Goal: Contribute content: Contribute content

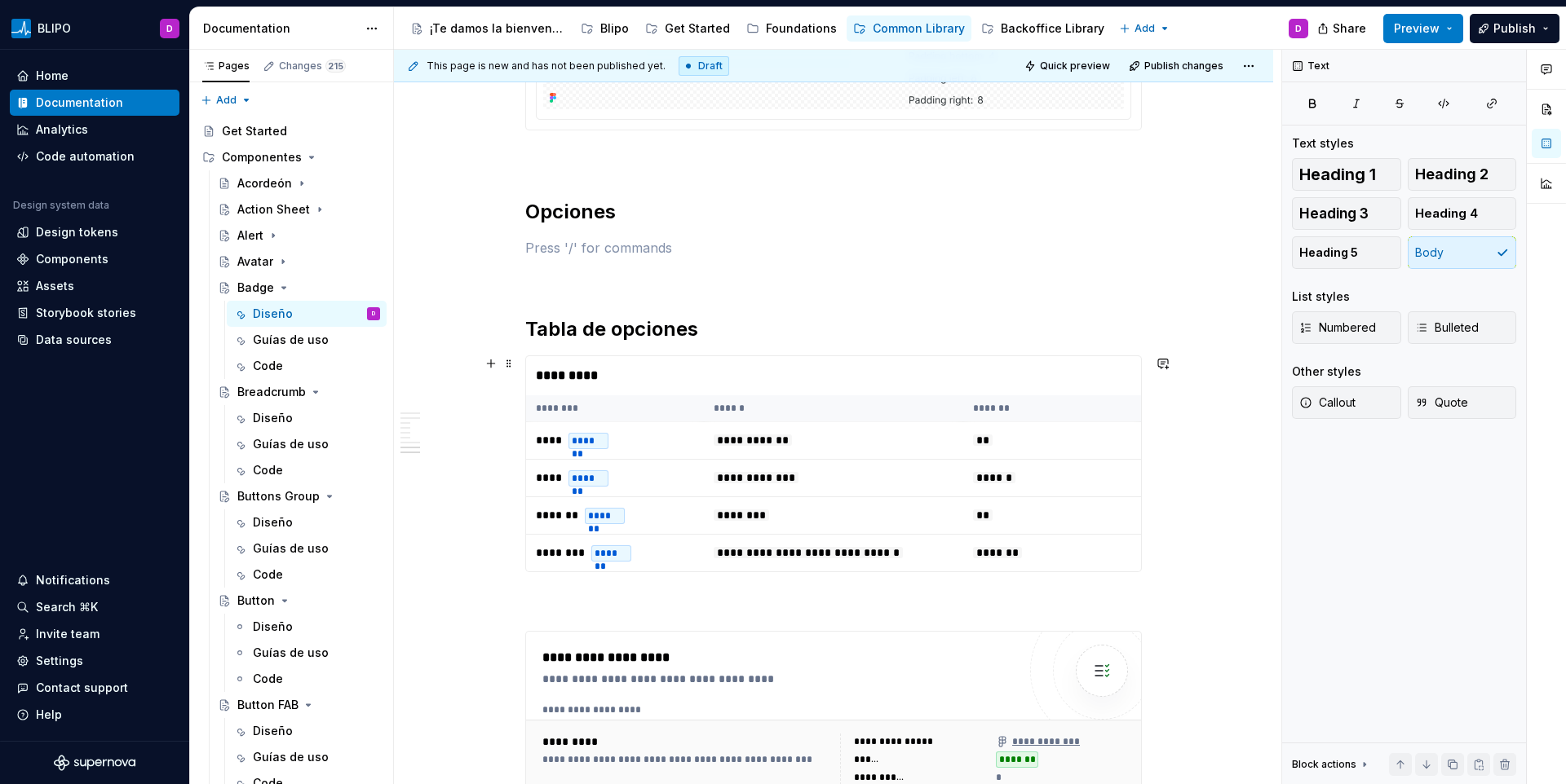
scroll to position [4297, 0]
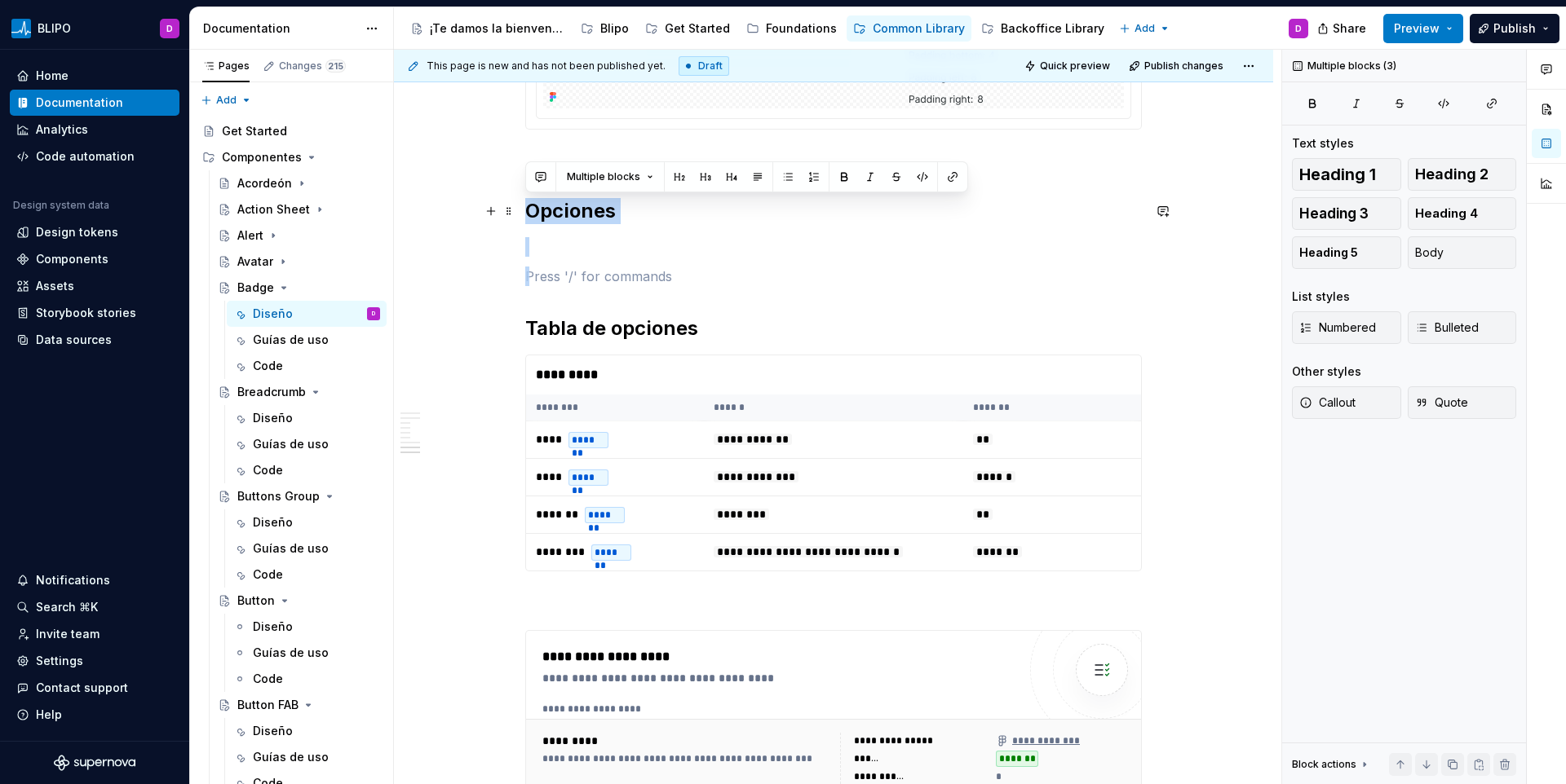
drag, startPoint x: 588, startPoint y: 275, endPoint x: 522, endPoint y: 208, distance: 94.0
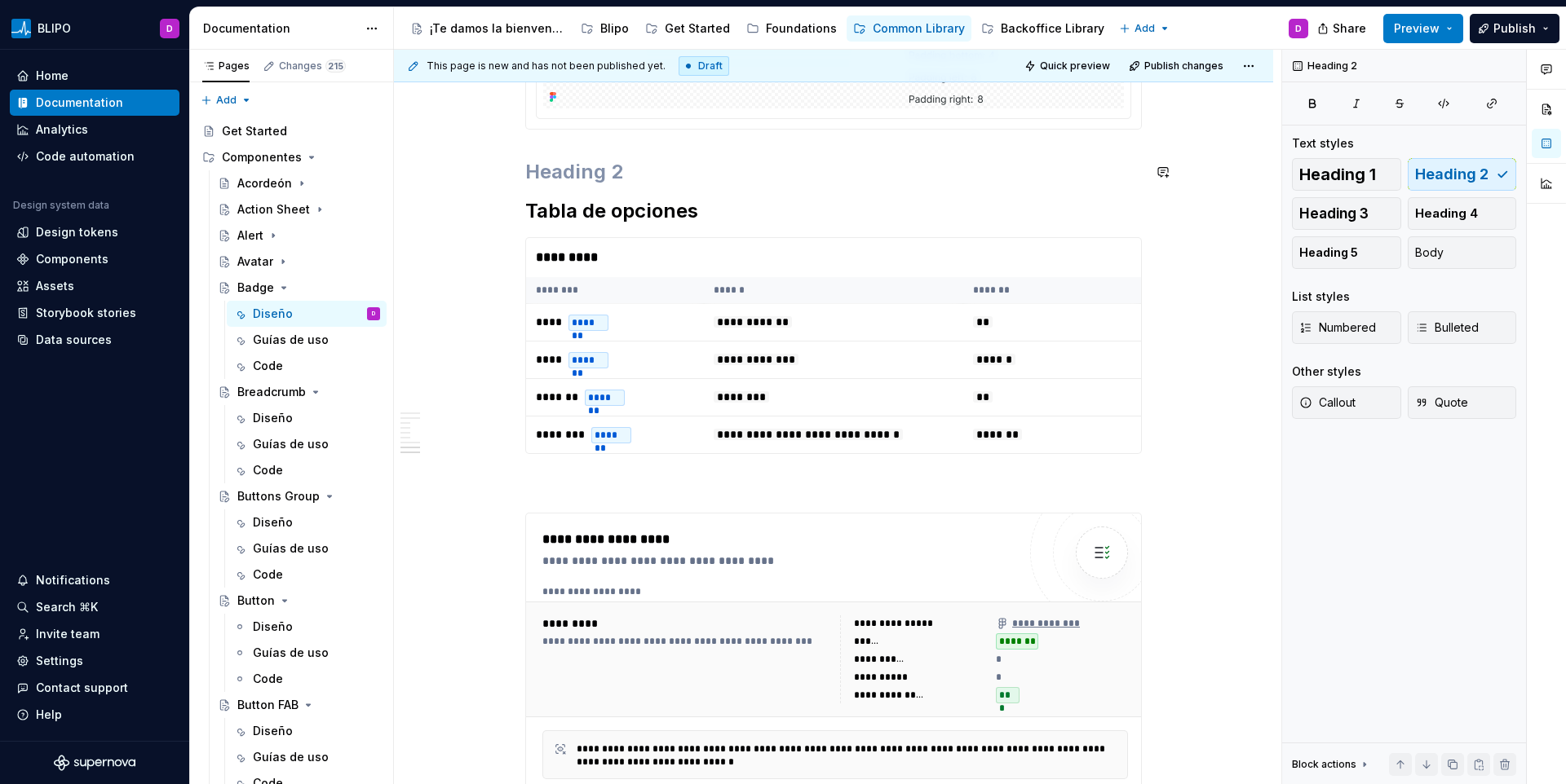
scroll to position [4120, 0]
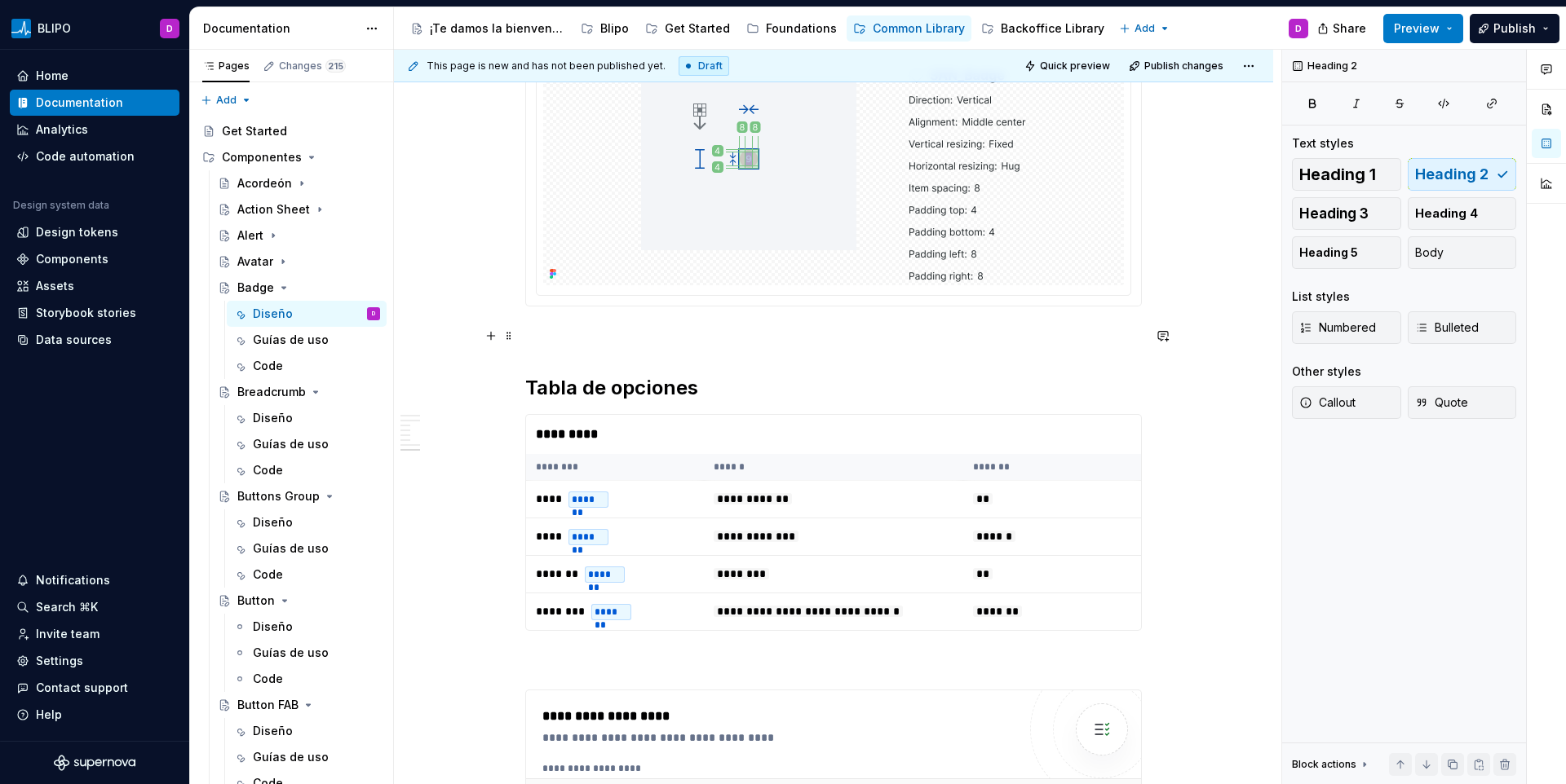
click at [631, 340] on p at bounding box center [834, 336] width 617 height 19
click at [284, 282] on icon "Page tree" at bounding box center [284, 288] width 13 height 13
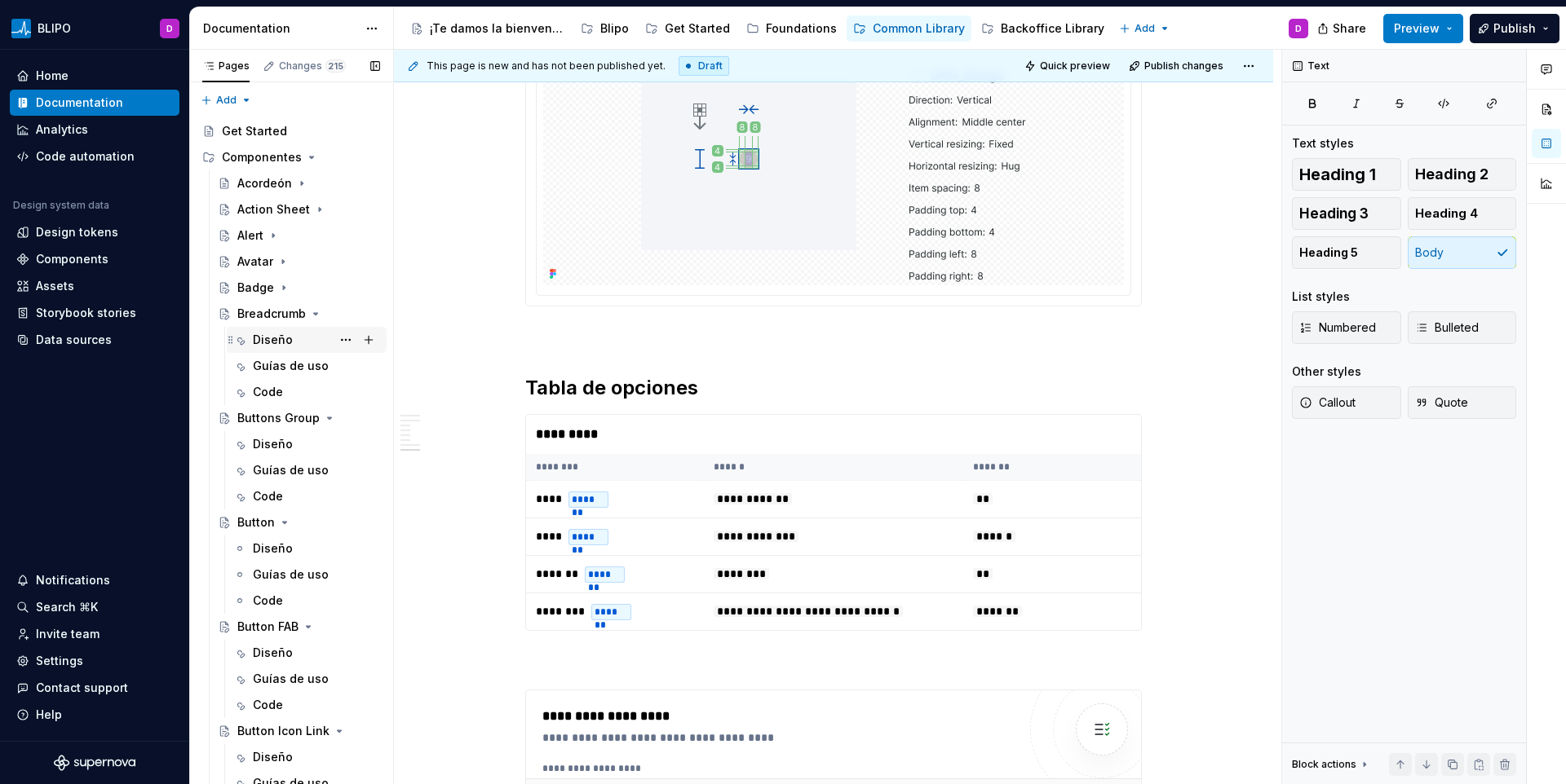
click at [296, 334] on div "Diseño" at bounding box center [316, 340] width 128 height 23
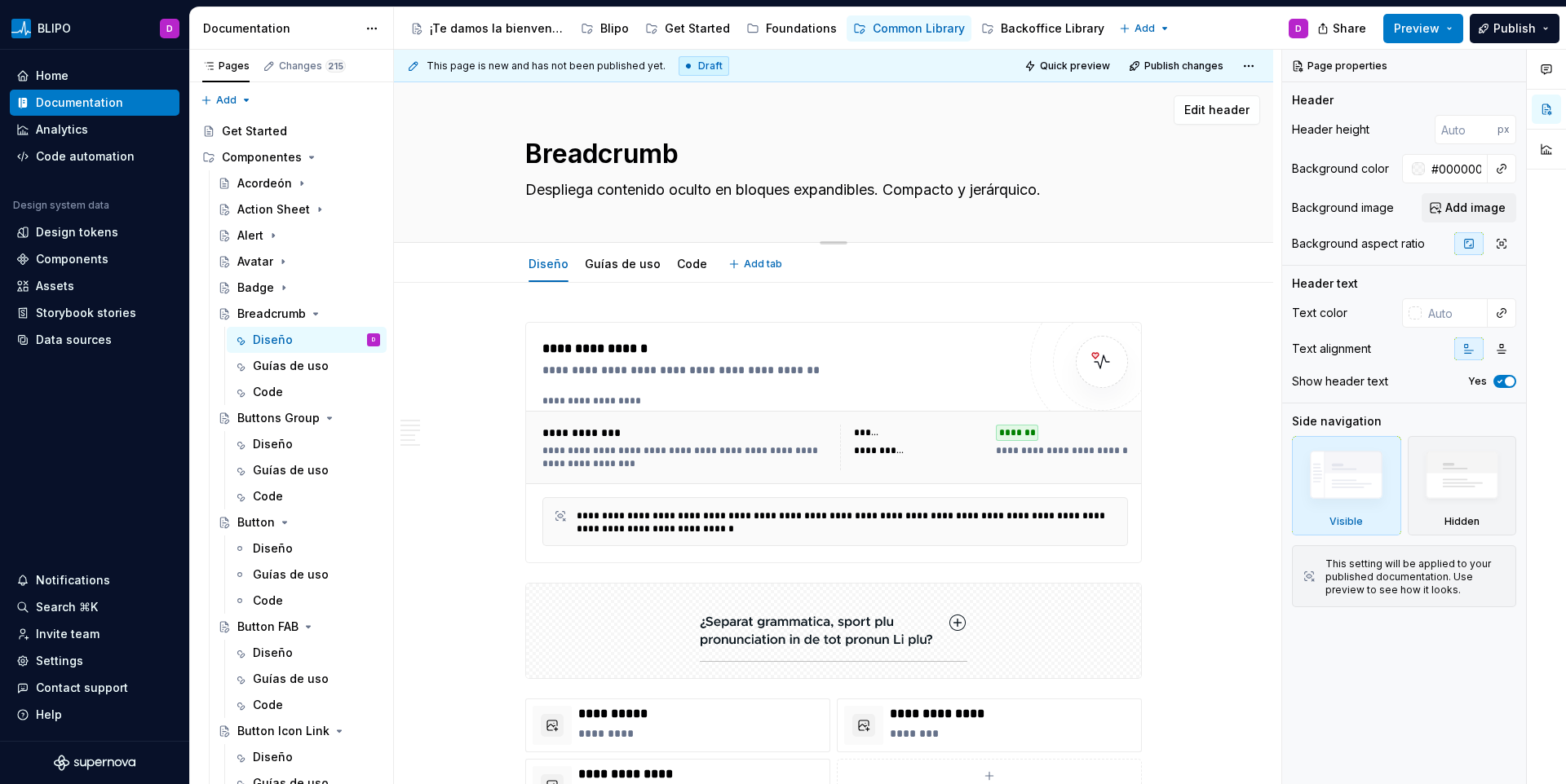
click at [611, 199] on textarea "Despliega contenido oculto en bloques expandibles. Compacto y jerárquico." at bounding box center [830, 190] width 617 height 26
click at [588, 187] on textarea "Despliega contenido oculto en bloques expandibles. Compacto y jerárquico." at bounding box center [830, 190] width 617 height 26
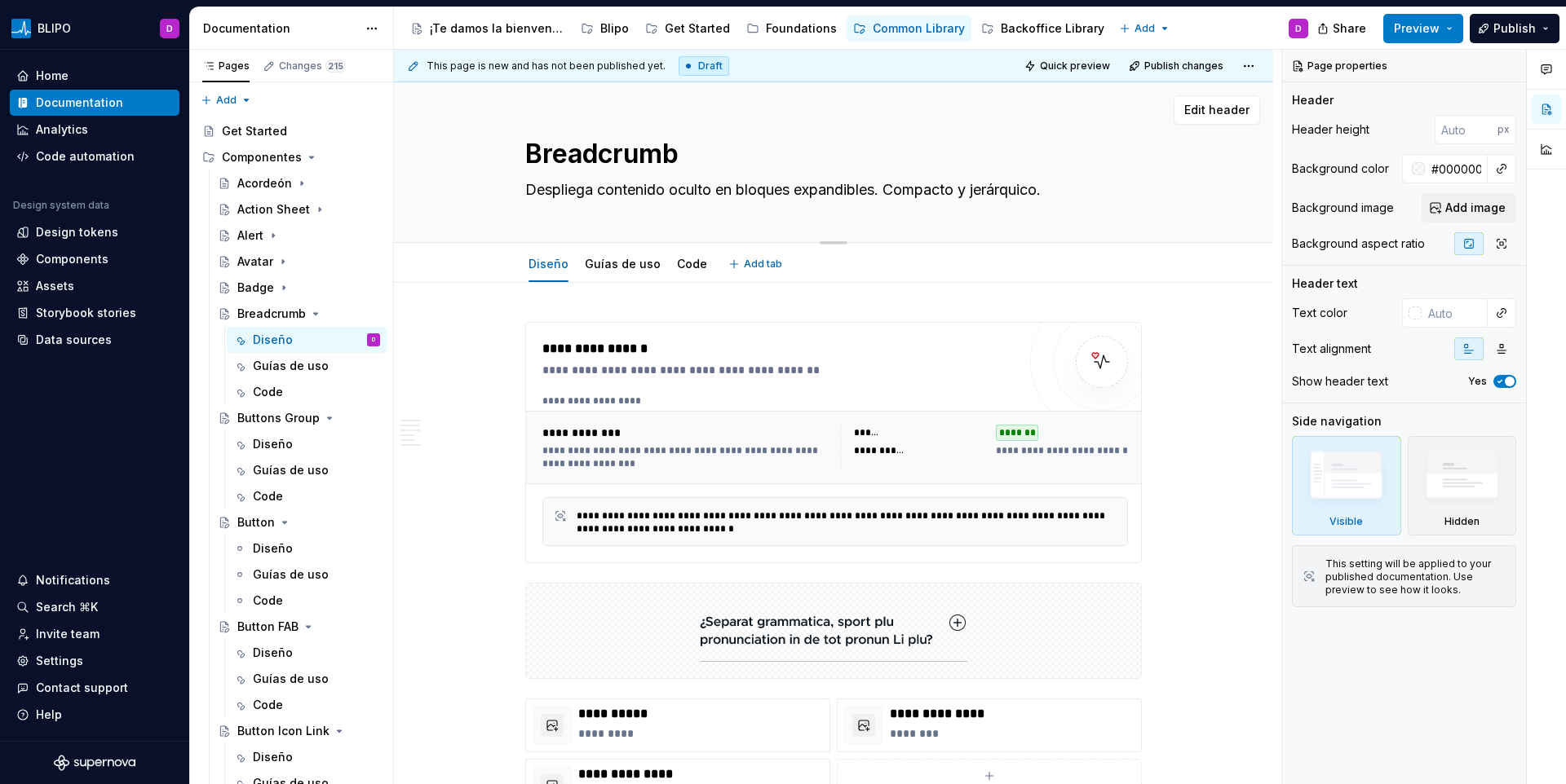
click at [588, 187] on textarea "Despliega contenido oculto en bloques expandibles. Compacto y jerárquico." at bounding box center [830, 190] width 617 height 26
paste textarea "Una lista de enlaces que muestra la ubicación de la página actual dentro de la …"
type textarea "*"
type textarea "Una lista de enlaces que muestra la ubicación de la página actual dentro de la …"
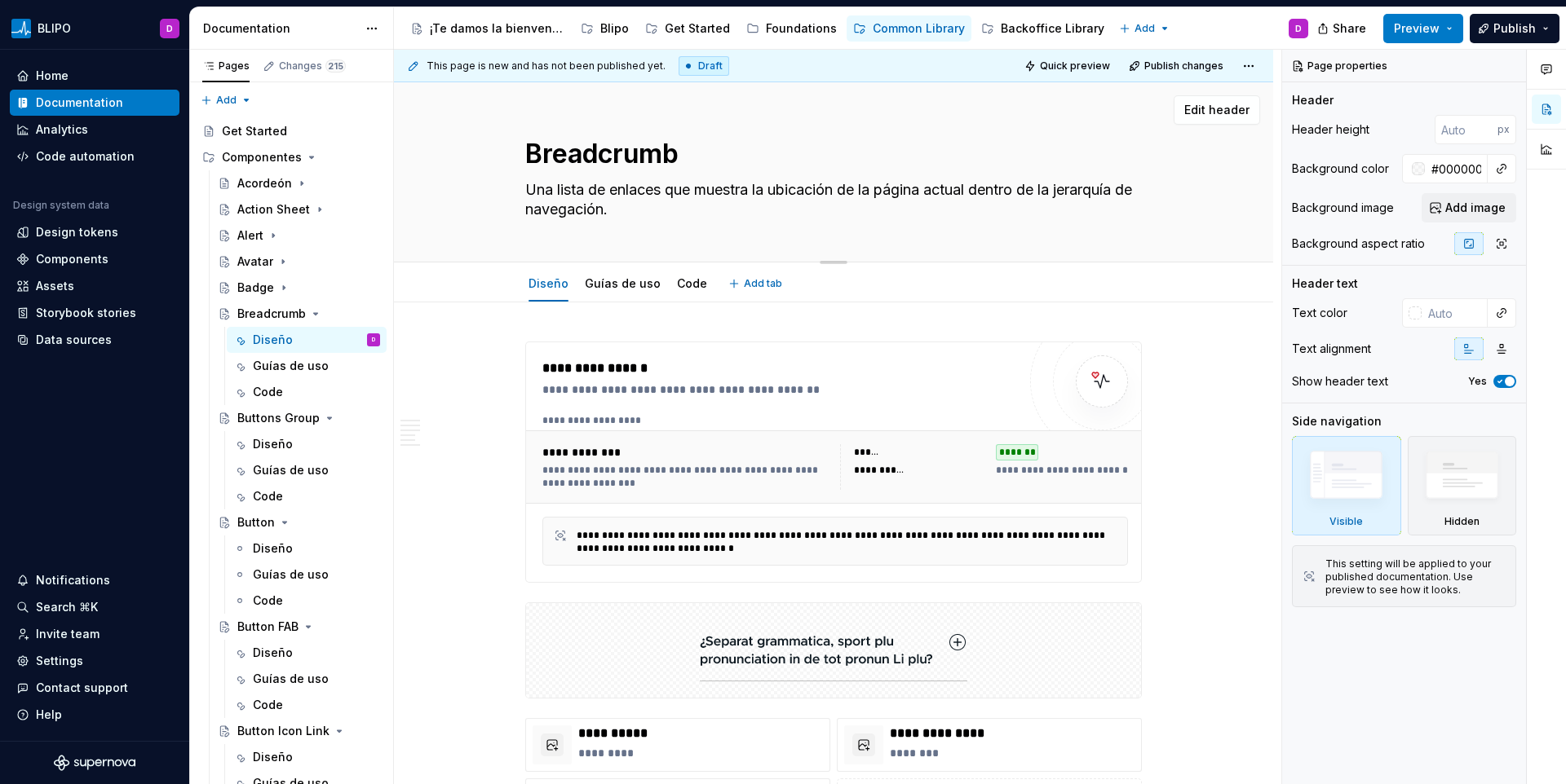
drag, startPoint x: 561, startPoint y: 190, endPoint x: 506, endPoint y: 195, distance: 55.2
click at [506, 195] on div "Breadcrumb Una lista de enlaces que muestra la ubicación de la página actual de…" at bounding box center [833, 172] width 749 height 180
click at [563, 190] on textarea "Una lista de enlaces que muestra la ubicación de la página actual dentro de la …" at bounding box center [830, 200] width 617 height 46
click at [558, 190] on textarea "Una lista de enlaces que muestra la ubicación de la página actual dentro de la …" at bounding box center [830, 200] width 617 height 46
click at [752, 188] on textarea "Una lista de enlaces que muestra la ubicación de la página actual dentro de la …" at bounding box center [830, 200] width 617 height 46
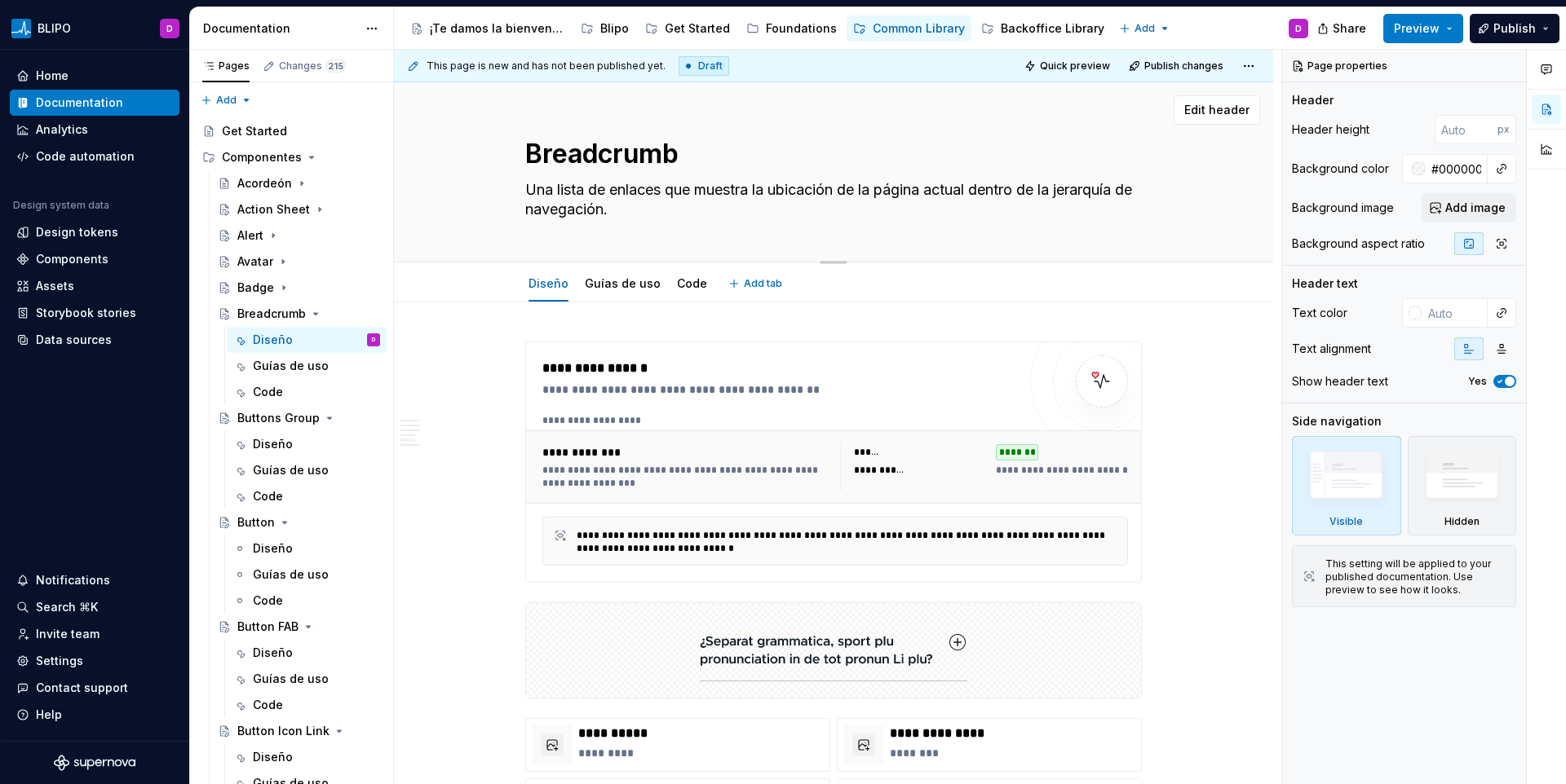
drag, startPoint x: 705, startPoint y: 191, endPoint x: 697, endPoint y: 194, distance: 8.5
click at [704, 191] on textarea "Una lista de enlaces que muestra la ubicación de la página actual dentro de la …" at bounding box center [830, 200] width 617 height 46
click at [627, 201] on textarea "Una lista de enlaces que muestra la ubicación de la página actual dentro de la …" at bounding box center [830, 200] width 617 height 46
click at [577, 190] on textarea "Una lista de enlaces que muestra la ubicación de la página actual dentro de la …" at bounding box center [830, 200] width 617 height 46
drag, startPoint x: 559, startPoint y: 185, endPoint x: 514, endPoint y: 190, distance: 45.3
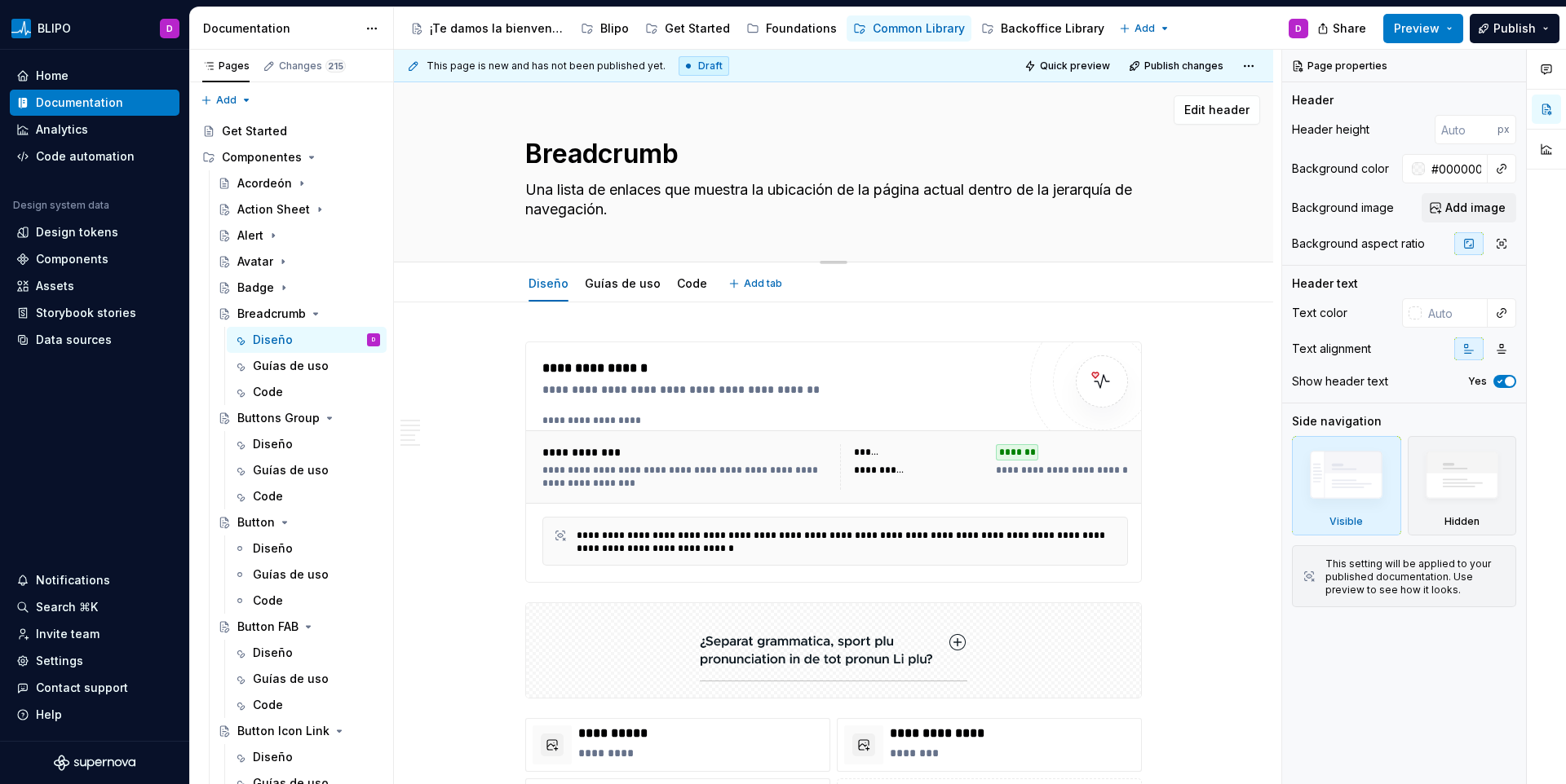
click at [511, 190] on div "Breadcrumb Una lista de enlaces que muestra la ubicación de la página actual de…" at bounding box center [833, 172] width 749 height 180
type textarea "*"
type textarea "lista de enlaces que muestra la ubicación de la página actual dentro de la jera…"
type textarea "*"
type textarea "ista de enlaces que muestra la ubicación de la página actual dentro de la jerar…"
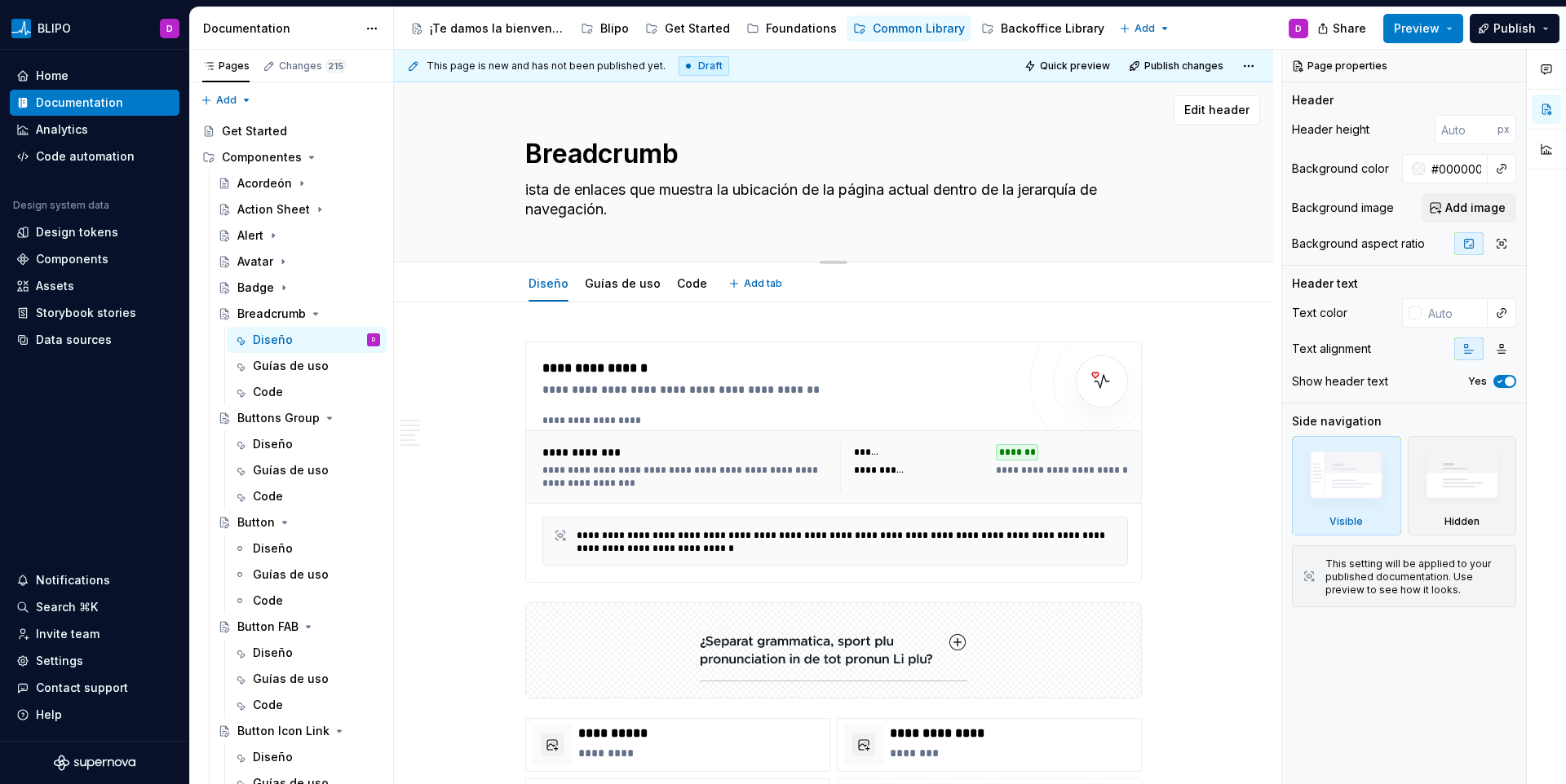
type textarea "*"
type textarea "Lista de enlaces que muestra la ubicación de la página actual dentro de la jera…"
type textarea "*"
type textarea "Lista de enlaces que muestra la ubicación de la página actual dentro de la jera…"
click at [617, 469] on div "**********" at bounding box center [686, 477] width 288 height 26
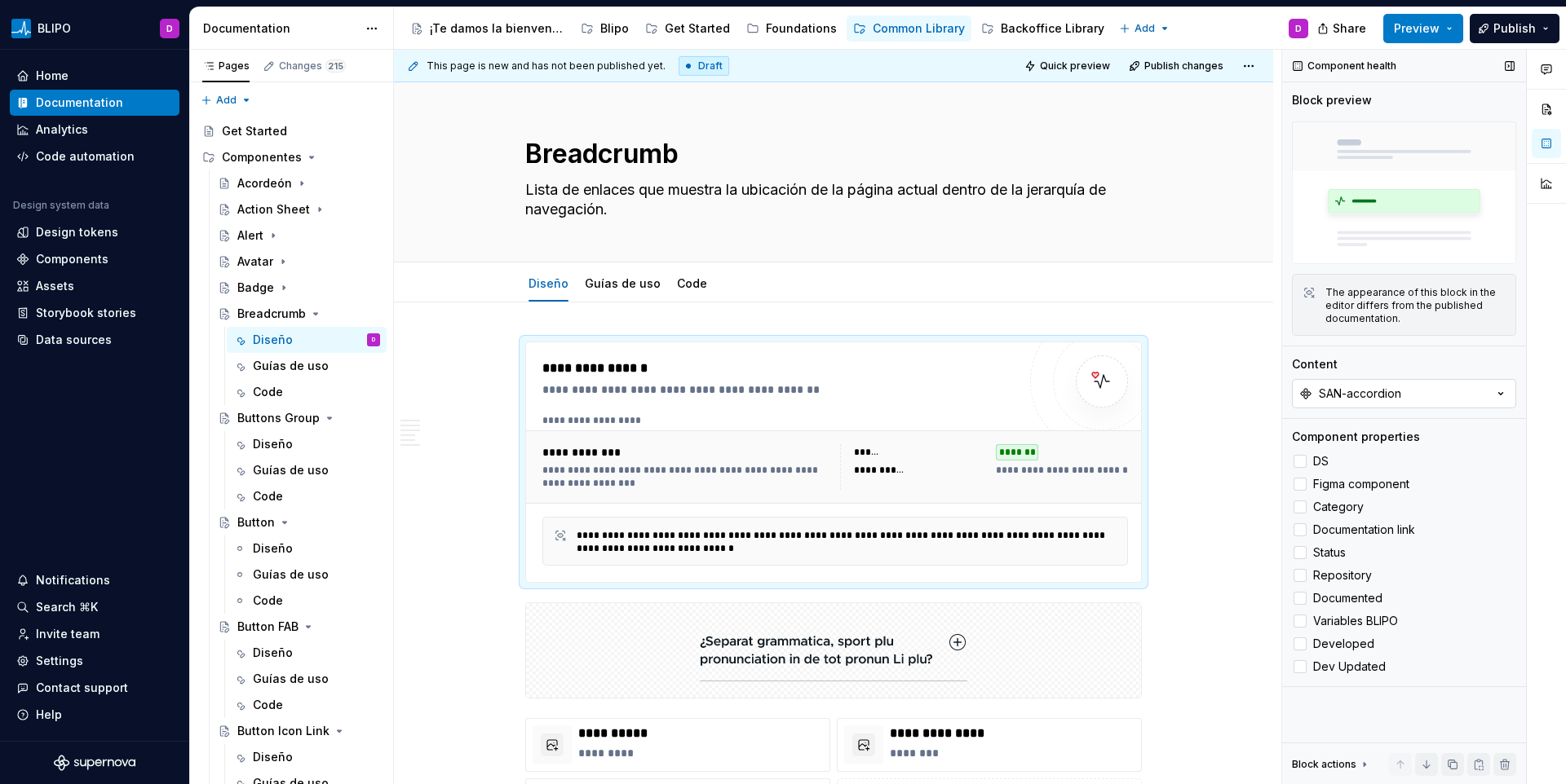
click at [1353, 395] on div "SAN-accordion" at bounding box center [1360, 393] width 82 height 16
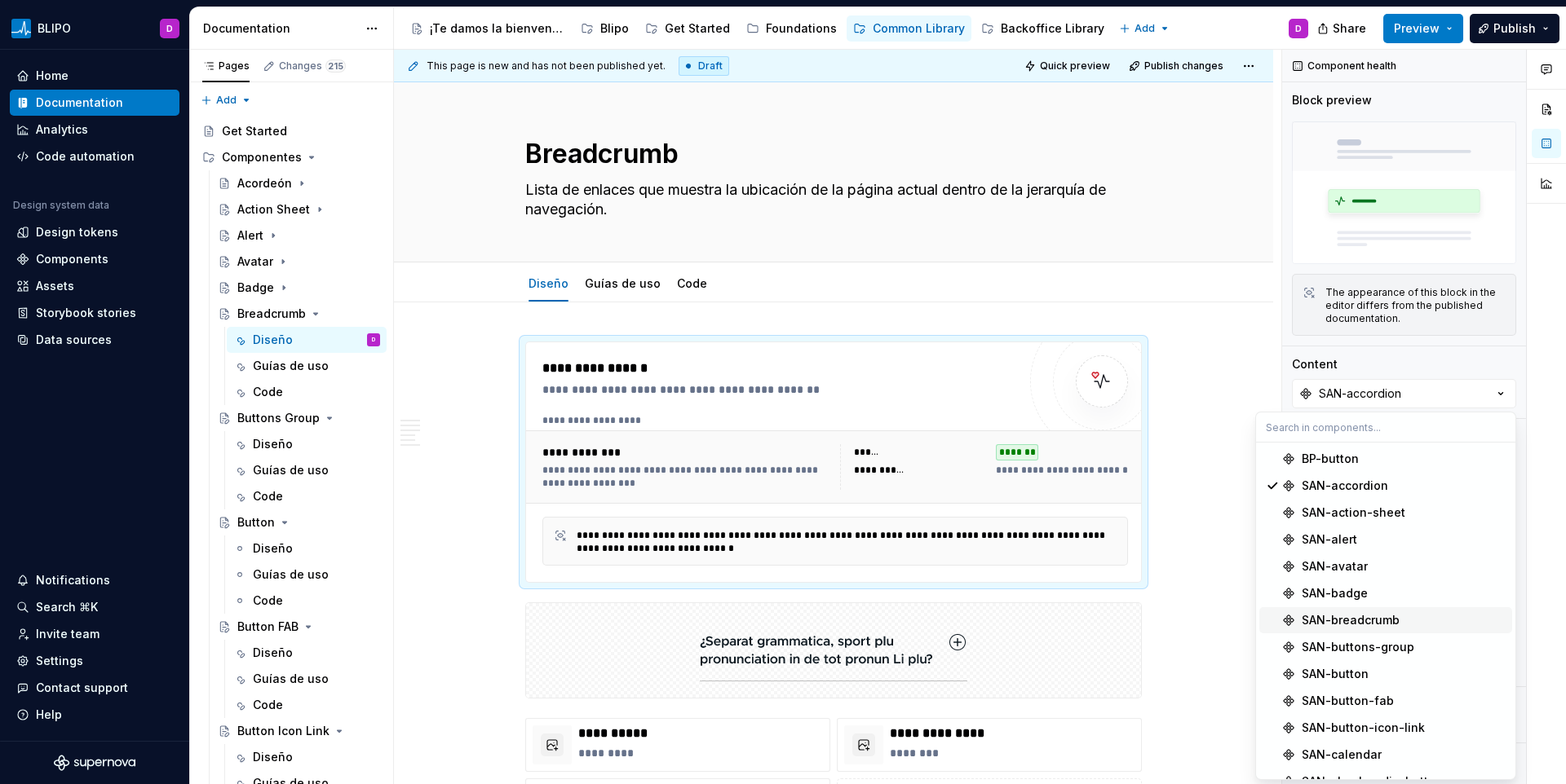
click at [1339, 612] on div "SAN-breadcrumb" at bounding box center [1351, 620] width 97 height 16
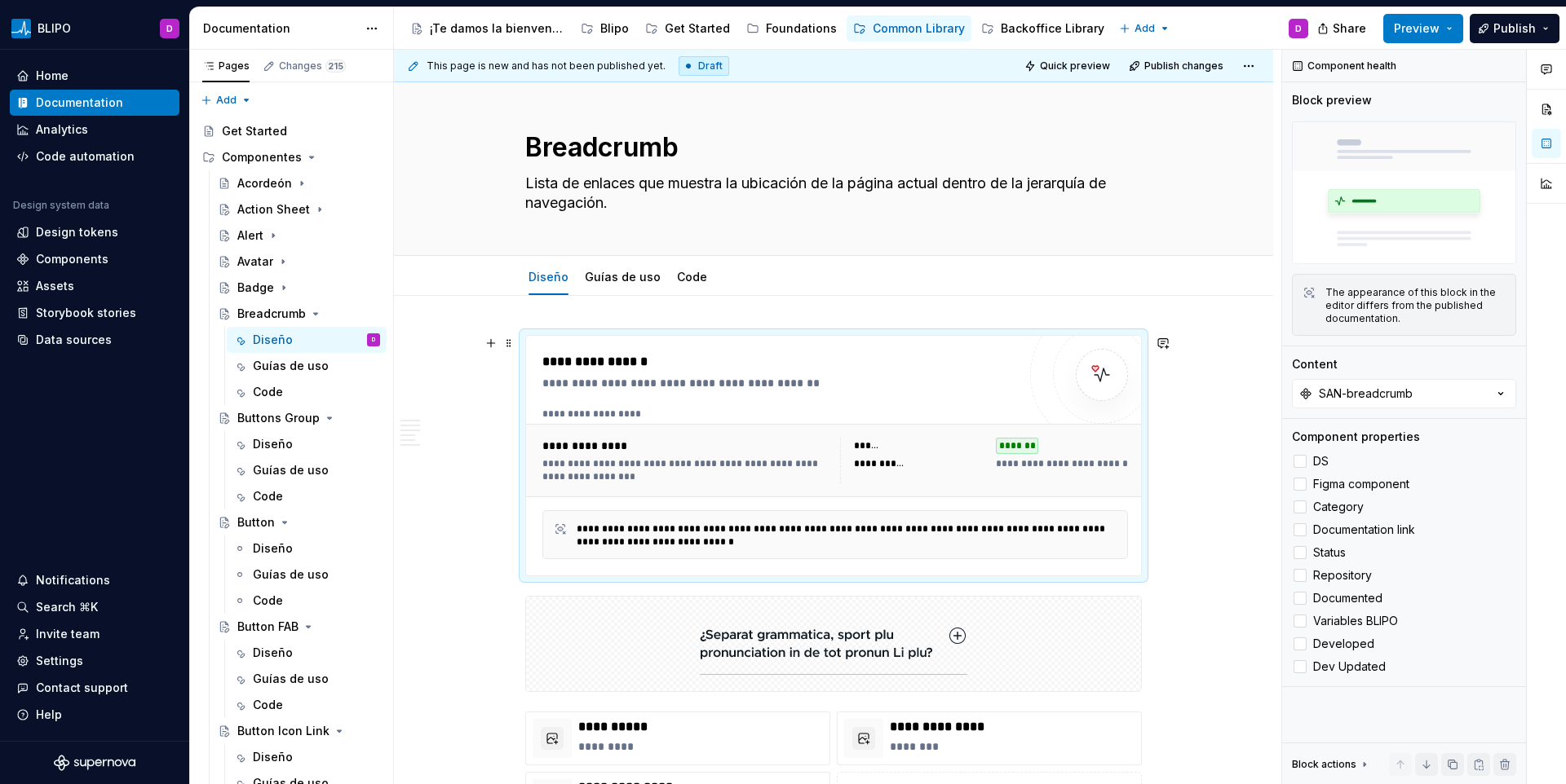
scroll to position [22, 0]
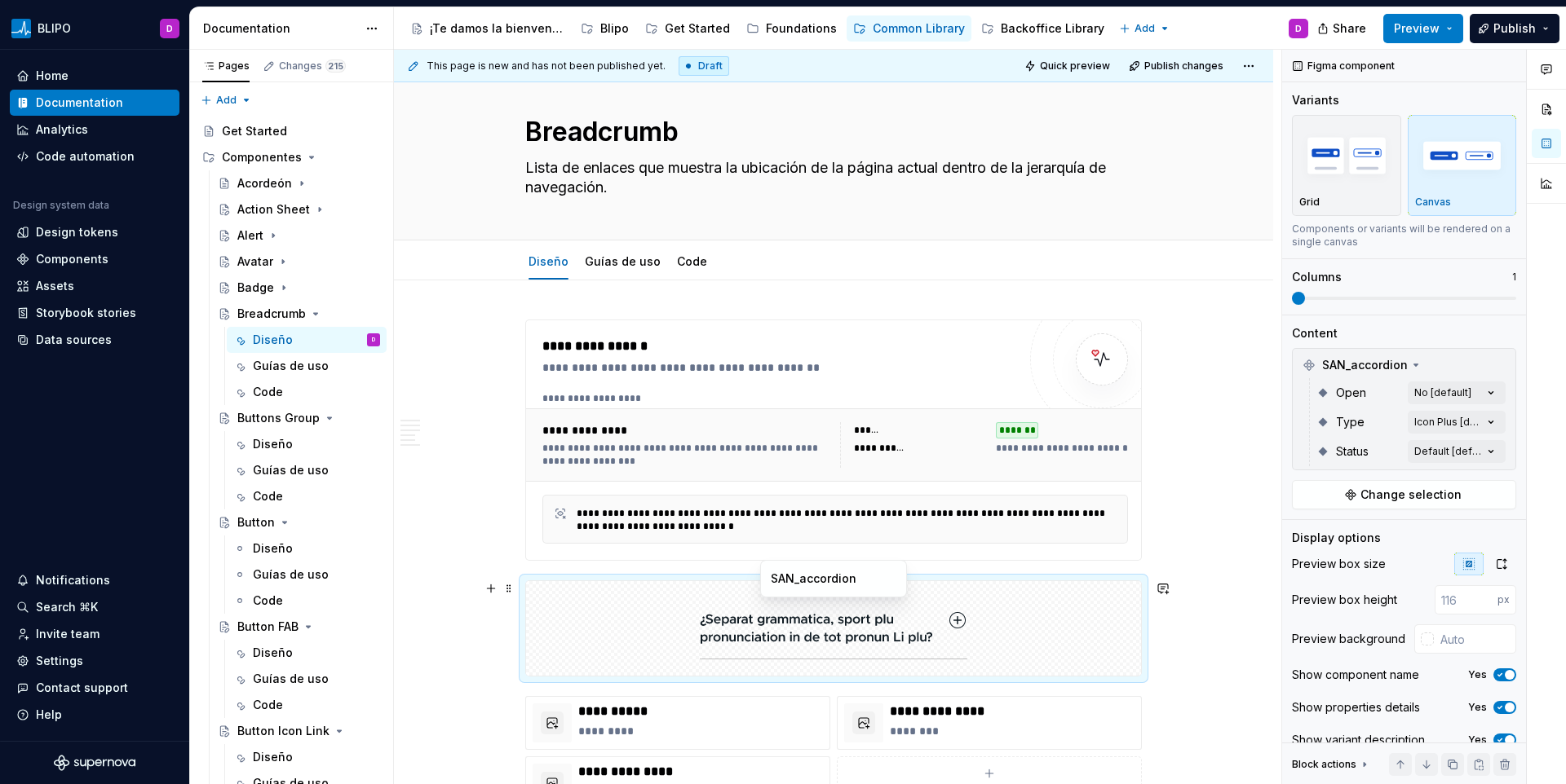
click at [821, 635] on img at bounding box center [834, 629] width 268 height 82
click at [1419, 504] on button "Change selection" at bounding box center [1404, 494] width 224 height 29
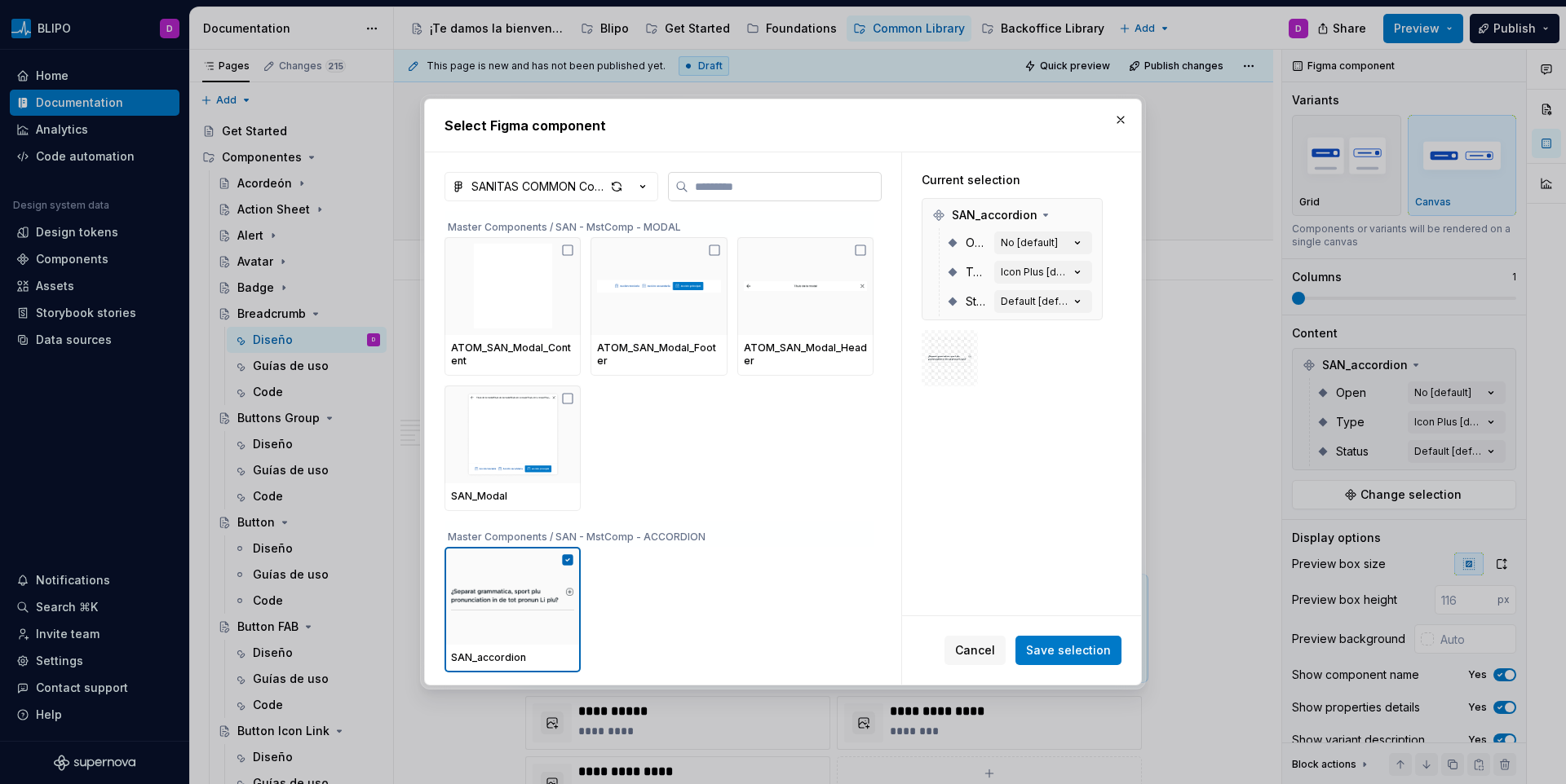
click at [743, 197] on label at bounding box center [775, 186] width 214 height 29
click at [743, 195] on input "search" at bounding box center [784, 187] width 192 height 16
type textarea "*"
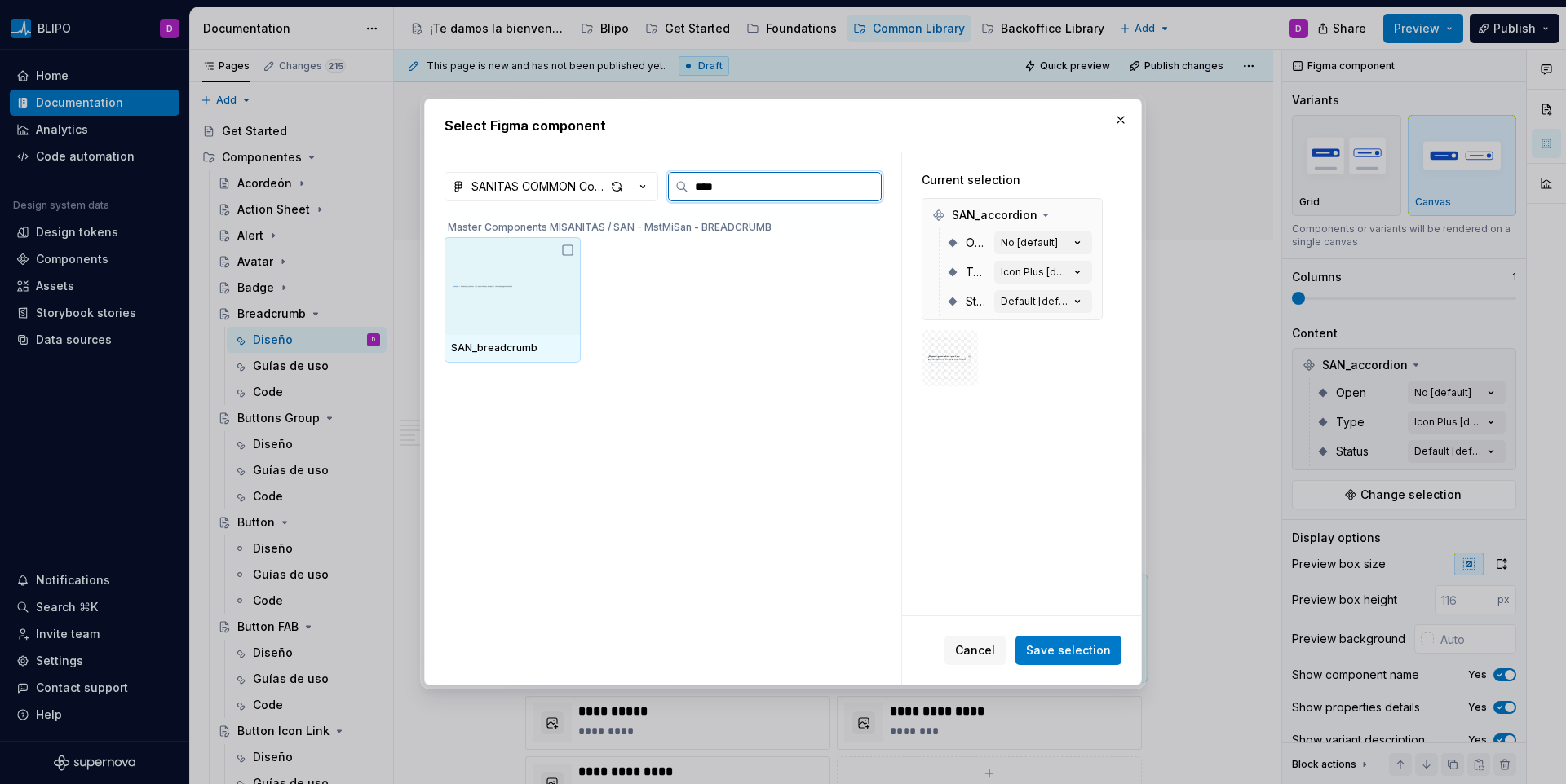
type input "*****"
click at [574, 263] on div at bounding box center [513, 286] width 136 height 97
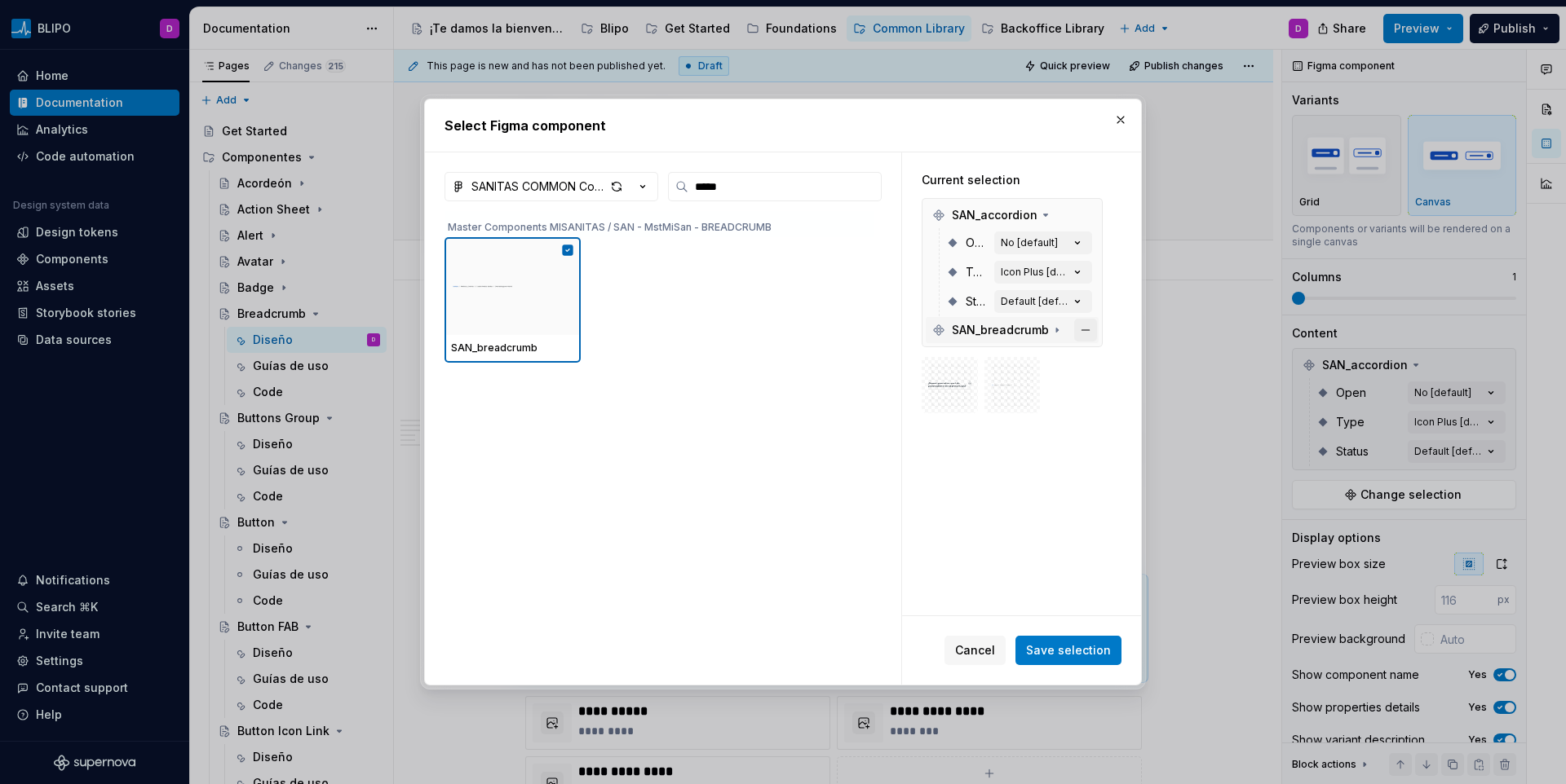
click at [1086, 211] on button "button" at bounding box center [1086, 215] width 23 height 23
click at [1052, 653] on span "Save selection" at bounding box center [1069, 650] width 85 height 16
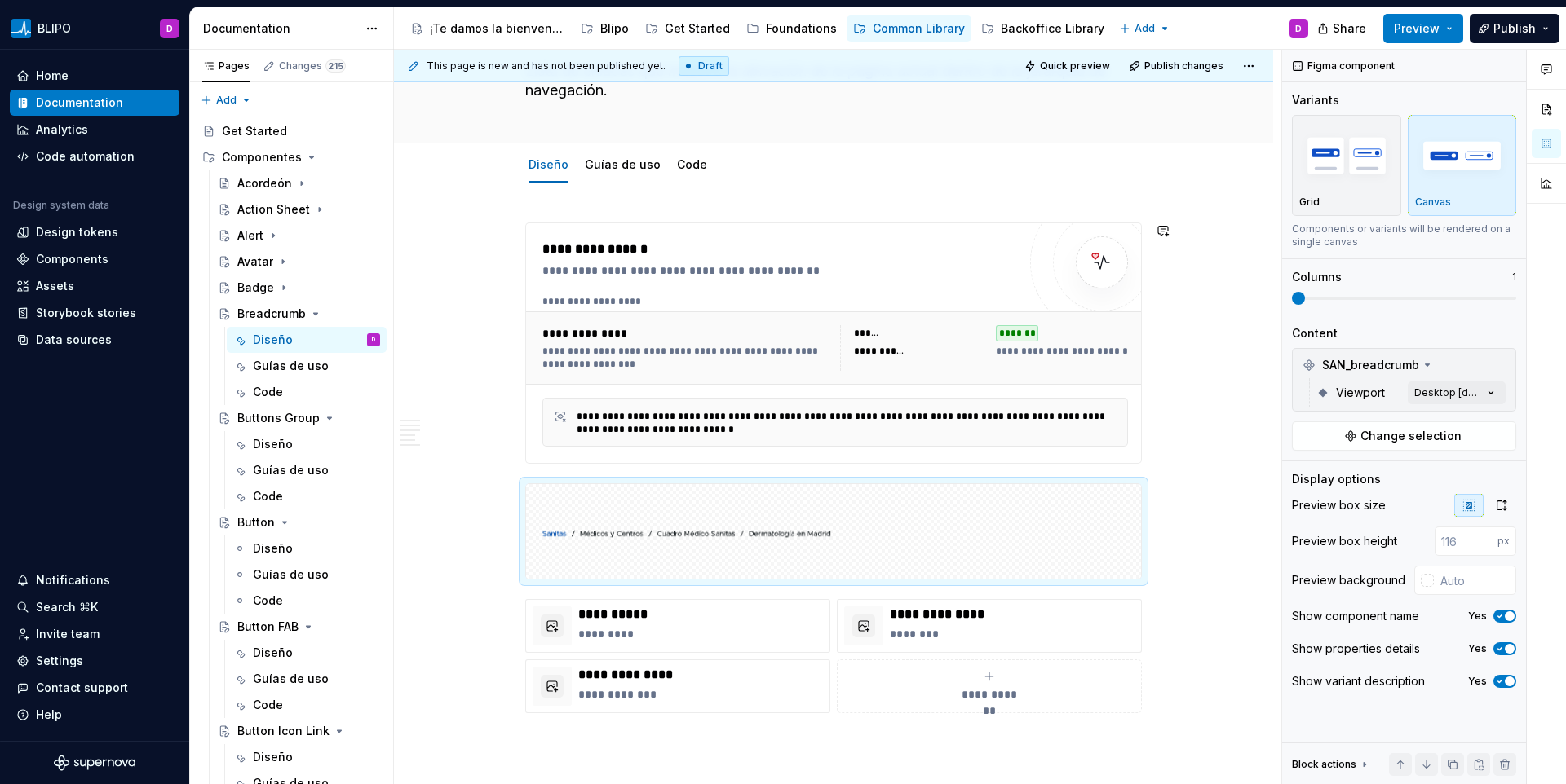
scroll to position [252, 0]
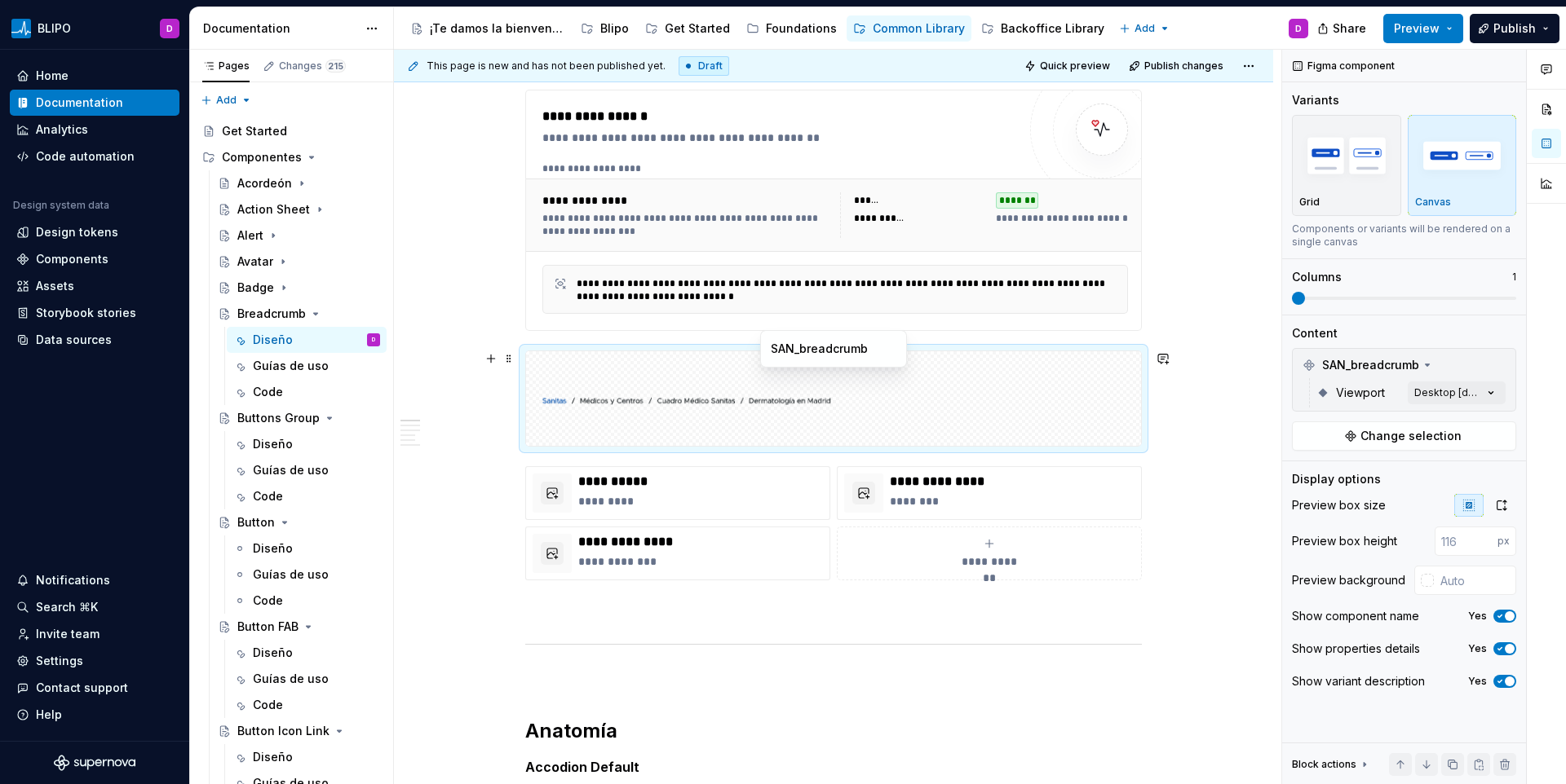
click at [691, 391] on img at bounding box center [833, 399] width 602 height 82
click at [666, 516] on div "**********" at bounding box center [678, 493] width 305 height 54
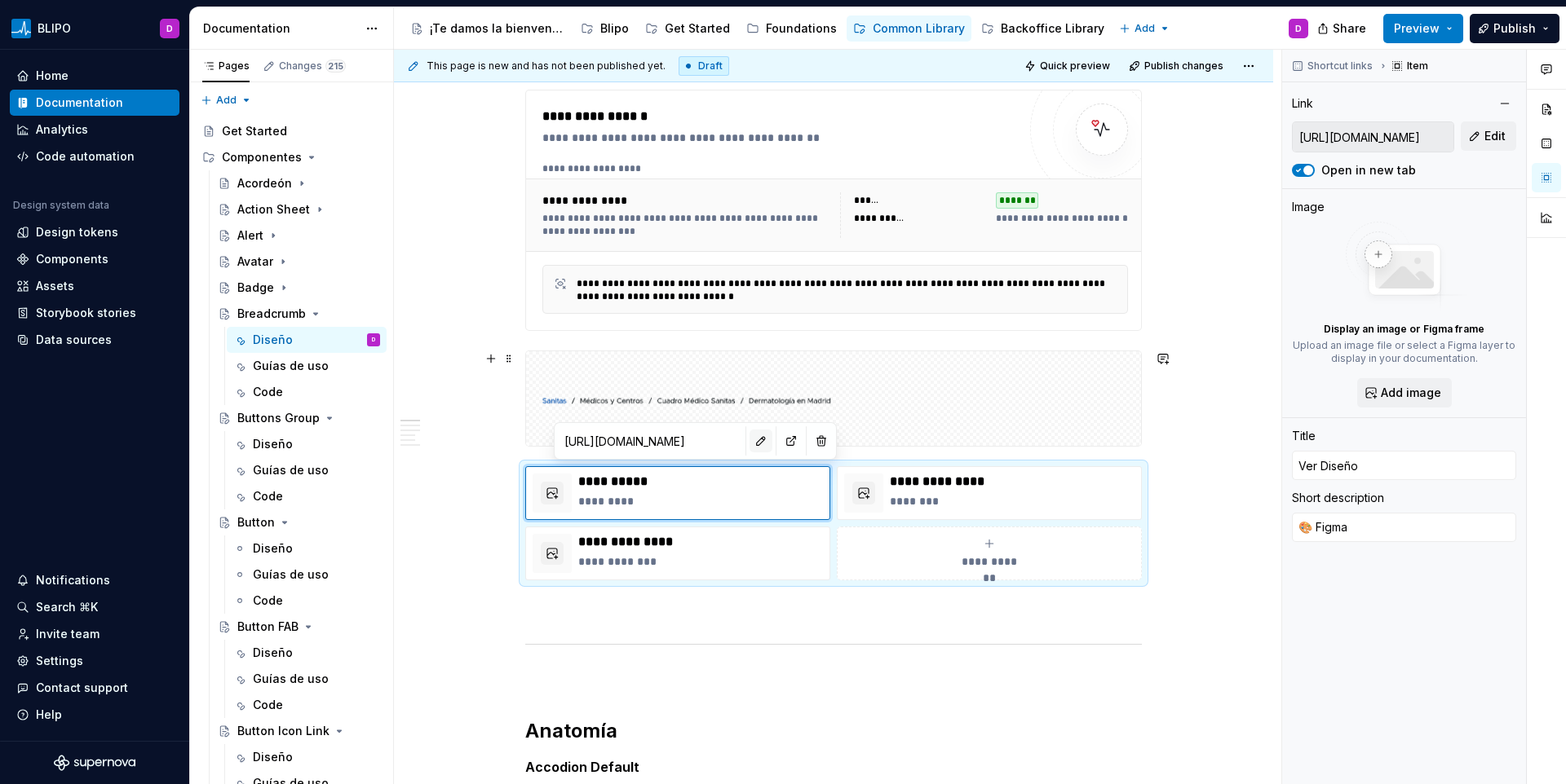
click at [750, 442] on button "button" at bounding box center [761, 441] width 23 height 23
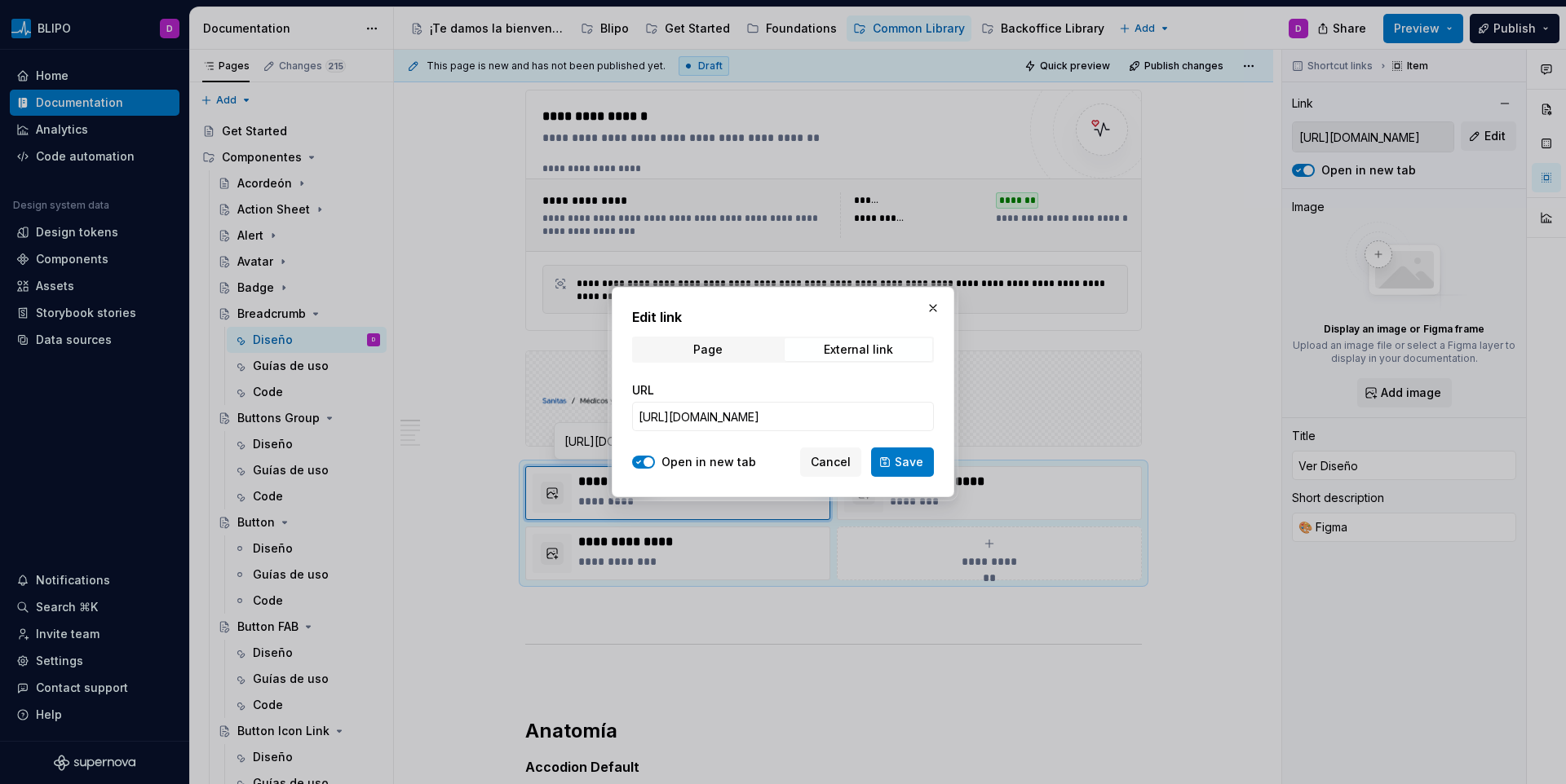
type textarea "*"
click at [718, 393] on div "URL" at bounding box center [783, 391] width 302 height 16
click at [721, 415] on input "[URL][DOMAIN_NAME]" at bounding box center [783, 416] width 302 height 29
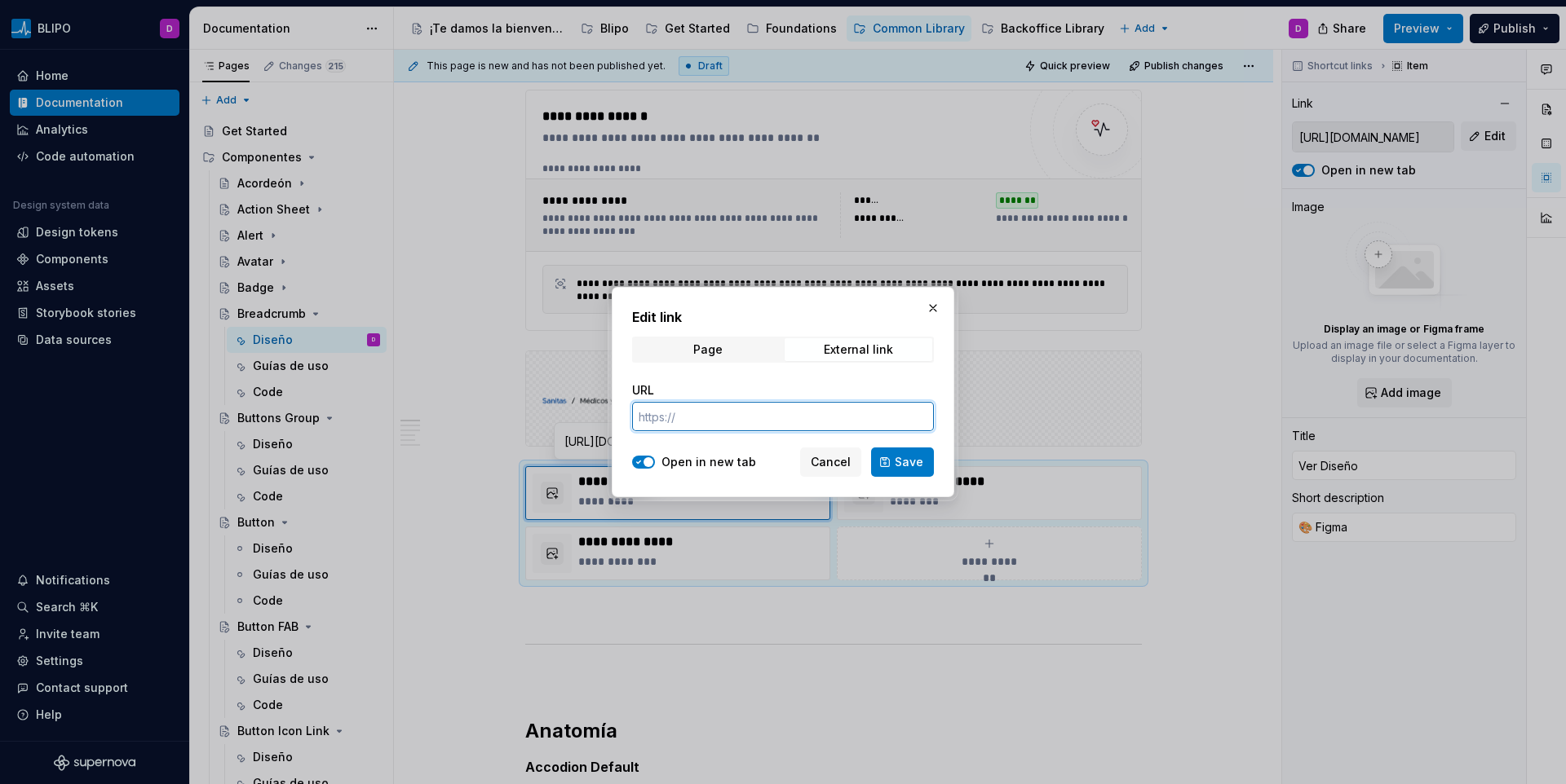
paste input "[URL][DOMAIN_NAME]"
type input "[URL][DOMAIN_NAME]"
click at [918, 461] on span "Save" at bounding box center [909, 462] width 28 height 16
type textarea "*"
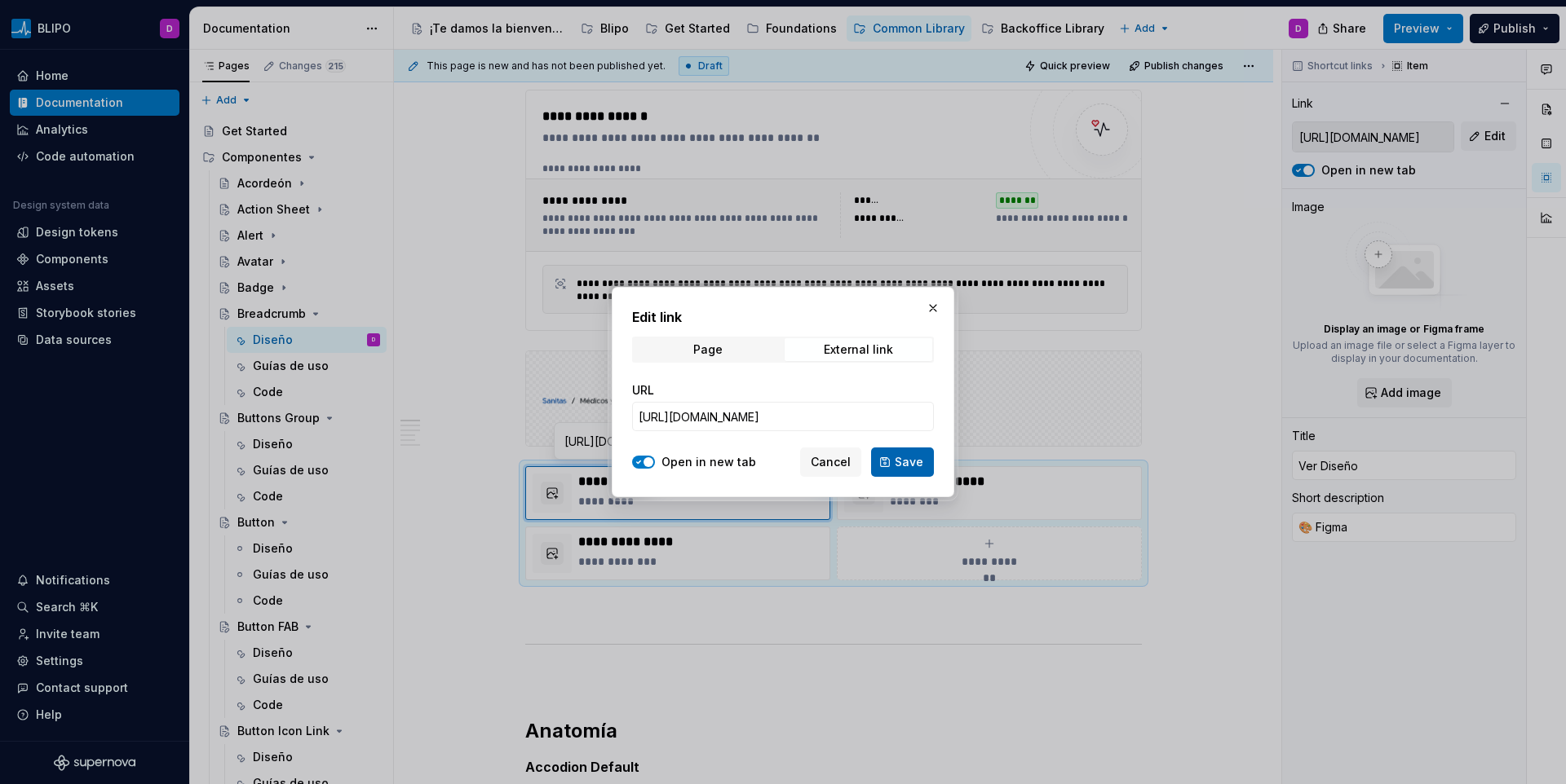
type input "[URL][DOMAIN_NAME]"
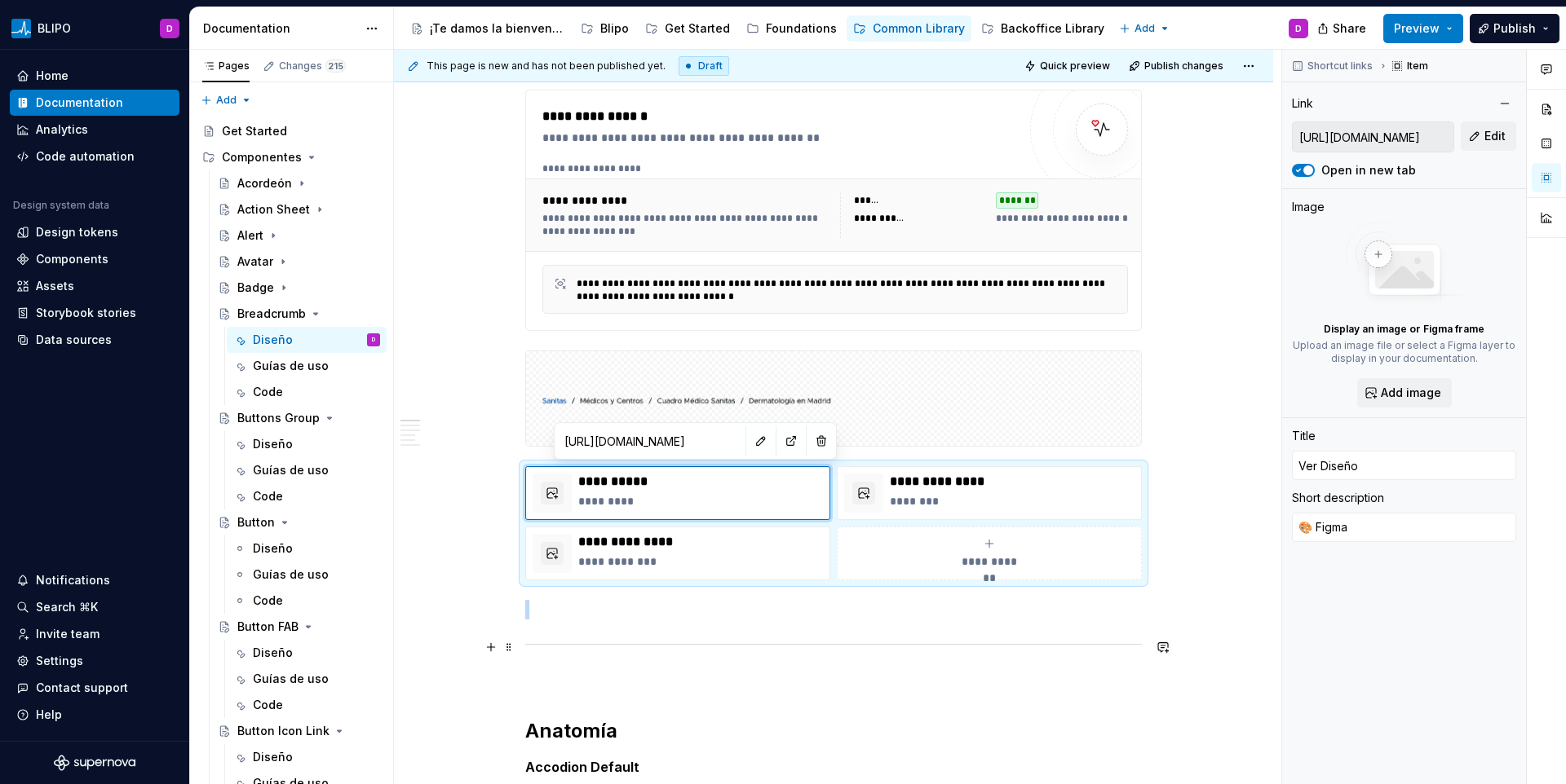
click at [713, 647] on div at bounding box center [834, 645] width 617 height 11
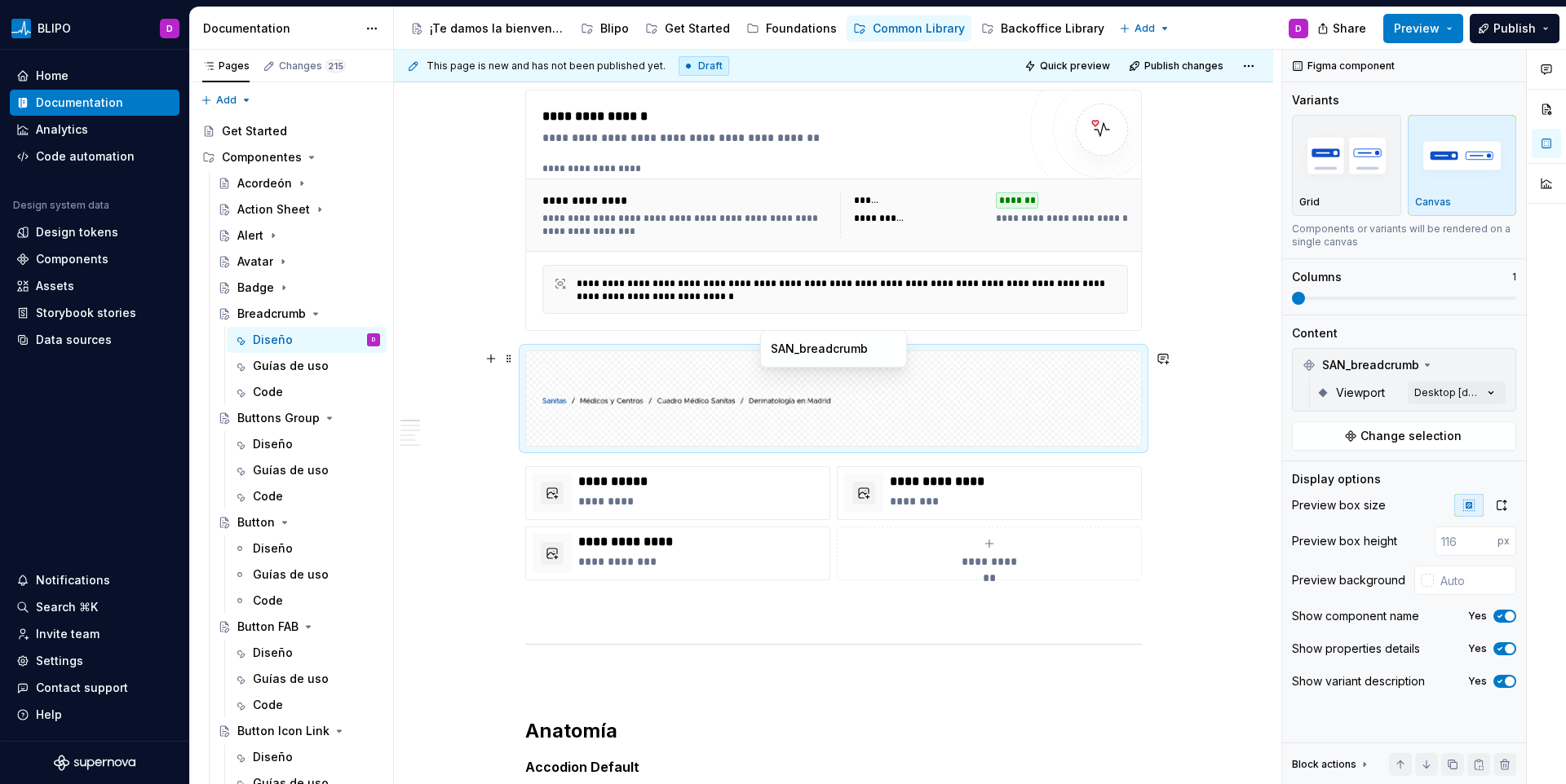
click at [646, 432] on img at bounding box center [833, 399] width 602 height 82
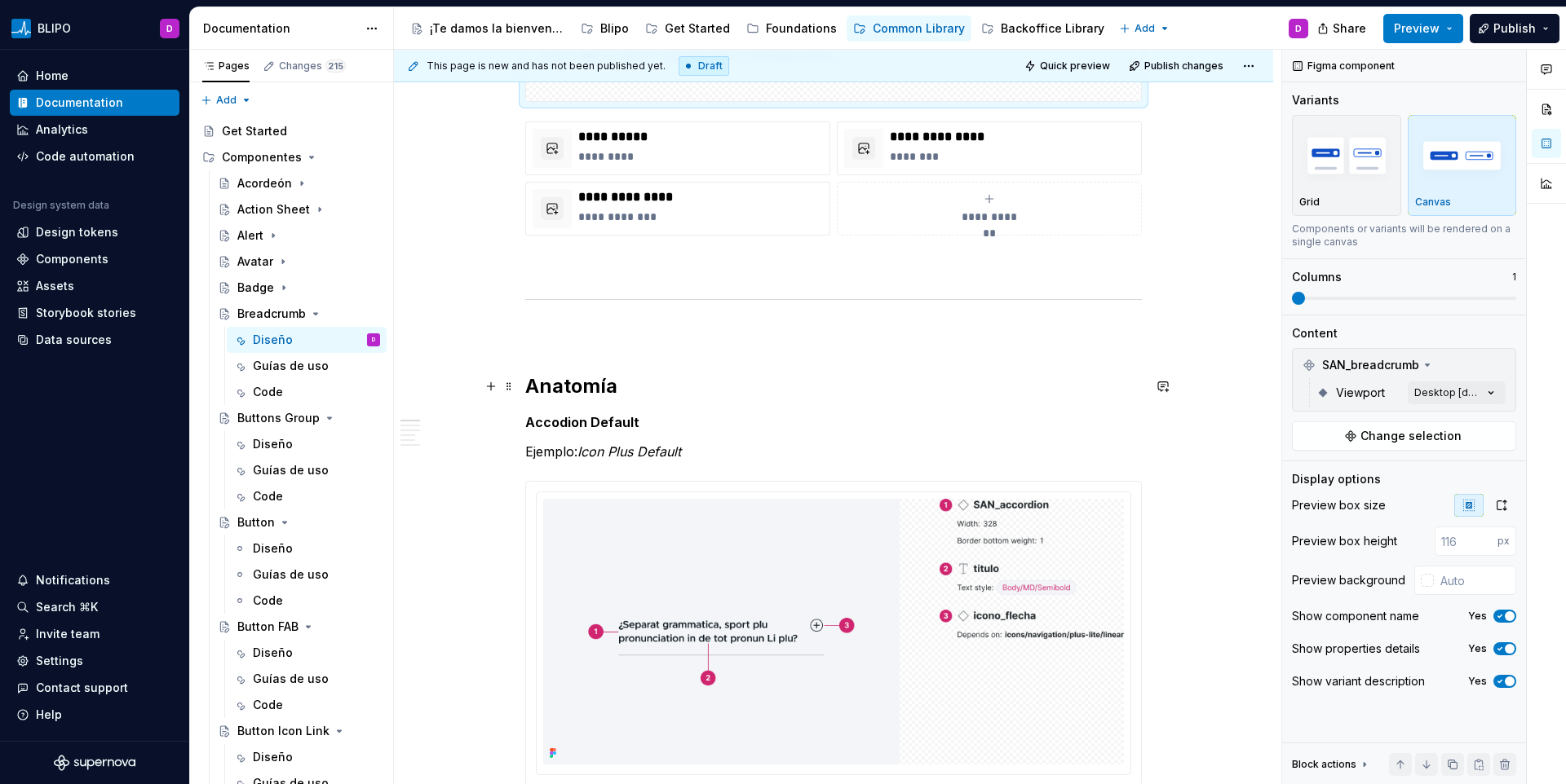
scroll to position [645, 0]
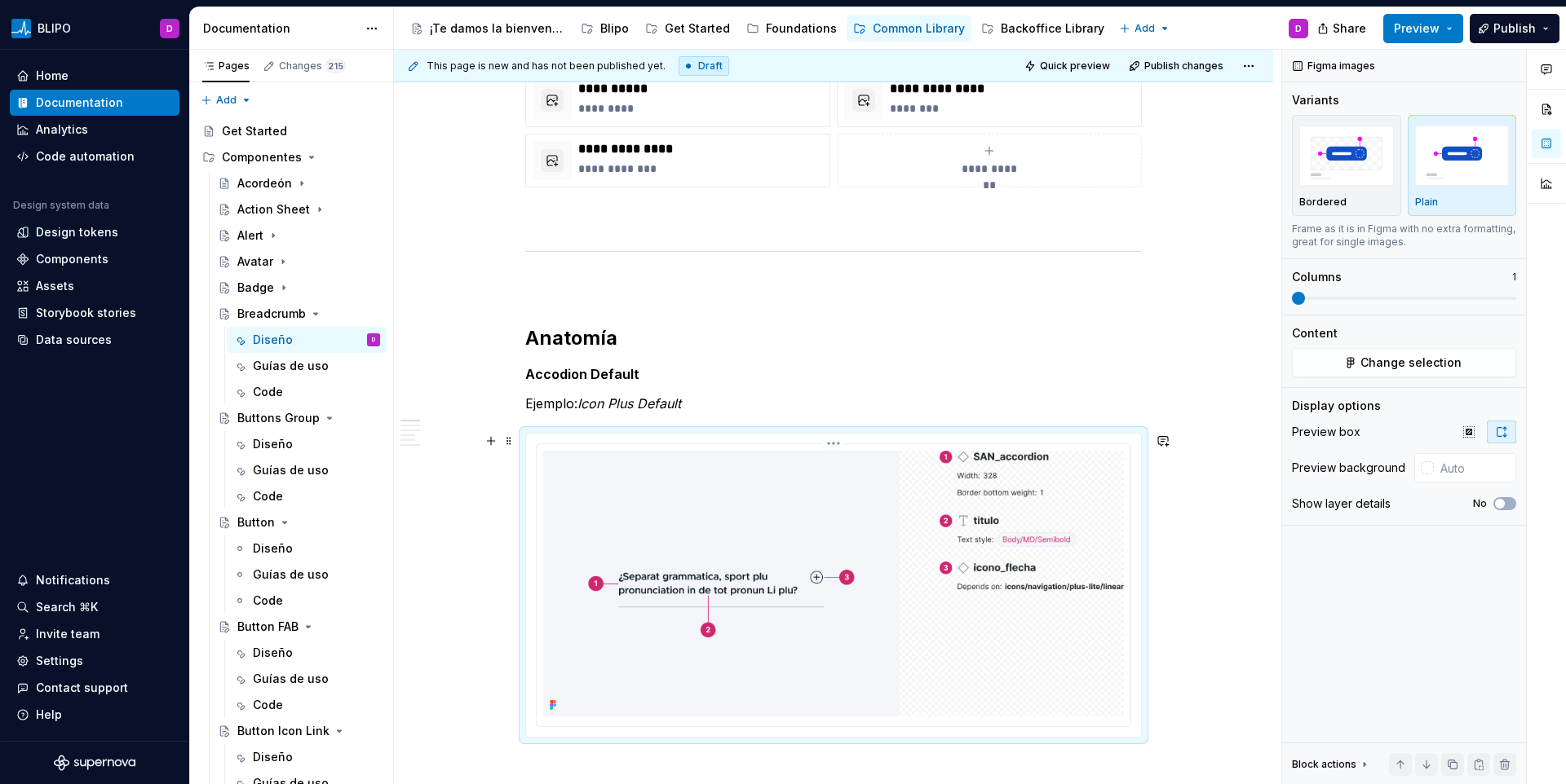
click at [642, 490] on img at bounding box center [833, 584] width 580 height 266
click at [1431, 357] on span "Change selection" at bounding box center [1411, 362] width 101 height 16
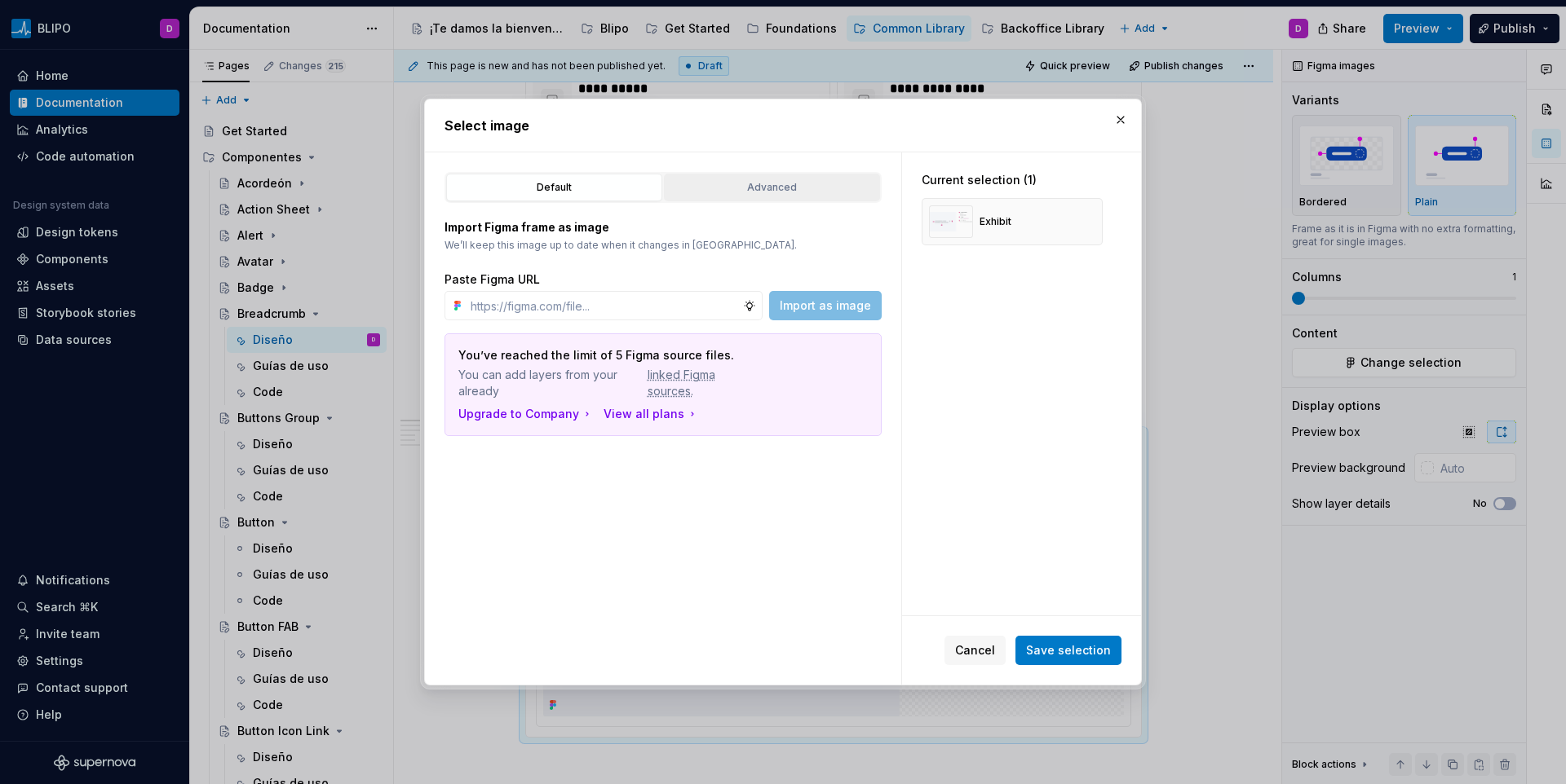
type textarea "*"
click at [774, 181] on div "Advanced" at bounding box center [772, 188] width 205 height 16
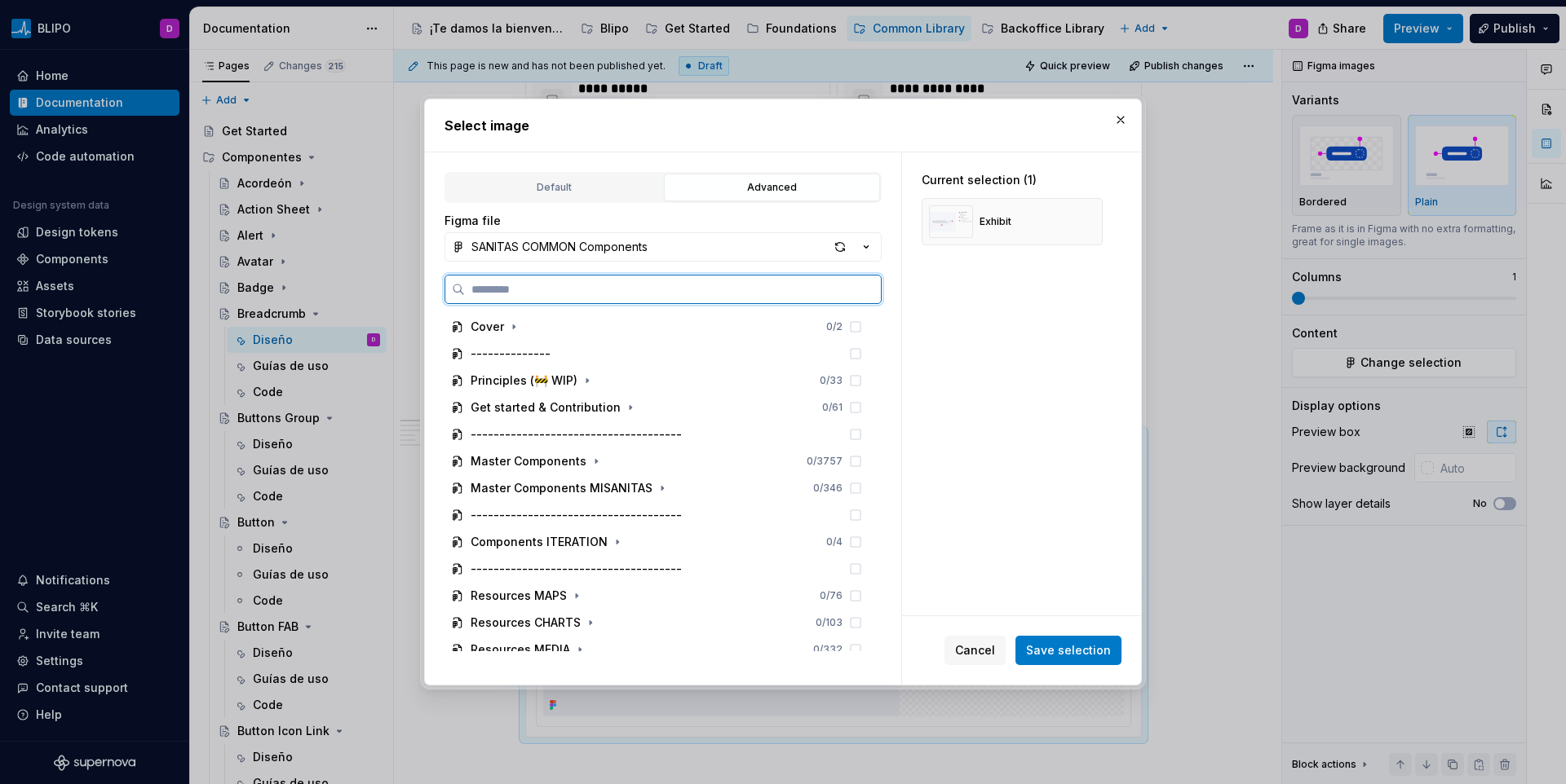
click at [604, 287] on input "search" at bounding box center [673, 290] width 416 height 16
paste input "**********"
type input "**********"
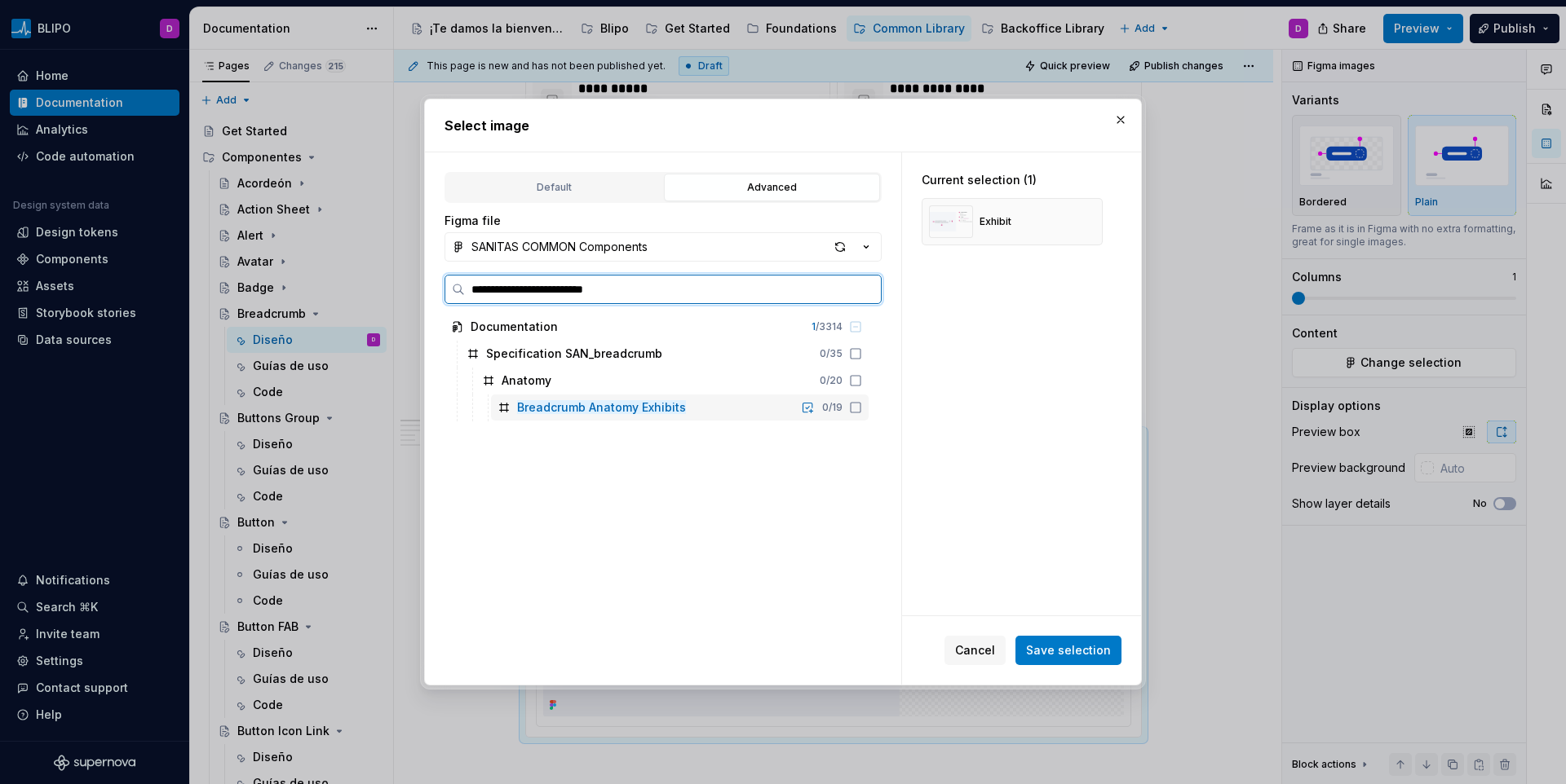
click at [852, 410] on icon at bounding box center [855, 408] width 13 height 13
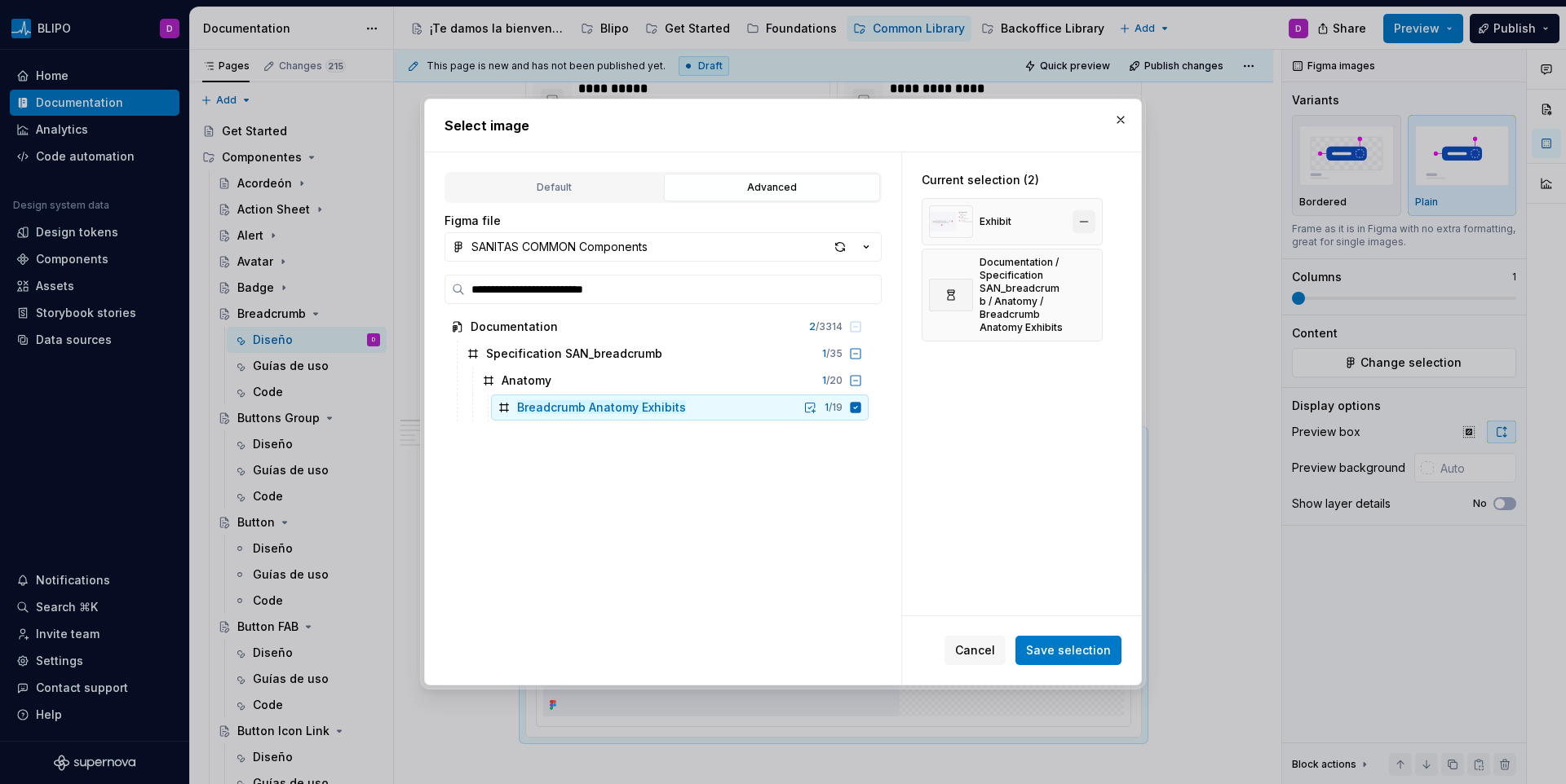
click at [1087, 221] on button "button" at bounding box center [1084, 221] width 23 height 23
click at [1079, 650] on span "Save selection" at bounding box center [1069, 650] width 85 height 16
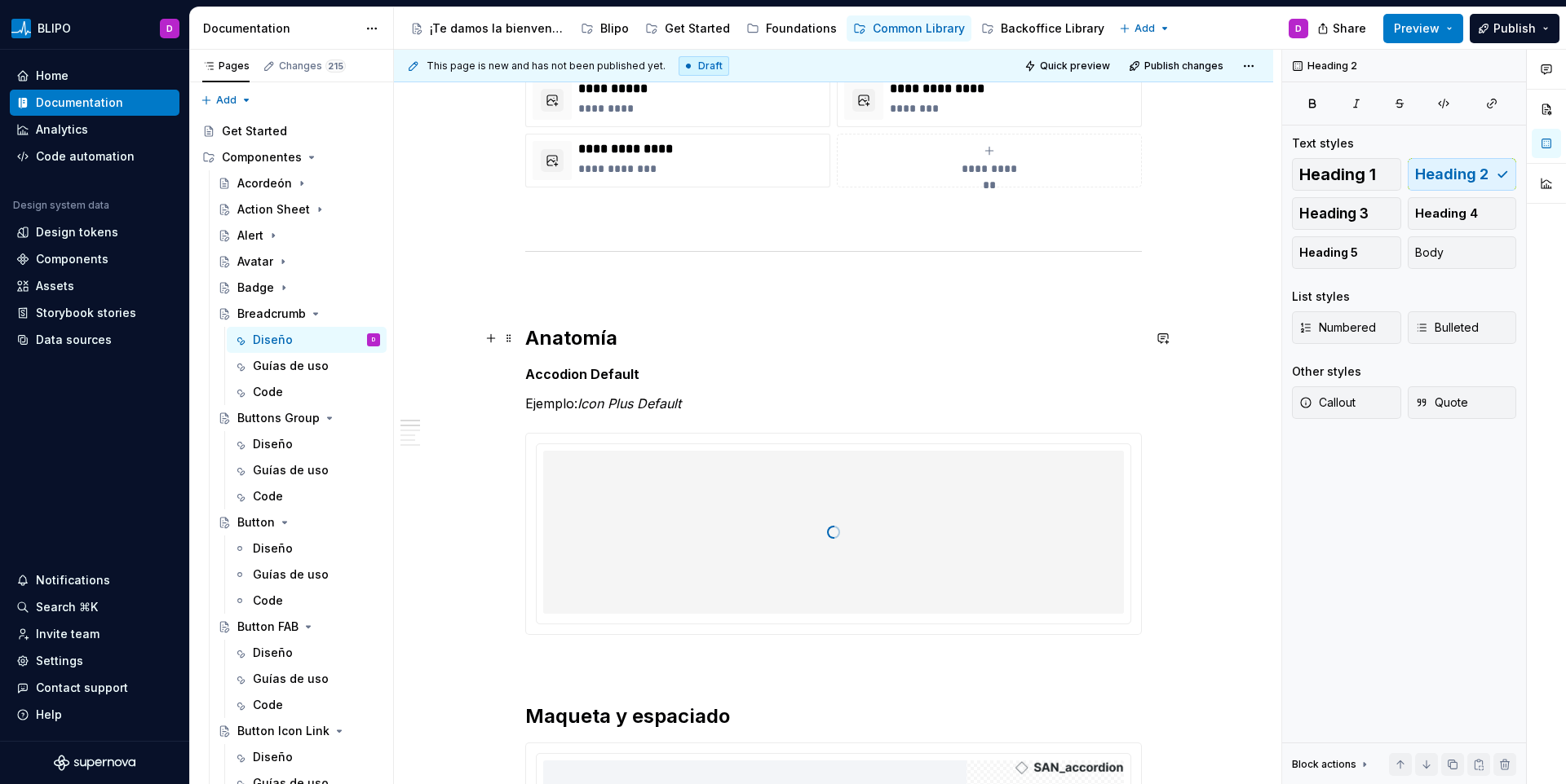
click at [575, 342] on h2 "Anatomía" at bounding box center [834, 338] width 617 height 26
click at [562, 377] on strong "Accodion Default" at bounding box center [582, 374] width 114 height 16
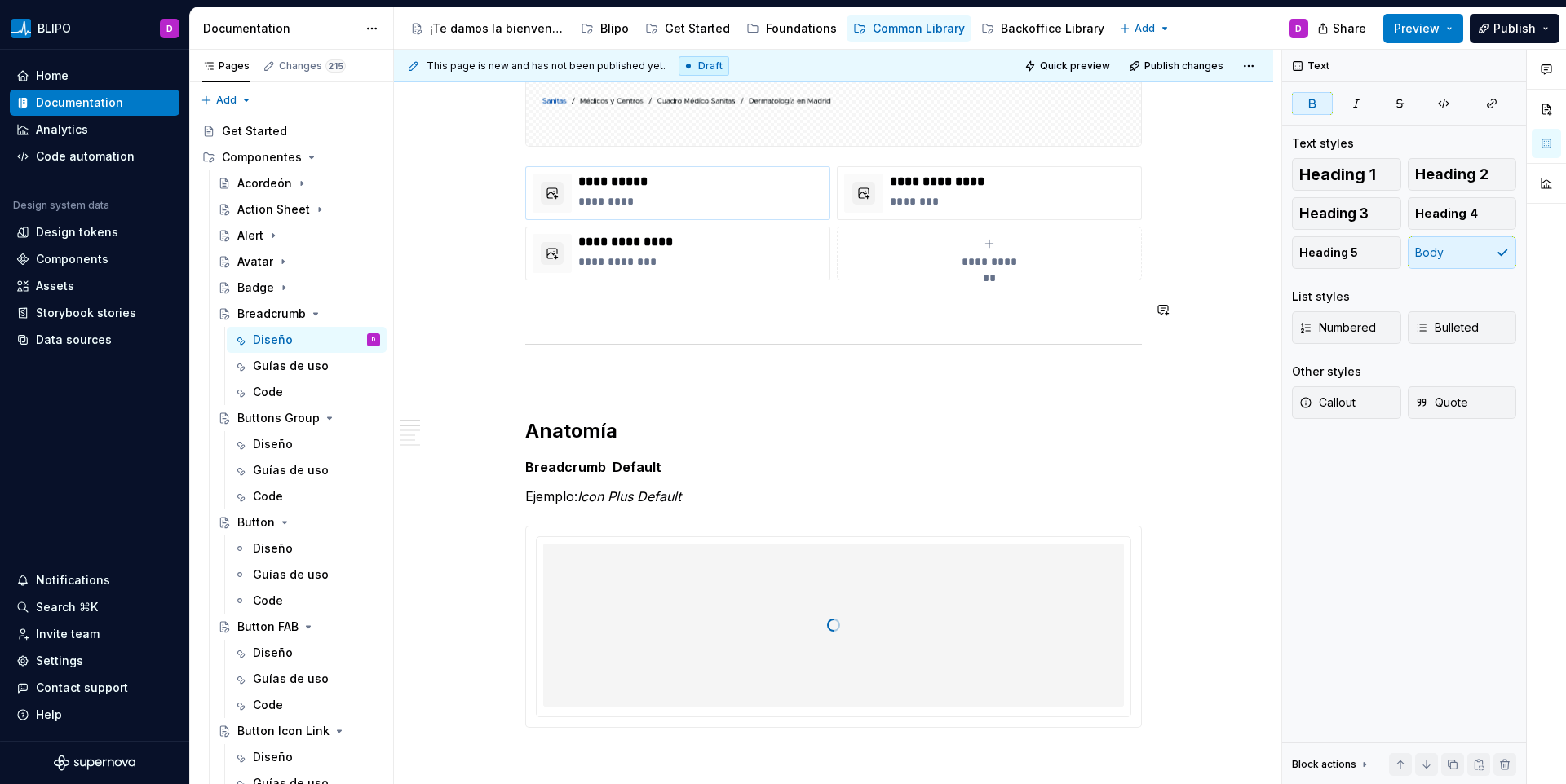
scroll to position [761, 0]
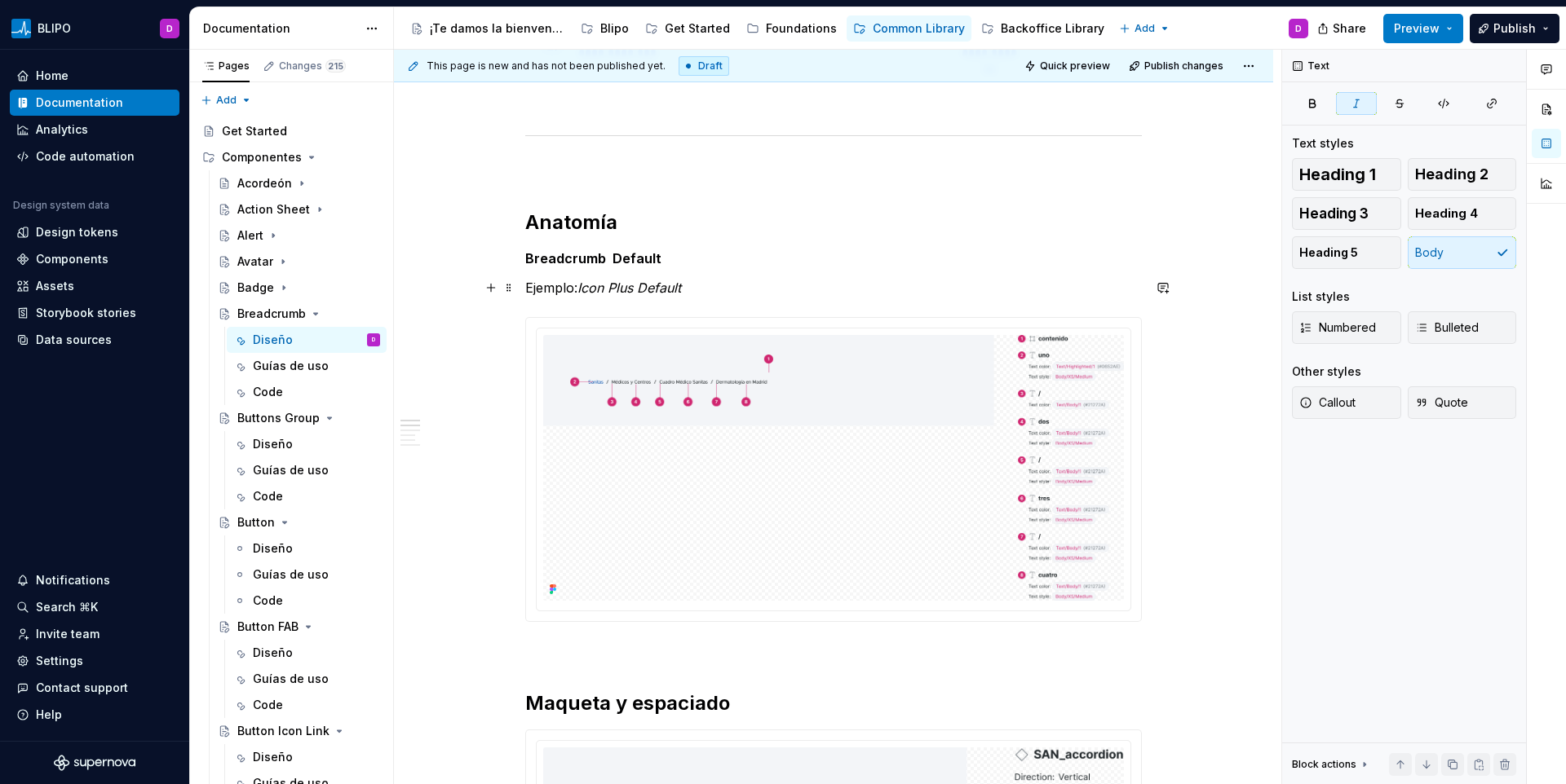
click at [595, 292] on em "Icon Plus Default" at bounding box center [629, 288] width 104 height 16
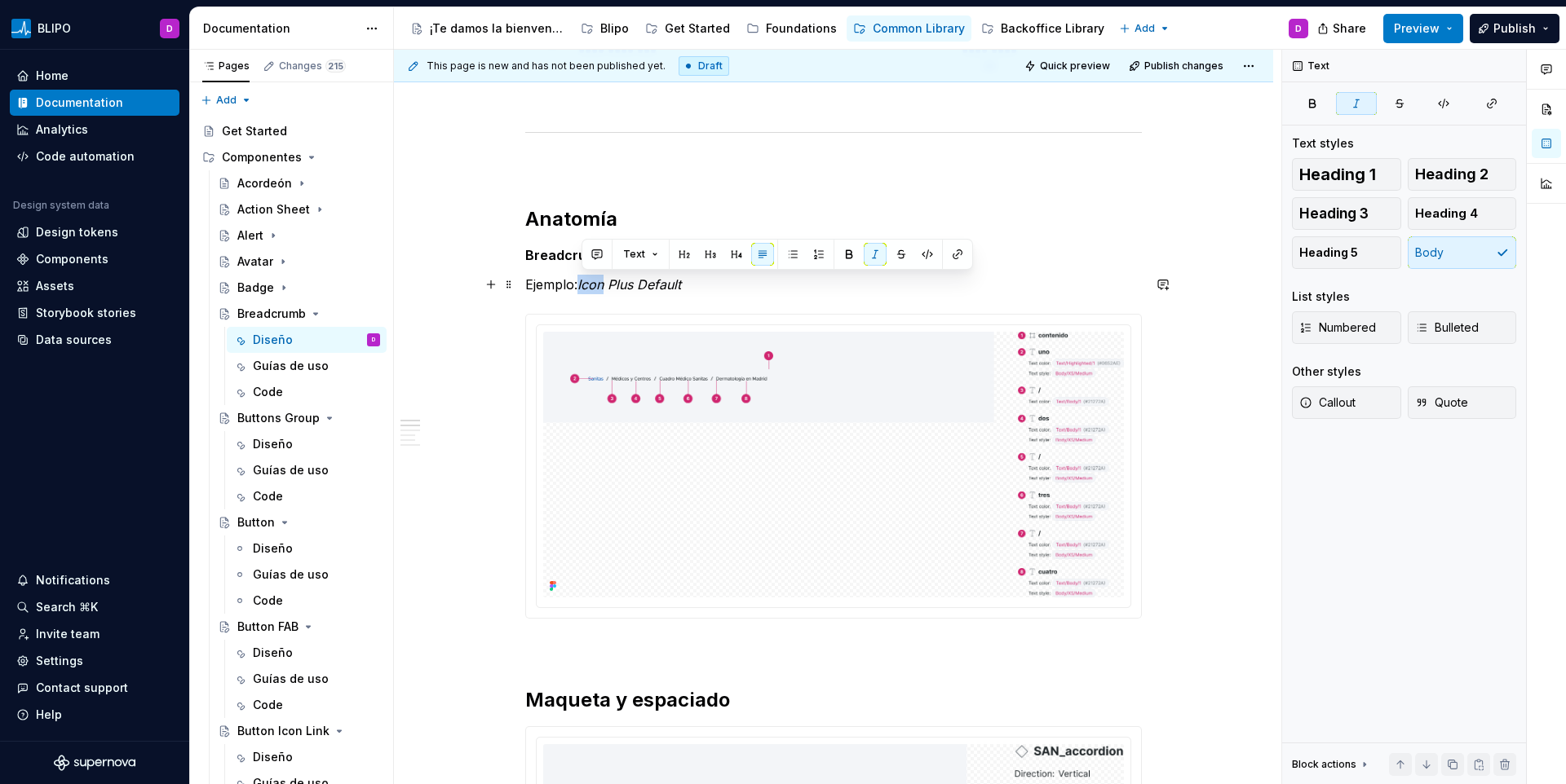
click at [609, 290] on em "Icon Plus Default" at bounding box center [629, 284] width 104 height 16
drag, startPoint x: 582, startPoint y: 281, endPoint x: 709, endPoint y: 282, distance: 127.0
click at [709, 282] on p "Ejemplo: Icon Plus Default" at bounding box center [834, 284] width 617 height 19
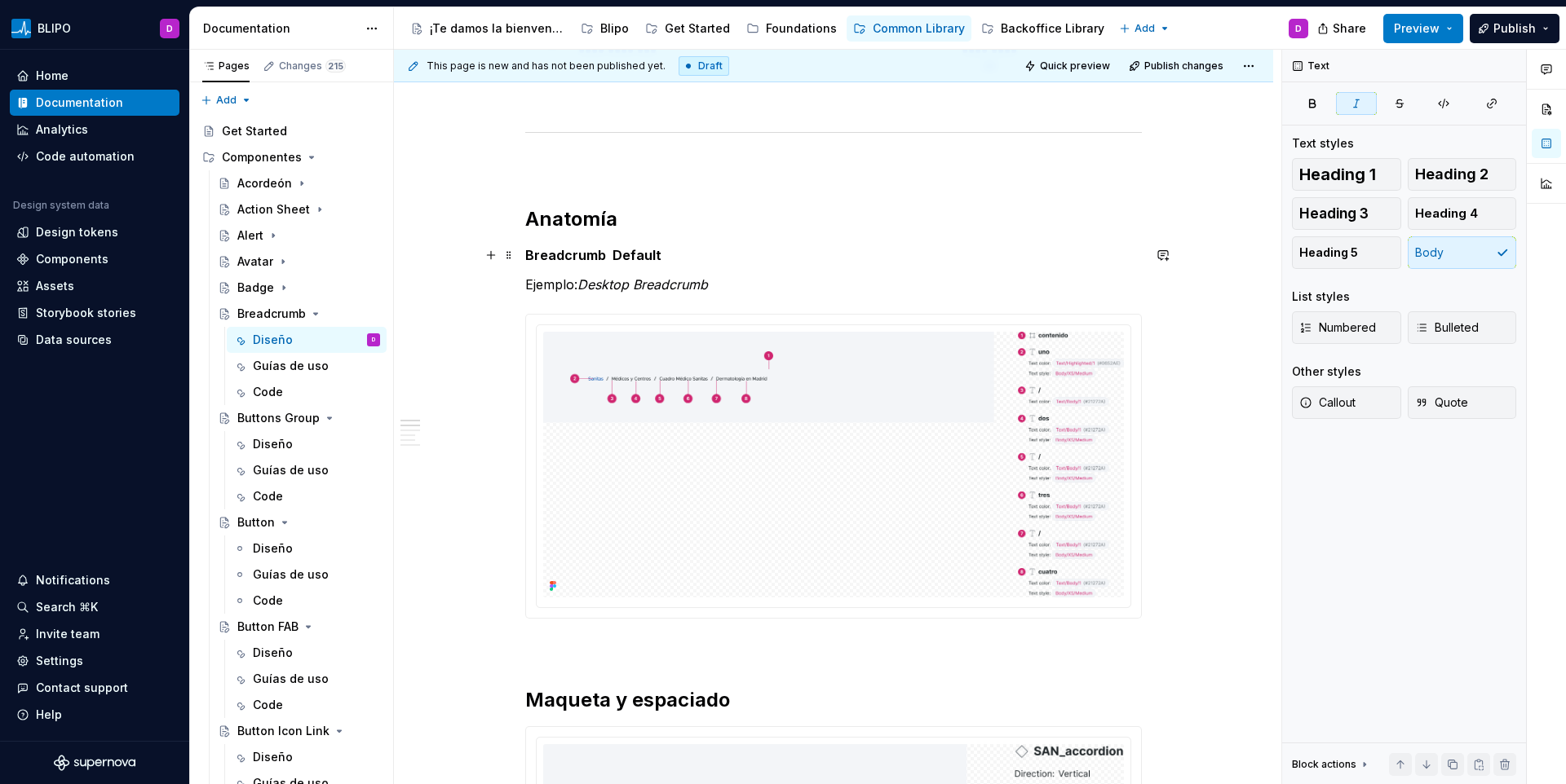
click at [631, 258] on strong "Breadcrumb Default" at bounding box center [594, 255] width 136 height 16
click at [627, 292] on p "Ejemplo: Desktop Breadcrumb" at bounding box center [834, 284] width 617 height 19
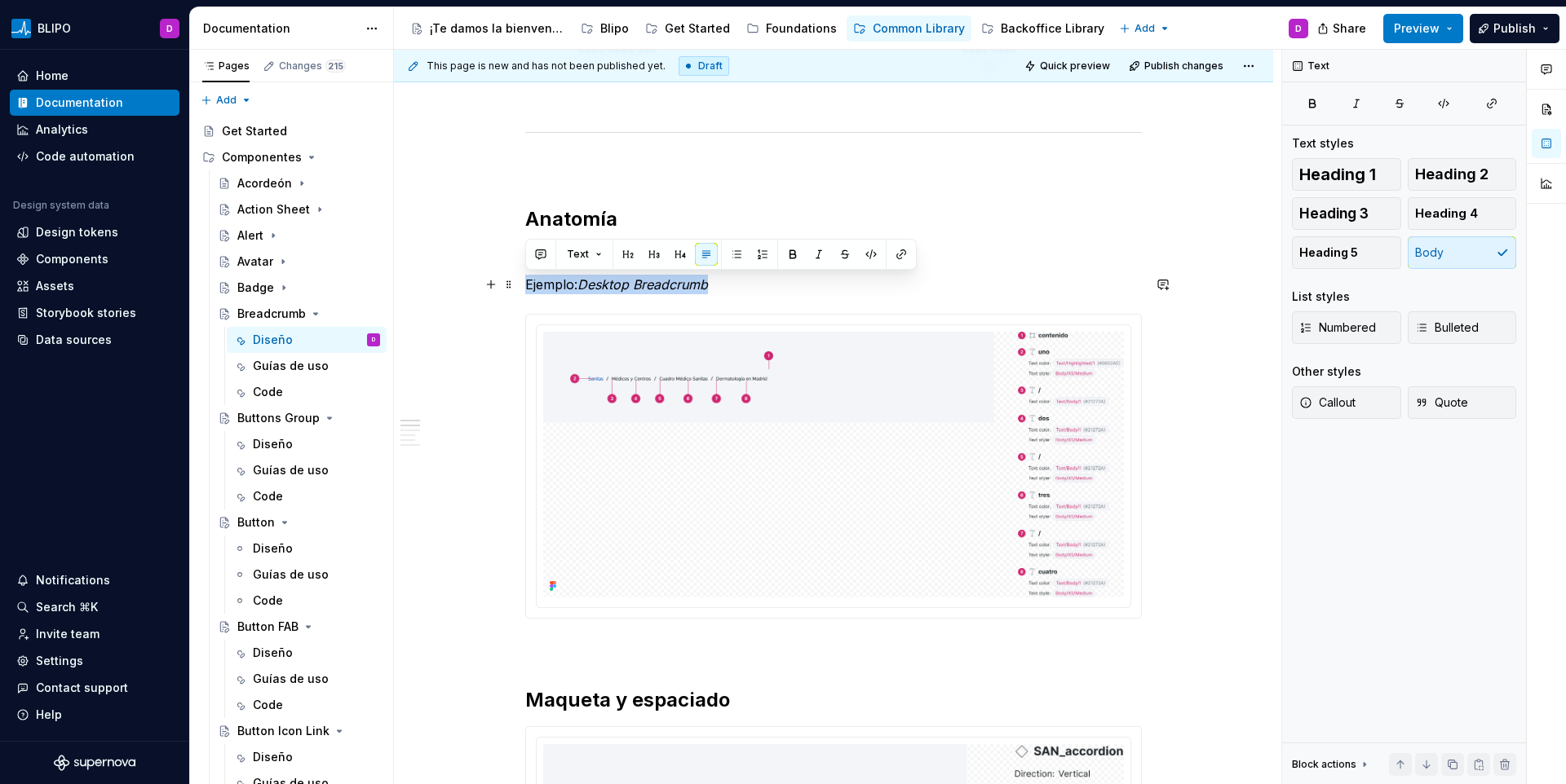
click at [627, 292] on p "Ejemplo: Desktop Breadcrumb" at bounding box center [834, 284] width 617 height 19
click at [628, 293] on p "Ejemplo: Desktop Breadcrumb" at bounding box center [834, 284] width 617 height 19
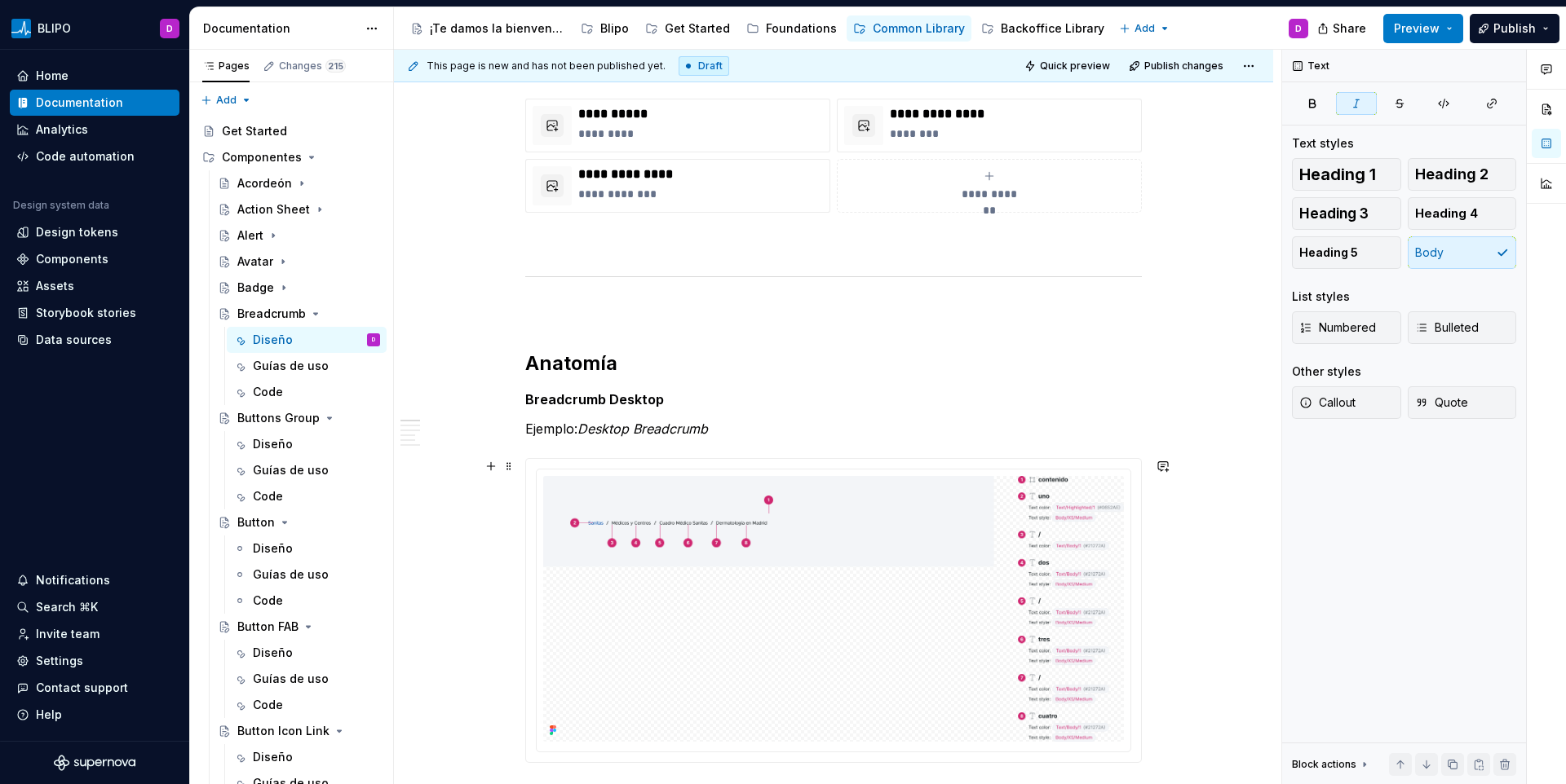
scroll to position [633, 0]
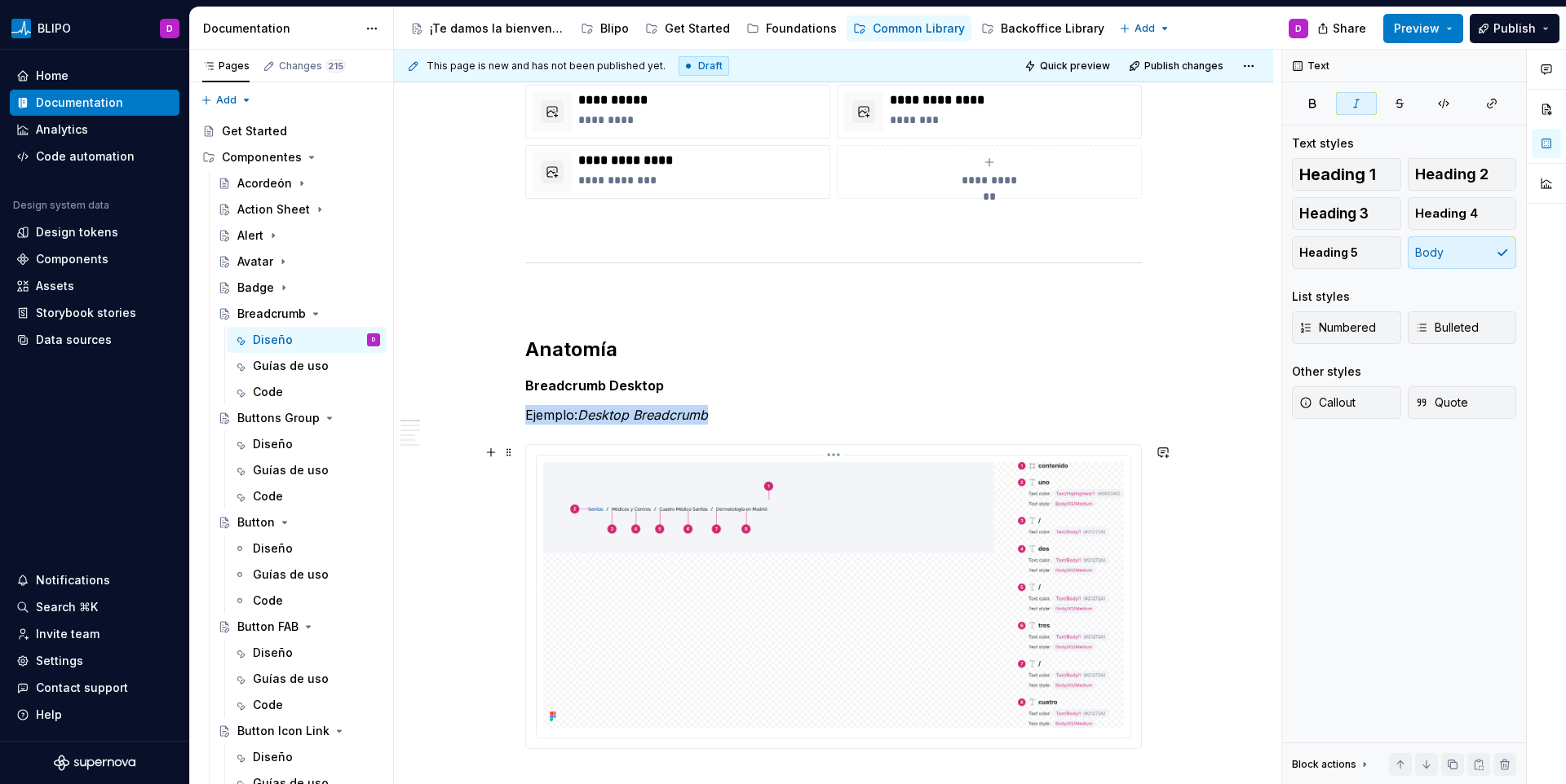
click at [1063, 538] on img at bounding box center [833, 595] width 580 height 266
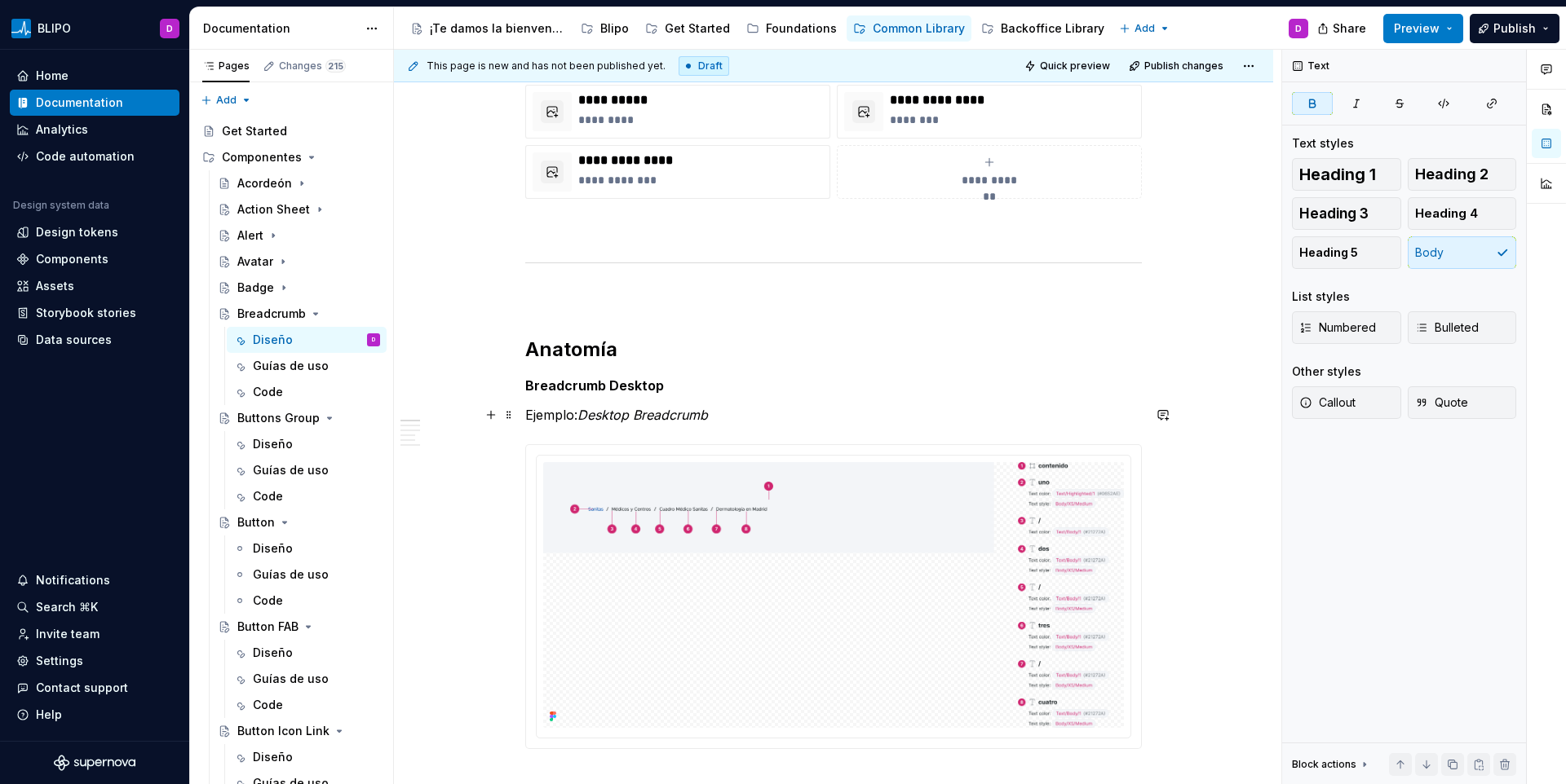
click at [616, 413] on em "Desktop Breadcrumb" at bounding box center [643, 415] width 130 height 16
click at [615, 413] on em "Desktop Breadcrumb" at bounding box center [643, 415] width 130 height 16
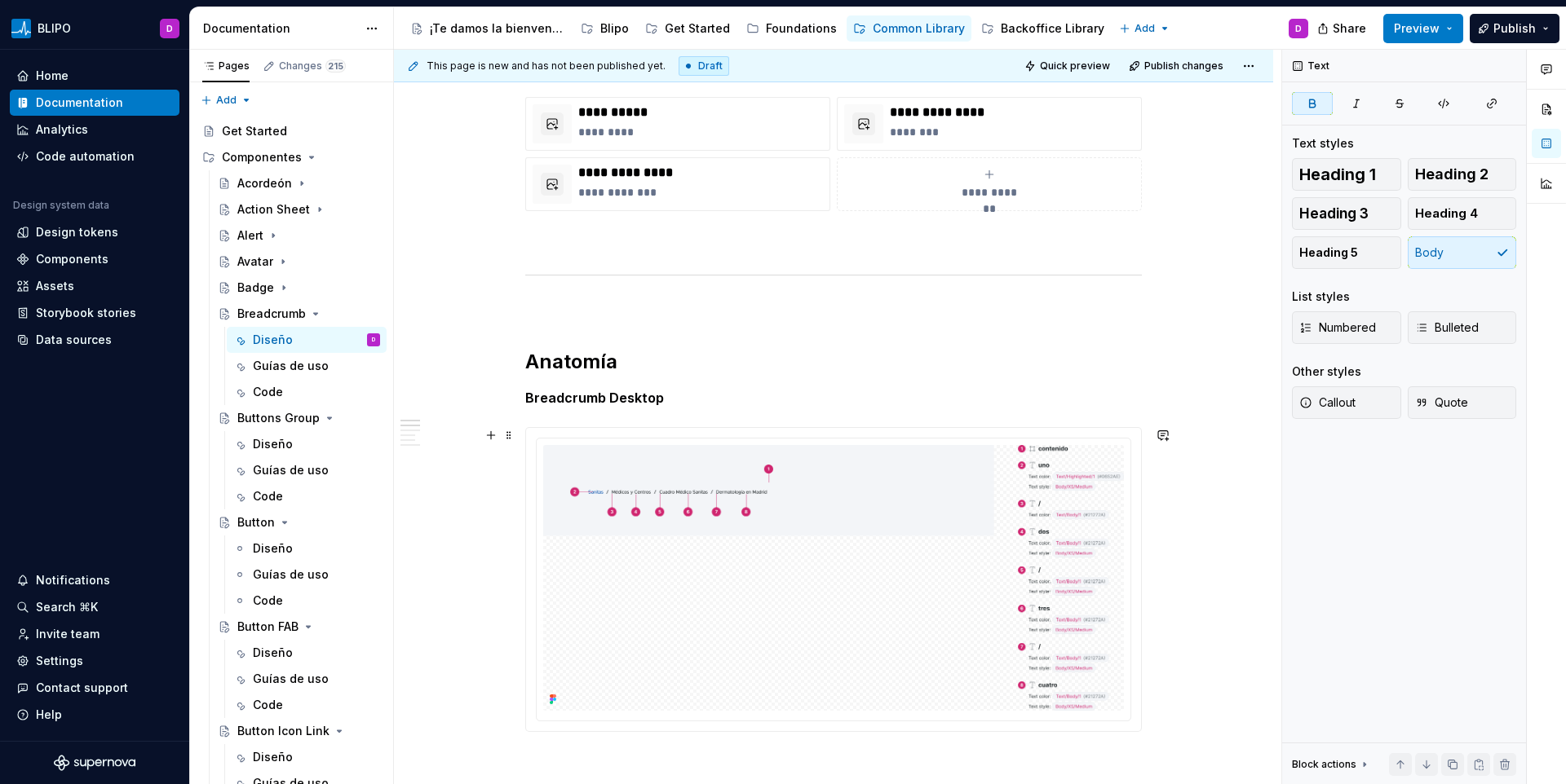
scroll to position [619, 0]
click at [510, 363] on span at bounding box center [509, 365] width 13 height 23
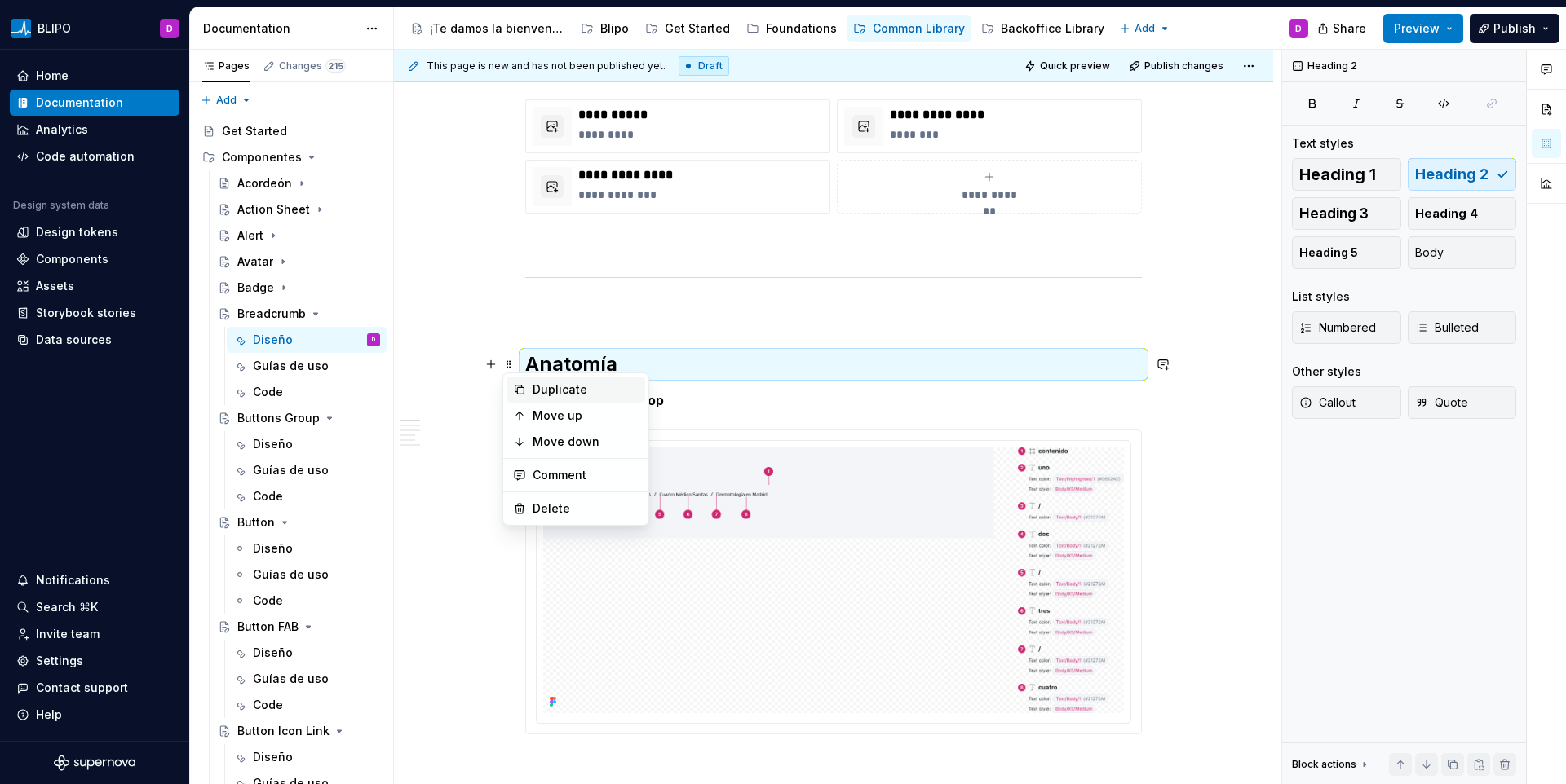
click at [526, 384] on icon at bounding box center [519, 390] width 13 height 13
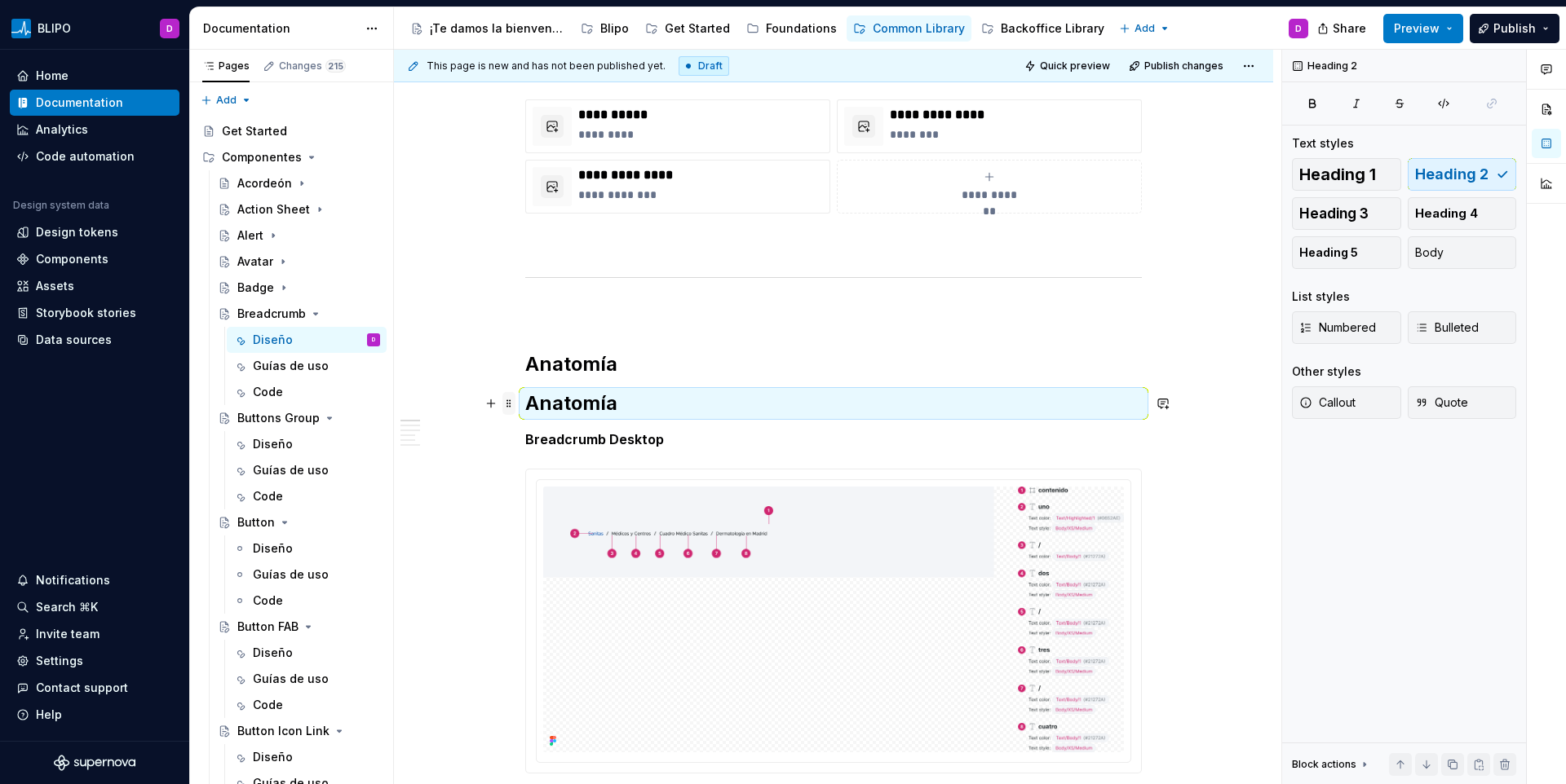
click at [513, 408] on span at bounding box center [509, 404] width 13 height 23
click at [556, 483] on div "Move down" at bounding box center [586, 481] width 106 height 16
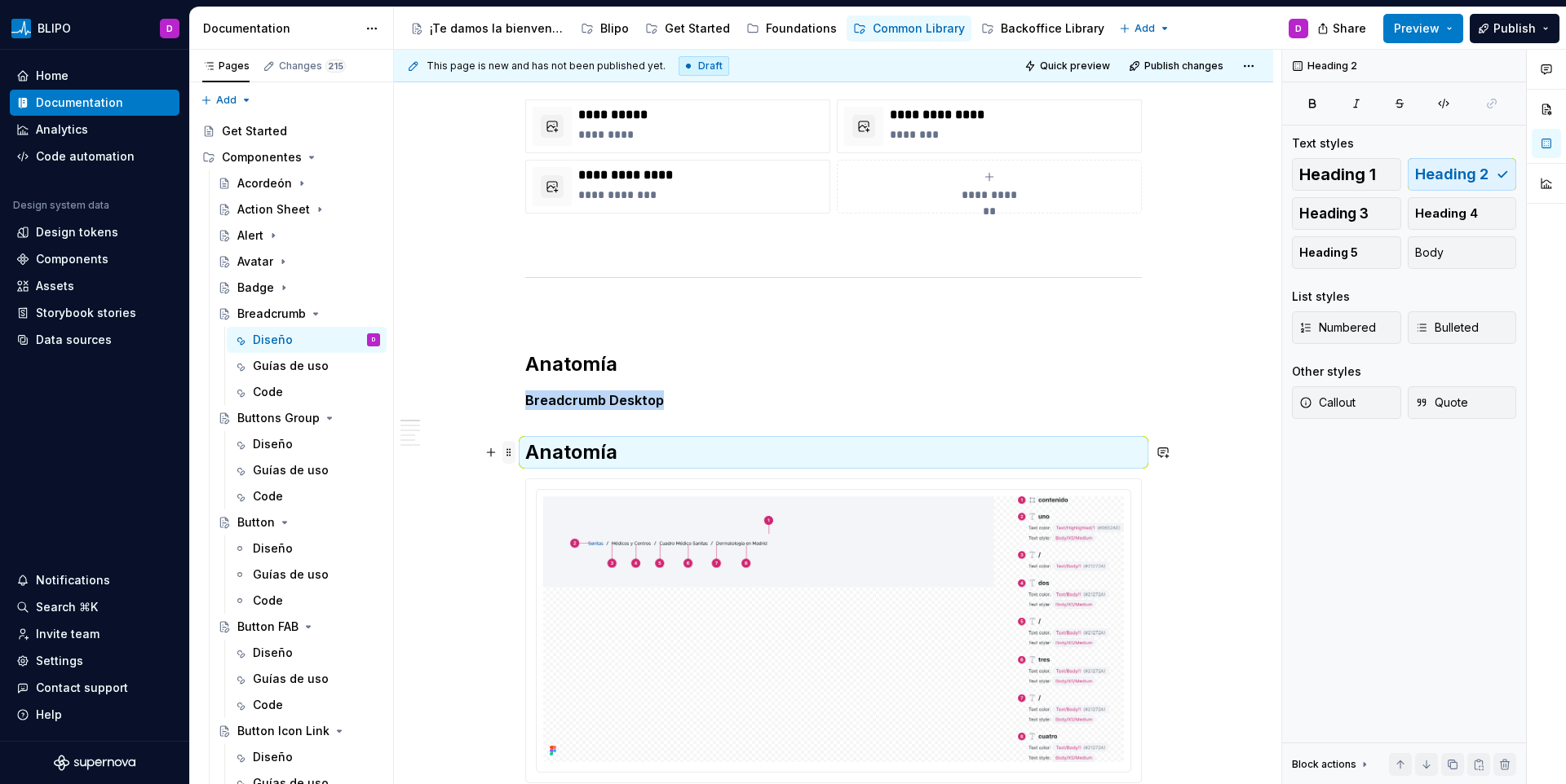
click at [507, 448] on span at bounding box center [509, 453] width 13 height 23
click at [529, 532] on div "Move down" at bounding box center [576, 530] width 138 height 26
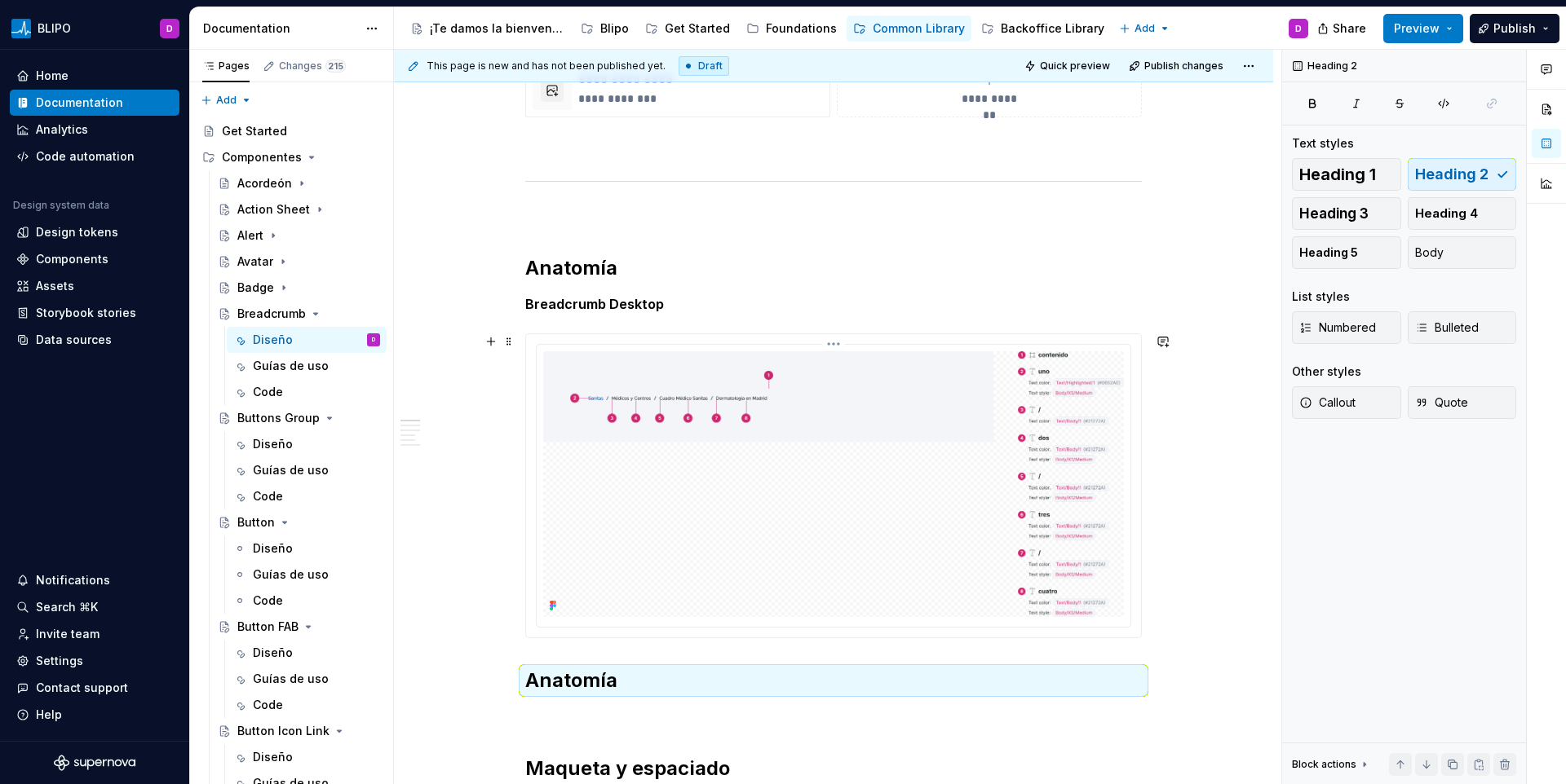
scroll to position [826, 0]
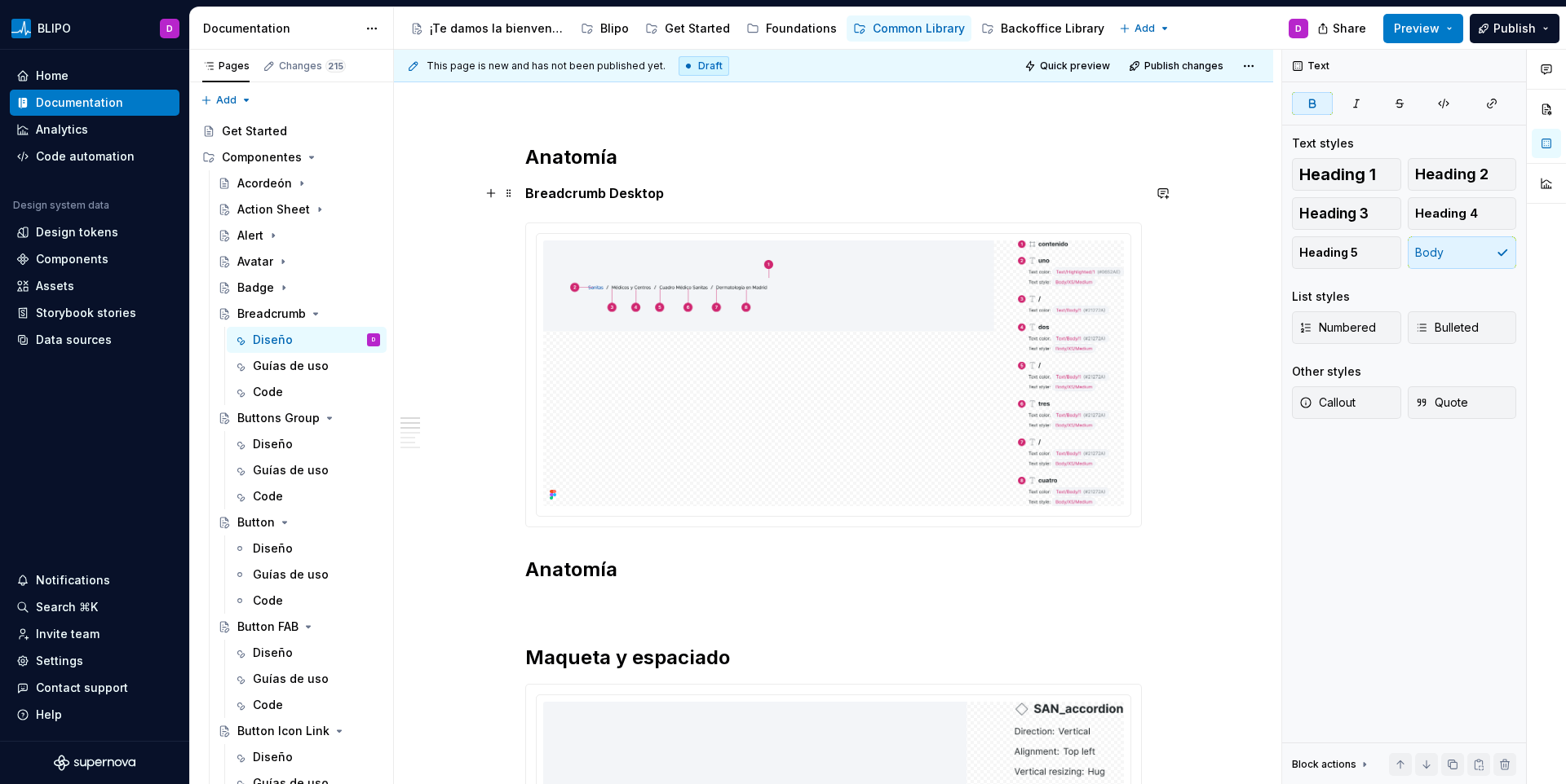
click at [565, 200] on strong "Breadcrumb Desktop" at bounding box center [595, 193] width 138 height 16
click at [675, 160] on button "button" at bounding box center [681, 163] width 23 height 23
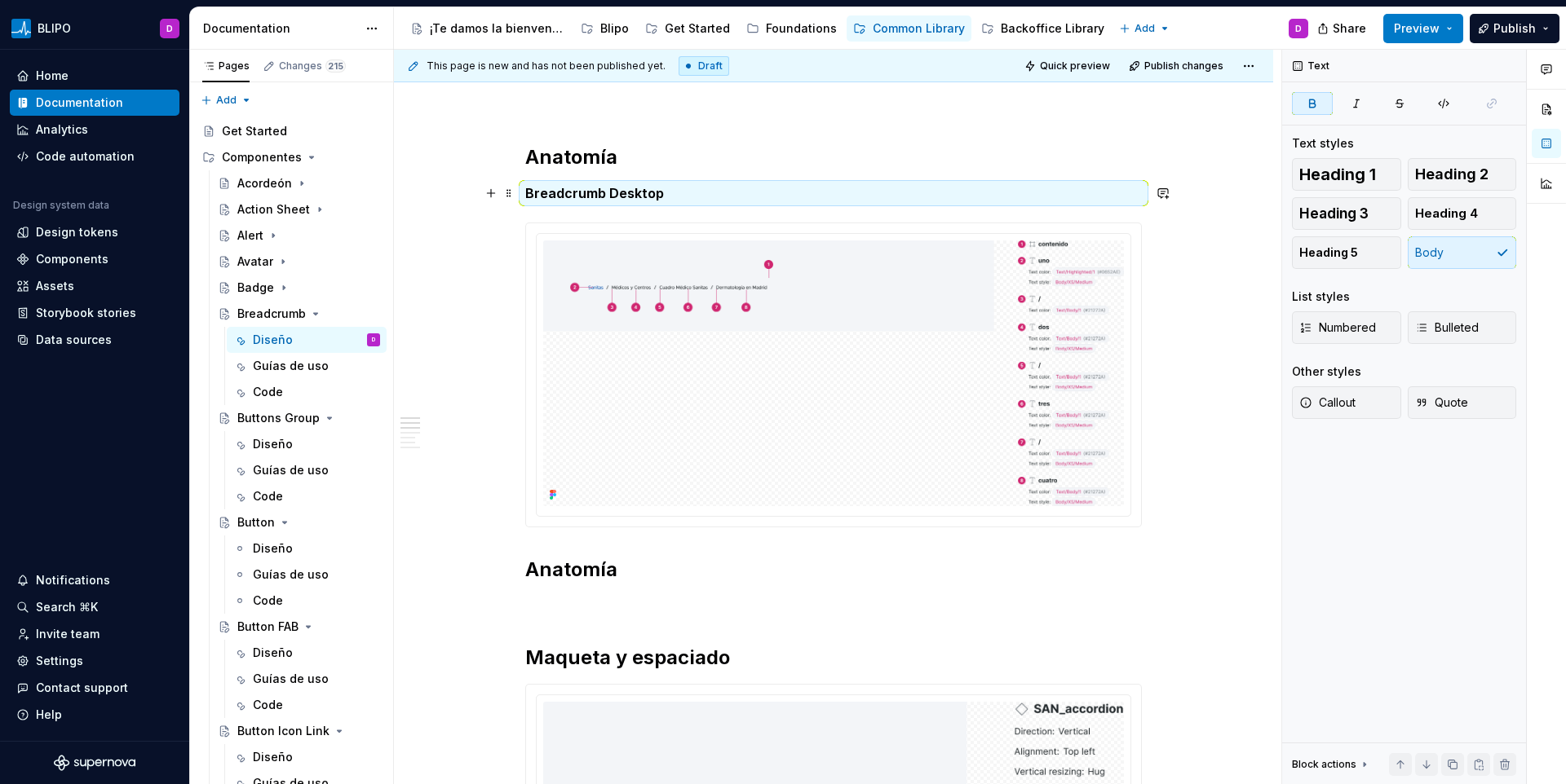
click at [662, 189] on p "Breadcrumb Desktop" at bounding box center [834, 193] width 617 height 19
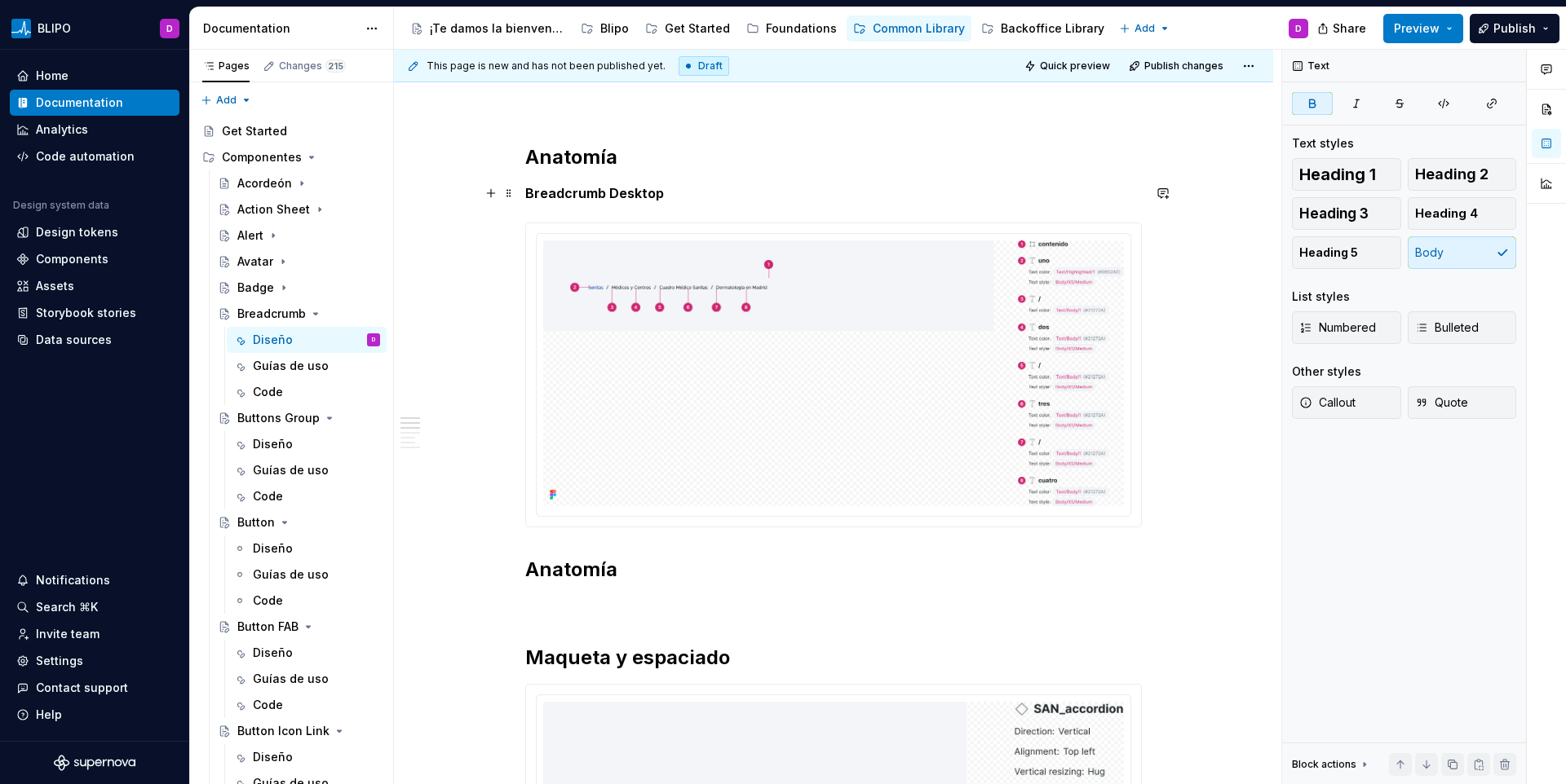
click at [662, 189] on p "Breadcrumb Desktop" at bounding box center [834, 193] width 617 height 19
click at [510, 193] on span at bounding box center [509, 193] width 13 height 23
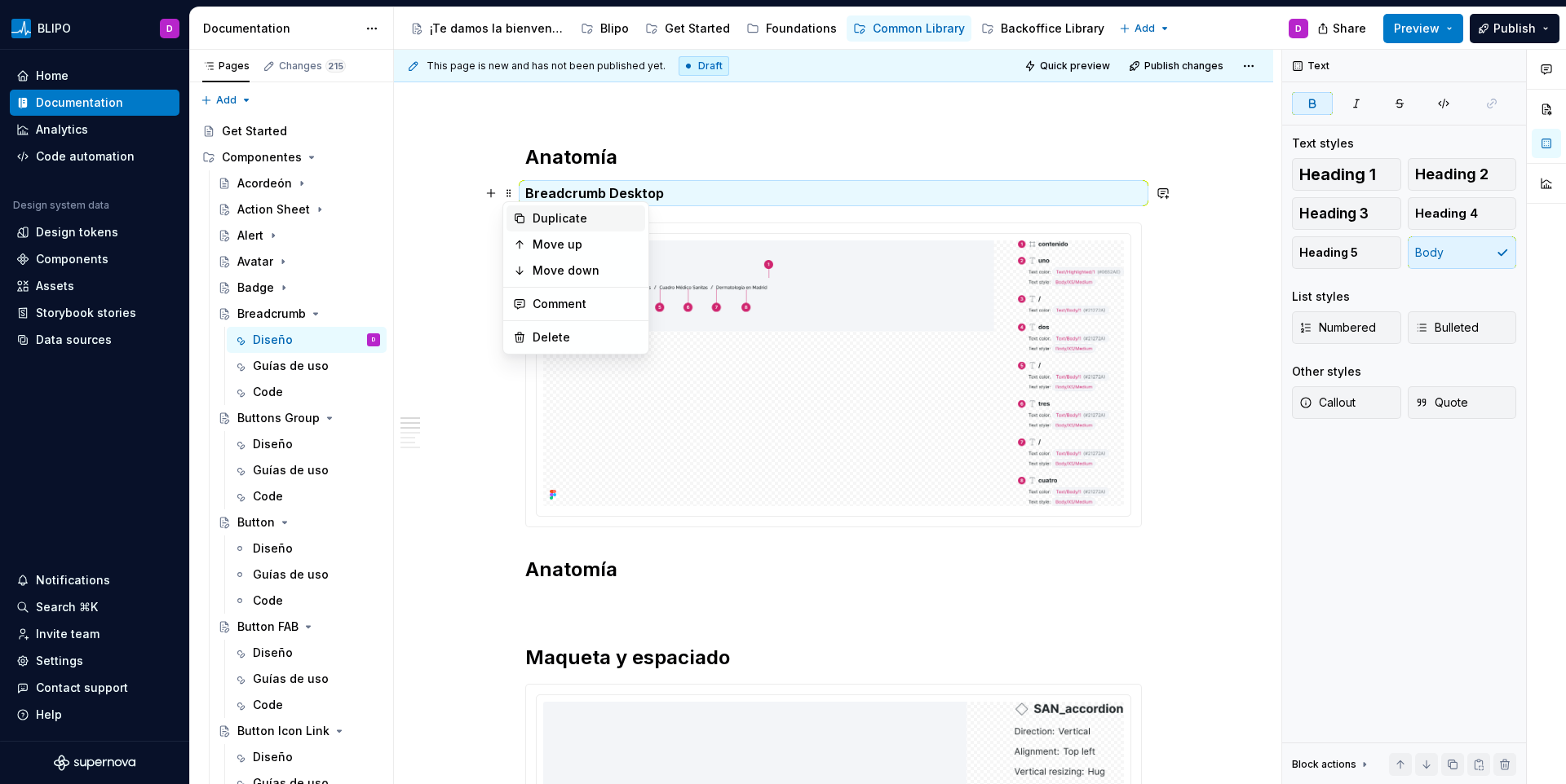
click at [533, 219] on div "Duplicate" at bounding box center [586, 218] width 106 height 16
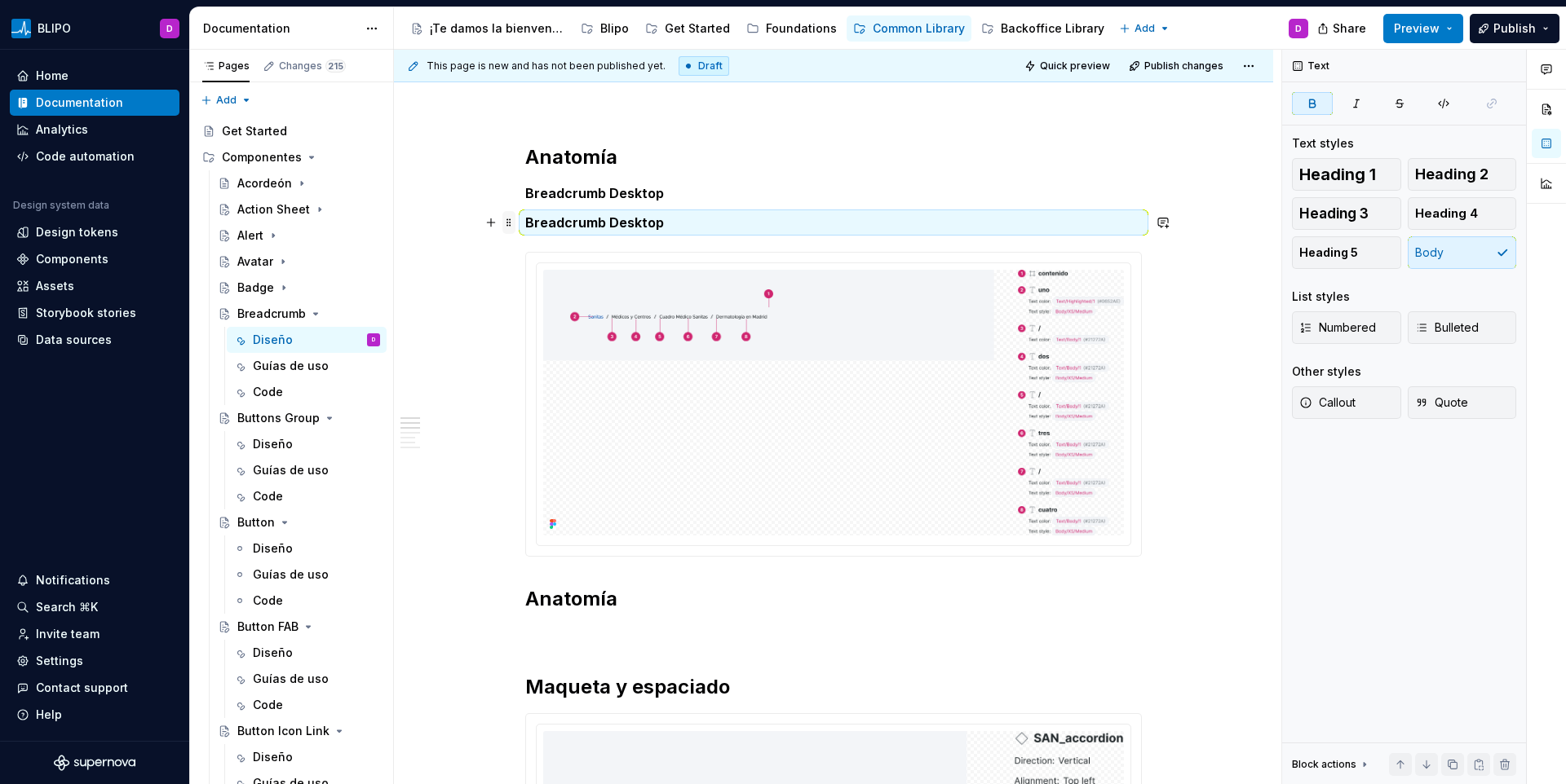
click at [508, 217] on span at bounding box center [509, 222] width 13 height 23
click at [521, 297] on icon at bounding box center [519, 299] width 13 height 13
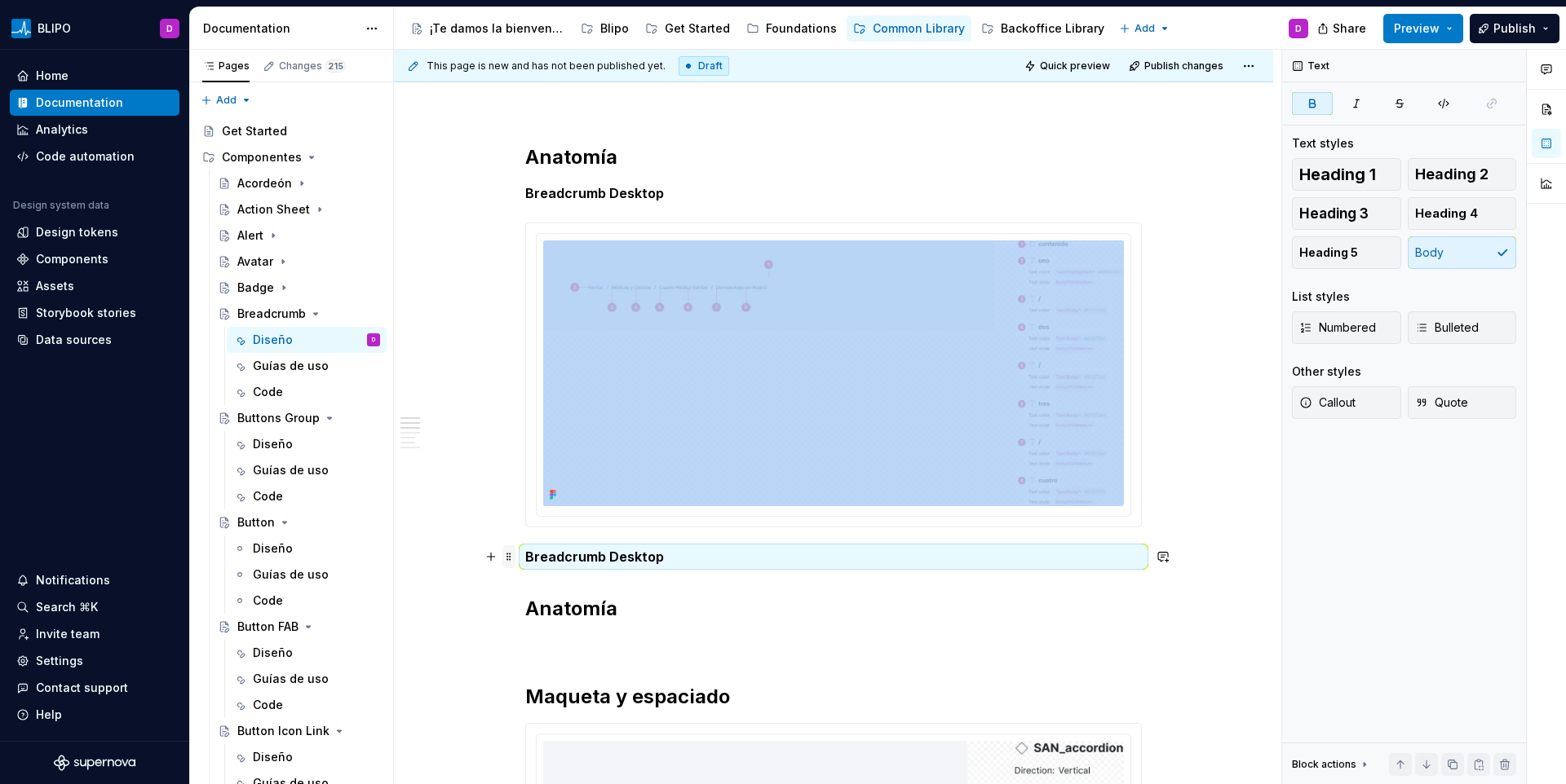
click at [511, 560] on span at bounding box center [509, 557] width 13 height 23
click at [538, 630] on div "Move down" at bounding box center [586, 634] width 106 height 16
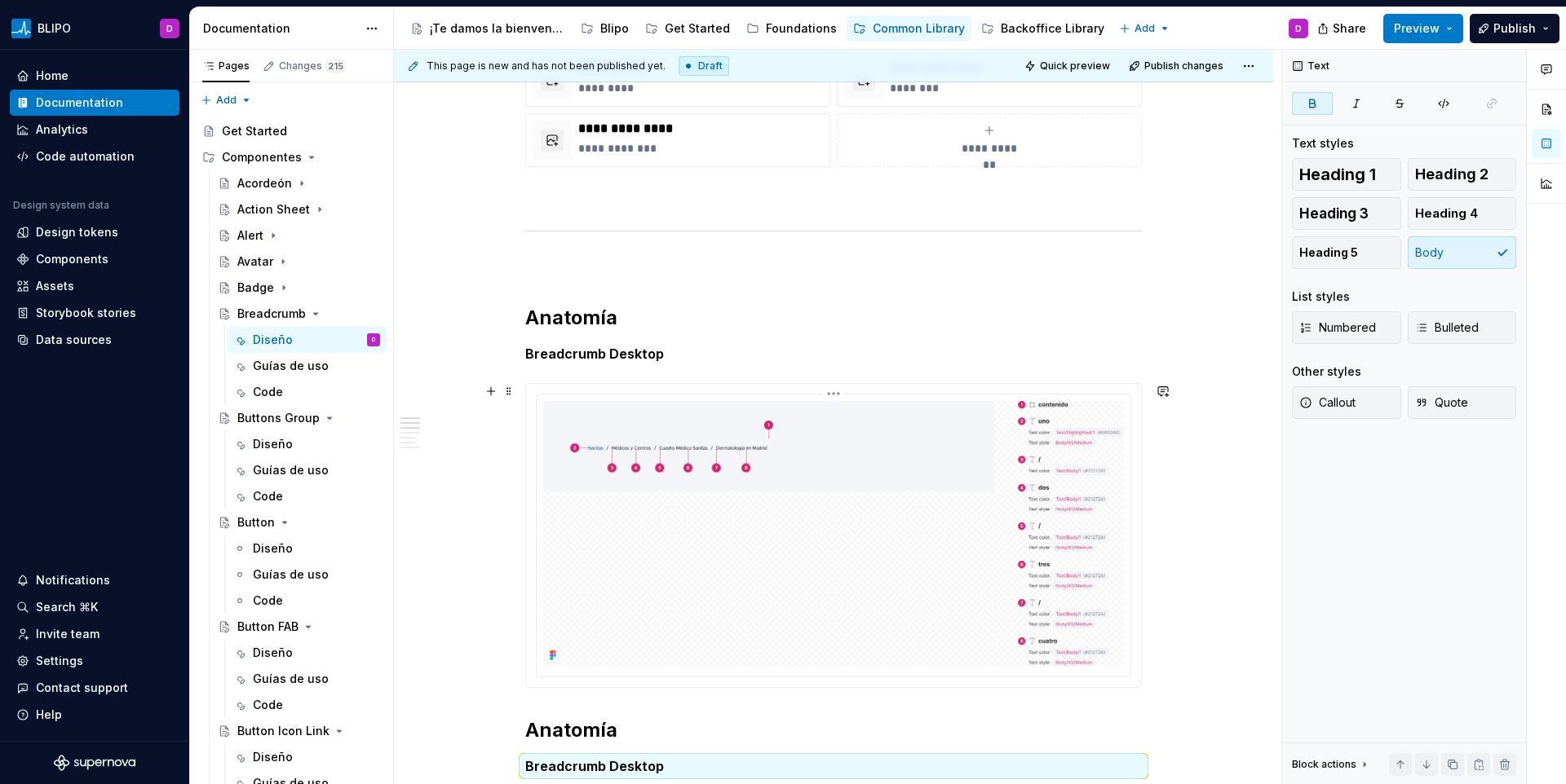
scroll to position [1125, 0]
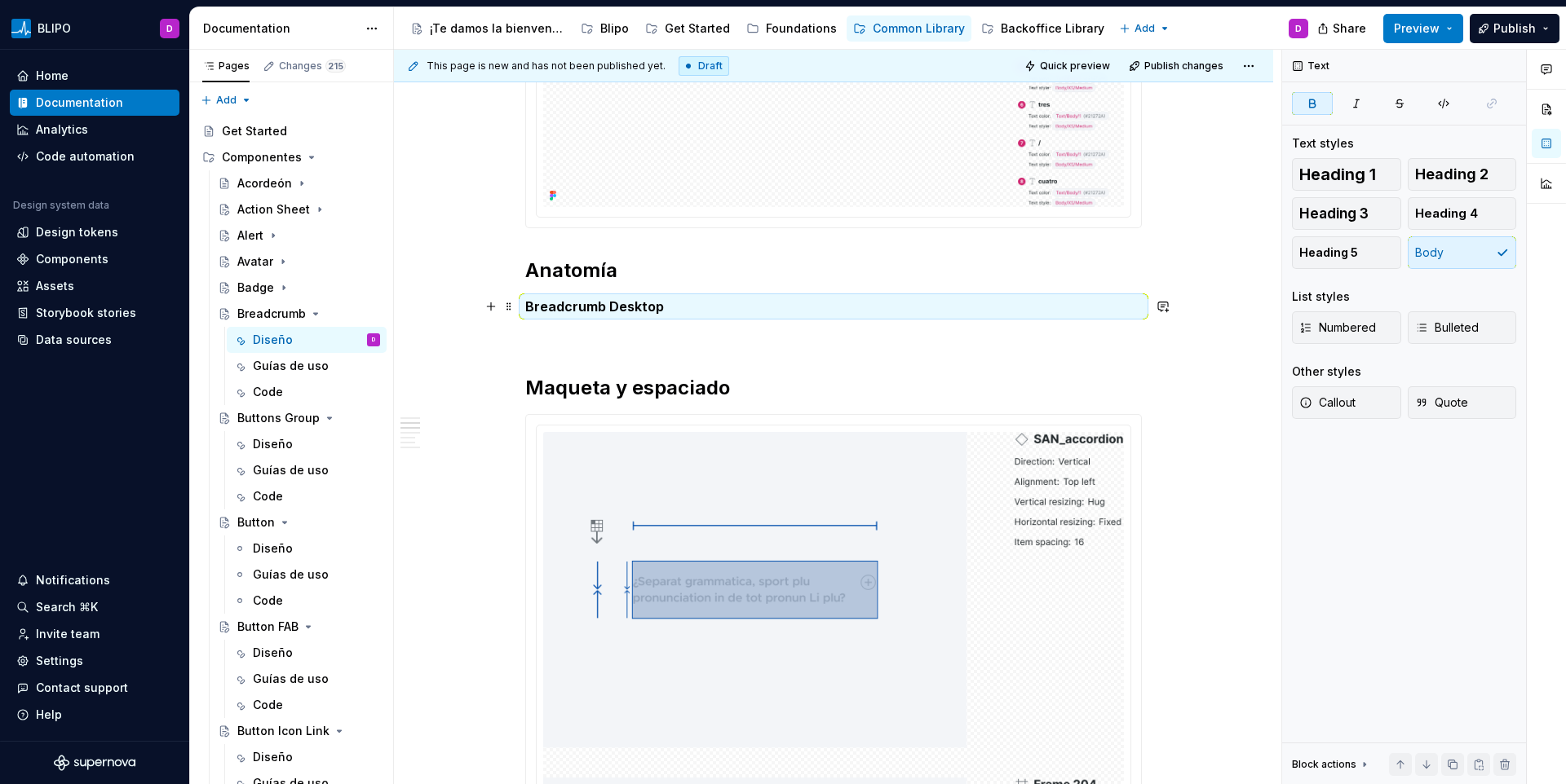
click at [588, 316] on p "Breadcrumb Desktop" at bounding box center [834, 307] width 617 height 19
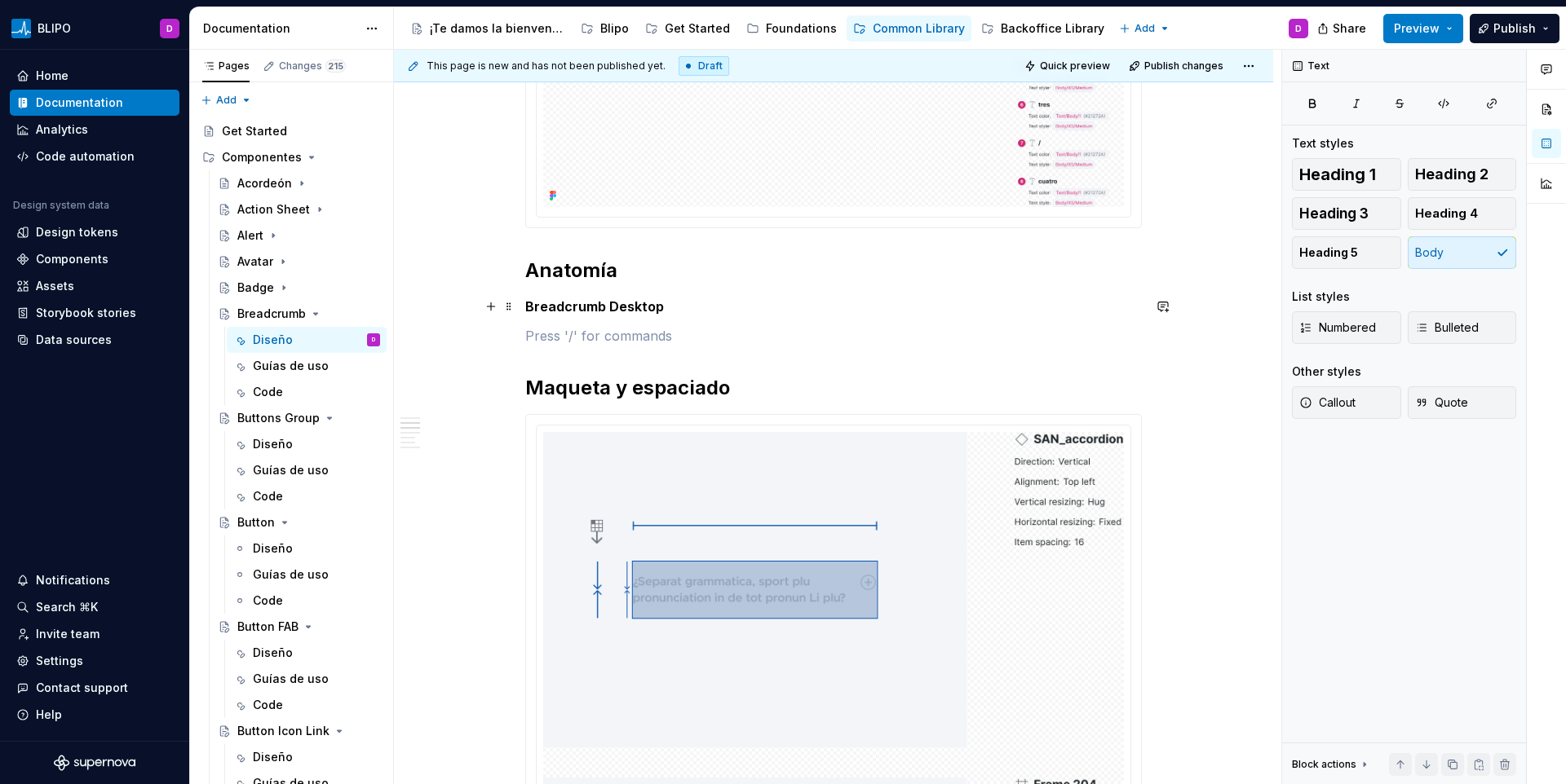
click at [588, 309] on strong "Breadcrumb Desktop" at bounding box center [595, 307] width 138 height 16
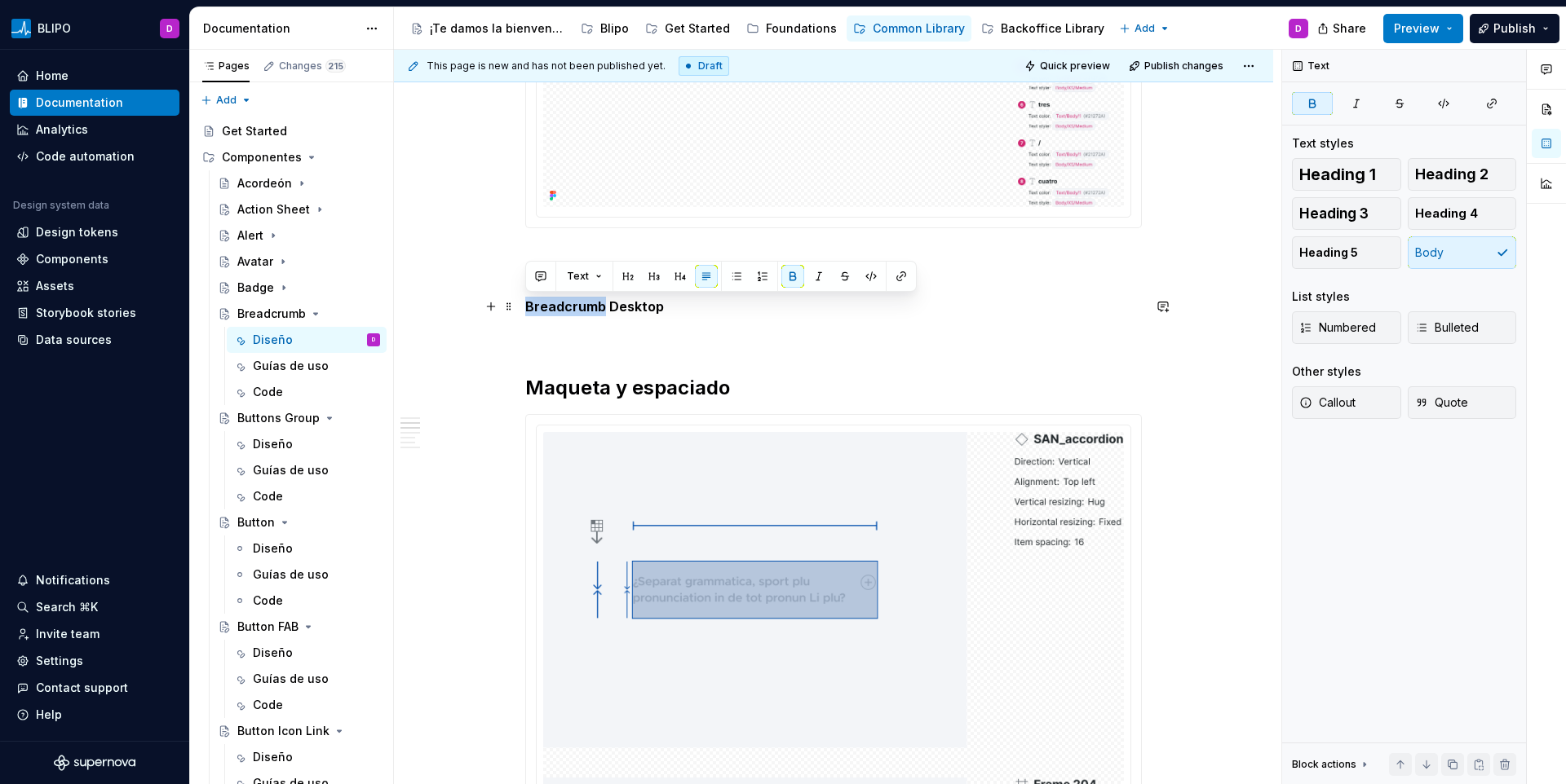
click at [588, 309] on strong "Breadcrumb Desktop" at bounding box center [595, 307] width 138 height 16
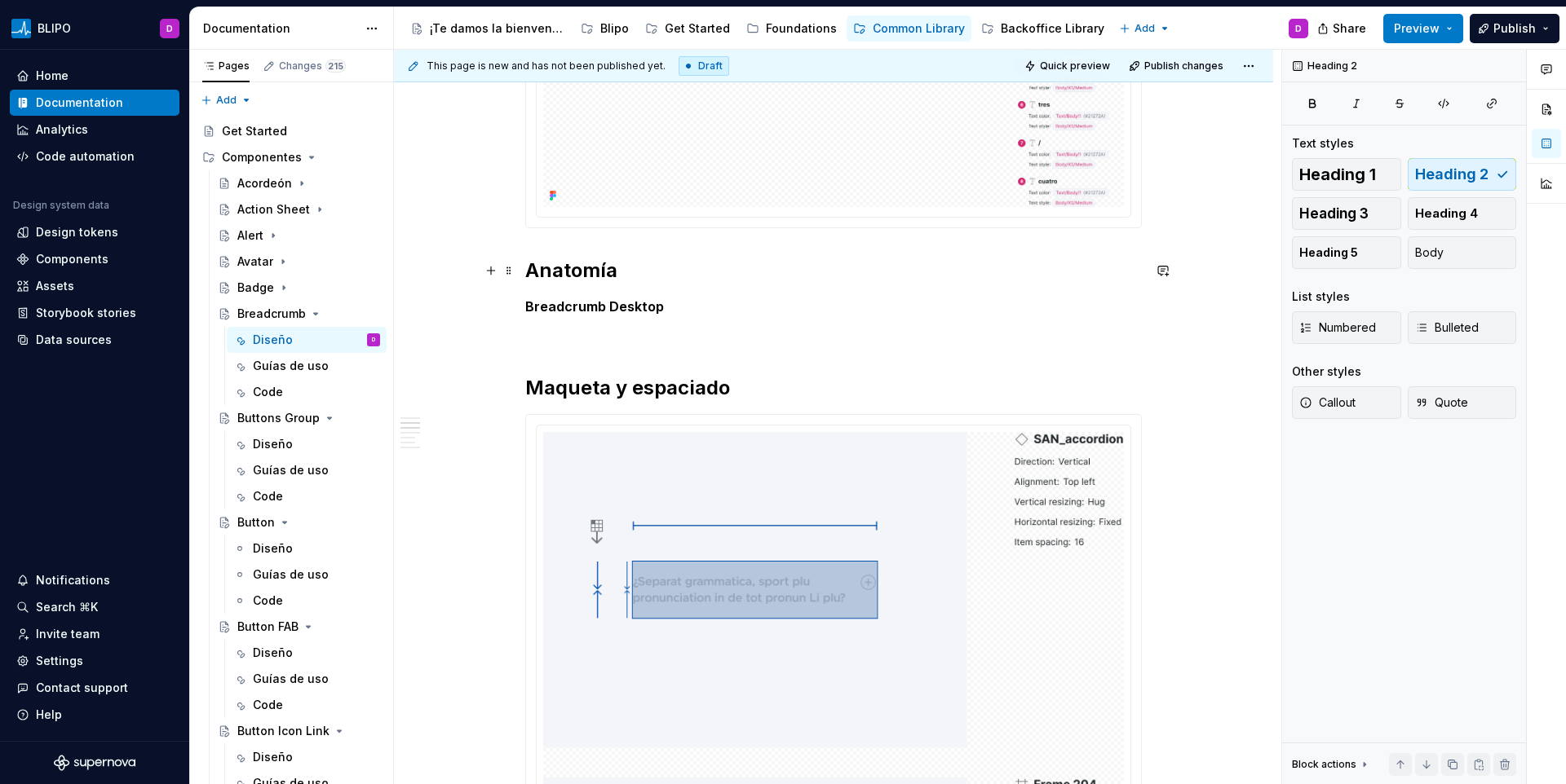
click at [557, 270] on h2 "Anatomía" at bounding box center [834, 270] width 617 height 26
click at [553, 301] on strong "Breadcrumb Desktop" at bounding box center [595, 307] width 138 height 16
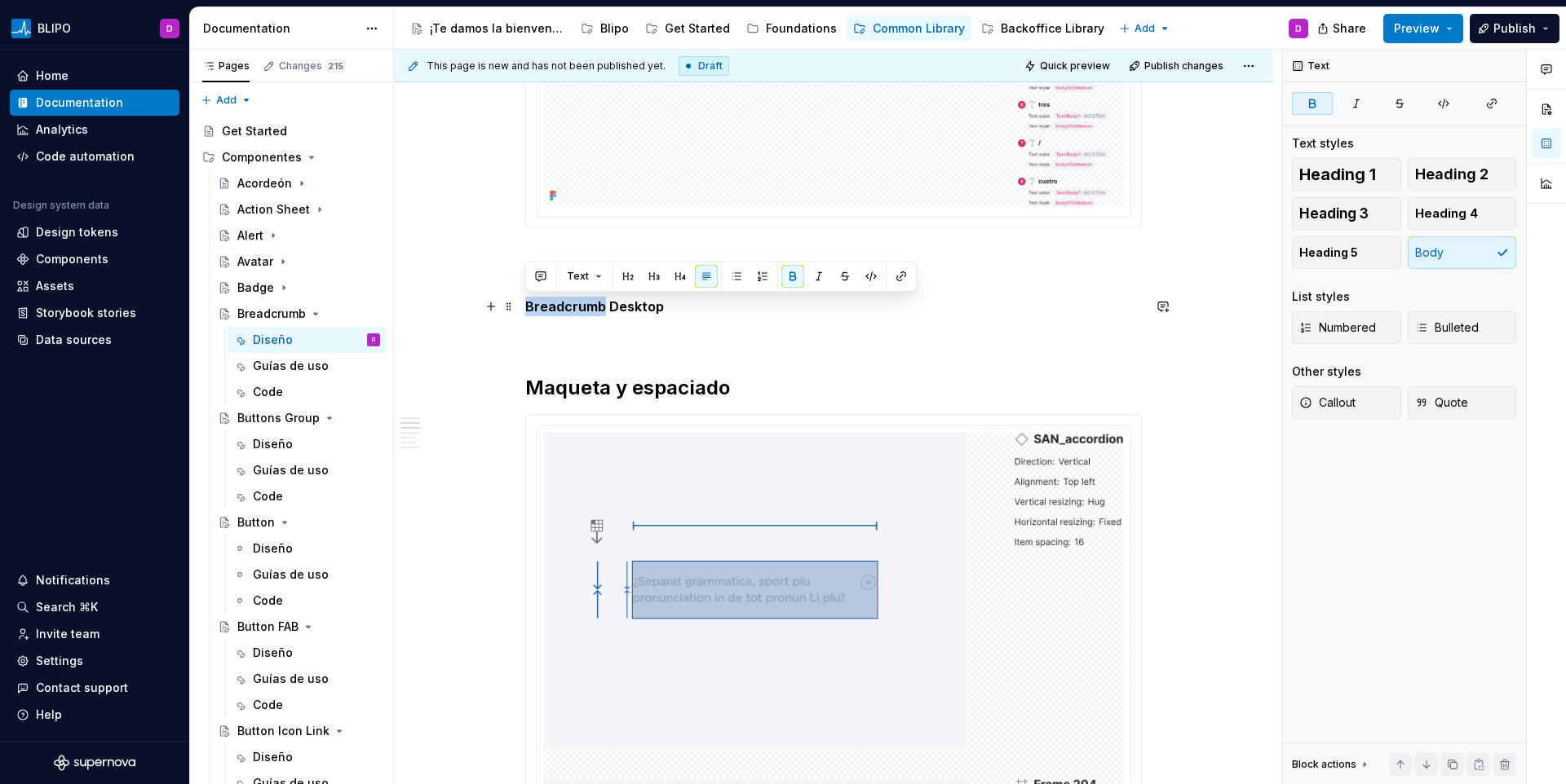
click at [553, 301] on strong "Breadcrumb Desktop" at bounding box center [595, 307] width 138 height 16
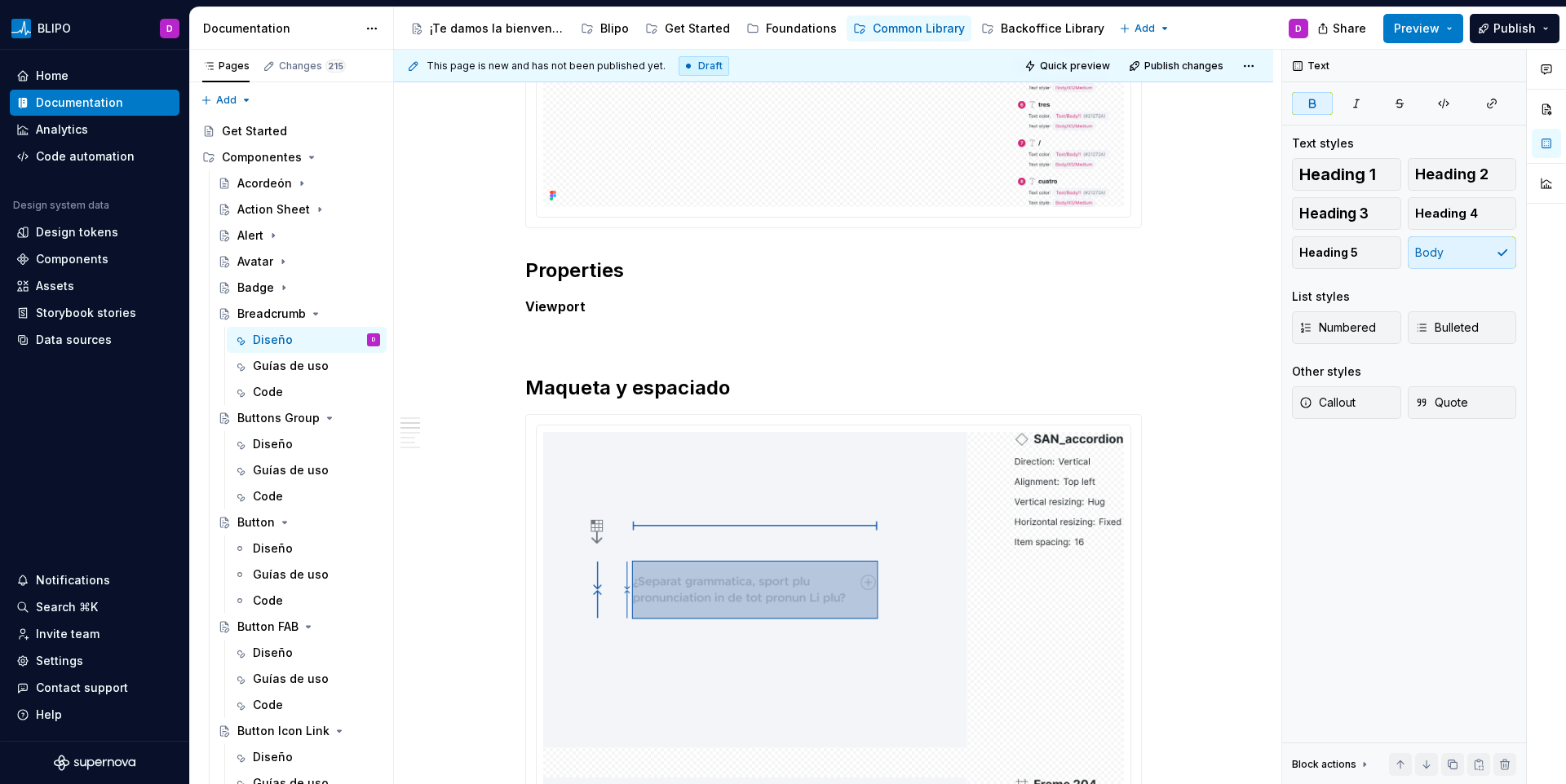
scroll to position [665, 0]
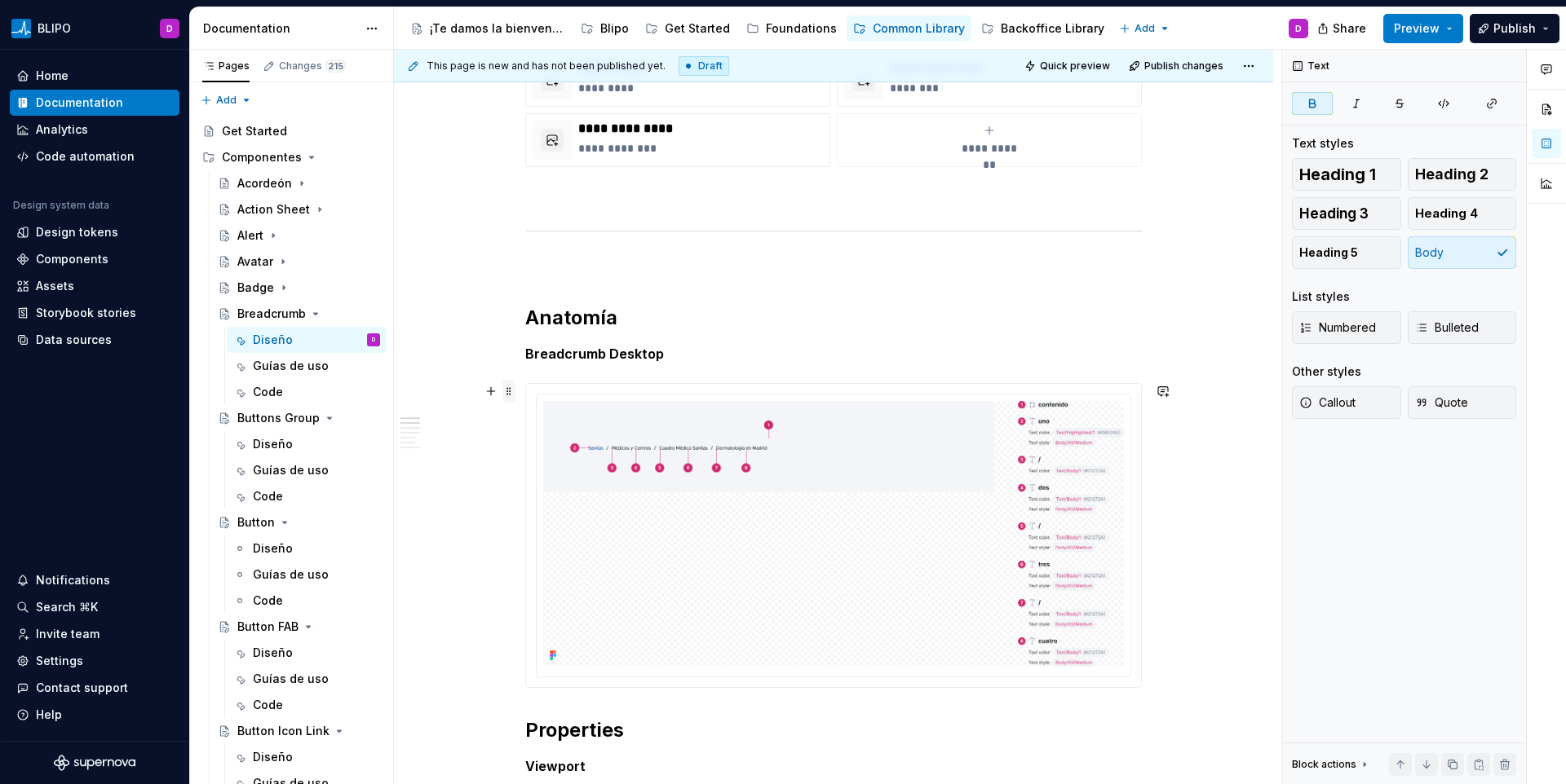
click at [506, 391] on span at bounding box center [509, 392] width 13 height 23
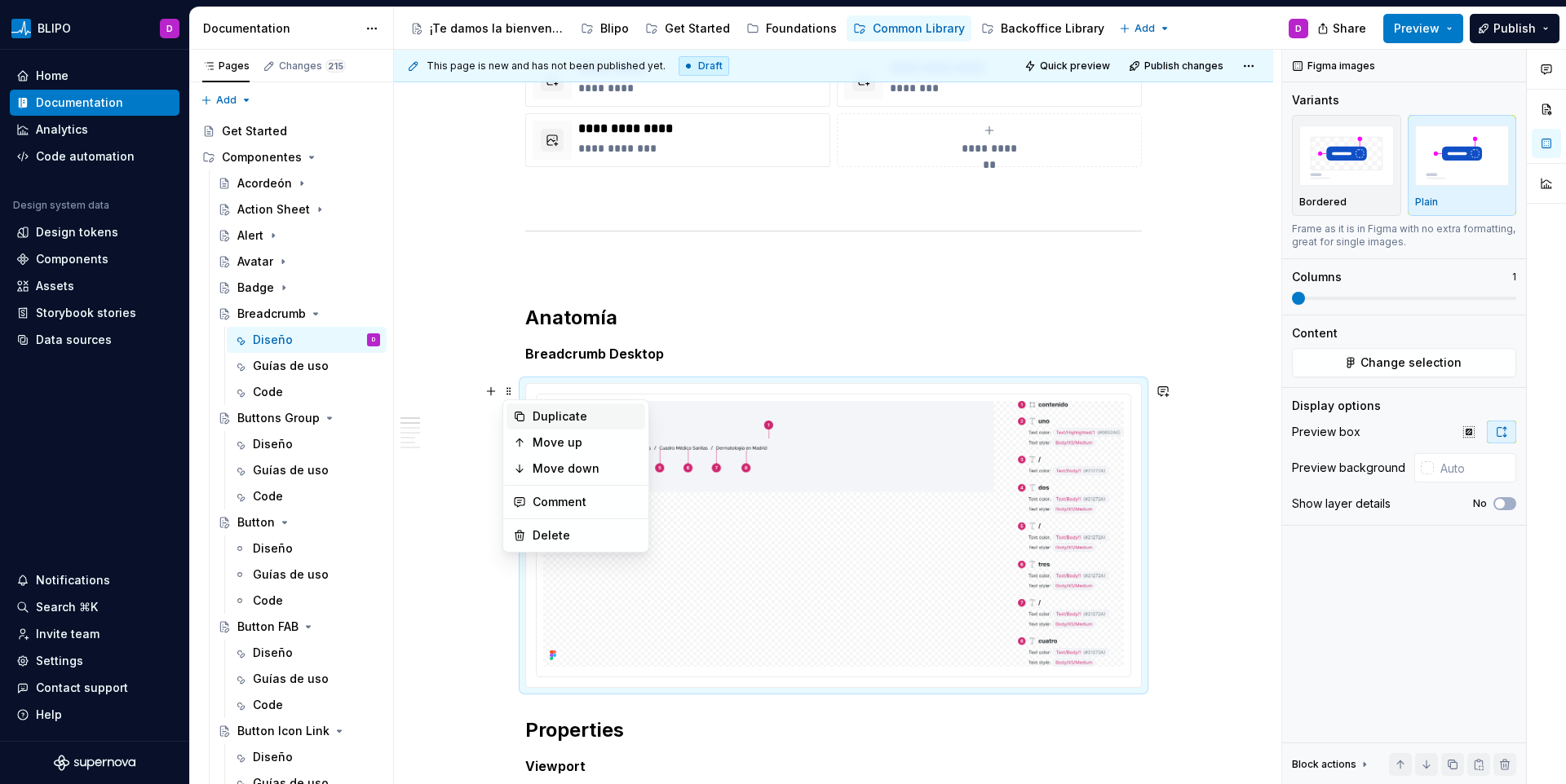
click at [534, 415] on div "Duplicate" at bounding box center [586, 416] width 106 height 16
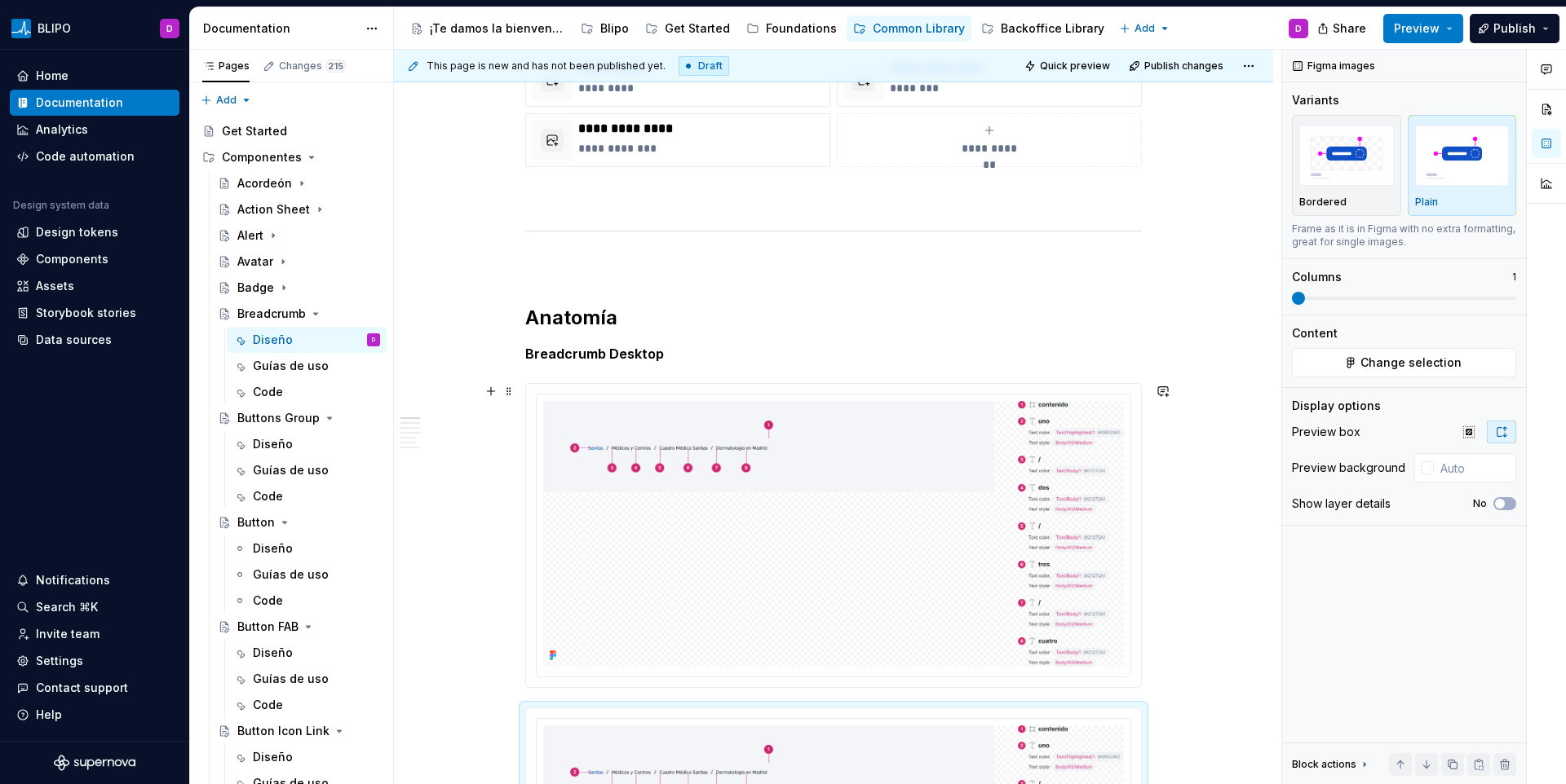
scroll to position [892, 0]
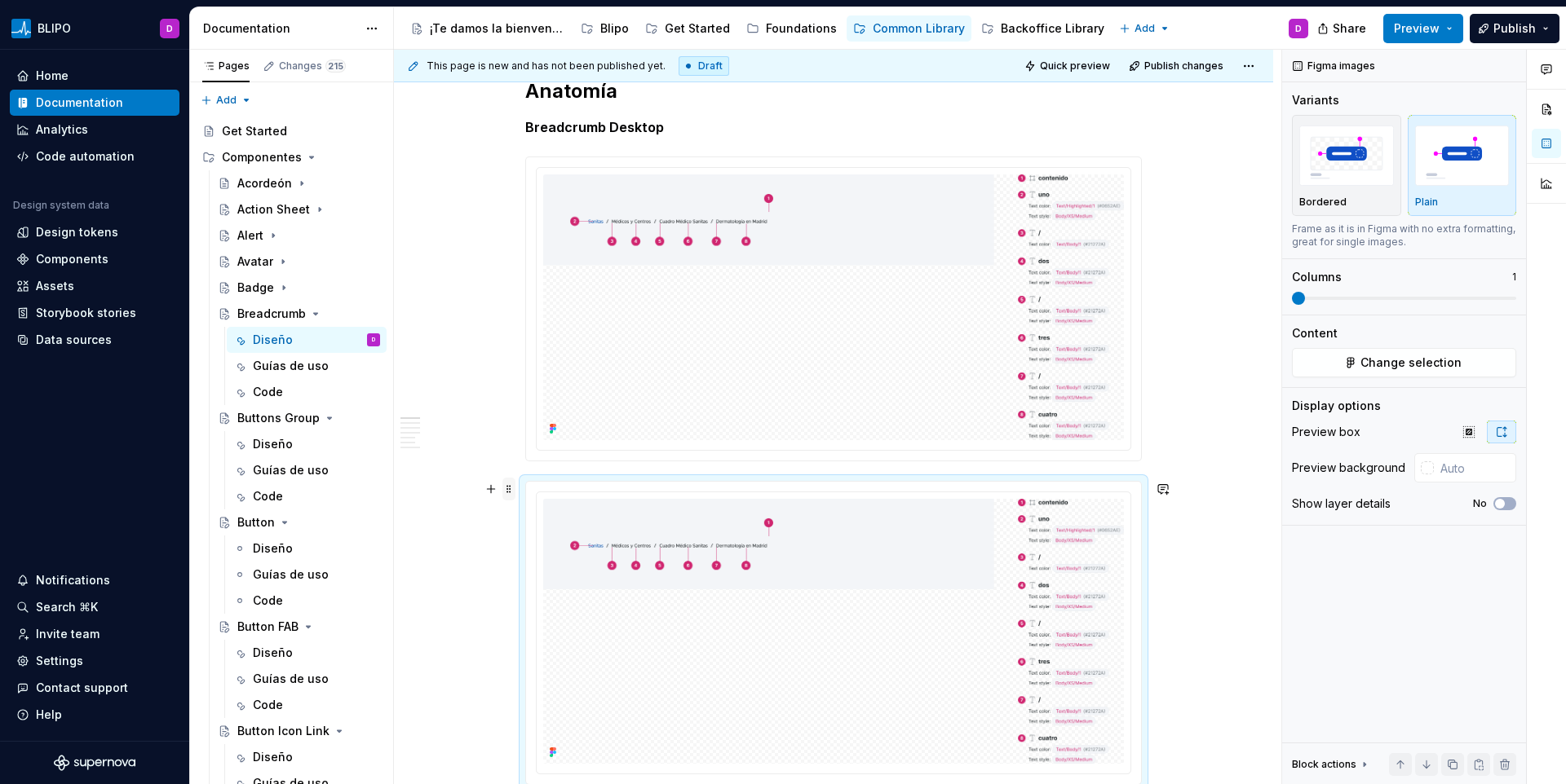
click at [508, 495] on span at bounding box center [509, 489] width 13 height 23
click at [519, 560] on icon at bounding box center [519, 566] width 13 height 13
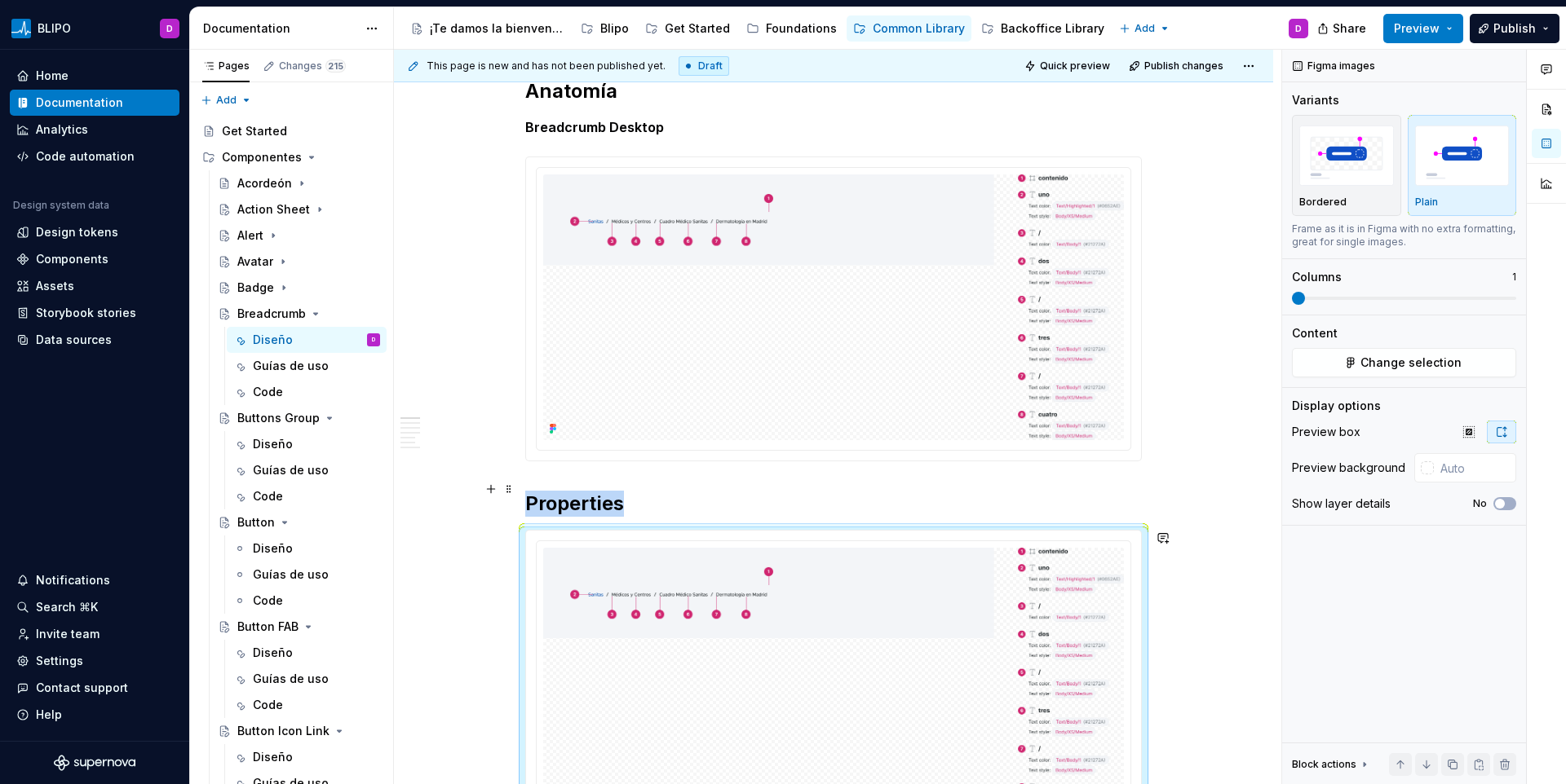
scroll to position [941, 0]
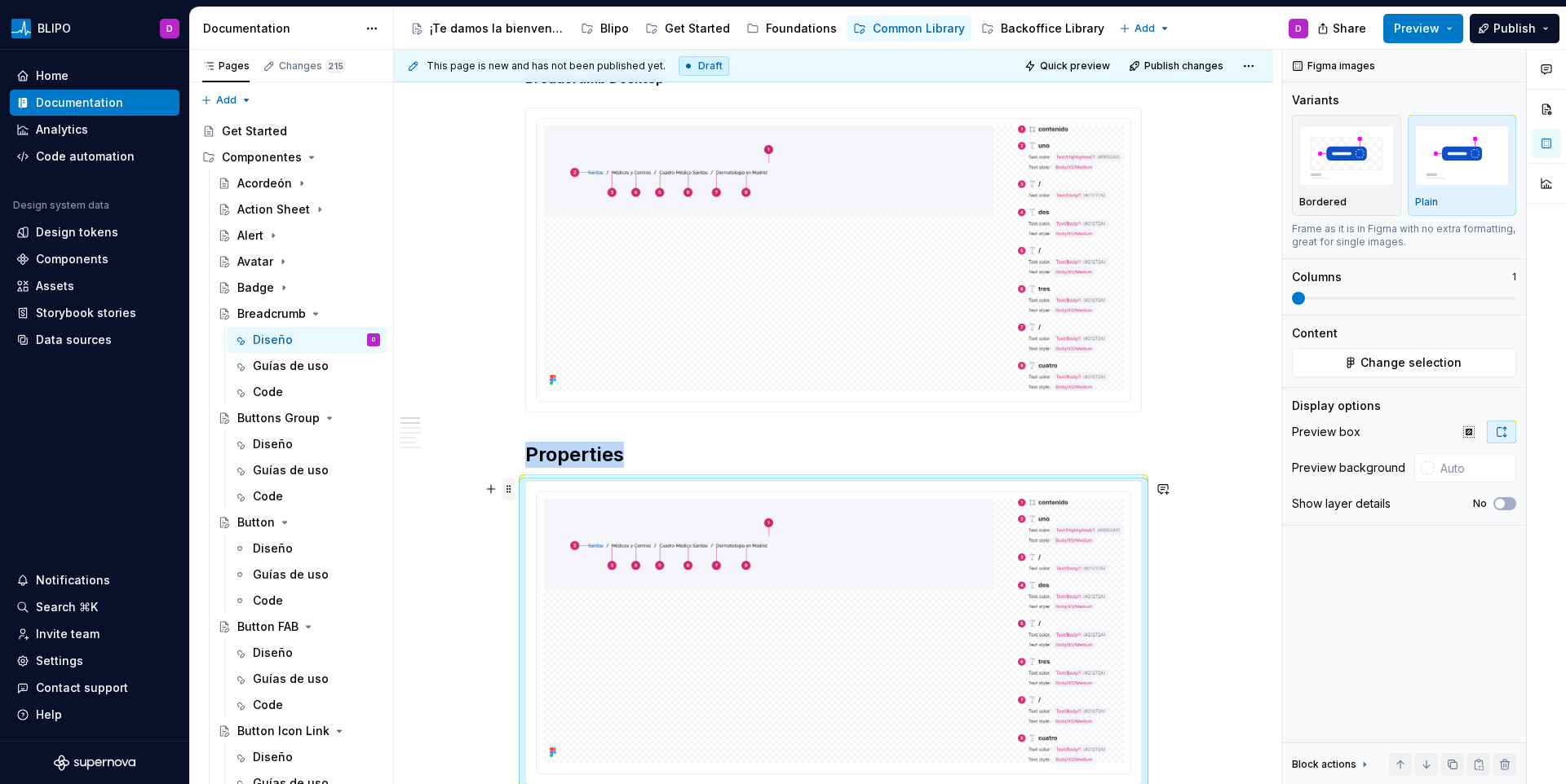
click at [507, 495] on span at bounding box center [509, 489] width 13 height 23
click at [531, 569] on div "Move down" at bounding box center [576, 566] width 138 height 26
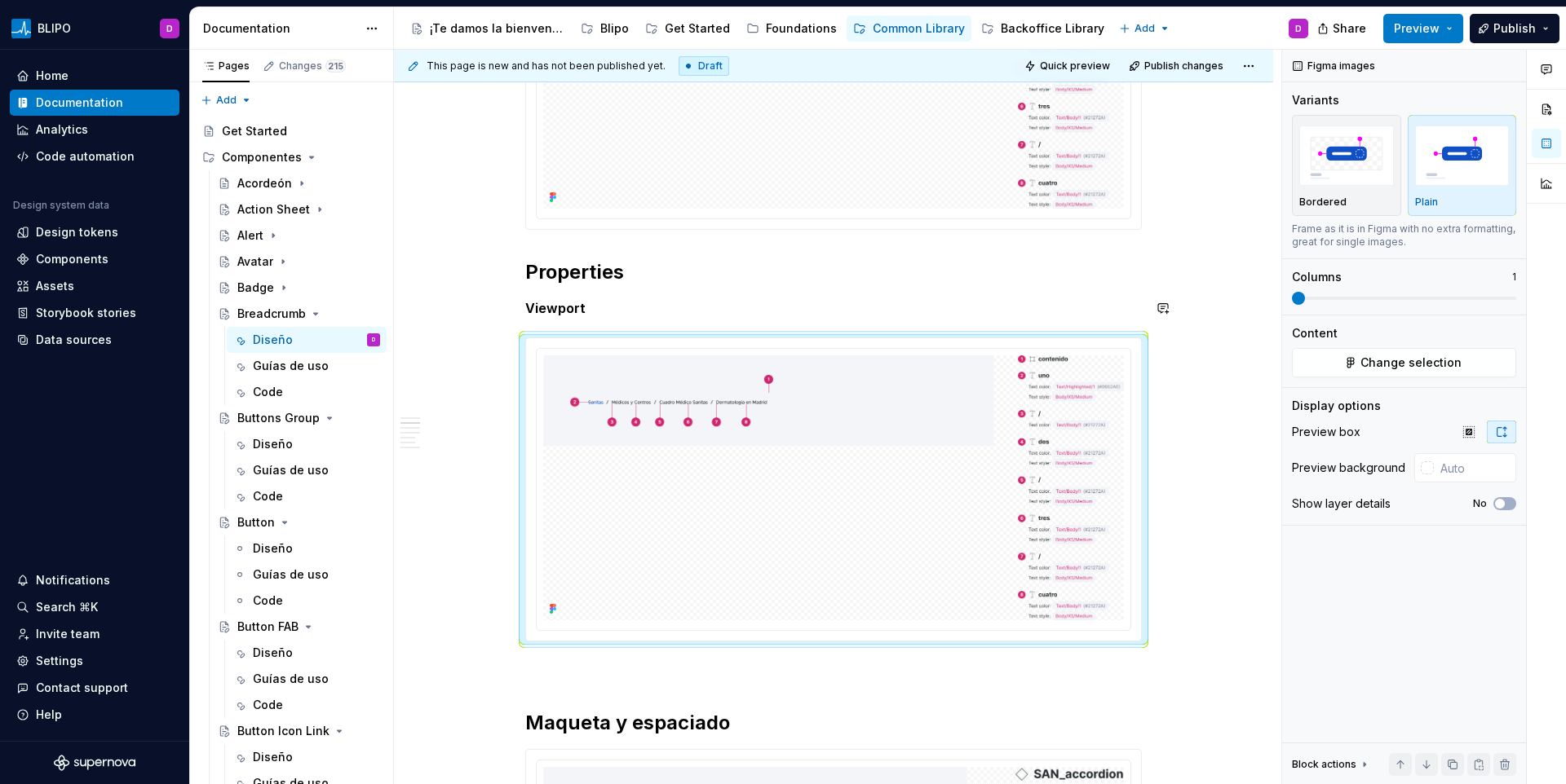
scroll to position [1130, 0]
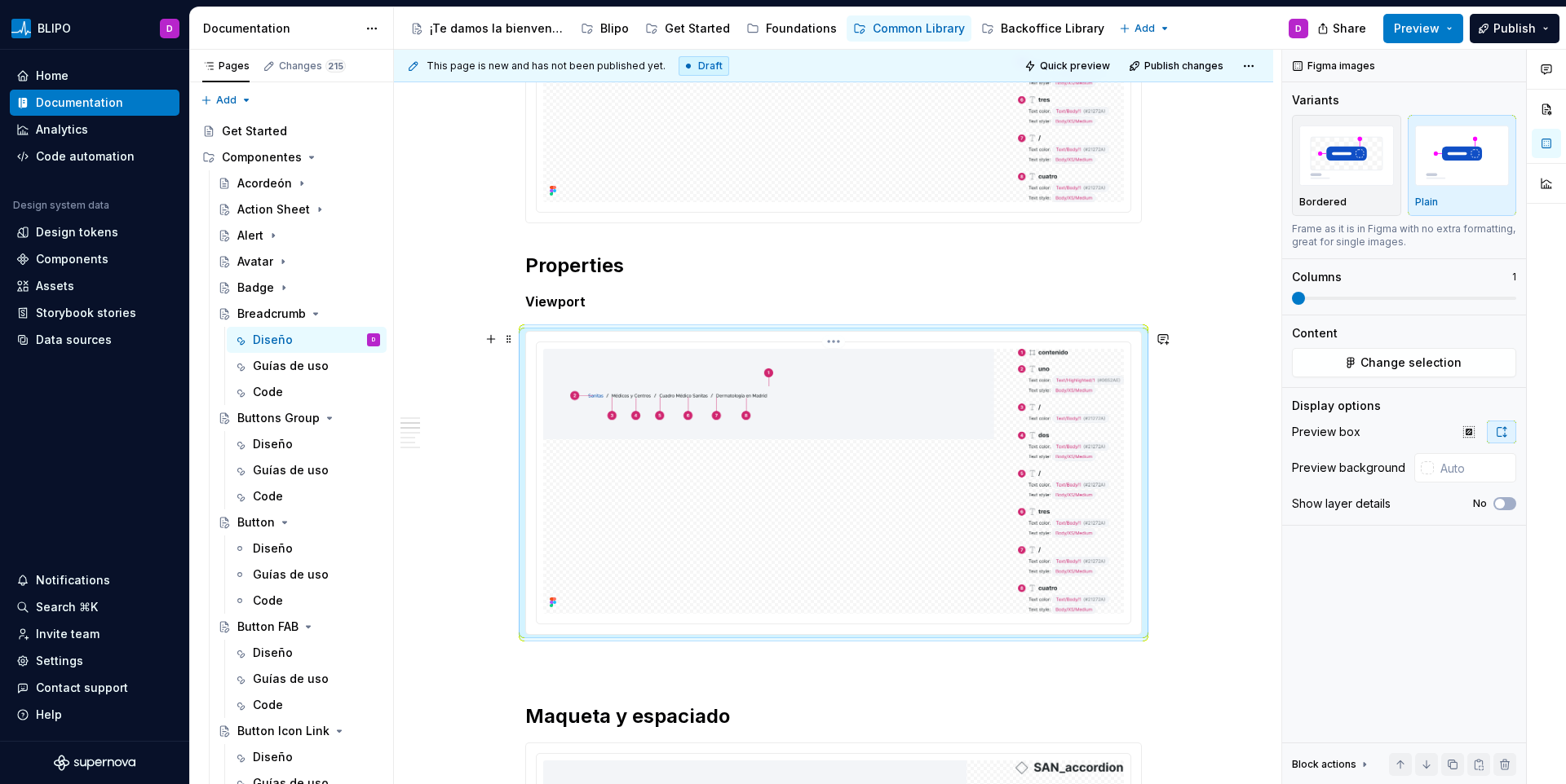
click at [815, 493] on img at bounding box center [833, 482] width 580 height 266
click at [1406, 361] on span "Change selection" at bounding box center [1411, 362] width 101 height 16
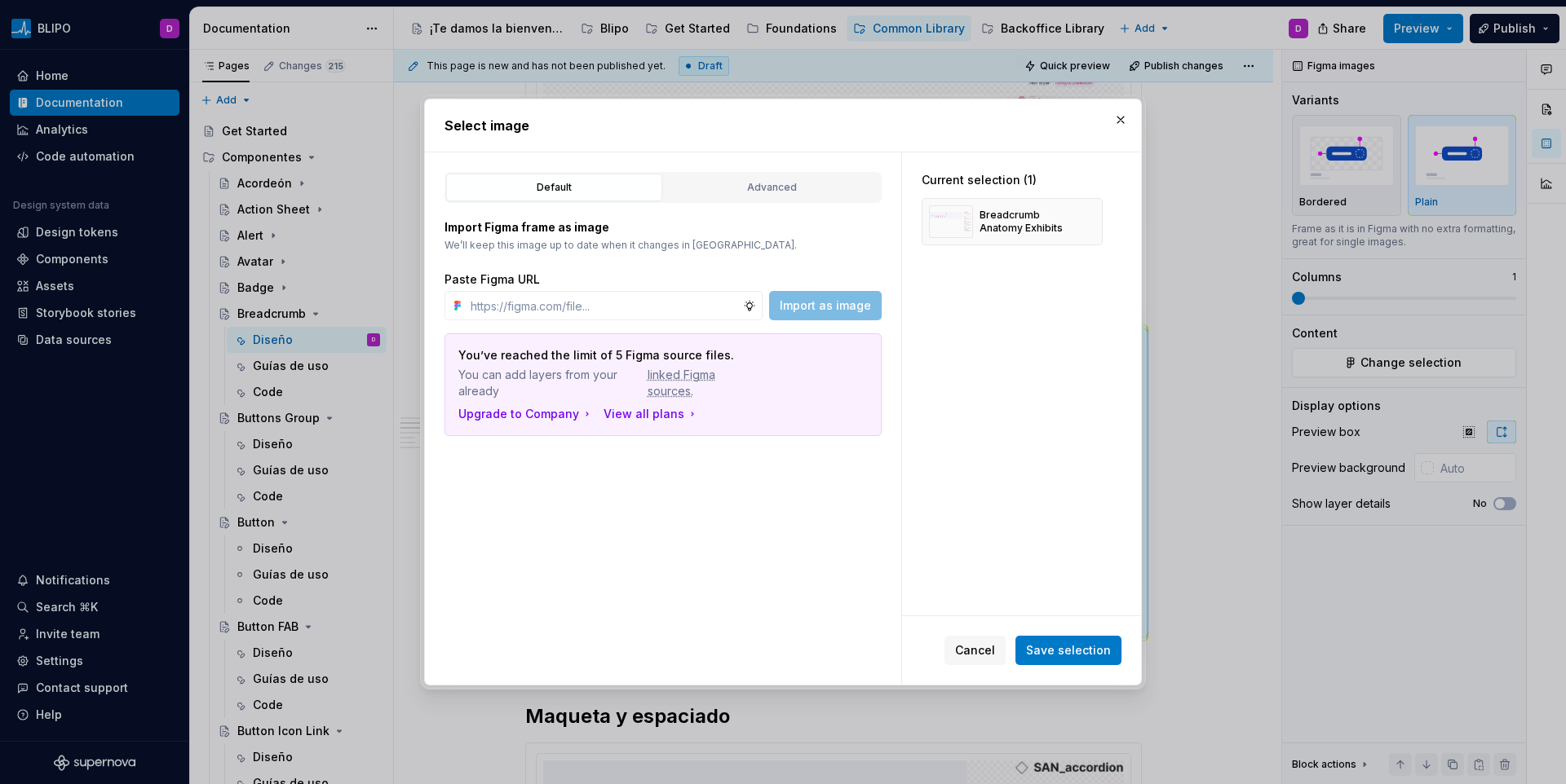
type textarea "*"
paste input "Breadcrumb Viewport Properties Exhibits"
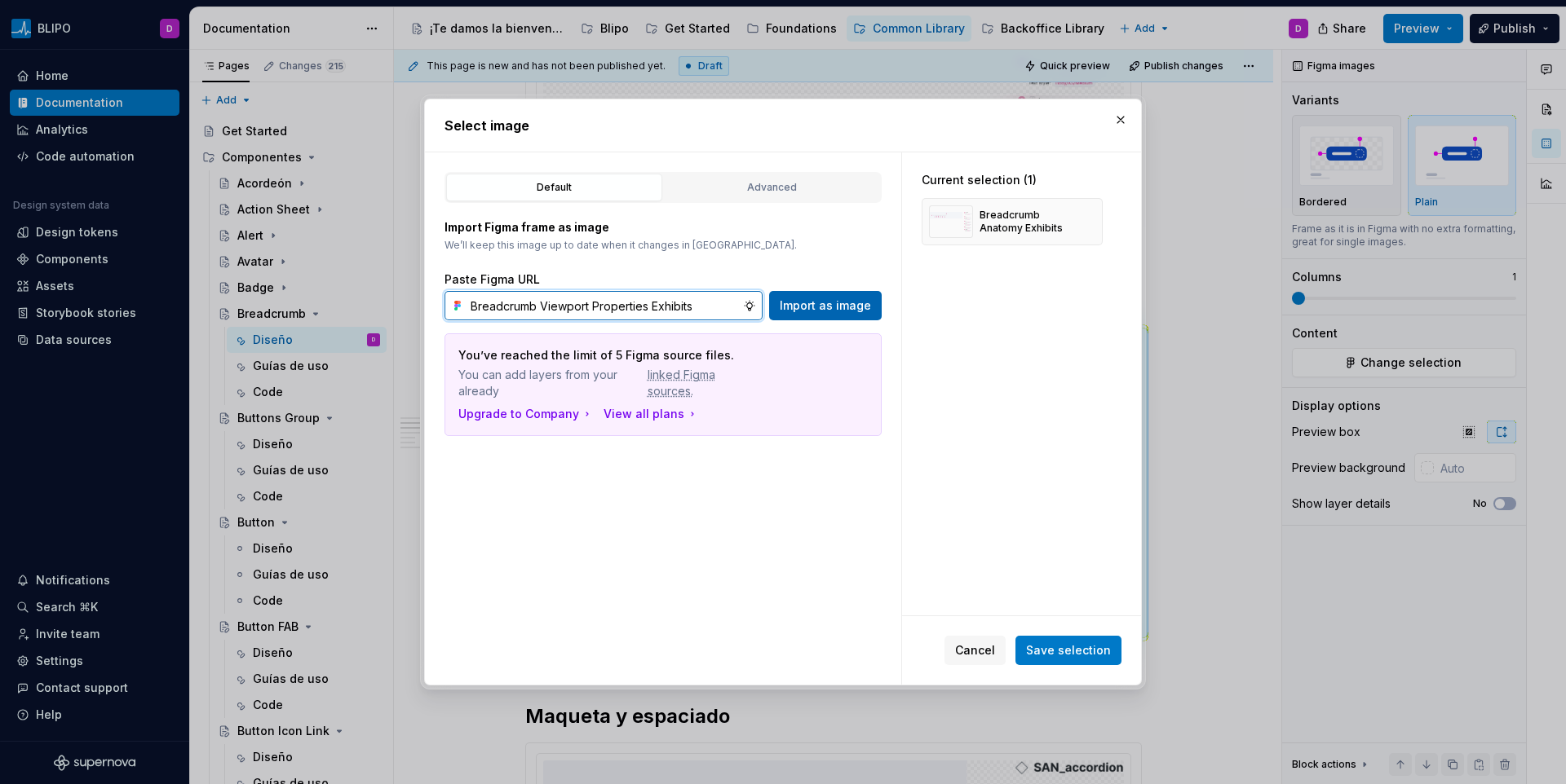
type input "Breadcrumb Viewport Properties Exhibits"
click at [791, 316] on button "Import as image" at bounding box center [825, 306] width 113 height 29
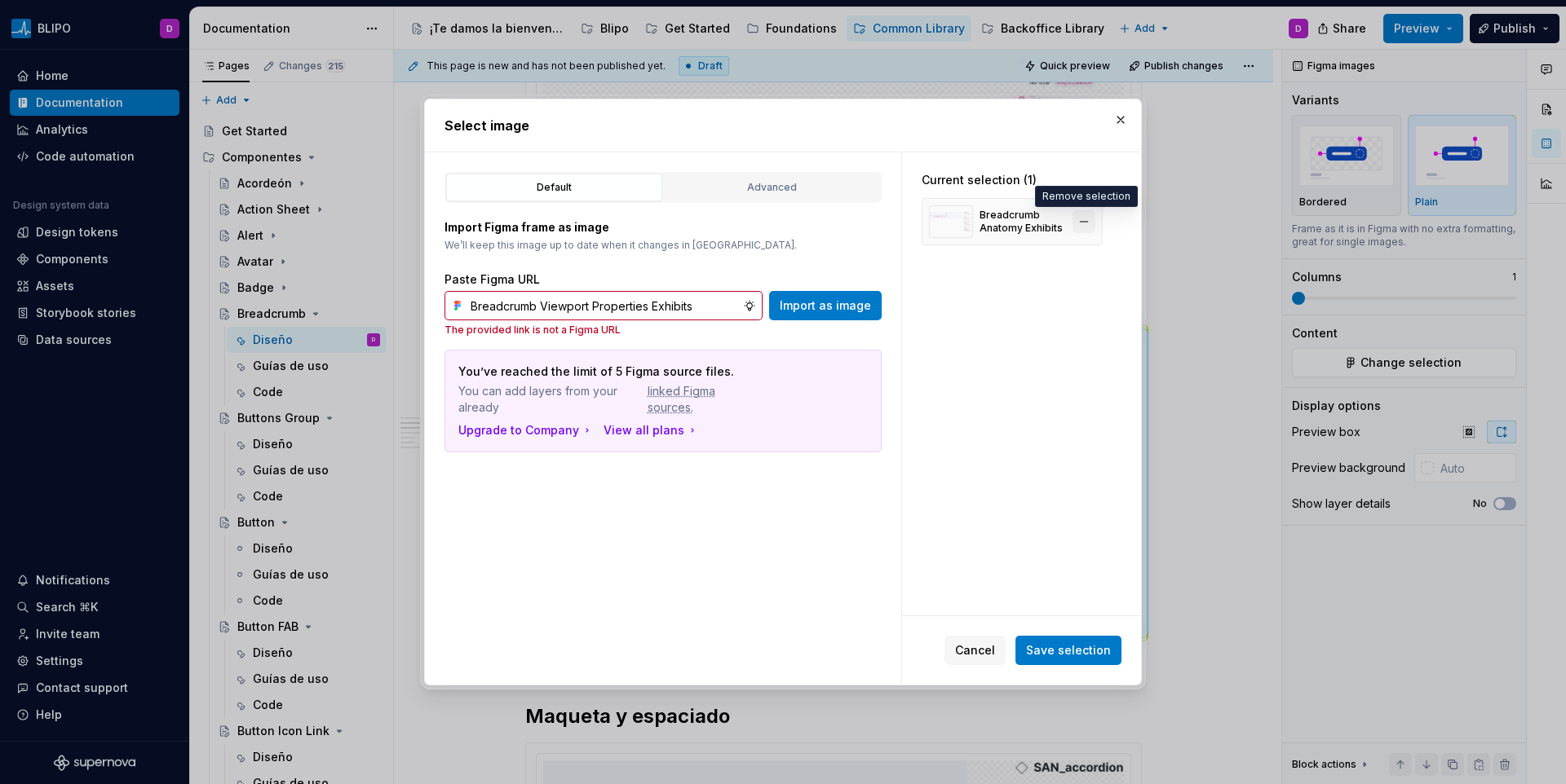
click at [1086, 216] on button "button" at bounding box center [1084, 221] width 23 height 23
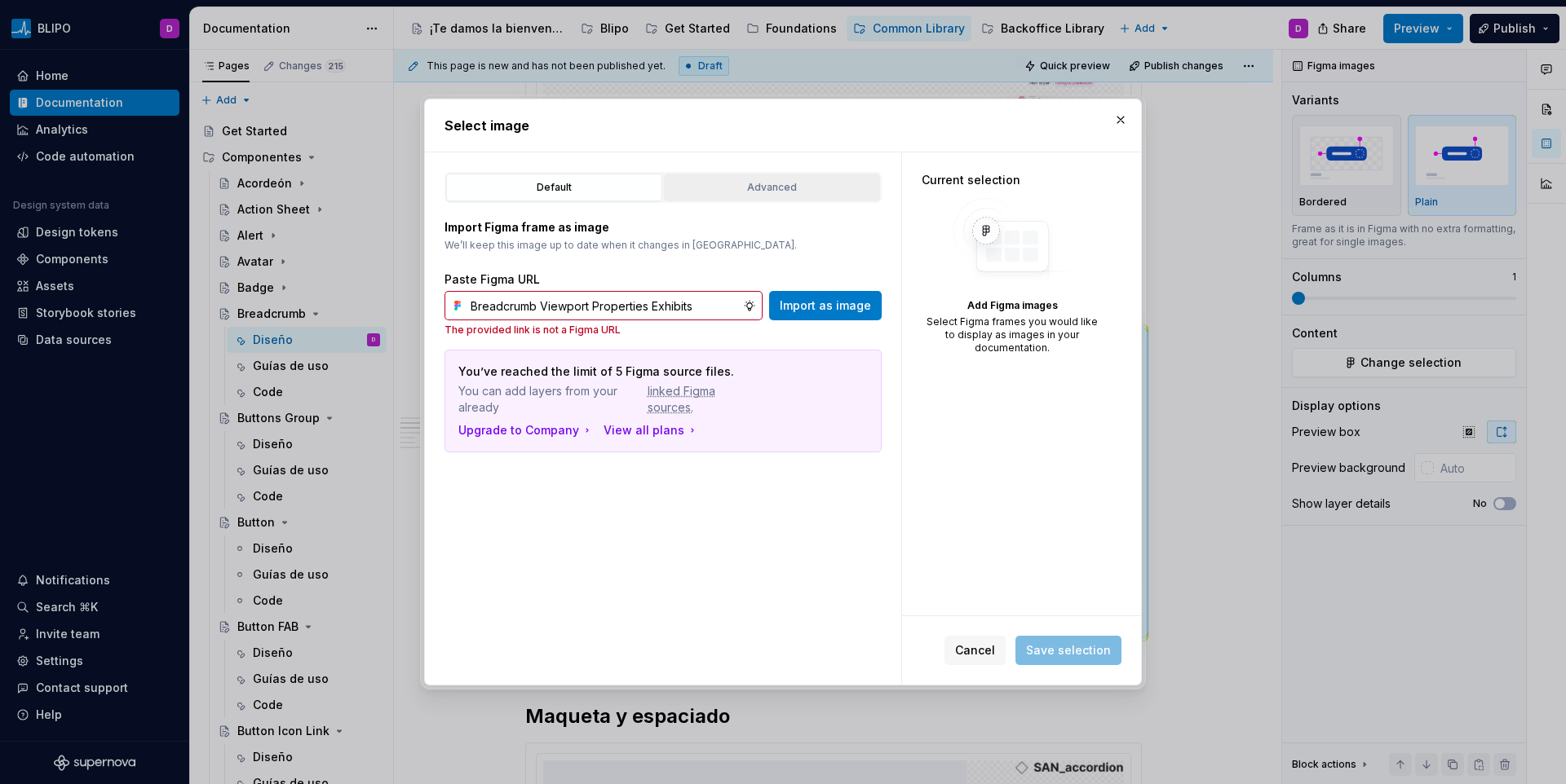
click at [772, 186] on div "Advanced" at bounding box center [772, 188] width 205 height 16
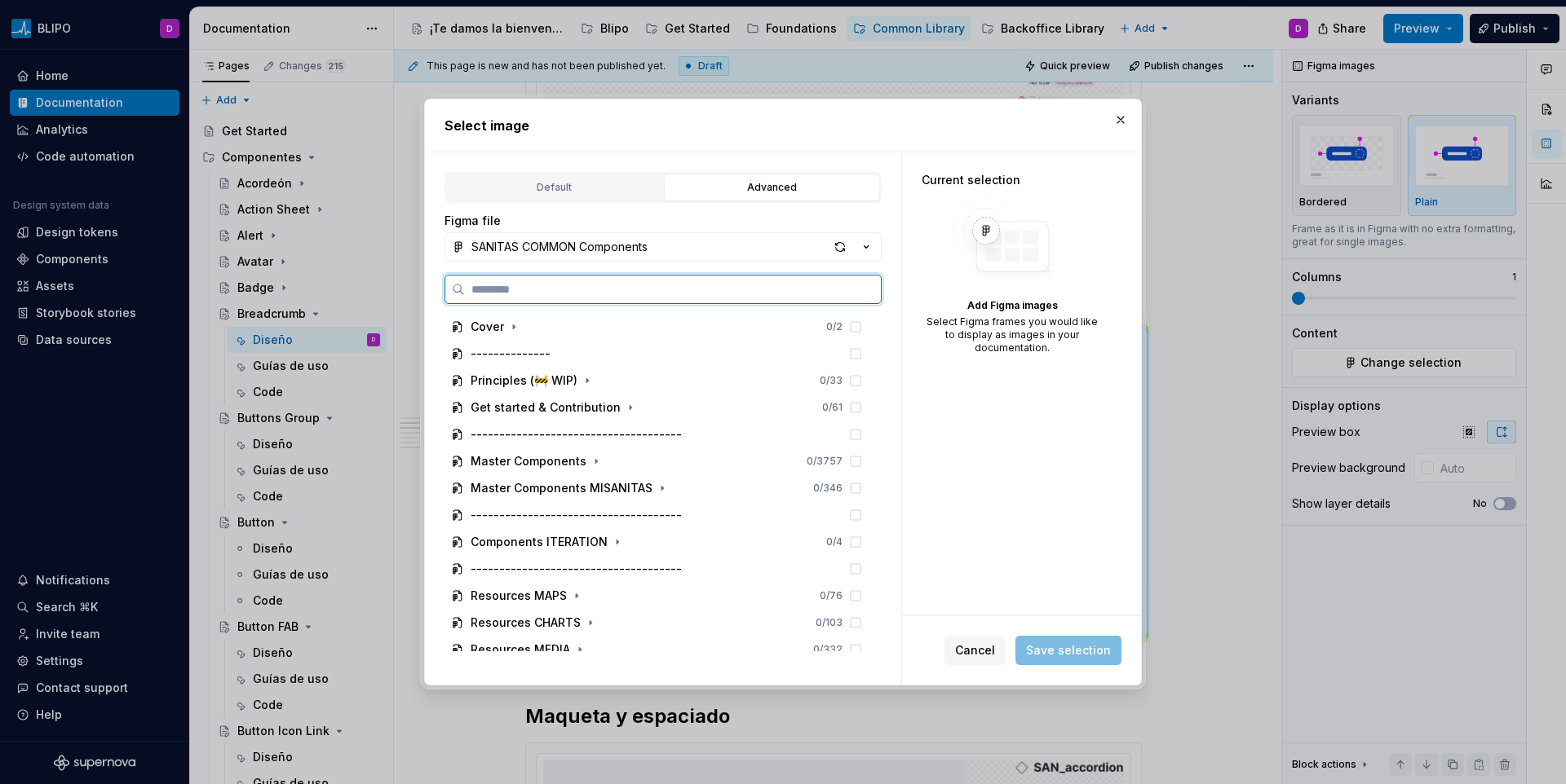
click at [592, 284] on input "search" at bounding box center [673, 290] width 416 height 16
paste input "**********"
type input "**********"
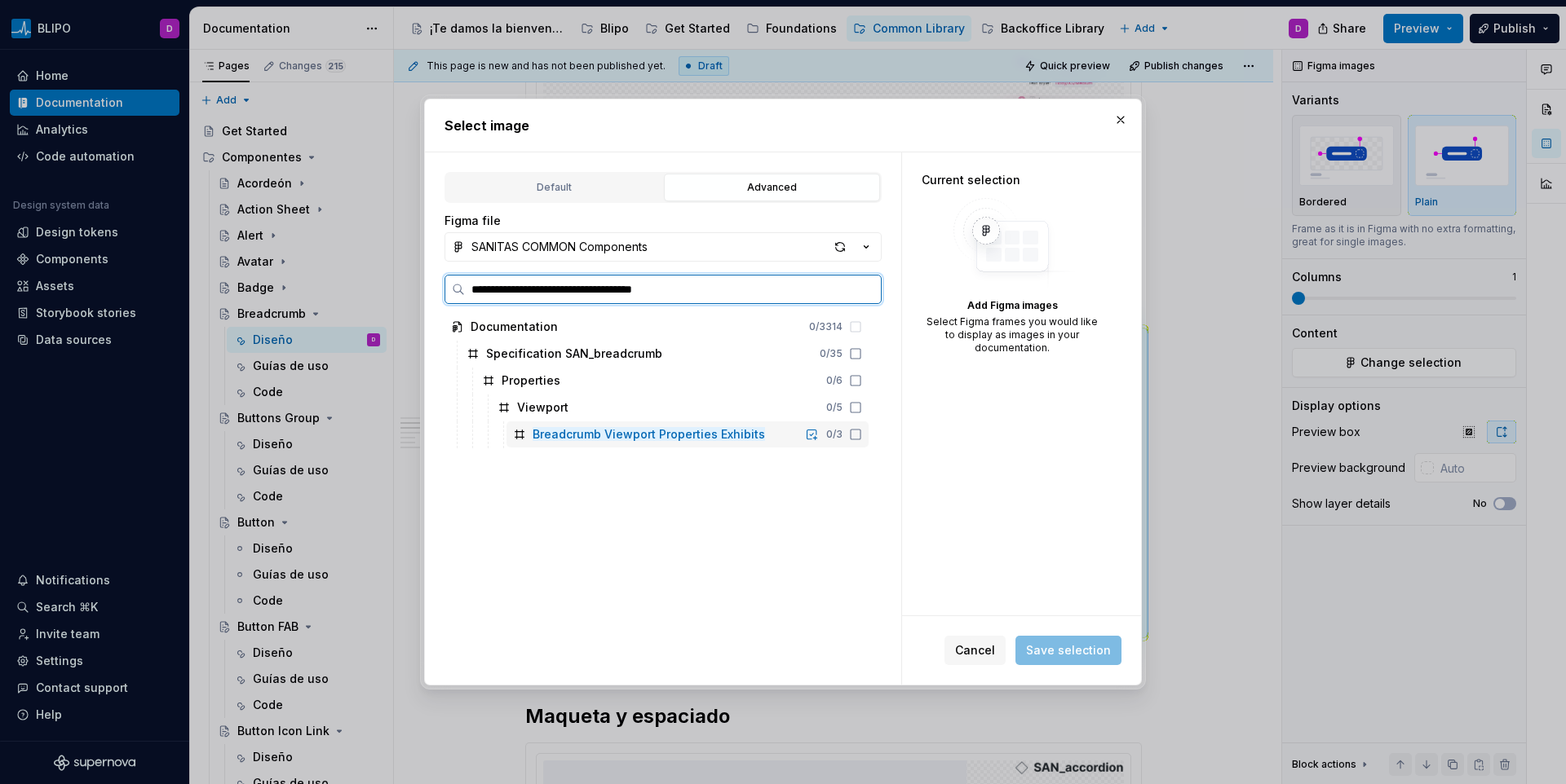
click at [615, 432] on mark "Breadcrumb Viewport Properties Exhibits" at bounding box center [649, 434] width 232 height 14
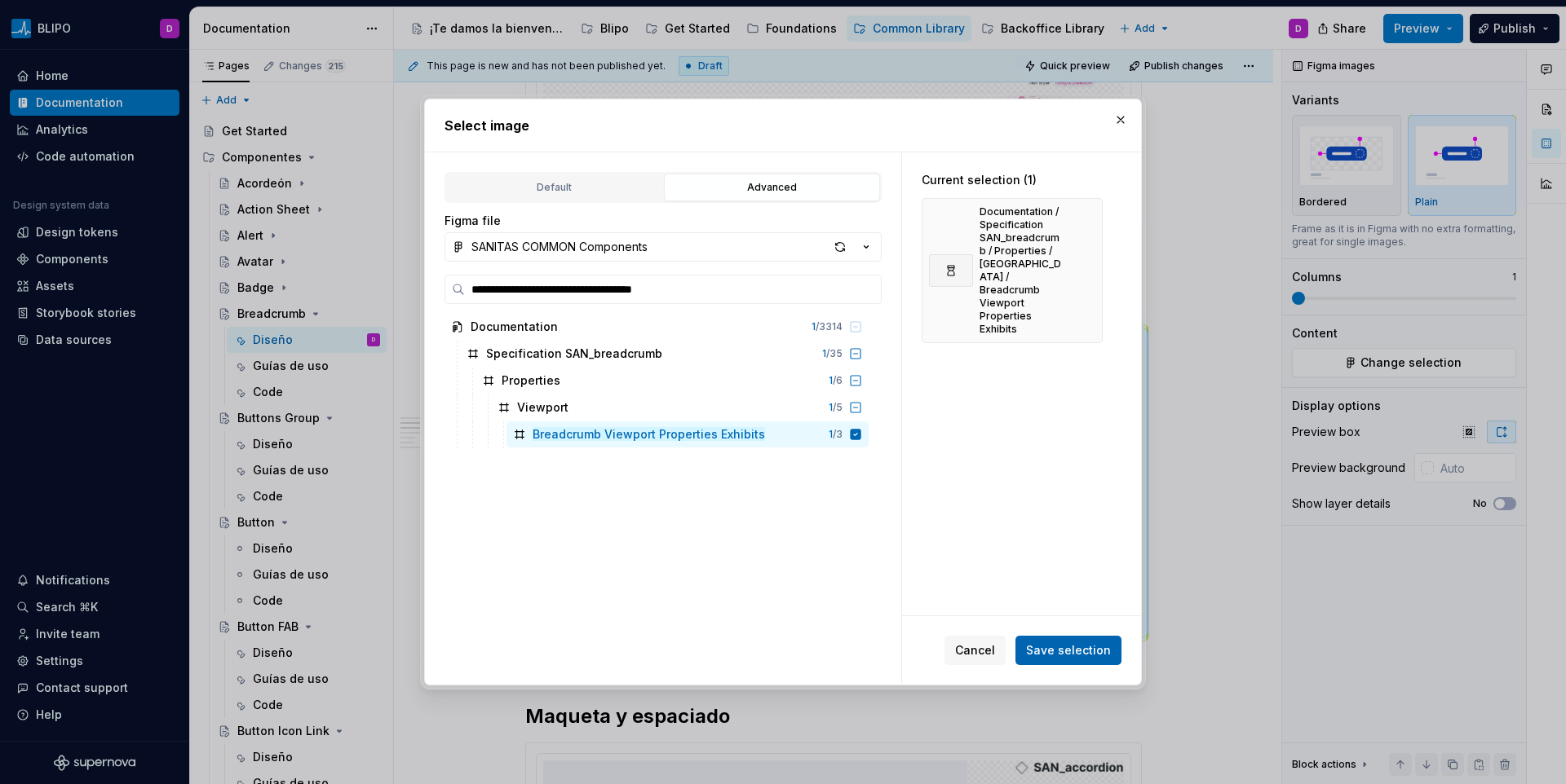
click at [1063, 640] on button "Save selection" at bounding box center [1069, 650] width 106 height 29
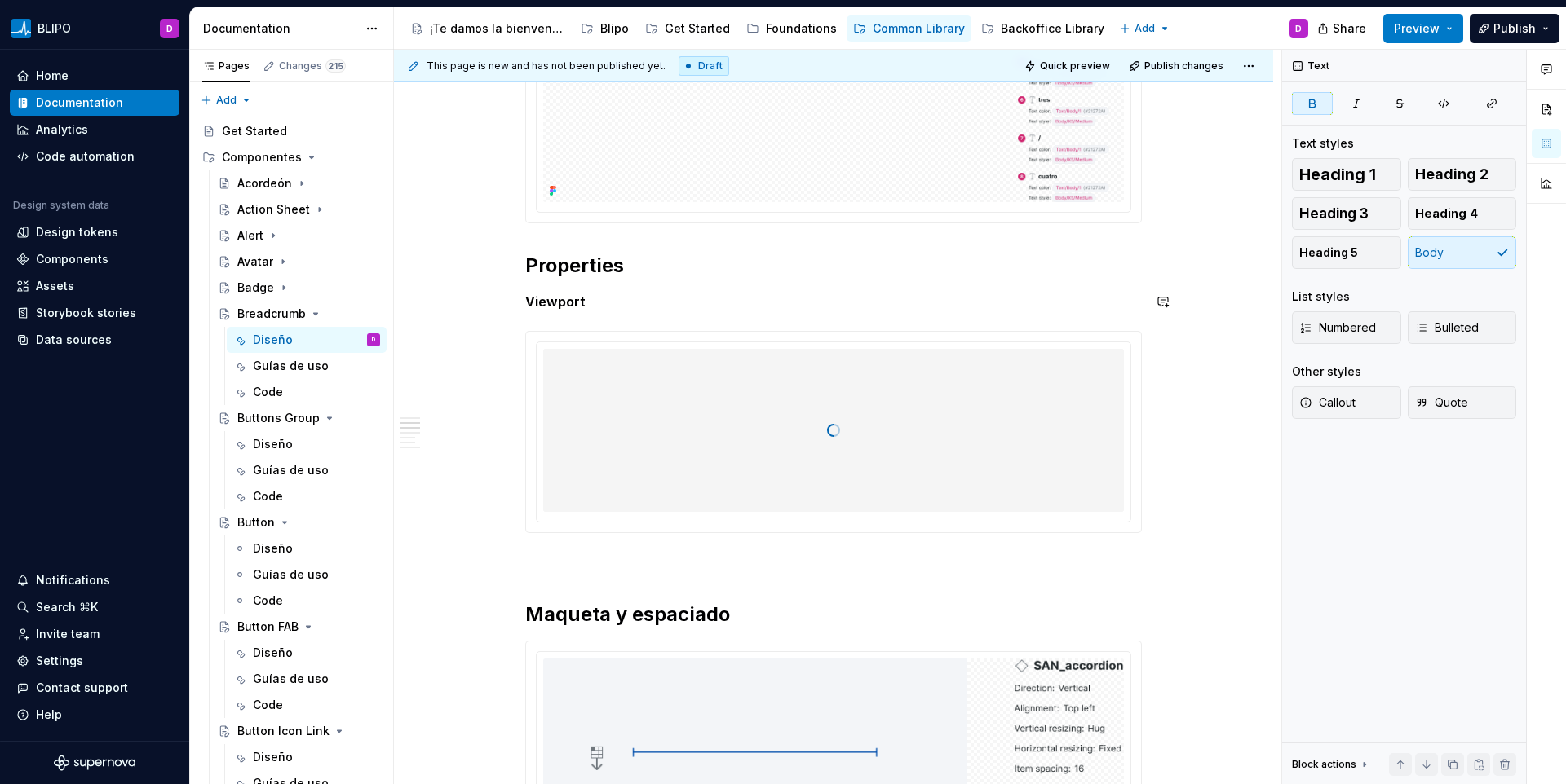
click at [690, 300] on p "Viewport" at bounding box center [834, 302] width 617 height 19
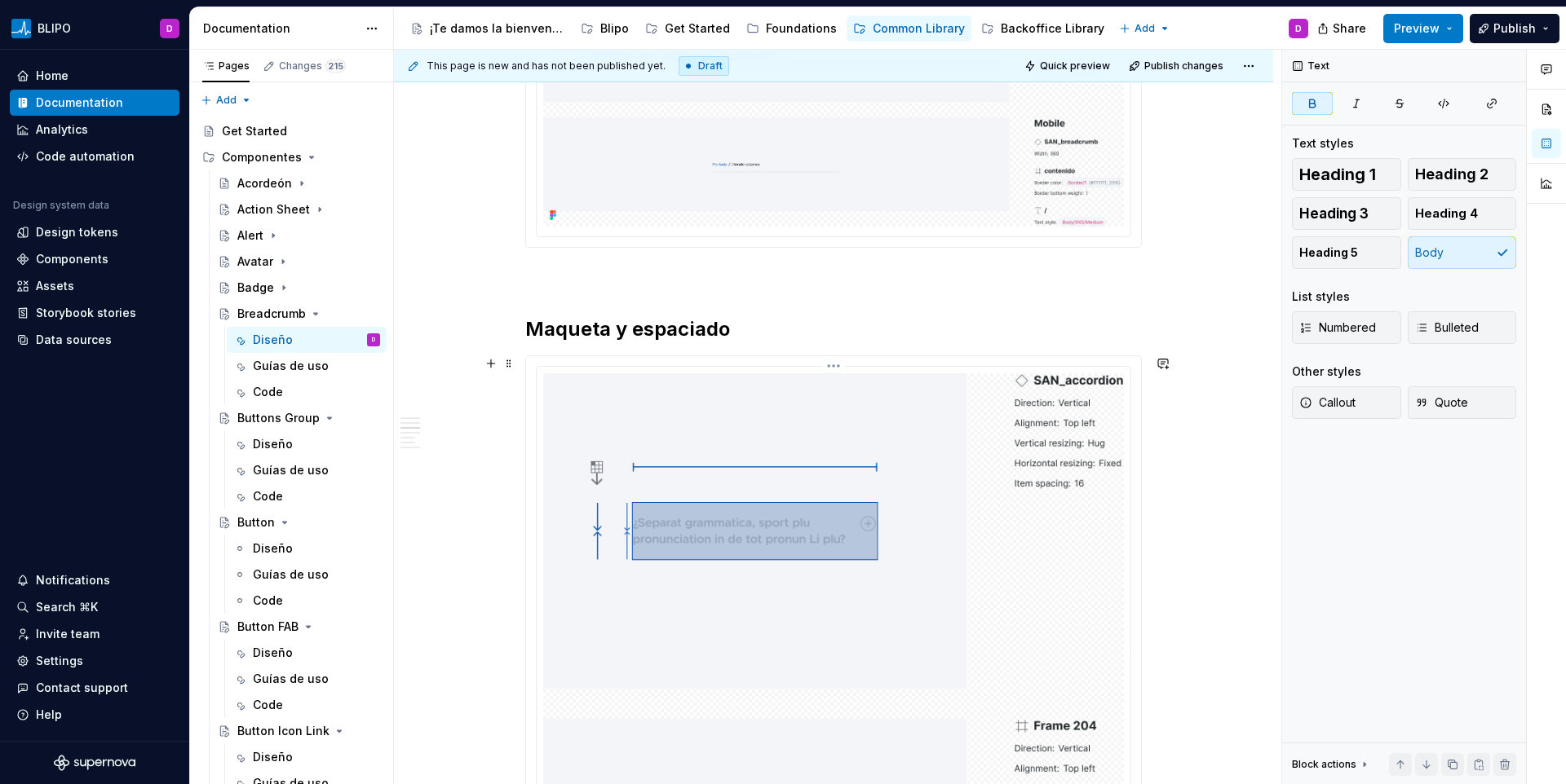
scroll to position [1502, 0]
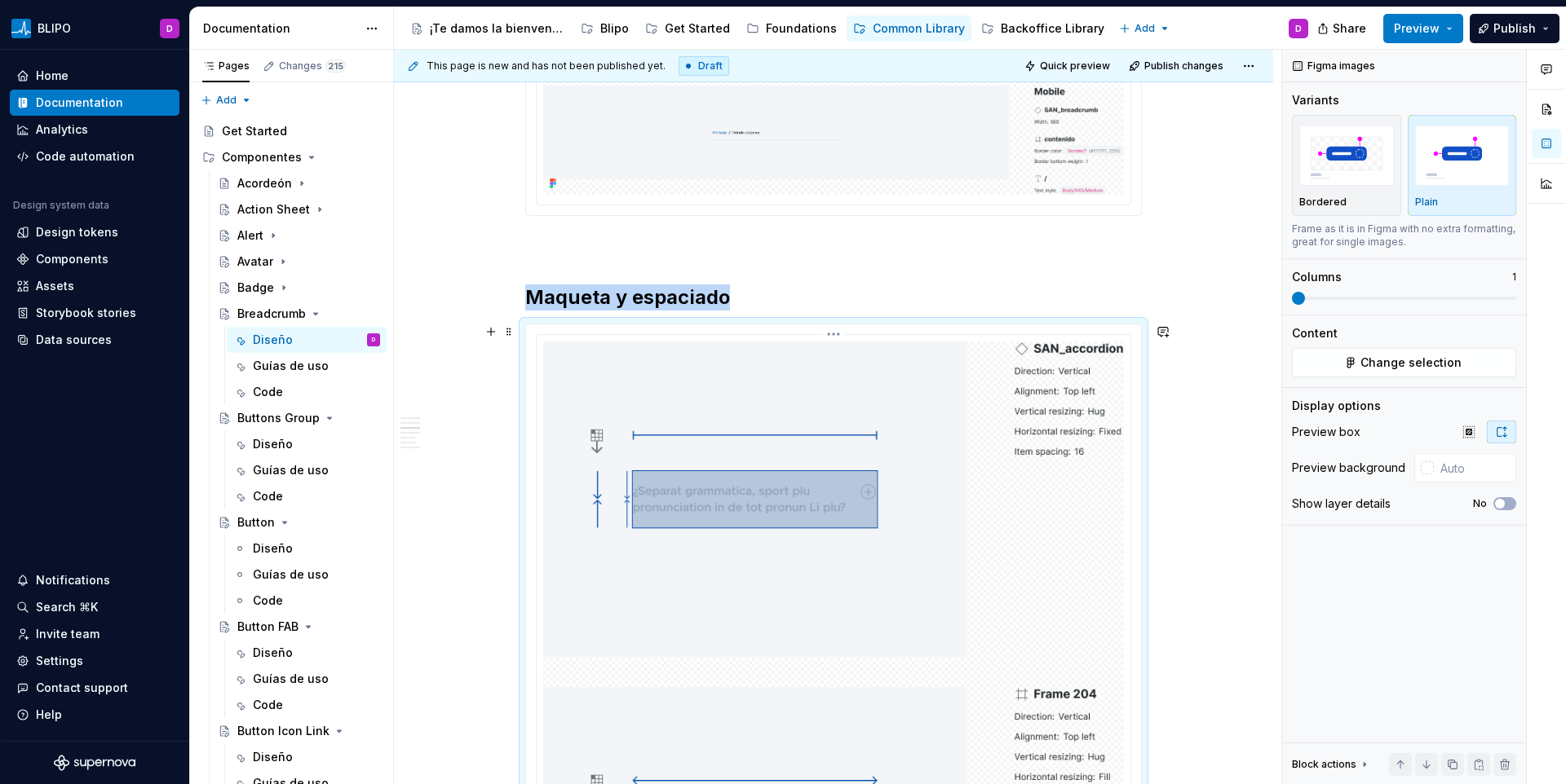
click at [1441, 364] on span "Change selection" at bounding box center [1411, 362] width 101 height 16
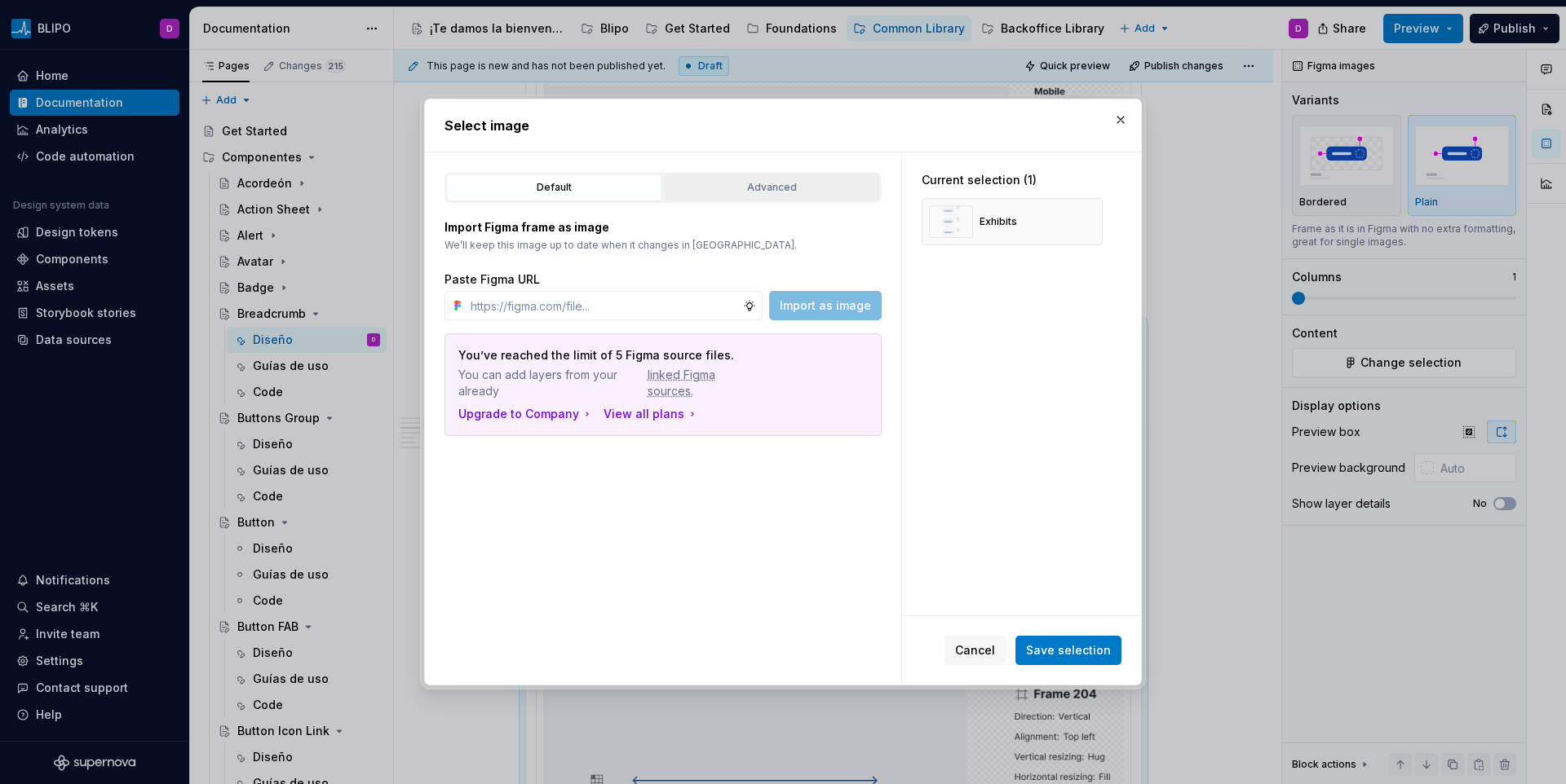
click at [739, 192] on div "Advanced" at bounding box center [772, 188] width 205 height 16
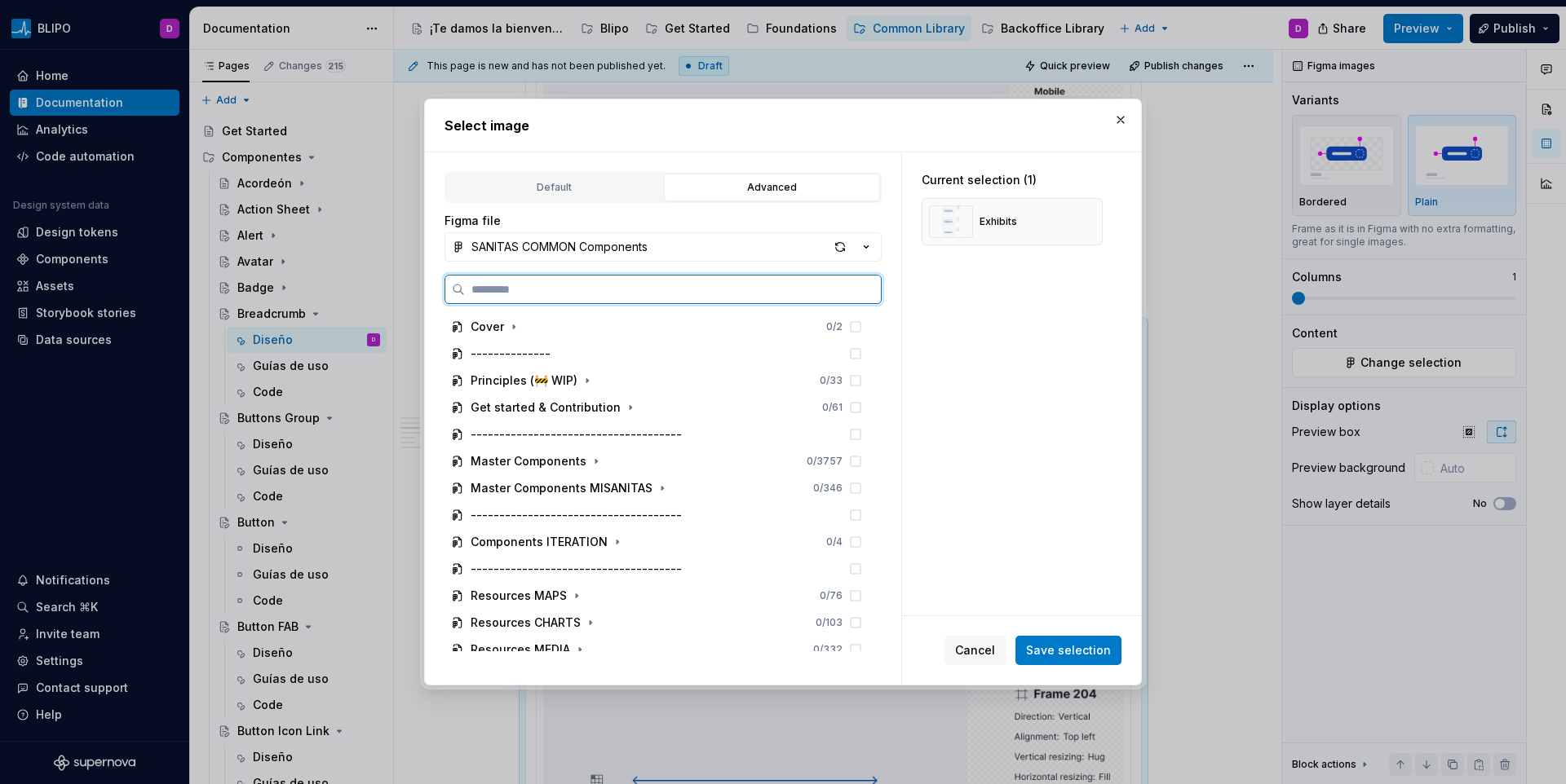
click at [555, 297] on input "search" at bounding box center [673, 290] width 416 height 16
paste input "**********"
type input "**********"
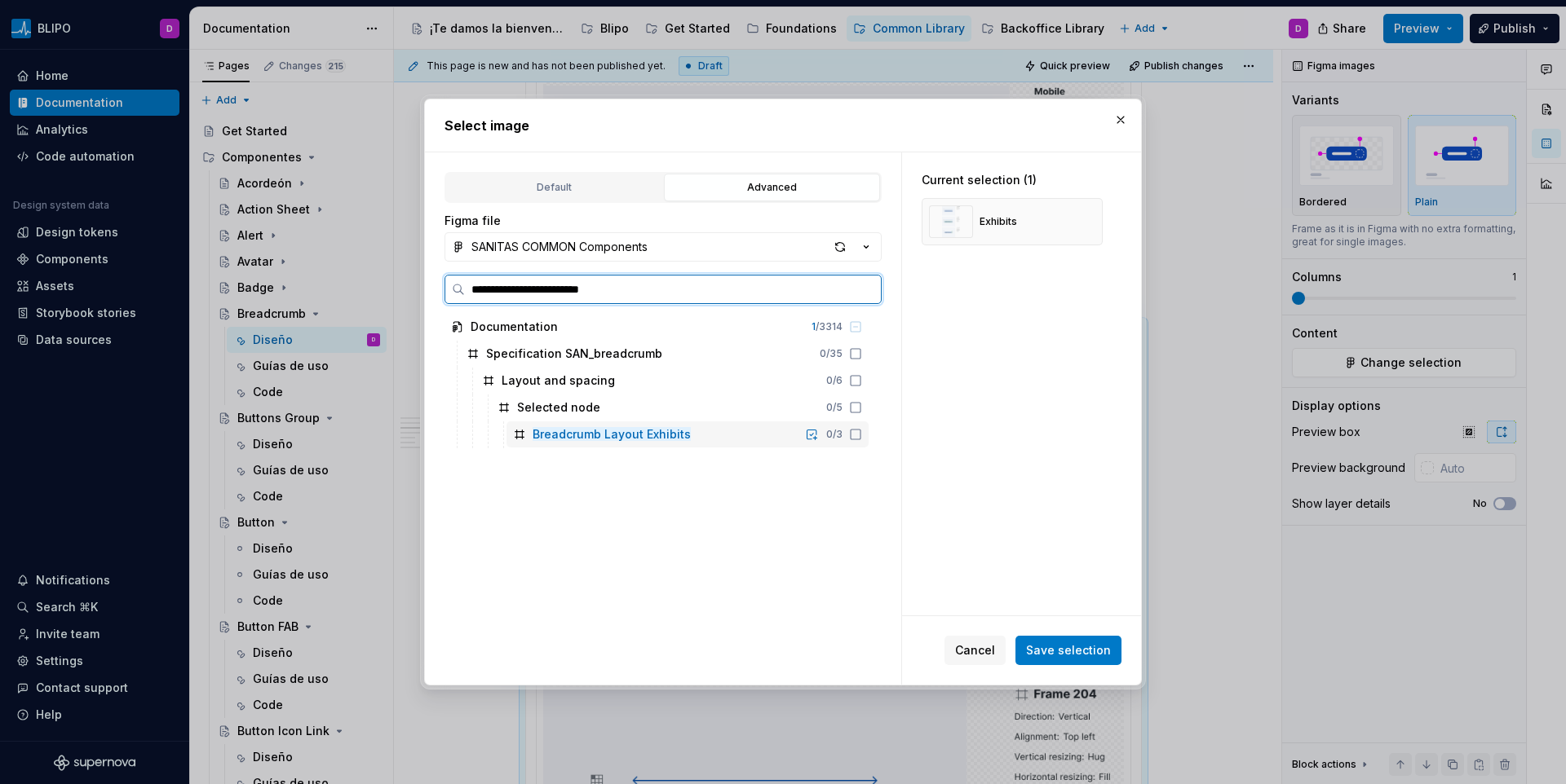
click at [853, 436] on icon at bounding box center [855, 434] width 13 height 13
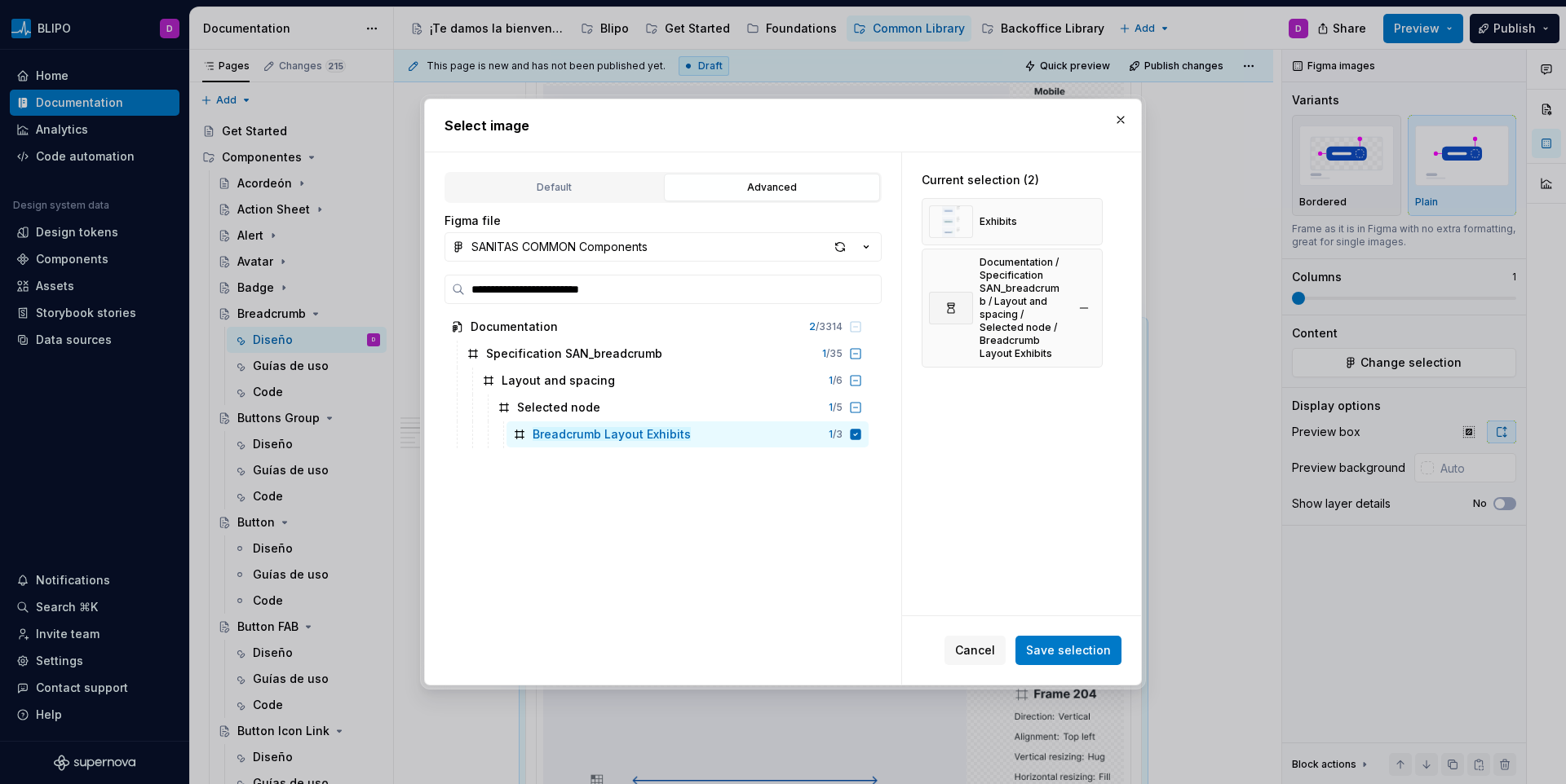
drag, startPoint x: 1082, startPoint y: 219, endPoint x: 1097, endPoint y: 296, distance: 78.4
click at [1082, 220] on button "button" at bounding box center [1084, 221] width 23 height 23
click at [1067, 650] on span "Save selection" at bounding box center [1069, 650] width 85 height 16
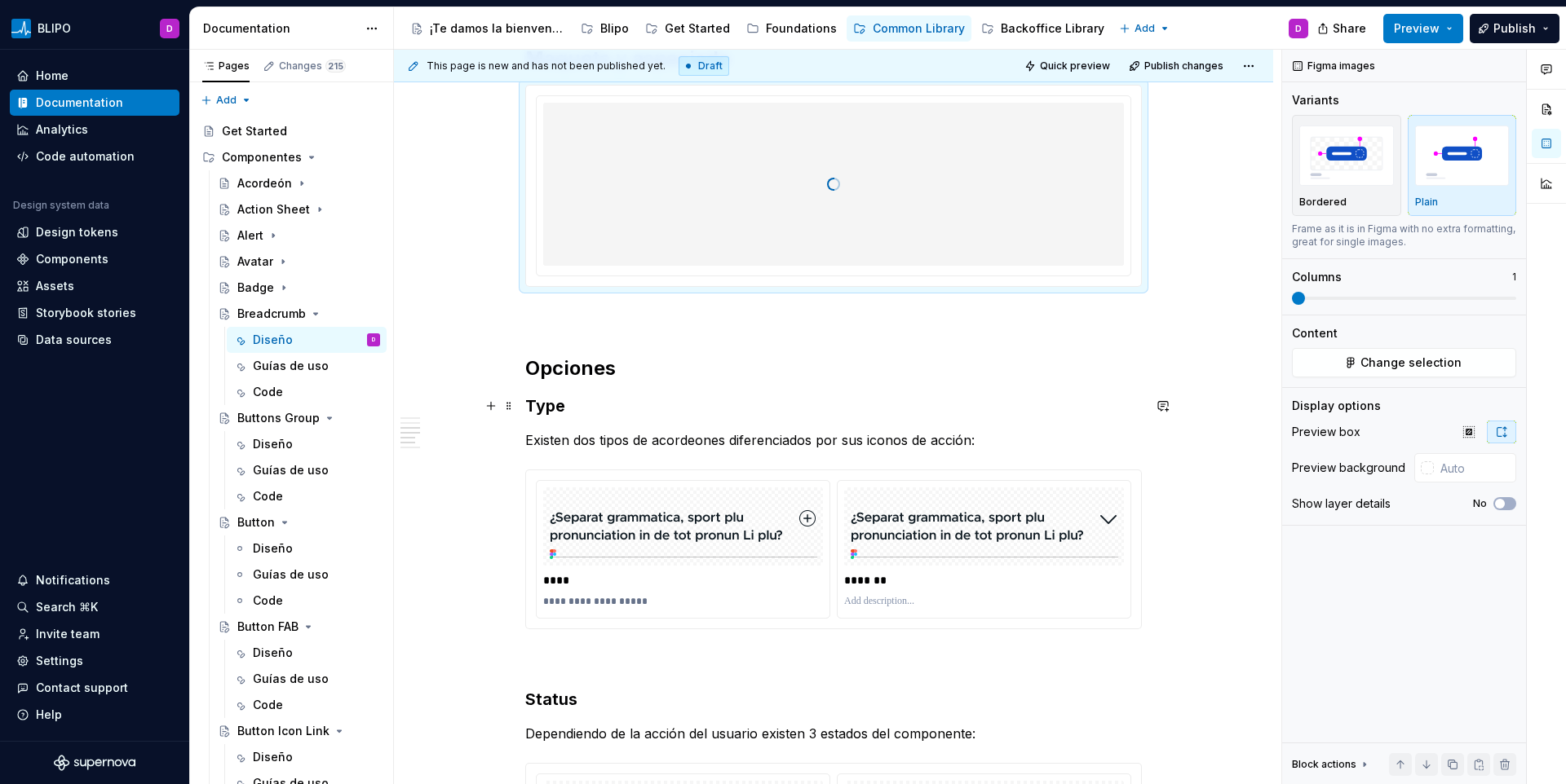
scroll to position [1745, 0]
click at [580, 416] on div "**********" at bounding box center [834, 541] width 617 height 3890
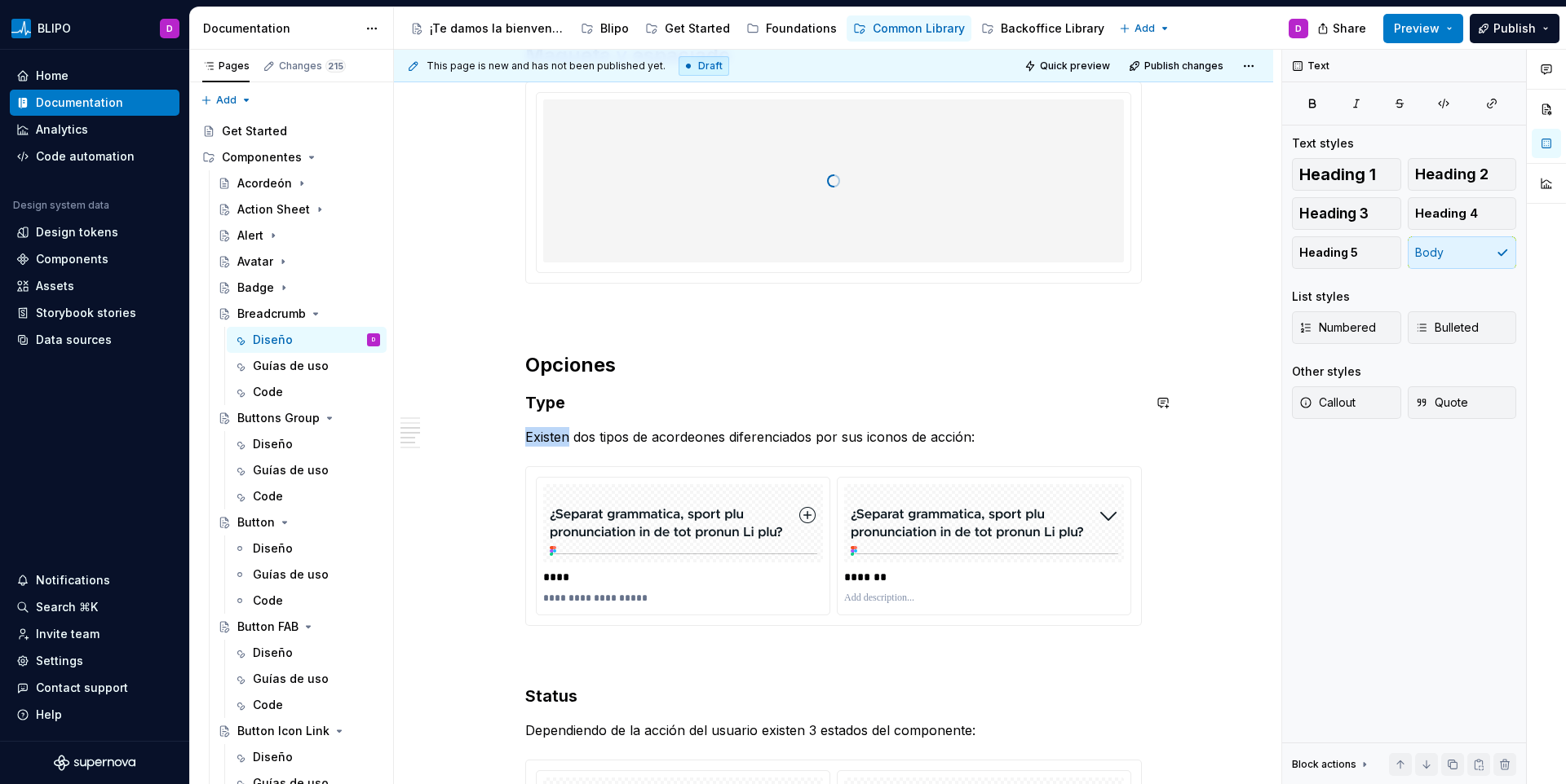
click at [580, 416] on div "**********" at bounding box center [834, 541] width 617 height 3890
click at [580, 416] on button "Text" at bounding box center [584, 407] width 50 height 23
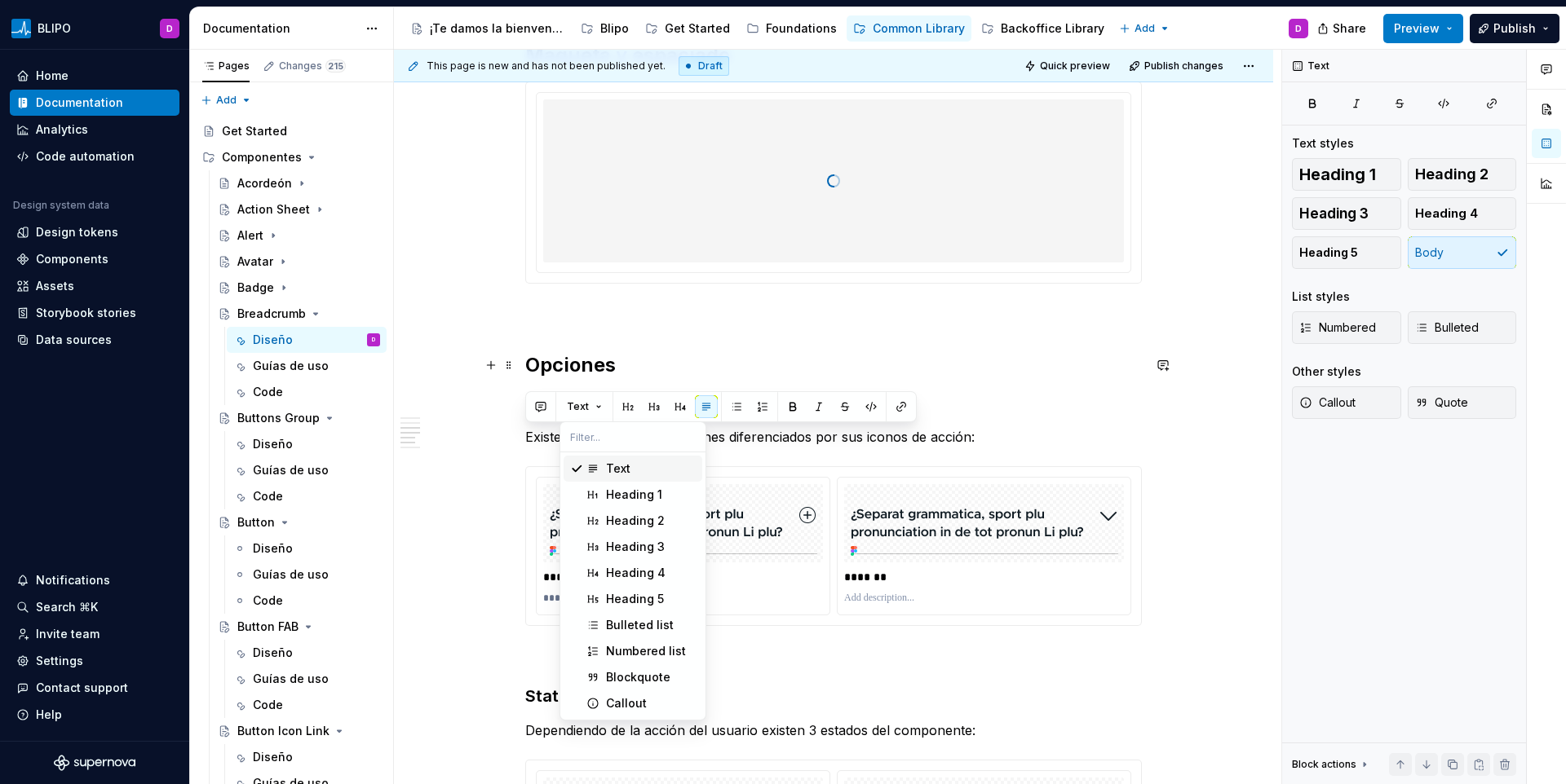
click at [579, 377] on h2 "Opciones" at bounding box center [834, 365] width 617 height 26
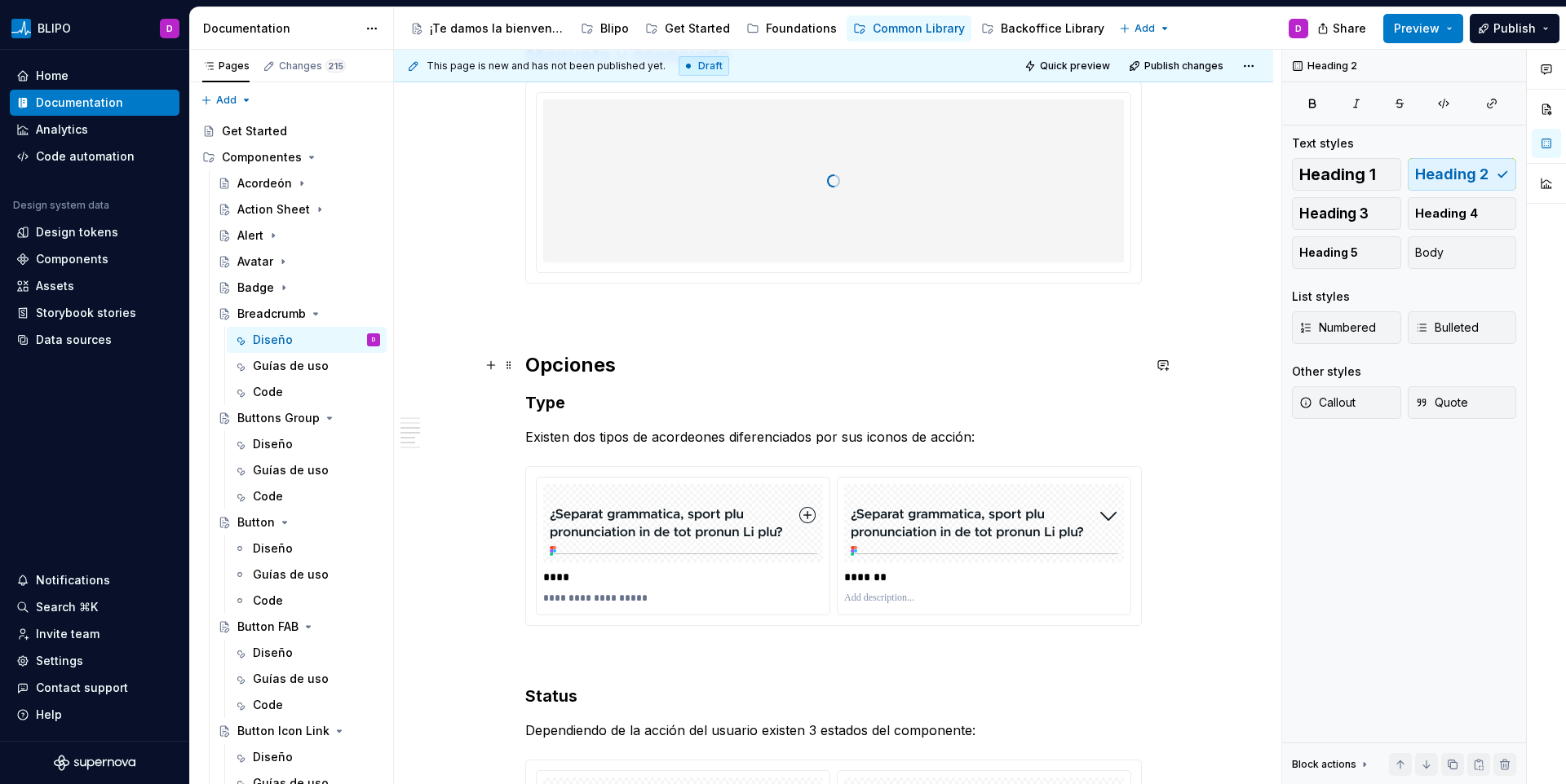
click at [596, 356] on h2 "Opciones" at bounding box center [834, 365] width 617 height 26
click at [615, 362] on h2 "Opciones" at bounding box center [834, 365] width 617 height 26
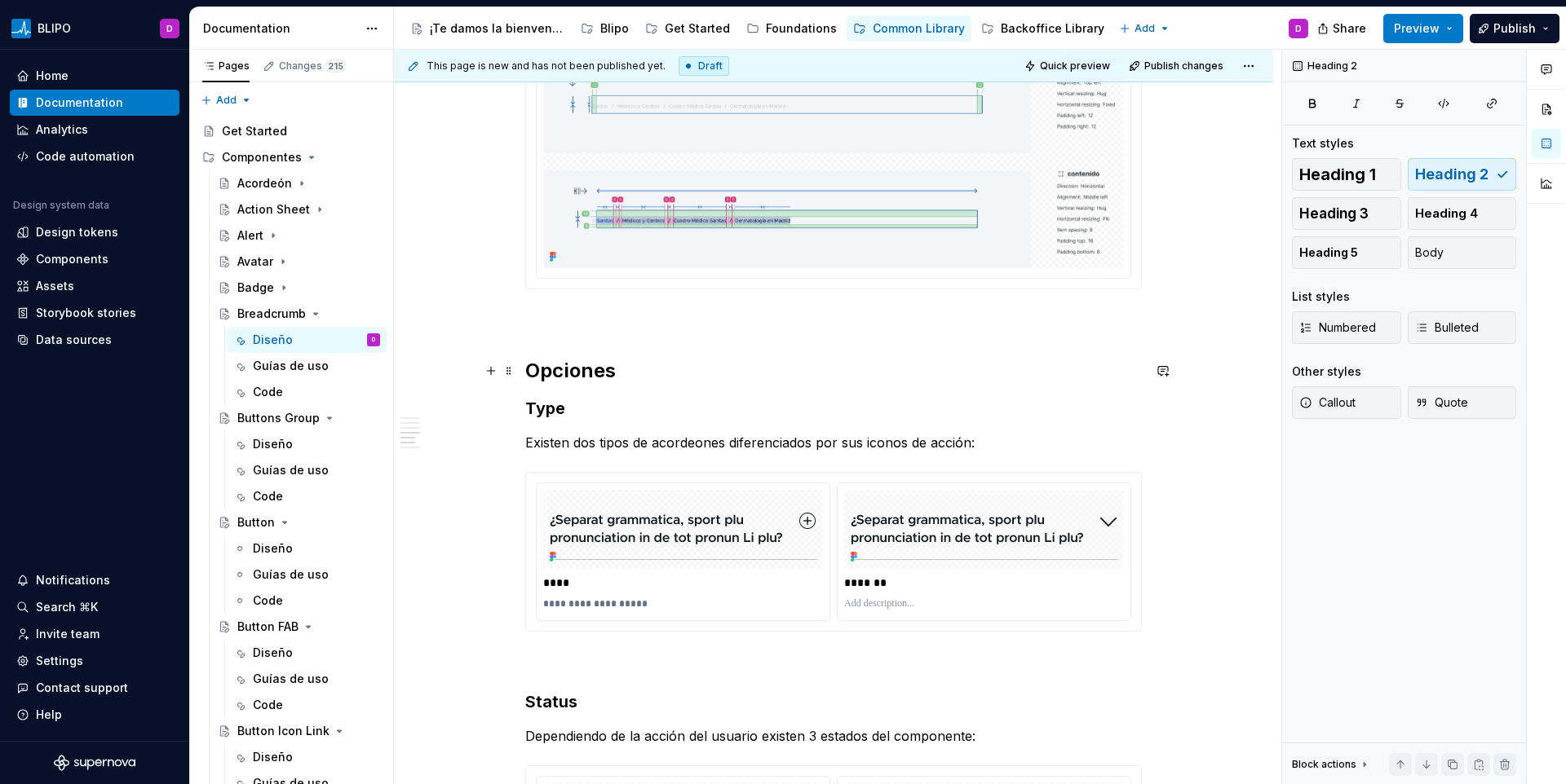
scroll to position [1792, 0]
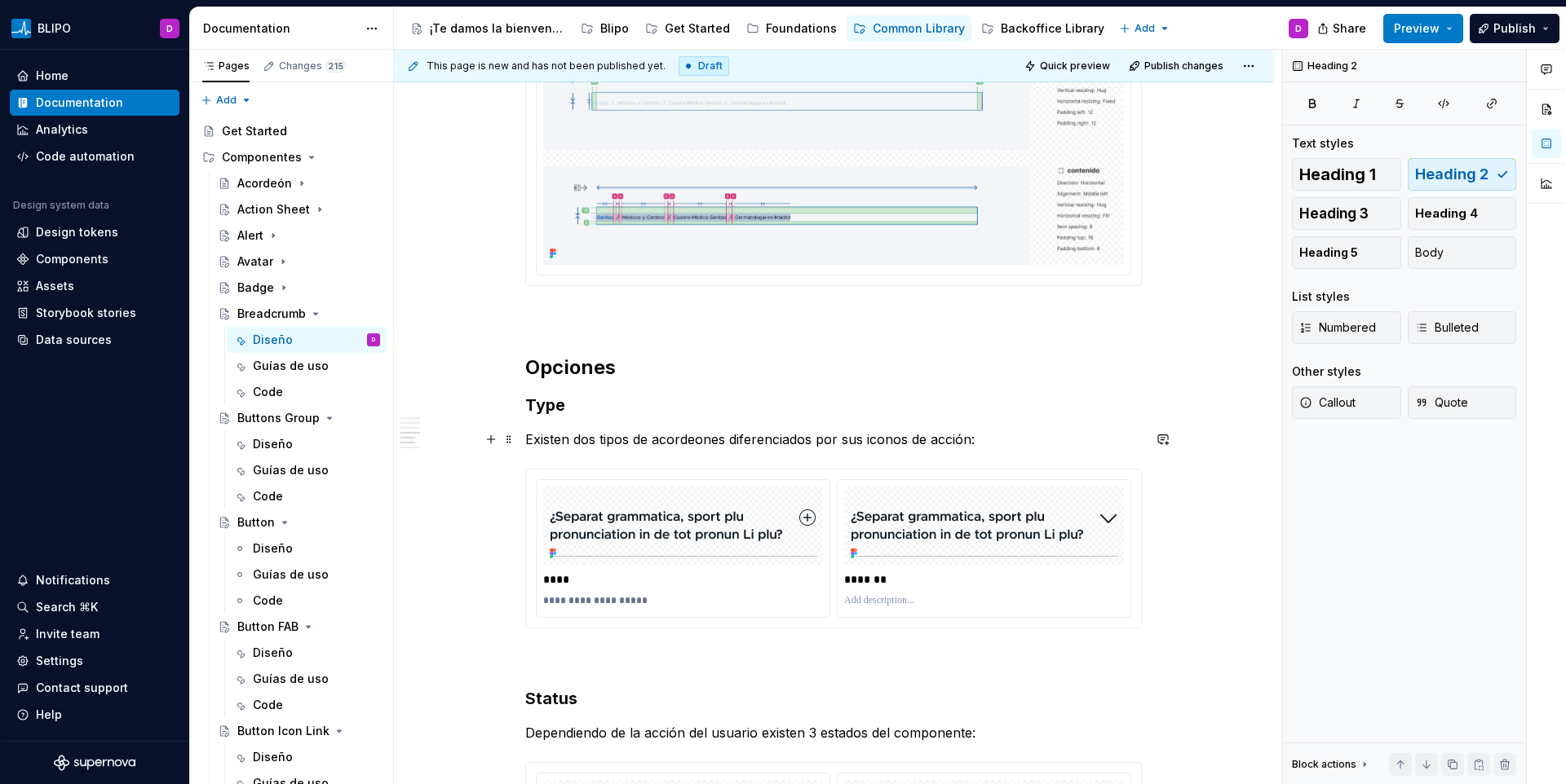
click at [562, 432] on p "Existen dos tipos de acordeones diferenciados por sus iconos de acción:" at bounding box center [834, 439] width 617 height 19
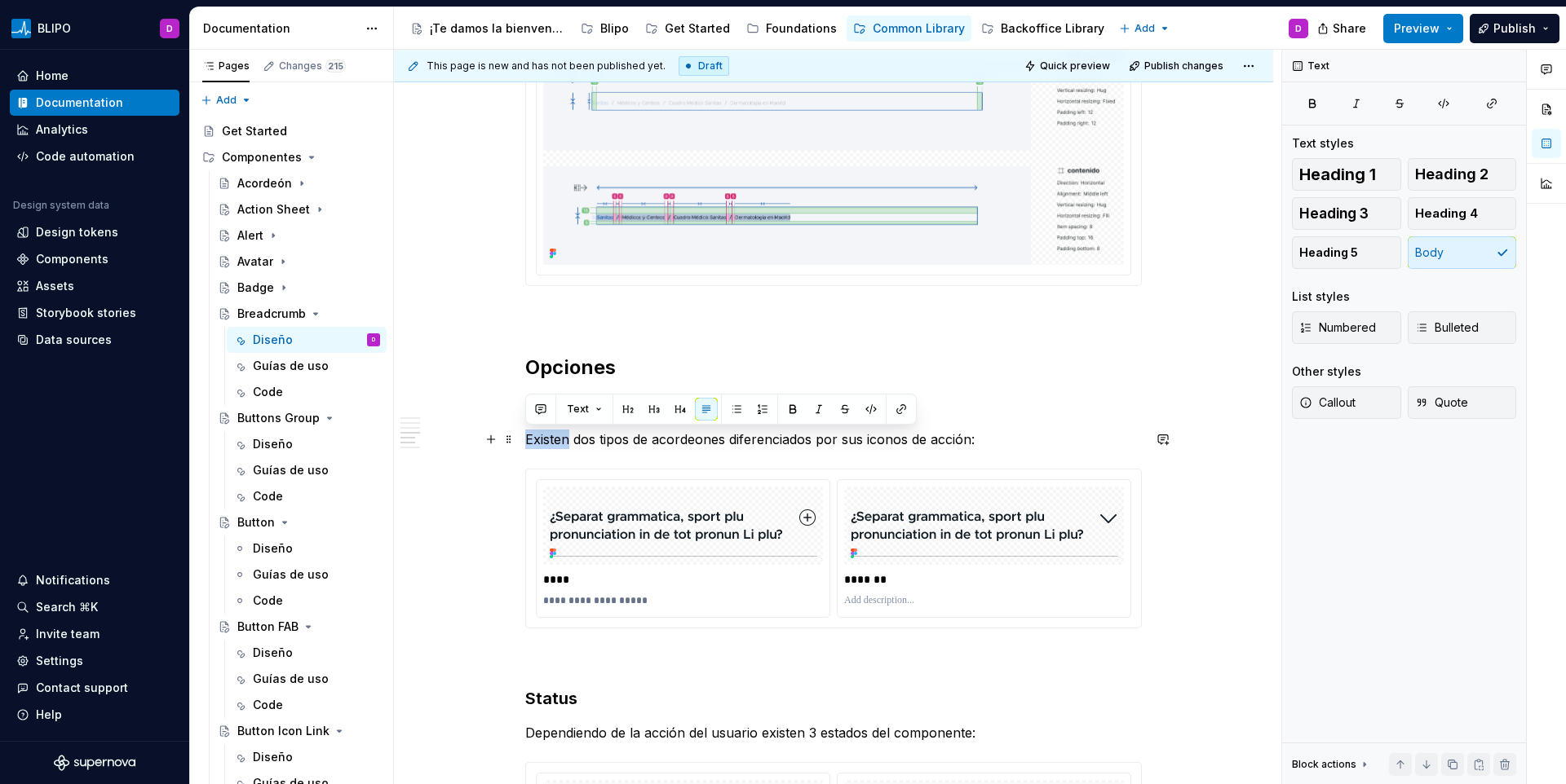
click at [562, 432] on p "Existen dos tipos de acordeones diferenciados por sus iconos de acción:" at bounding box center [834, 439] width 617 height 19
click at [560, 441] on p "Existen dos tipos de acordeones diferenciados por sus iconos de acción:" at bounding box center [834, 439] width 617 height 19
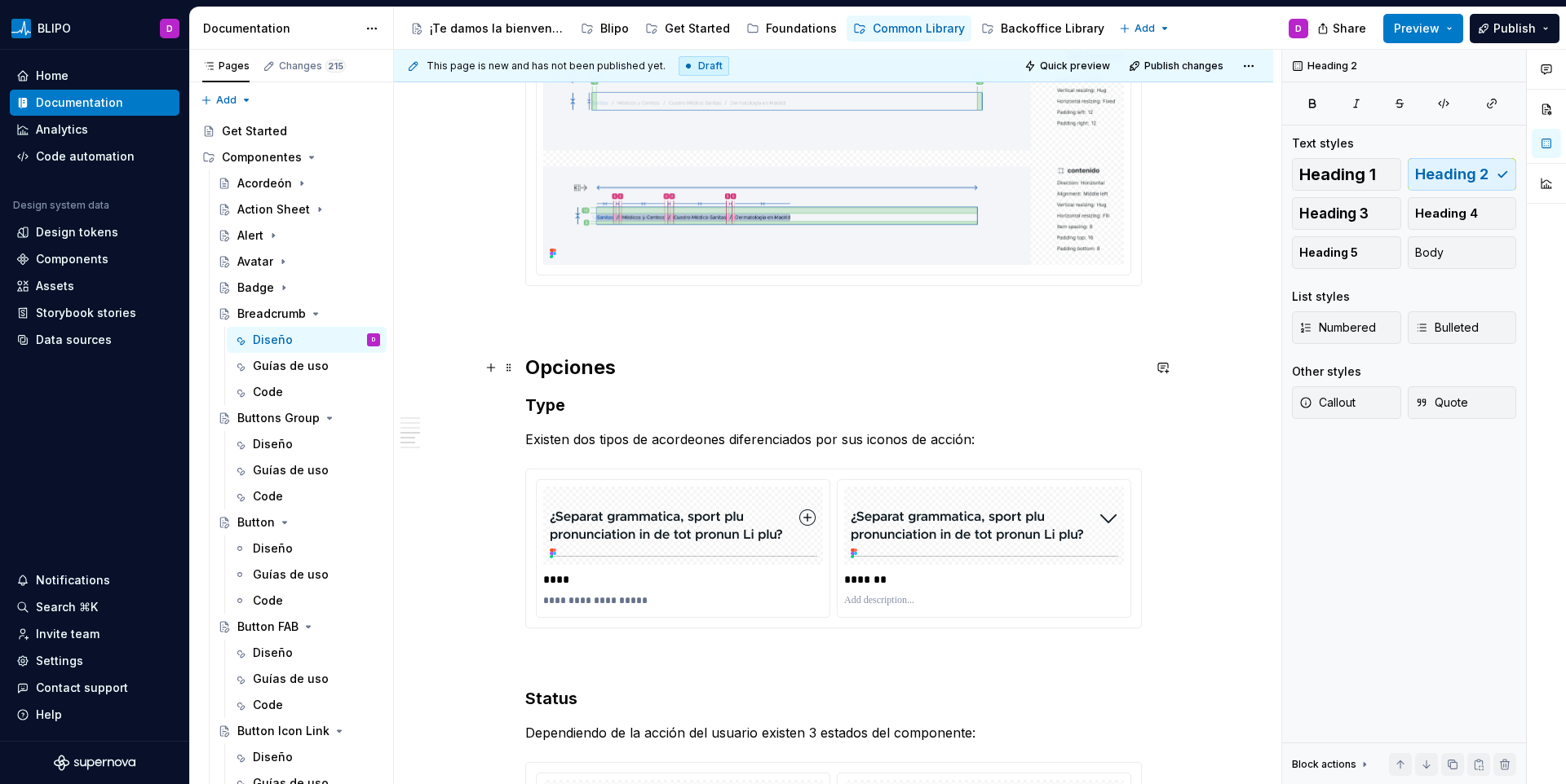
click at [551, 373] on h2 "Opciones" at bounding box center [834, 367] width 617 height 26
click at [545, 409] on h3 "Type" at bounding box center [834, 406] width 617 height 23
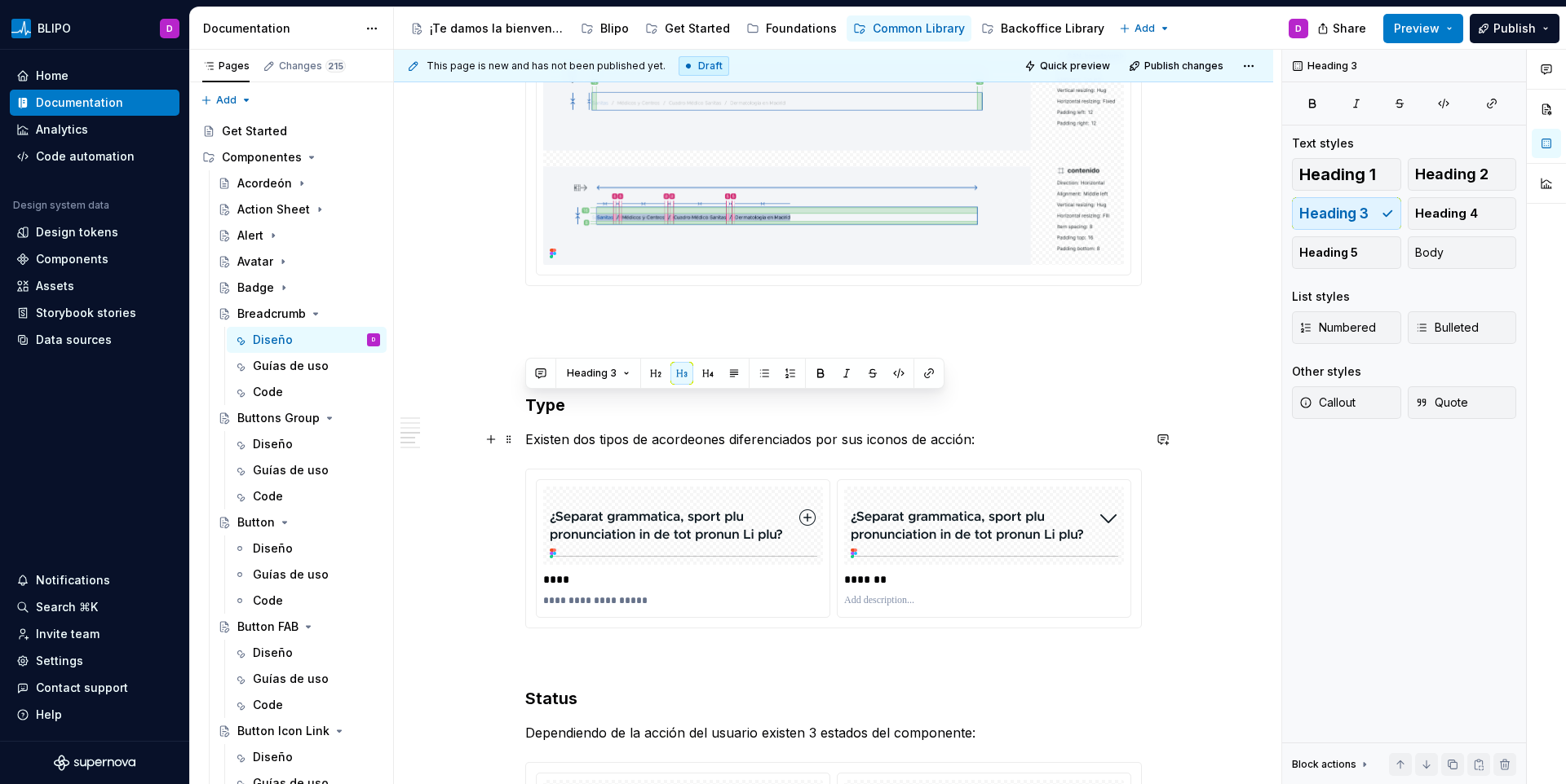
click at [609, 432] on p "Existen dos tipos de acordeones diferenciados por sus iconos de acción:" at bounding box center [834, 439] width 617 height 19
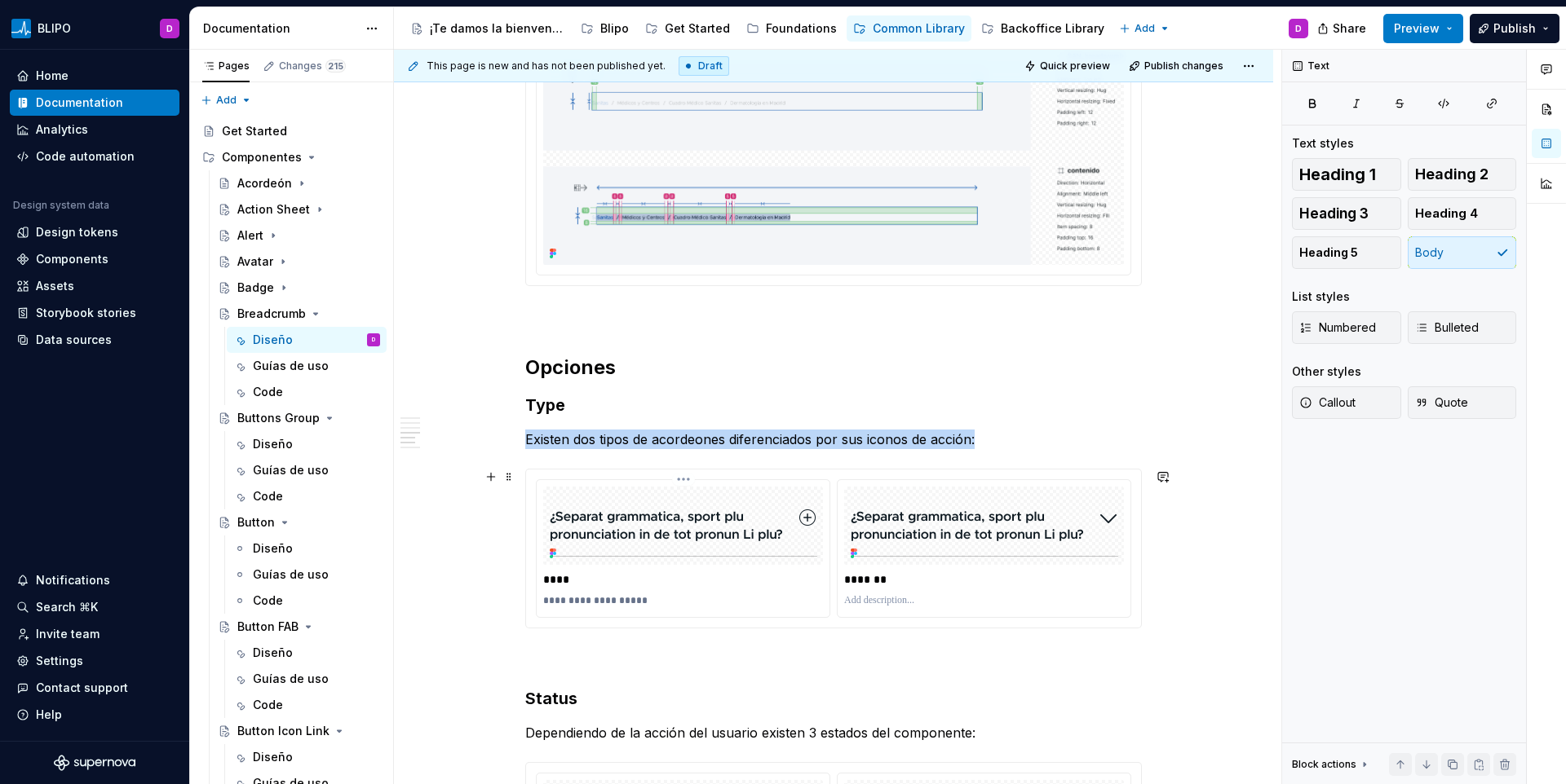
click at [674, 522] on img at bounding box center [683, 526] width 268 height 62
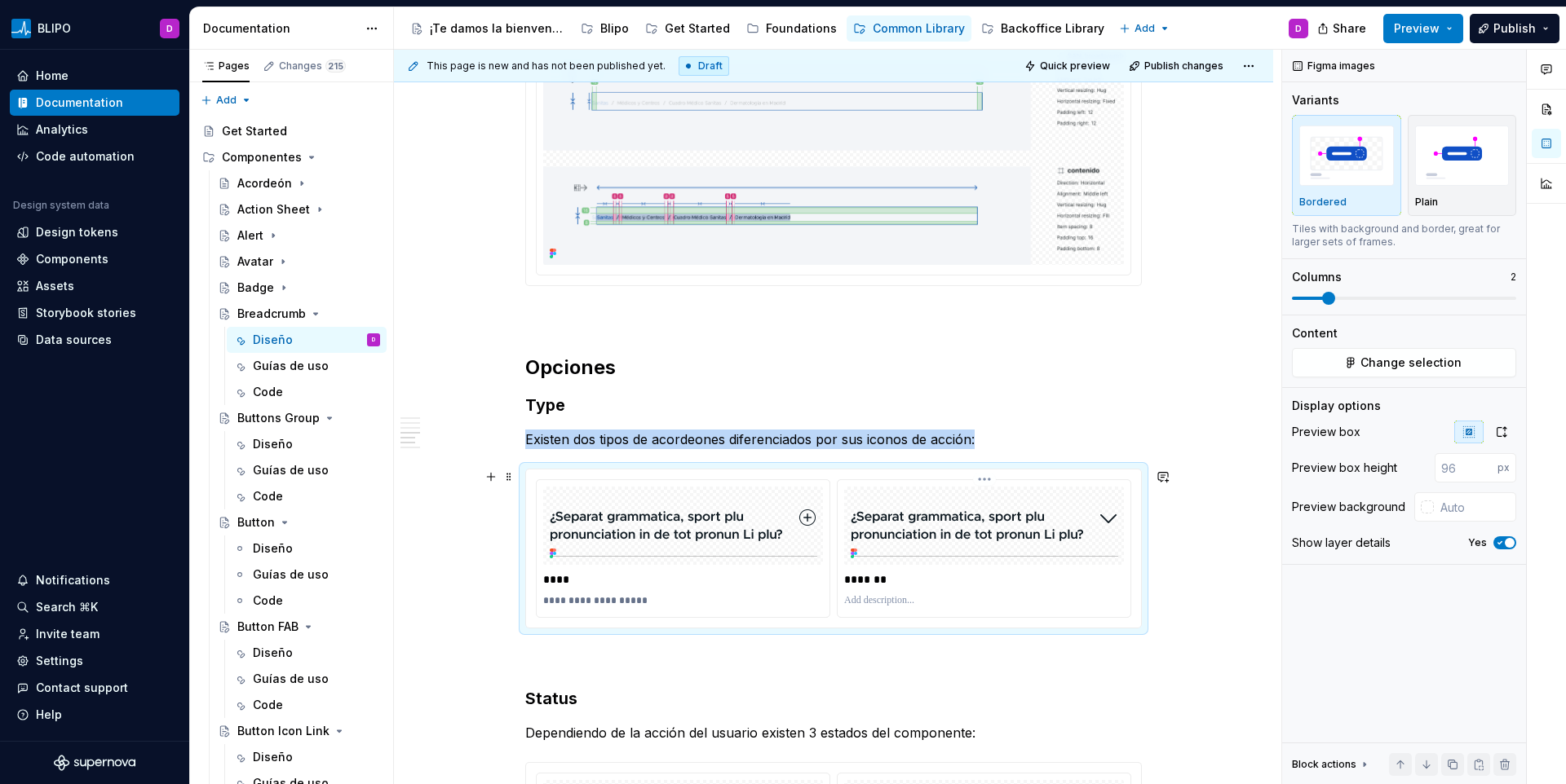
click at [838, 545] on div "*******" at bounding box center [984, 548] width 292 height 137
click at [781, 534] on img at bounding box center [683, 526] width 268 height 62
click at [678, 477] on html "BLIPO D Home Documentation Analytics Code automation Design system data Design …" at bounding box center [783, 392] width 1566 height 784
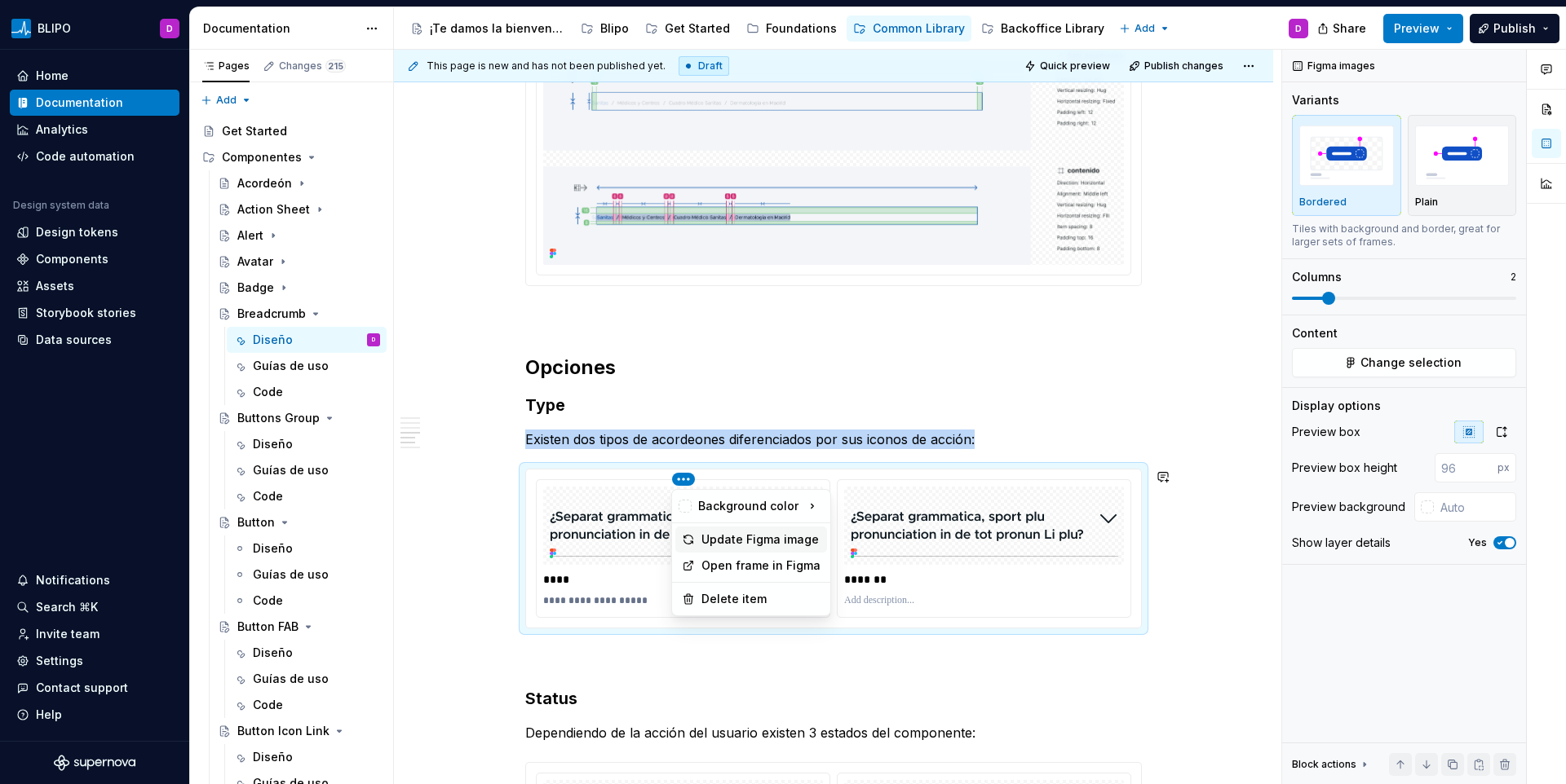
click at [763, 540] on div "Update Figma image" at bounding box center [761, 539] width 119 height 16
click at [688, 480] on html "BLIPO D Home Documentation Analytics Code automation Design system data Design …" at bounding box center [783, 392] width 1566 height 784
click at [614, 538] on html "BLIPO D Home Documentation Analytics Code automation Design system data Design …" at bounding box center [783, 392] width 1566 height 784
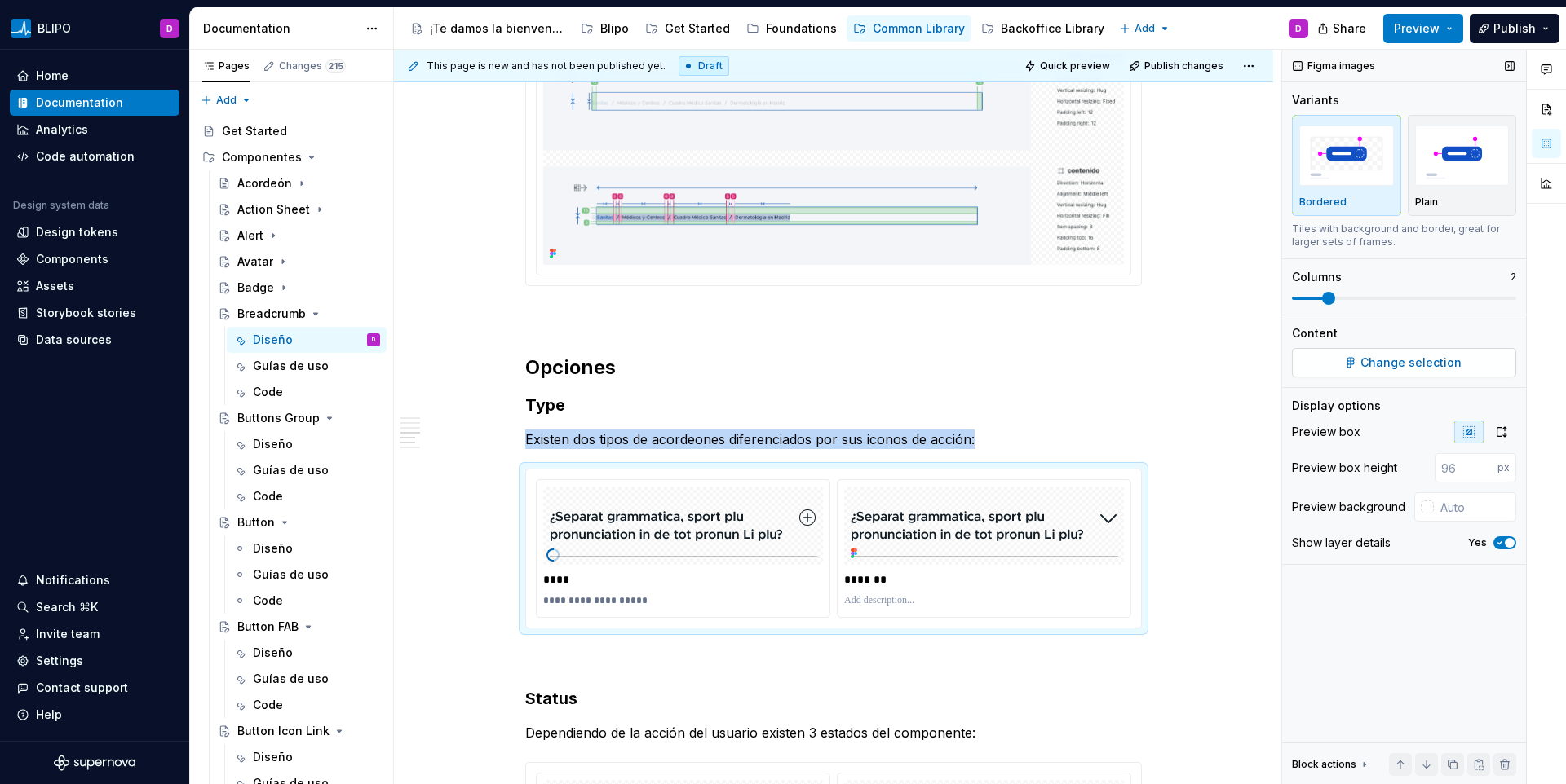
click at [1399, 354] on span "Change selection" at bounding box center [1411, 362] width 101 height 16
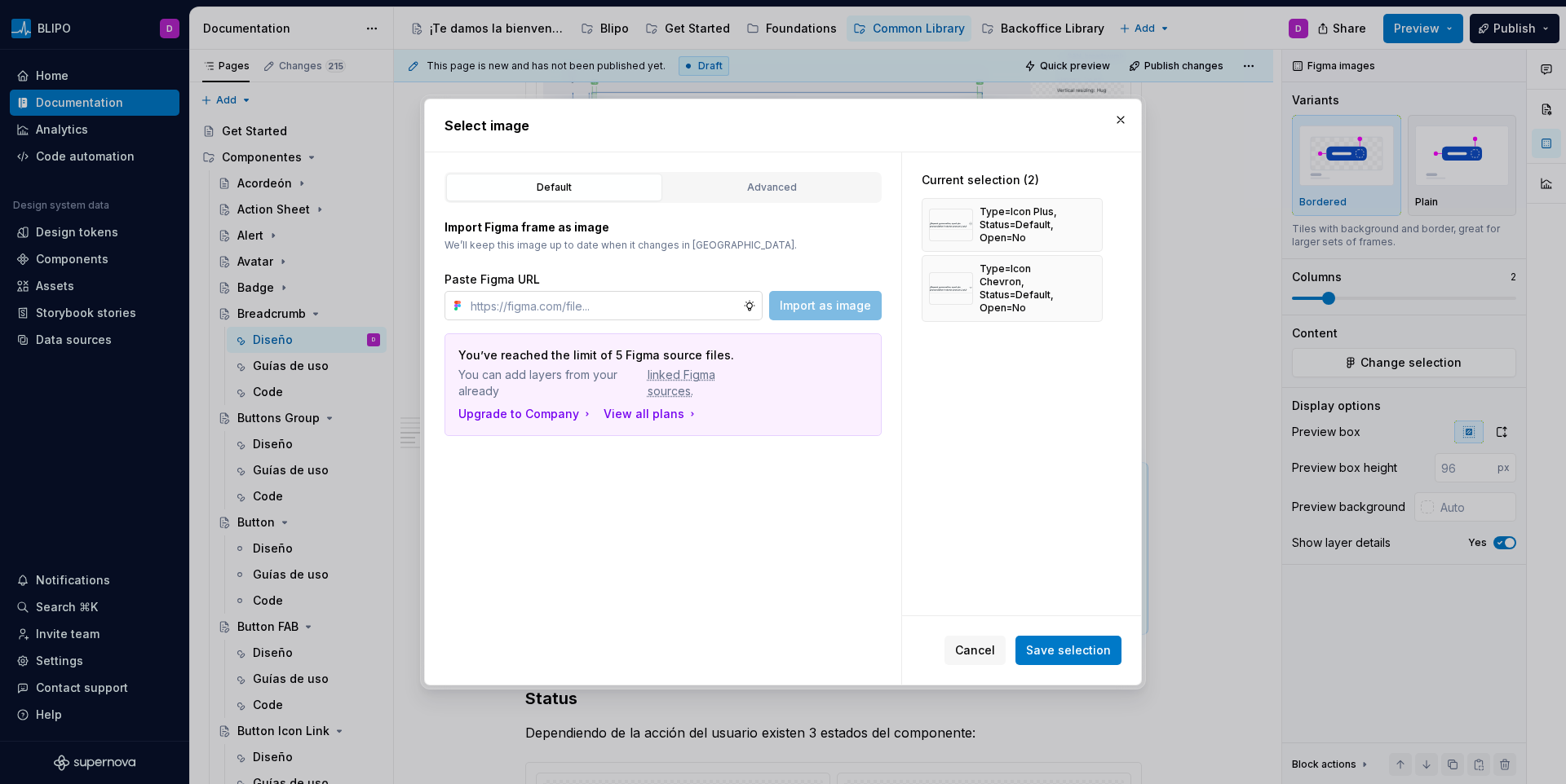
type textarea "*"
click at [673, 302] on input "text" at bounding box center [604, 306] width 279 height 29
type input "[URL][DOMAIN_NAME]"
click at [807, 293] on button "Import as image" at bounding box center [825, 306] width 113 height 29
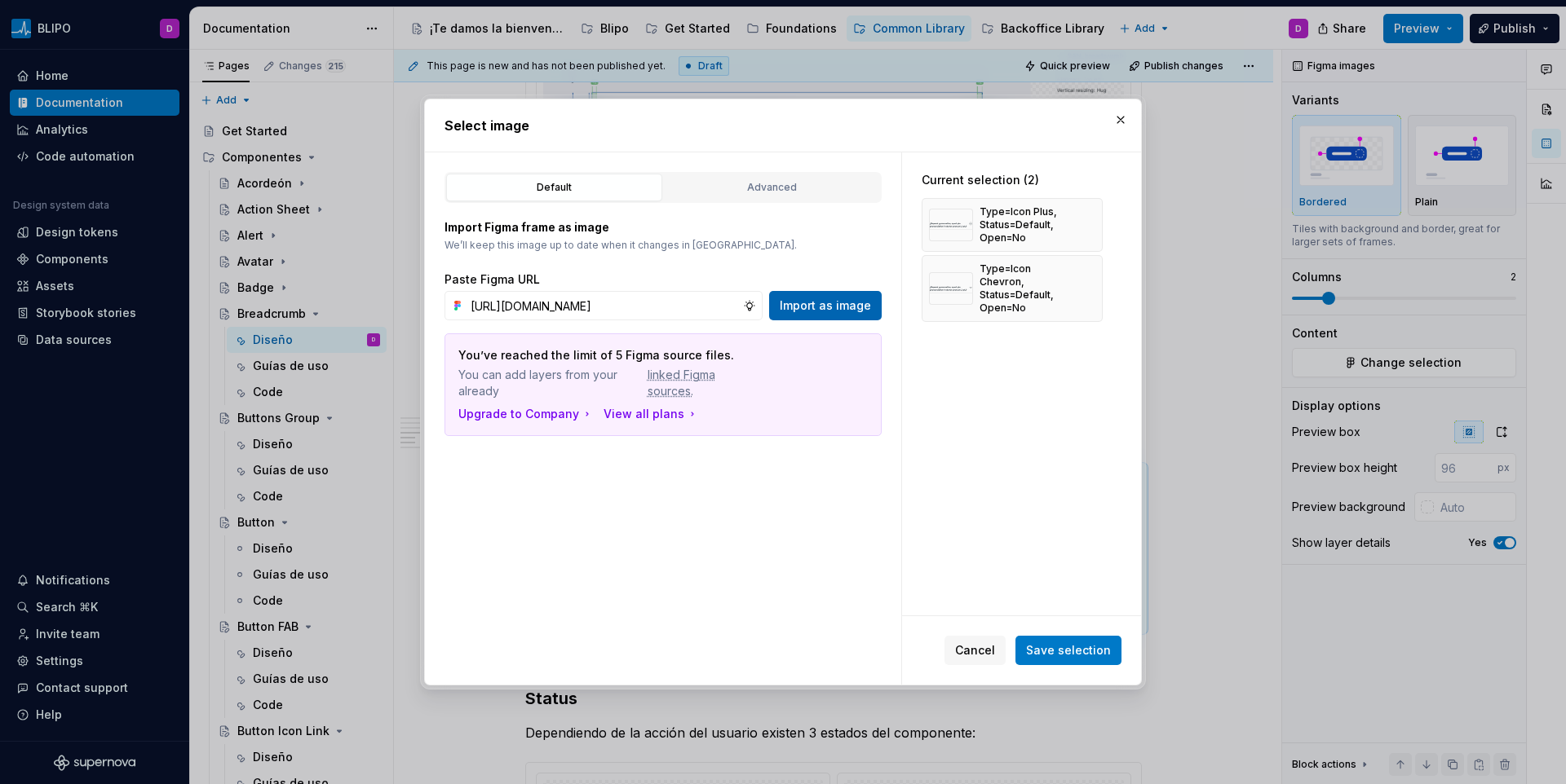
scroll to position [0, 0]
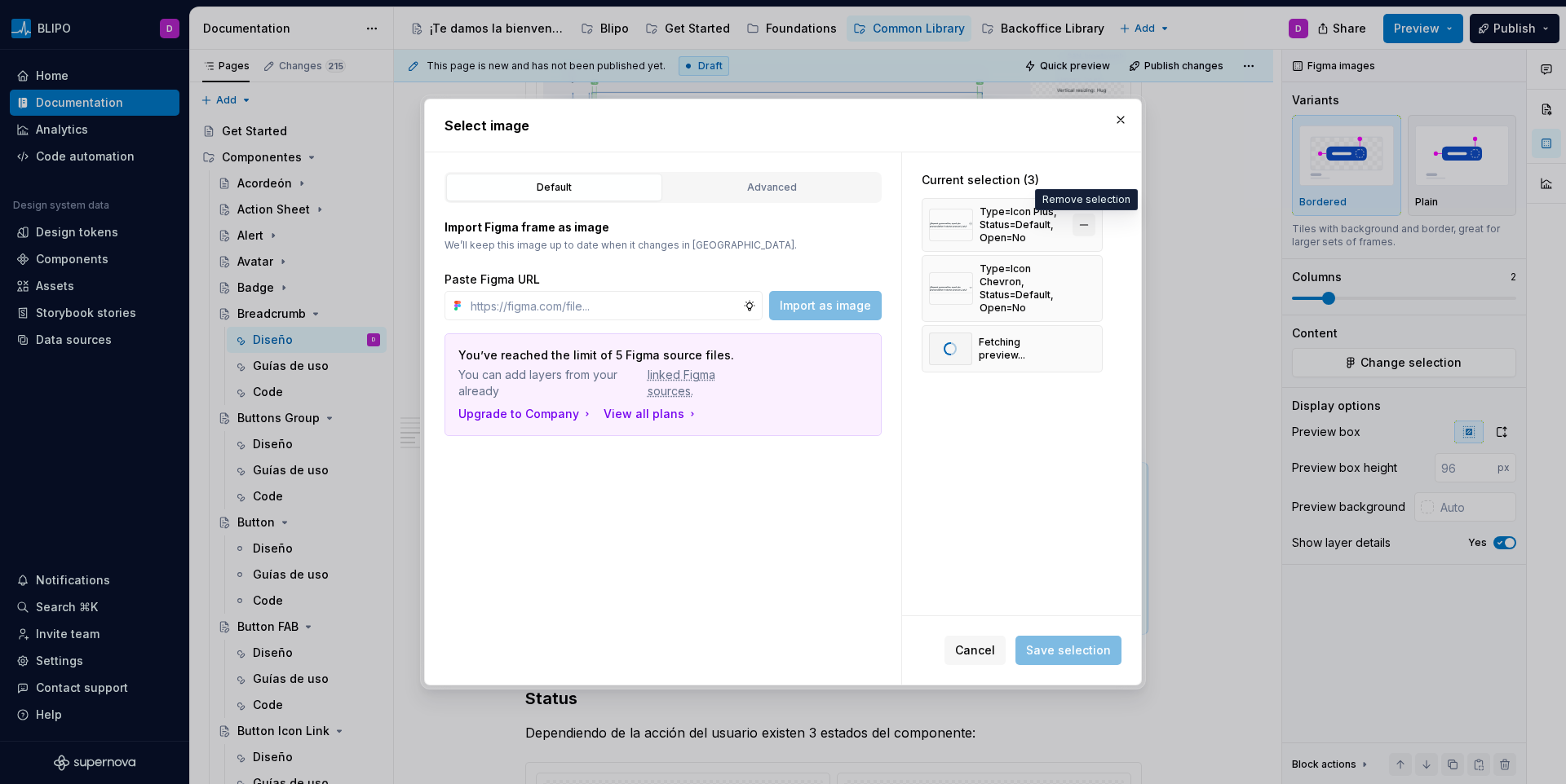
click at [1084, 224] on button "button" at bounding box center [1084, 225] width 23 height 23
click at [1082, 230] on button "button" at bounding box center [1084, 232] width 23 height 23
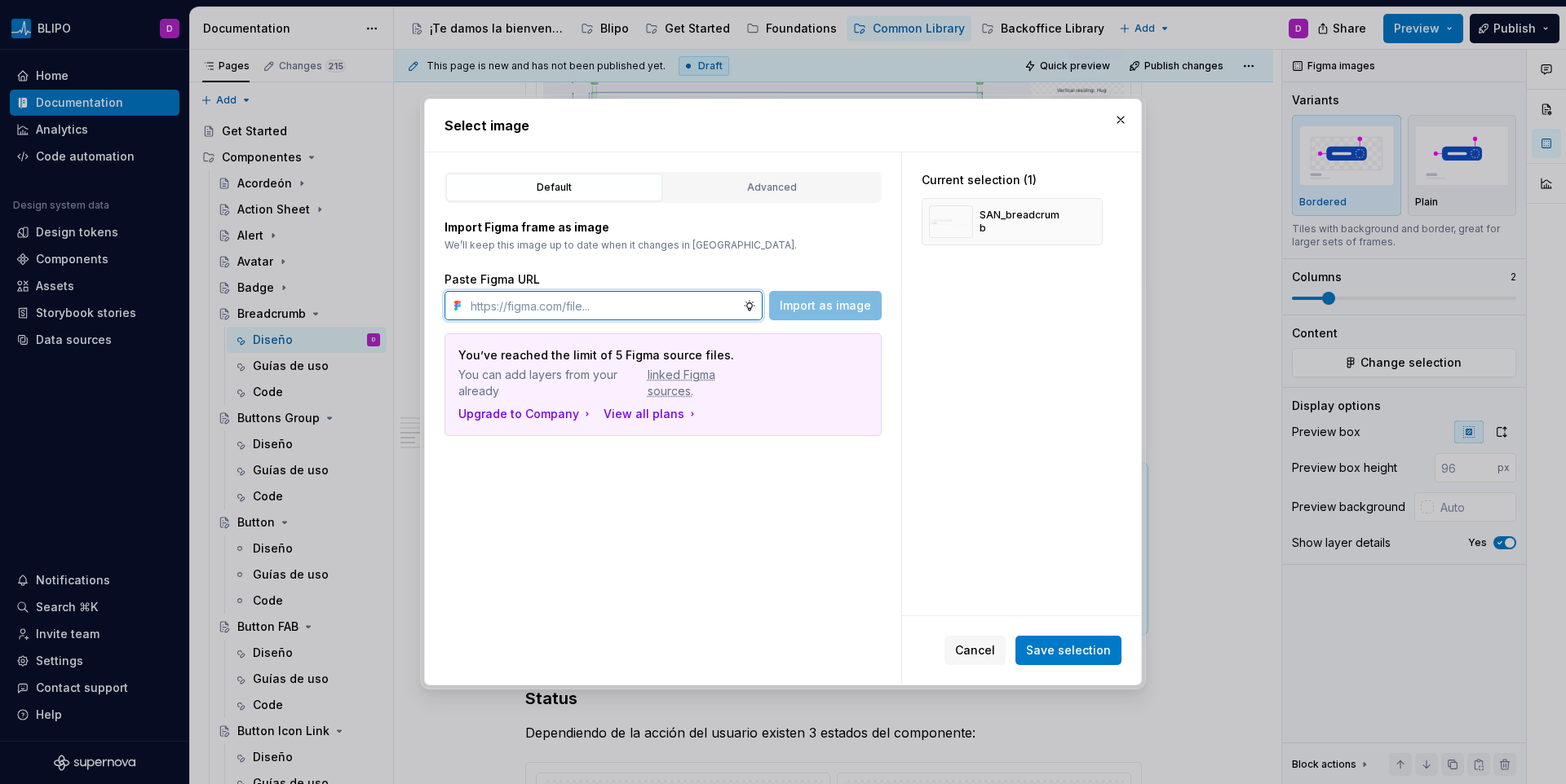
click at [701, 314] on input "text" at bounding box center [604, 306] width 279 height 29
paste input "[URL][DOMAIN_NAME]"
type input "[URL][DOMAIN_NAME]"
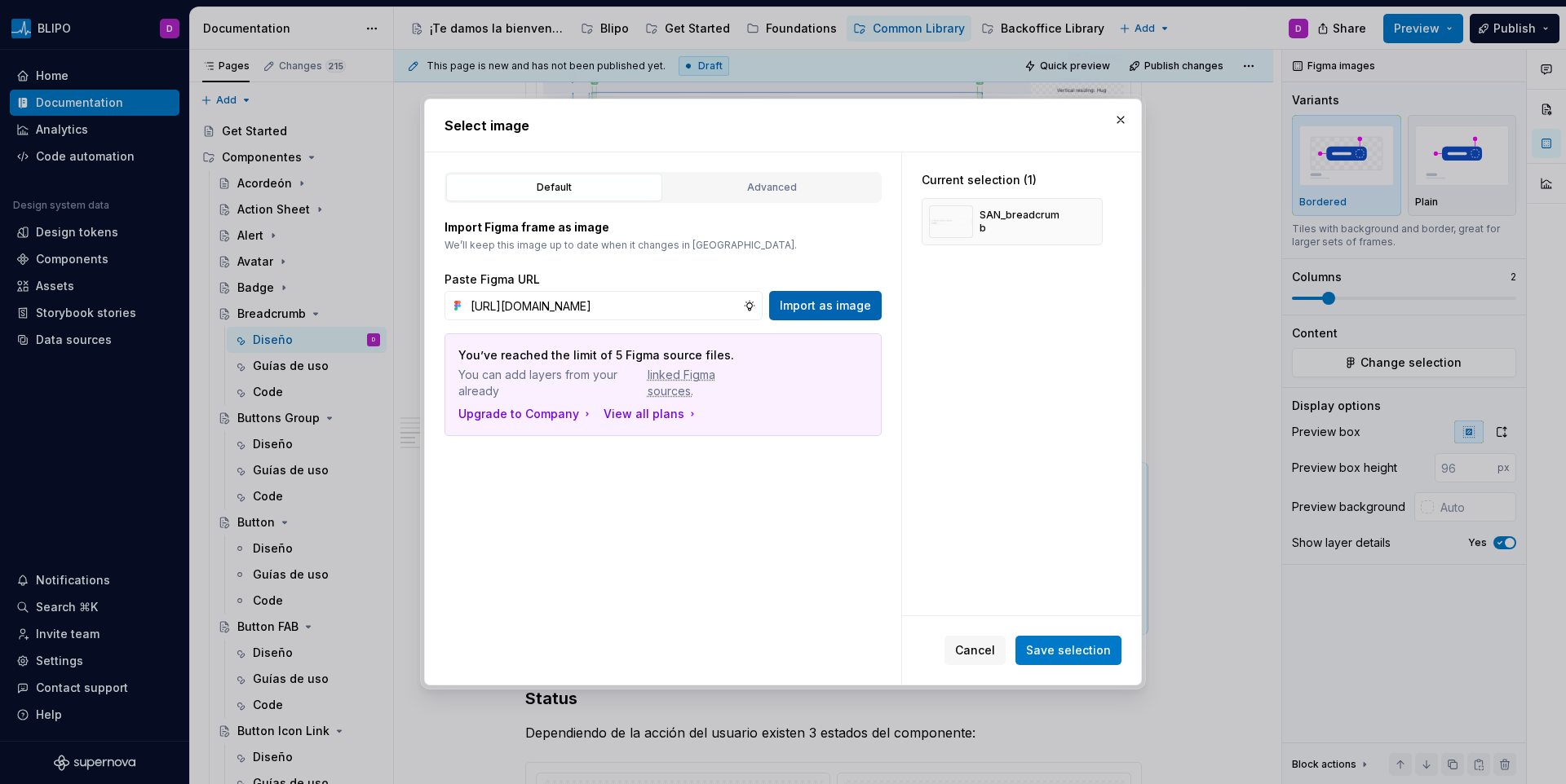
click at [786, 307] on span "Import as image" at bounding box center [825, 306] width 91 height 16
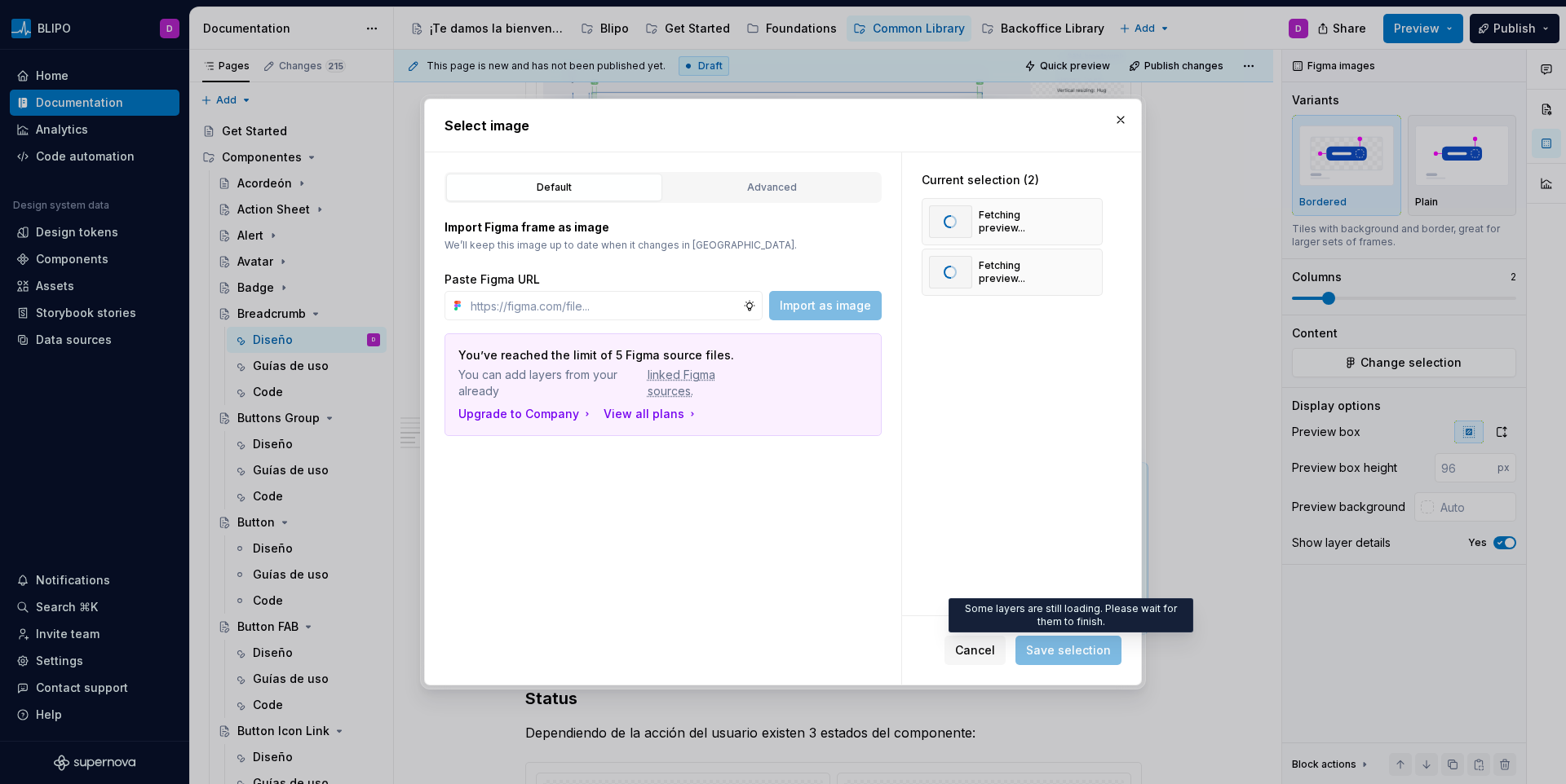
click at [1080, 645] on span "Save selection" at bounding box center [1069, 650] width 106 height 29
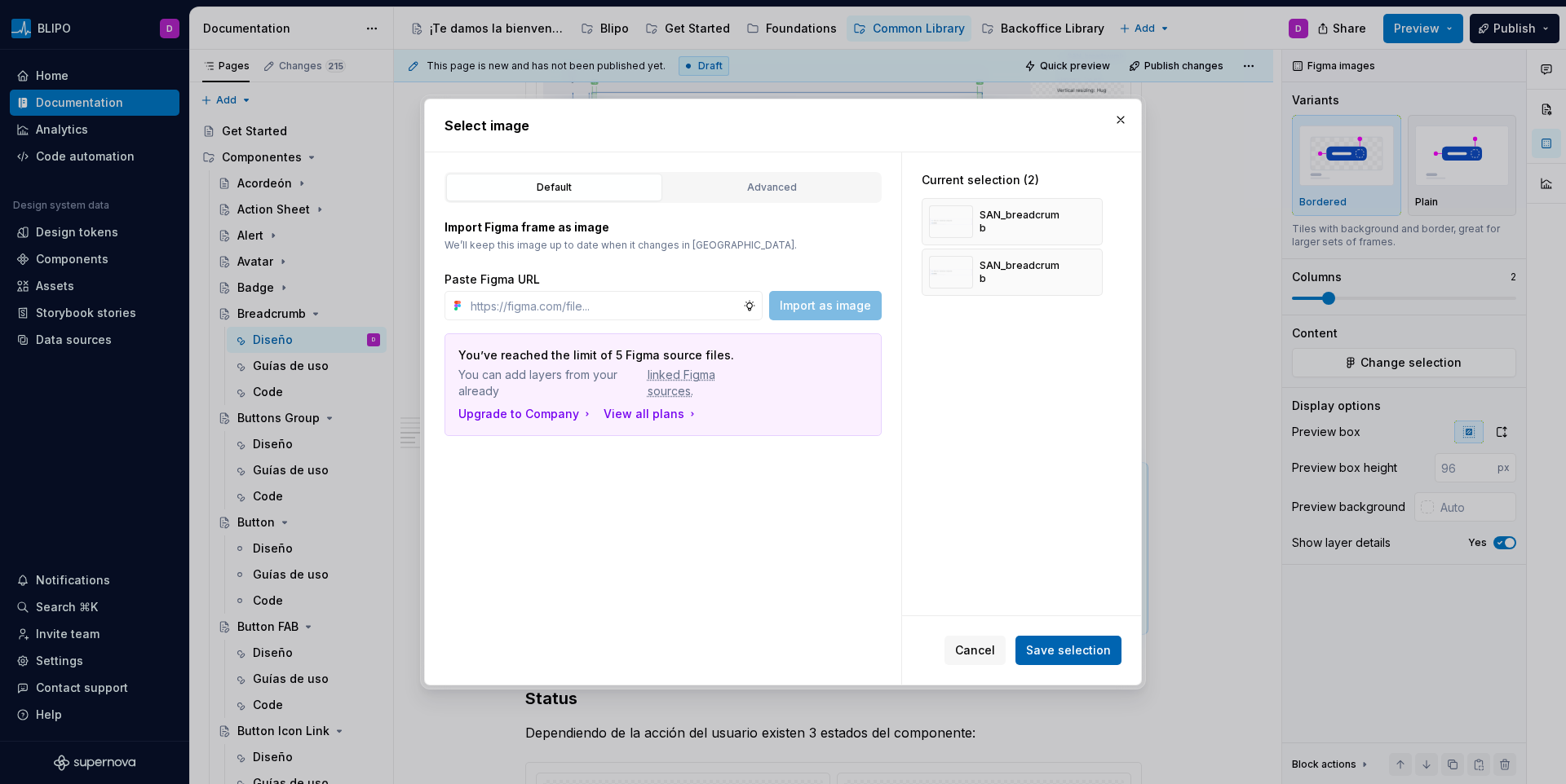
click at [1076, 654] on span "Save selection" at bounding box center [1069, 650] width 85 height 16
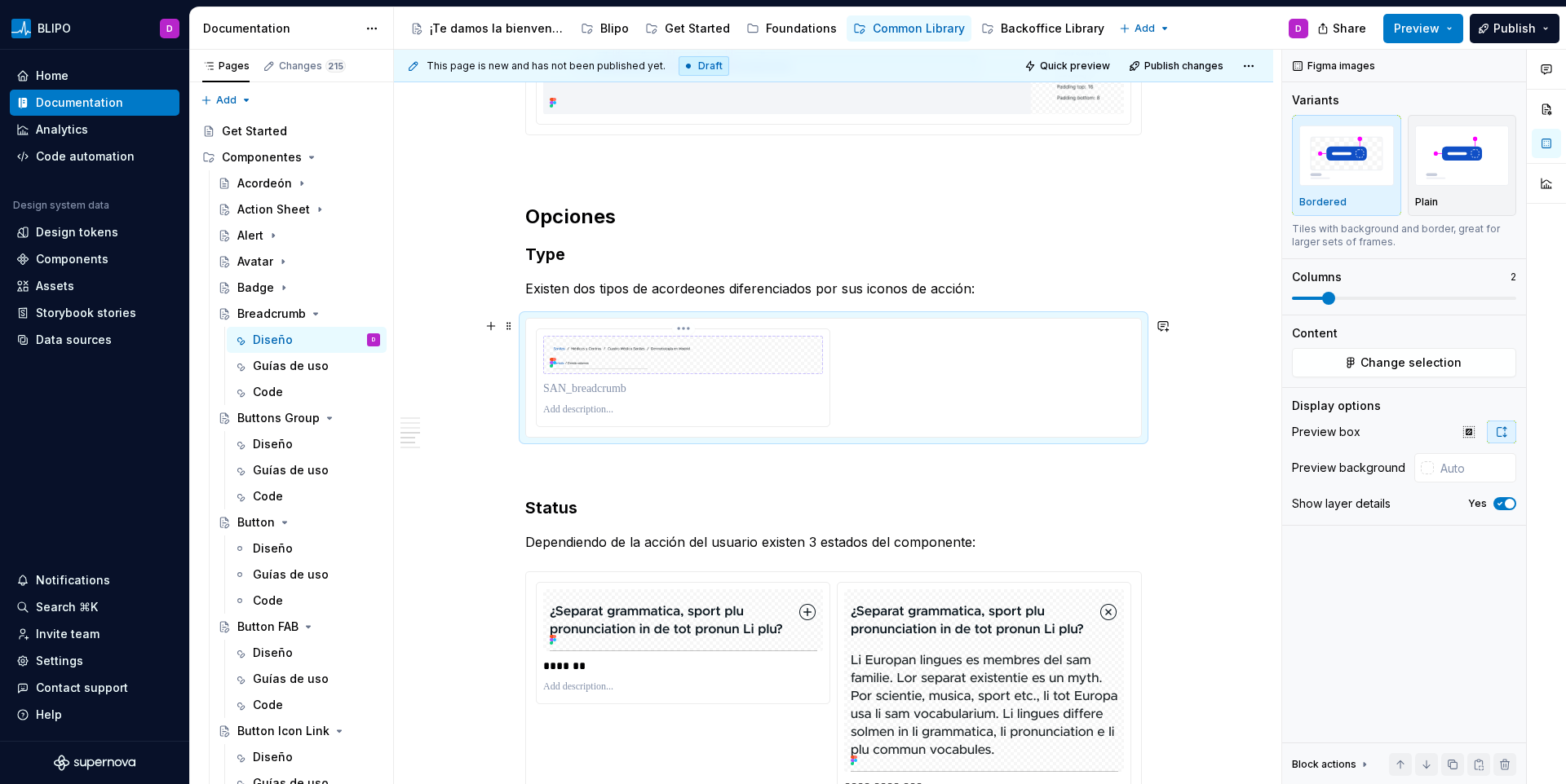
scroll to position [1944, 0]
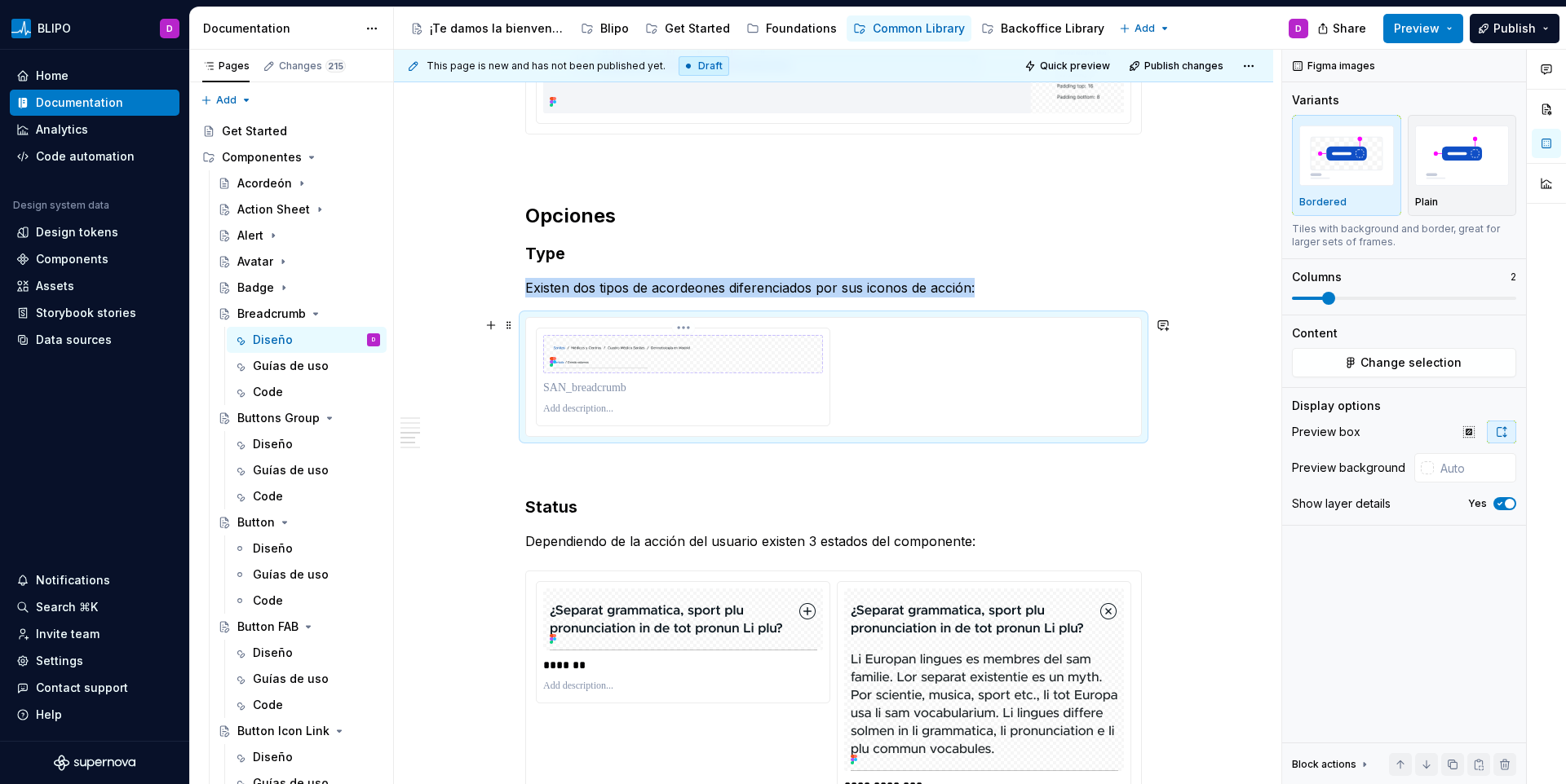
click at [716, 400] on div at bounding box center [683, 409] width 280 height 19
click at [633, 397] on div at bounding box center [683, 388] width 280 height 23
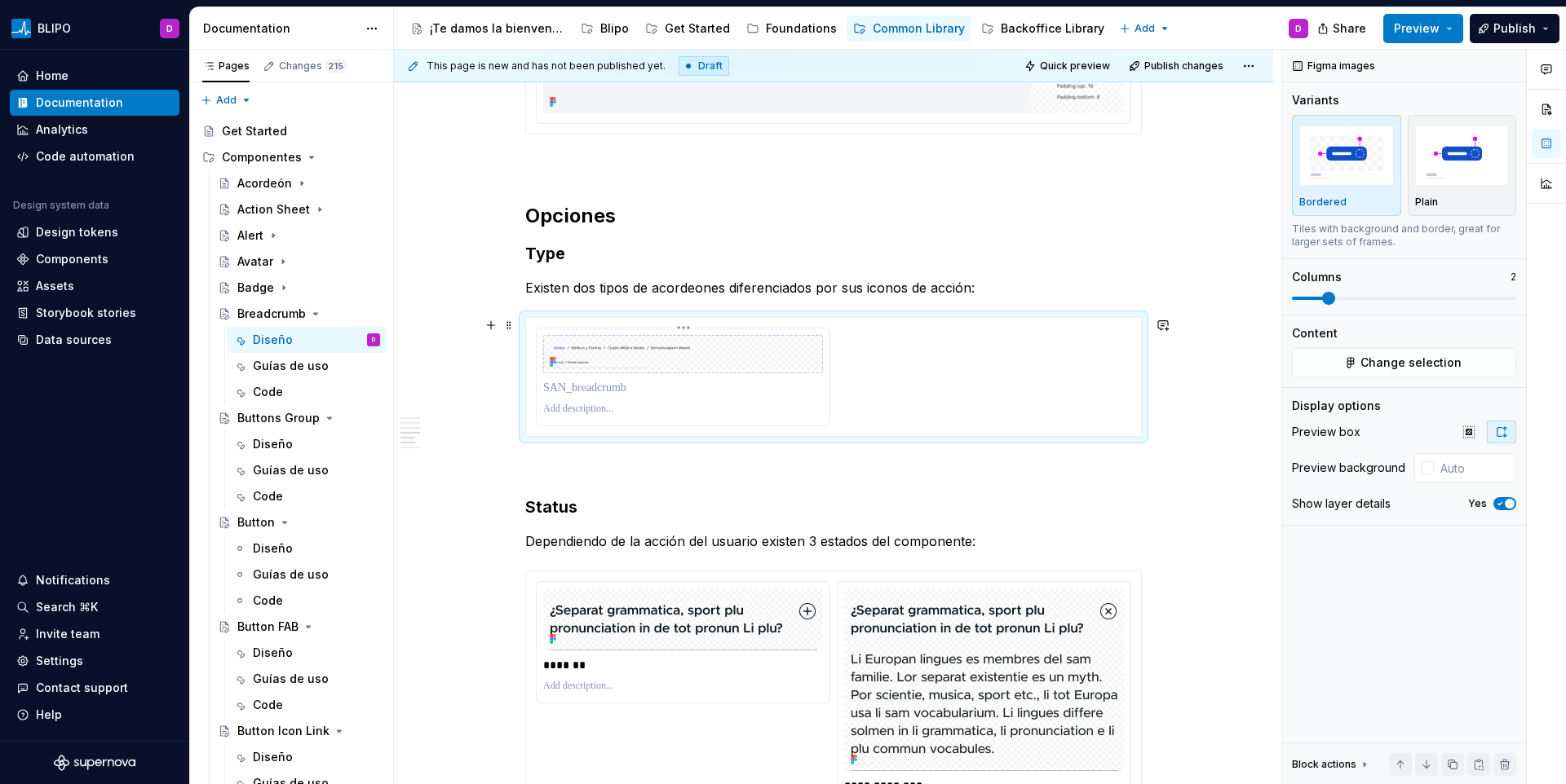
click at [592, 408] on p at bounding box center [683, 409] width 280 height 13
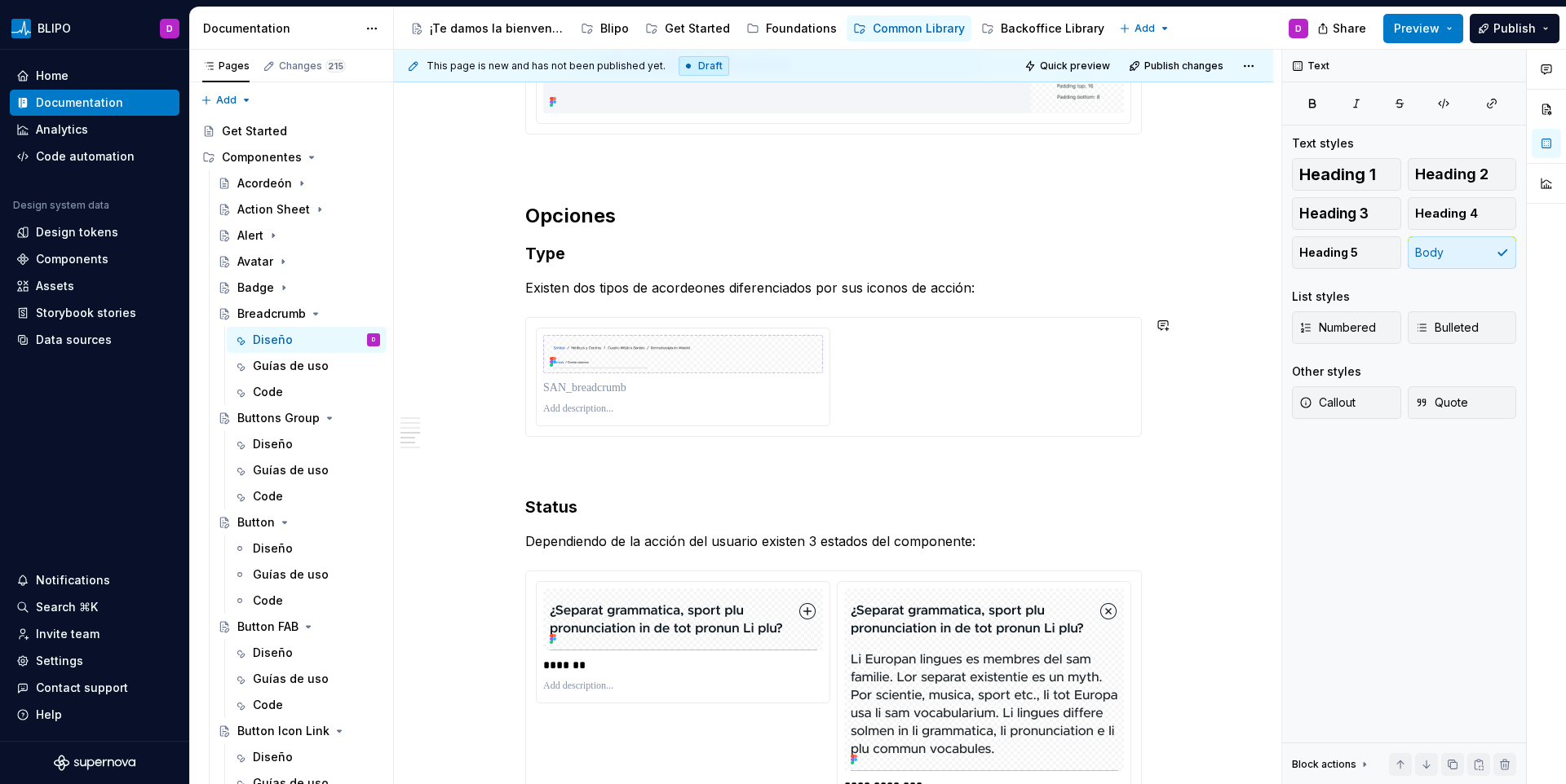
click at [661, 303] on div "**********" at bounding box center [834, 347] width 617 height 3900
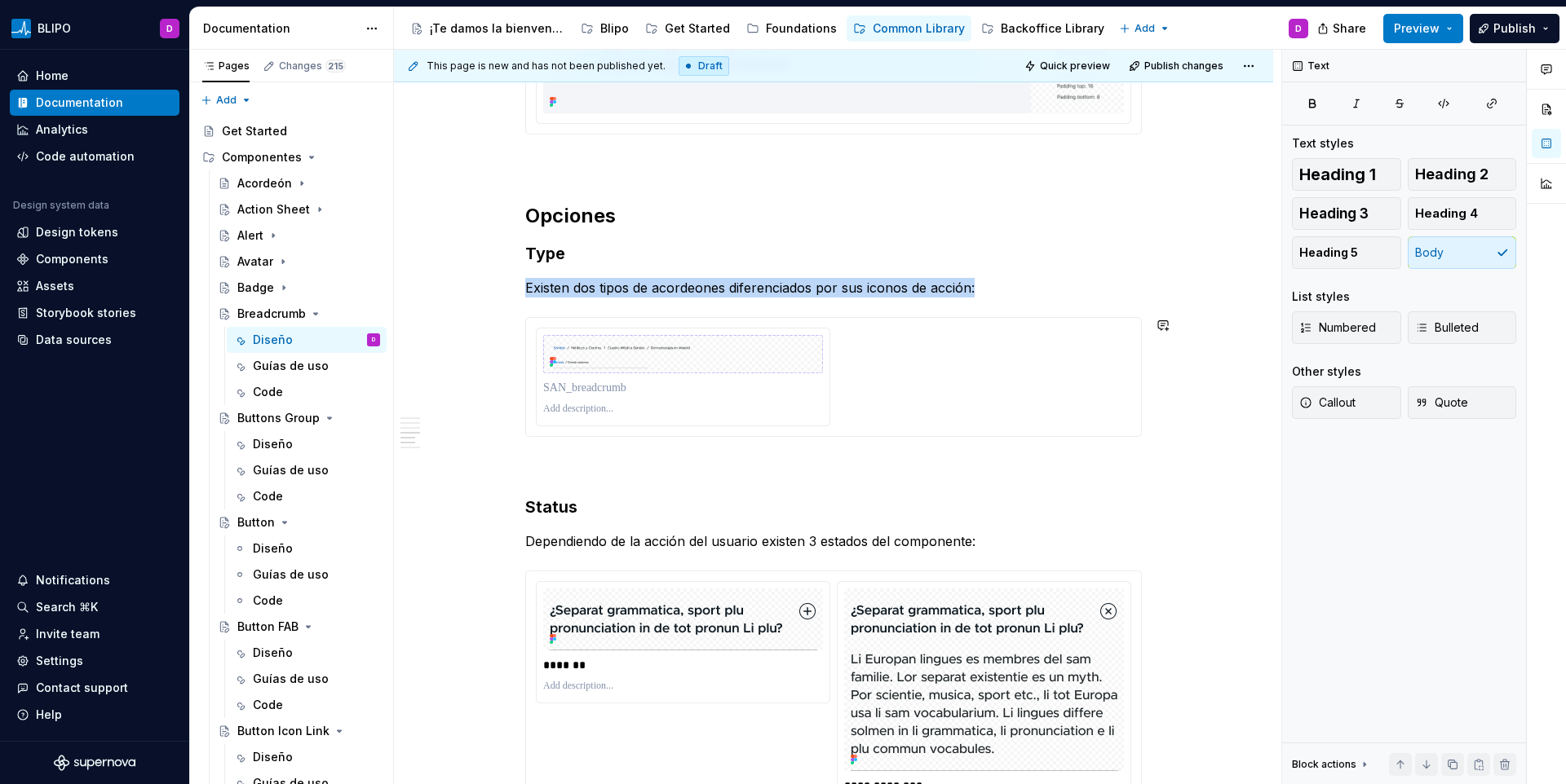
click at [661, 303] on div "**********" at bounding box center [834, 347] width 617 height 3900
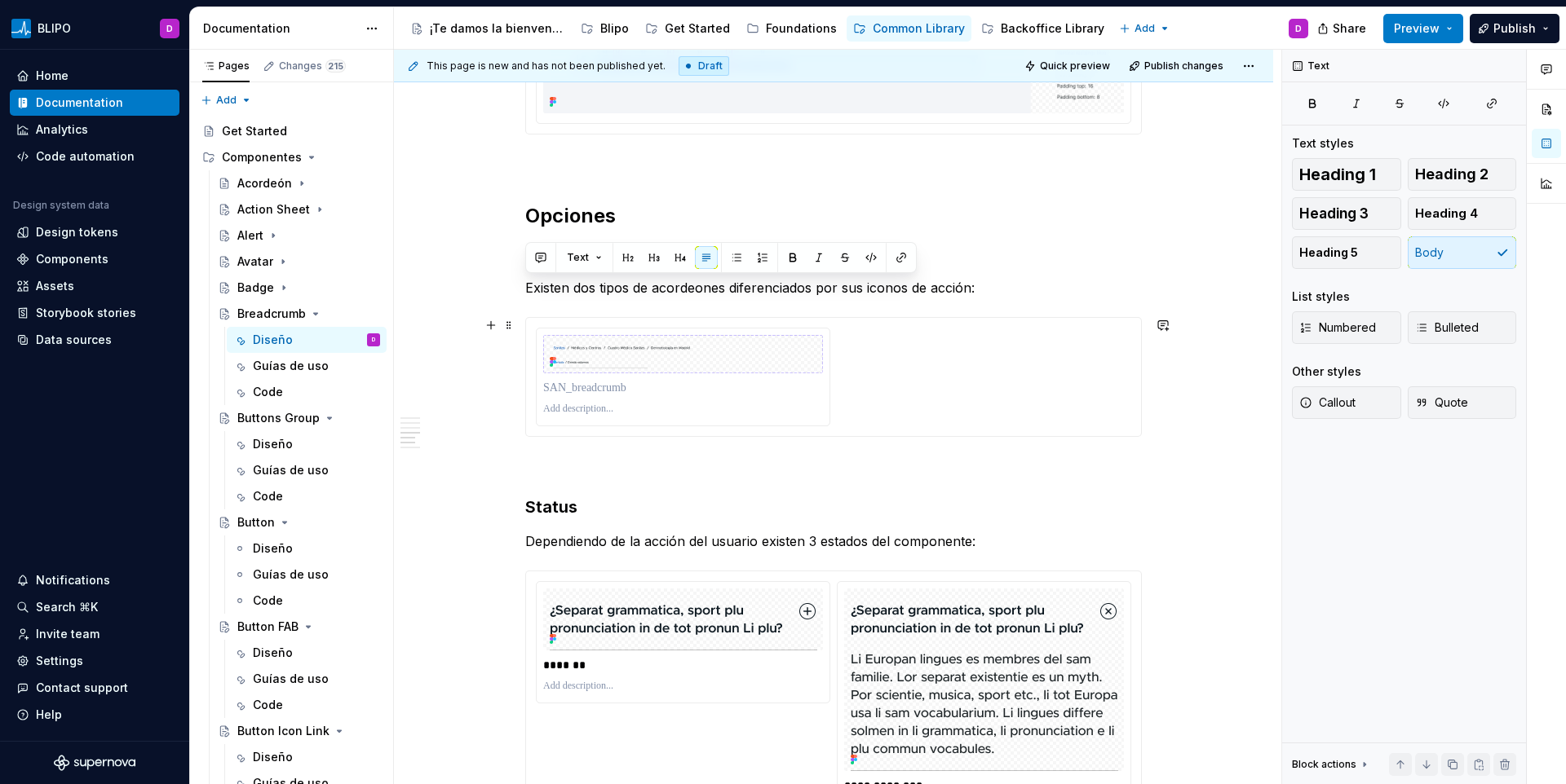
click at [653, 317] on div at bounding box center [834, 376] width 617 height 120
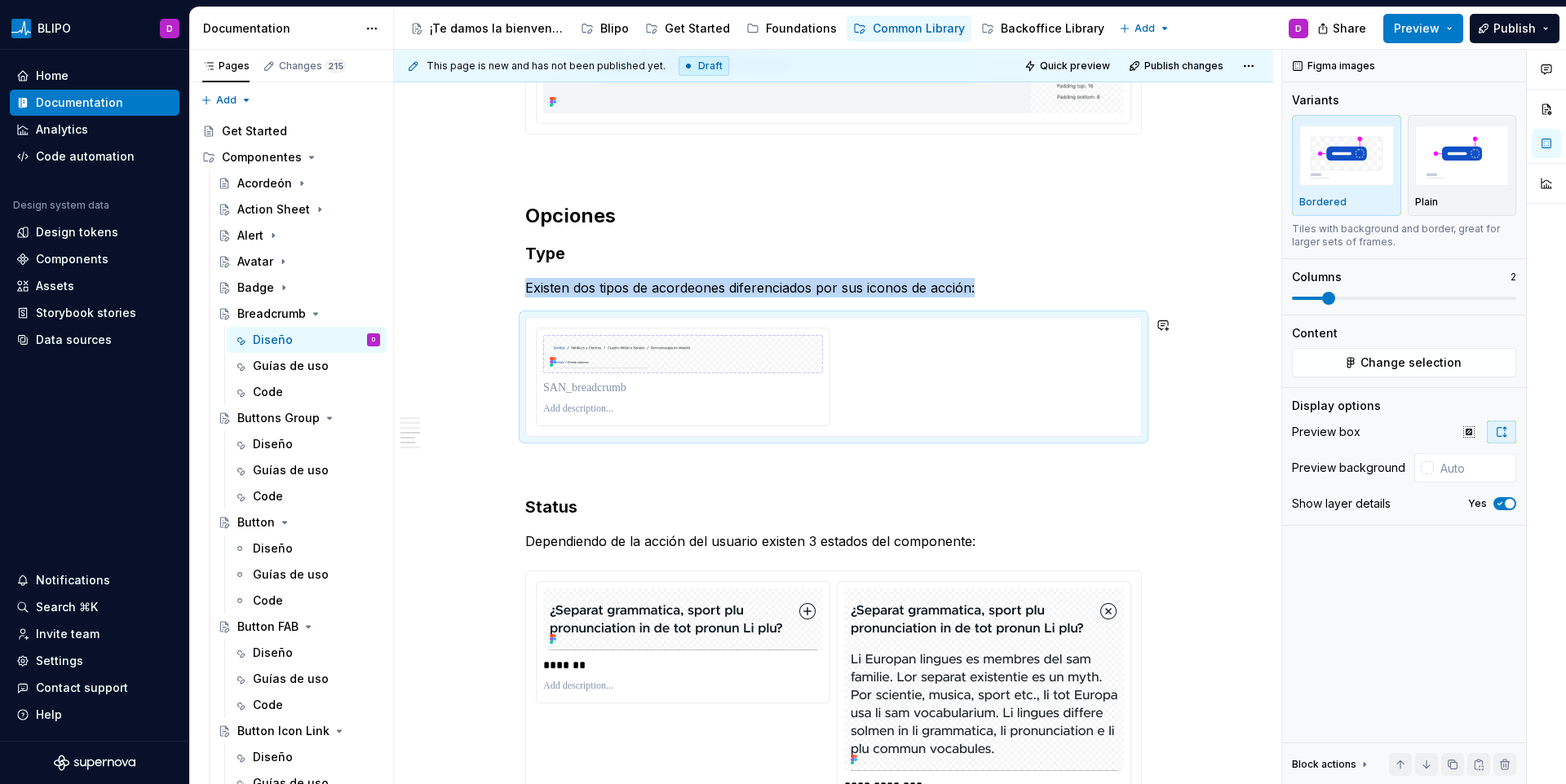
click at [627, 299] on div "**********" at bounding box center [834, 347] width 617 height 3900
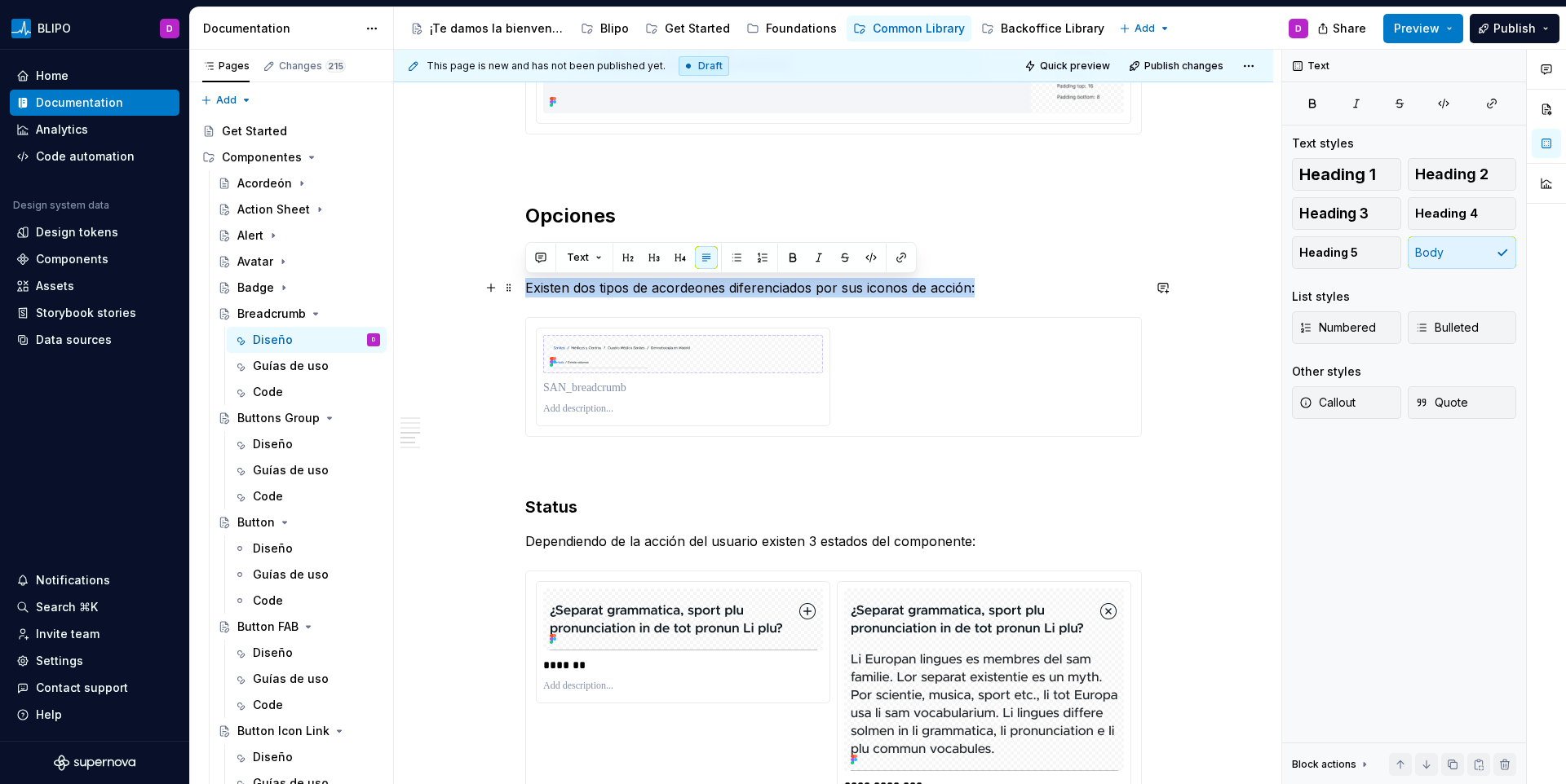
click at [625, 292] on p "Existen dos tipos de acordeones diferenciados por sus iconos de acción:" at bounding box center [834, 288] width 617 height 19
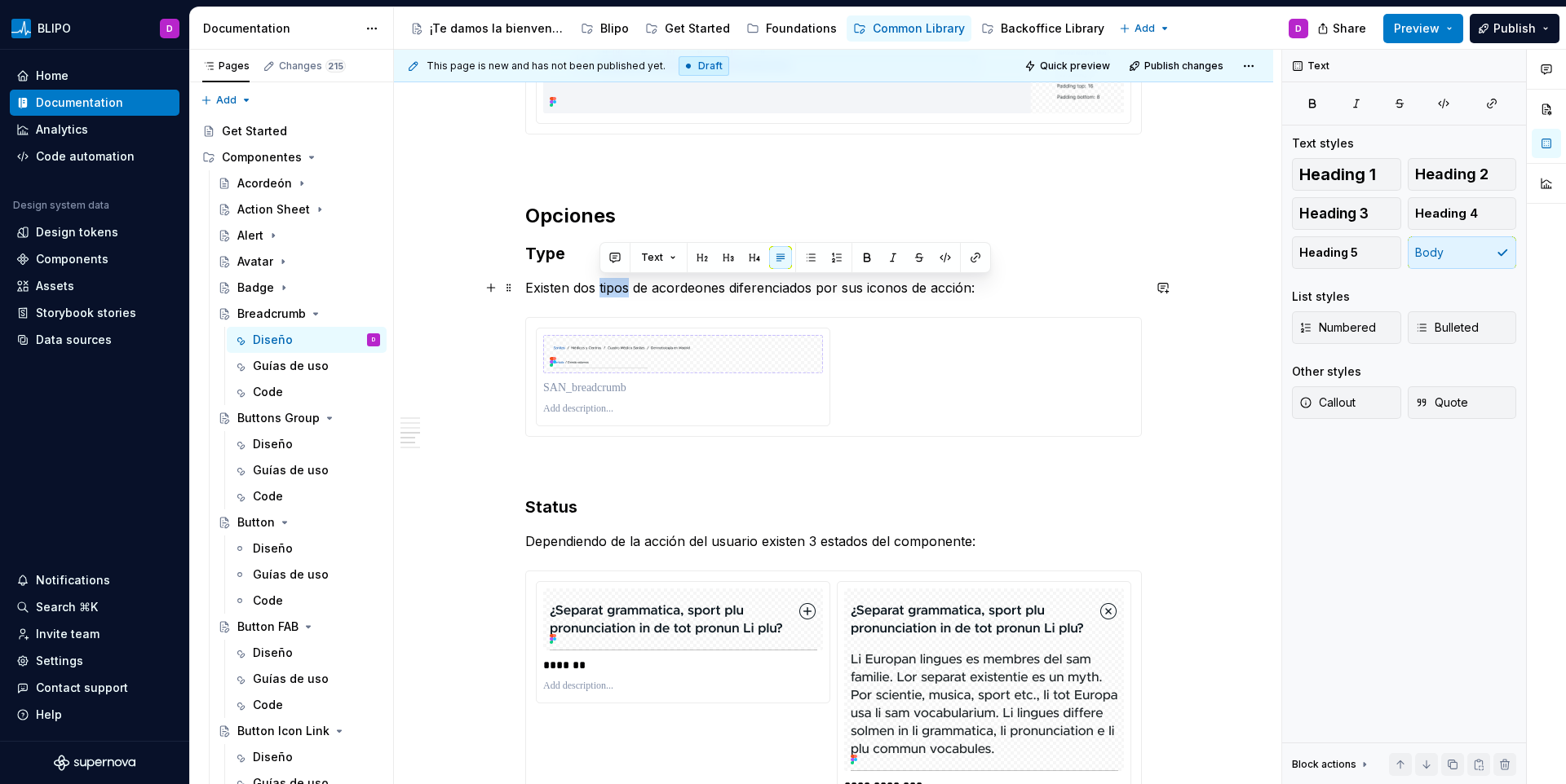
click at [625, 292] on p "Existen dos tipos de acordeones diferenciados por sus iconos de acción:" at bounding box center [834, 288] width 617 height 19
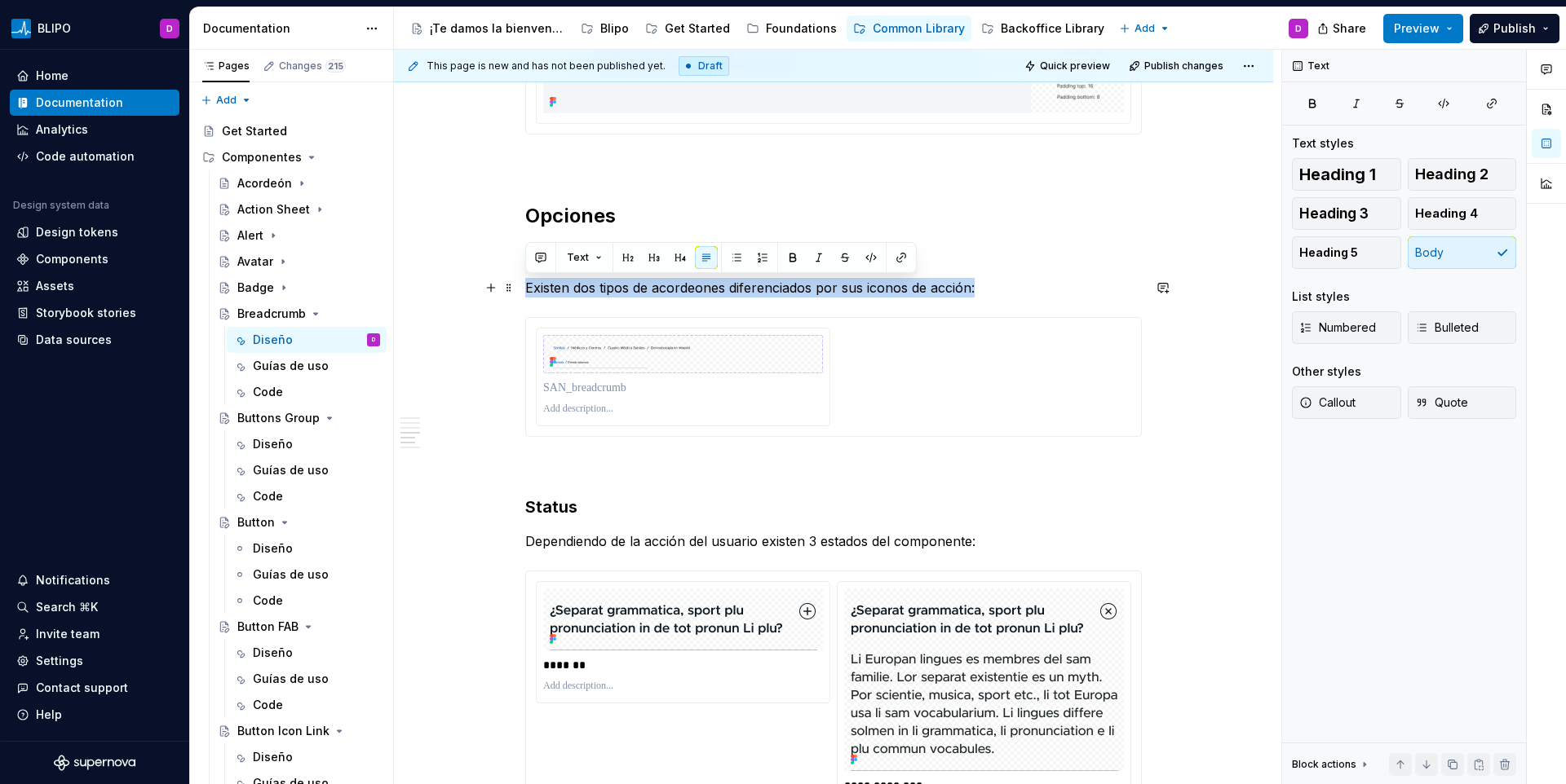
click at [625, 292] on p "Existen dos tipos de acordeones diferenciados por sus iconos de acción:" at bounding box center [834, 288] width 617 height 19
click at [622, 295] on p "Existen dos tipos de acordeones diferenciados por sus iconos de acción:" at bounding box center [834, 288] width 617 height 19
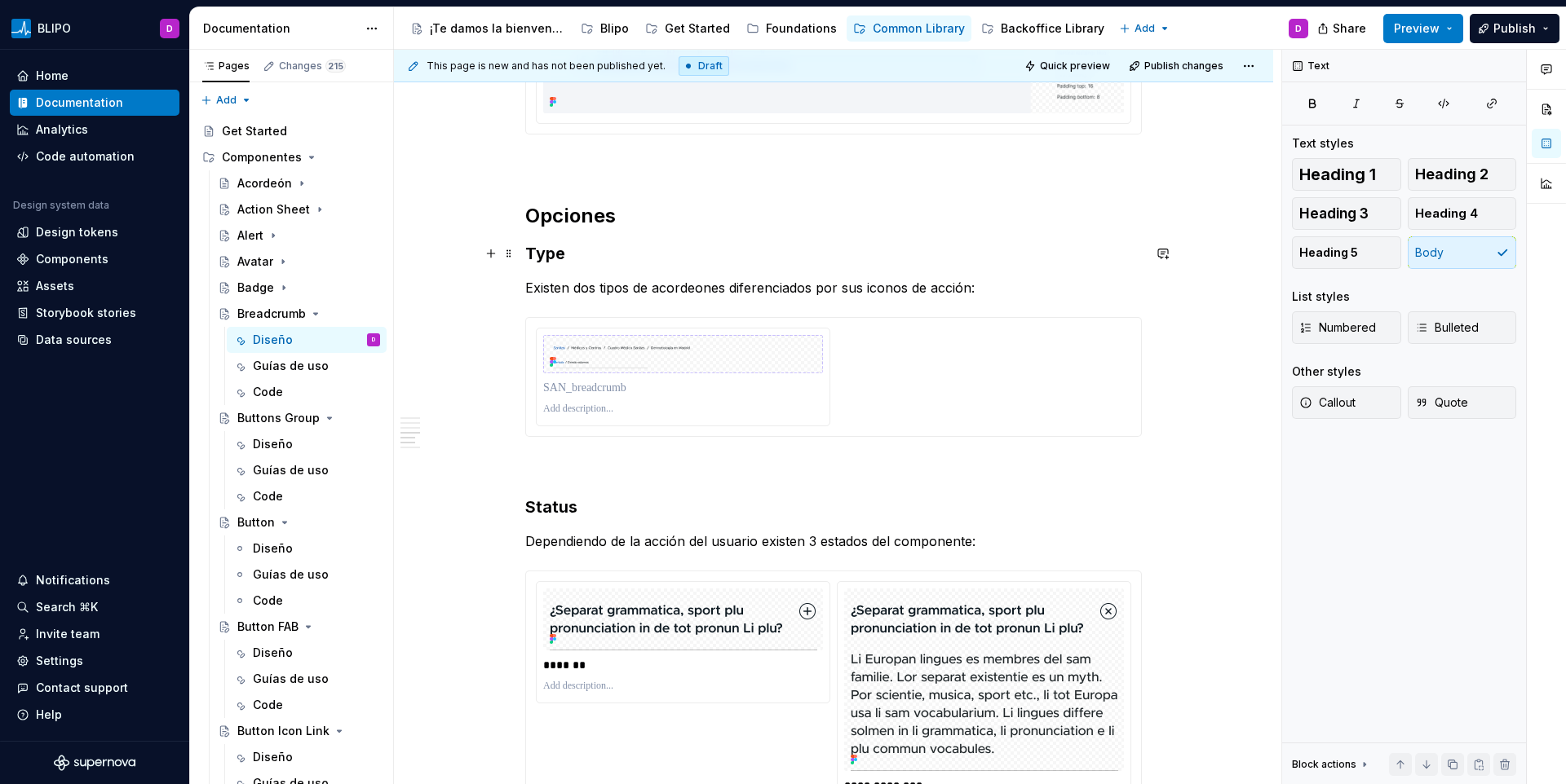
click at [534, 262] on h3 "Type" at bounding box center [834, 253] width 617 height 23
click at [553, 291] on p "Existen dos tipos de acordeones diferenciados por sus iconos de acción:" at bounding box center [834, 288] width 617 height 19
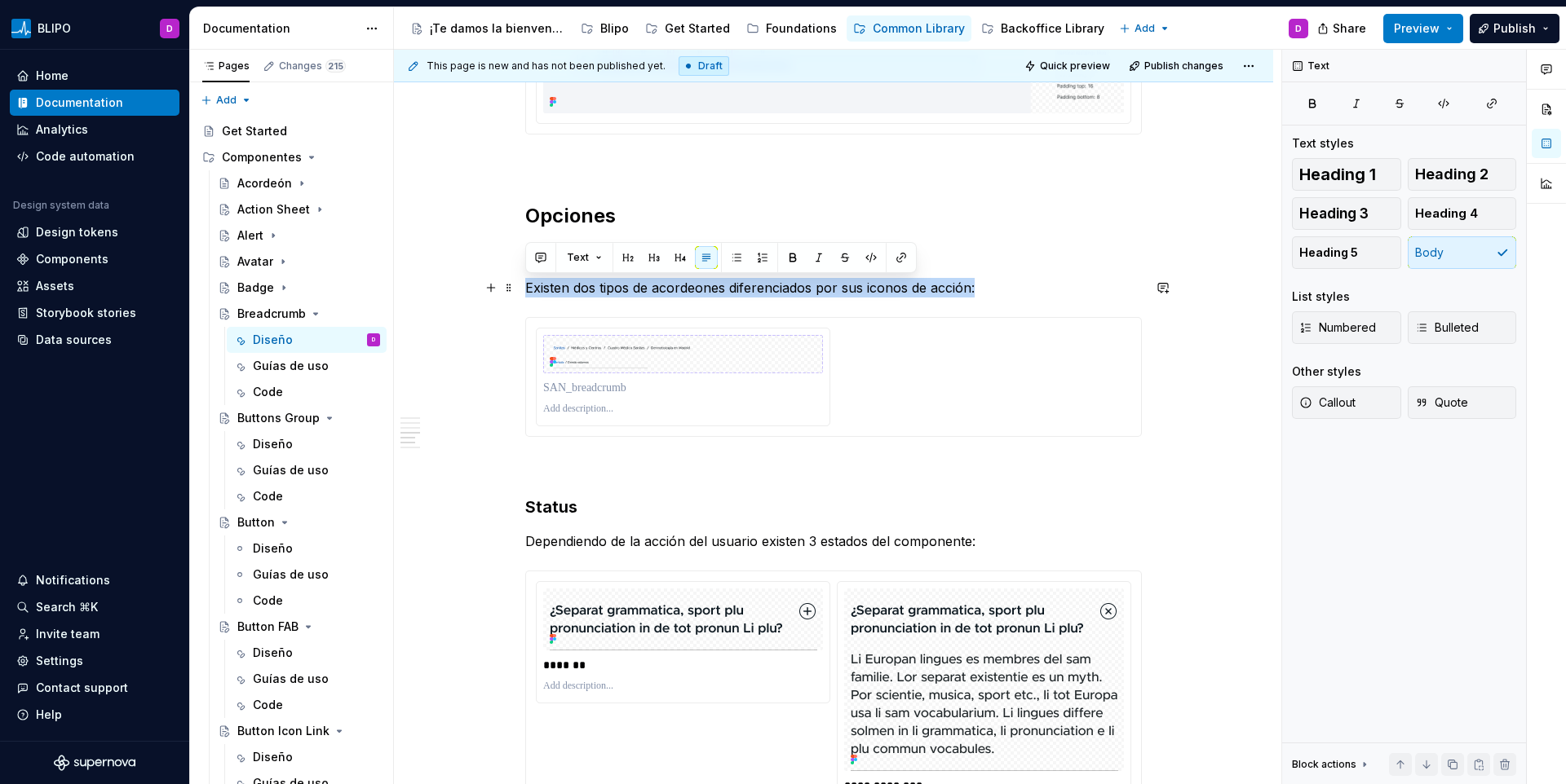
click at [553, 291] on p "Existen dos tipos de acordeones diferenciados por sus iconos de acción:" at bounding box center [834, 288] width 617 height 19
click at [1002, 190] on div "**********" at bounding box center [834, 347] width 617 height 3900
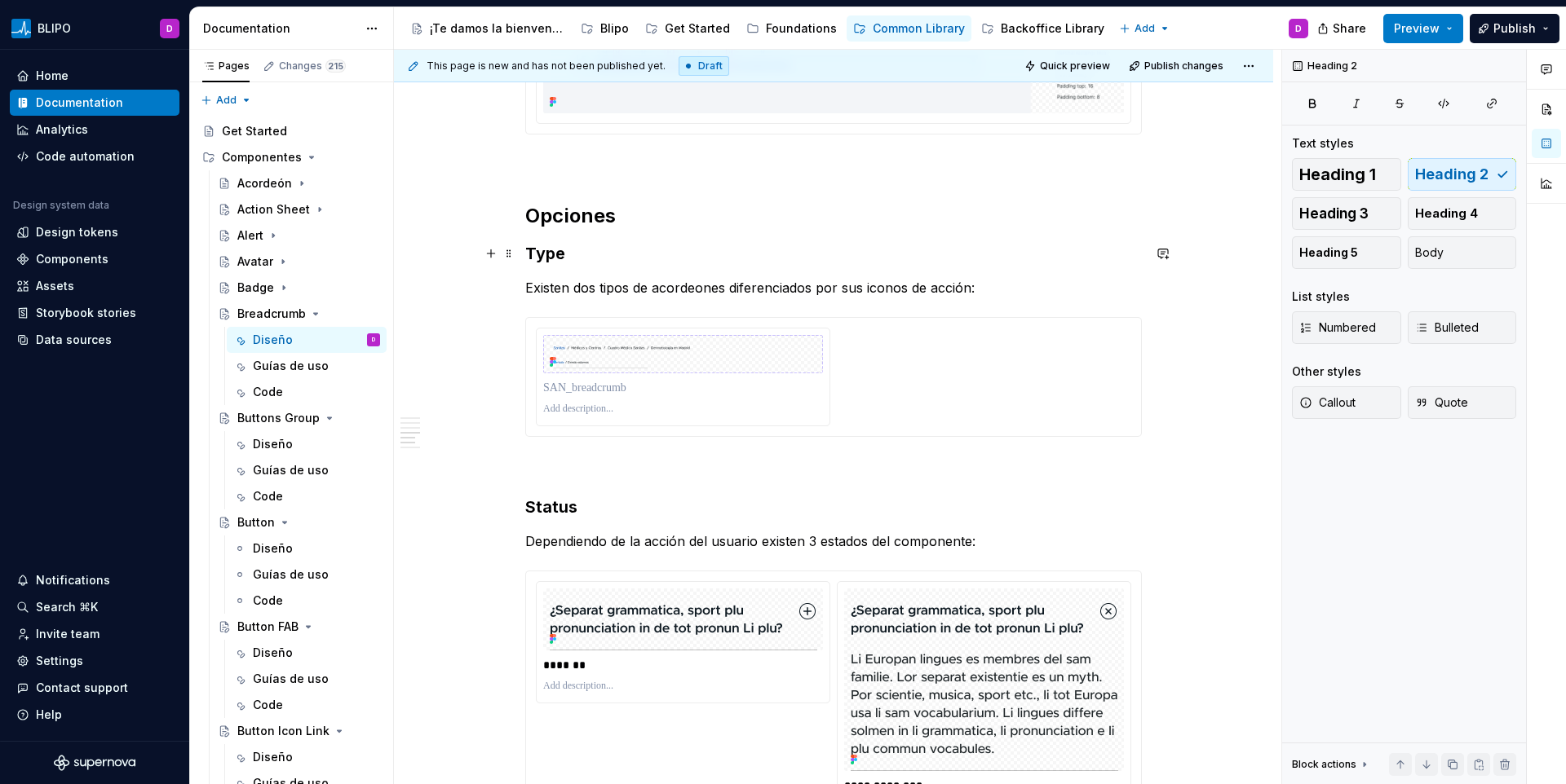
click at [541, 245] on h3 "Type" at bounding box center [834, 253] width 617 height 23
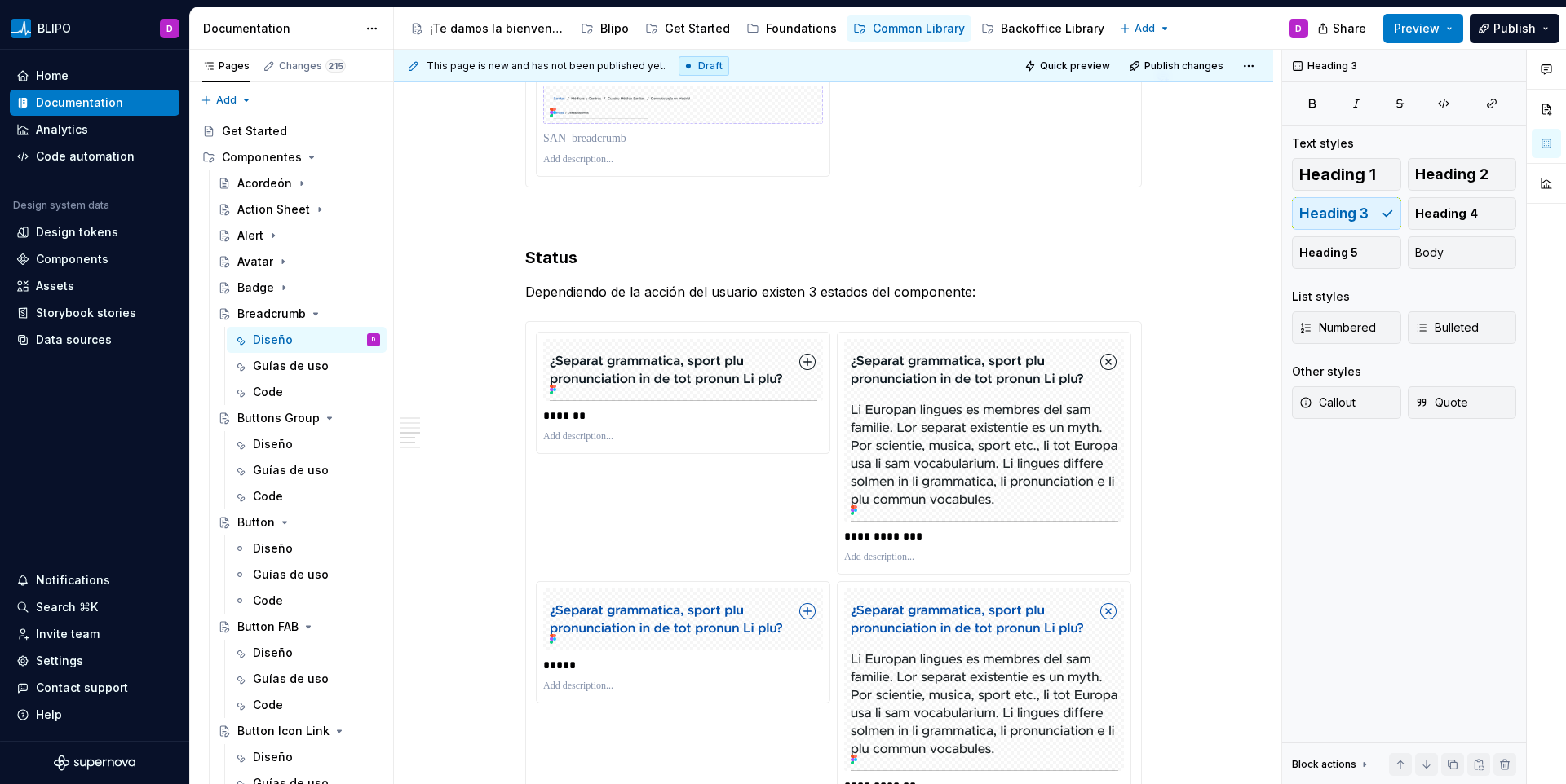
scroll to position [2259, 0]
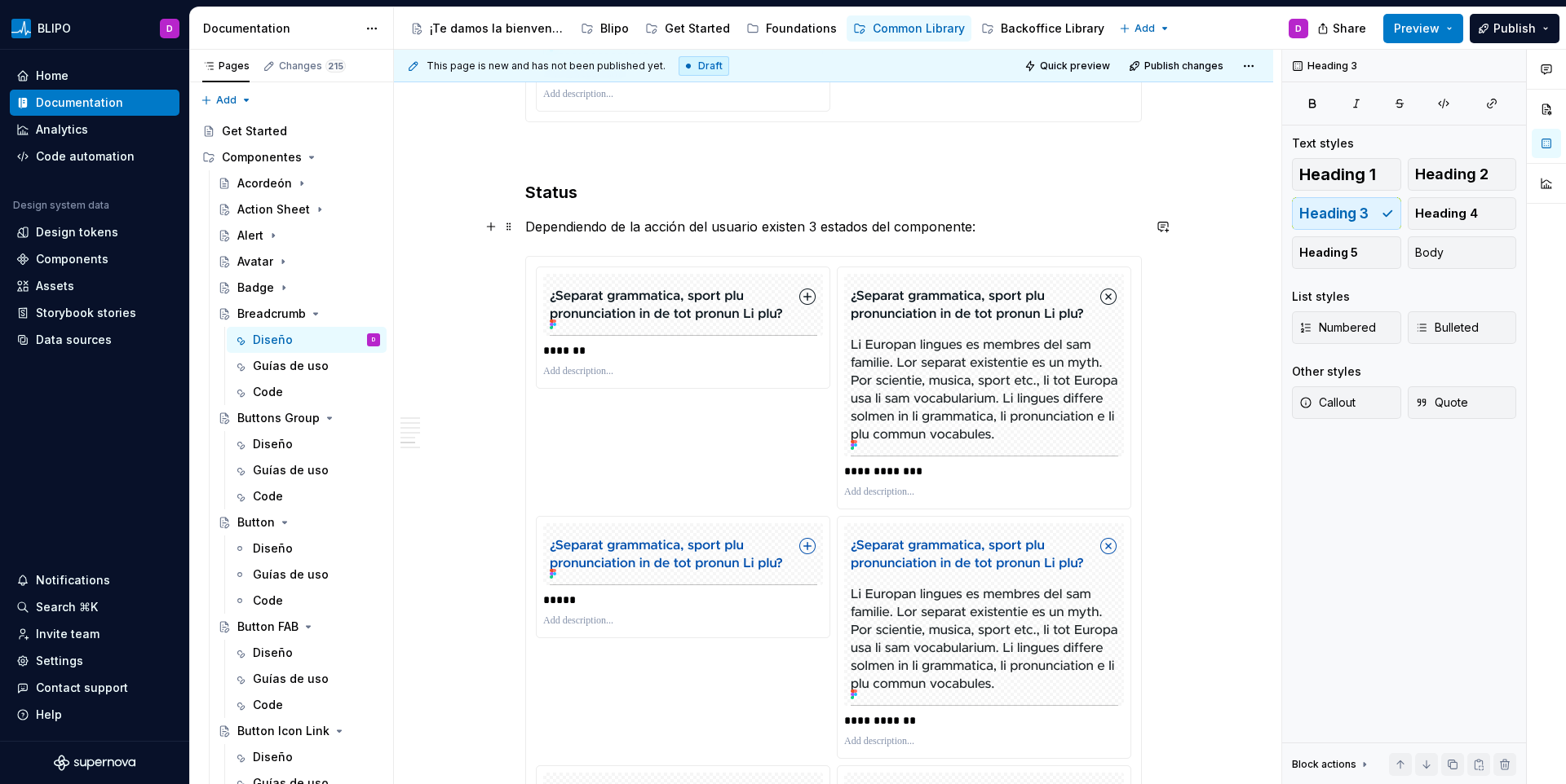
drag, startPoint x: 643, startPoint y: 221, endPoint x: 560, endPoint y: 212, distance: 83.5
click at [642, 221] on p "Dependiendo de la acción del usuario existen 3 estados del componente:" at bounding box center [834, 227] width 617 height 19
click at [543, 200] on h3 "Status" at bounding box center [834, 192] width 617 height 23
click at [503, 198] on span at bounding box center [509, 192] width 13 height 23
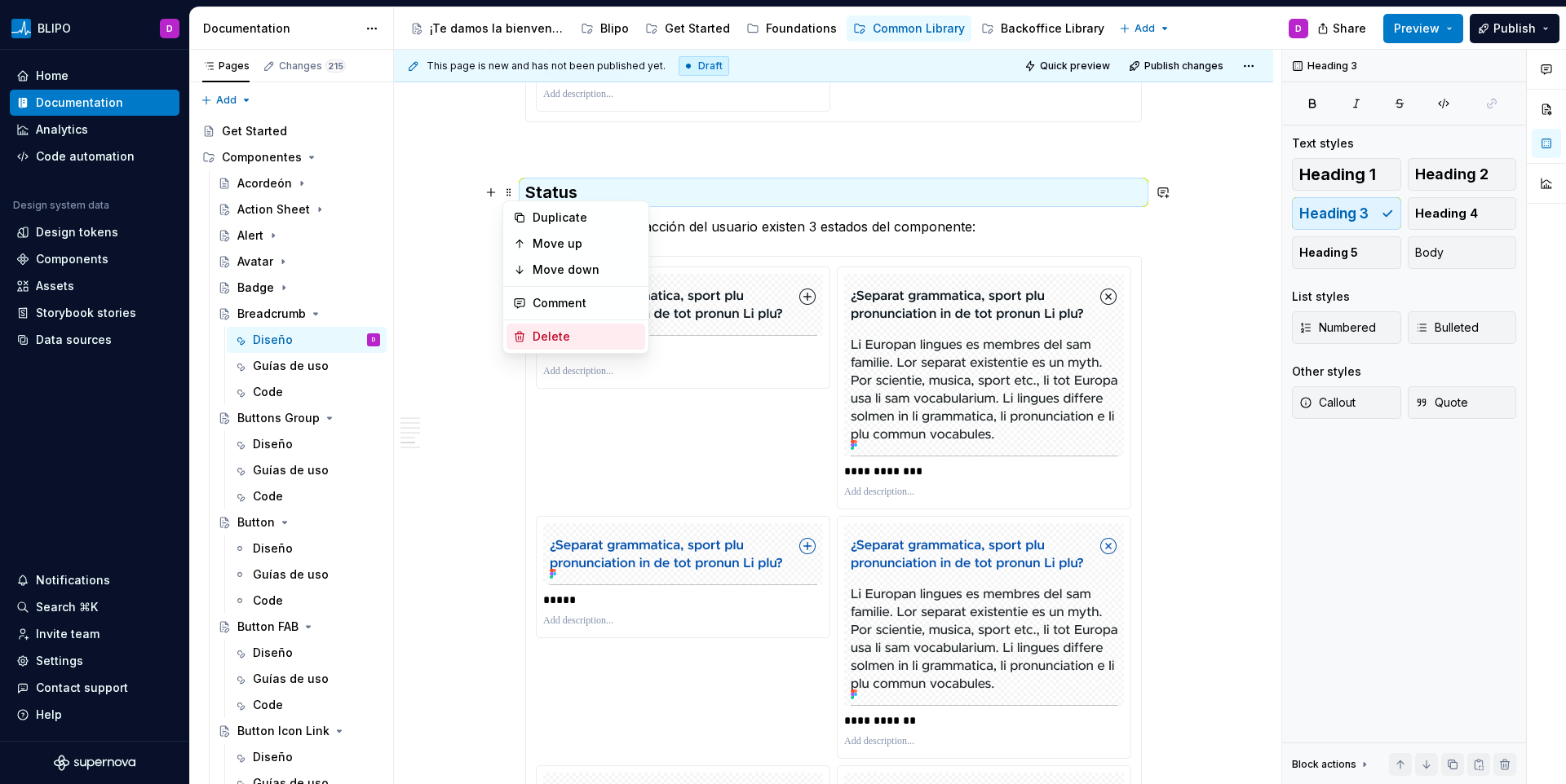
drag, startPoint x: 534, startPoint y: 329, endPoint x: 531, endPoint y: 298, distance: 31.1
click at [533, 329] on div "Delete" at bounding box center [586, 337] width 106 height 16
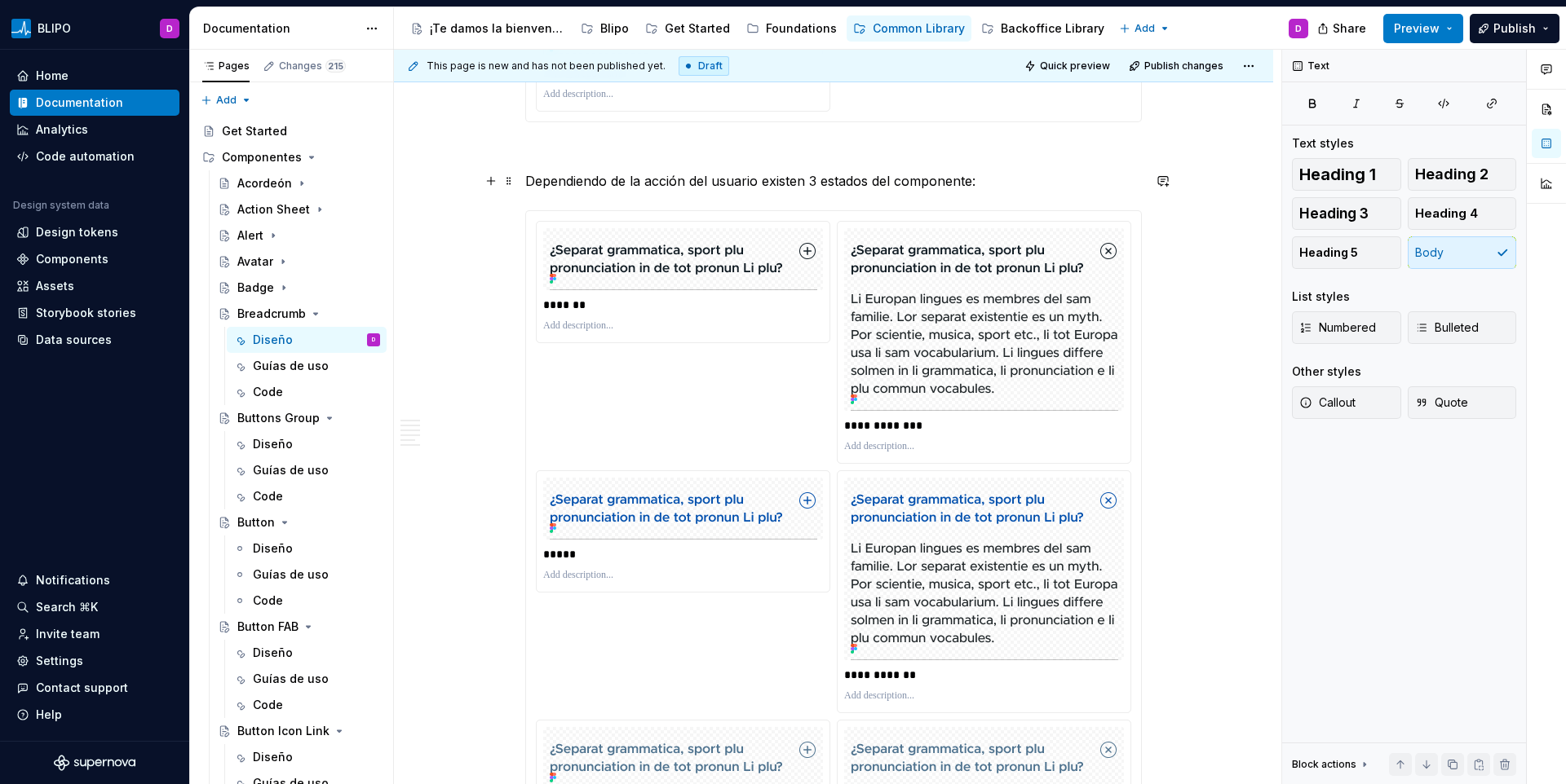
click at [517, 184] on div "**********" at bounding box center [838, 417] width 887 height 735
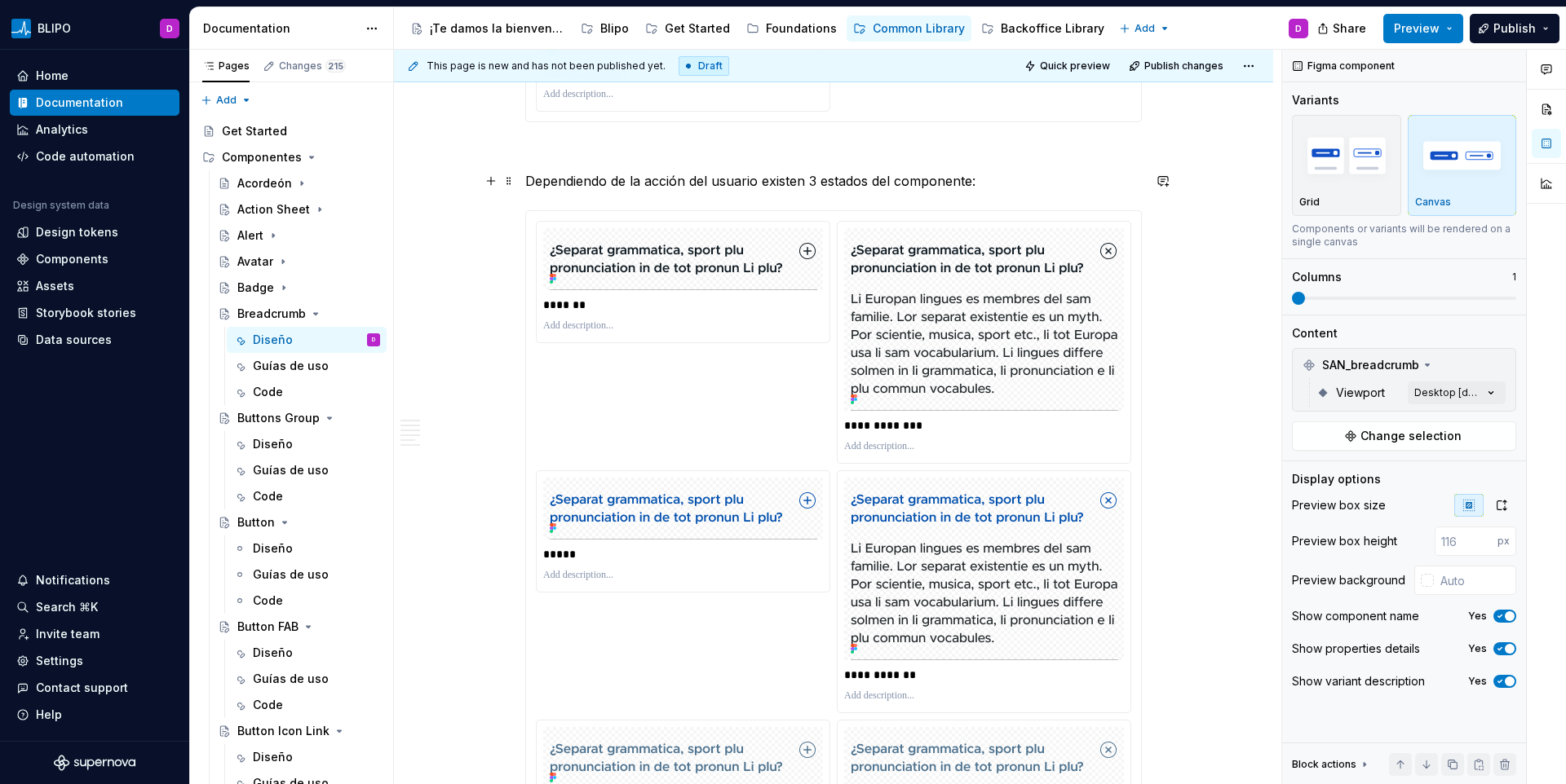
click at [522, 183] on div "**********" at bounding box center [834, 118] width 879 height 4148
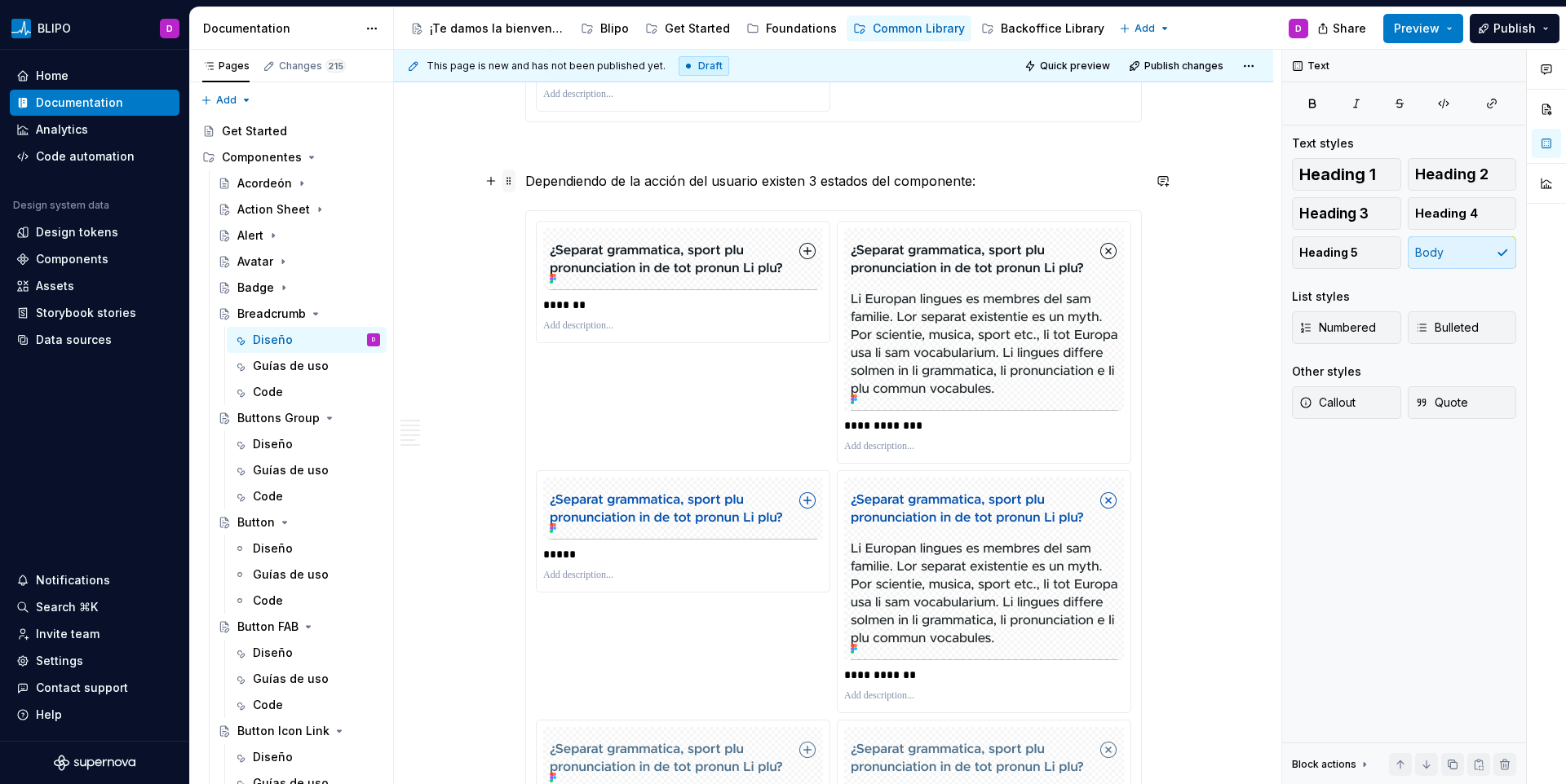
click at [511, 180] on span at bounding box center [509, 181] width 13 height 23
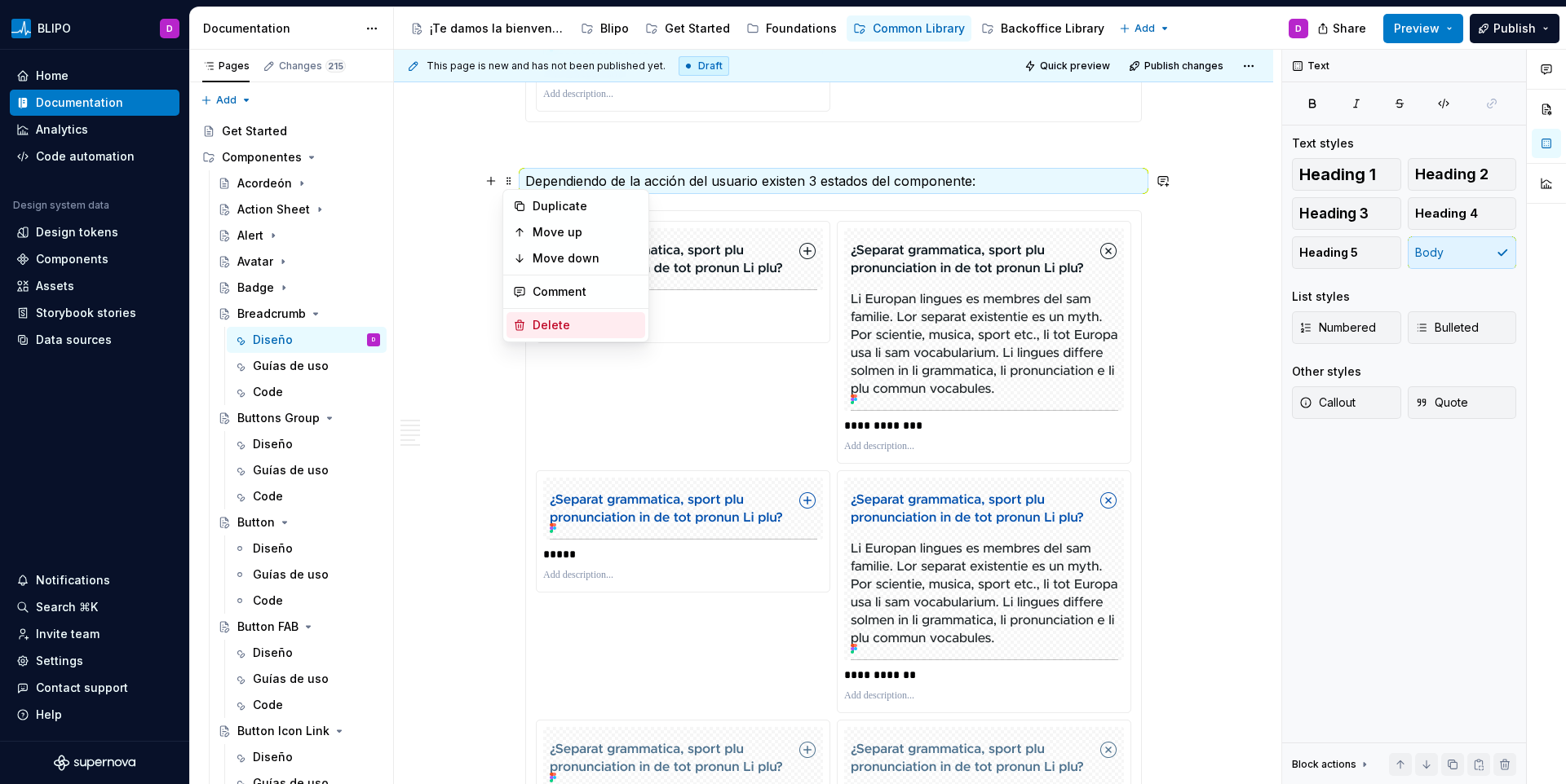
click at [540, 329] on div "Delete" at bounding box center [586, 325] width 106 height 16
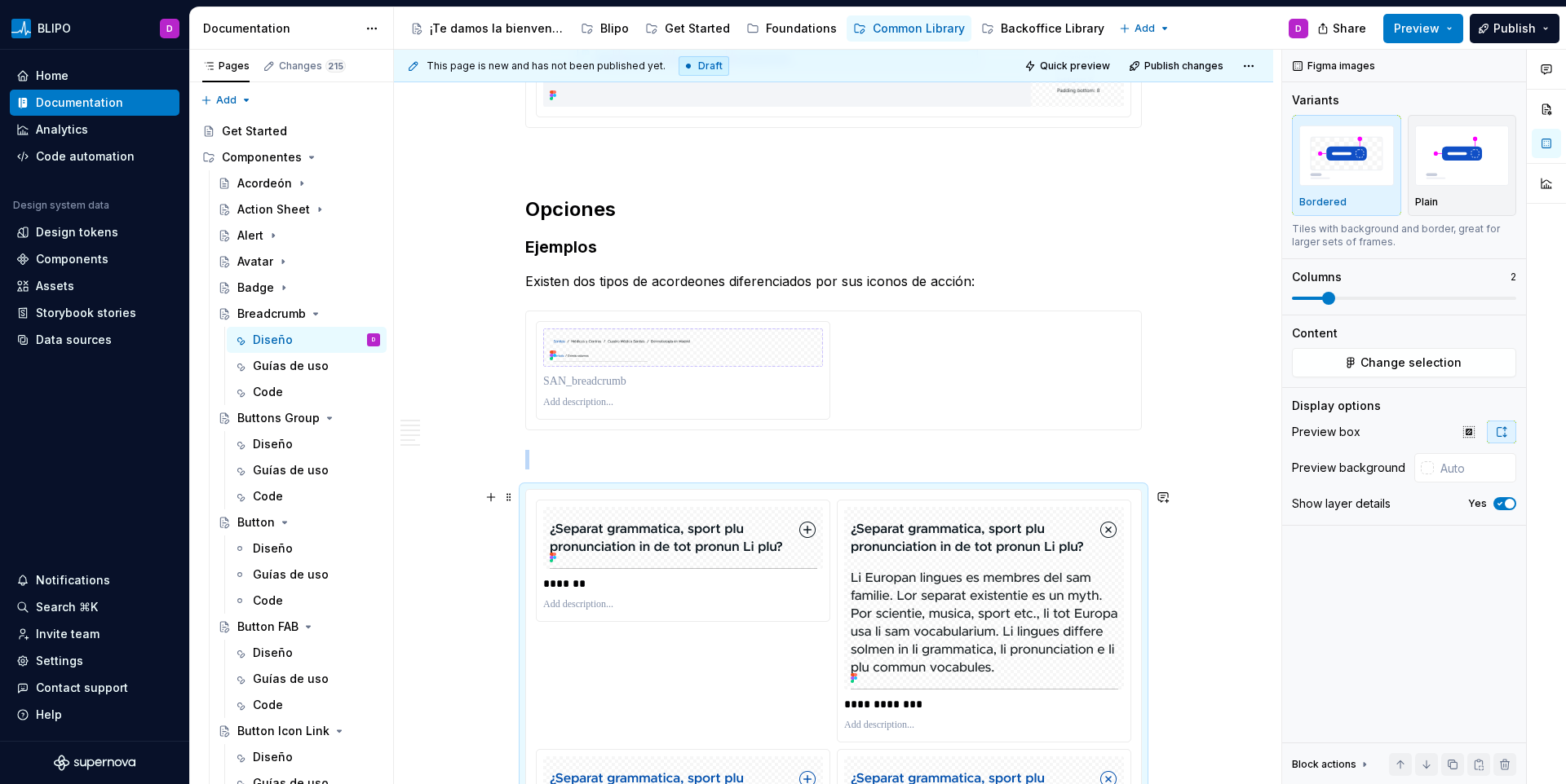
scroll to position [1915, 0]
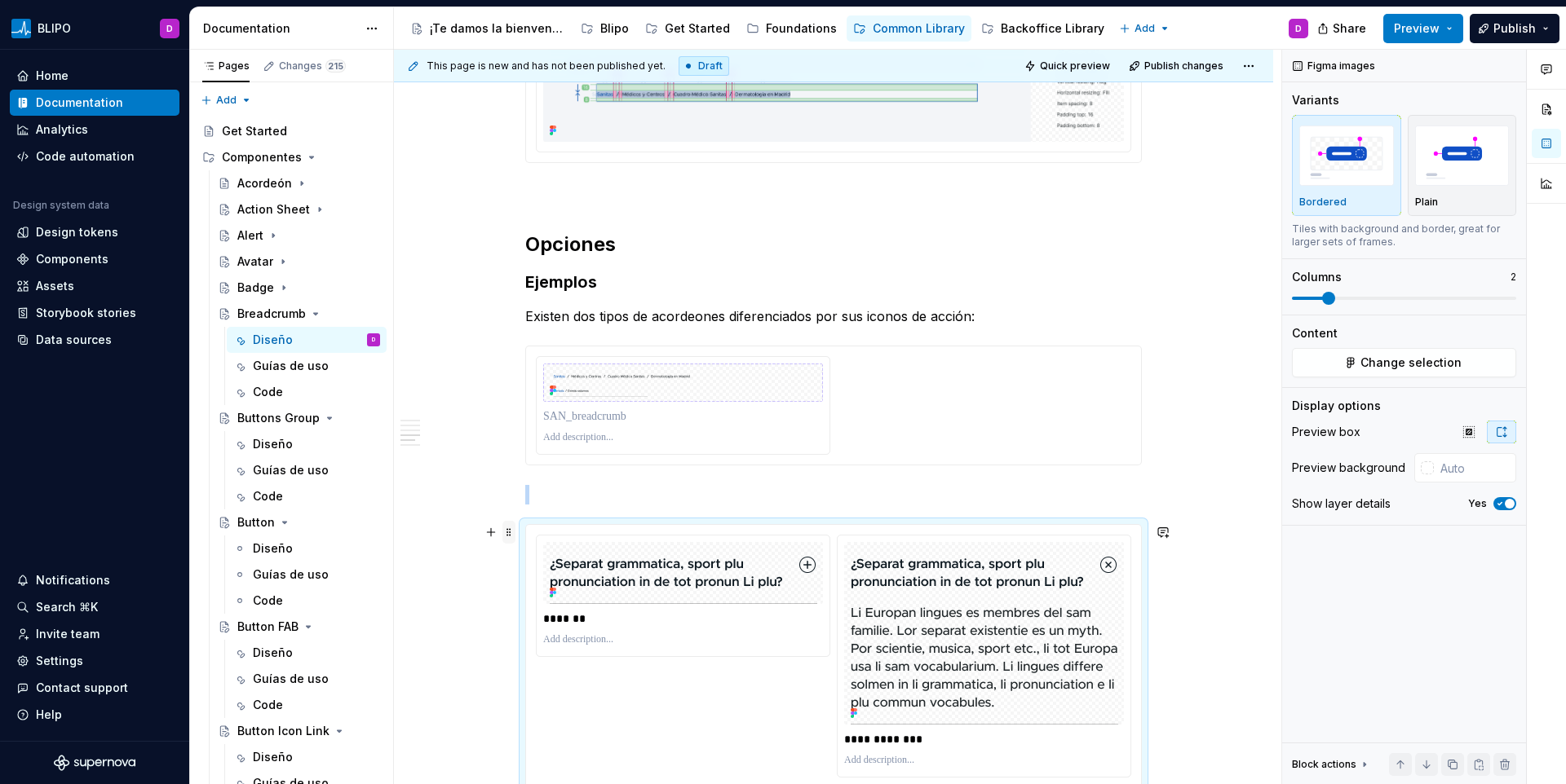
click at [503, 534] on span at bounding box center [509, 532] width 13 height 23
click at [553, 673] on div "Delete" at bounding box center [586, 677] width 106 height 16
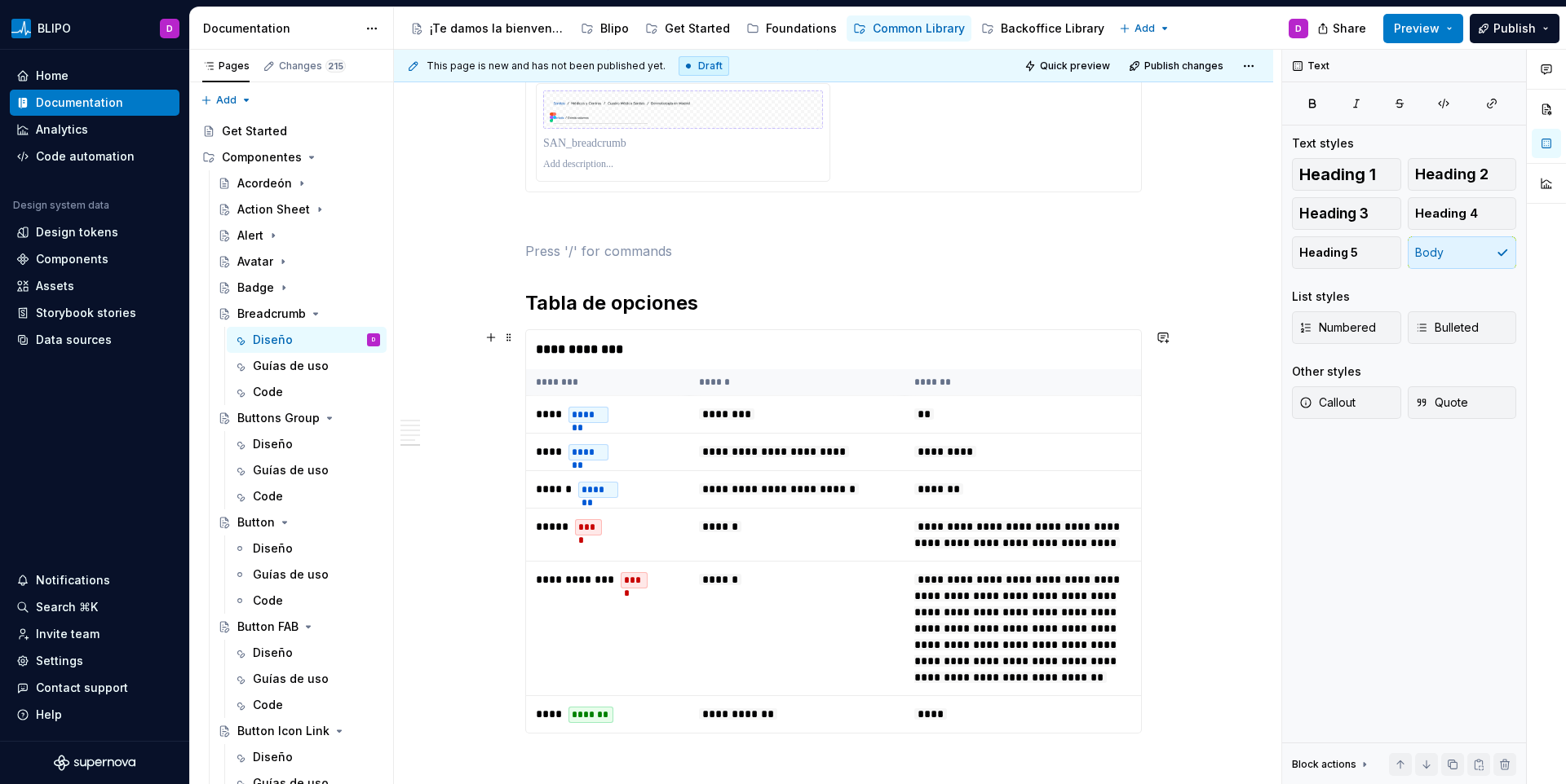
scroll to position [2193, 0]
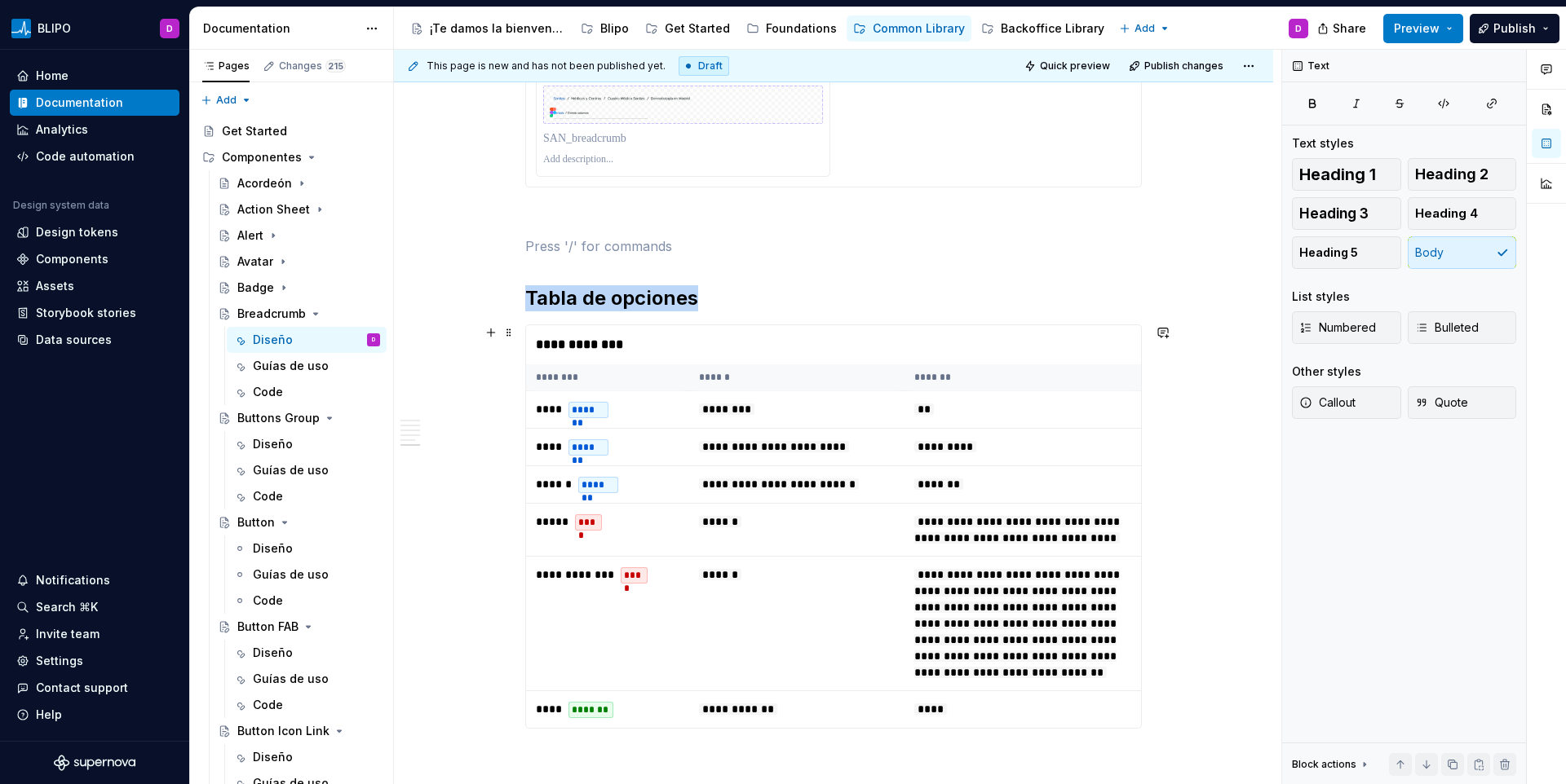
click at [615, 367] on th "********" at bounding box center [608, 377] width 163 height 27
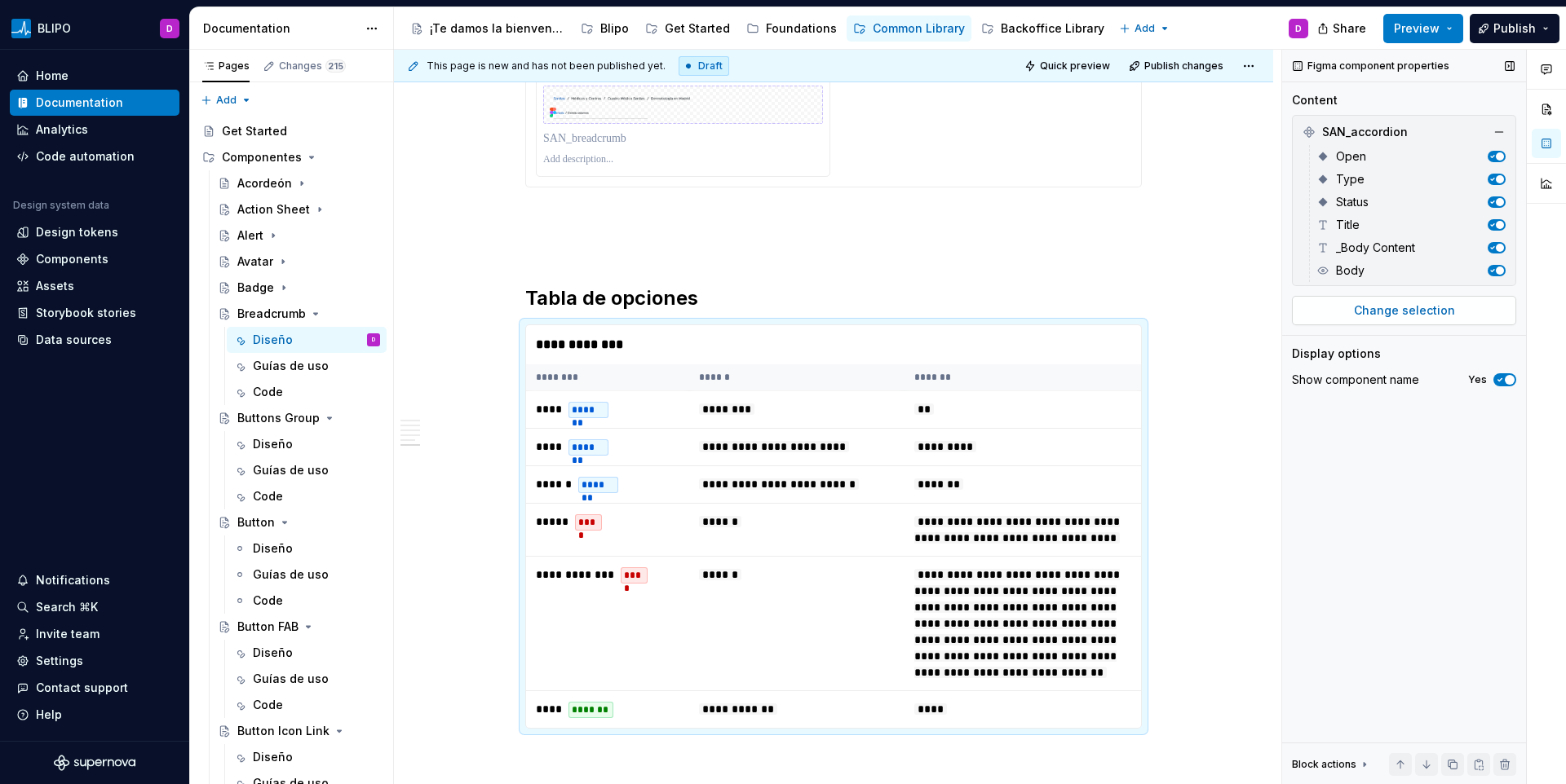
click at [1390, 311] on span "Change selection" at bounding box center [1405, 310] width 101 height 16
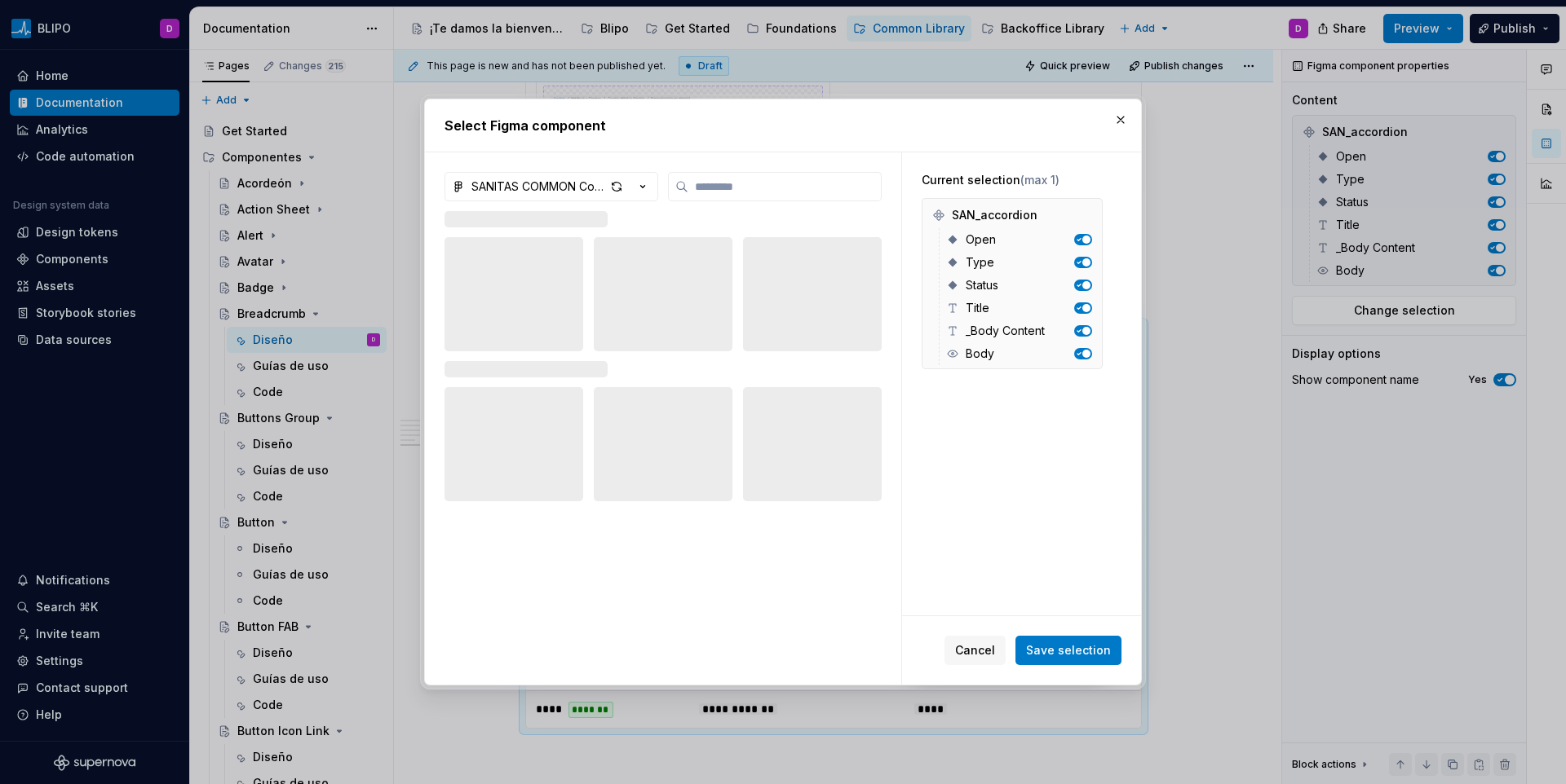
type textarea "*"
click at [768, 185] on input "search" at bounding box center [784, 187] width 192 height 16
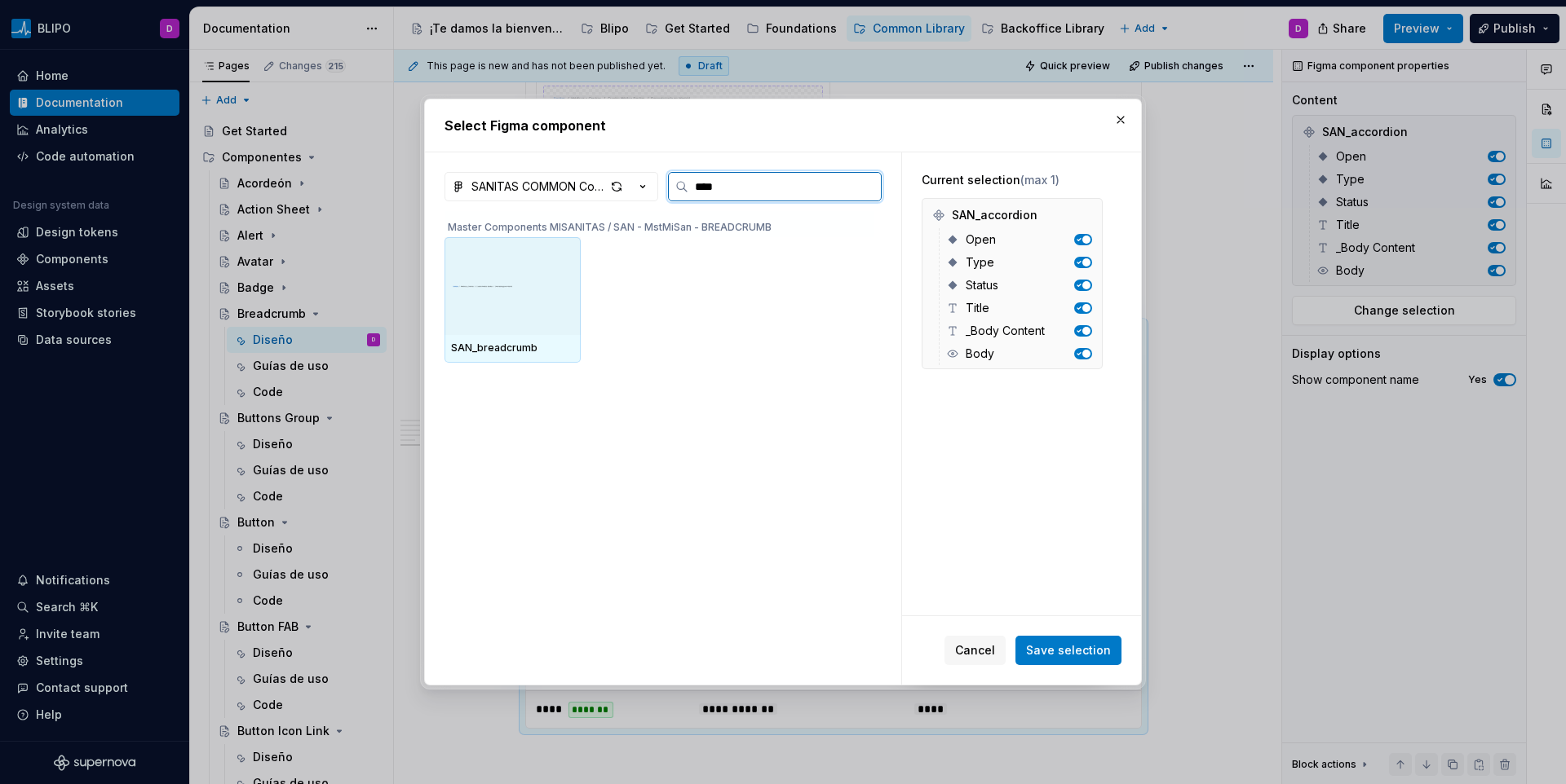
type input "*****"
click at [572, 285] on img at bounding box center [512, 286] width 123 height 35
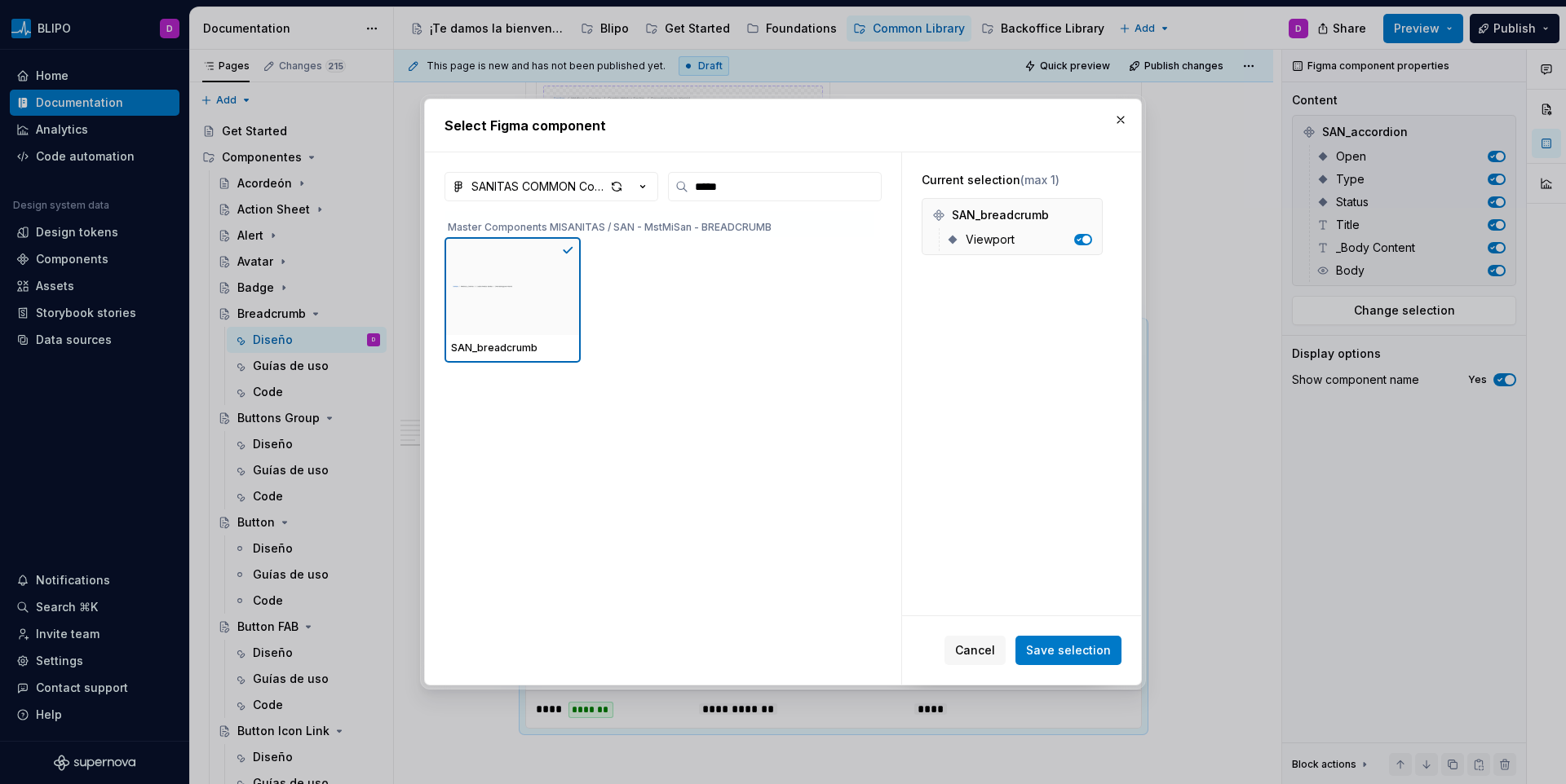
drag, startPoint x: 1097, startPoint y: 651, endPoint x: 1085, endPoint y: 646, distance: 13.0
click at [1097, 651] on span "Save selection" at bounding box center [1069, 650] width 85 height 16
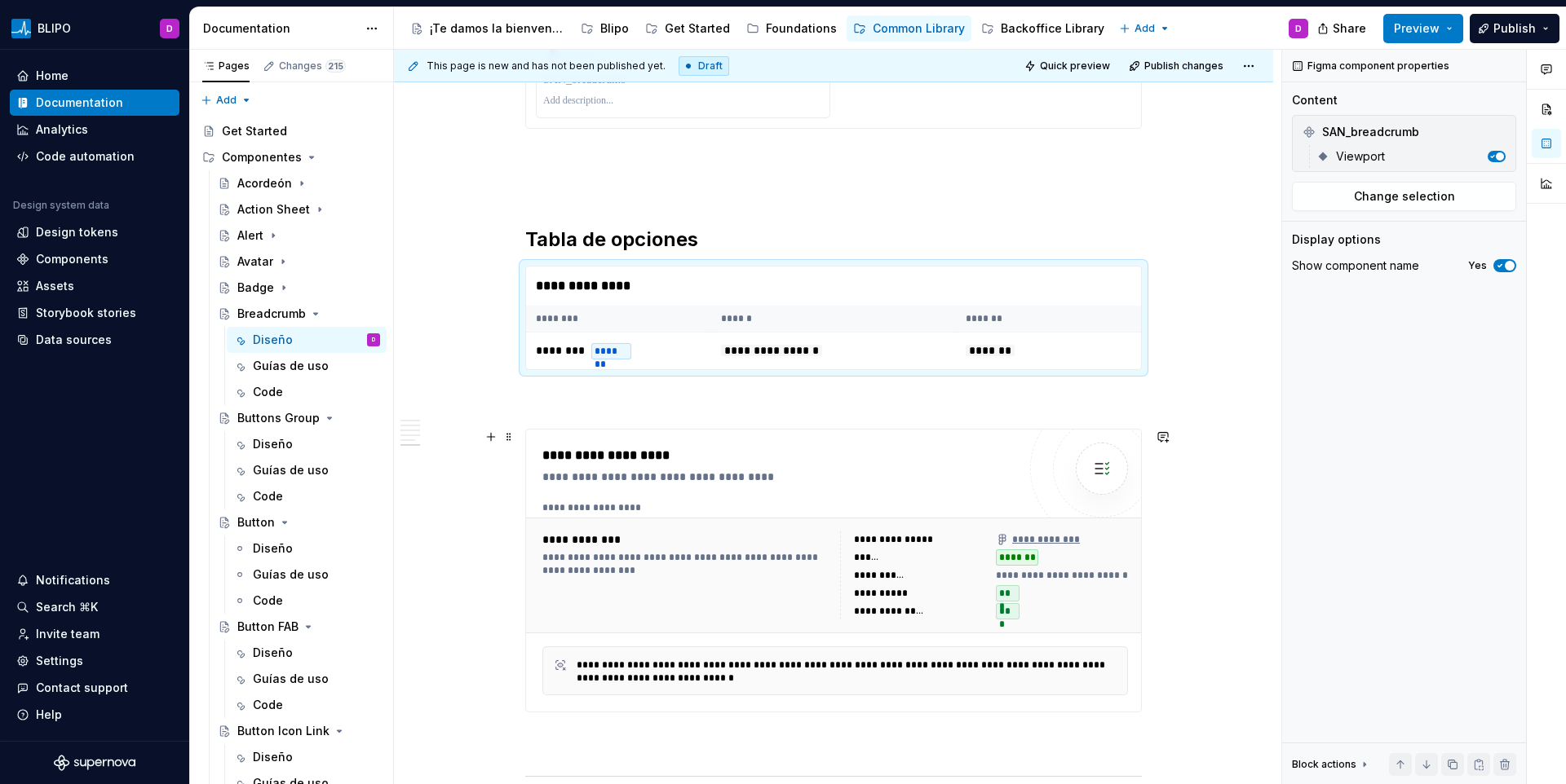
scroll to position [2255, 0]
click at [815, 508] on div "**********" at bounding box center [835, 504] width 586 height 13
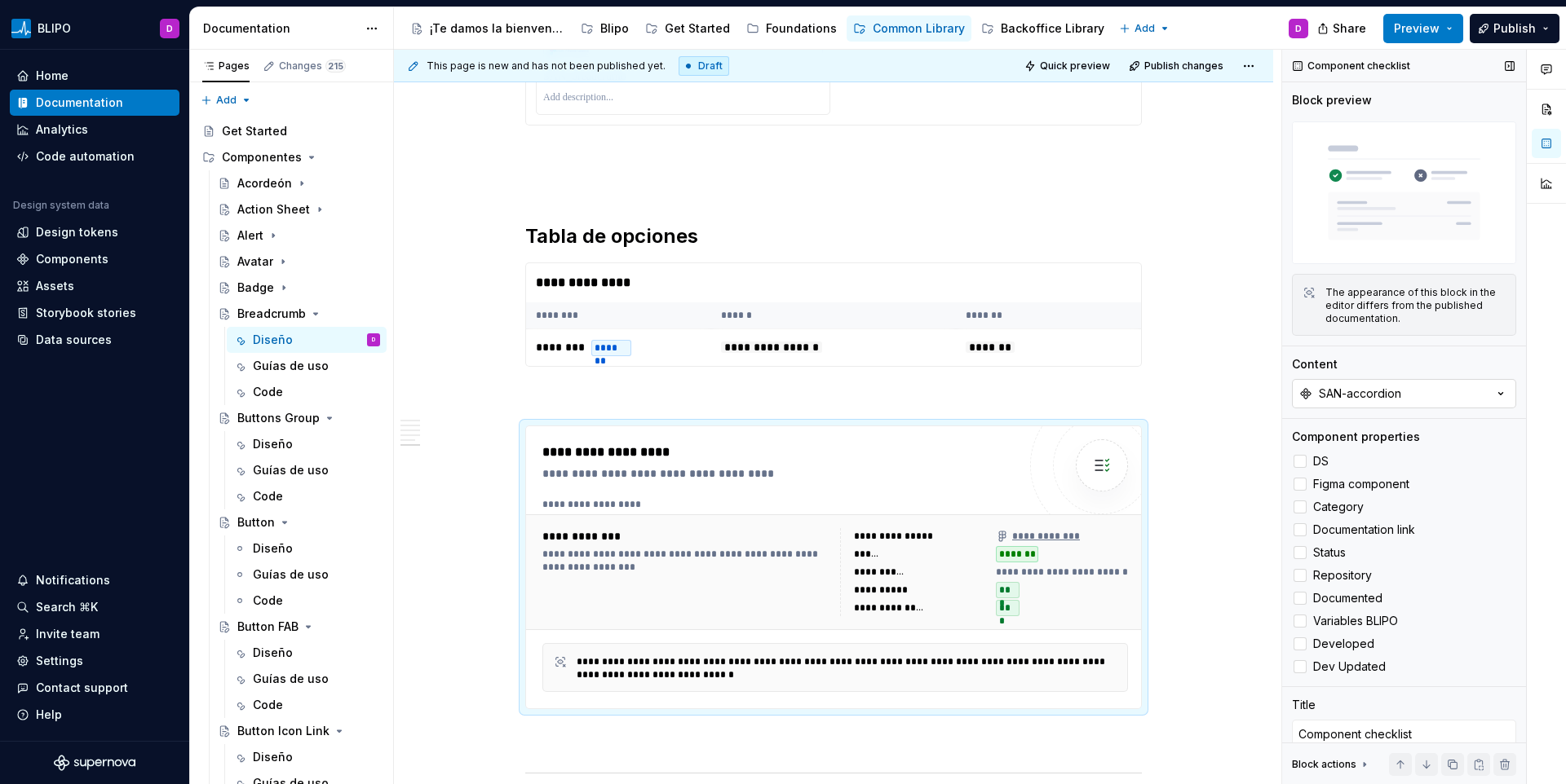
type textarea "*"
click at [1403, 384] on button "SAN-accordion" at bounding box center [1404, 393] width 224 height 29
type input "bread"
click at [1361, 457] on div "SAN-breadcrumb" at bounding box center [1342, 454] width 97 height 16
drag, startPoint x: 1219, startPoint y: 450, endPoint x: 1168, endPoint y: 412, distance: 63.6
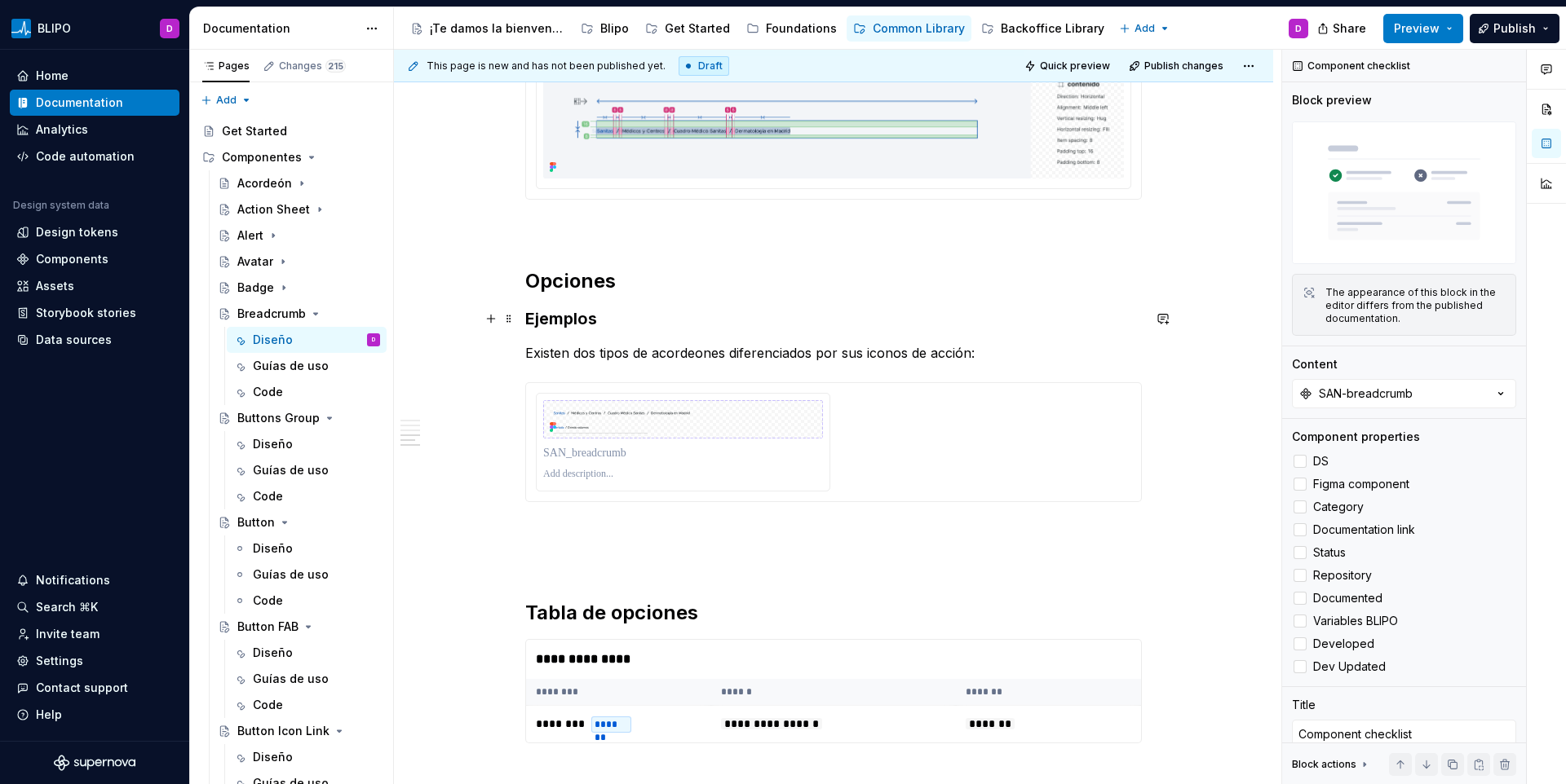
scroll to position [1875, 0]
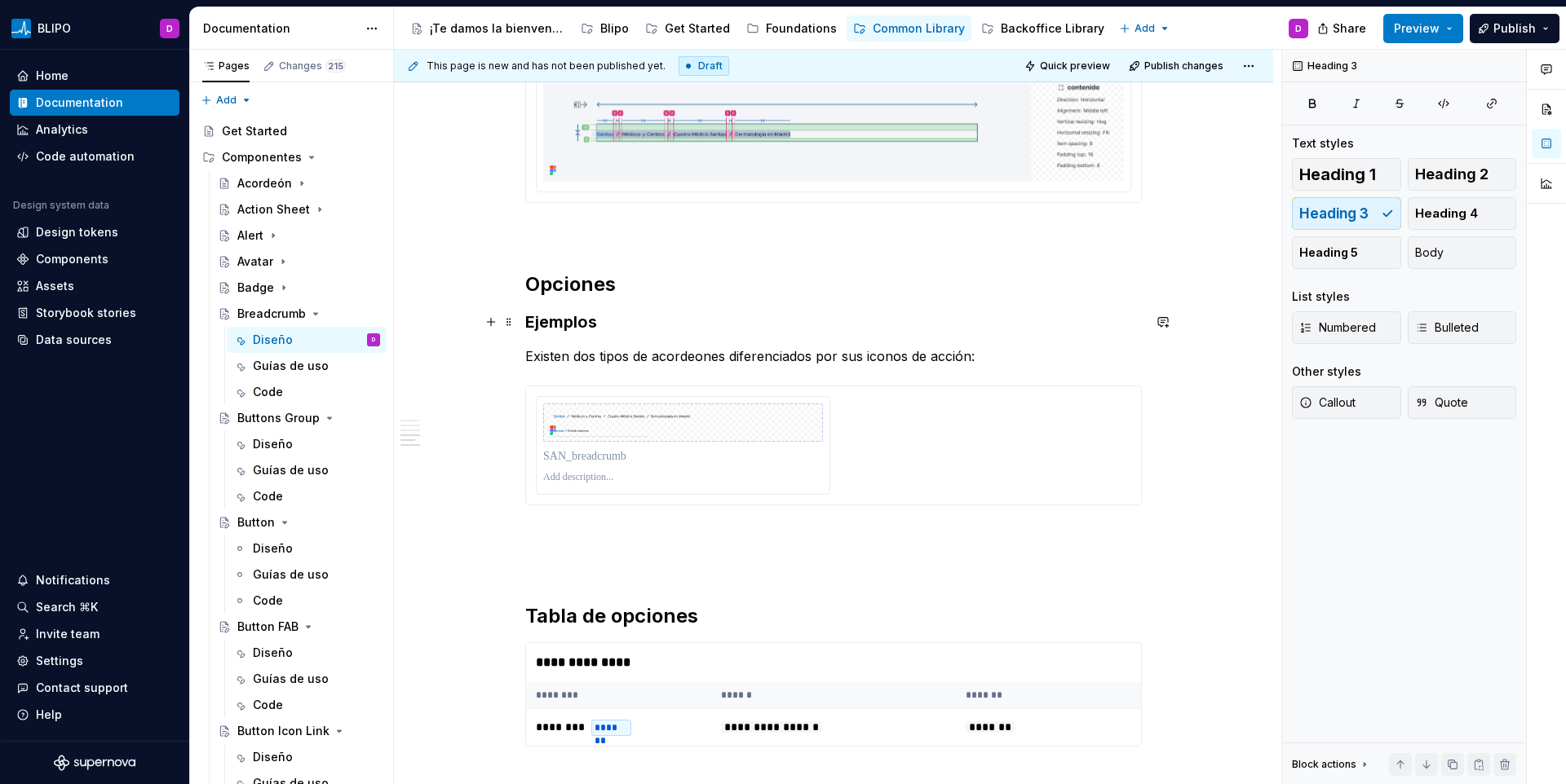
click at [598, 327] on h3 "Ejemplos" at bounding box center [834, 322] width 617 height 23
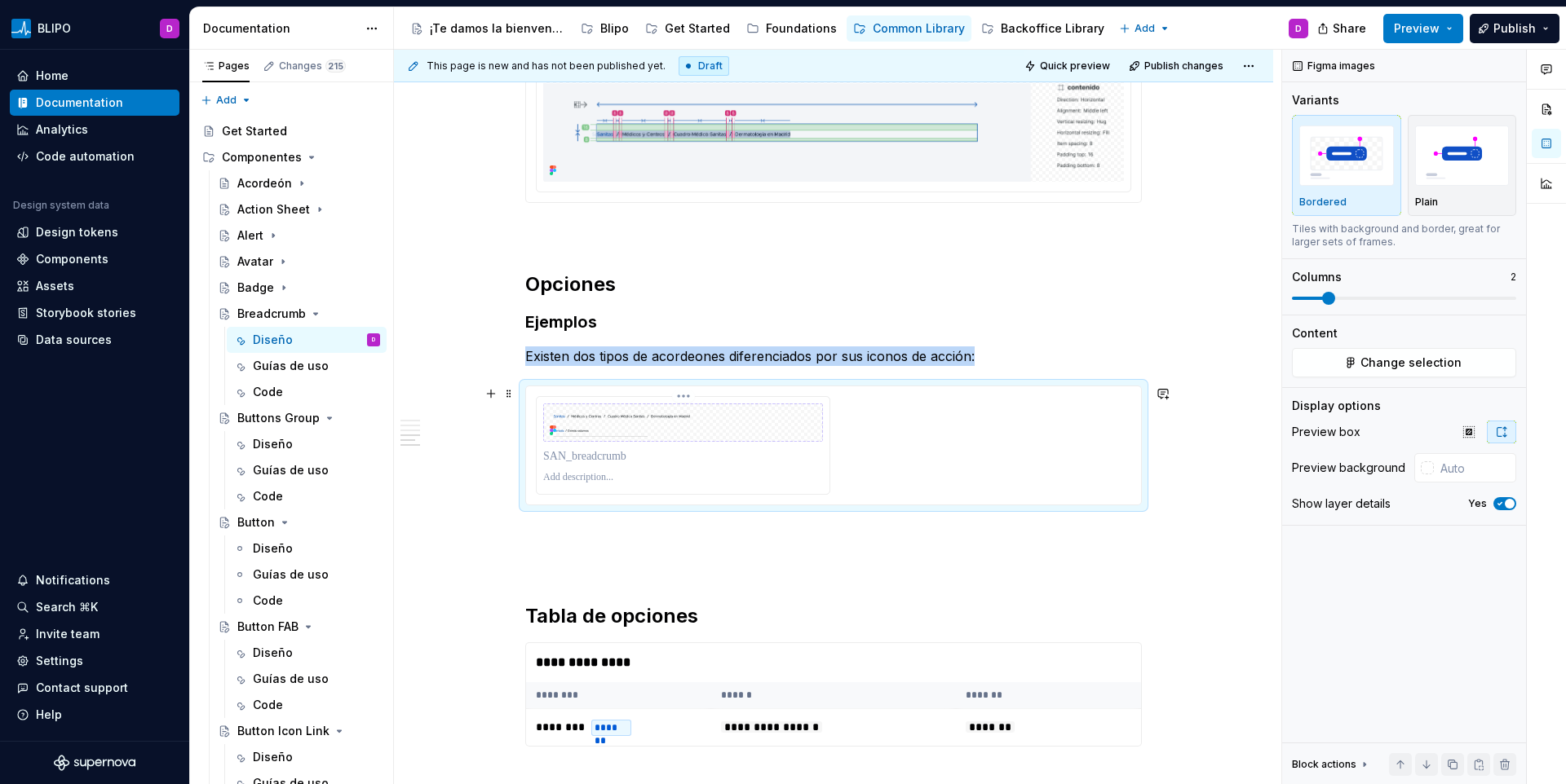
click at [656, 415] on img at bounding box center [683, 423] width 280 height 38
click at [1341, 356] on button "Change selection" at bounding box center [1404, 362] width 224 height 29
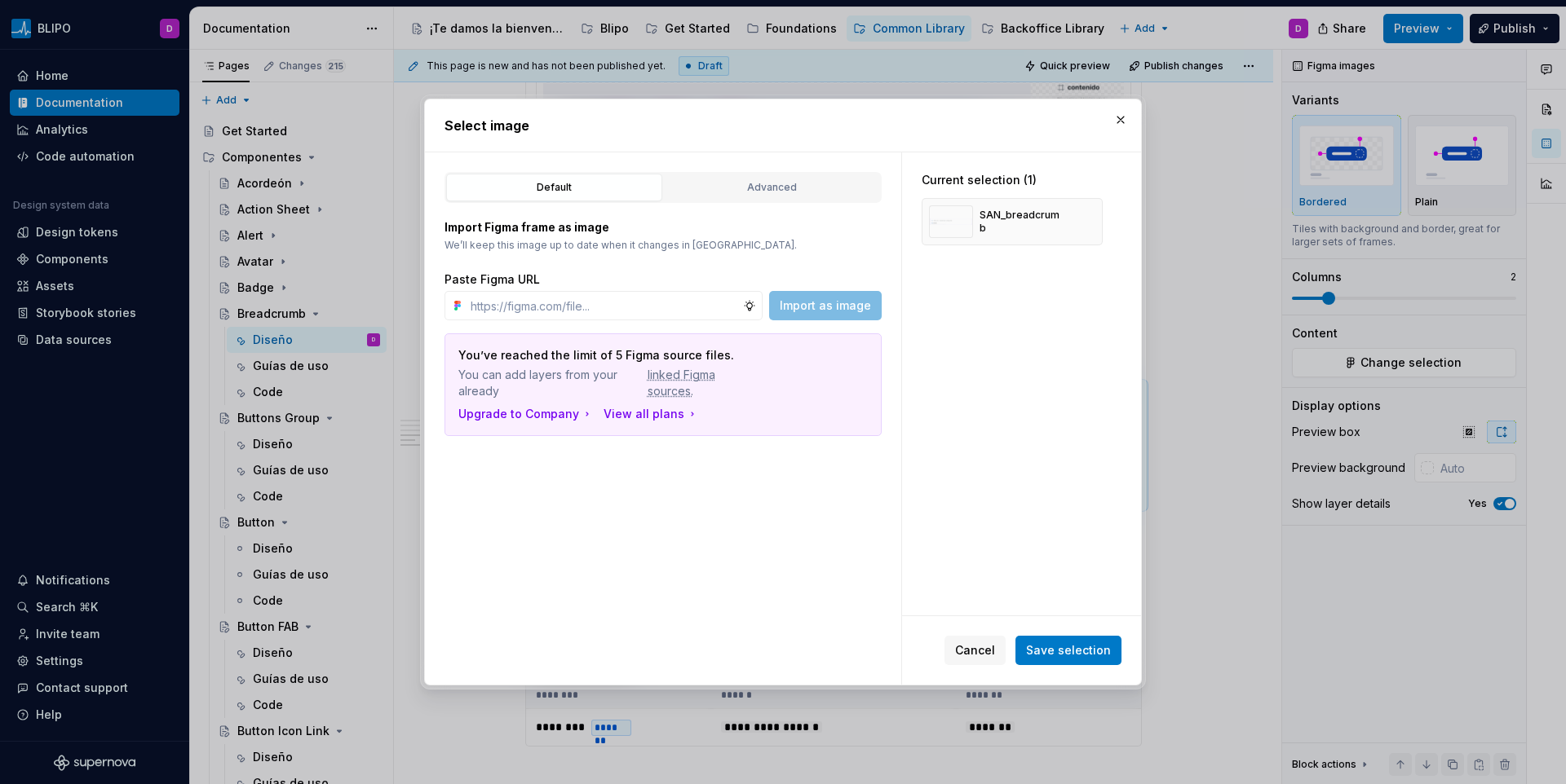
type textarea "*"
click at [625, 296] on input "text" at bounding box center [604, 306] width 279 height 29
paste input "[URL][DOMAIN_NAME]"
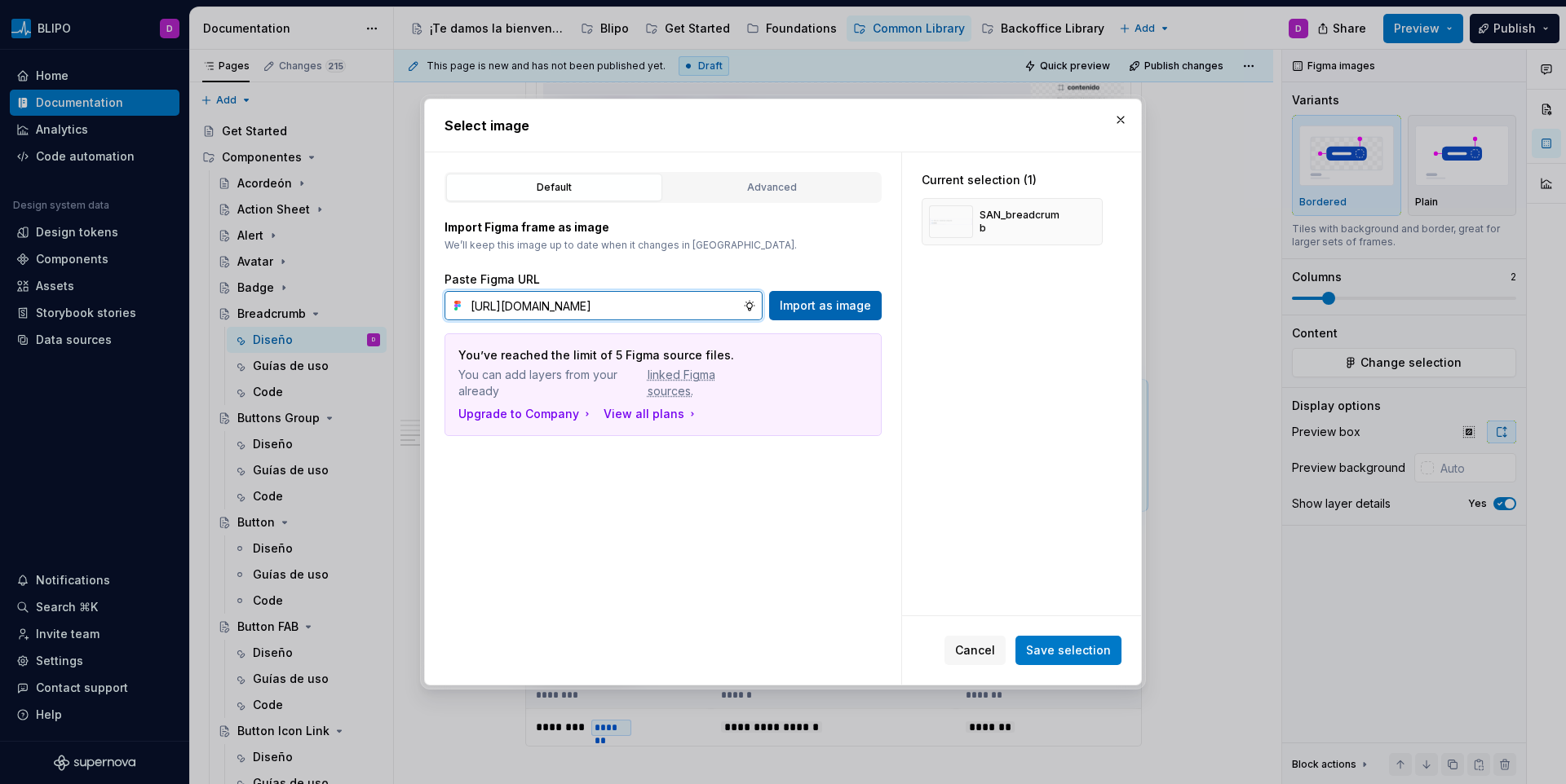
type input "[URL][DOMAIN_NAME]"
click at [852, 292] on button "Import as image" at bounding box center [825, 306] width 113 height 29
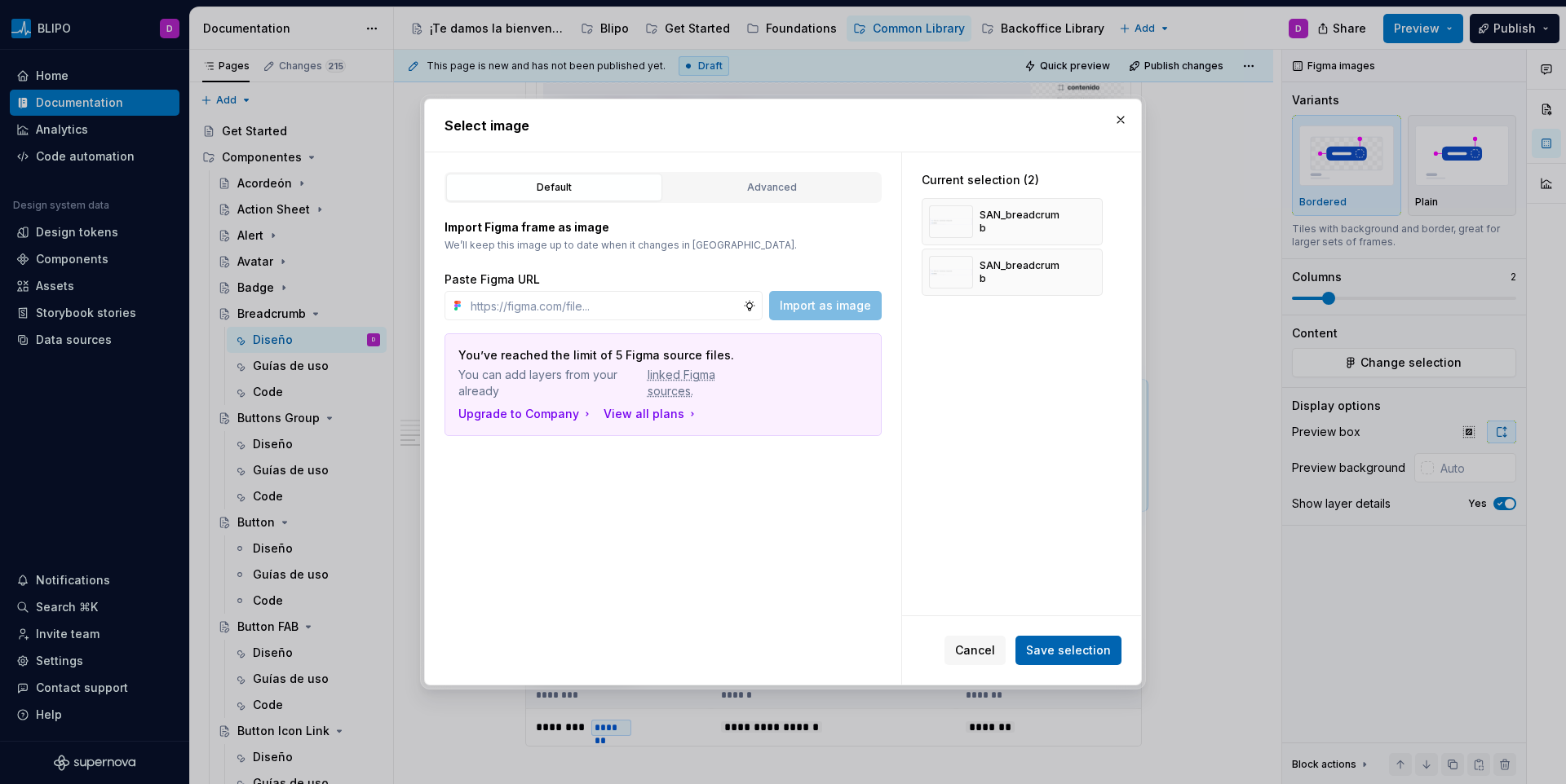
click at [1109, 642] on span "Save selection" at bounding box center [1069, 650] width 85 height 16
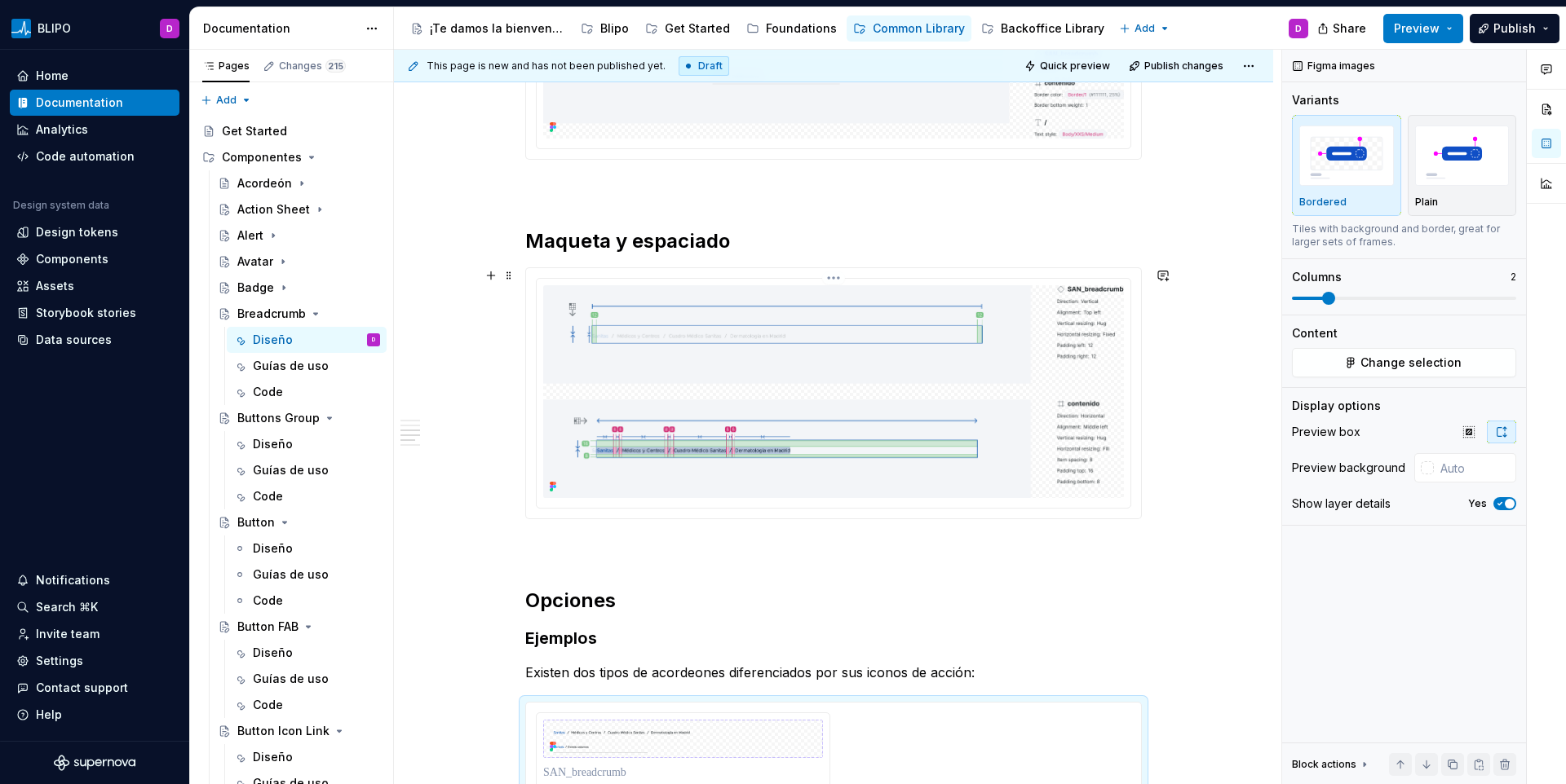
scroll to position [1844, 0]
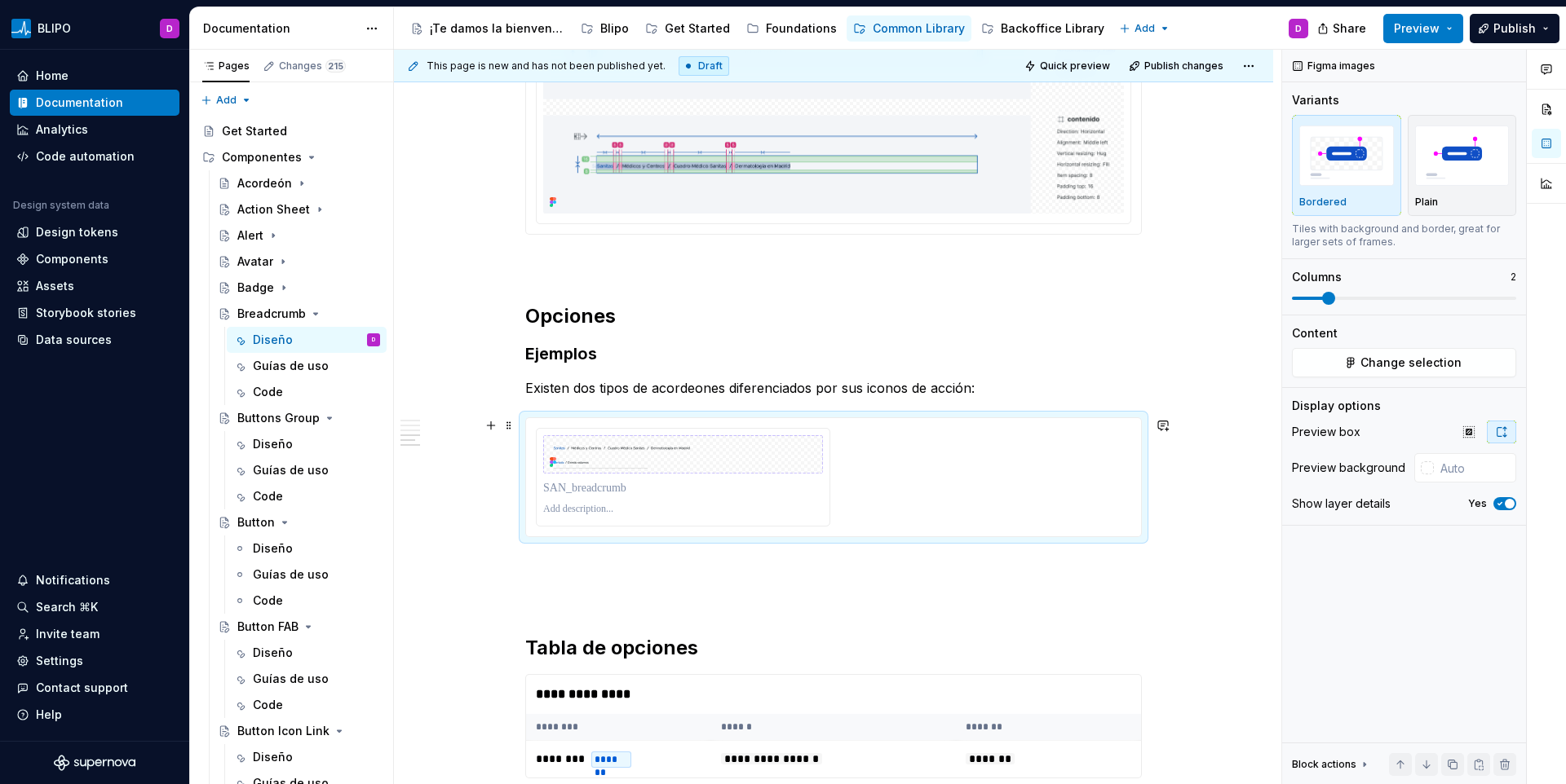
click at [955, 463] on div at bounding box center [834, 477] width 596 height 98
drag, startPoint x: 866, startPoint y: 541, endPoint x: 790, endPoint y: 512, distance: 81.3
click at [712, 490] on p at bounding box center [683, 488] width 280 height 16
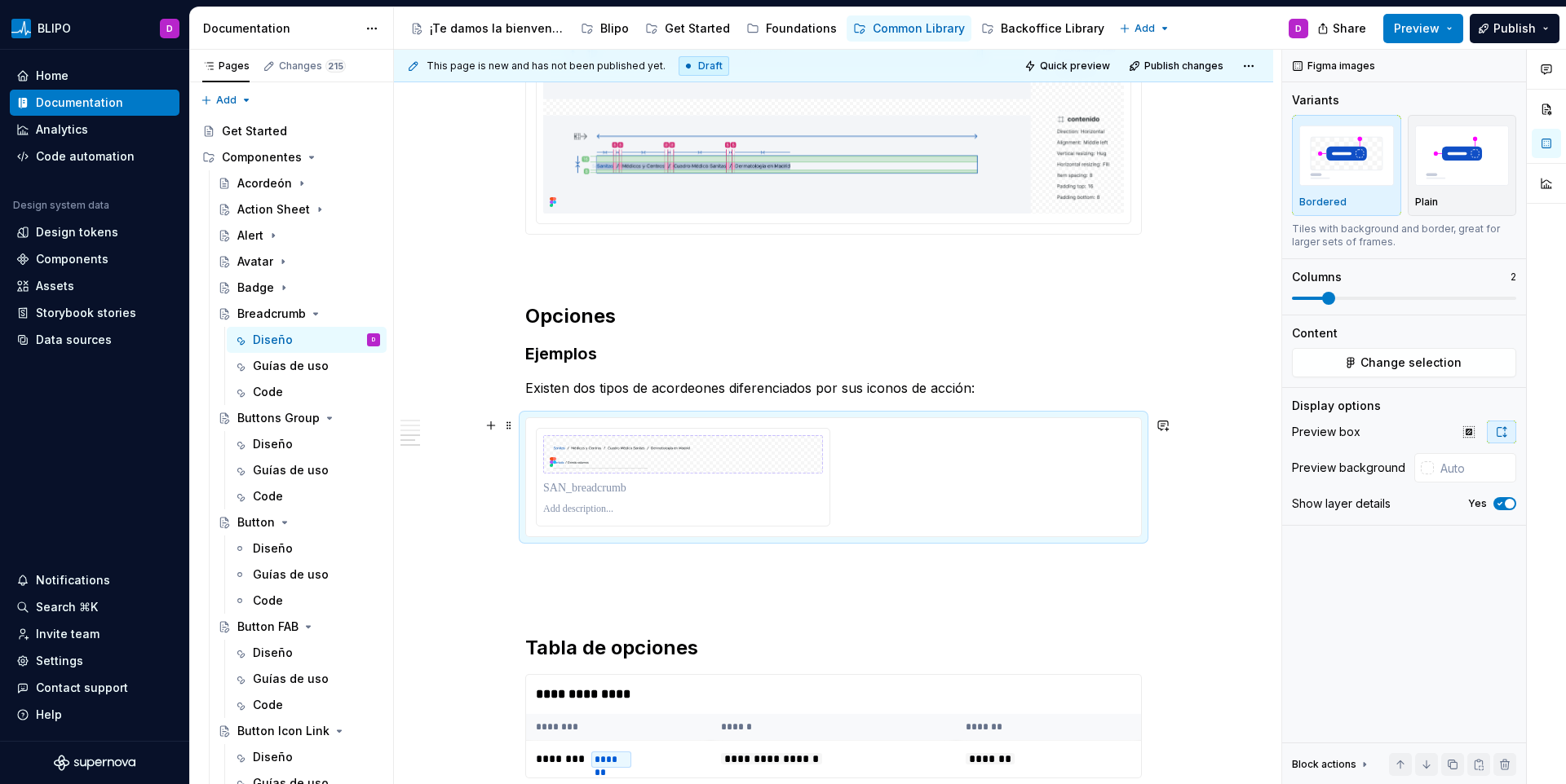
click at [848, 473] on div at bounding box center [834, 477] width 596 height 98
click at [995, 443] on div at bounding box center [834, 477] width 596 height 98
click at [510, 431] on span at bounding box center [509, 426] width 13 height 23
click at [842, 487] on div at bounding box center [834, 477] width 596 height 98
click at [1333, 372] on button "Change selection" at bounding box center [1404, 362] width 224 height 29
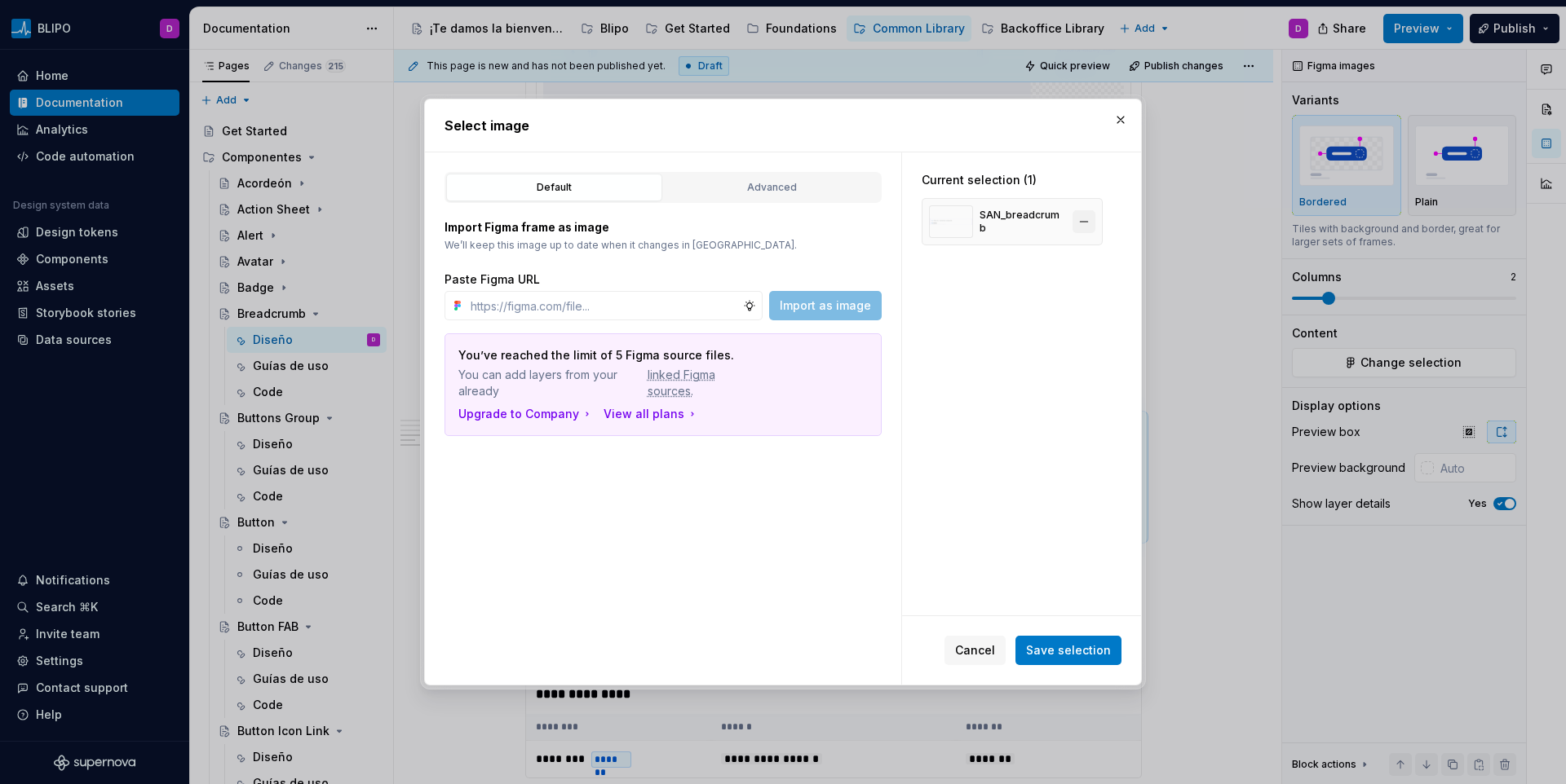
click at [1085, 218] on button "button" at bounding box center [1084, 221] width 23 height 23
type textarea "*"
click at [547, 298] on input "text" at bounding box center [604, 306] width 279 height 29
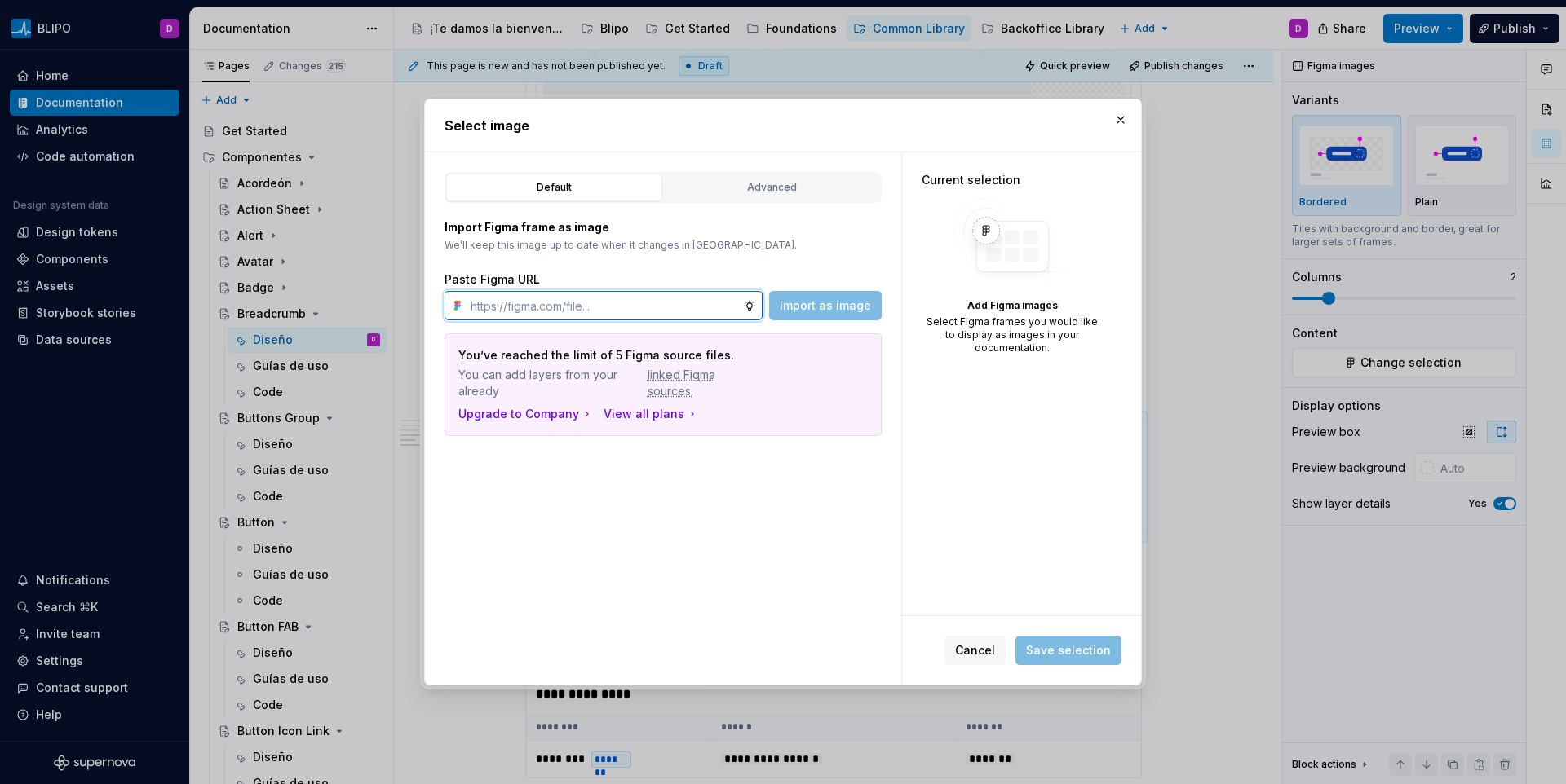
paste input "[URL][DOMAIN_NAME]"
type input "[URL][DOMAIN_NAME]"
click at [835, 292] on button "Import as image" at bounding box center [825, 306] width 113 height 29
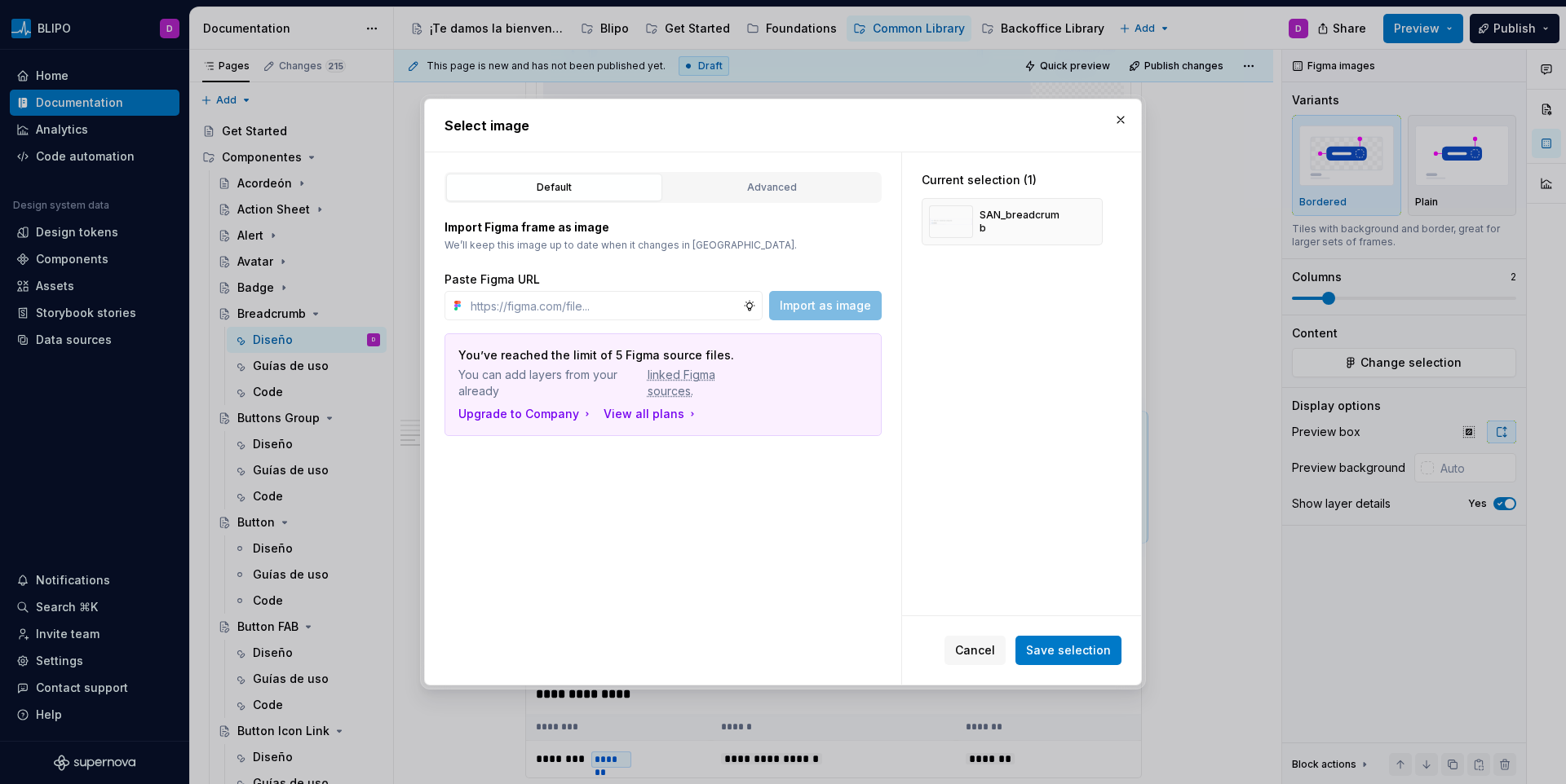
click at [1077, 642] on span "Save selection" at bounding box center [1069, 650] width 85 height 16
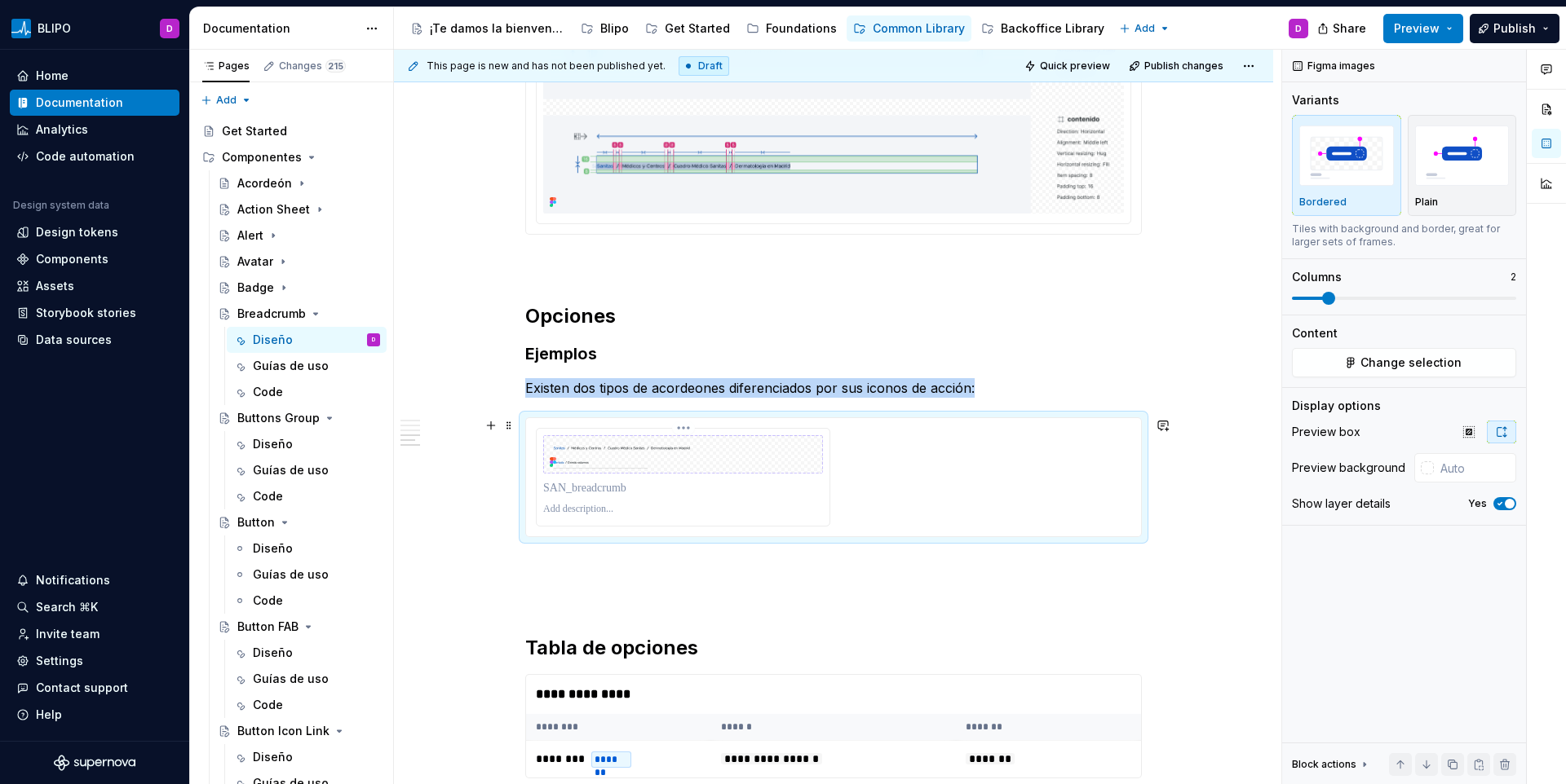
click at [717, 448] on img at bounding box center [683, 454] width 280 height 38
click at [1337, 364] on button "Change selection" at bounding box center [1404, 362] width 224 height 29
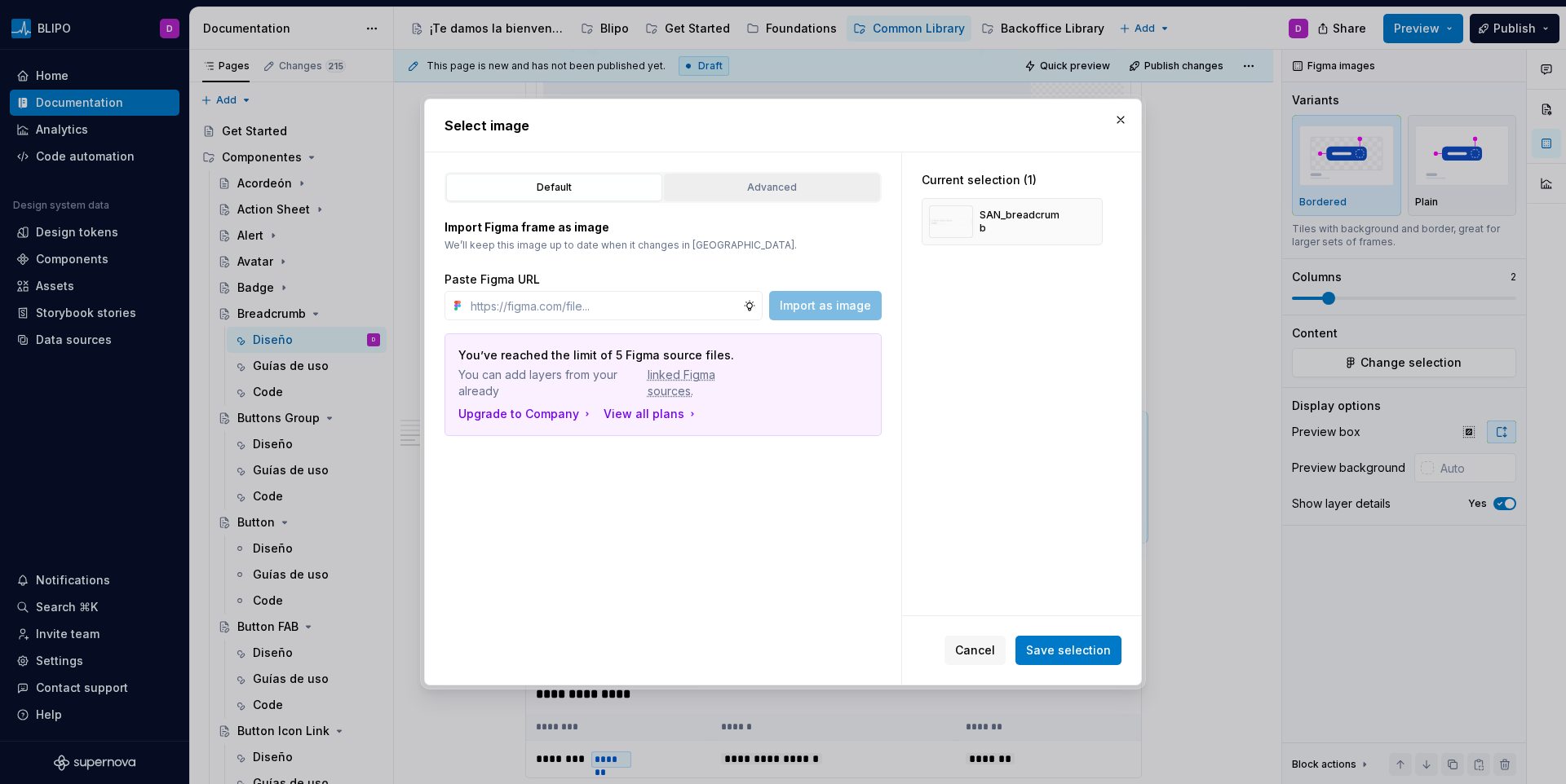
click at [742, 176] on button "Advanced" at bounding box center [772, 187] width 216 height 27
type textarea "*"
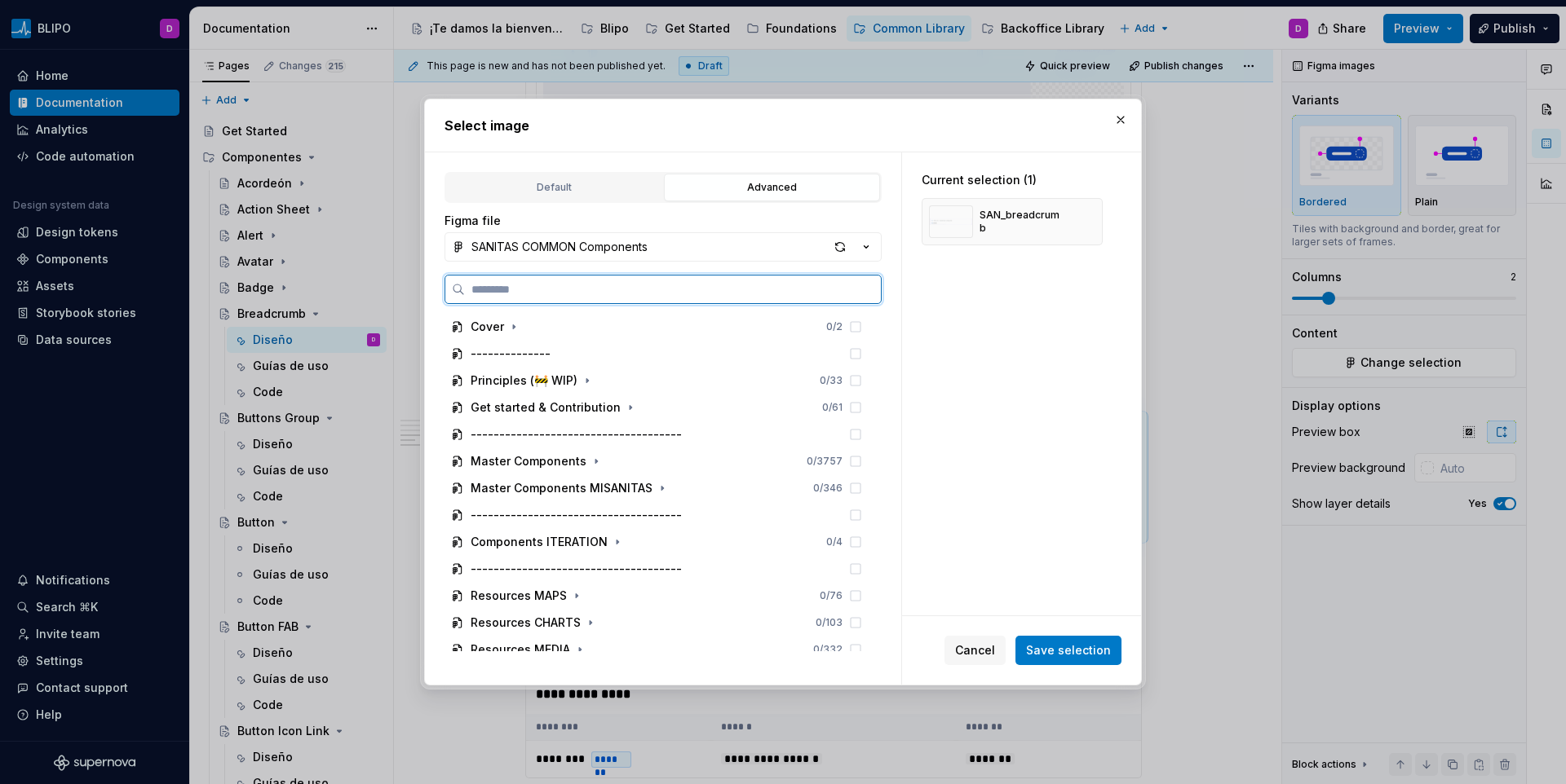
click at [654, 282] on input "search" at bounding box center [673, 290] width 416 height 16
paste input "**********"
type input "**********"
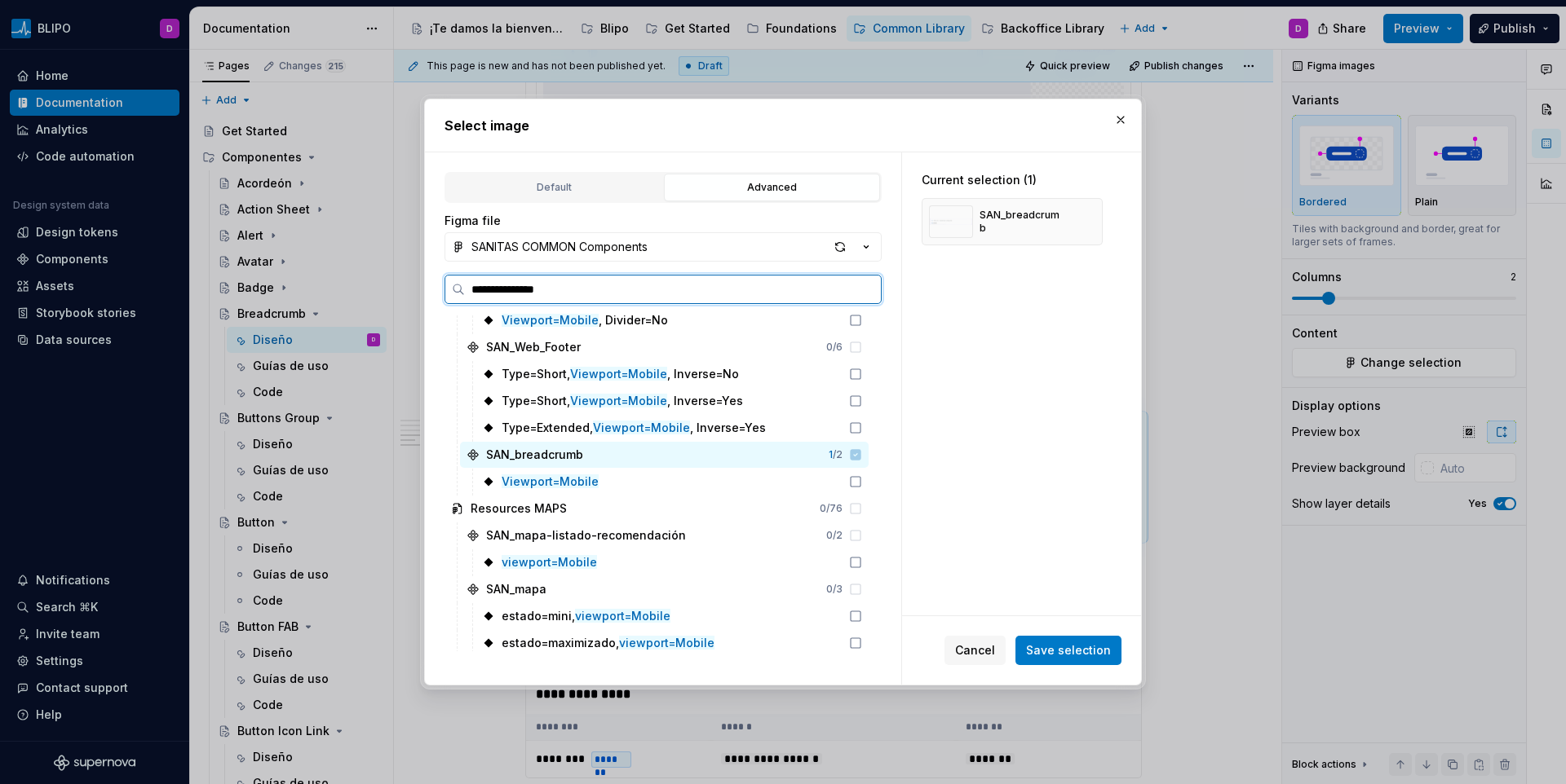
scroll to position [1254, 0]
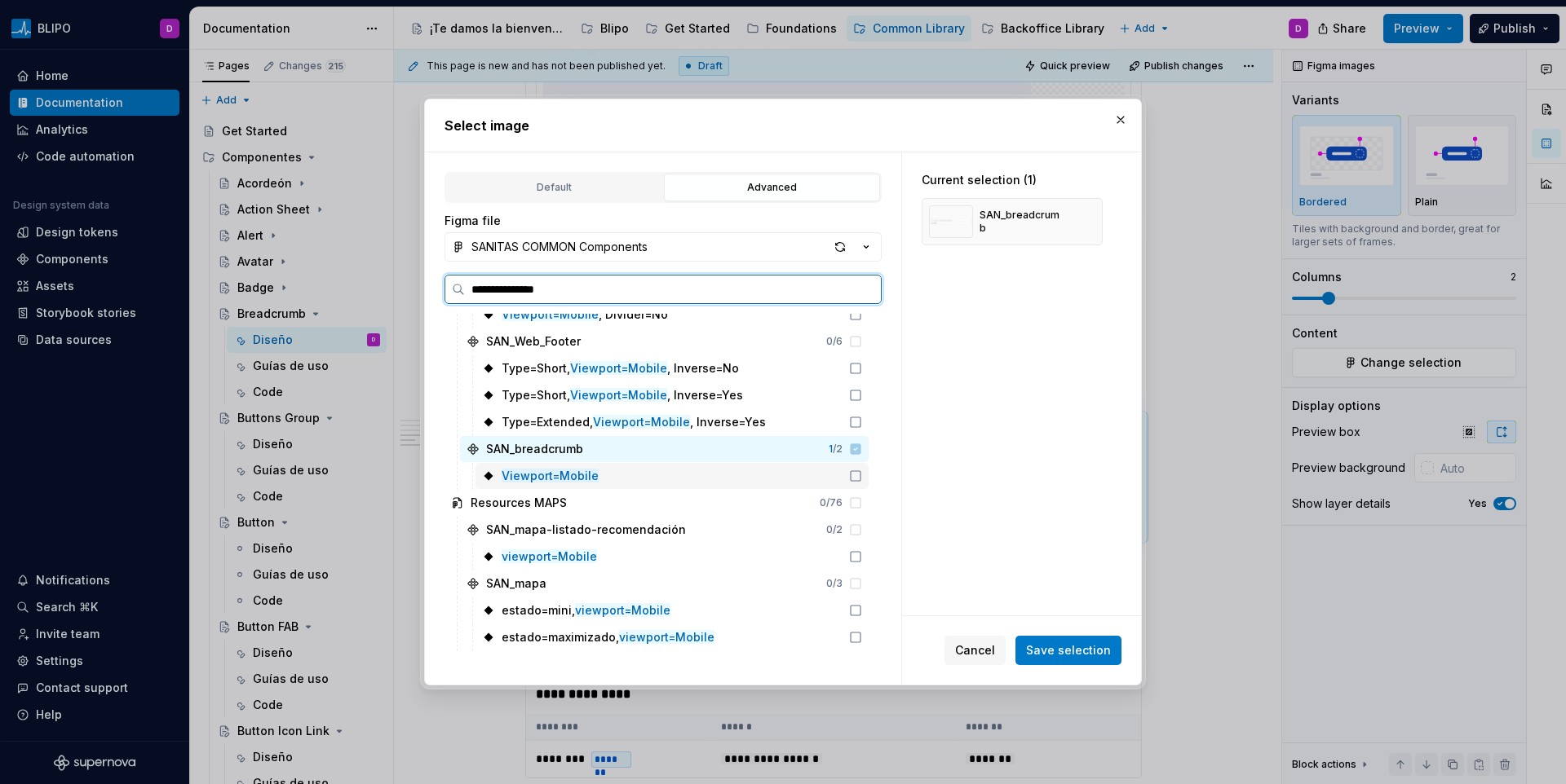
click at [850, 470] on icon at bounding box center [855, 476] width 13 height 13
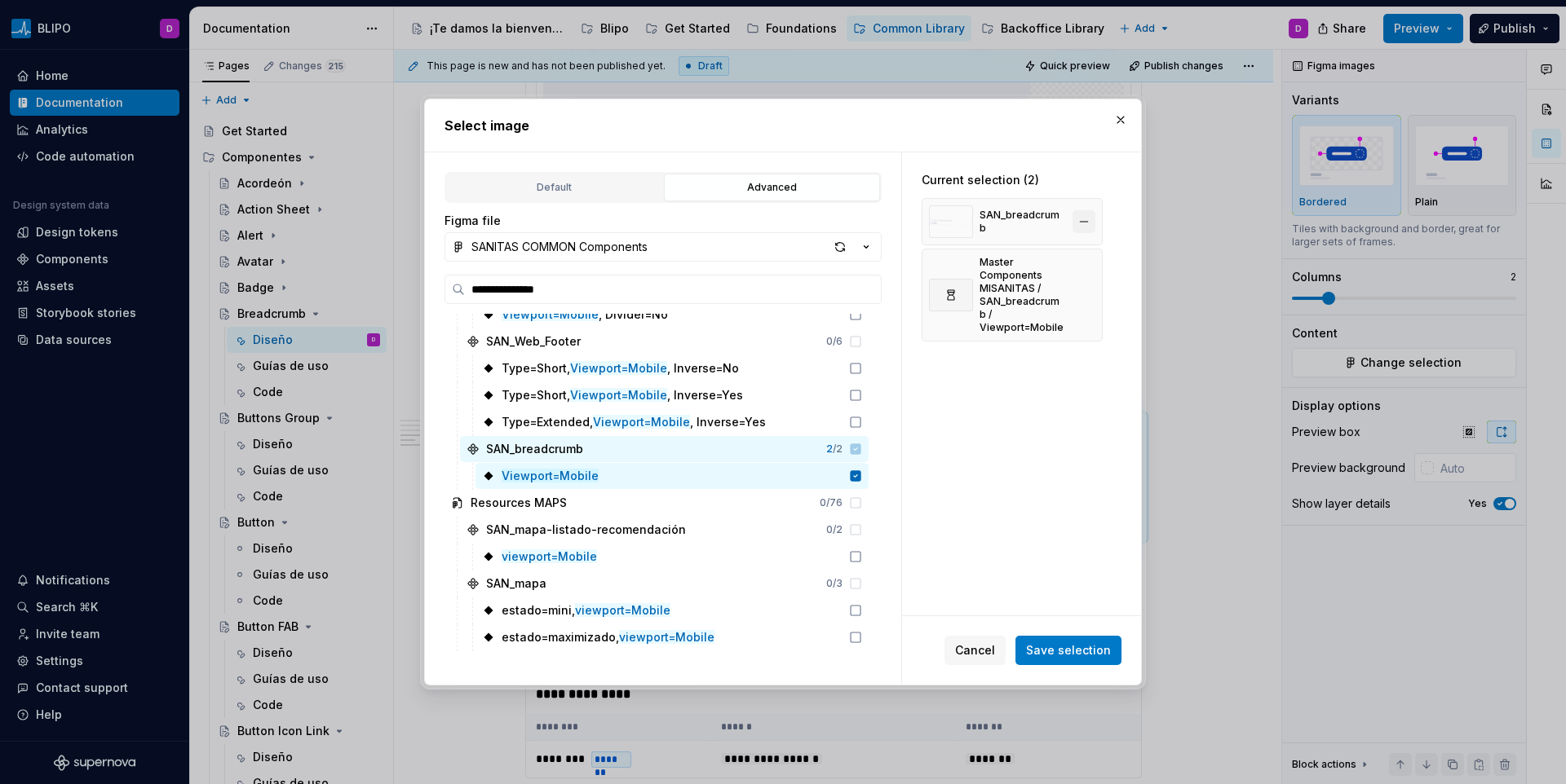
click at [1088, 221] on button "button" at bounding box center [1084, 221] width 23 height 23
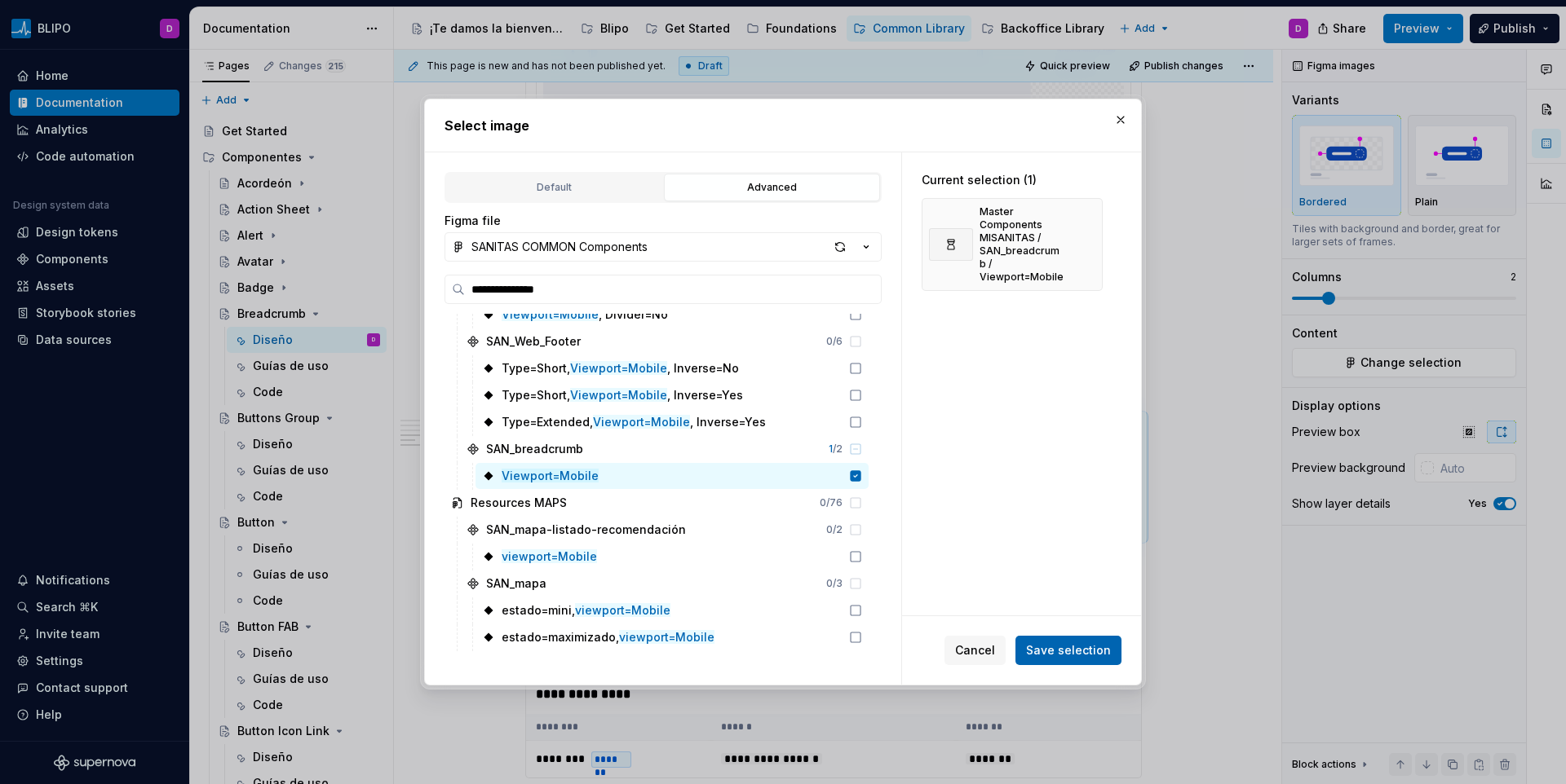
click at [1047, 648] on span "Save selection" at bounding box center [1069, 650] width 85 height 16
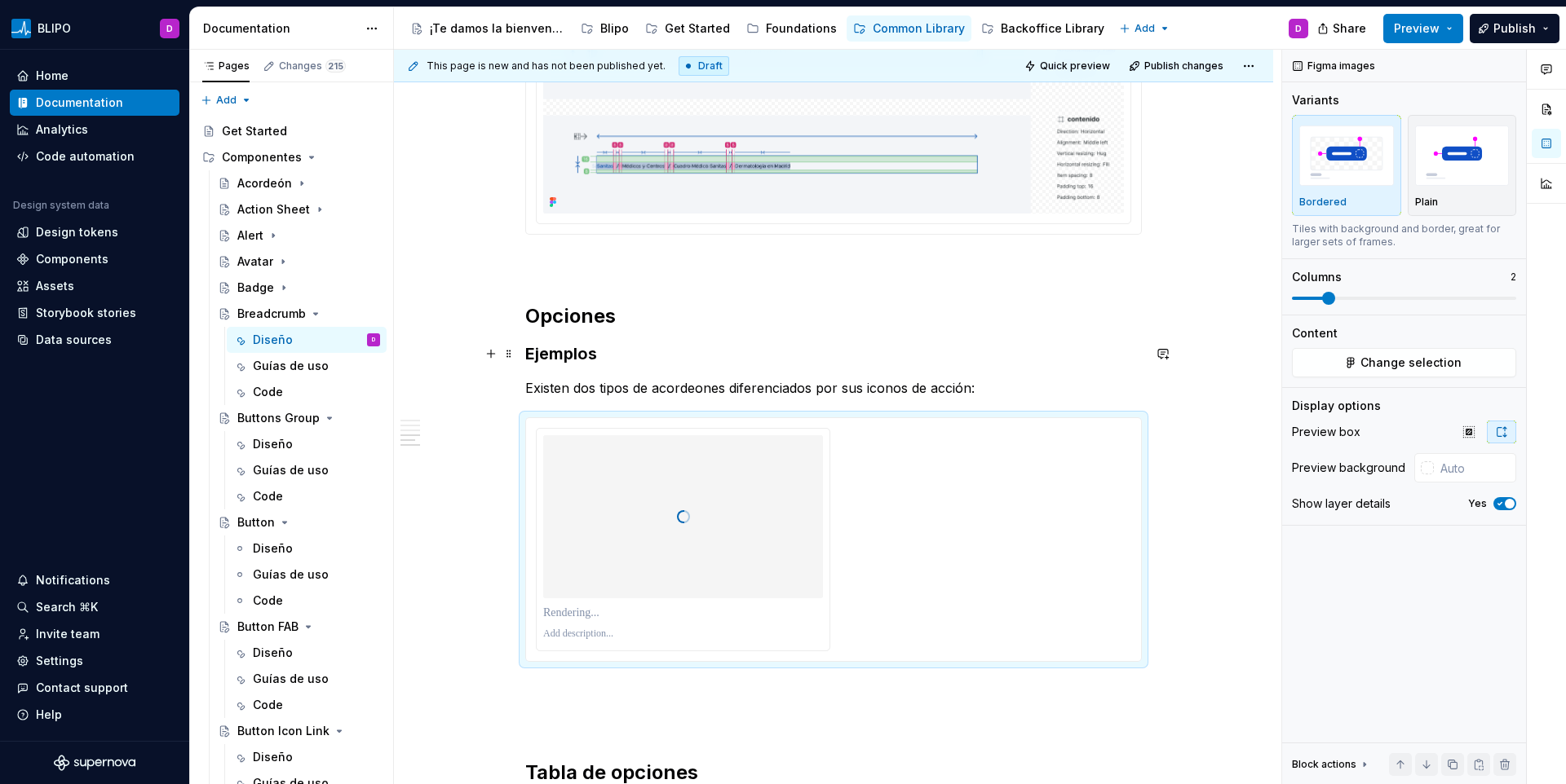
click at [548, 356] on h3 "Ejemplos" at bounding box center [834, 354] width 617 height 23
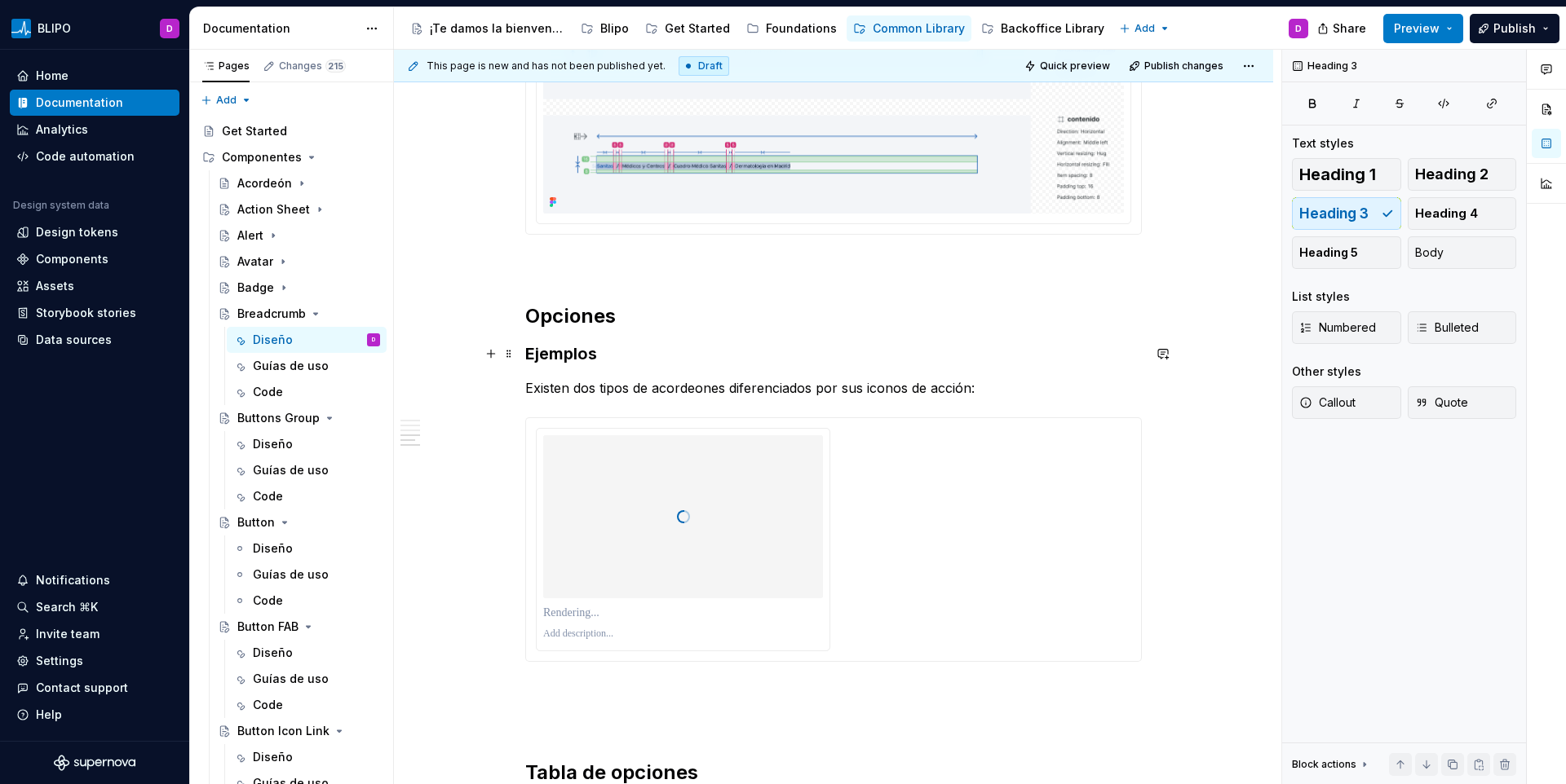
click at [548, 356] on h3 "Ejemplos" at bounding box center [834, 354] width 617 height 23
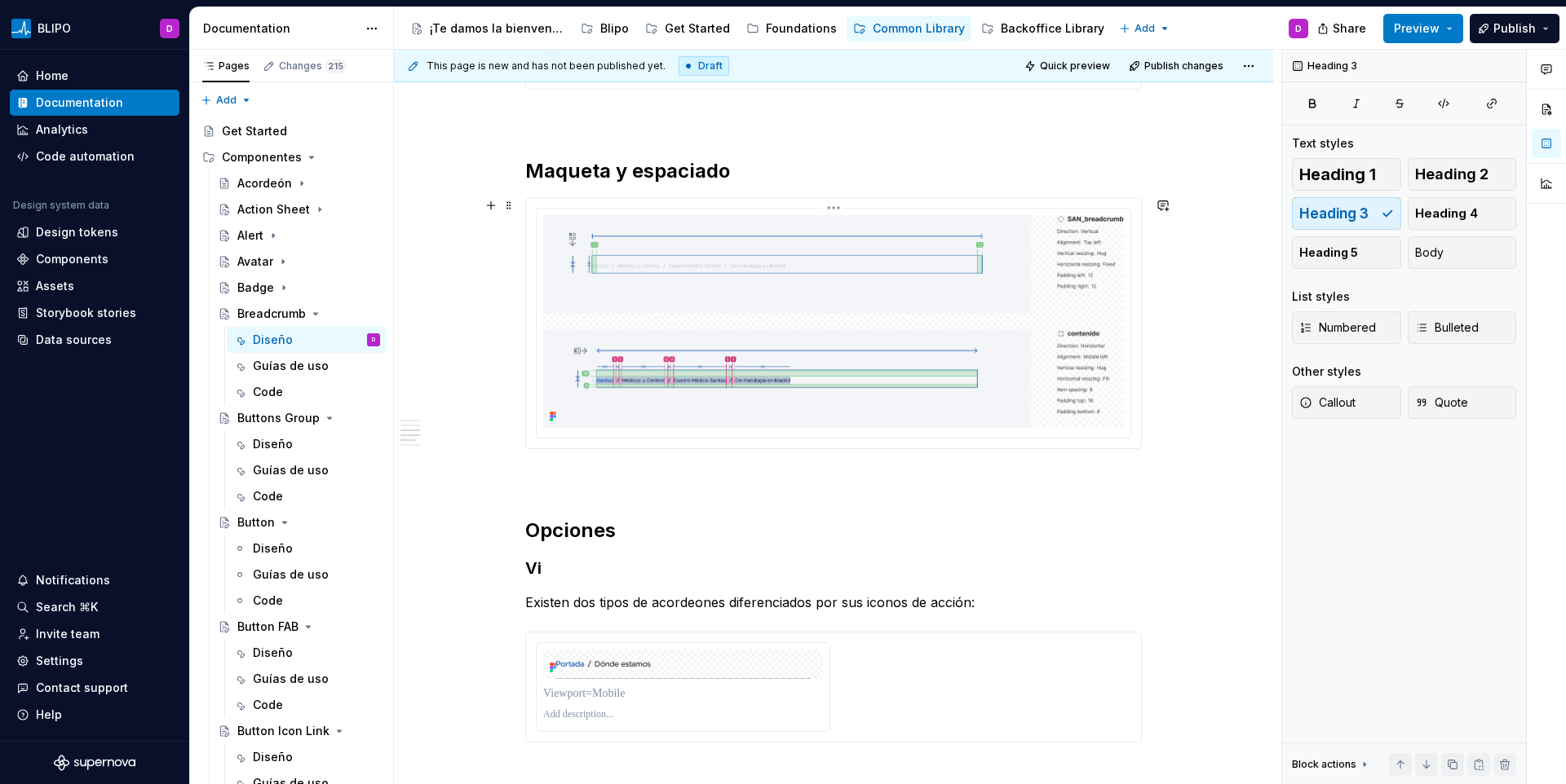
scroll to position [1628, 0]
click at [559, 574] on h3 "Vi" at bounding box center [834, 570] width 617 height 23
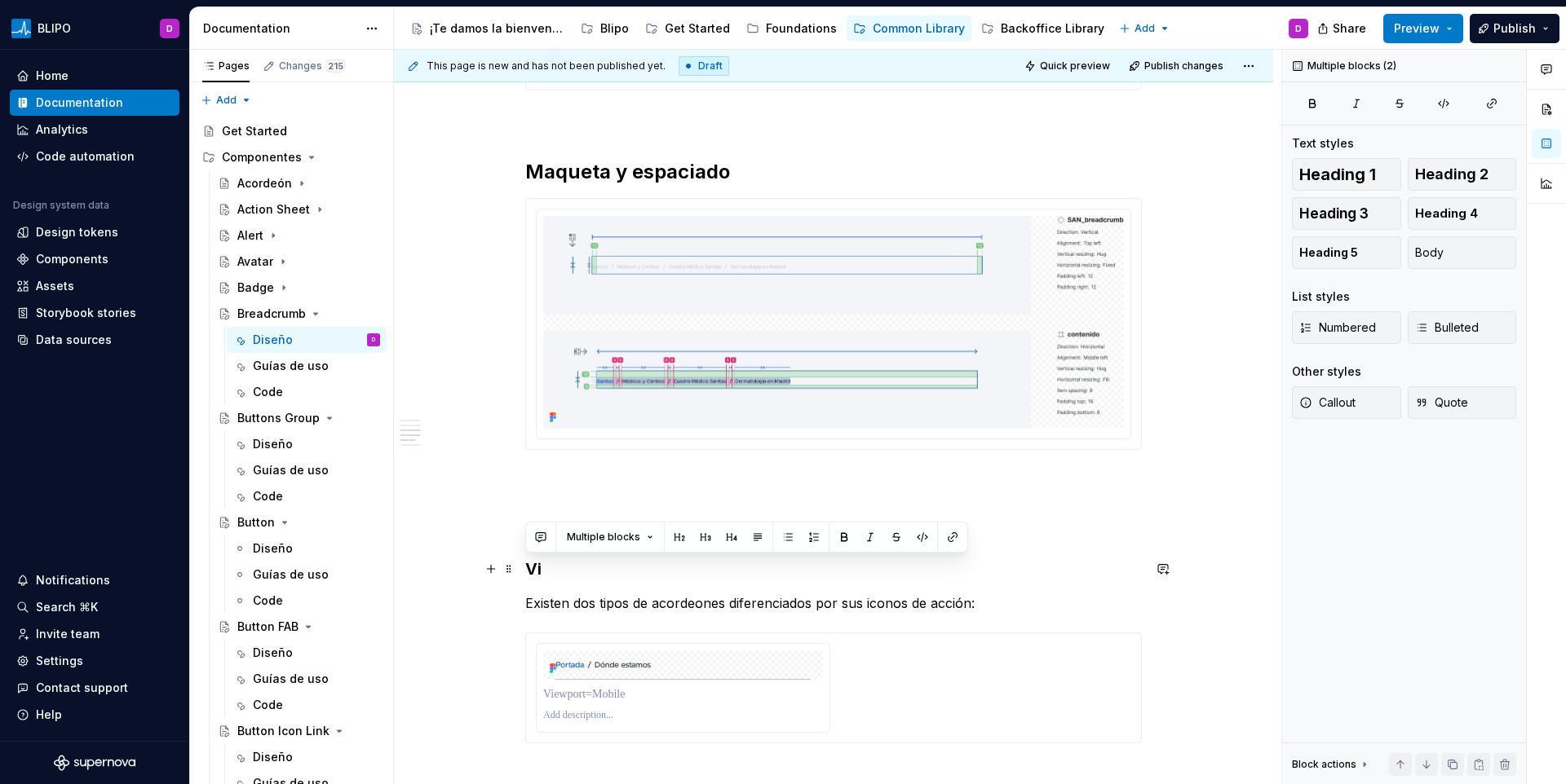
click at [545, 568] on h3 "Vi" at bounding box center [834, 570] width 617 height 23
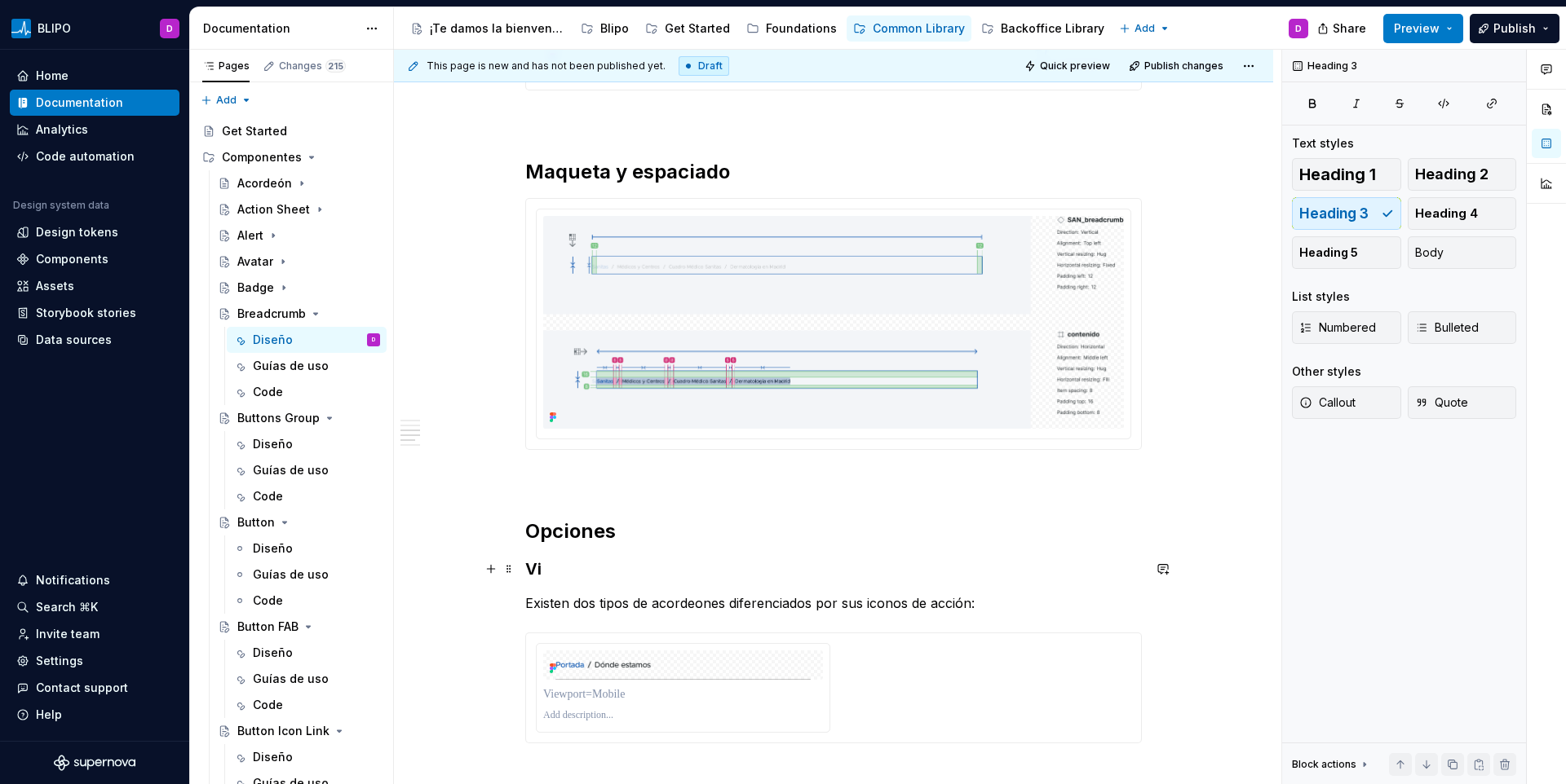
click at [535, 572] on h3 "Vi" at bounding box center [834, 570] width 617 height 23
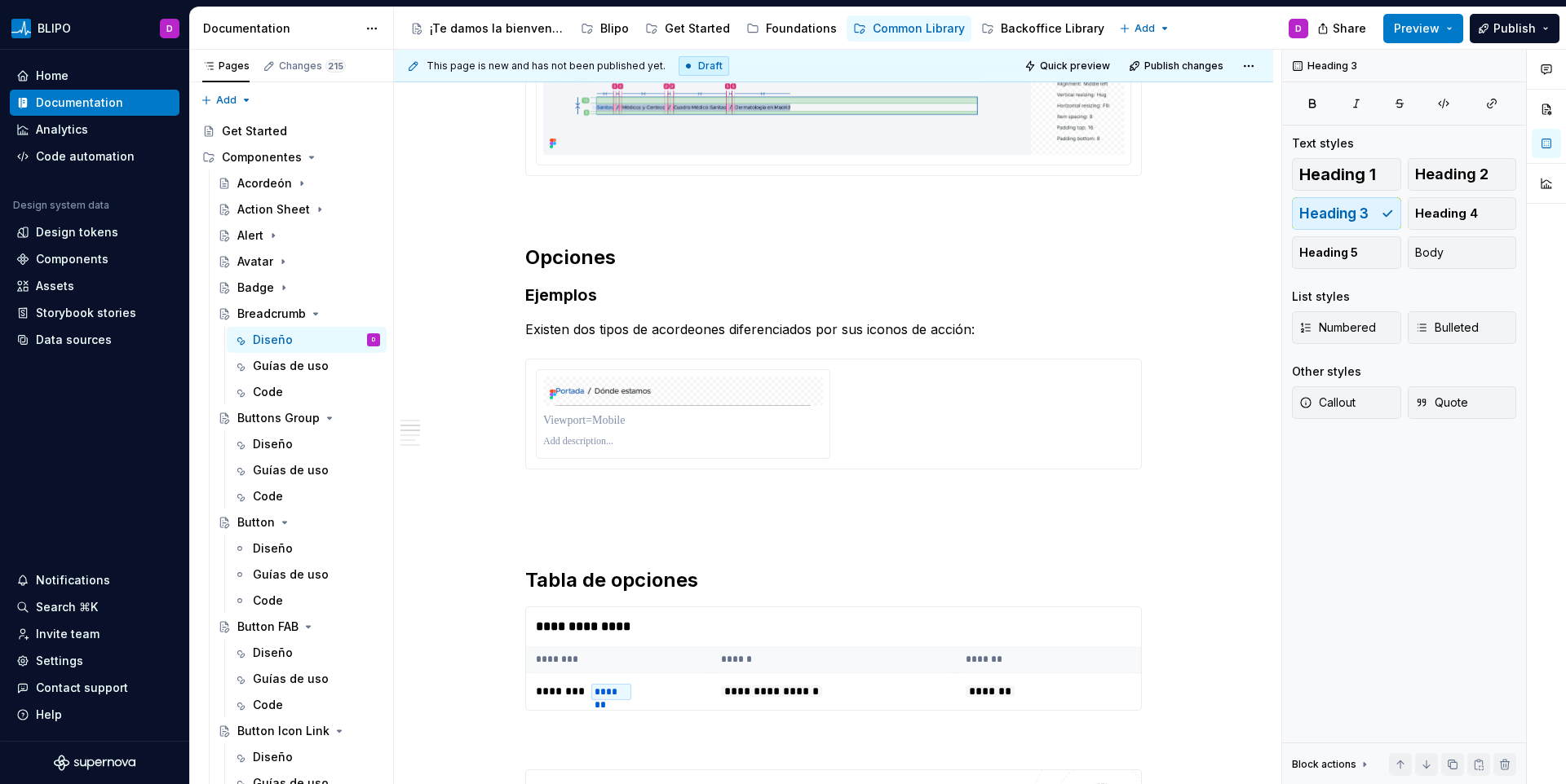
scroll to position [1911, 0]
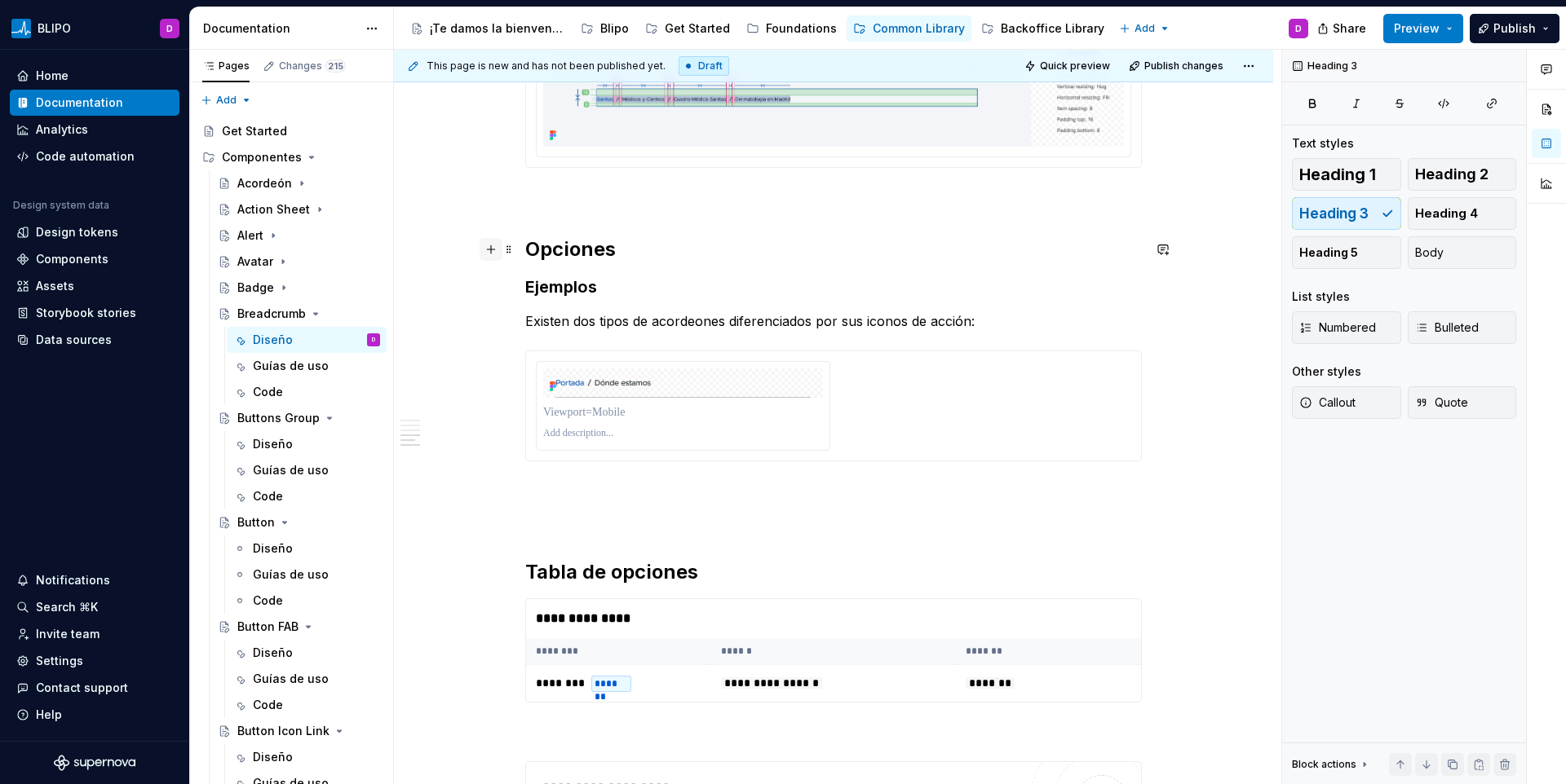
drag, startPoint x: 488, startPoint y: 259, endPoint x: 495, endPoint y: 245, distance: 15.7
click at [488, 246] on button "button" at bounding box center [491, 250] width 23 height 23
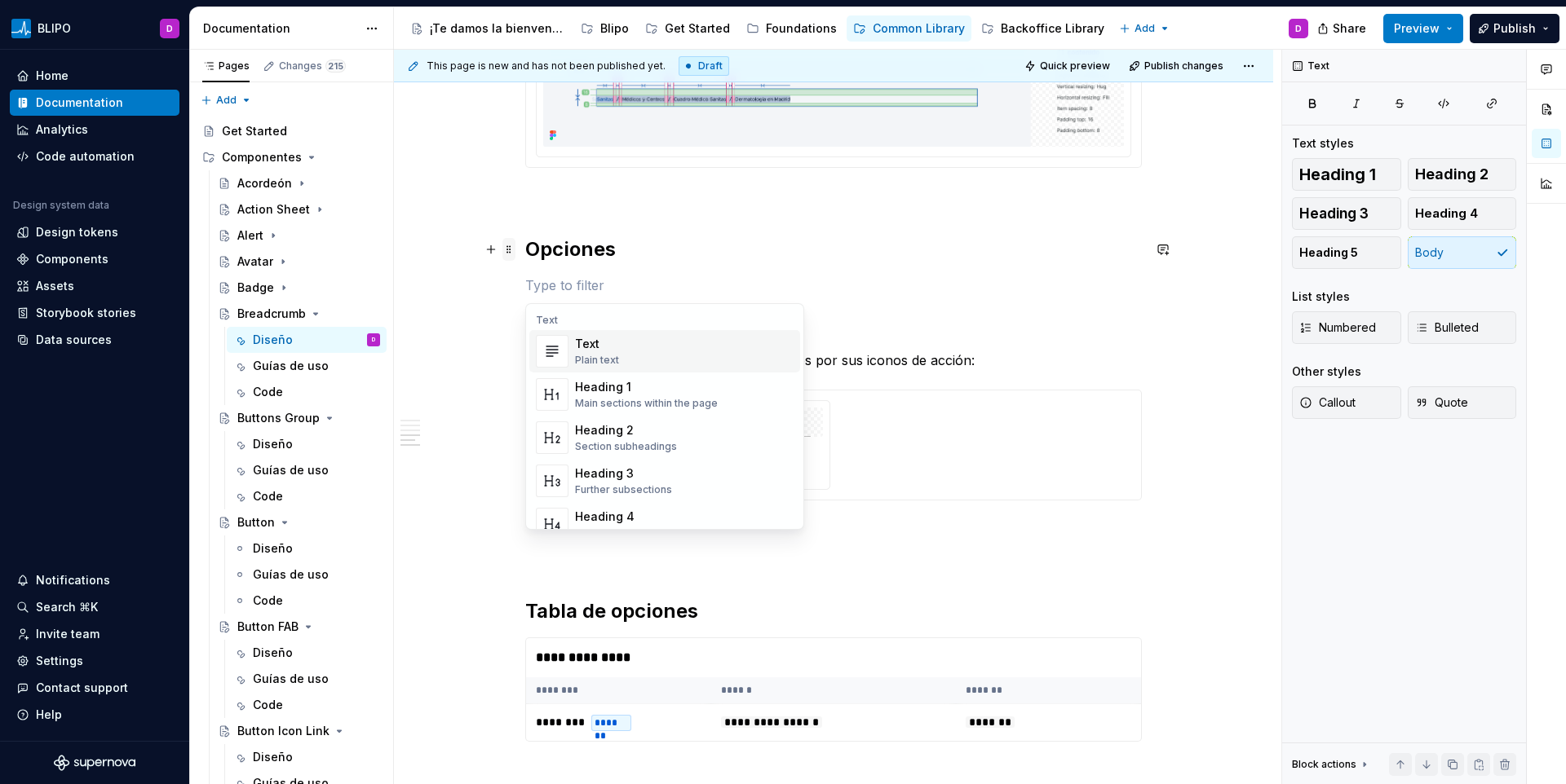
click at [507, 246] on span at bounding box center [509, 250] width 13 height 23
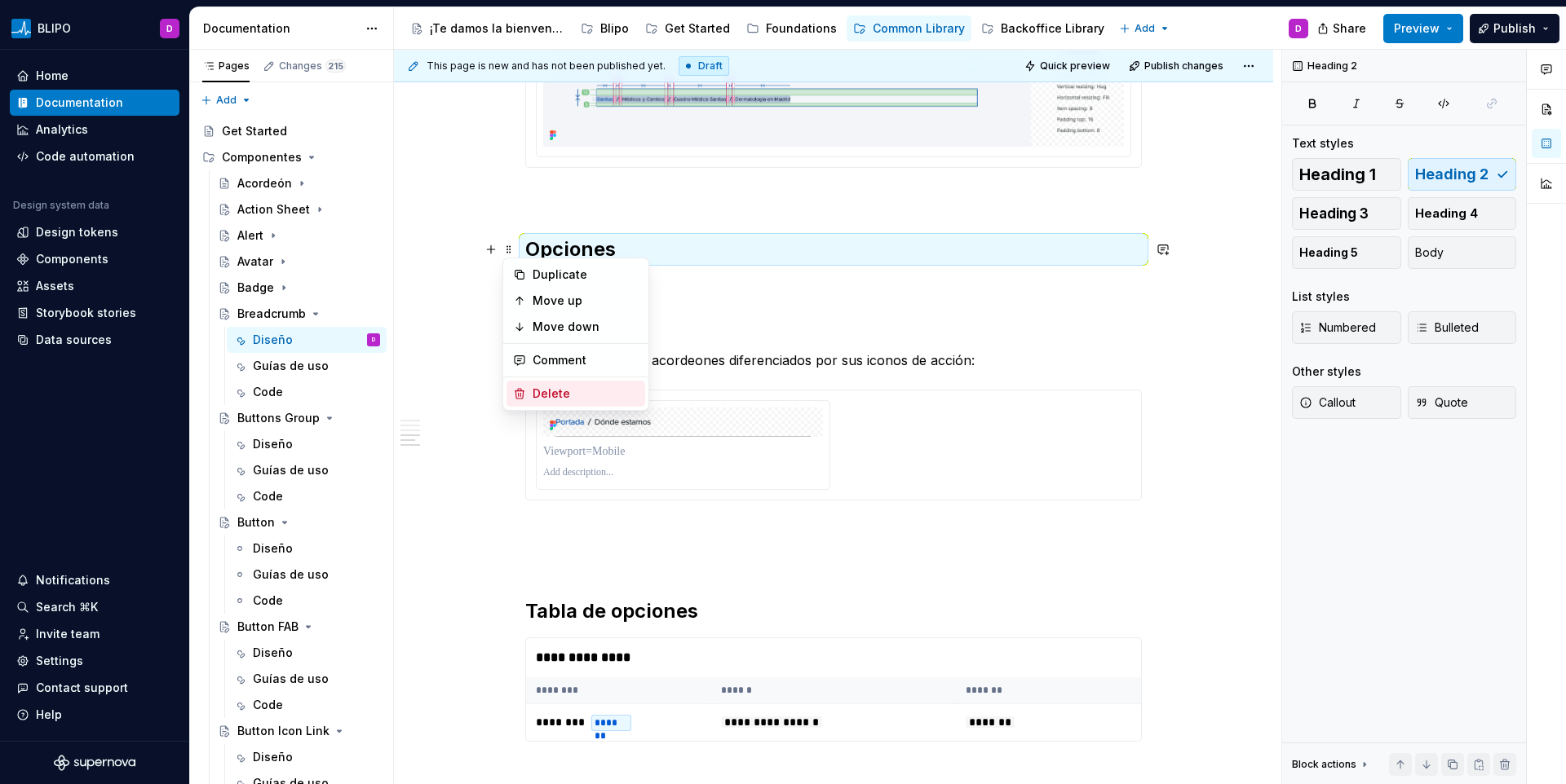
click at [549, 395] on div "Delete" at bounding box center [586, 393] width 106 height 16
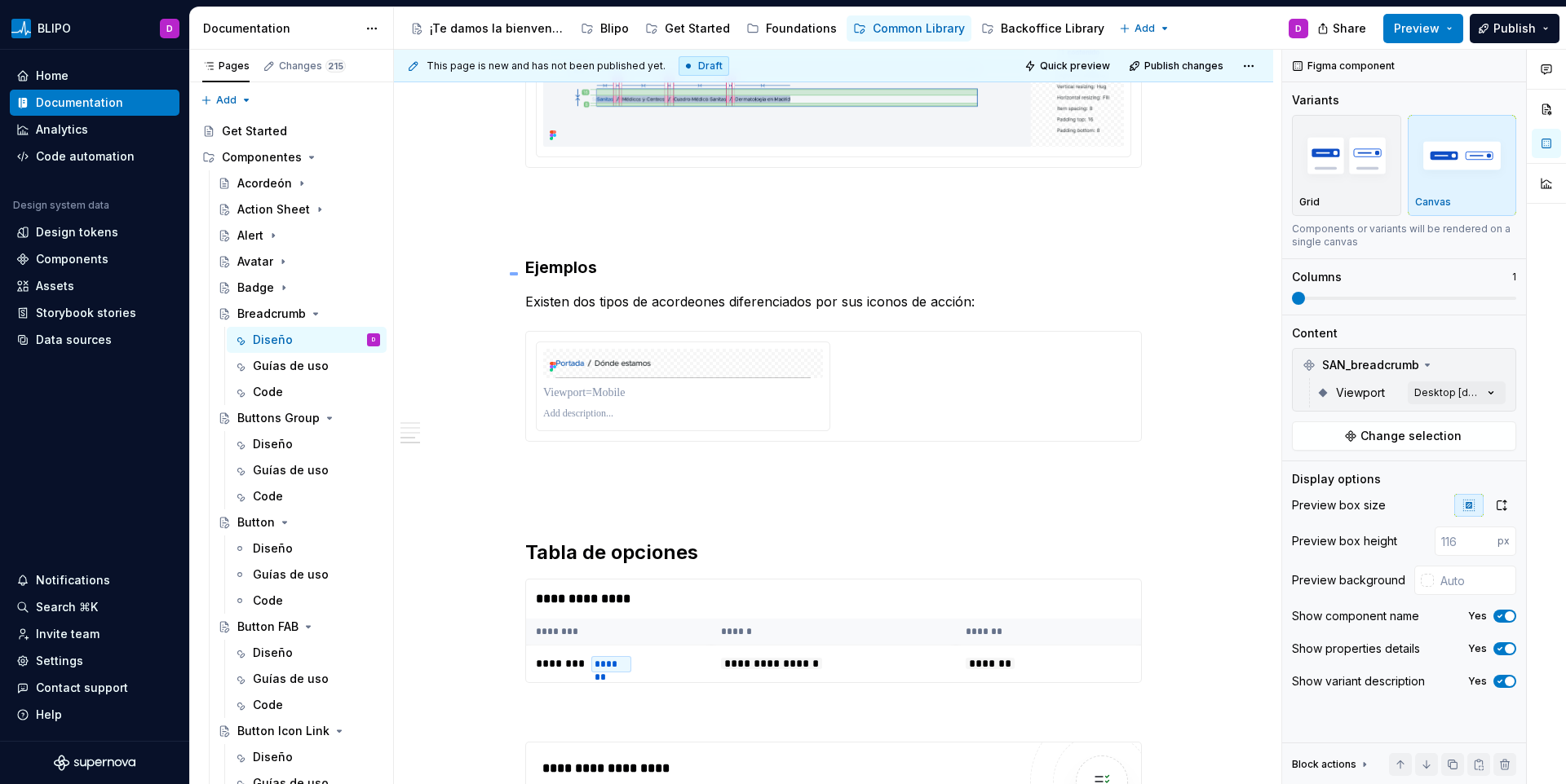
drag, startPoint x: 518, startPoint y: 273, endPoint x: 510, endPoint y: 272, distance: 8.1
click at [510, 272] on div "**********" at bounding box center [838, 417] width 887 height 735
click at [510, 266] on span at bounding box center [509, 268] width 13 height 23
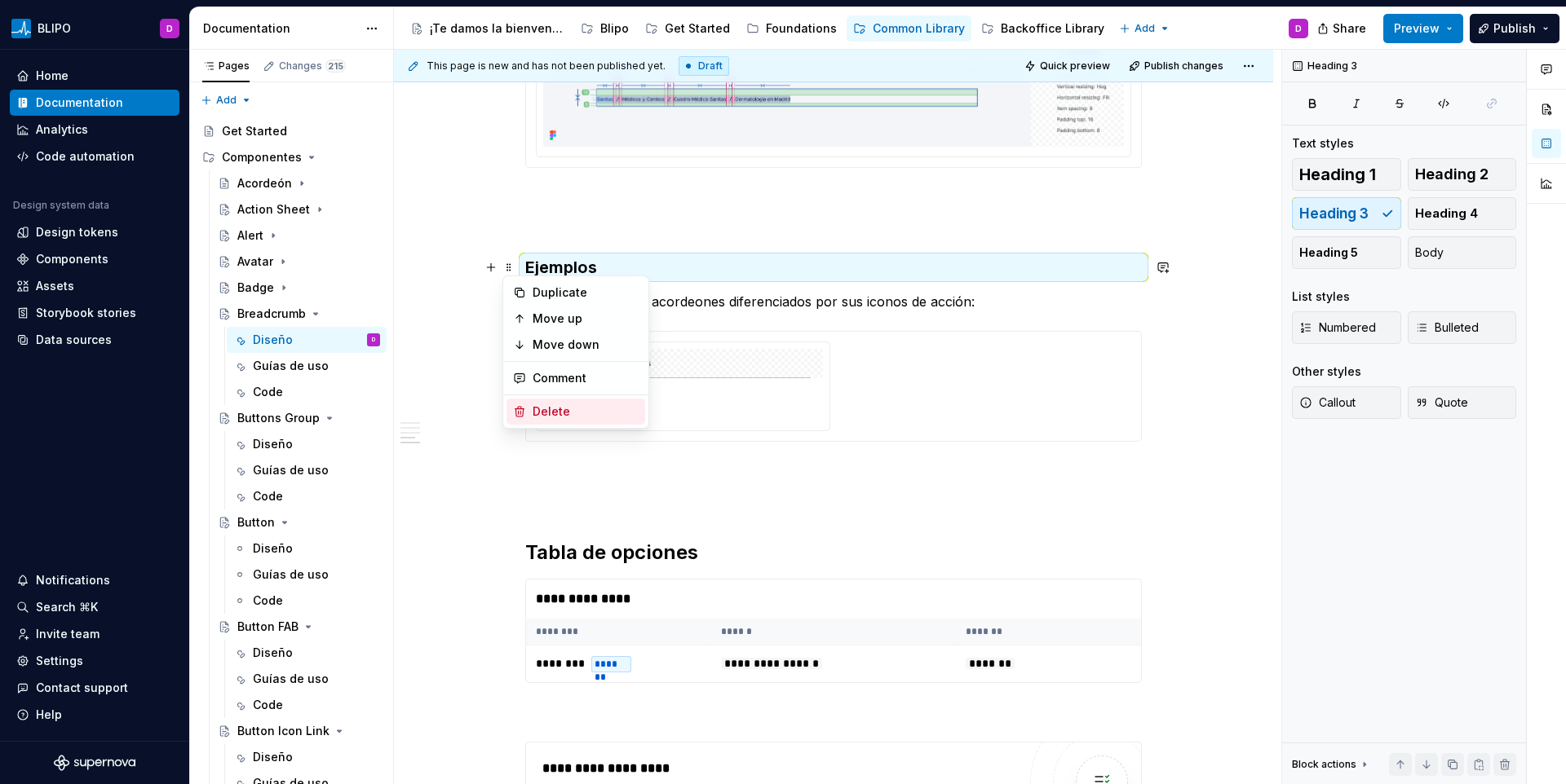
drag, startPoint x: 538, startPoint y: 410, endPoint x: 539, endPoint y: 397, distance: 13.0
click at [538, 410] on div "Delete" at bounding box center [586, 412] width 106 height 16
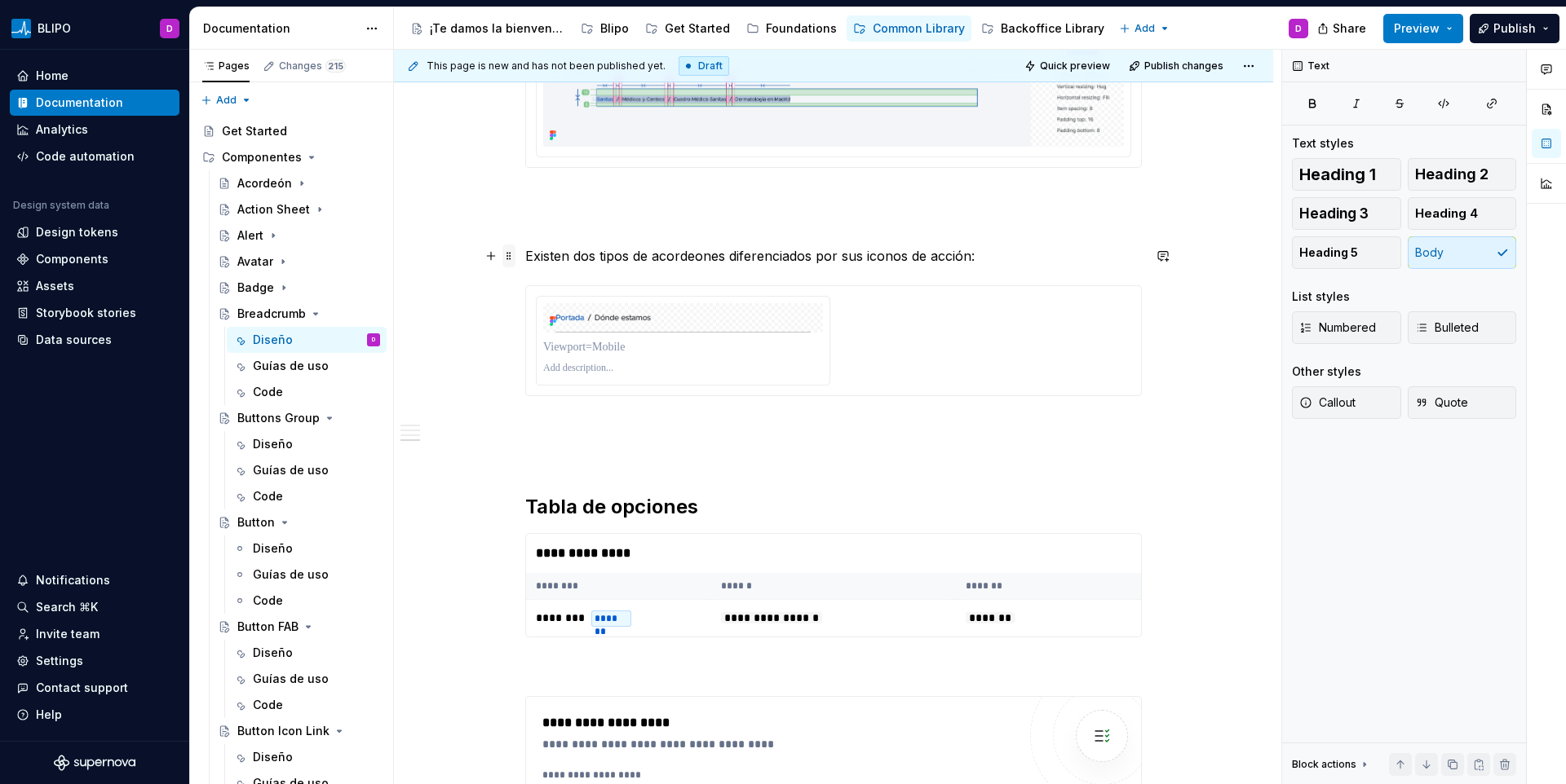
click at [510, 259] on span at bounding box center [509, 256] width 13 height 23
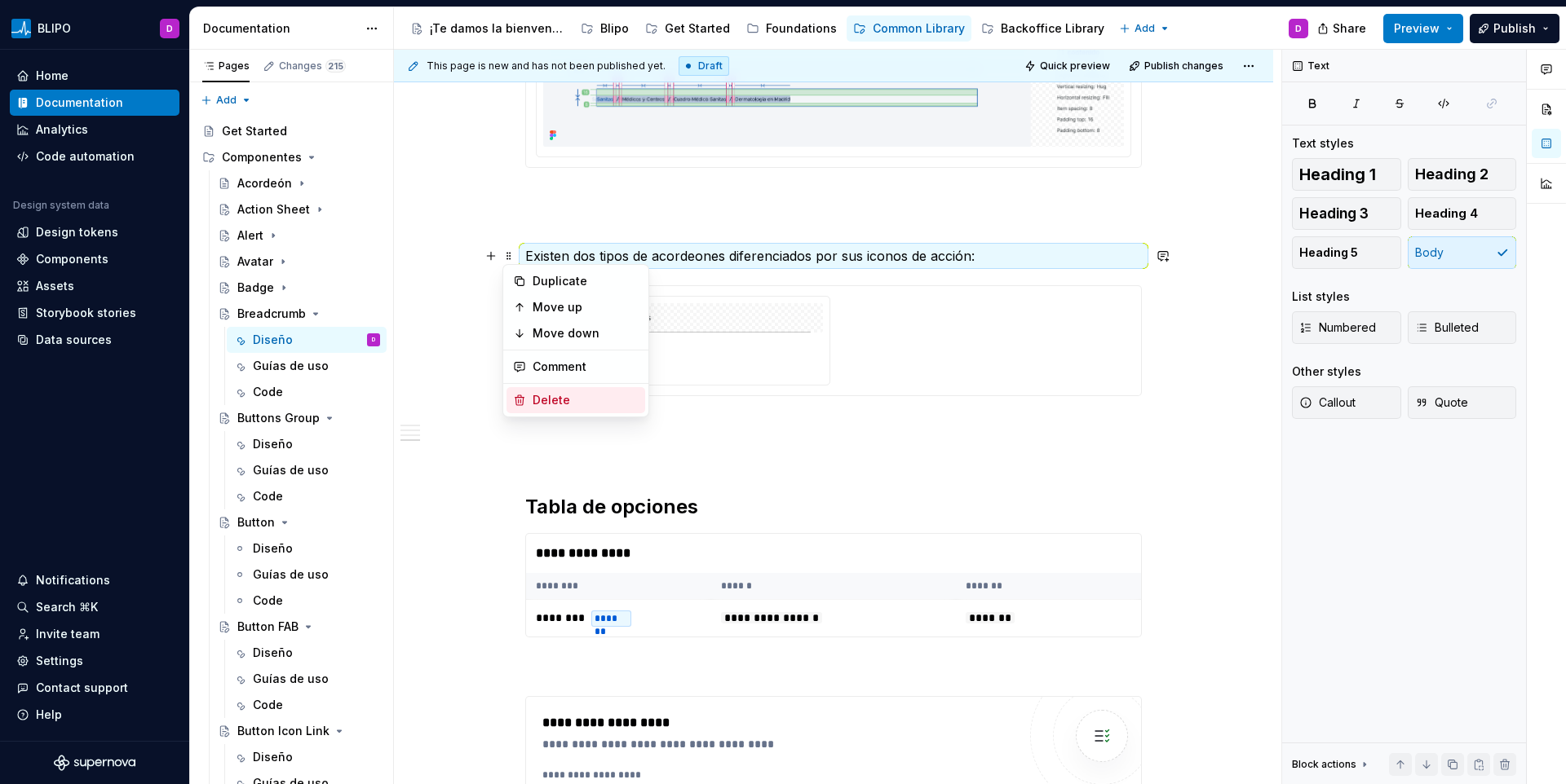
click at [540, 404] on div "Delete" at bounding box center [586, 400] width 106 height 16
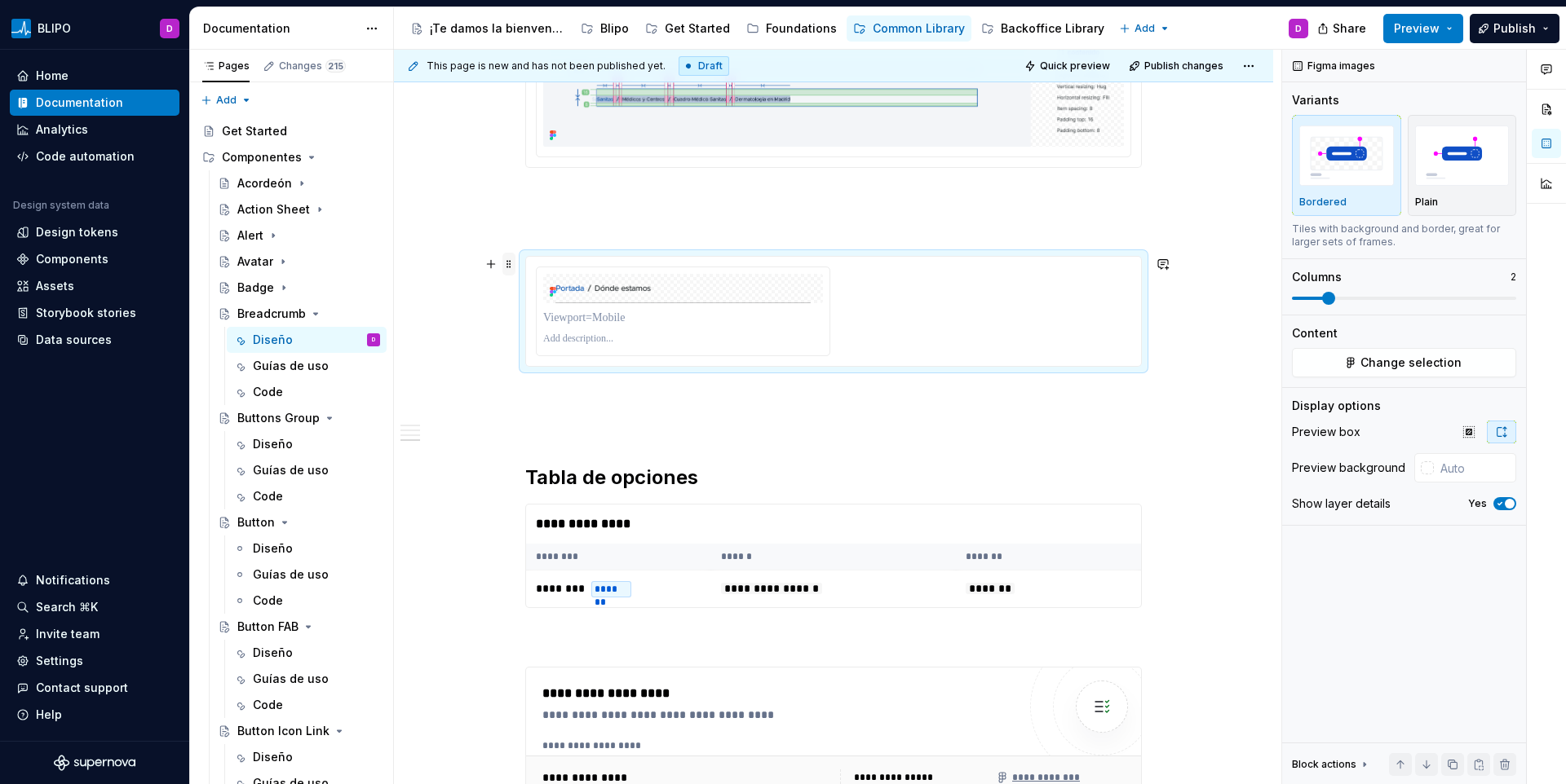
click at [508, 261] on span at bounding box center [509, 264] width 13 height 23
click at [555, 415] on div "Delete" at bounding box center [586, 408] width 106 height 16
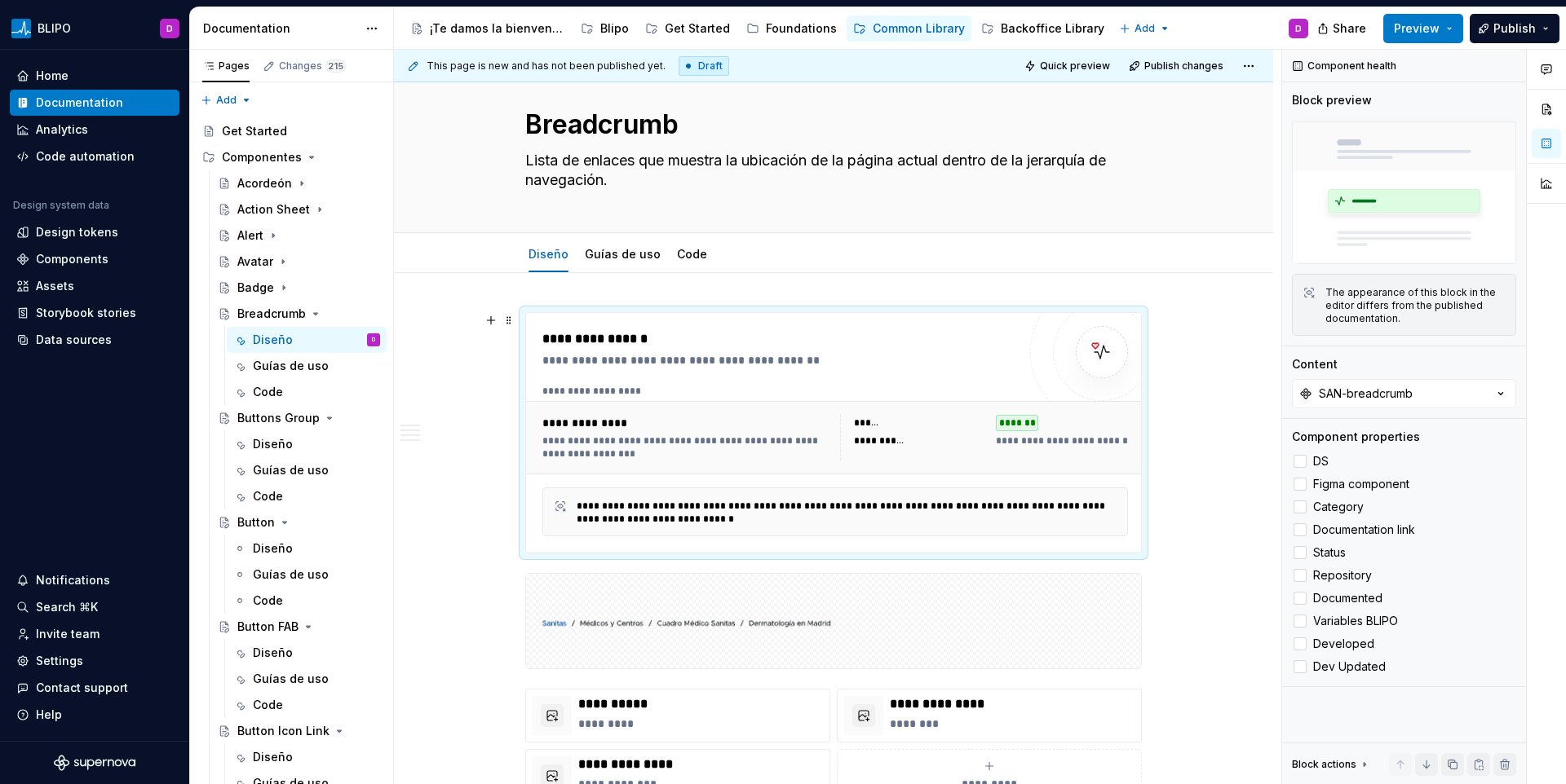
scroll to position [33, 0]
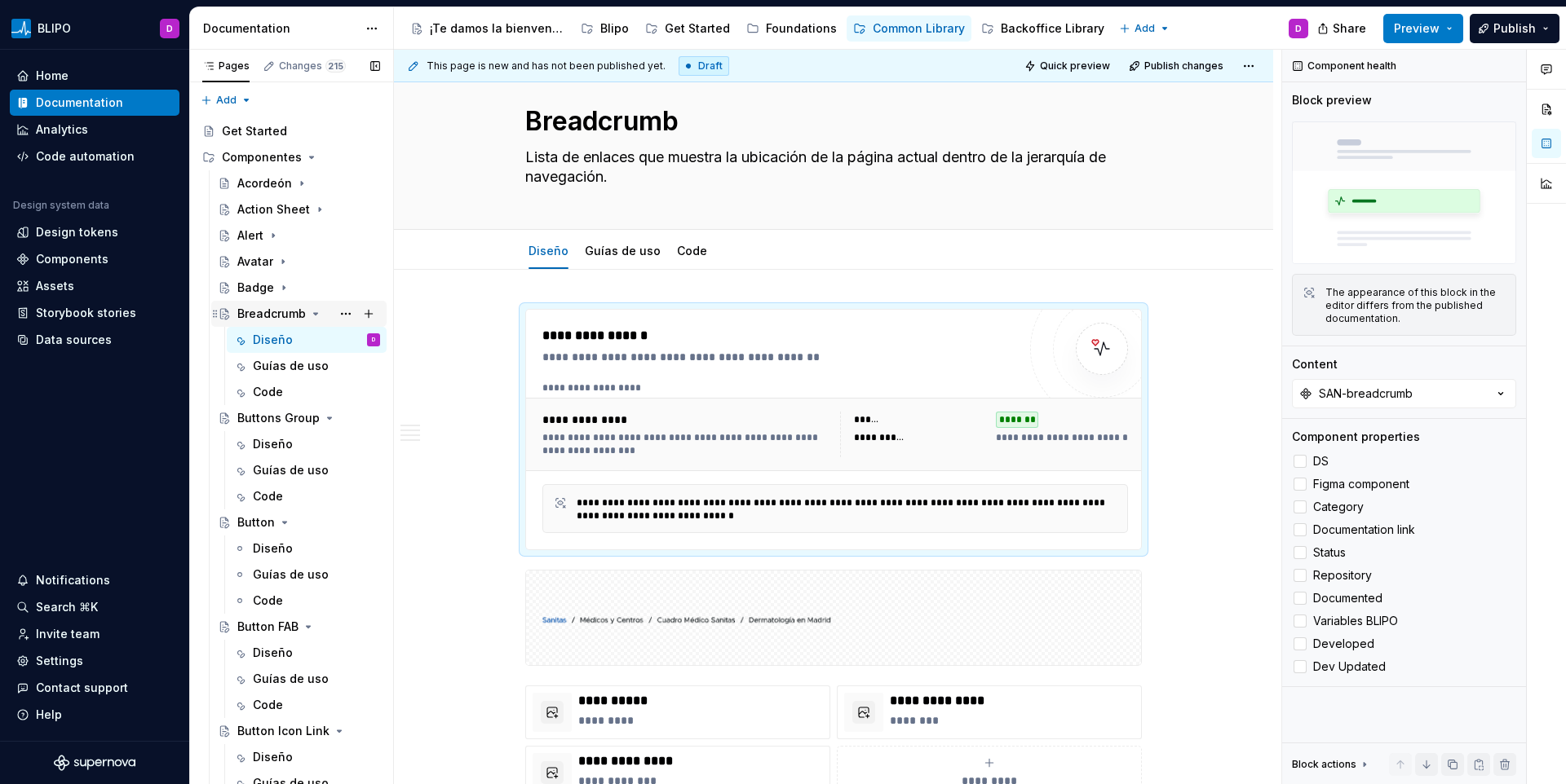
click at [317, 311] on icon "Page tree" at bounding box center [316, 314] width 13 height 13
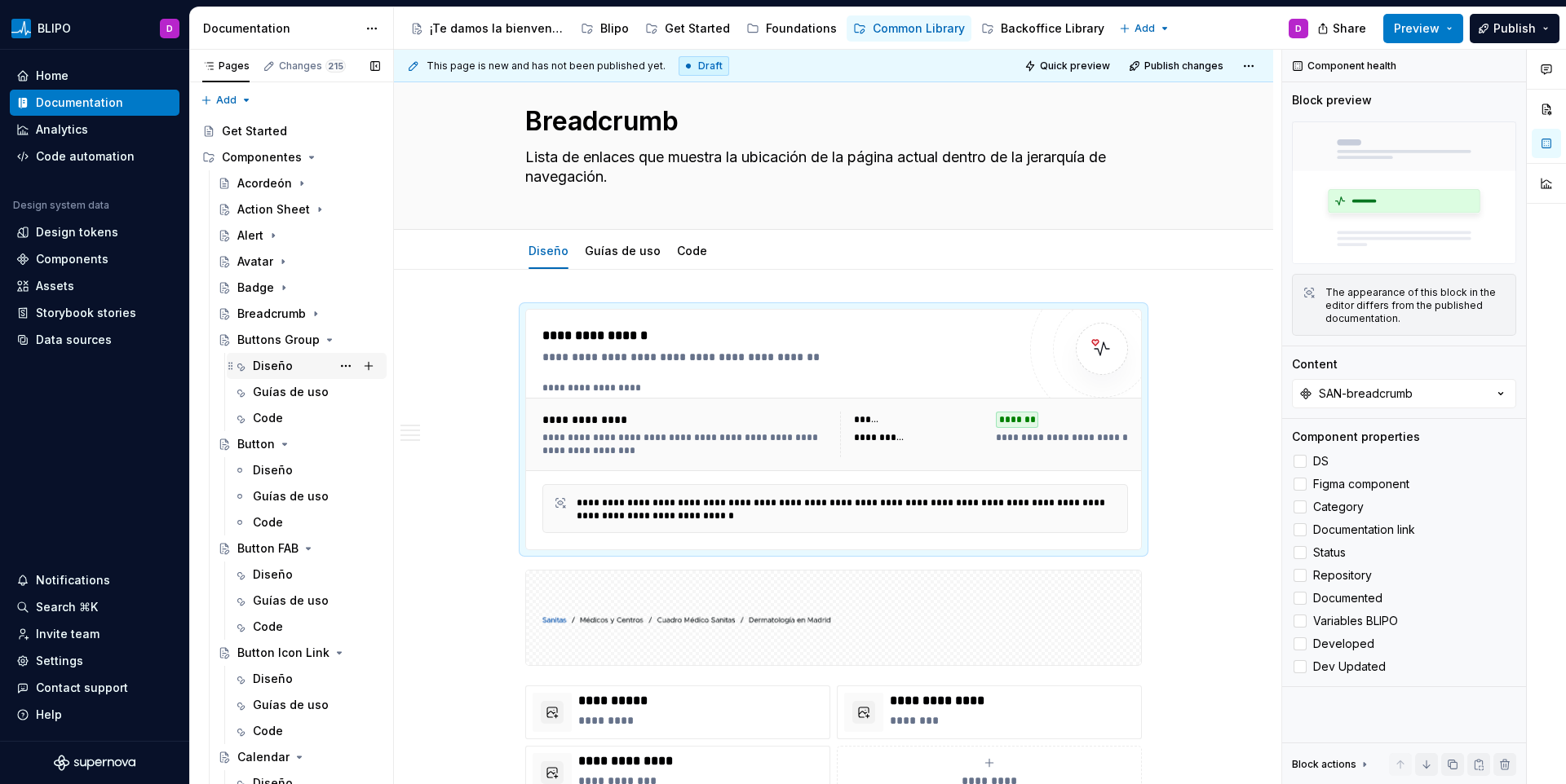
click at [291, 361] on div "Diseño" at bounding box center [272, 366] width 40 height 16
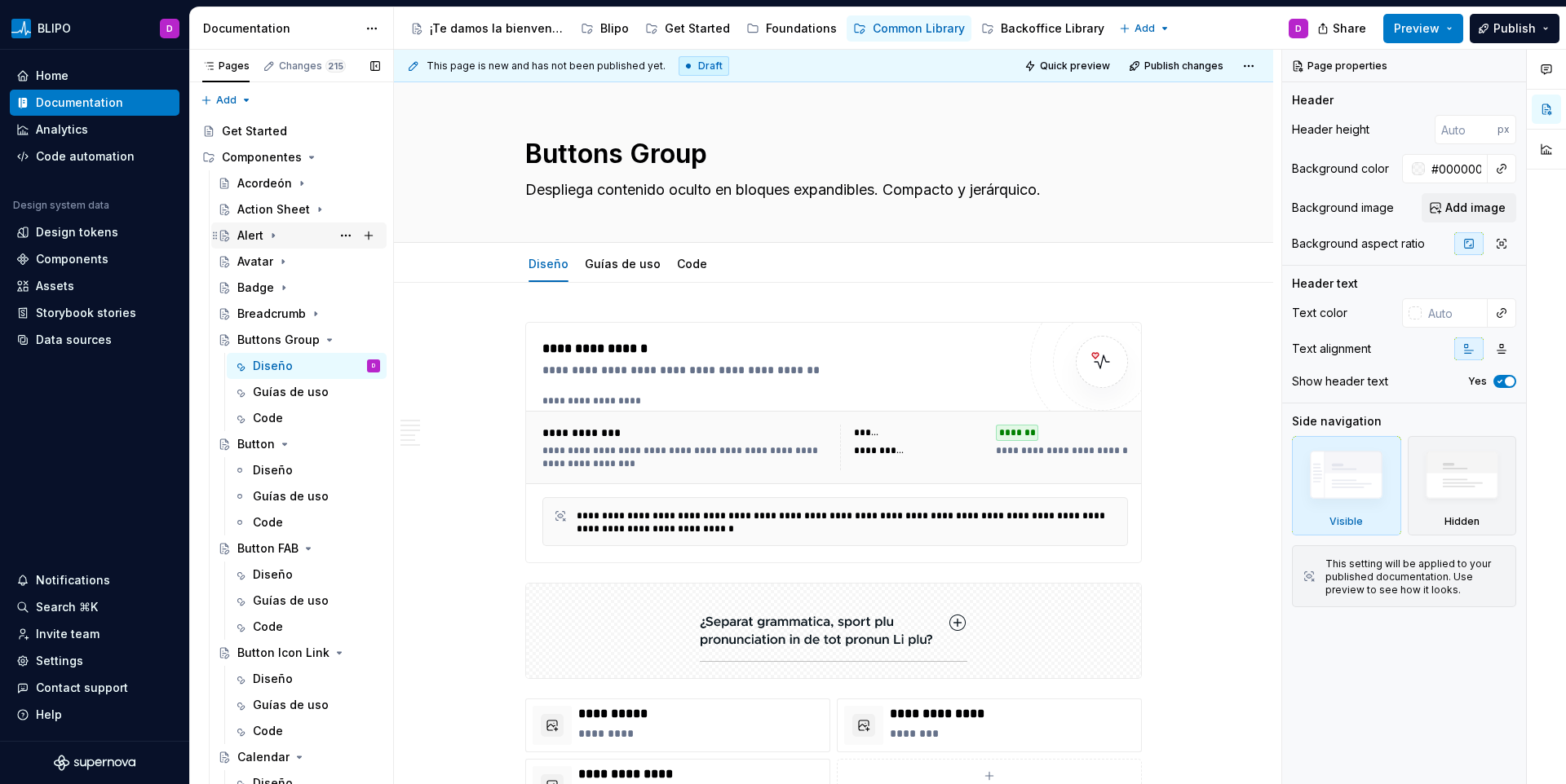
click at [275, 234] on icon "Page tree" at bounding box center [273, 236] width 13 height 13
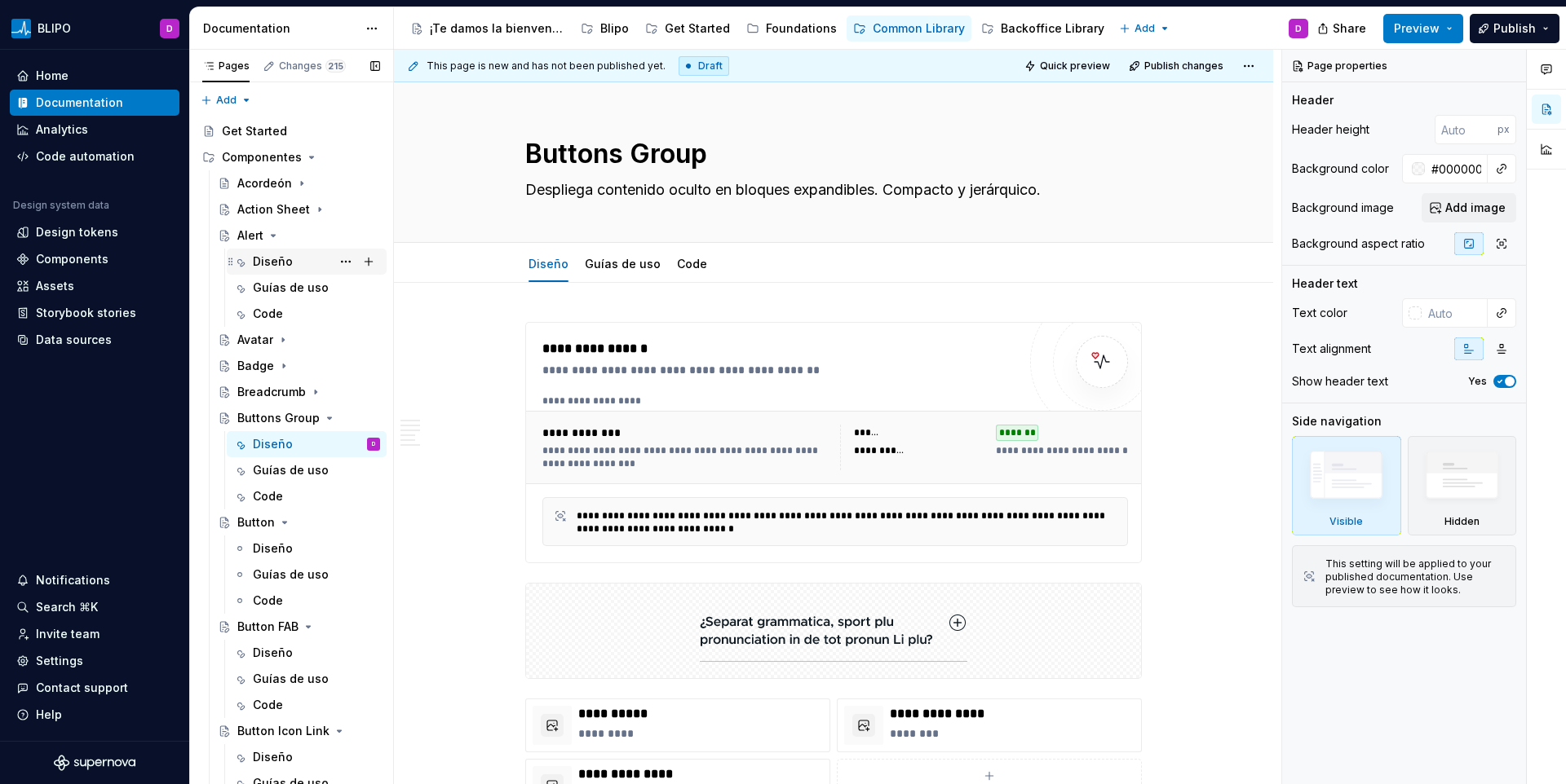
click at [274, 252] on div "Diseño" at bounding box center [316, 262] width 128 height 23
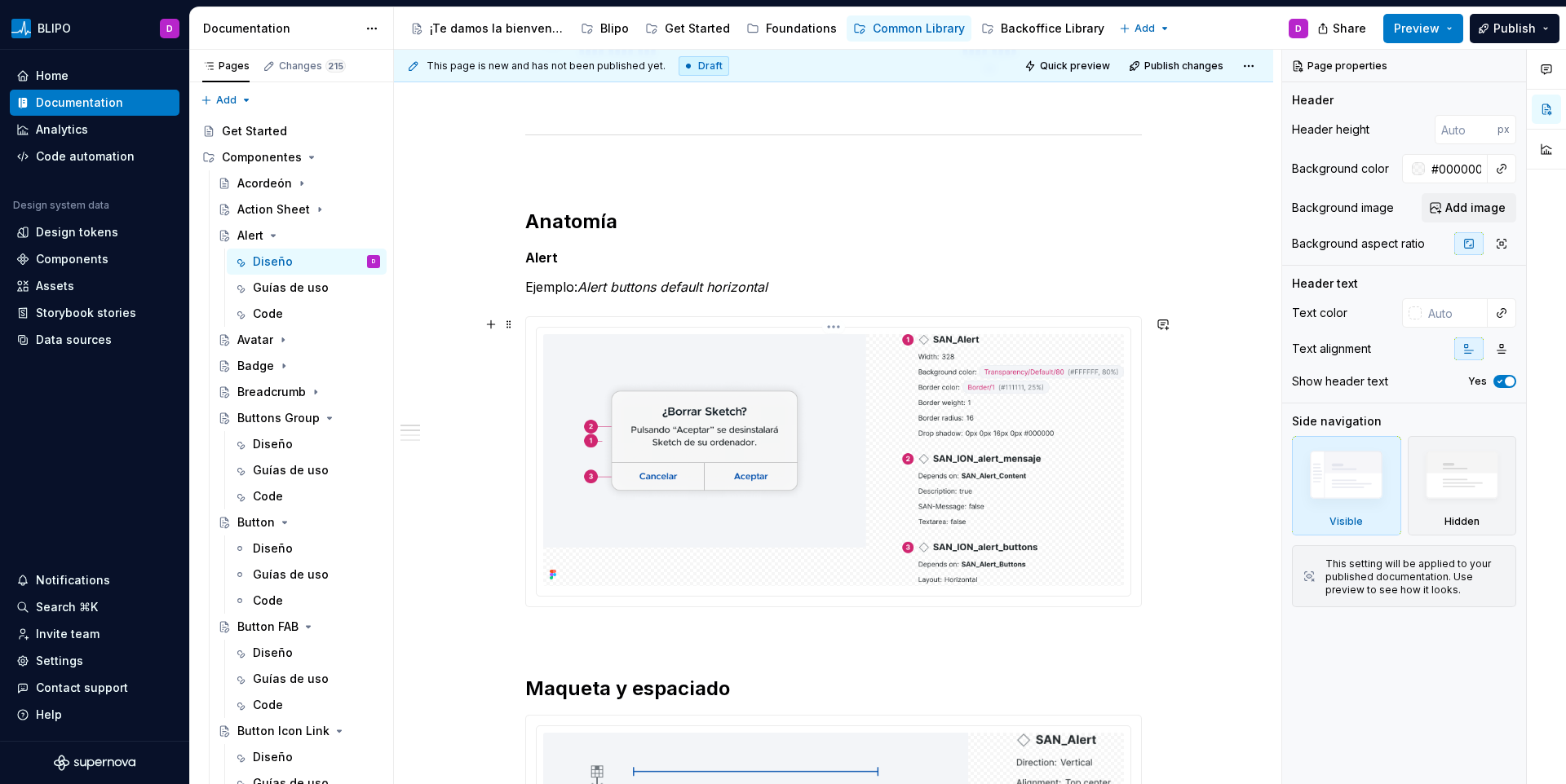
scroll to position [745, 0]
click at [275, 232] on icon "Page tree" at bounding box center [273, 236] width 13 height 13
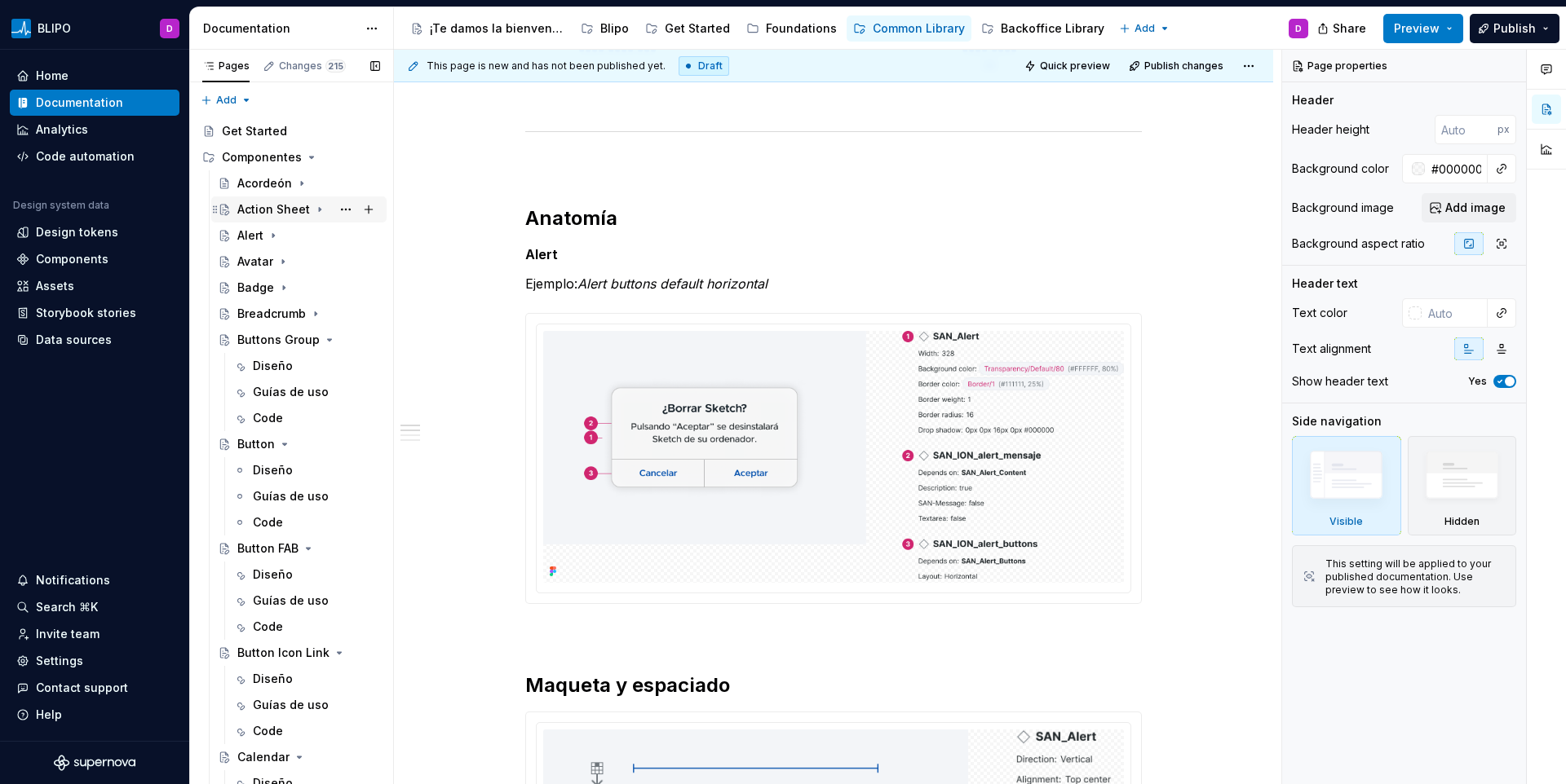
click at [313, 211] on icon "Page tree" at bounding box center [319, 209] width 13 height 13
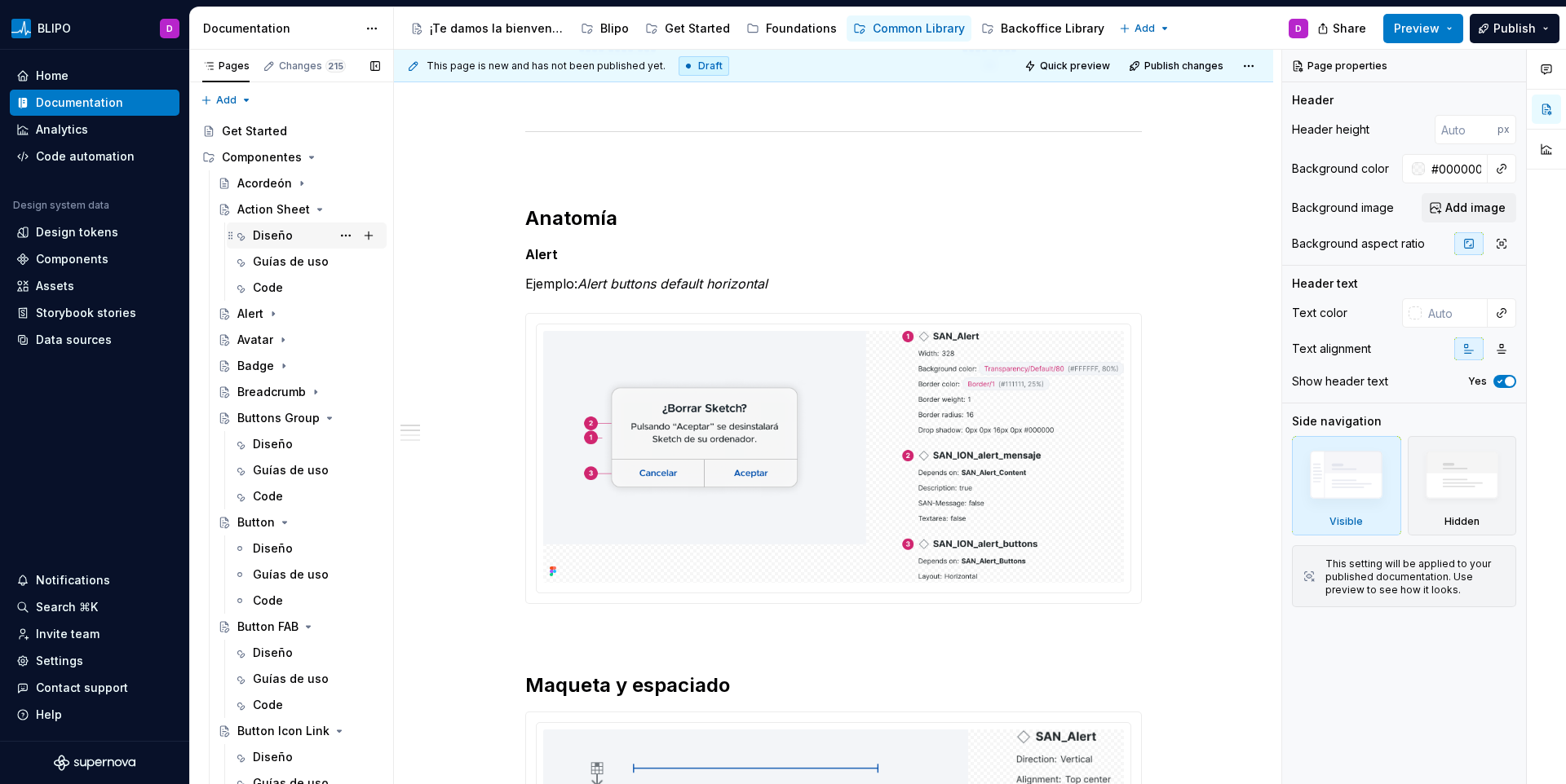
click at [301, 224] on div "Diseño" at bounding box center [316, 236] width 128 height 23
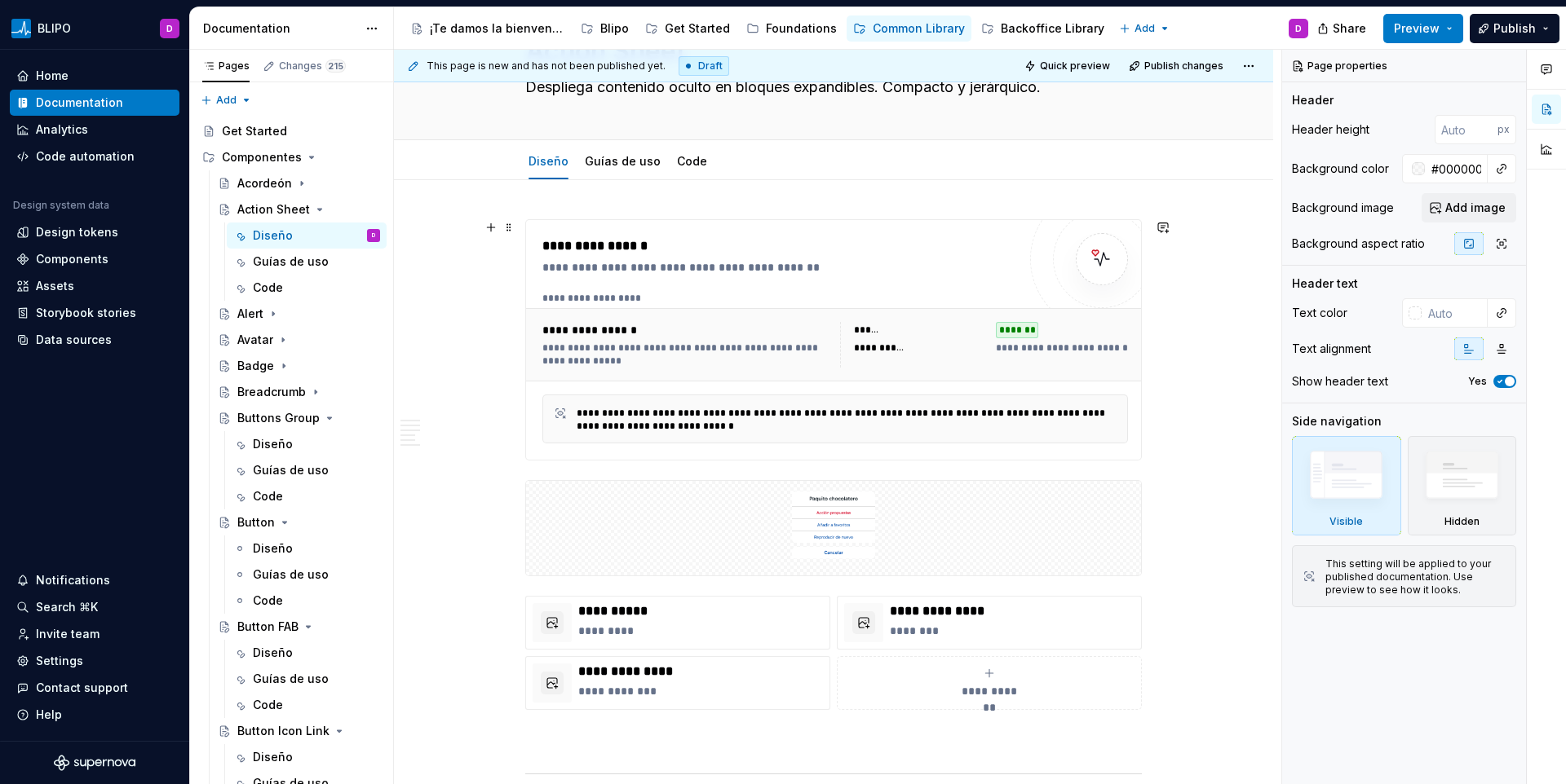
scroll to position [120, 0]
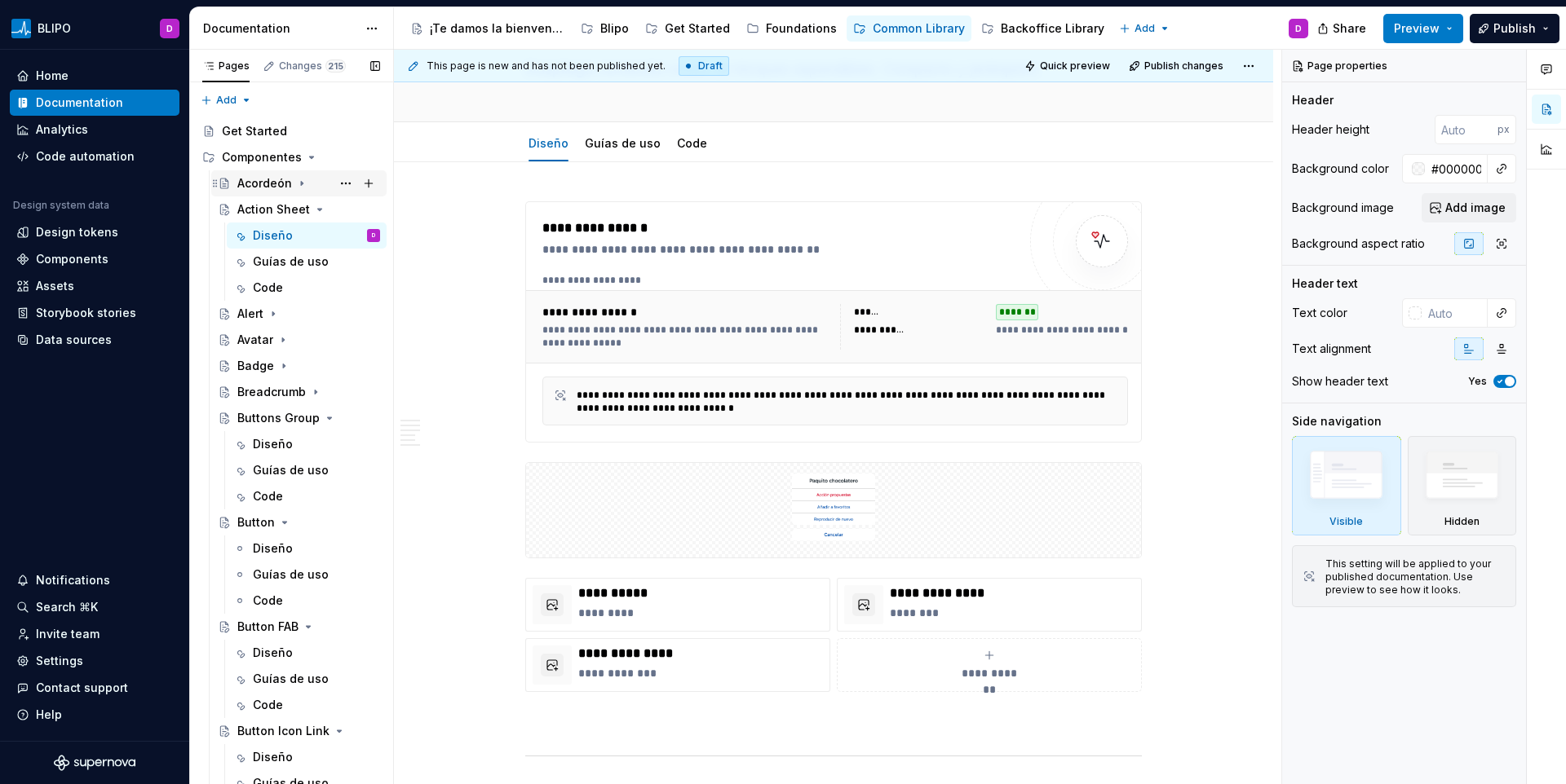
click at [302, 183] on icon "Page tree" at bounding box center [301, 183] width 13 height 13
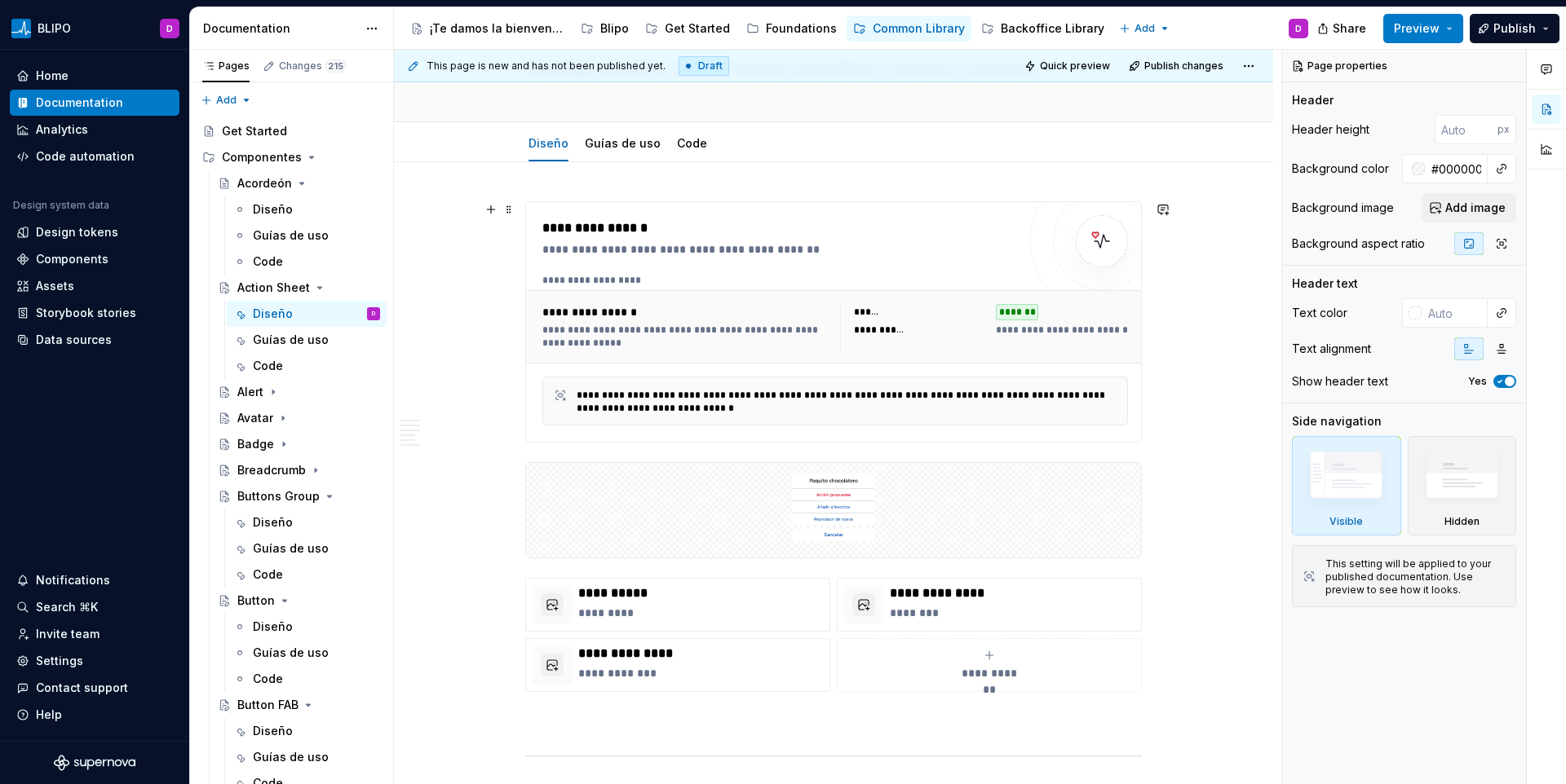
scroll to position [133, 0]
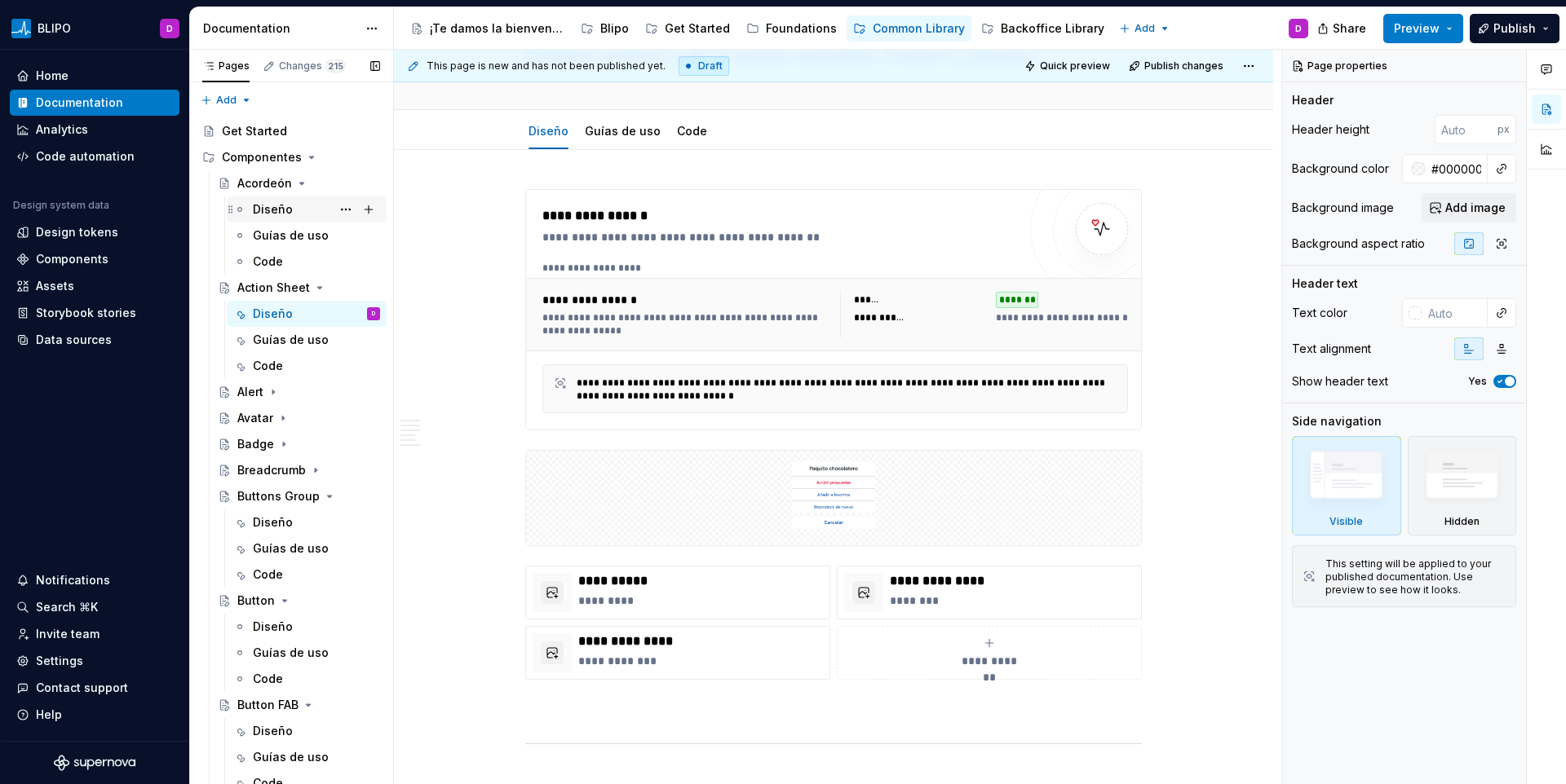
click at [270, 209] on div "Diseño" at bounding box center [272, 209] width 40 height 16
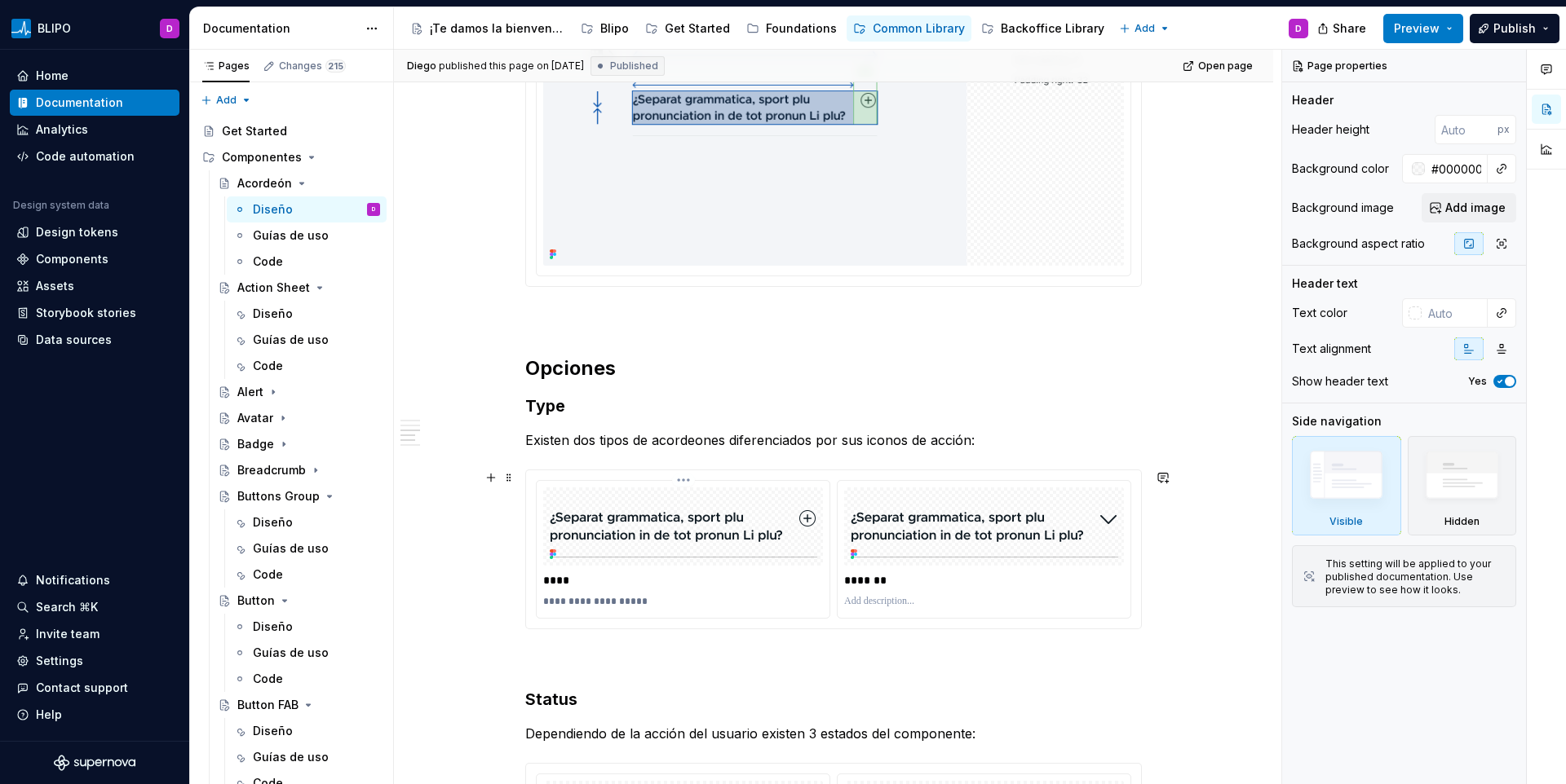
scroll to position [2082, 0]
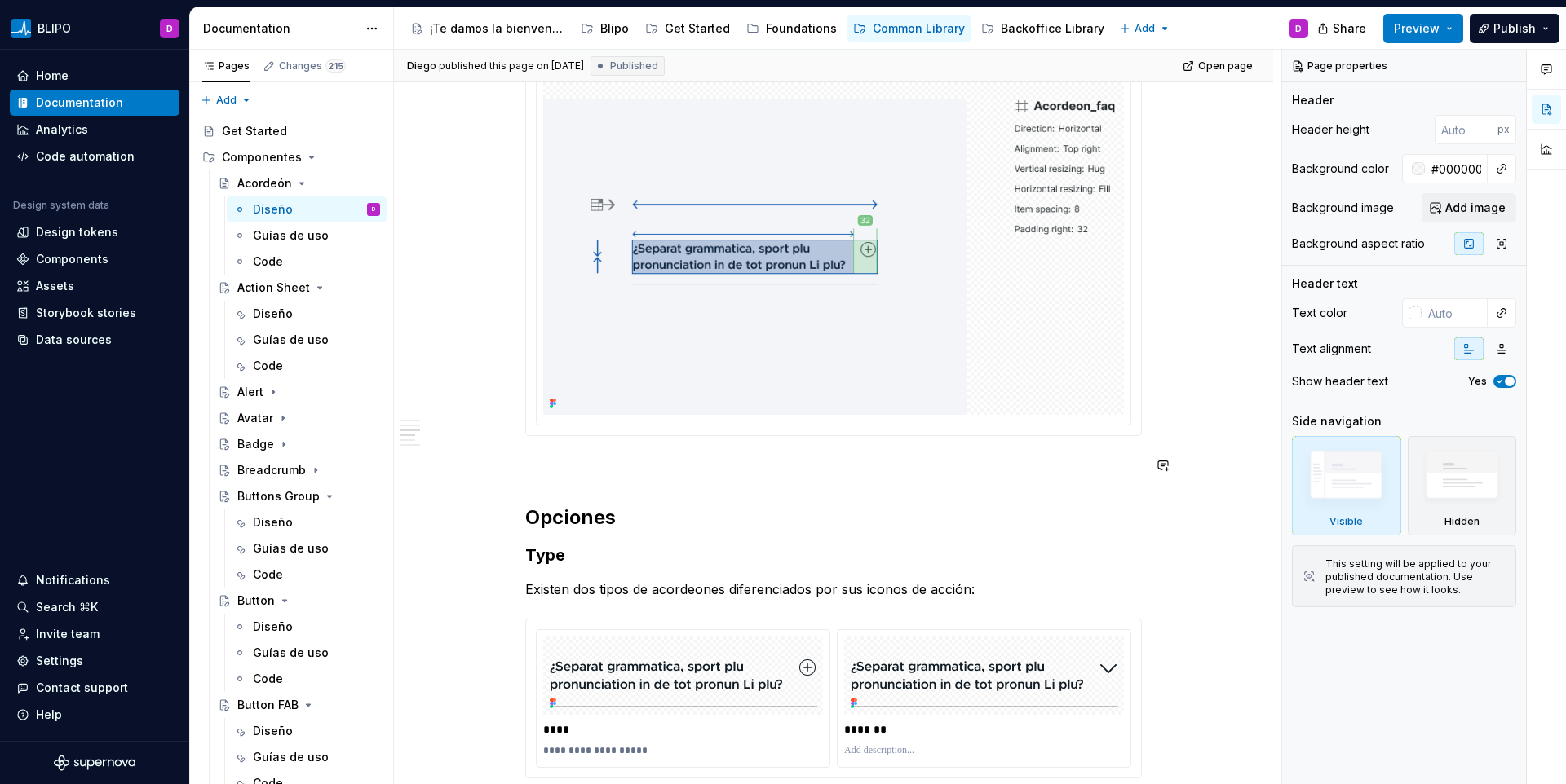
click at [613, 497] on div "**********" at bounding box center [834, 439] width 617 height 4398
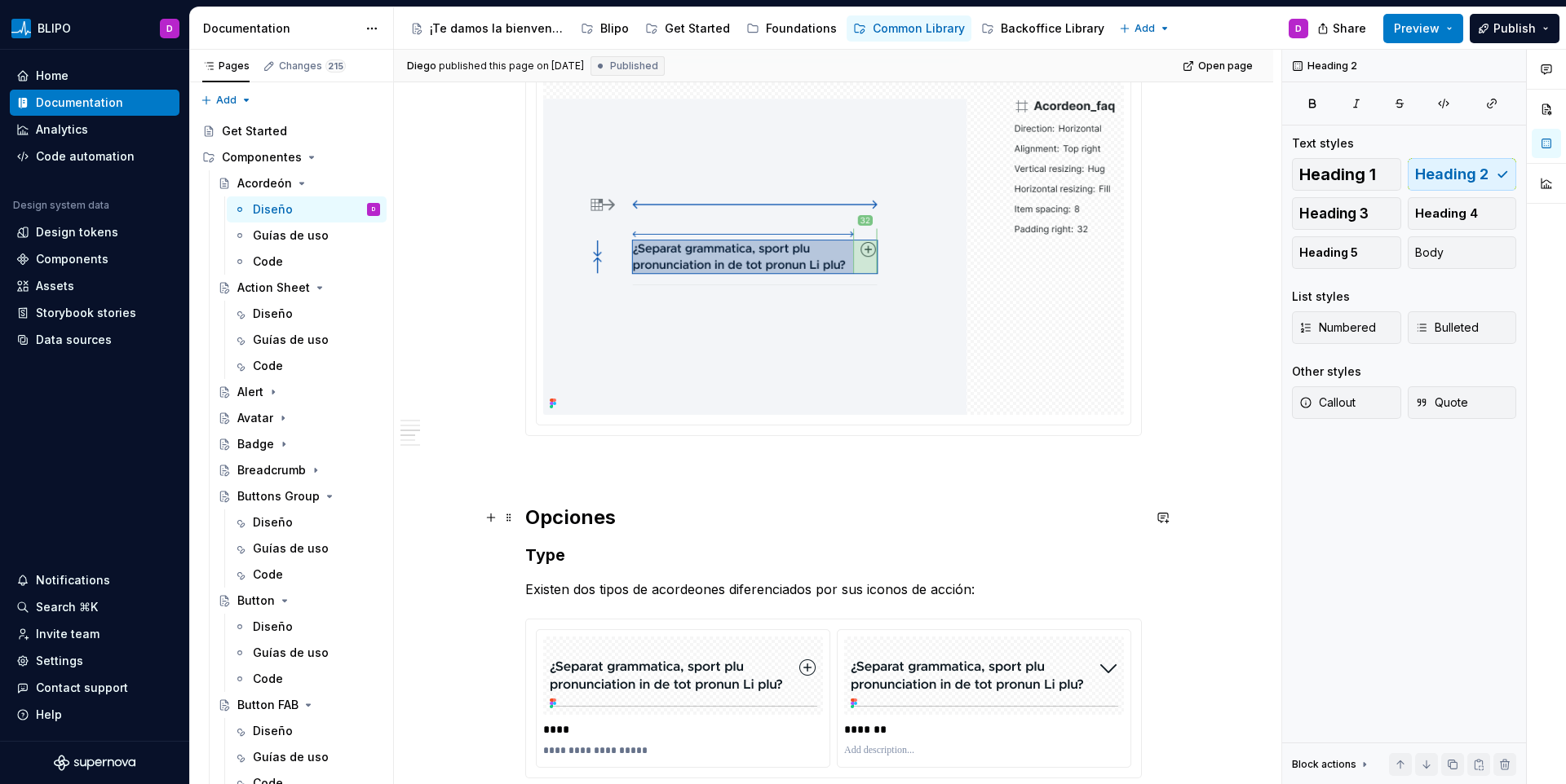
click at [554, 507] on h2 "Opciones" at bounding box center [834, 517] width 617 height 26
click at [299, 184] on icon "Page tree" at bounding box center [301, 183] width 13 height 13
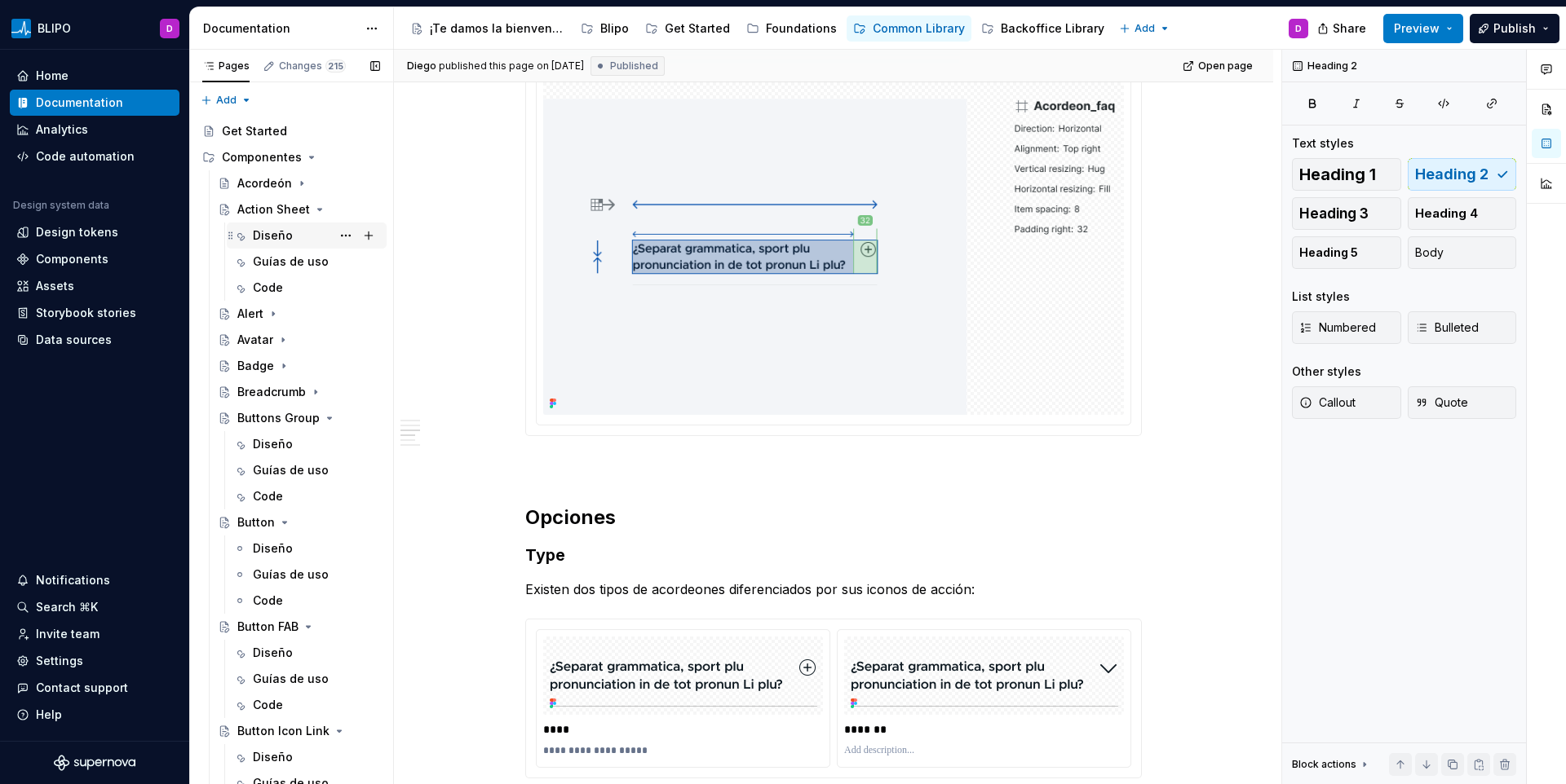
click at [295, 233] on div "Diseño" at bounding box center [316, 236] width 128 height 23
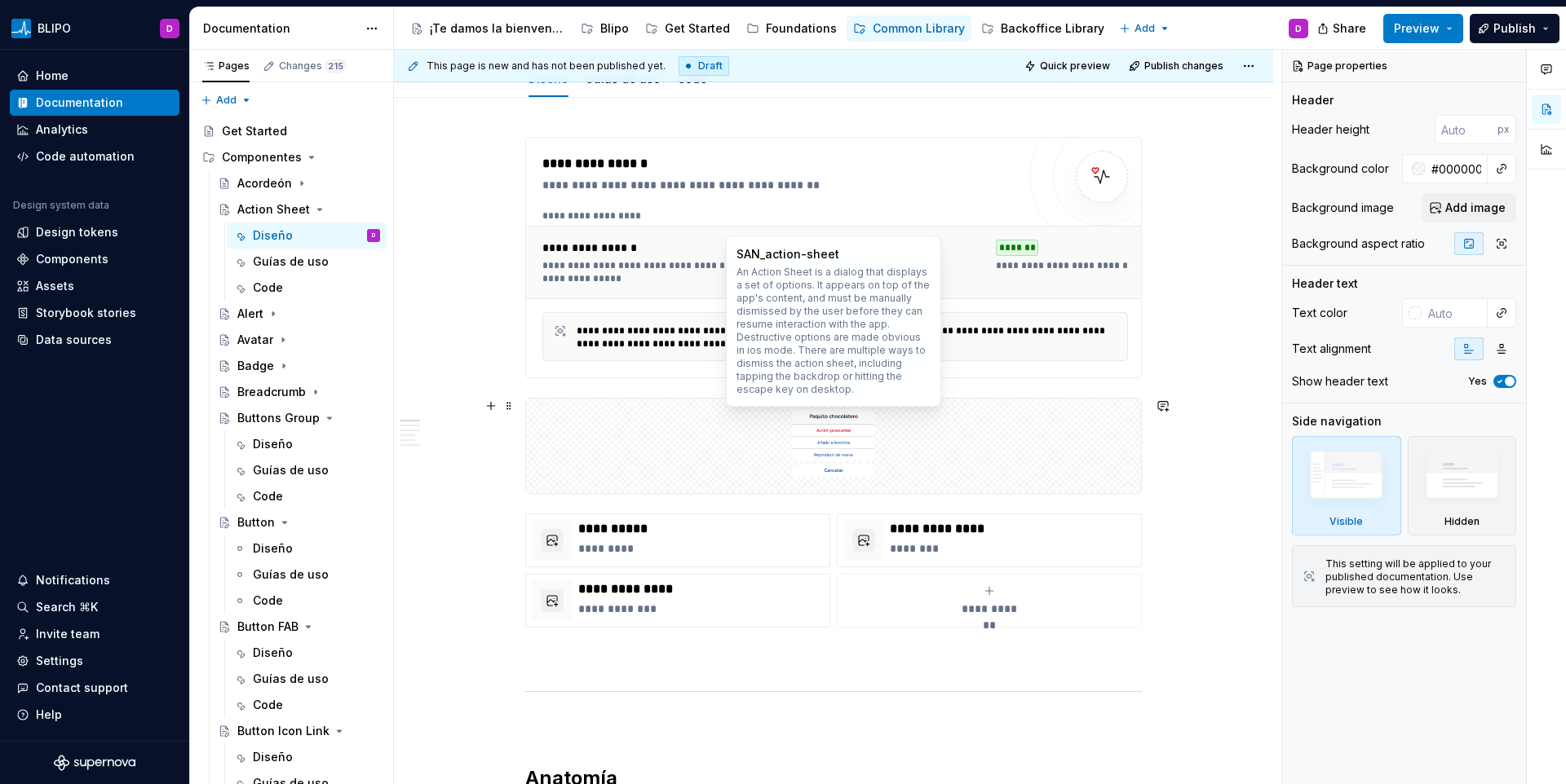
scroll to position [193, 0]
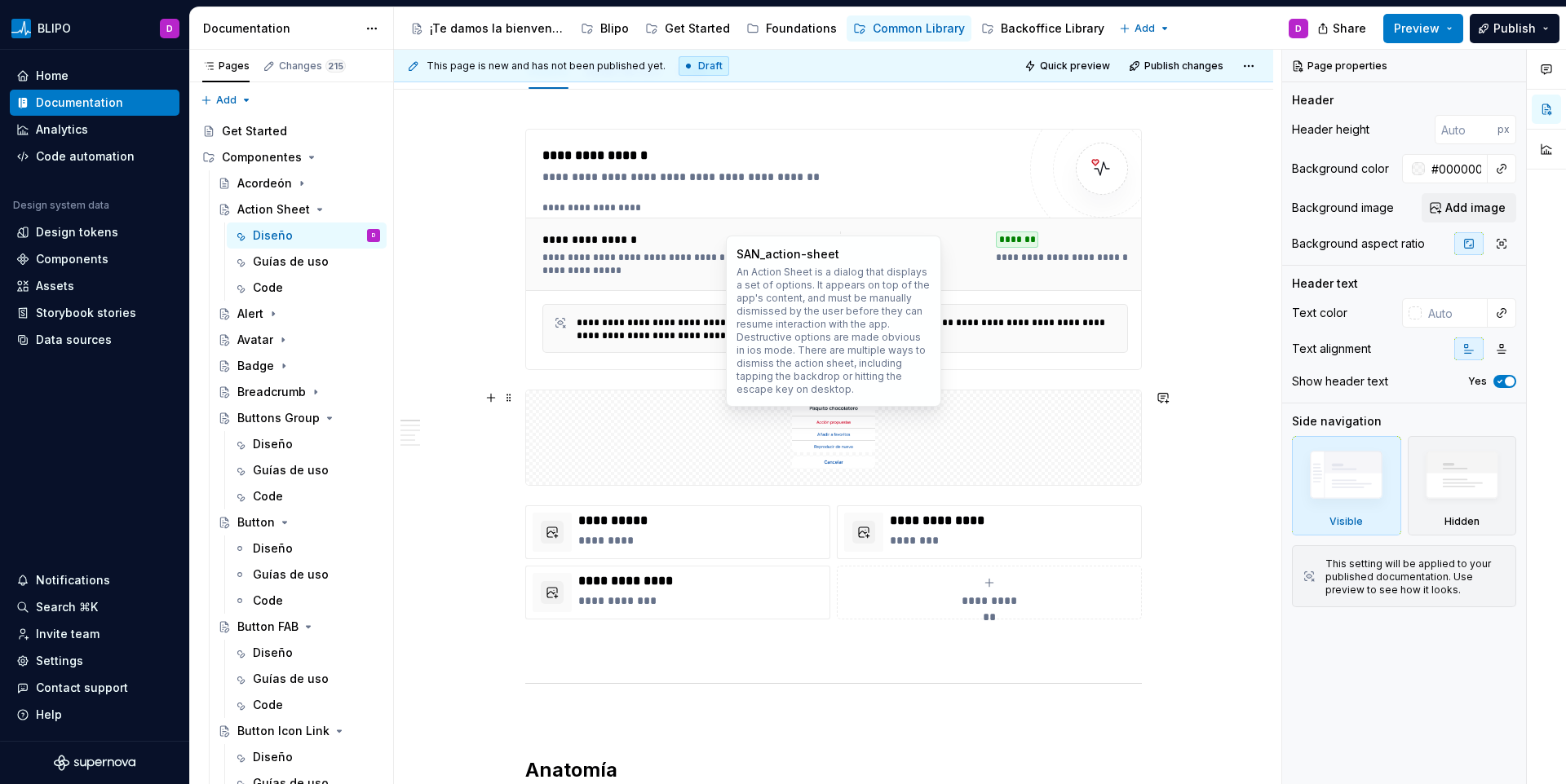
click at [852, 442] on img at bounding box center [833, 438] width 293 height 82
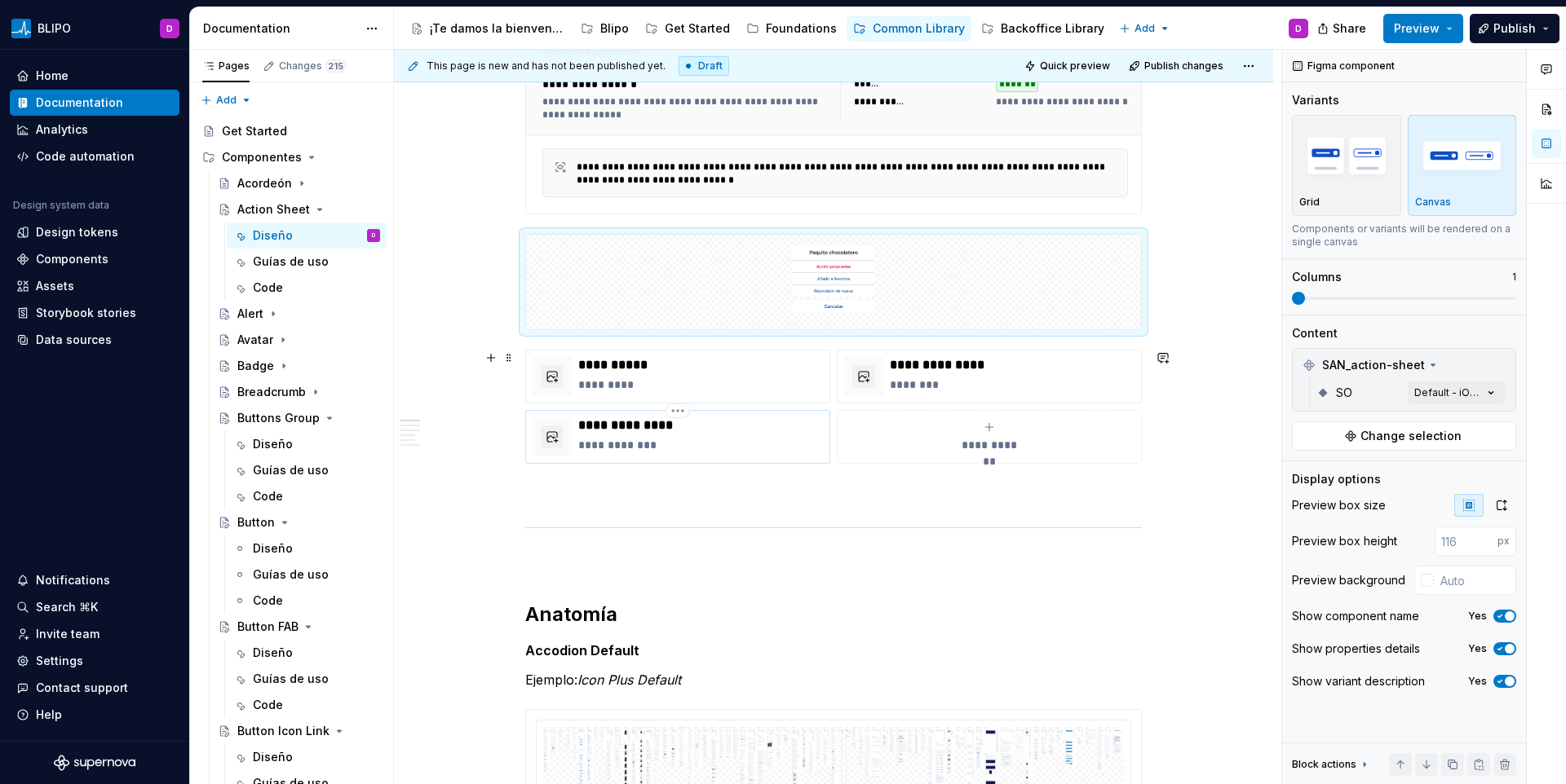
scroll to position [352, 0]
click at [626, 377] on p "*********" at bounding box center [701, 382] width 245 height 16
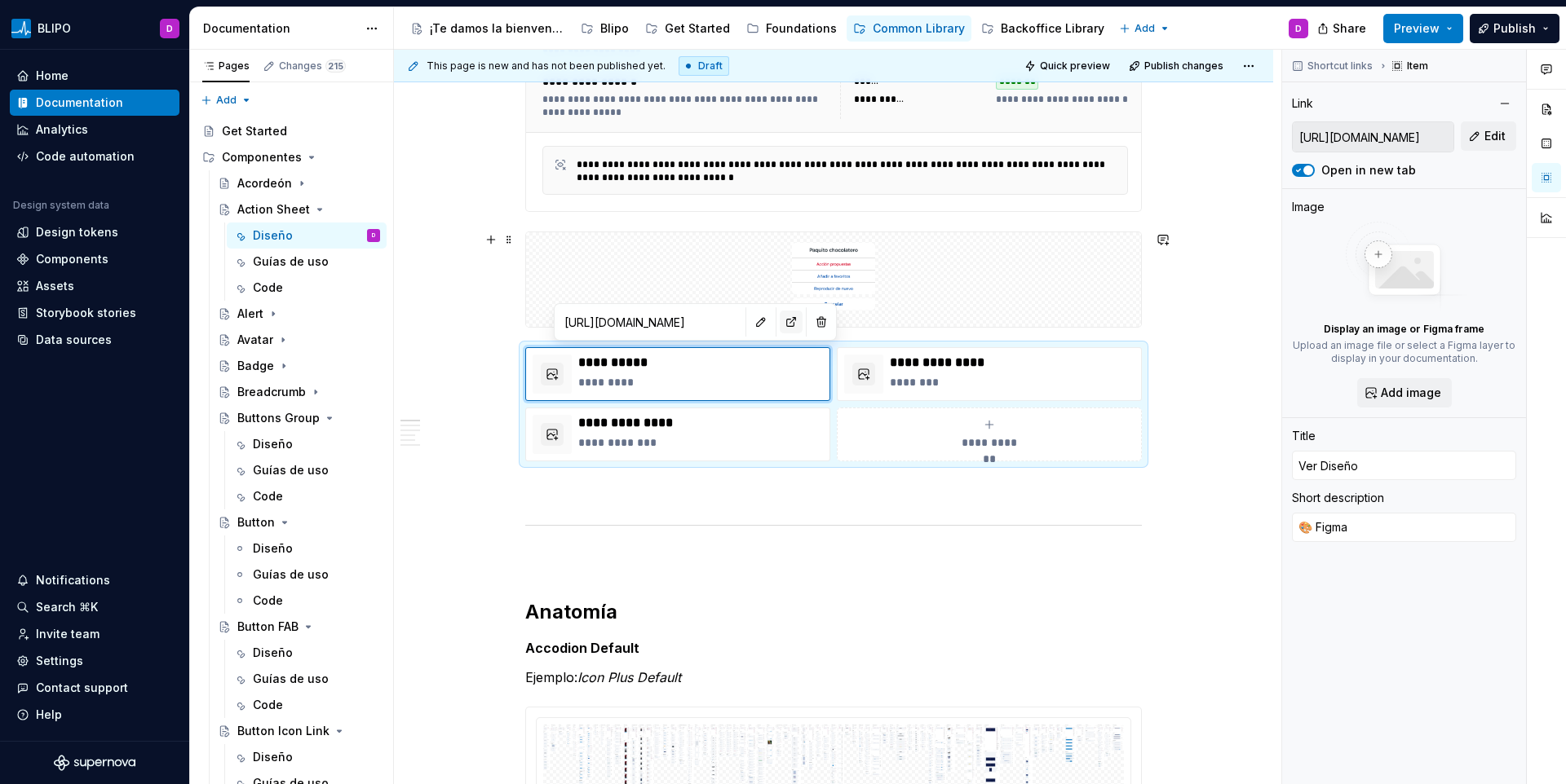
click at [780, 331] on button "button" at bounding box center [791, 322] width 23 height 23
click at [750, 325] on button "button" at bounding box center [761, 322] width 23 height 23
type textarea "*"
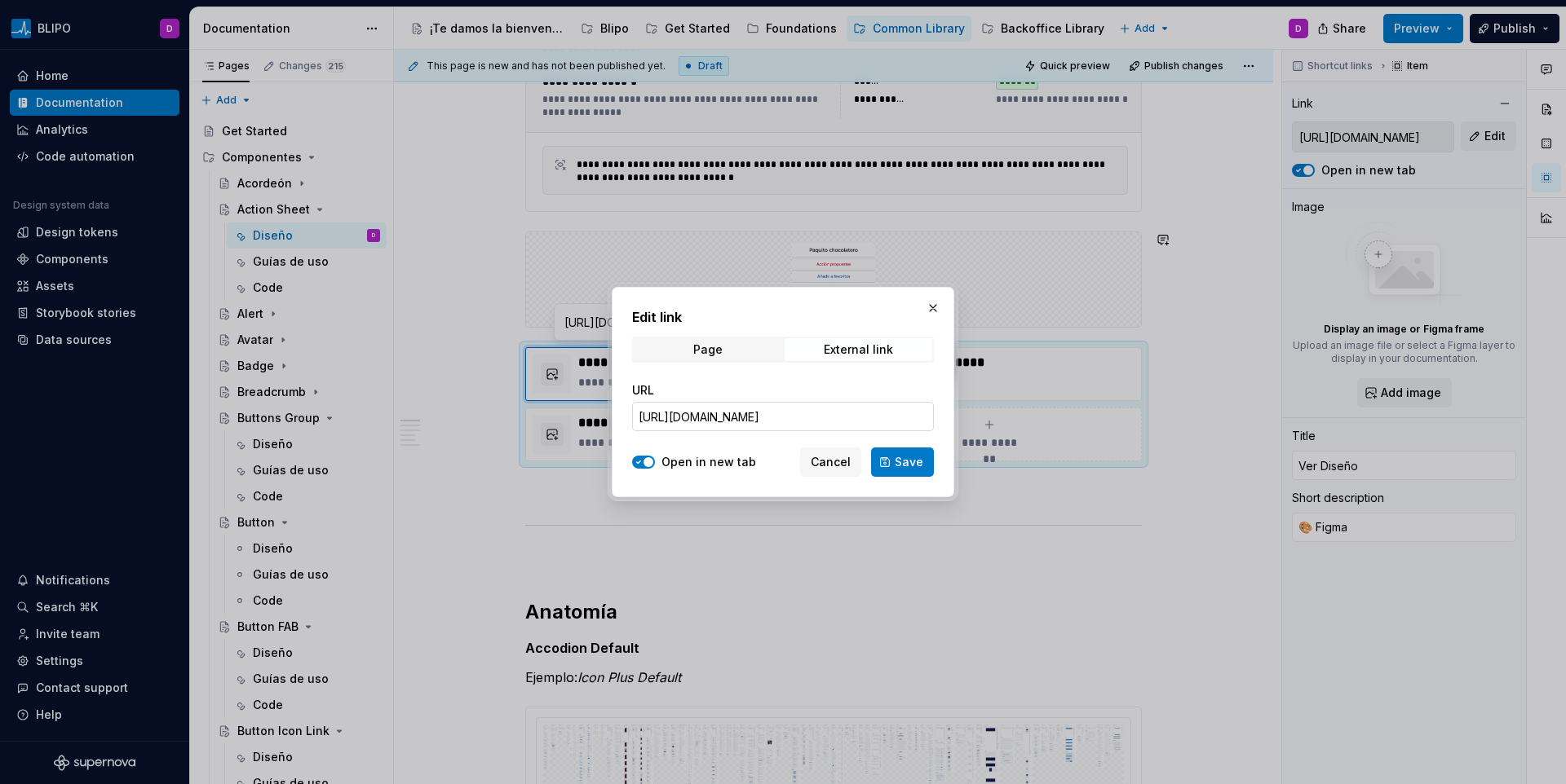
click at [785, 402] on input "[URL][DOMAIN_NAME]" at bounding box center [783, 416] width 302 height 29
click at [787, 414] on input "[URL][DOMAIN_NAME]" at bounding box center [783, 416] width 302 height 29
click at [787, 413] on input "[URL][DOMAIN_NAME]" at bounding box center [783, 416] width 302 height 29
click at [786, 413] on input "[URL][DOMAIN_NAME]" at bounding box center [783, 416] width 302 height 29
paste input "[URL][DOMAIN_NAME]"
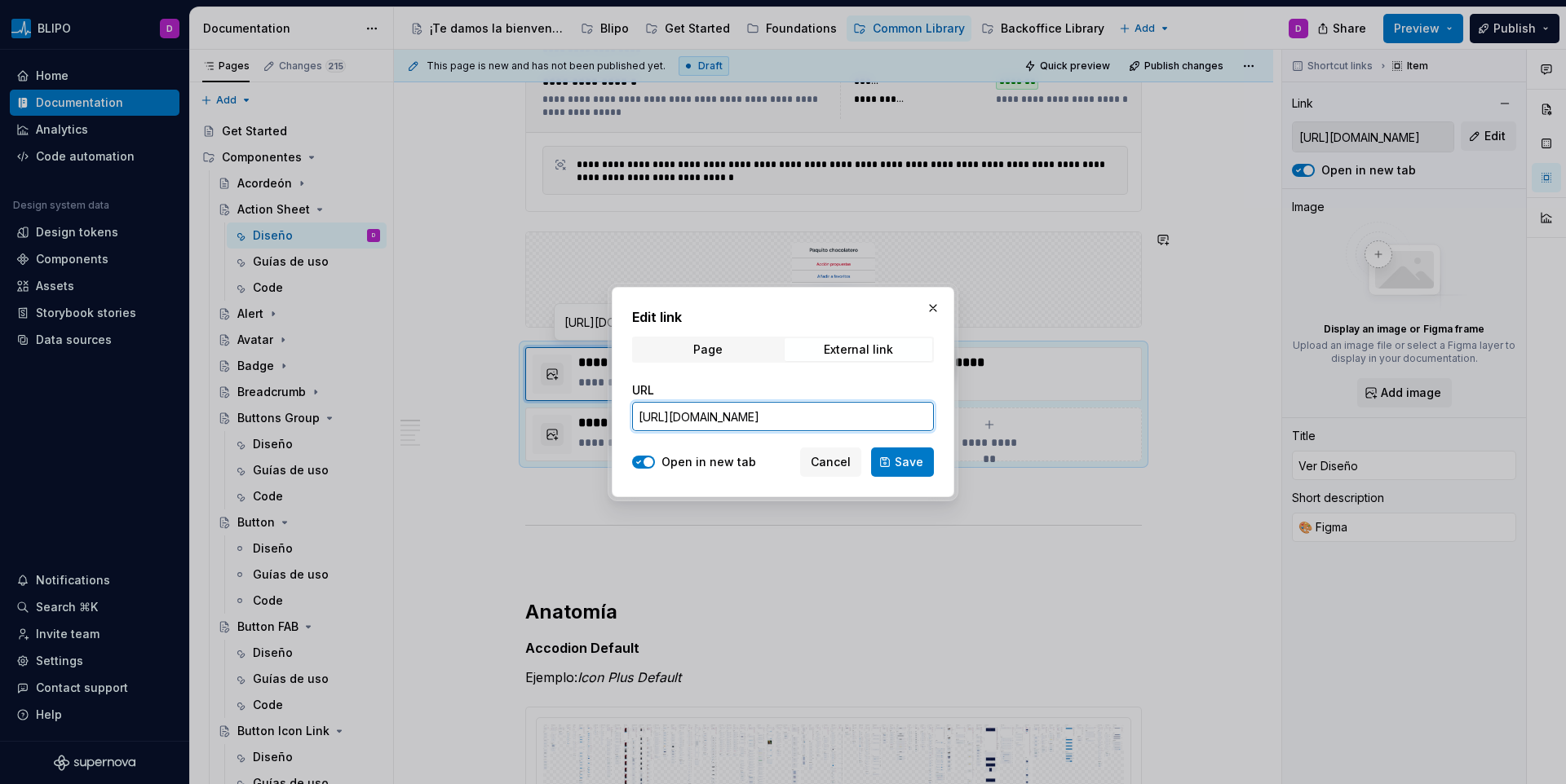
scroll to position [0, 541]
type input "[URL][DOMAIN_NAME]"
click at [922, 476] on button "Save" at bounding box center [902, 462] width 63 height 29
type textarea "*"
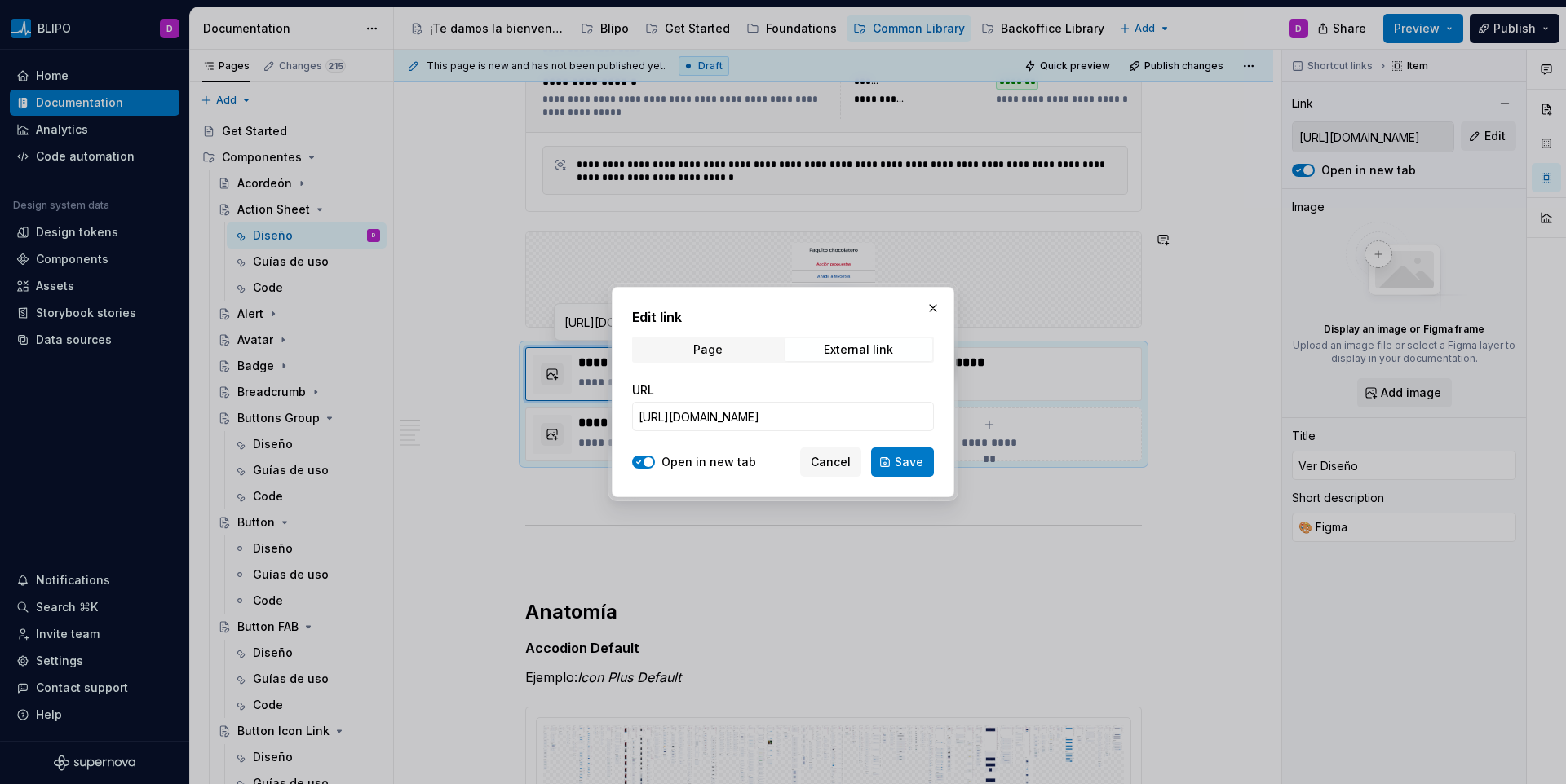
type input "[URL][DOMAIN_NAME]"
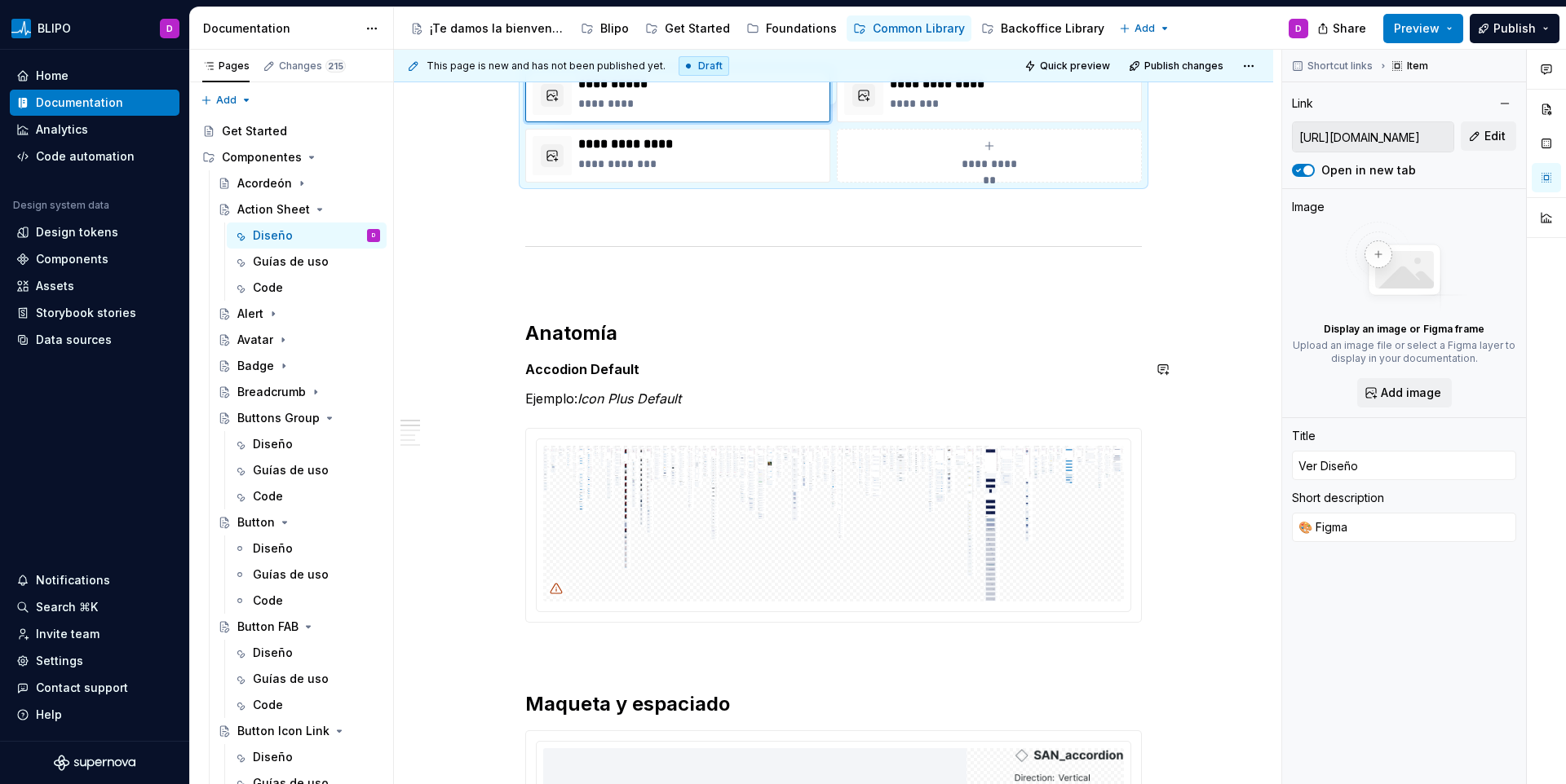
scroll to position [695, 0]
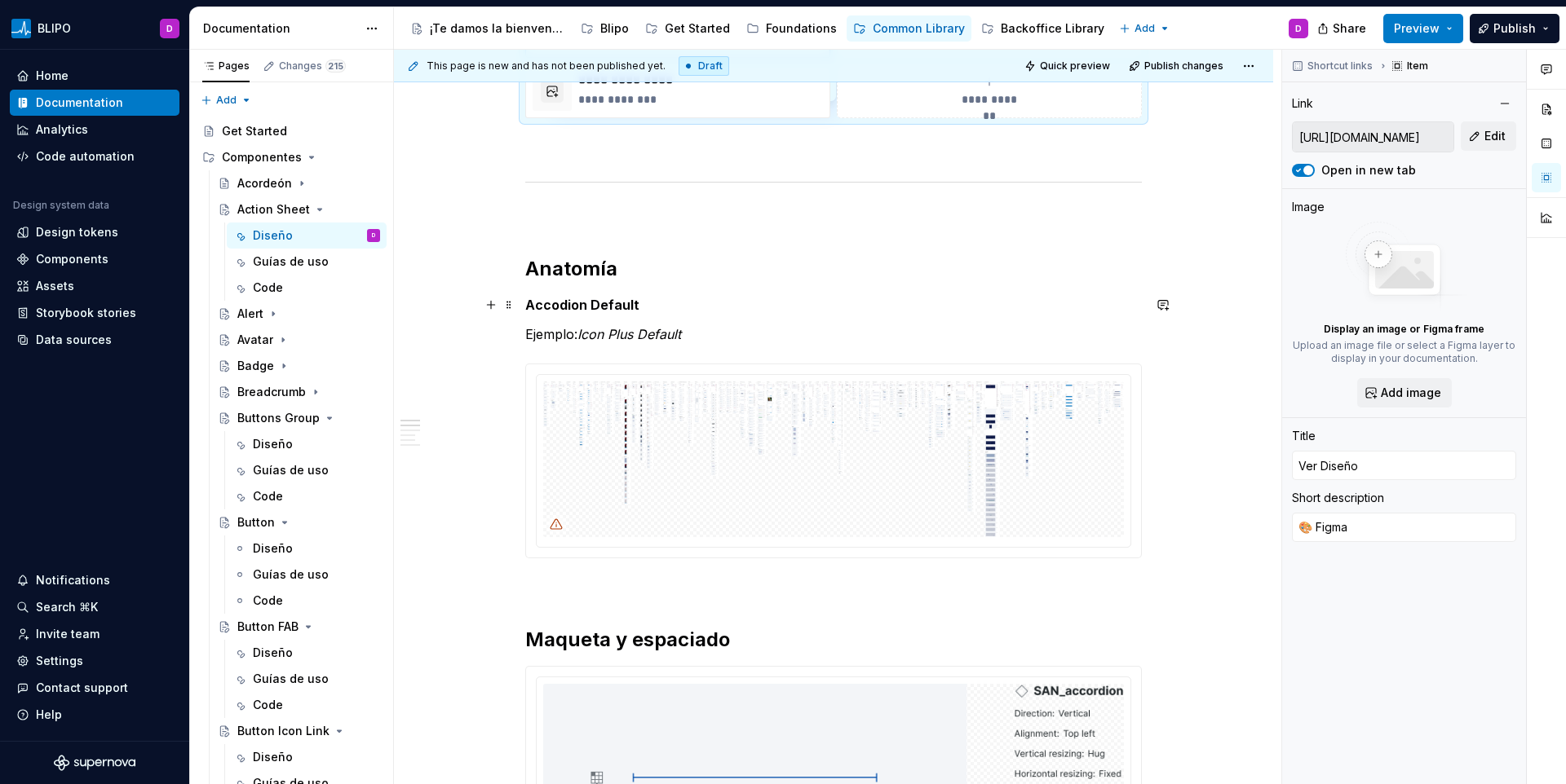
click at [539, 307] on strong "Accodion Default" at bounding box center [582, 305] width 114 height 16
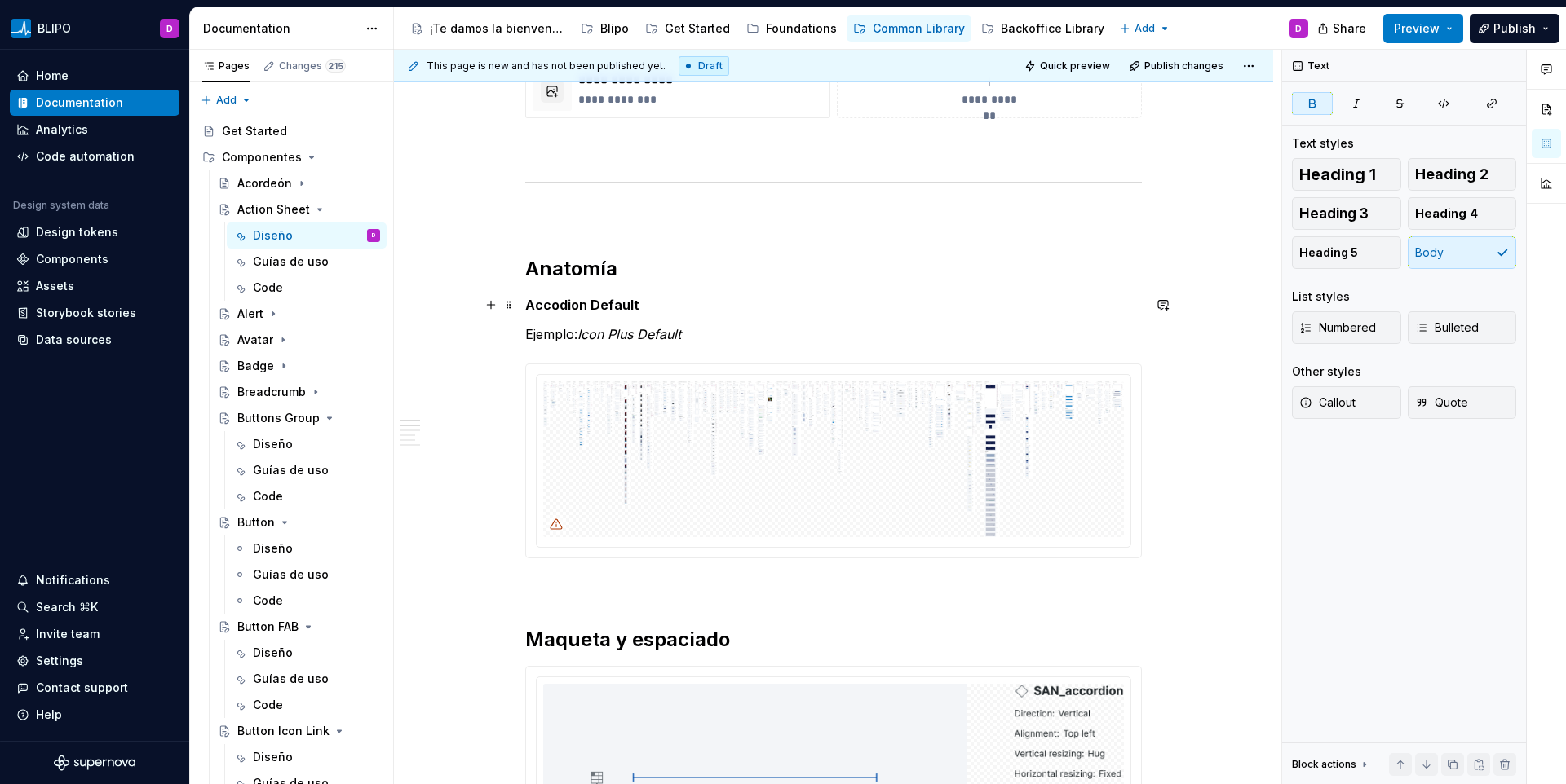
click at [541, 304] on strong "Accodion Default" at bounding box center [582, 305] width 114 height 16
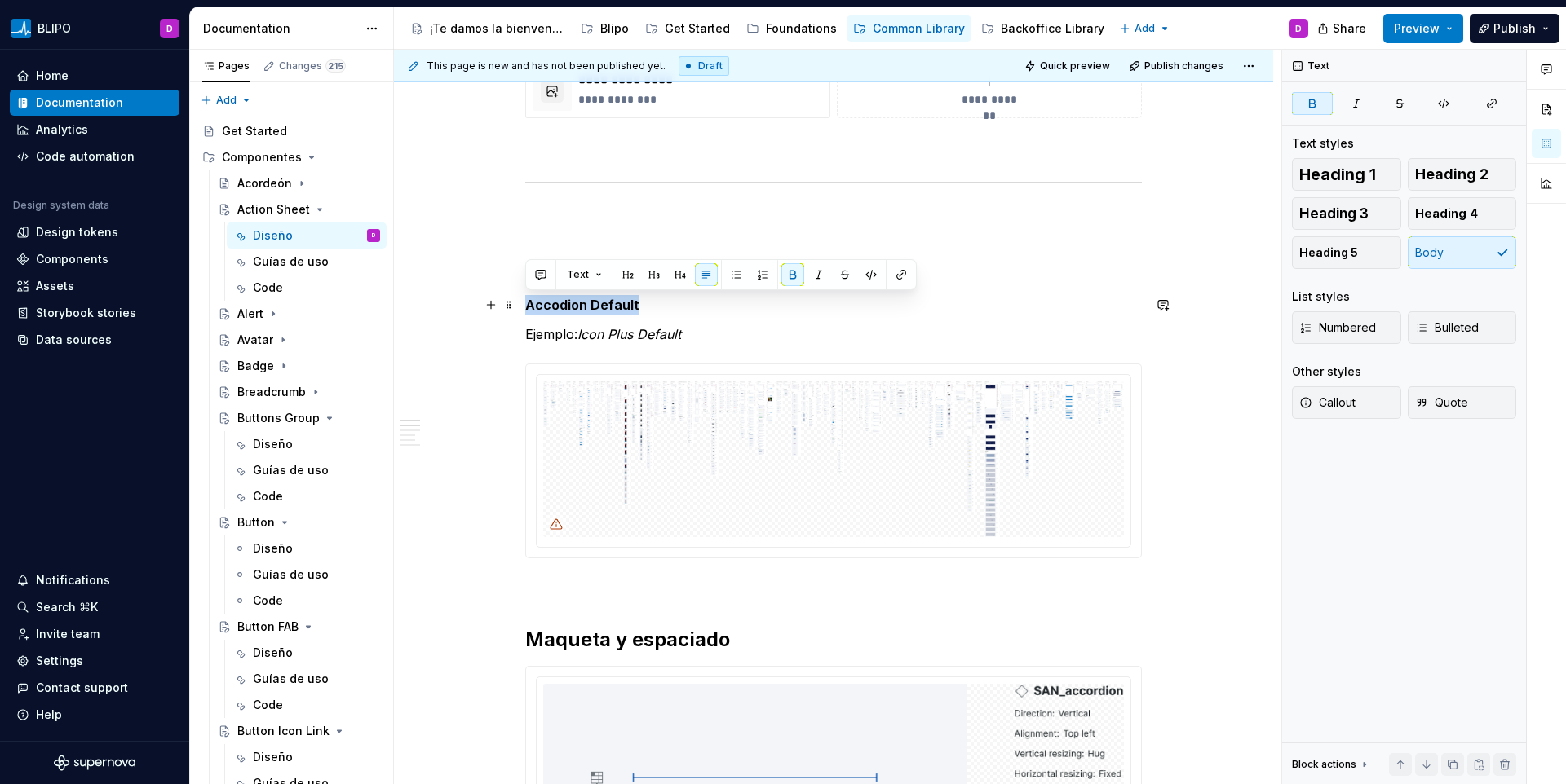
click at [558, 313] on strong "Accodion Default" at bounding box center [582, 305] width 114 height 16
click at [557, 313] on strong "Accodion Default" at bounding box center [582, 305] width 114 height 16
click at [788, 425] on img at bounding box center [833, 460] width 580 height 156
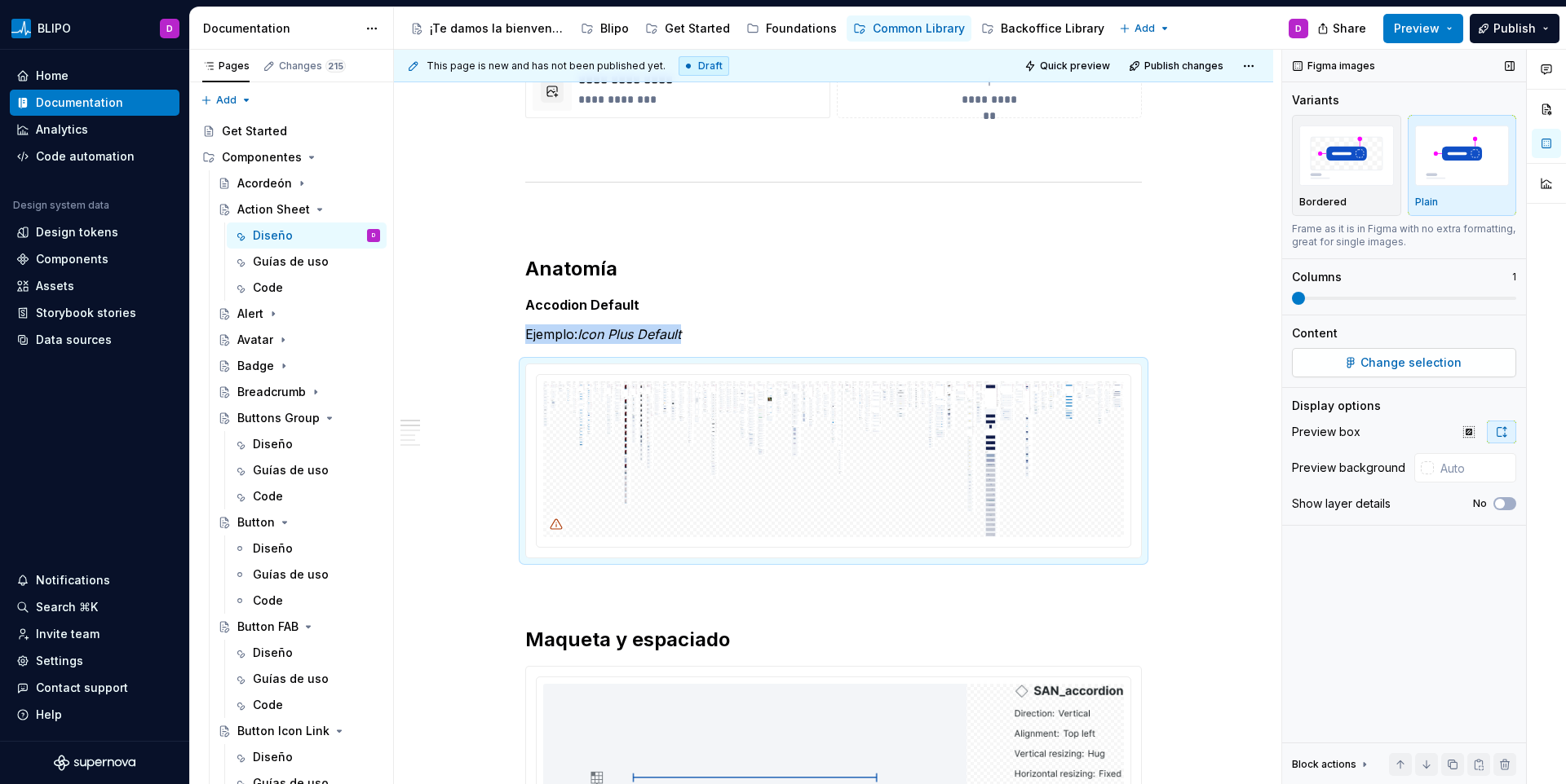
click at [1380, 348] on button "Change selection" at bounding box center [1404, 362] width 224 height 29
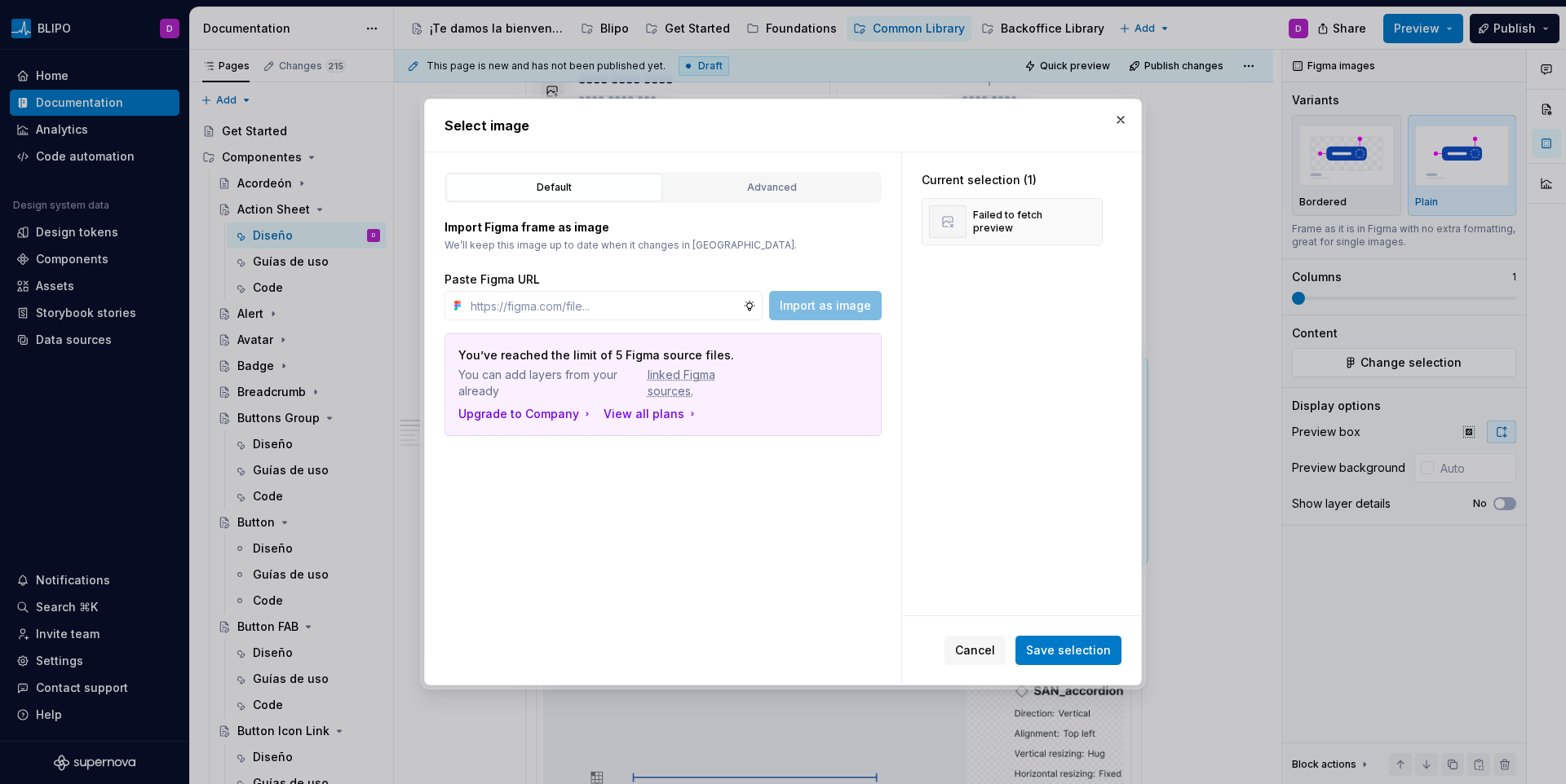
type textarea "*"
click at [509, 308] on input "text" at bounding box center [604, 306] width 279 height 29
paste input "Action-sheet Anatomy Exhibits"
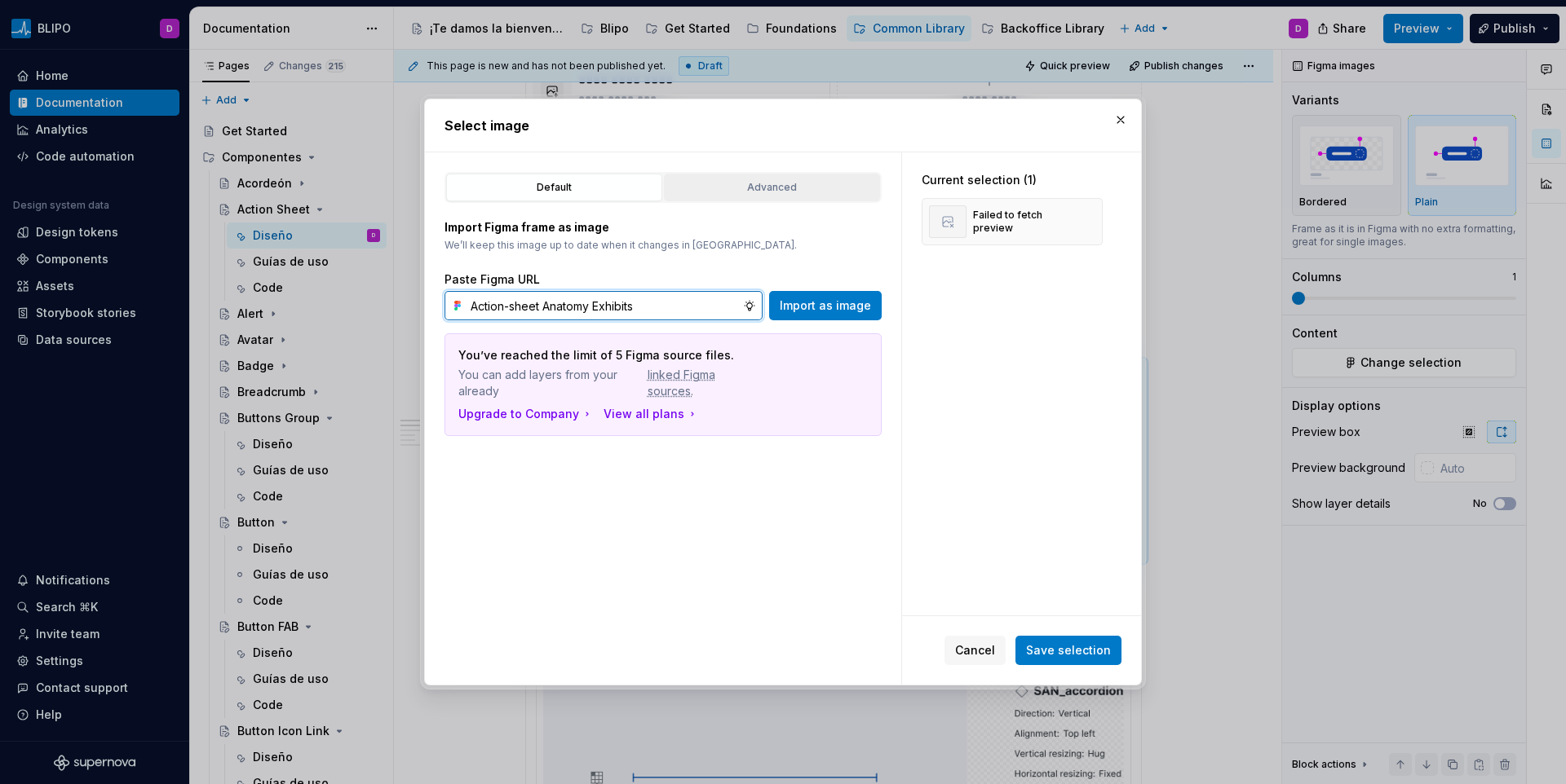
type input "Action-sheet Anatomy Exhibits"
click at [748, 193] on div "Advanced" at bounding box center [772, 188] width 205 height 16
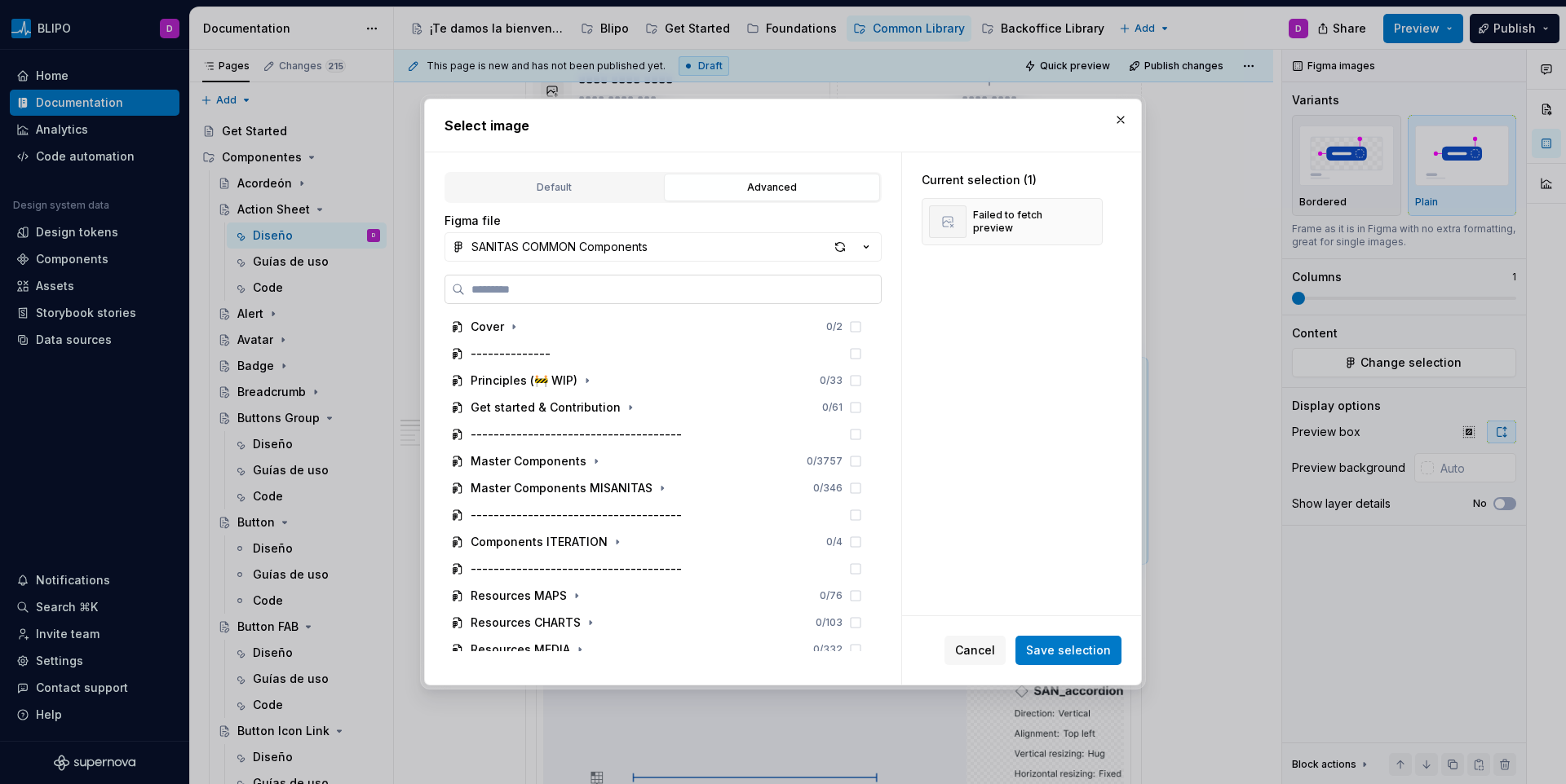
click at [612, 284] on input "search" at bounding box center [673, 290] width 416 height 16
paste input "**********"
type input "**********"
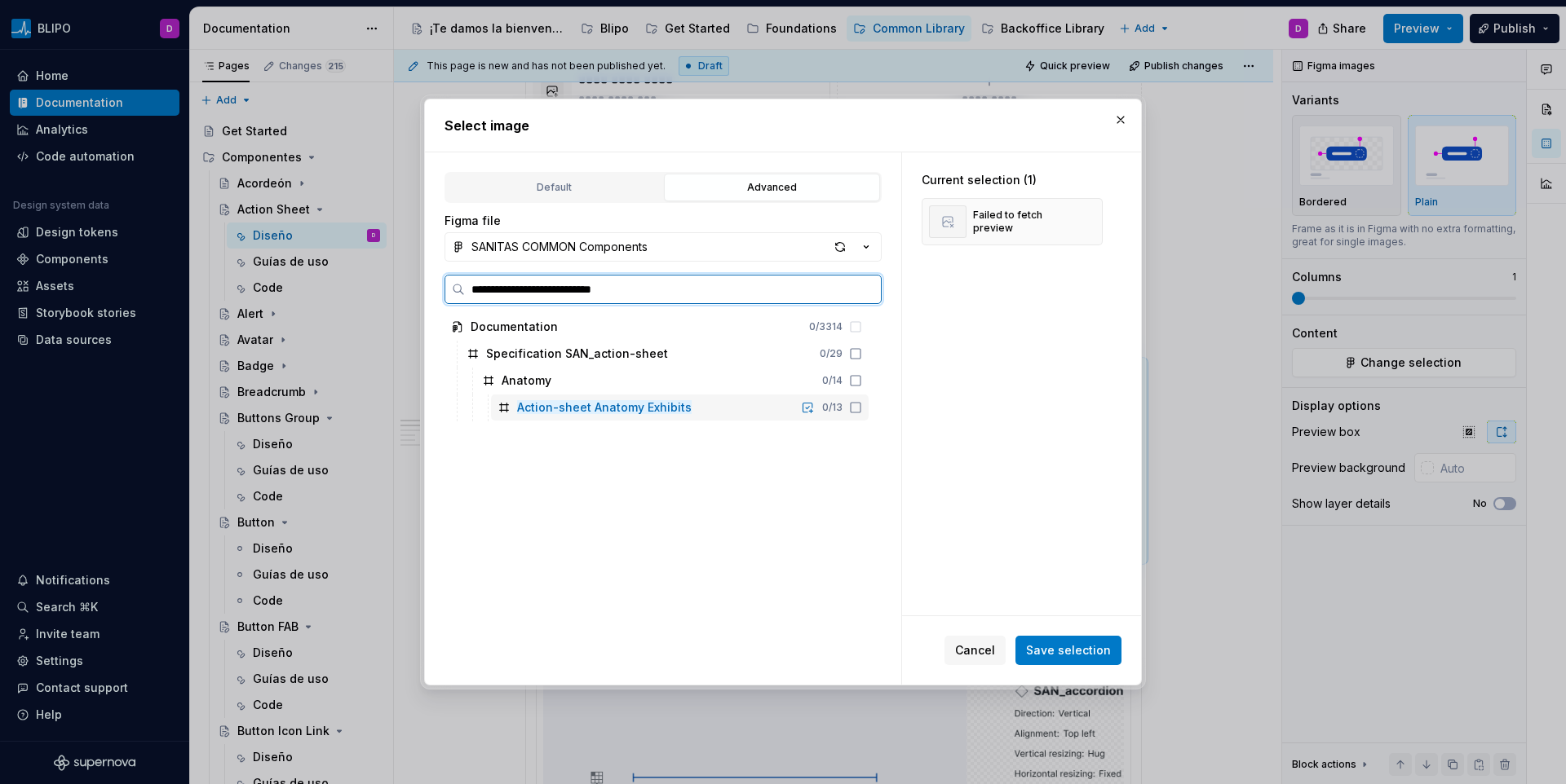
click at [856, 404] on icon at bounding box center [855, 408] width 13 height 13
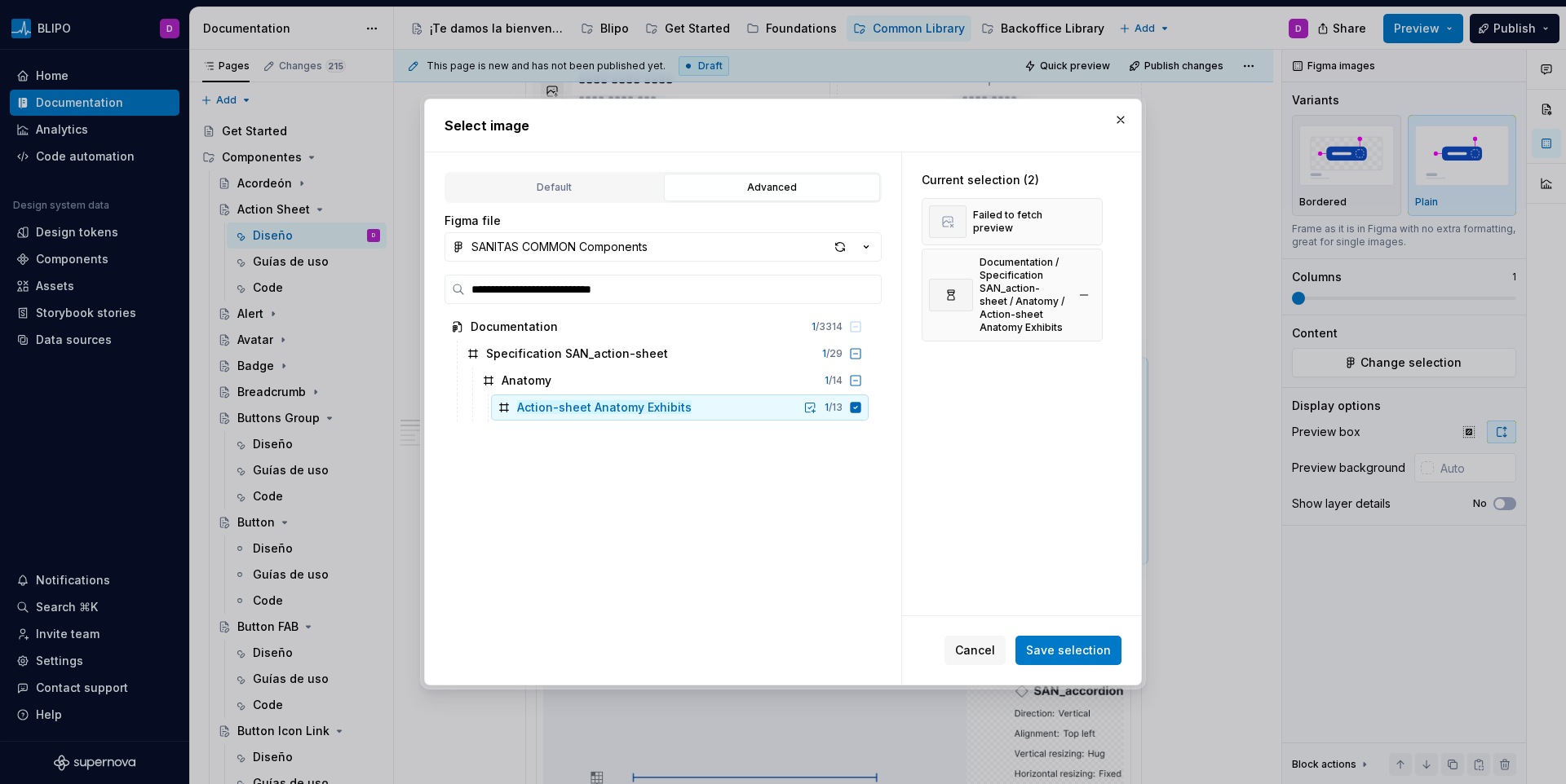
click at [1077, 219] on button "button" at bounding box center [1084, 221] width 23 height 23
click at [1069, 650] on span "Save selection" at bounding box center [1069, 650] width 85 height 16
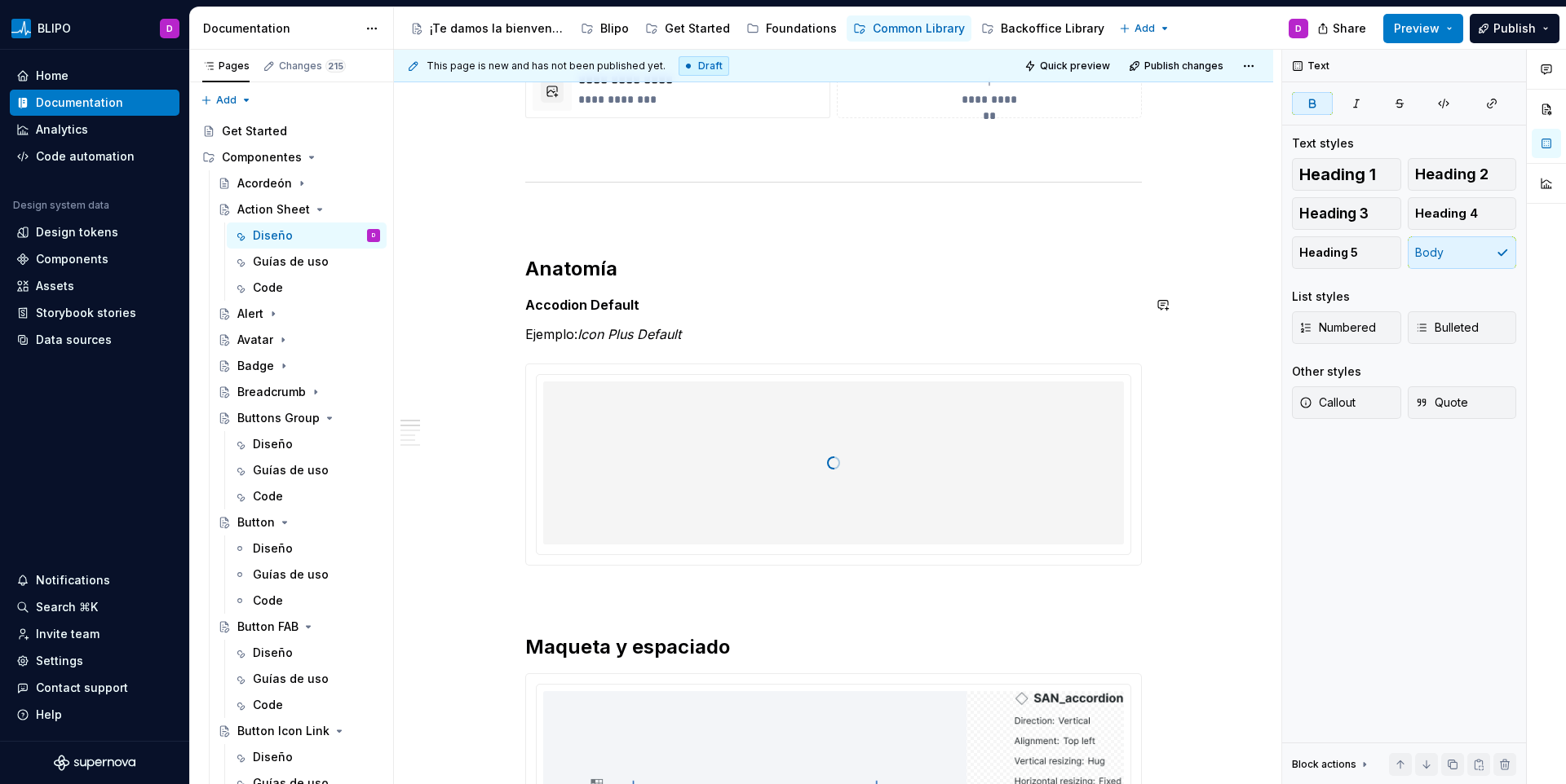
click at [542, 301] on strong "Accodion Default" at bounding box center [582, 305] width 114 height 16
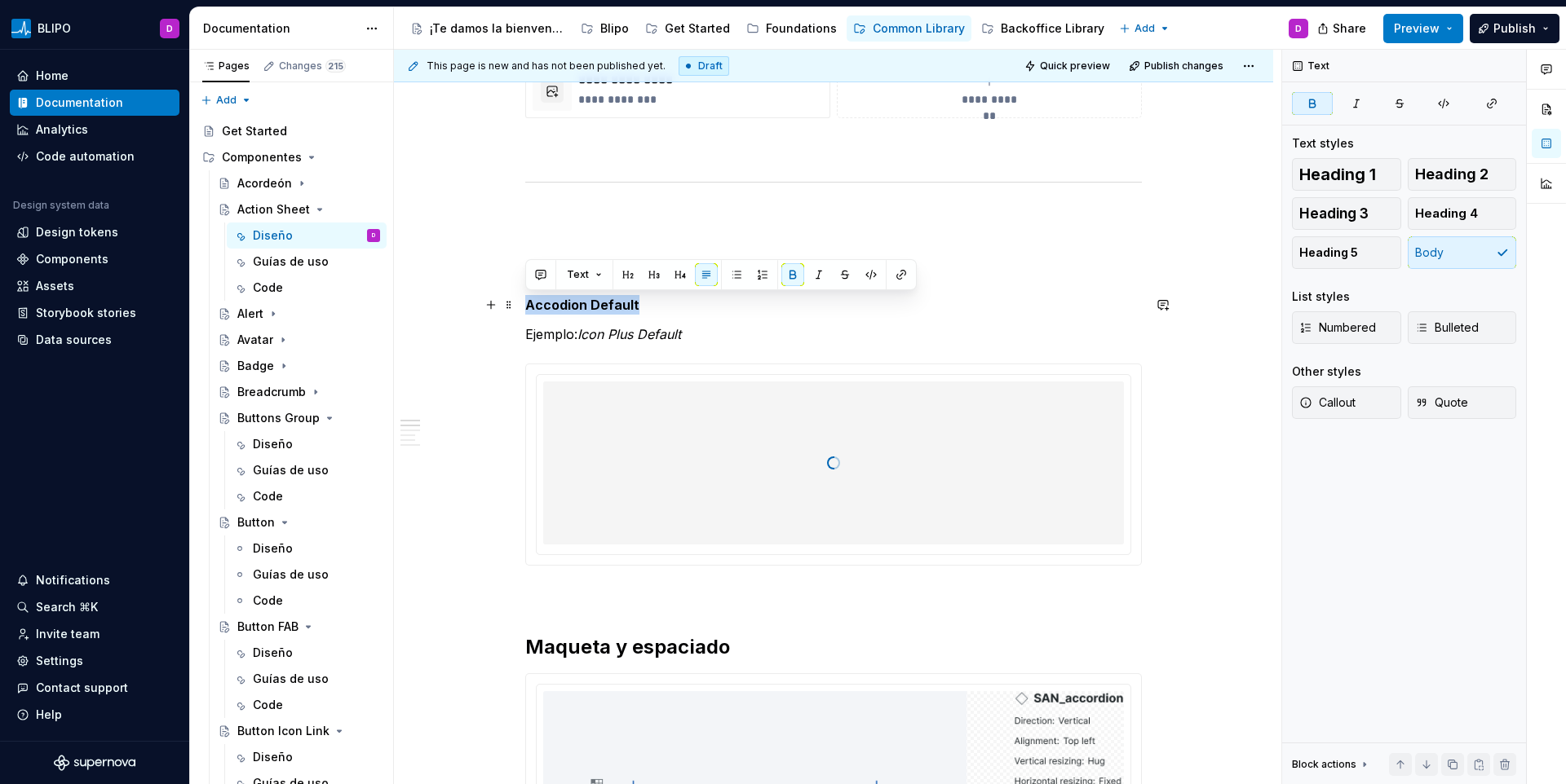
click at [542, 301] on strong "Accodion Default" at bounding box center [582, 305] width 114 height 16
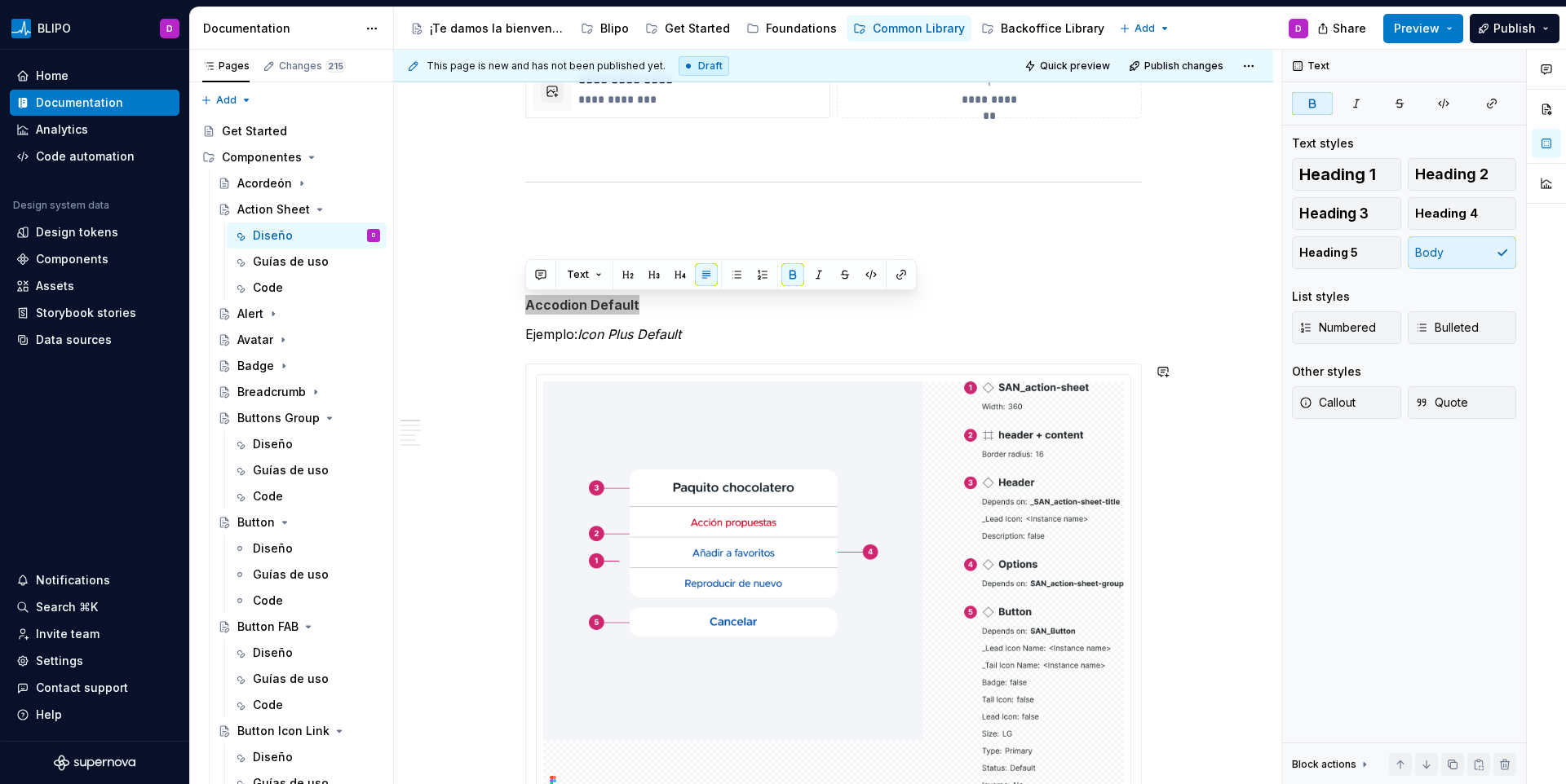
type textarea "*"
click at [479, 219] on button "button" at bounding box center [491, 217] width 23 height 23
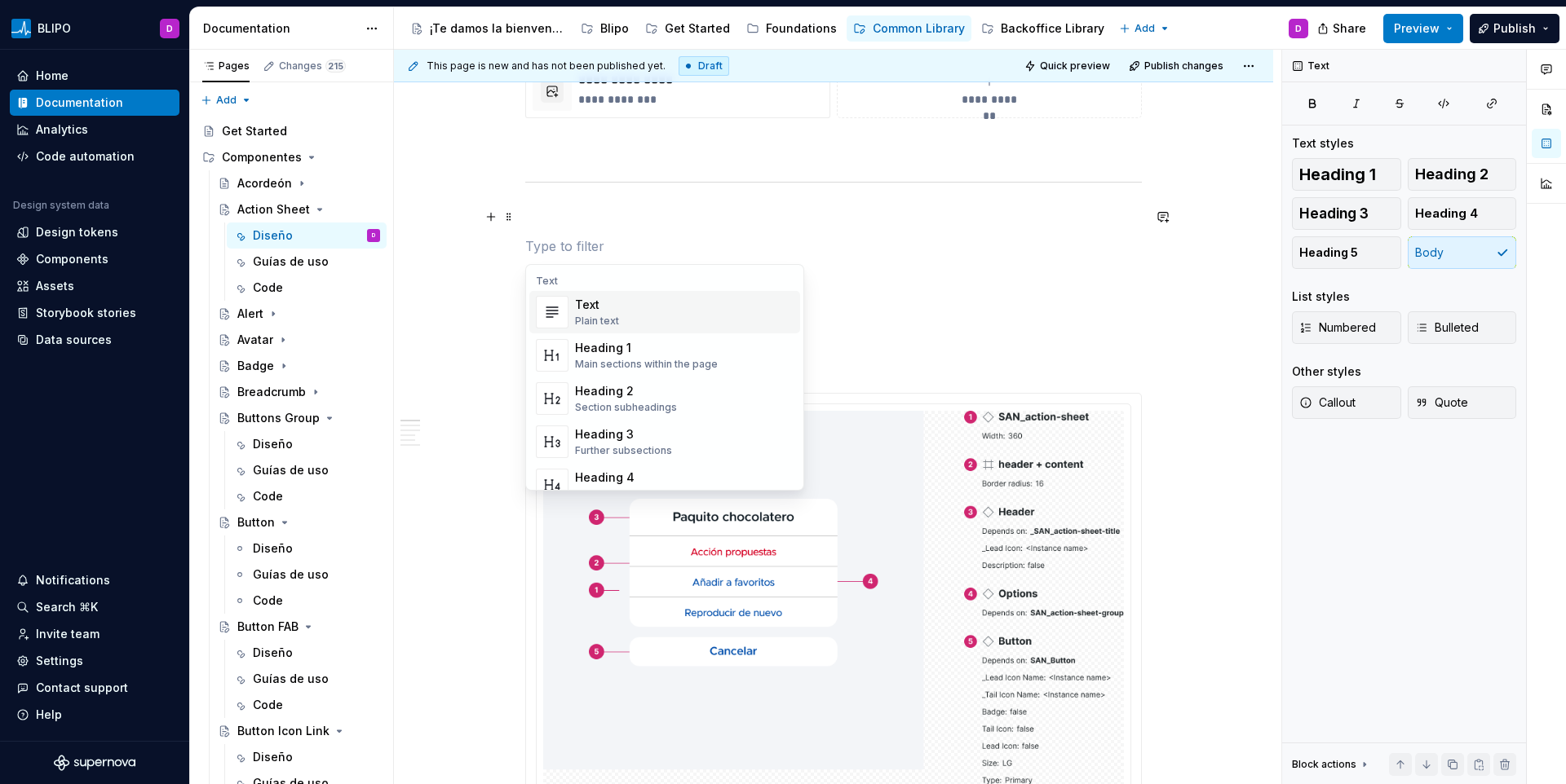
click at [627, 213] on p at bounding box center [834, 217] width 617 height 19
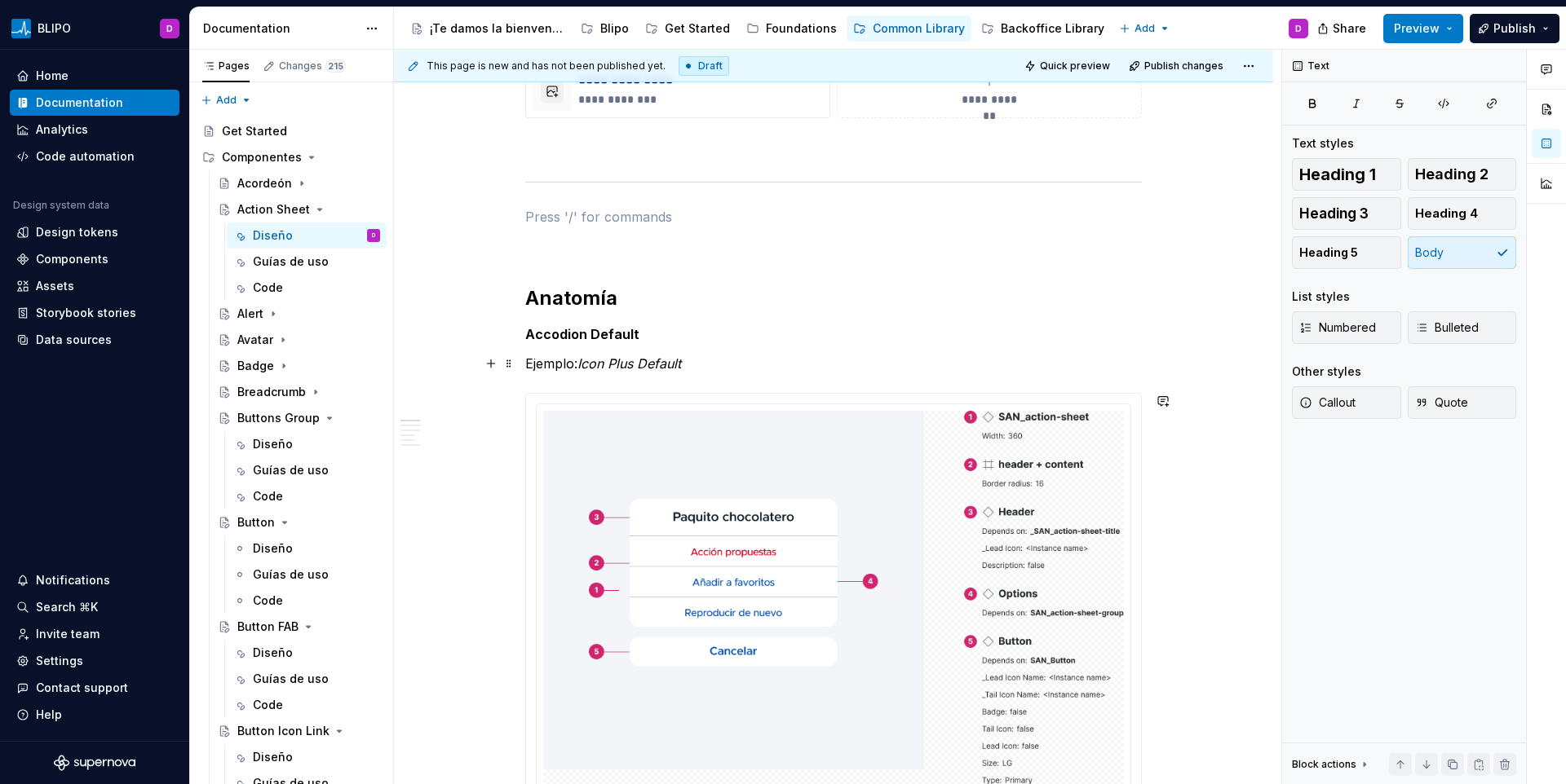
click at [615, 291] on h2 "Anatomía" at bounding box center [834, 298] width 617 height 26
click at [600, 370] on em "Icon Plus Default" at bounding box center [629, 363] width 104 height 16
click at [567, 336] on strong "Accodion Default" at bounding box center [582, 334] width 114 height 16
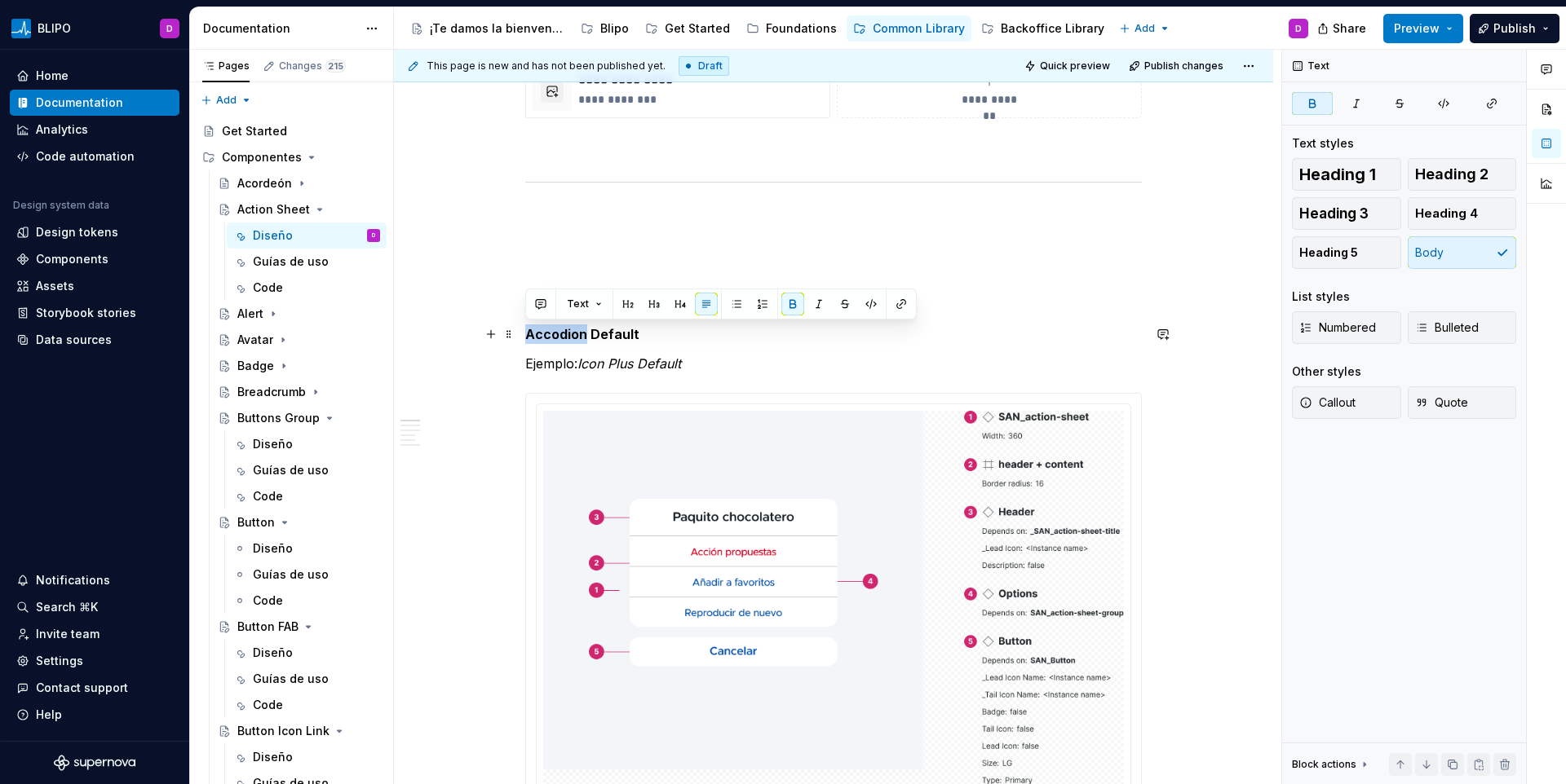
click at [567, 336] on strong "Accodion Default" at bounding box center [582, 334] width 114 height 16
click at [635, 324] on p "Action Sheet Default" at bounding box center [834, 334] width 617 height 19
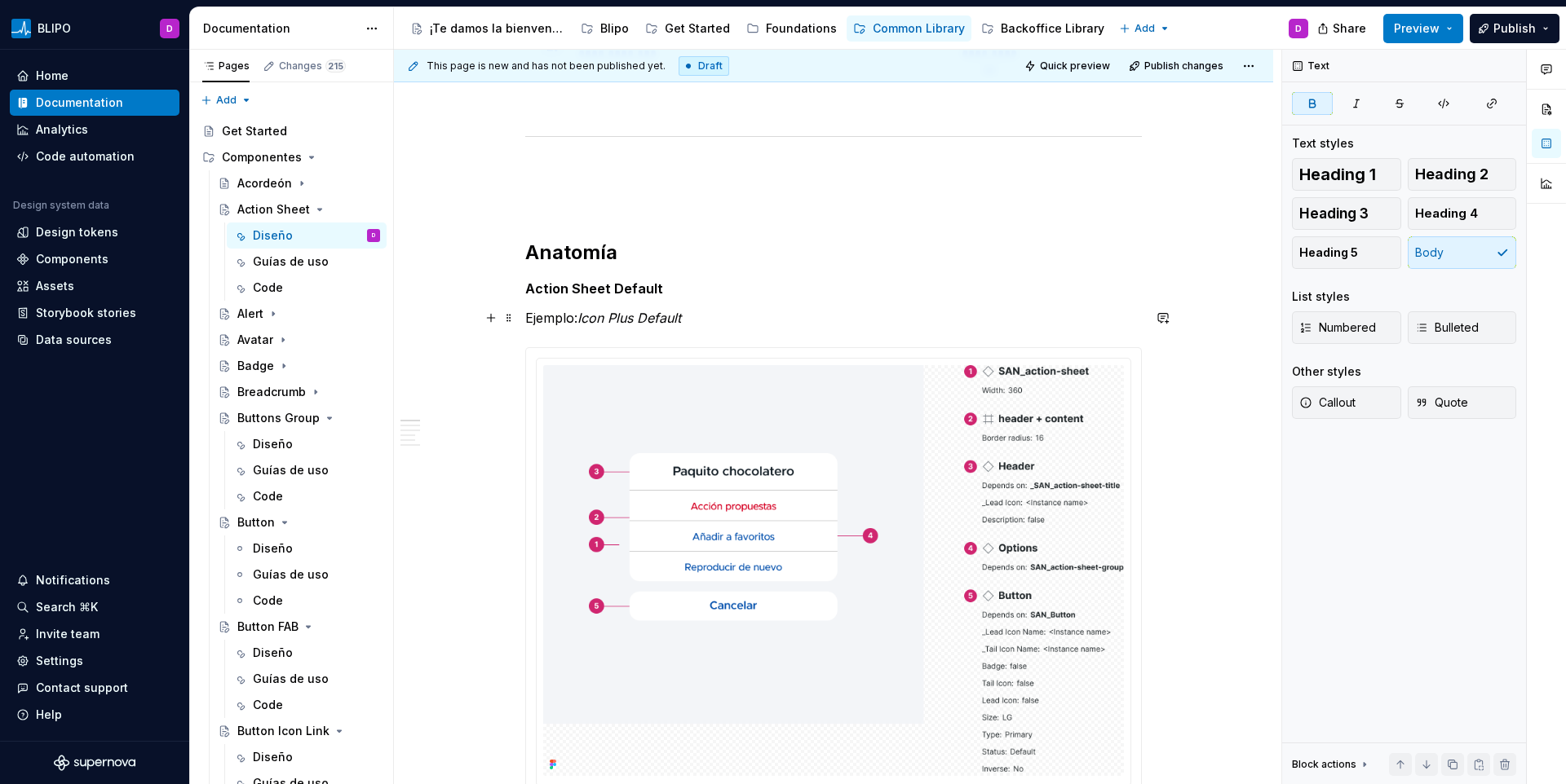
scroll to position [776, 0]
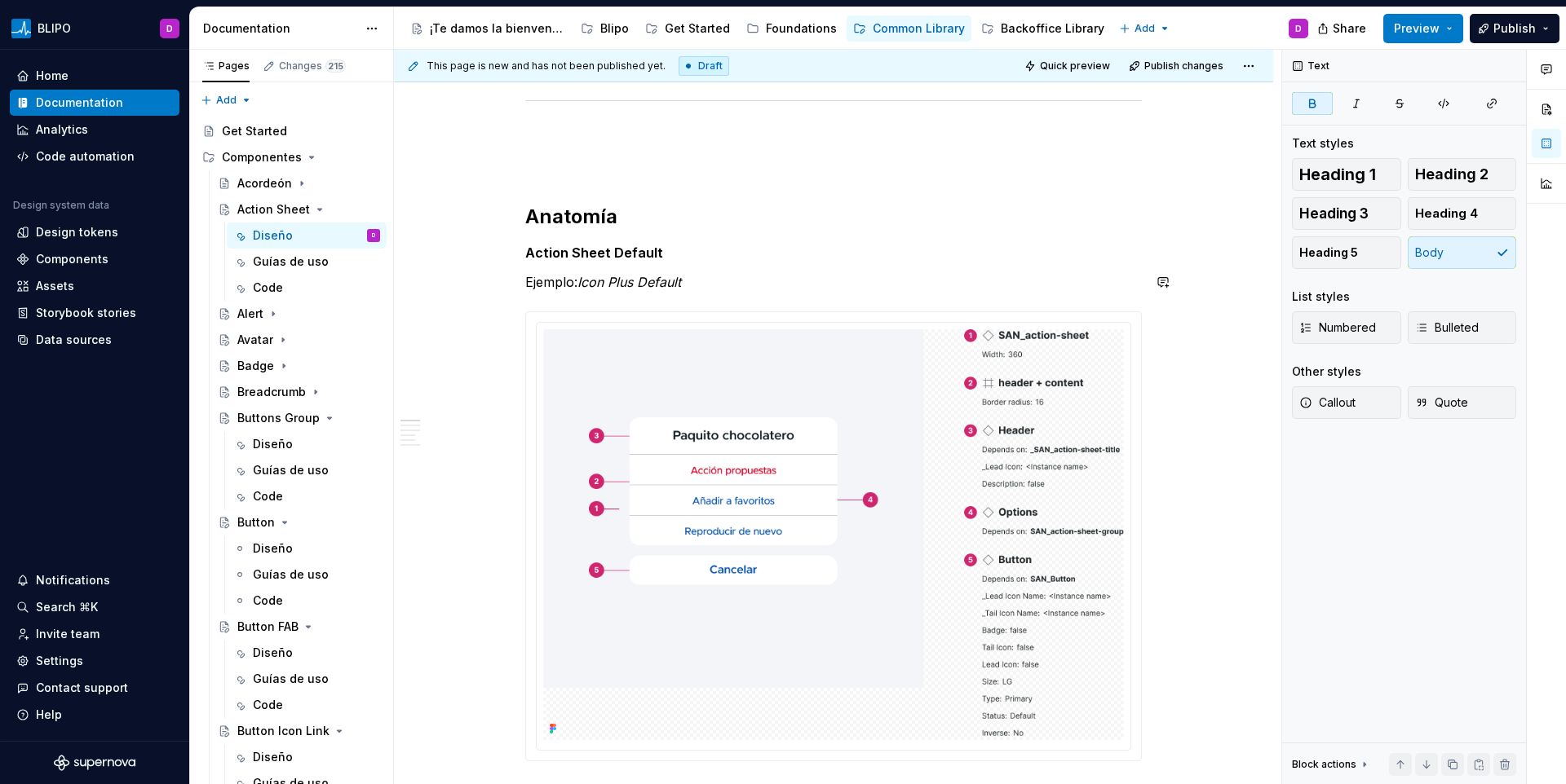
click at [632, 285] on em "Icon Plus Default" at bounding box center [629, 282] width 104 height 16
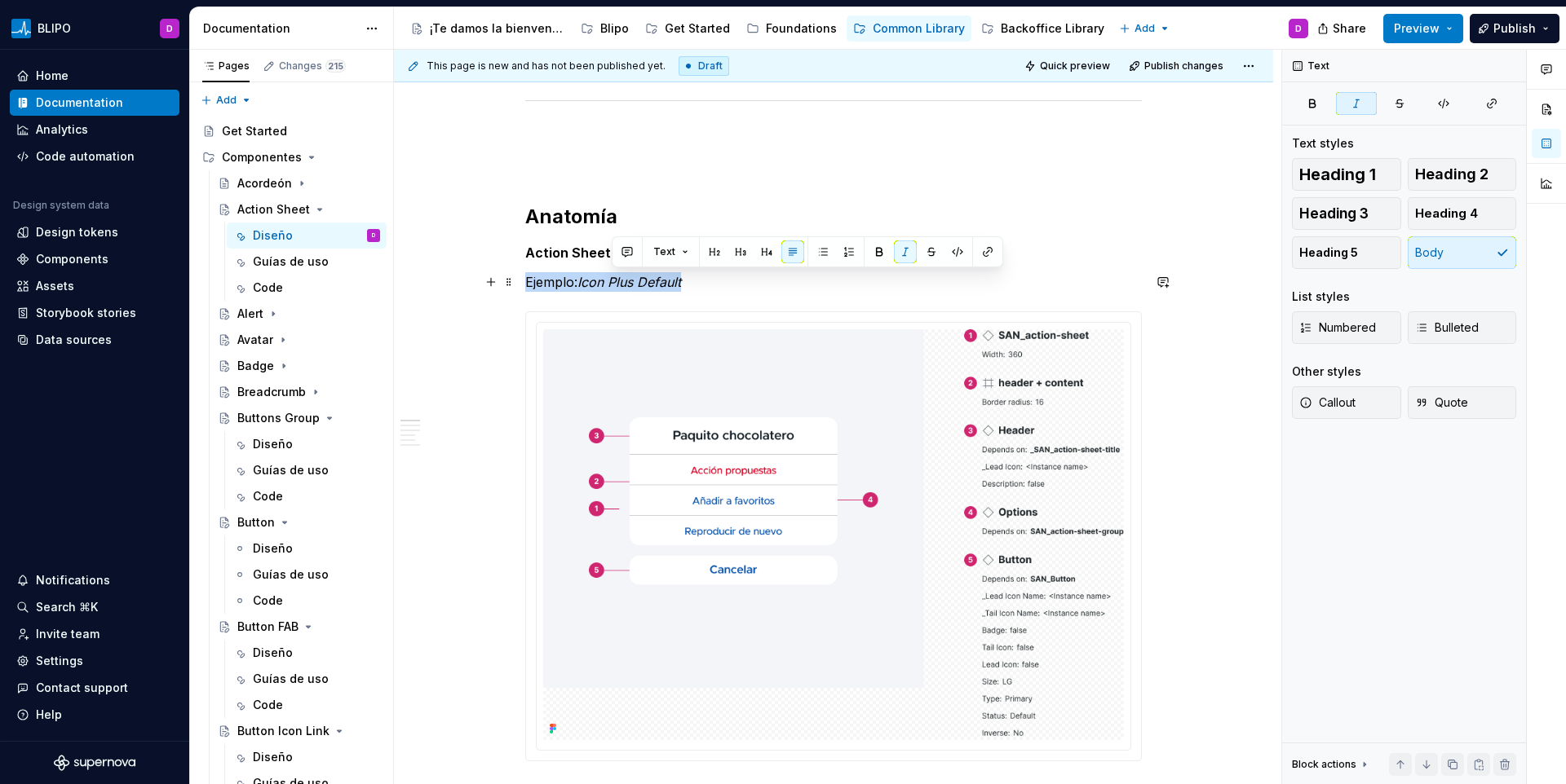
click at [632, 285] on em "Icon Plus Default" at bounding box center [629, 282] width 104 height 16
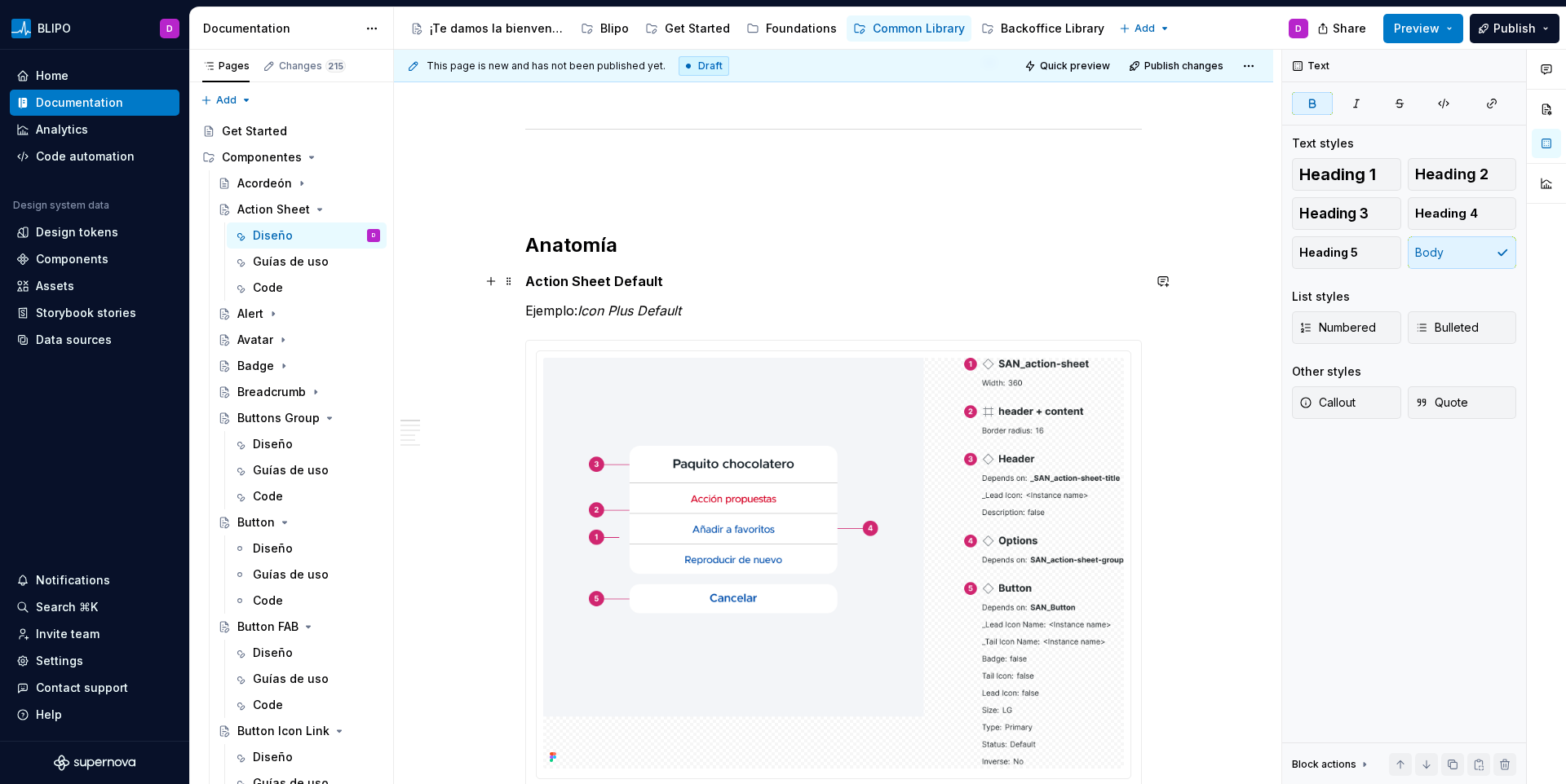
click at [624, 285] on strong "Action Sheet Default" at bounding box center [595, 281] width 138 height 16
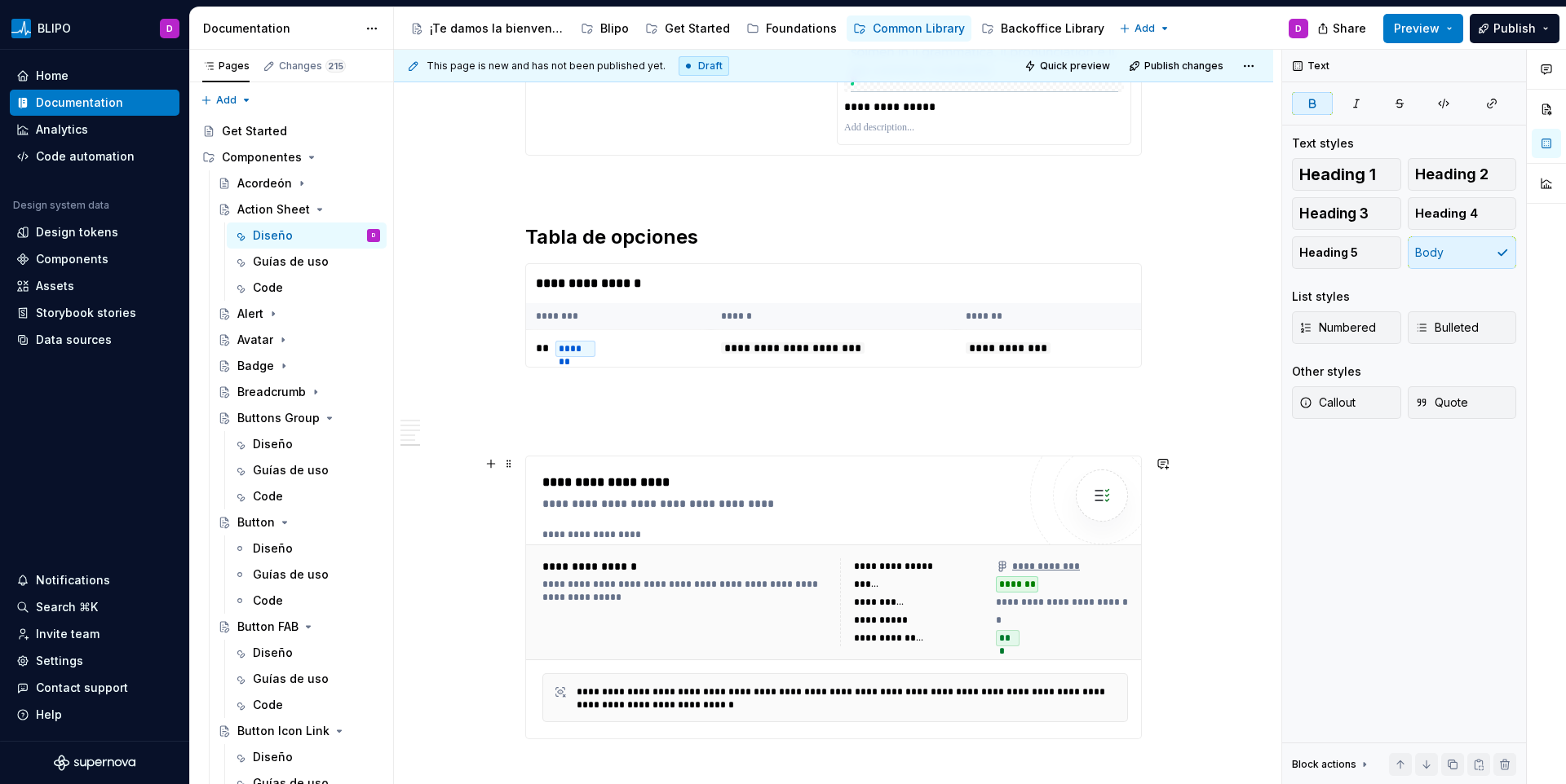
scroll to position [3776, 0]
click at [670, 317] on th "********" at bounding box center [619, 315] width 185 height 27
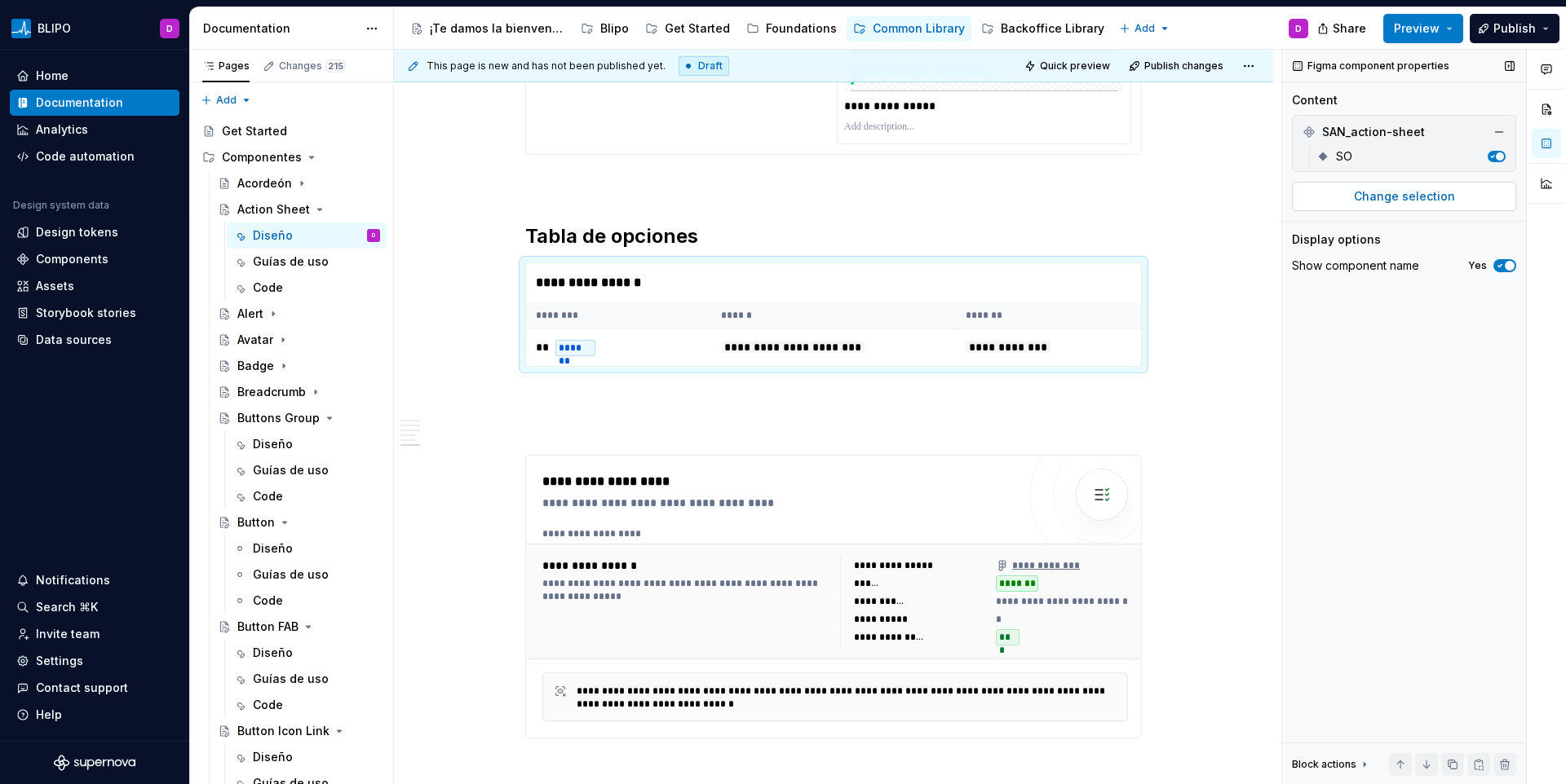
click at [1390, 206] on button "Change selection" at bounding box center [1404, 196] width 224 height 29
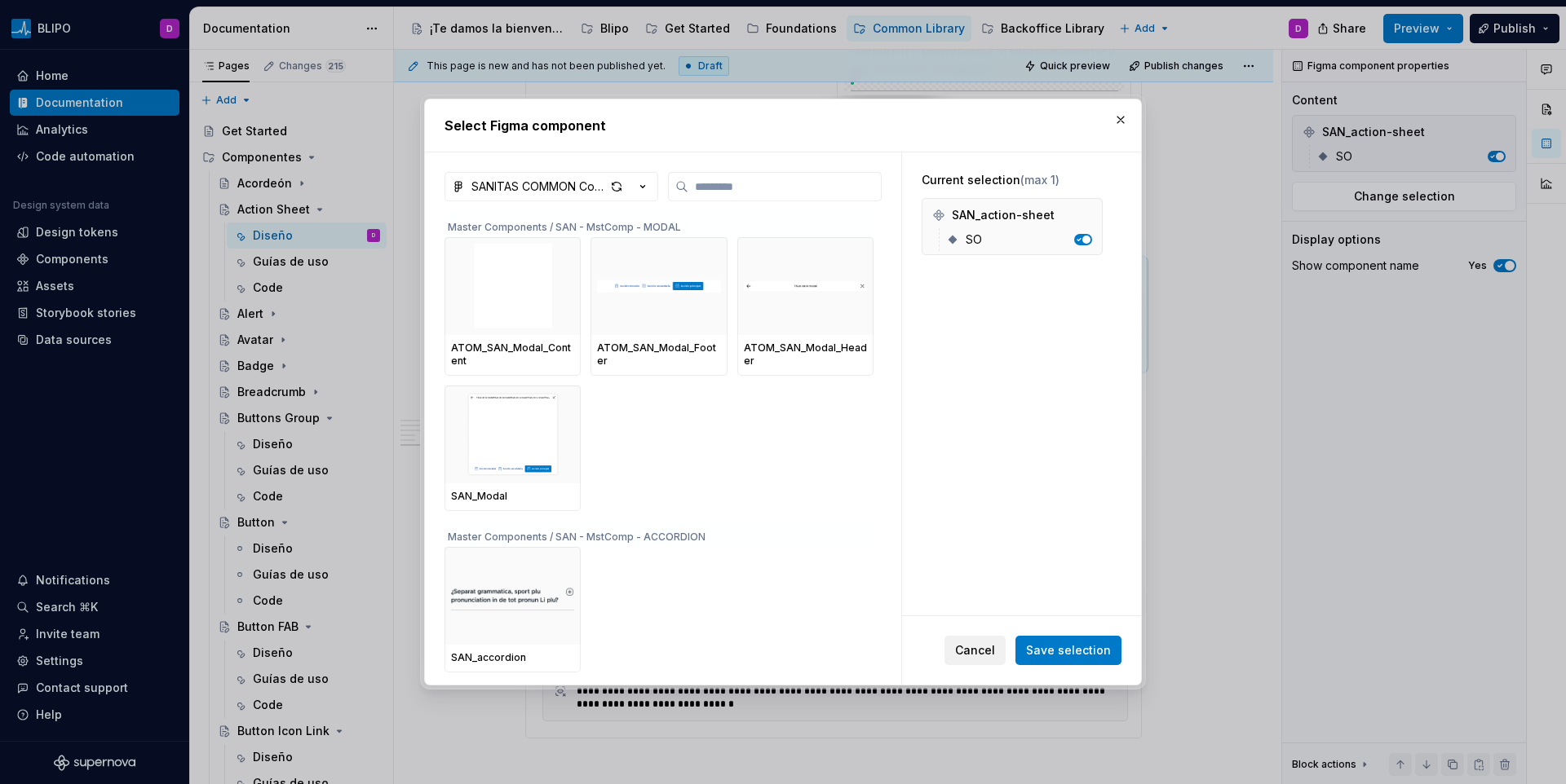
click at [992, 651] on span "Cancel" at bounding box center [975, 650] width 40 height 16
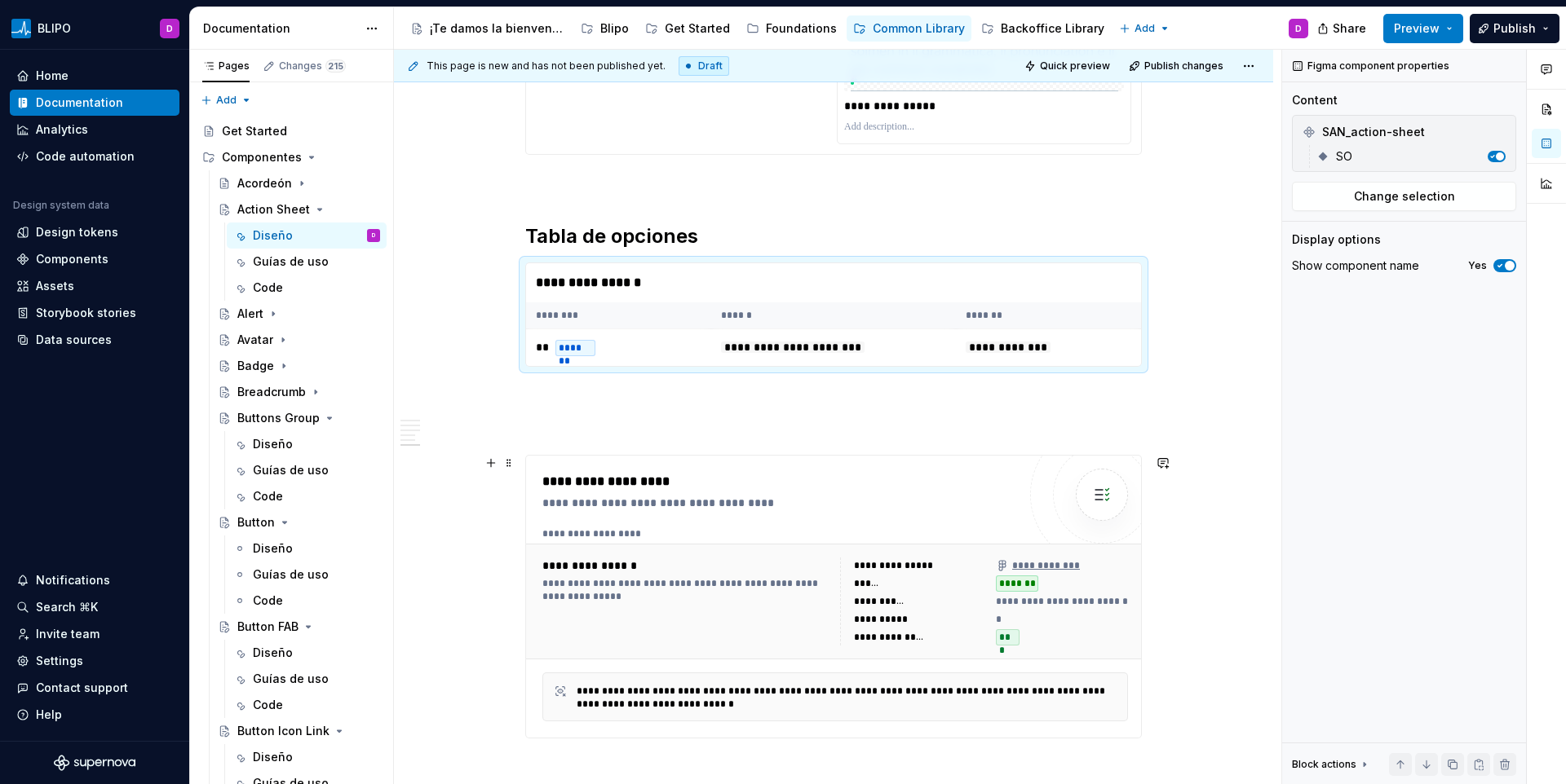
click at [641, 607] on div "**********" at bounding box center [686, 602] width 288 height 88
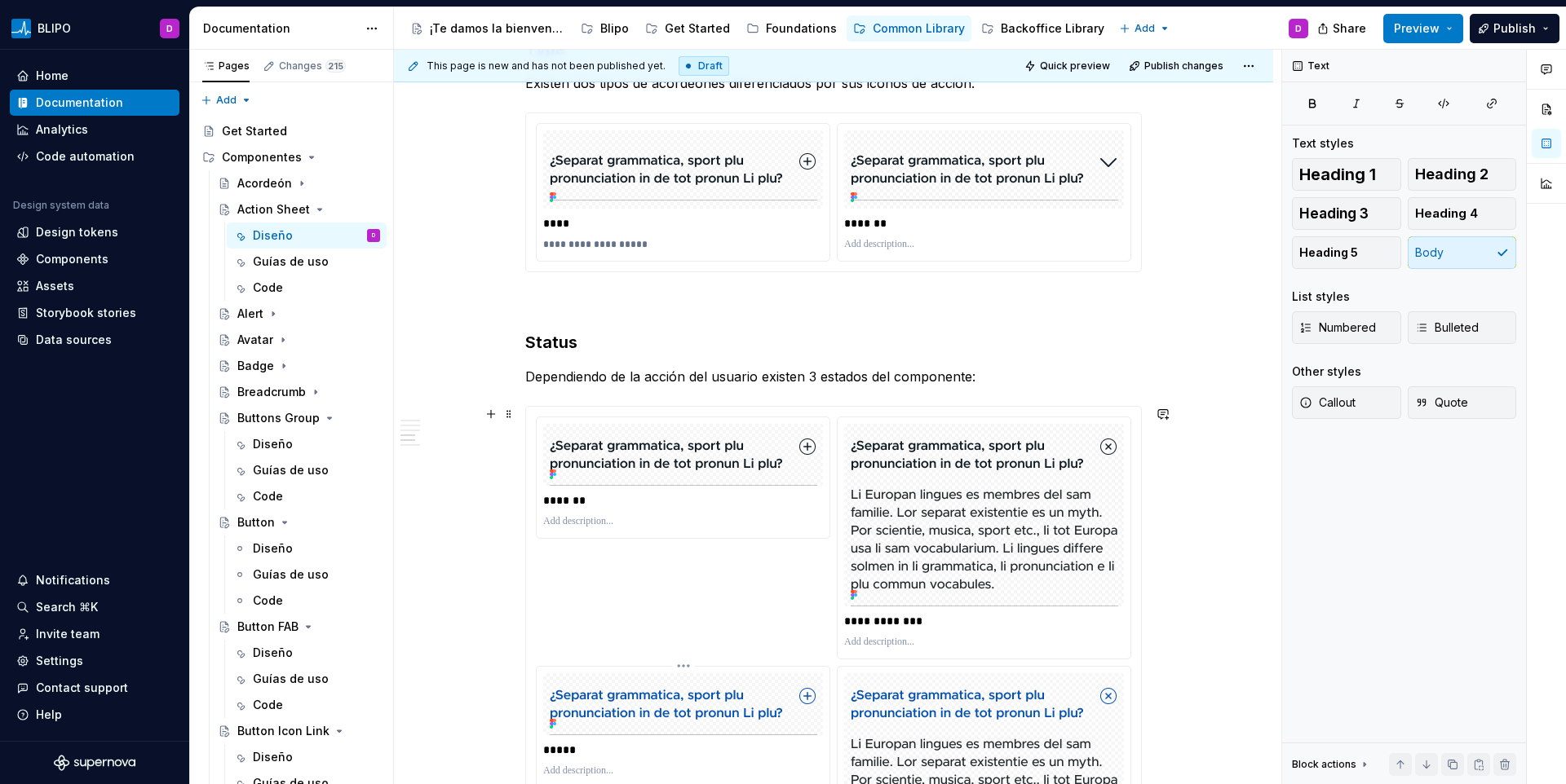
scroll to position [2620, 0]
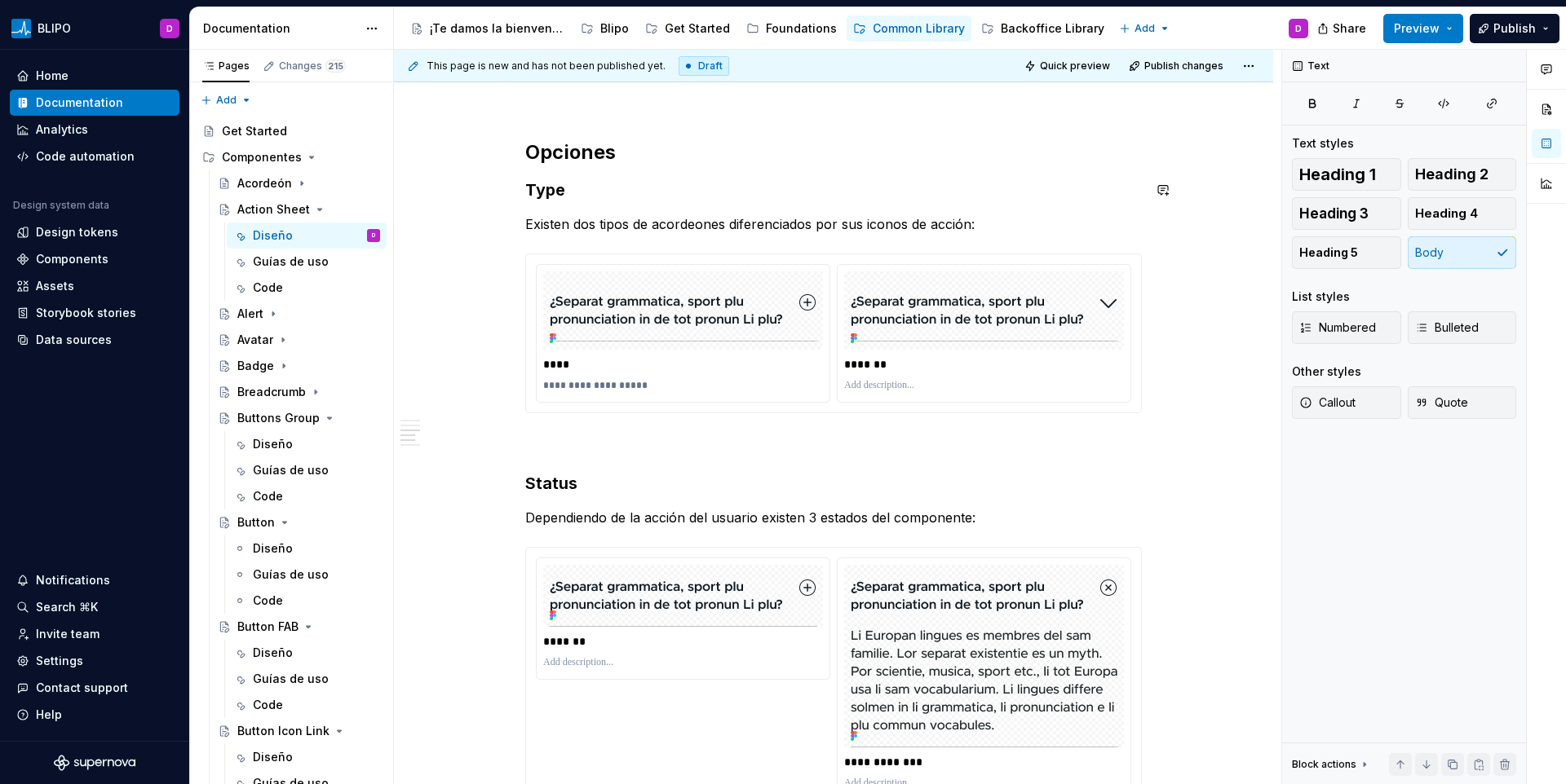
click at [552, 185] on h3 "Type" at bounding box center [834, 190] width 617 height 23
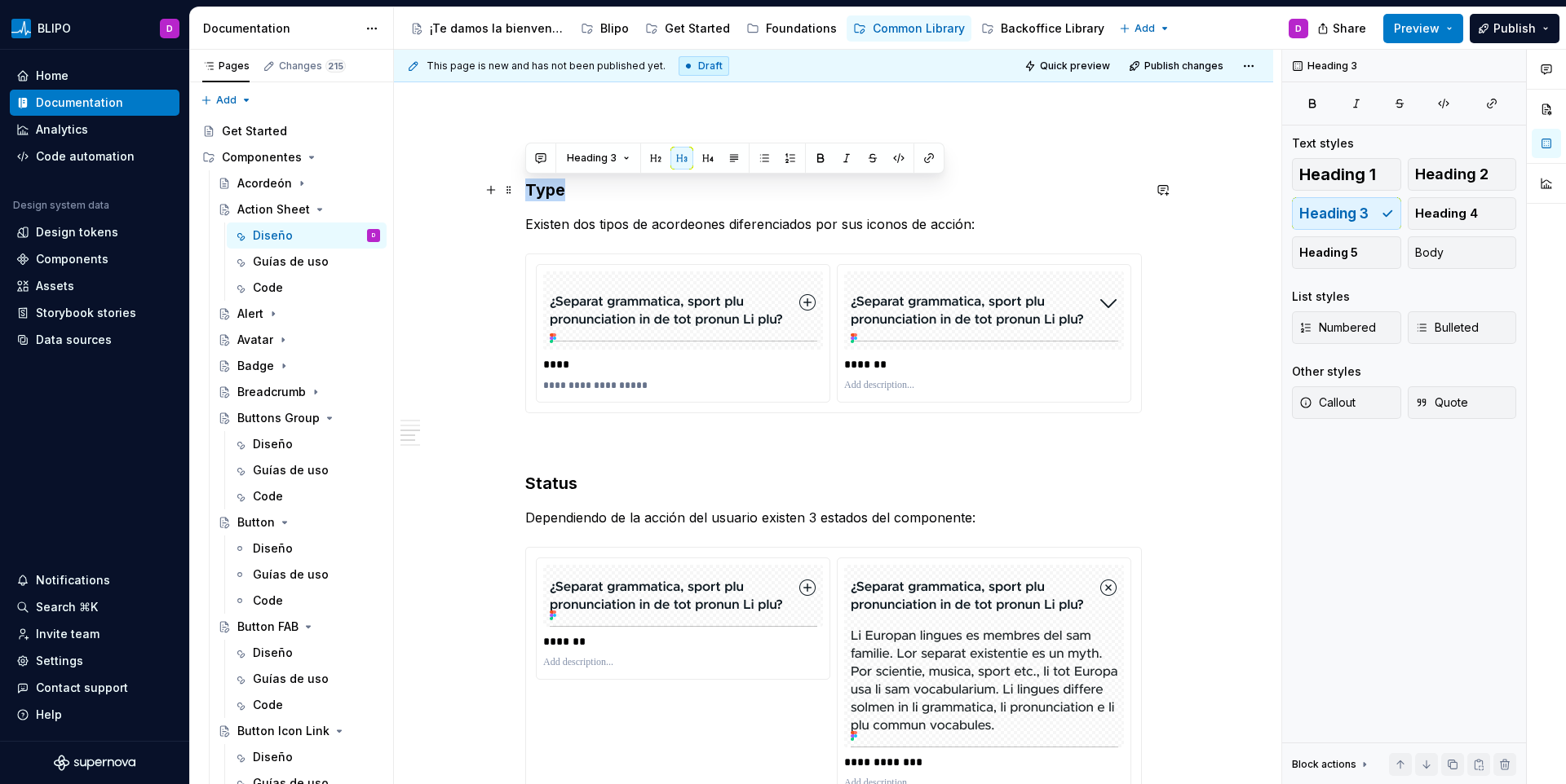
click at [552, 186] on h3 "Type" at bounding box center [834, 190] width 617 height 23
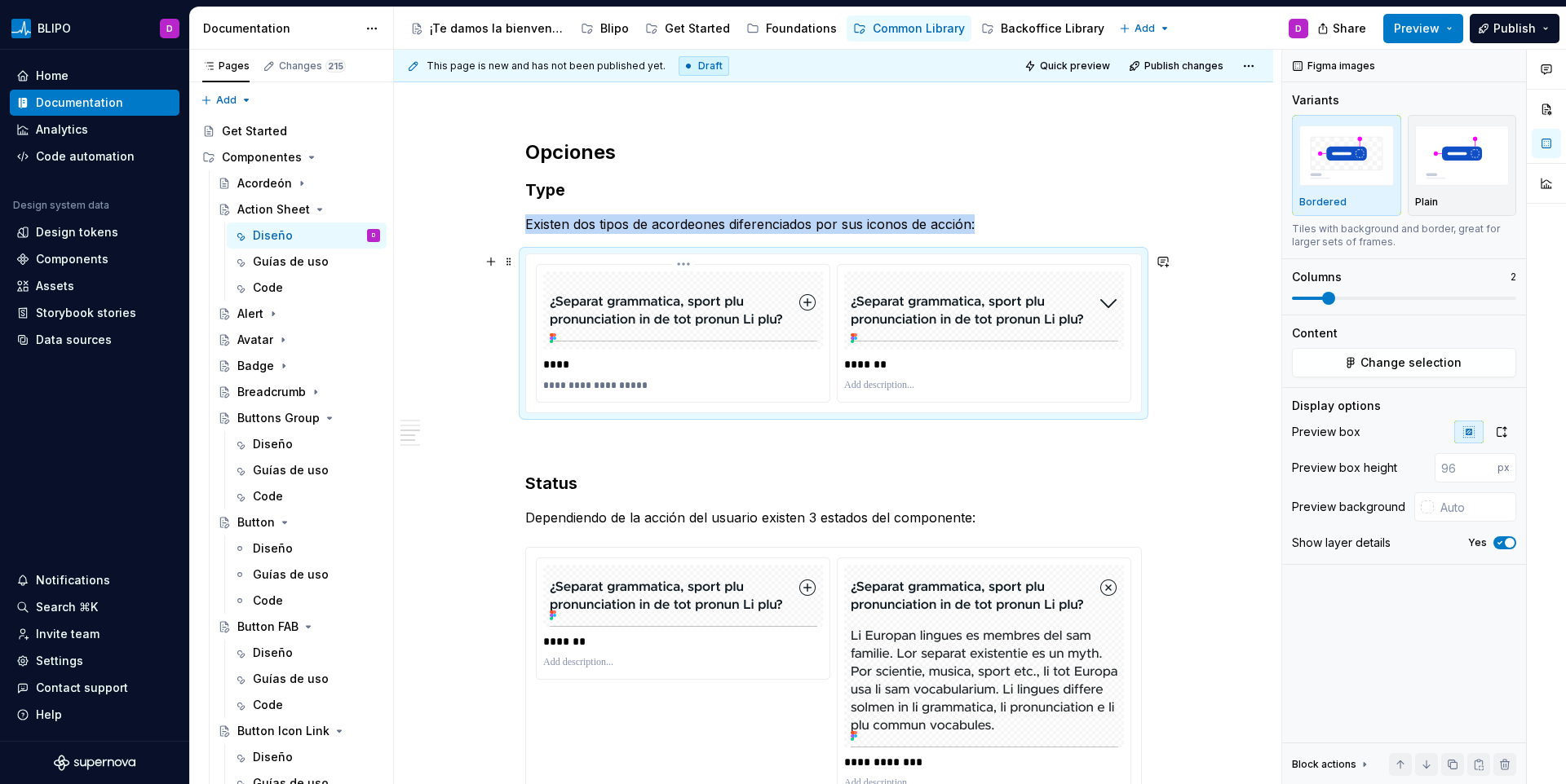
click at [608, 322] on img at bounding box center [683, 311] width 268 height 62
click at [604, 314] on img at bounding box center [683, 311] width 268 height 62
click at [1357, 361] on button "Change selection" at bounding box center [1404, 362] width 224 height 29
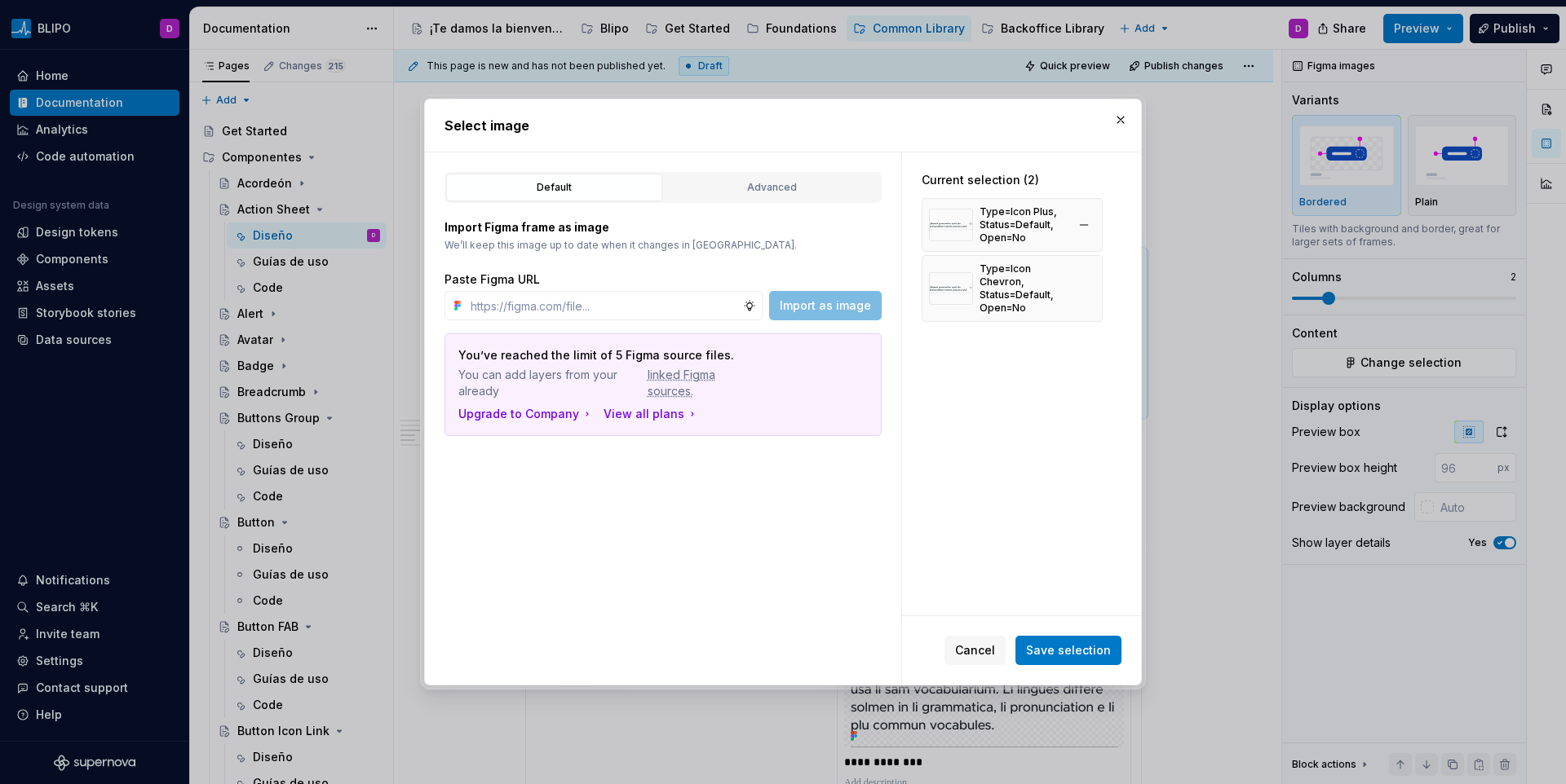
type textarea "*"
click at [1079, 223] on button "button" at bounding box center [1084, 225] width 23 height 23
click at [1079, 223] on button "button" at bounding box center [1084, 232] width 23 height 23
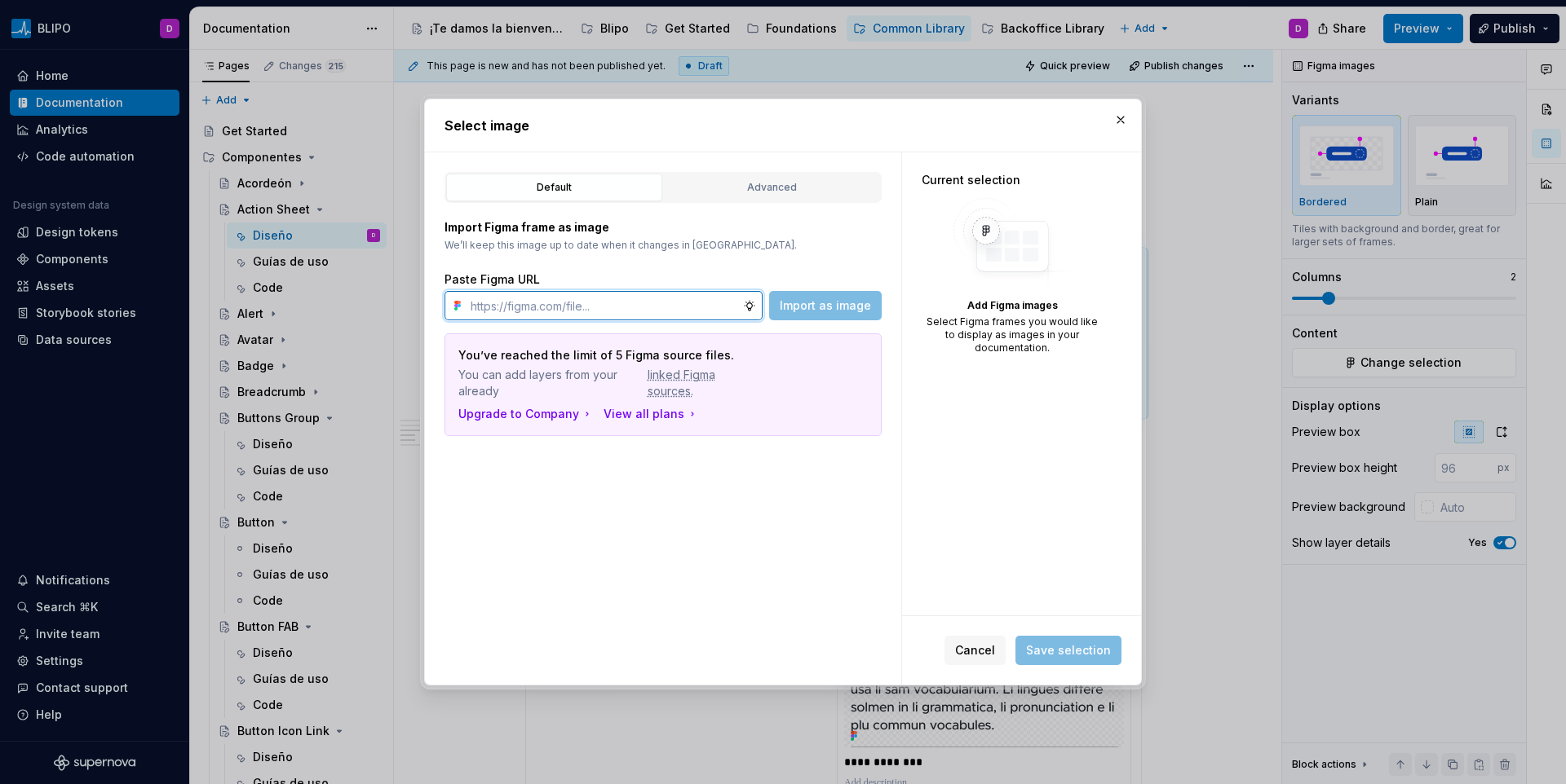
click at [683, 314] on input "text" at bounding box center [604, 306] width 279 height 29
paste input "[URL][DOMAIN_NAME]"
type input "[URL][DOMAIN_NAME]"
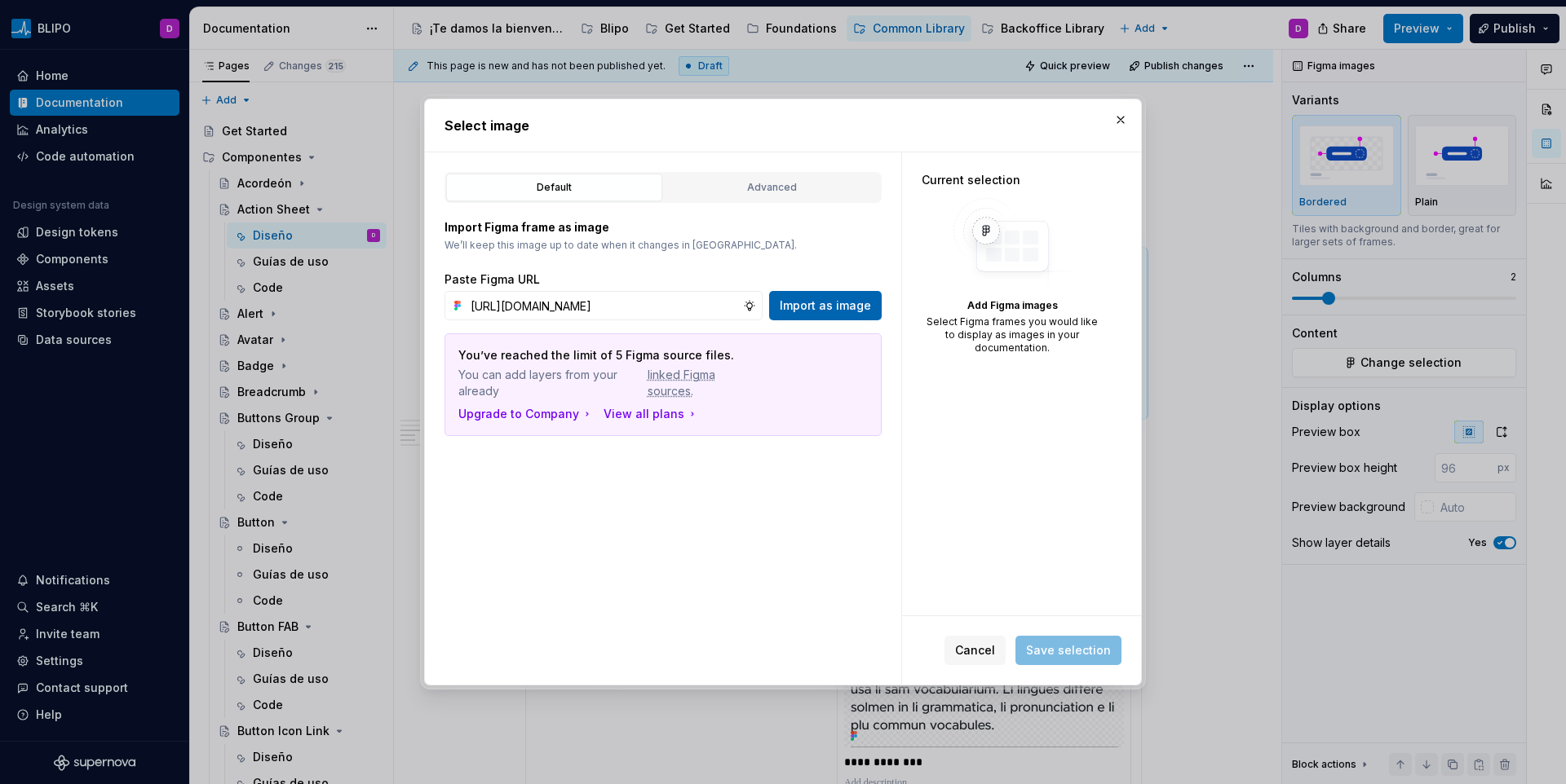
click at [822, 307] on span "Import as image" at bounding box center [825, 306] width 91 height 16
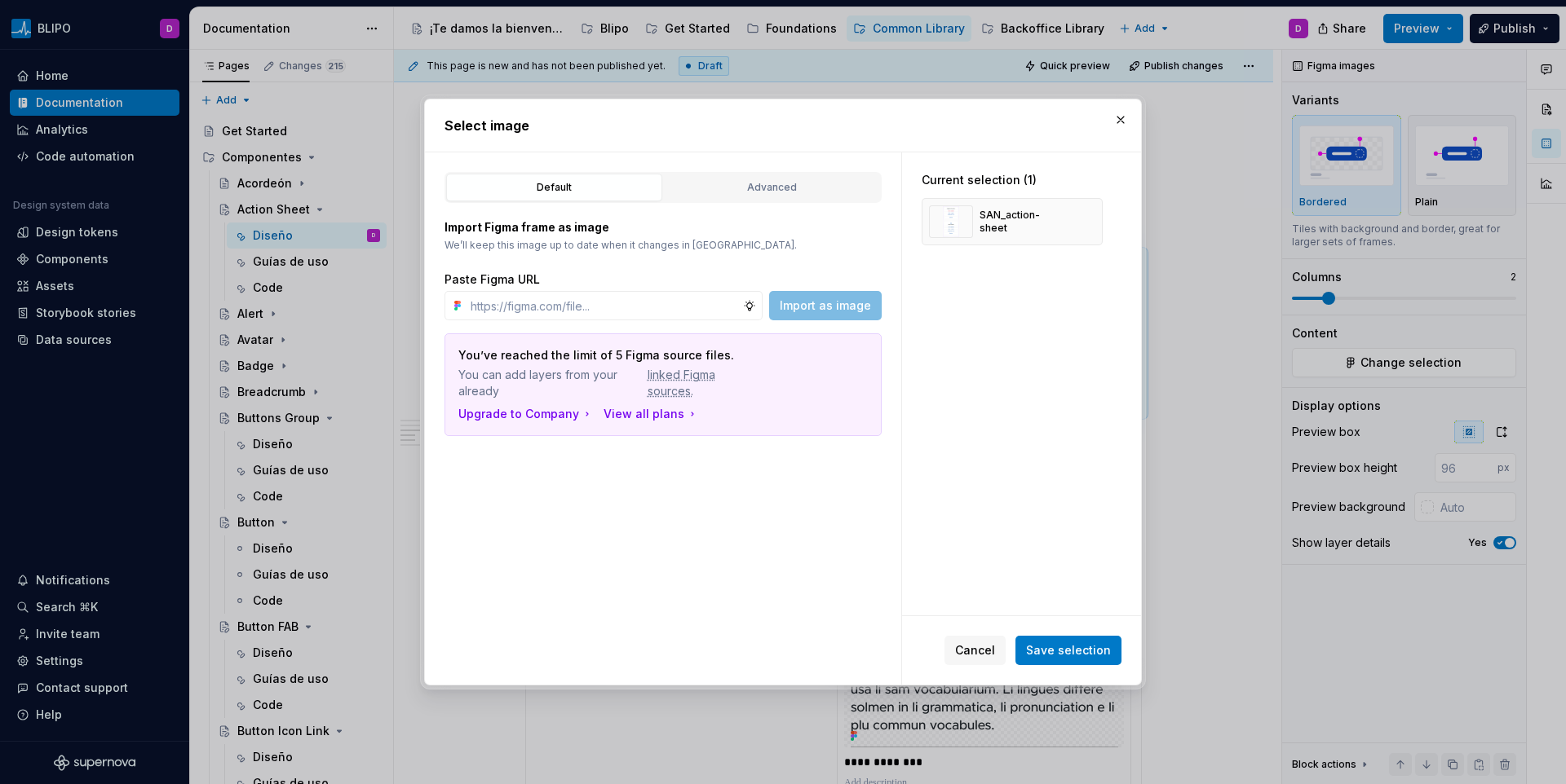
click at [1060, 655] on span "Save selection" at bounding box center [1069, 650] width 85 height 16
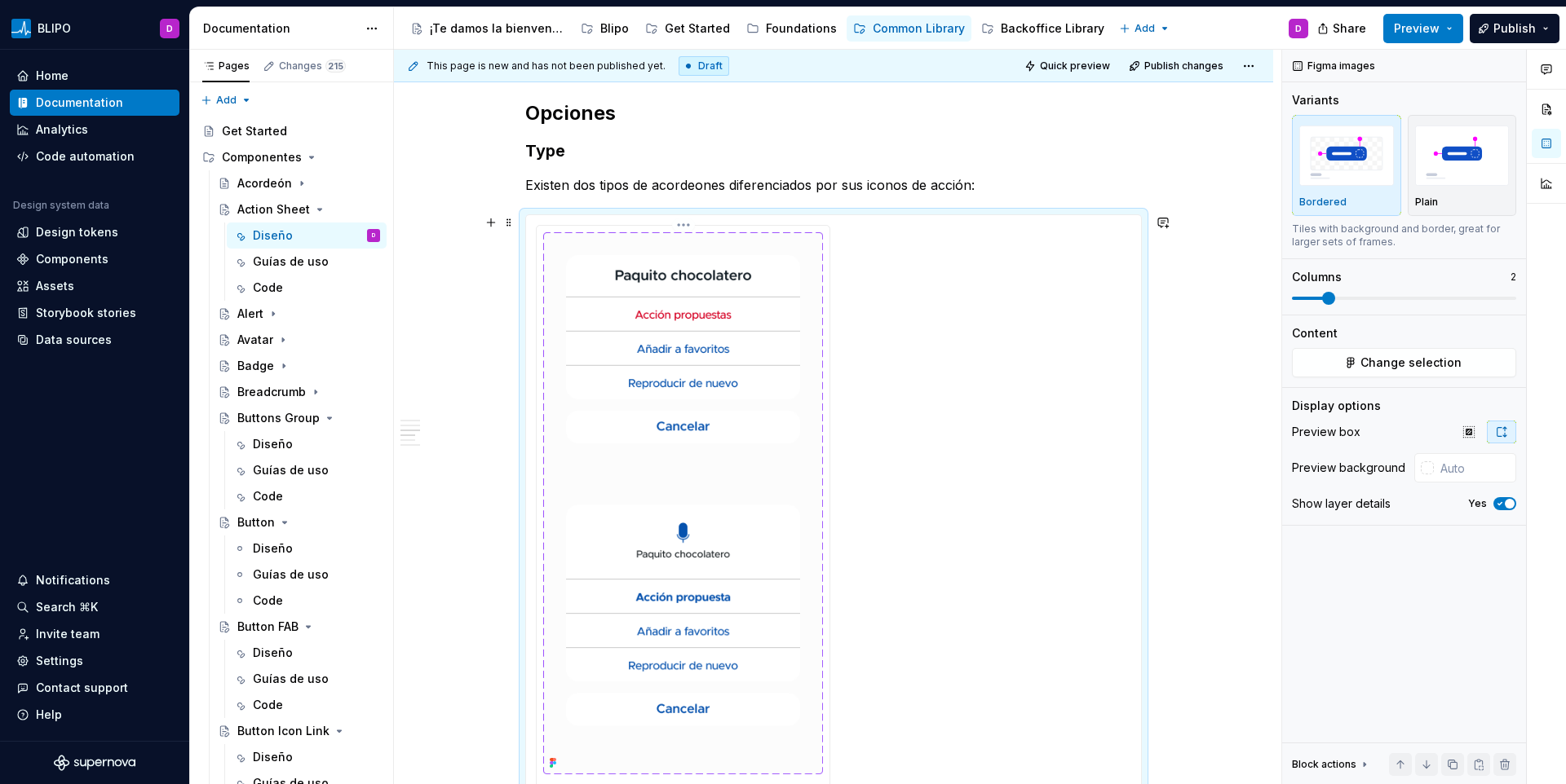
scroll to position [2652, 0]
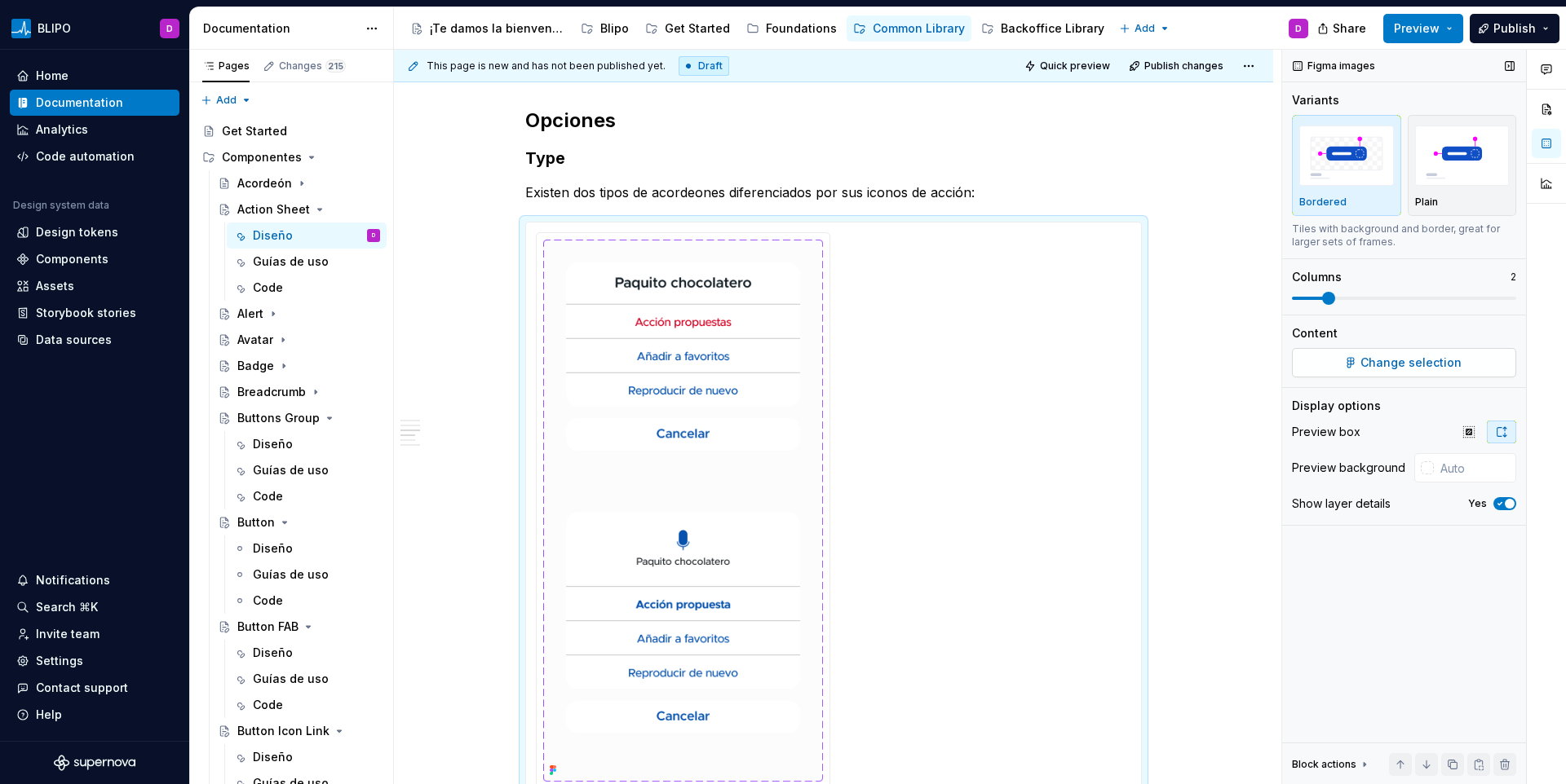
click at [1435, 352] on button "Change selection" at bounding box center [1404, 362] width 224 height 29
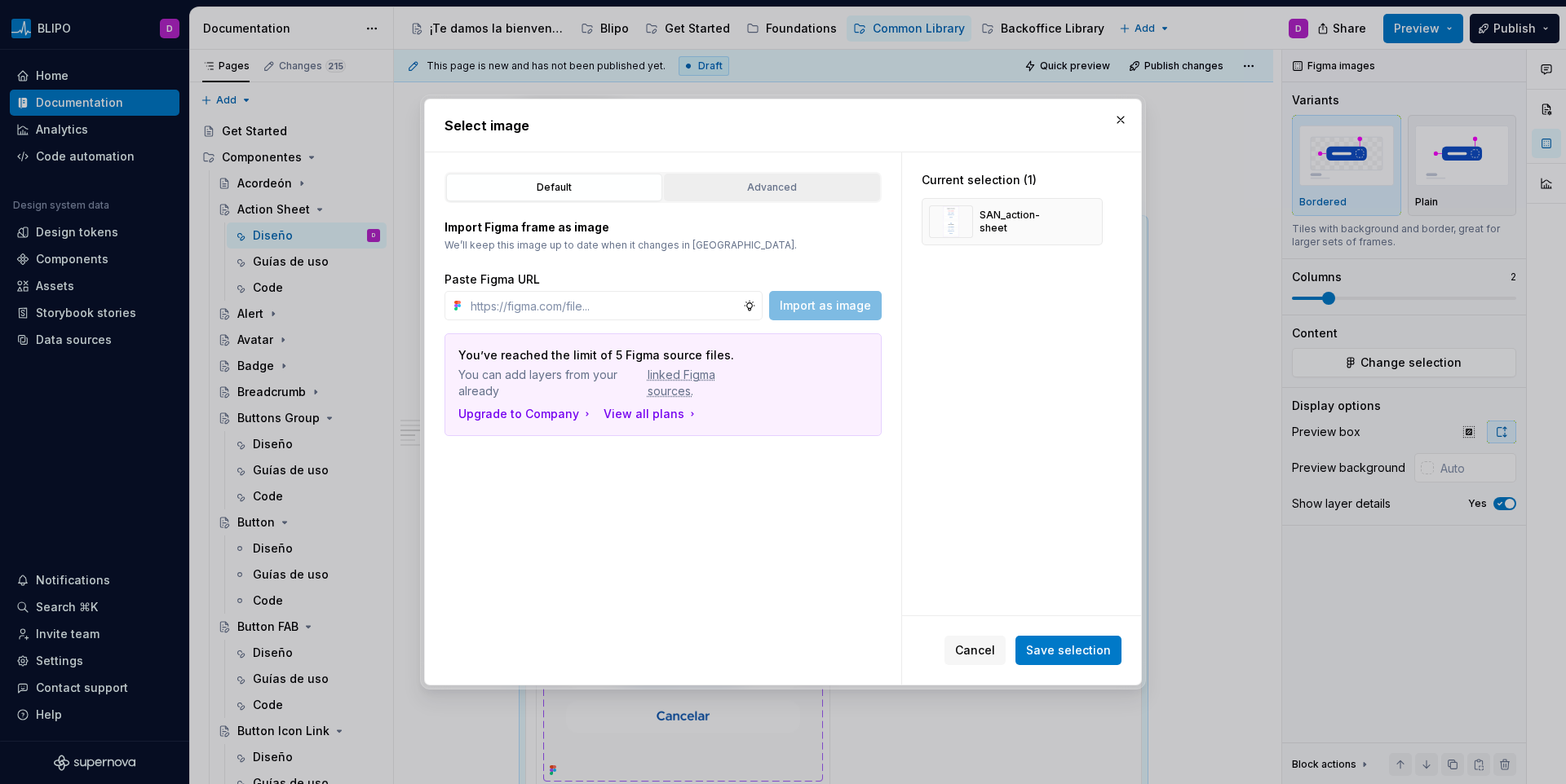
type textarea "*"
click at [705, 187] on div "Advanced" at bounding box center [772, 188] width 205 height 16
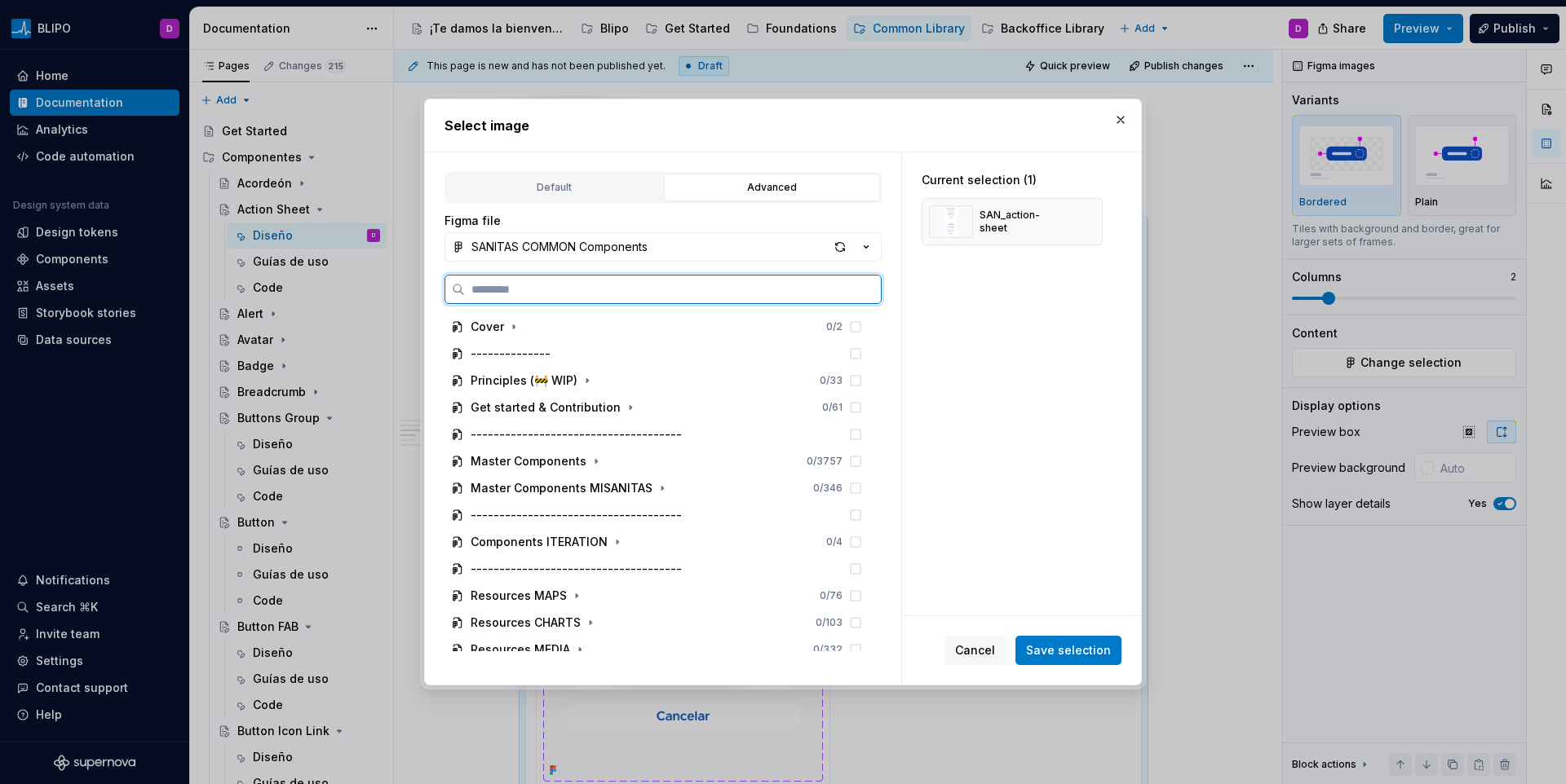
click at [677, 289] on input "search" at bounding box center [673, 290] width 416 height 16
paste input "**********"
type input "**********"
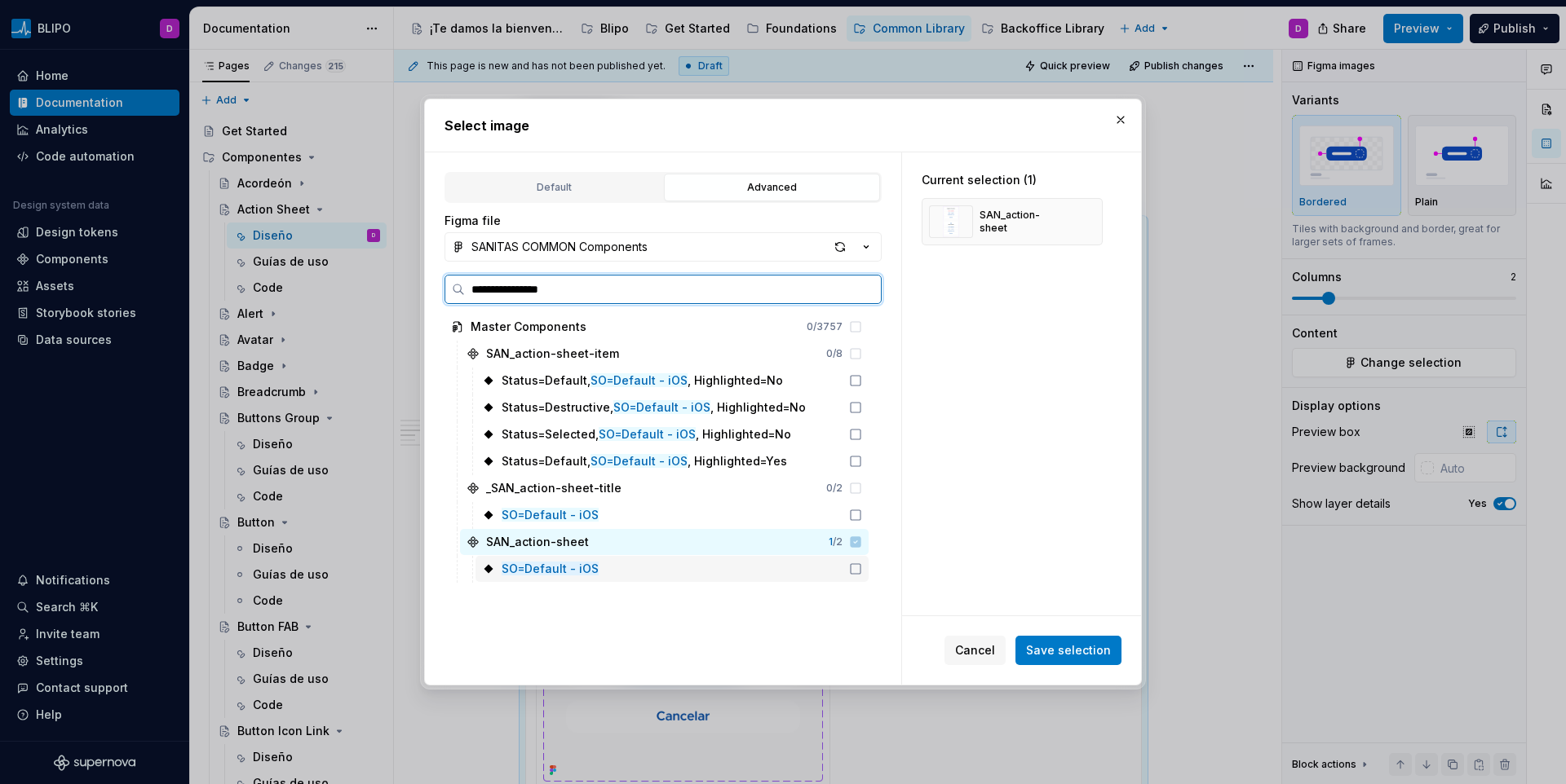
click at [854, 573] on icon at bounding box center [855, 569] width 10 height 10
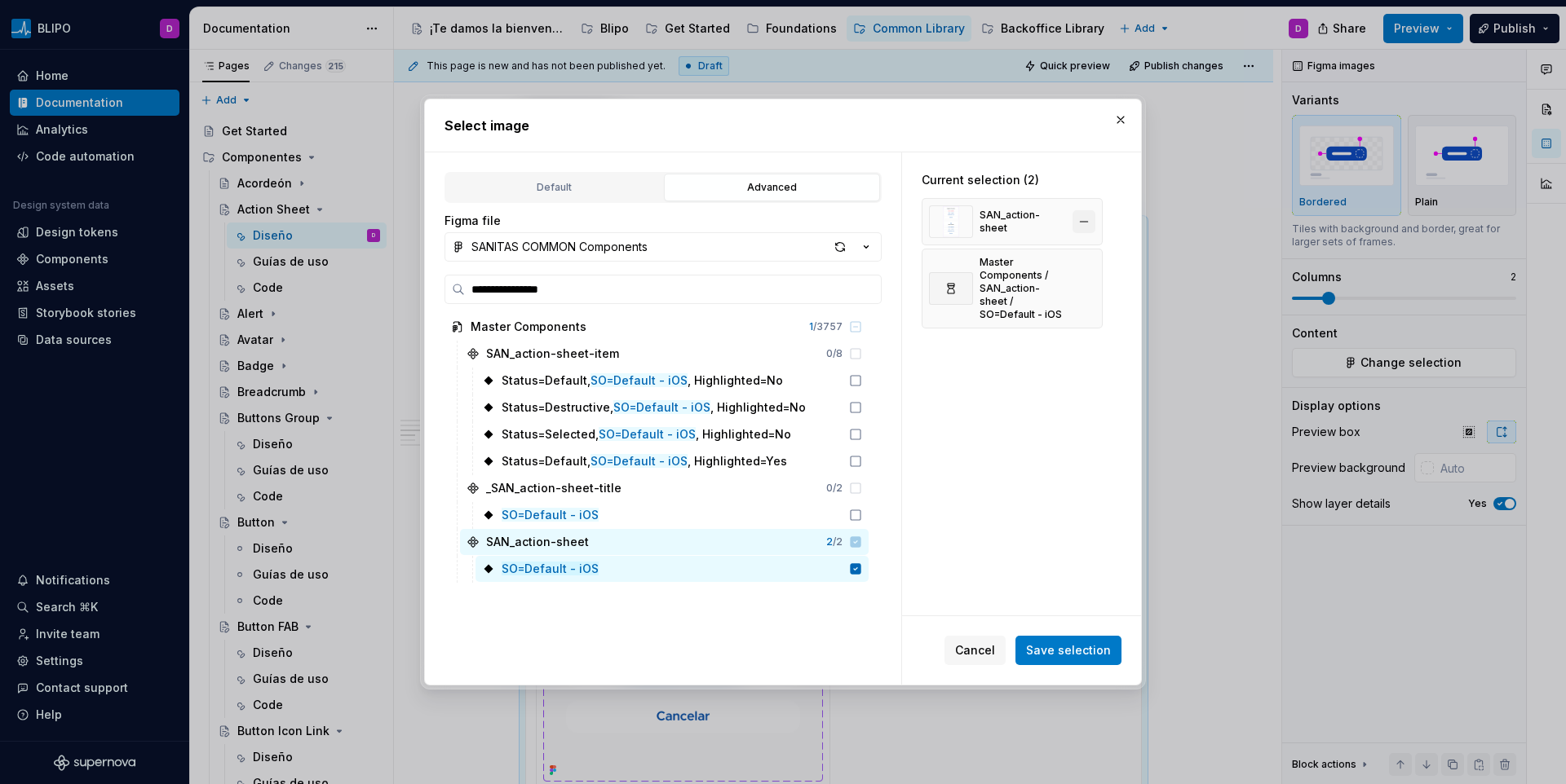
click at [1081, 218] on button "button" at bounding box center [1084, 221] width 23 height 23
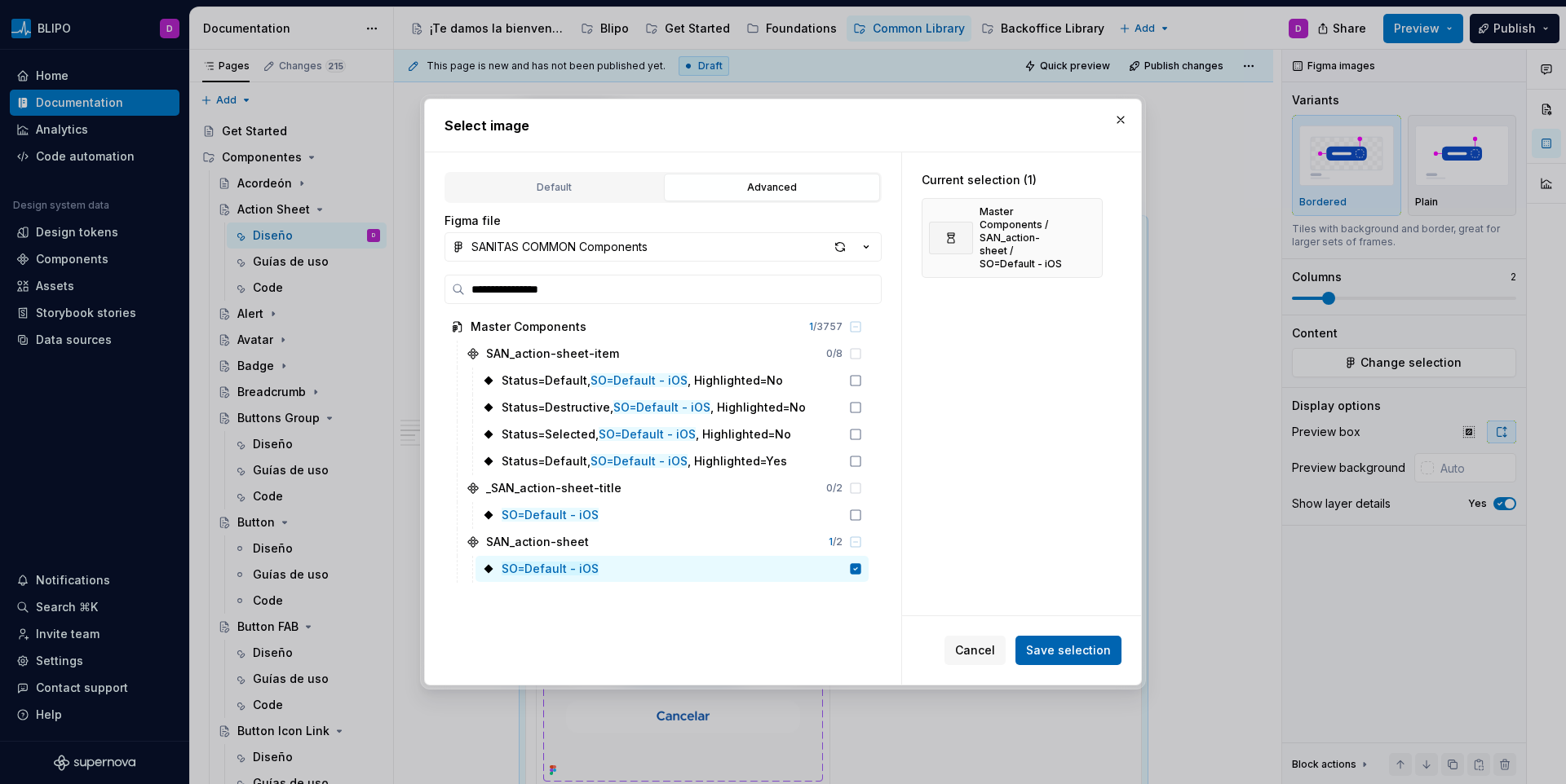
click at [1048, 656] on span "Save selection" at bounding box center [1069, 650] width 85 height 16
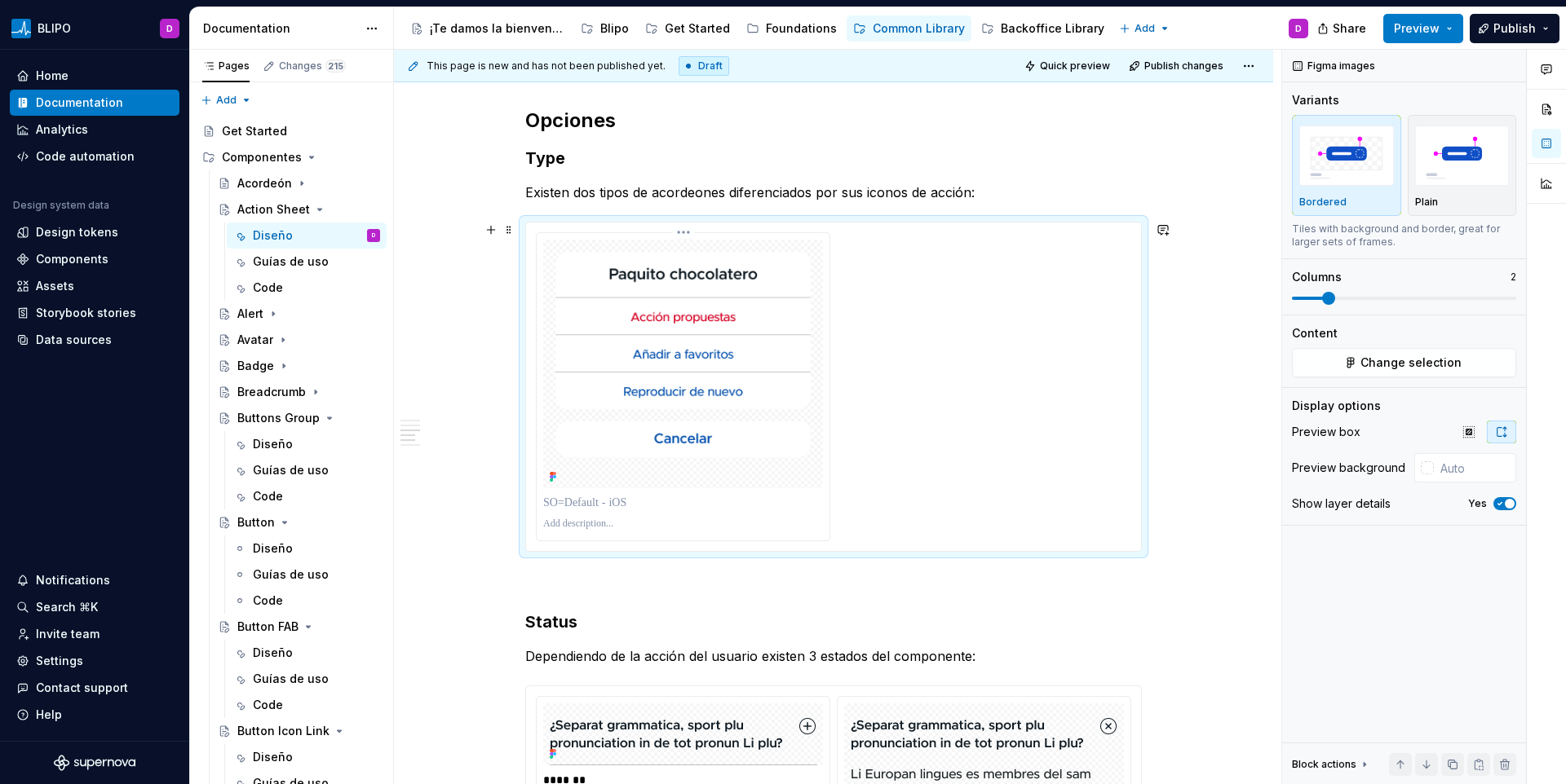
scroll to position [2650, 0]
click at [599, 521] on p at bounding box center [683, 527] width 280 height 13
click at [588, 502] on p at bounding box center [683, 506] width 280 height 16
click at [633, 502] on p at bounding box center [683, 506] width 280 height 16
click at [666, 197] on p "Existen dos tipos de acordeones diferenciados por sus iconos de acción:" at bounding box center [834, 196] width 617 height 19
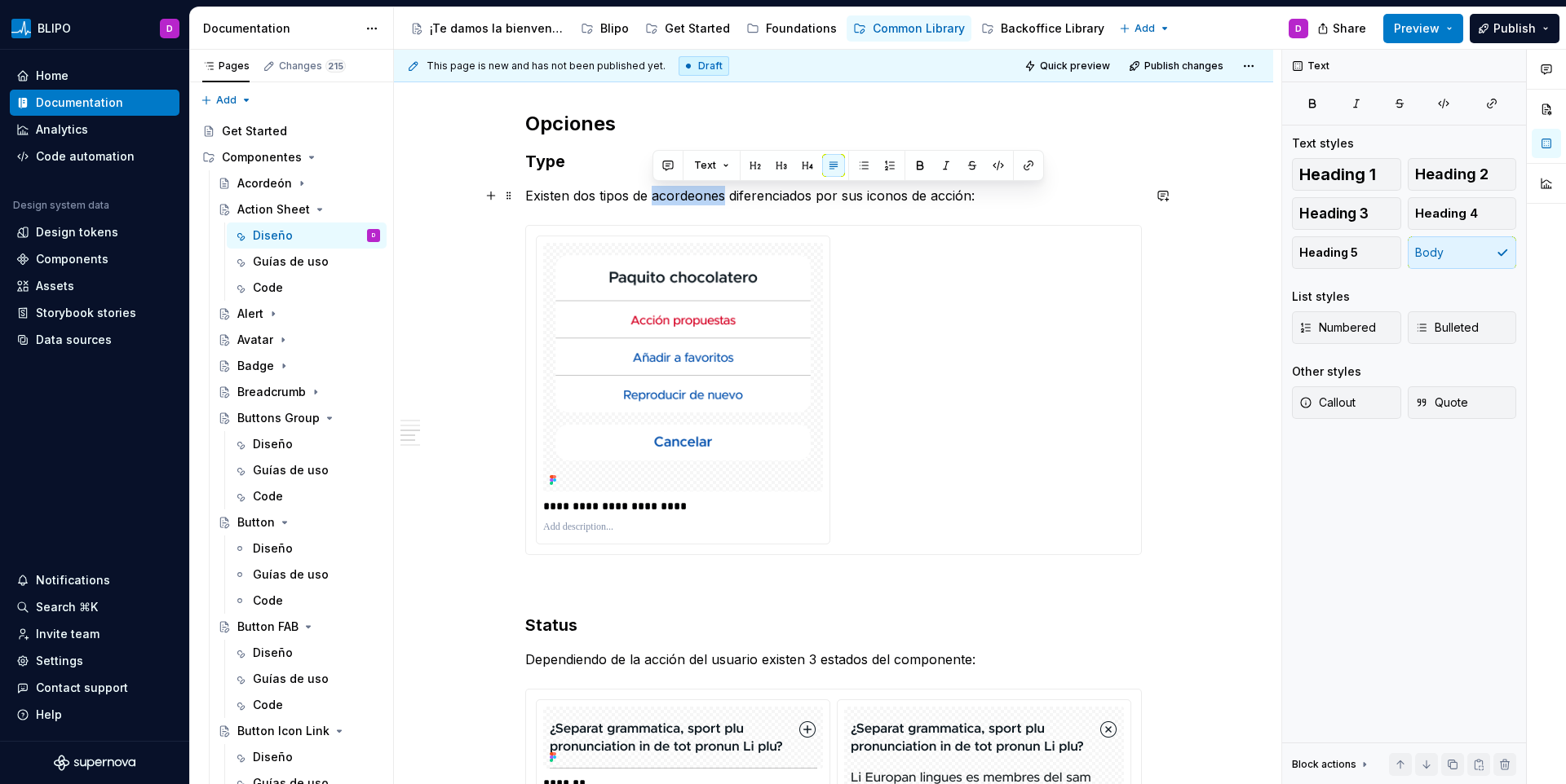
click at [666, 197] on p "Existen dos tipos de acordeones diferenciados por sus iconos de acción:" at bounding box center [834, 196] width 617 height 19
click at [729, 194] on p "Existen dos tipos de acordeones diferenciados por sus iconos de acción:" at bounding box center [834, 196] width 617 height 19
click at [895, 198] on p "Existen dos tipos de acordeones diferenciados por sus iconos de acción:" at bounding box center [834, 196] width 617 height 19
click at [812, 197] on p "Existen dos tipos de acordeones diferenciados por sus iconos de acción:" at bounding box center [834, 196] width 617 height 19
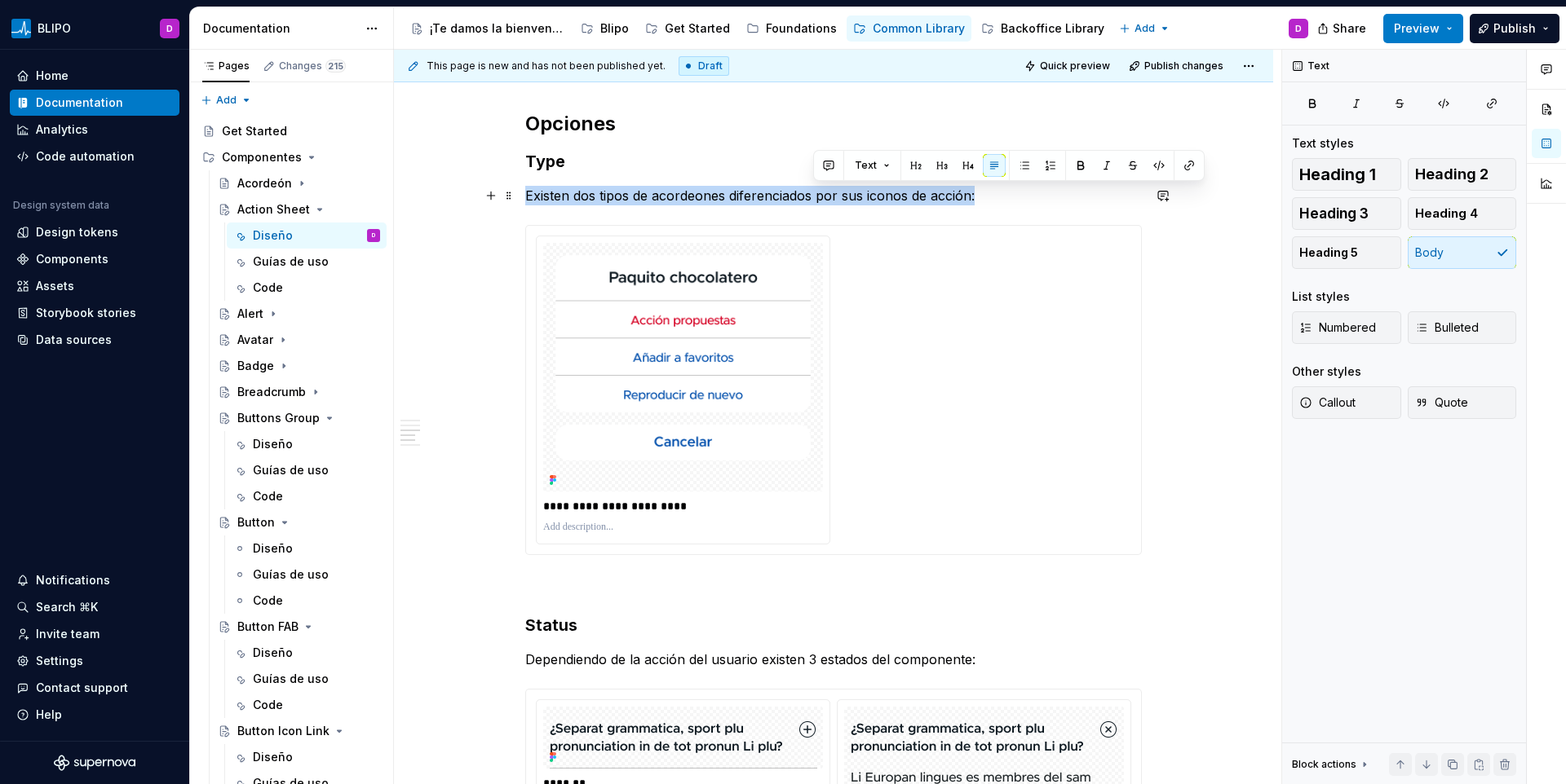
click at [815, 197] on p "Existen dos tipos de acordeones diferenciados por sus iconos de acción:" at bounding box center [834, 196] width 617 height 19
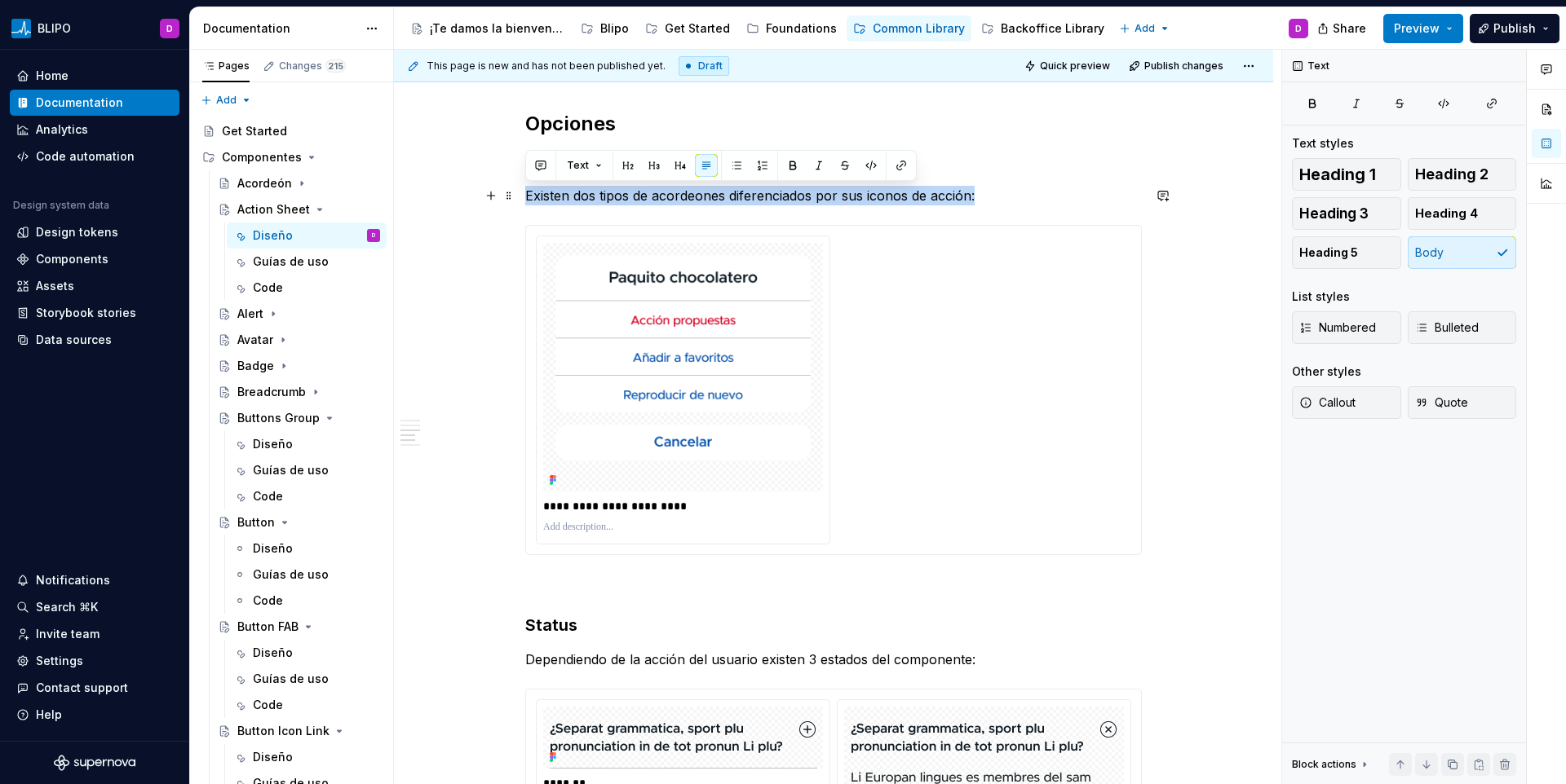
click at [815, 197] on p "Existen dos tipos de acordeones diferenciados por sus iconos de acción:" at bounding box center [834, 196] width 617 height 19
click at [823, 196] on p "Existen dos tipos de acordeones diferenciados por sus iconos de acción:" at bounding box center [834, 196] width 617 height 19
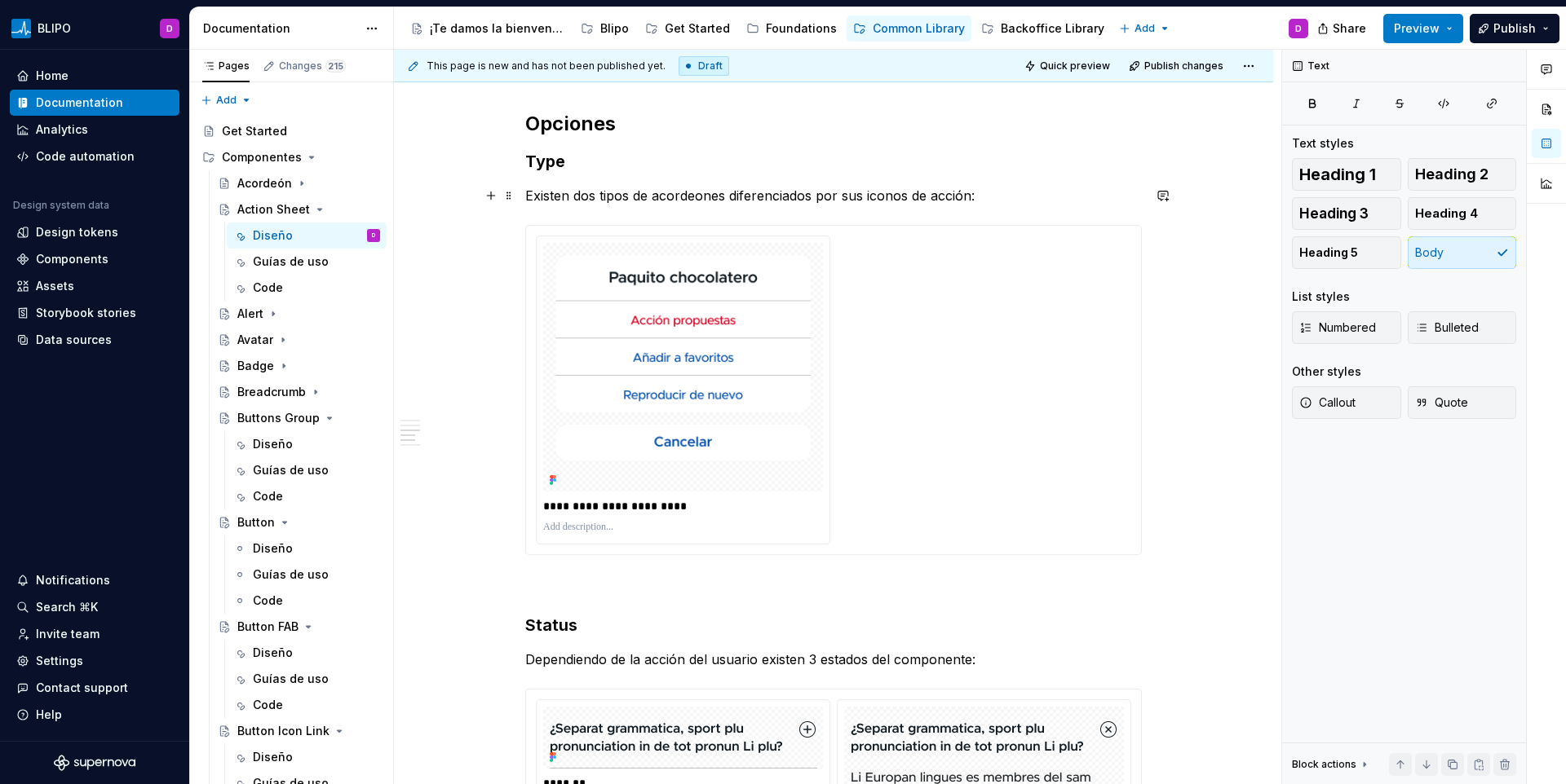
click at [814, 198] on p "Existen dos tipos de acordeones diferenciados por sus iconos de acción:" at bounding box center [834, 196] width 617 height 19
click at [857, 197] on p "Existen dos tipos de acordeones diferenciados por sus iconos de acción:" at bounding box center [834, 196] width 617 height 19
drag, startPoint x: 858, startPoint y: 197, endPoint x: 958, endPoint y: 192, distance: 100.1
click at [958, 192] on p "Existen dos tipos de acordeones diferenciados por sus iconos de acción:" at bounding box center [834, 196] width 617 height 19
click at [645, 193] on p "Existen dos tipos de acordeones diferenciados por el Sistema Operativo:" at bounding box center [834, 196] width 617 height 19
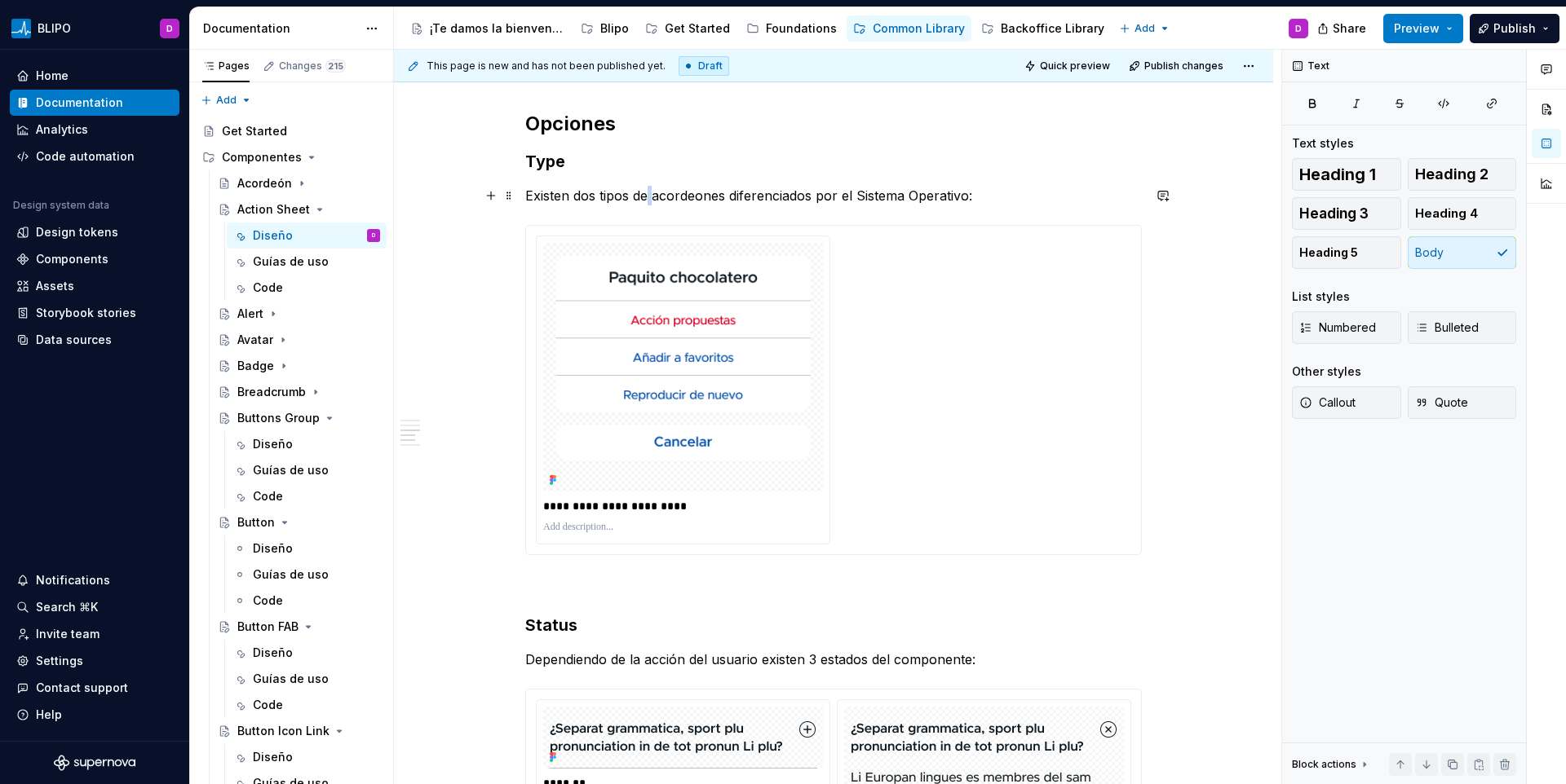
click at [645, 193] on p "Existen dos tipos de acordeones diferenciados por el Sistema Operativo:" at bounding box center [834, 196] width 617 height 19
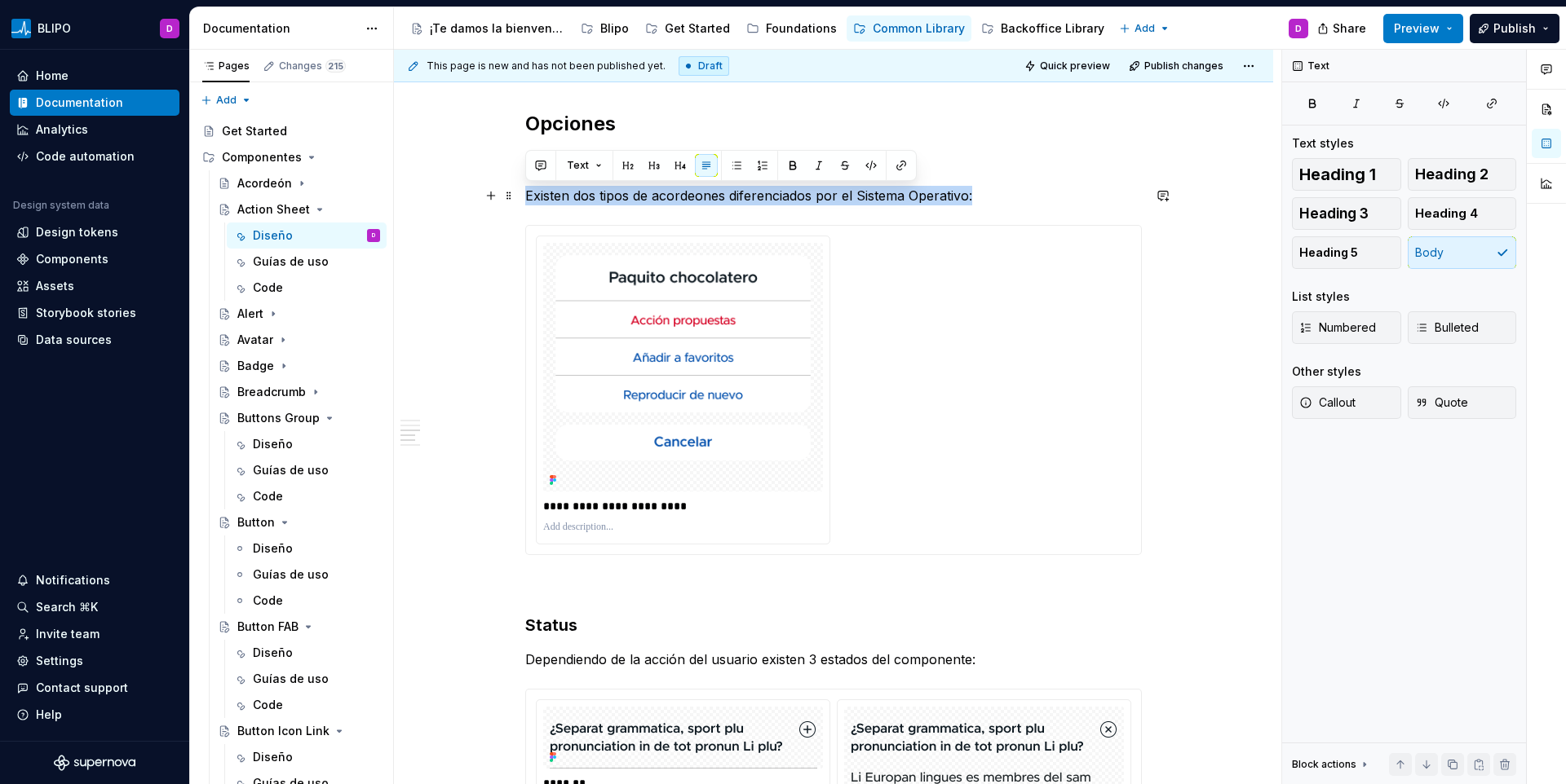
click at [645, 193] on p "Existen dos tipos de acordeones diferenciados por el Sistema Operativo:" at bounding box center [834, 196] width 617 height 19
copy p "Existen dos tipos de acordeones diferenciados por el Sistema Operativo:"
click at [752, 198] on p "Existen dos tipos de acordeones diferenciados por el Sistema Operativo:" at bounding box center [834, 196] width 617 height 19
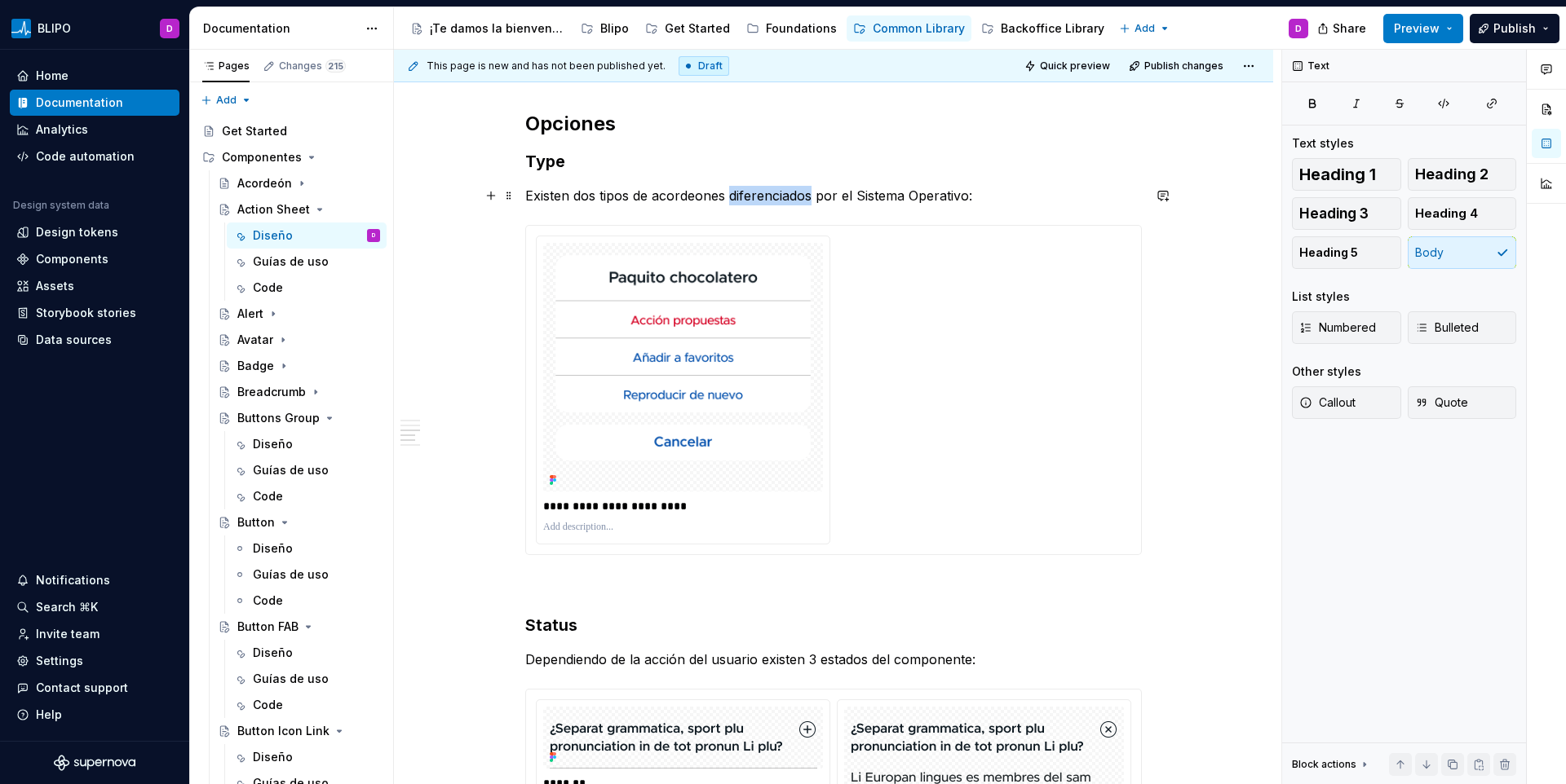
click at [752, 198] on p "Existen dos tipos de acordeones diferenciados por el Sistema Operativo:" at bounding box center [834, 196] width 617 height 19
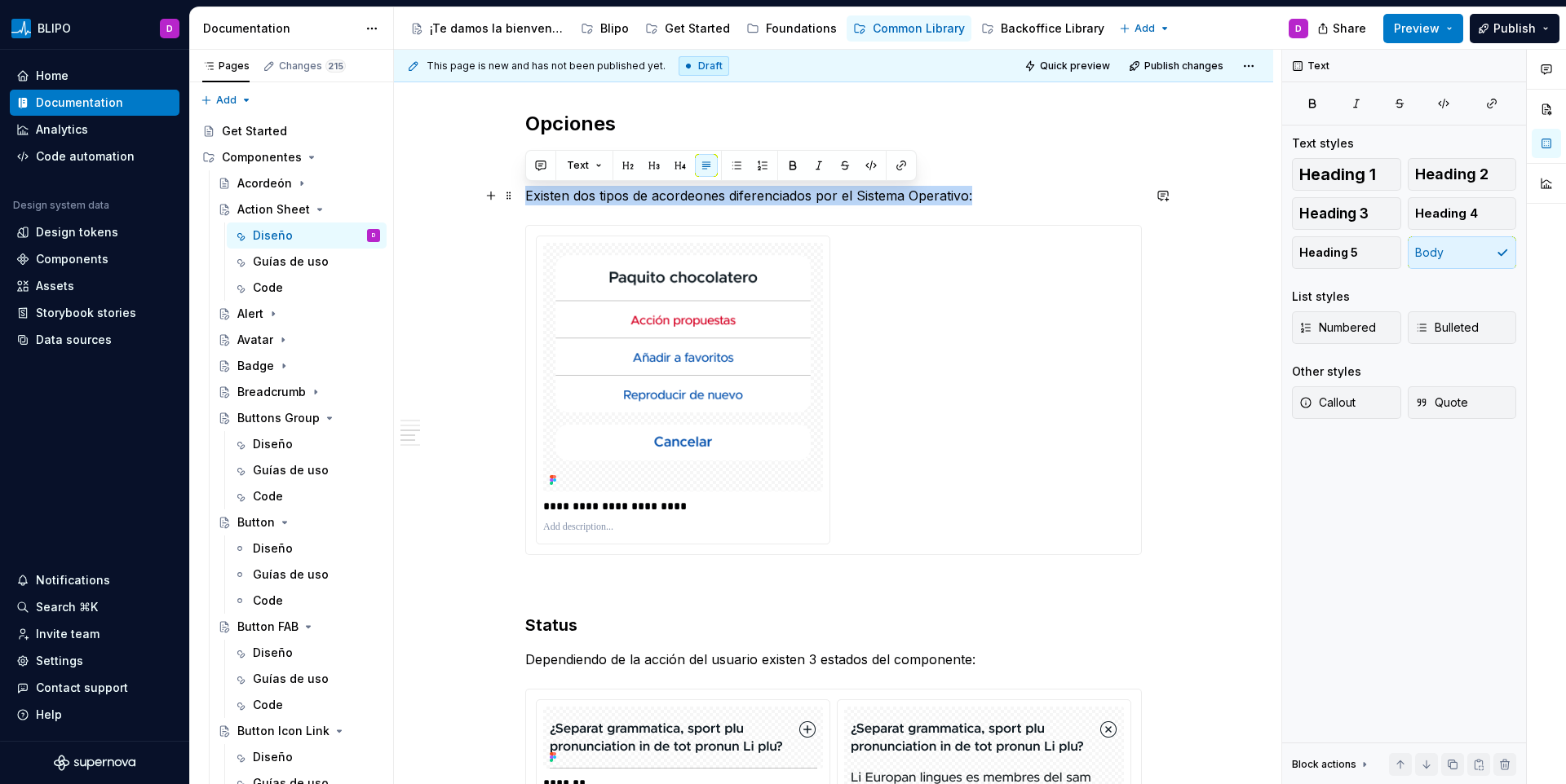
click at [752, 198] on p "Existen dos tipos de acordeones diferenciados por el Sistema Operativo:" at bounding box center [834, 196] width 617 height 19
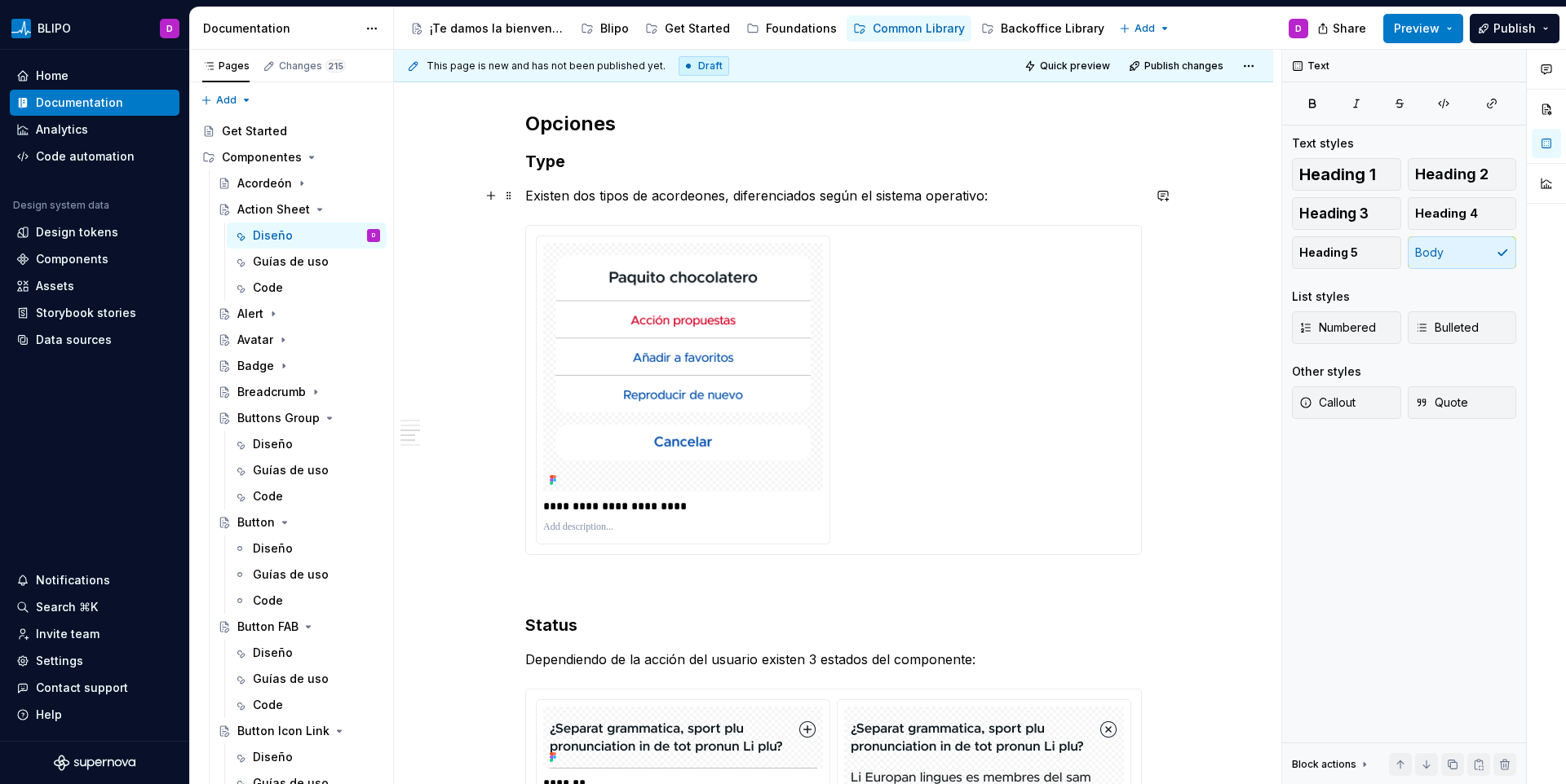
click at [700, 198] on p "Existen dos tipos de acordeones, diferenciados según el sistema operativo:" at bounding box center [834, 196] width 617 height 19
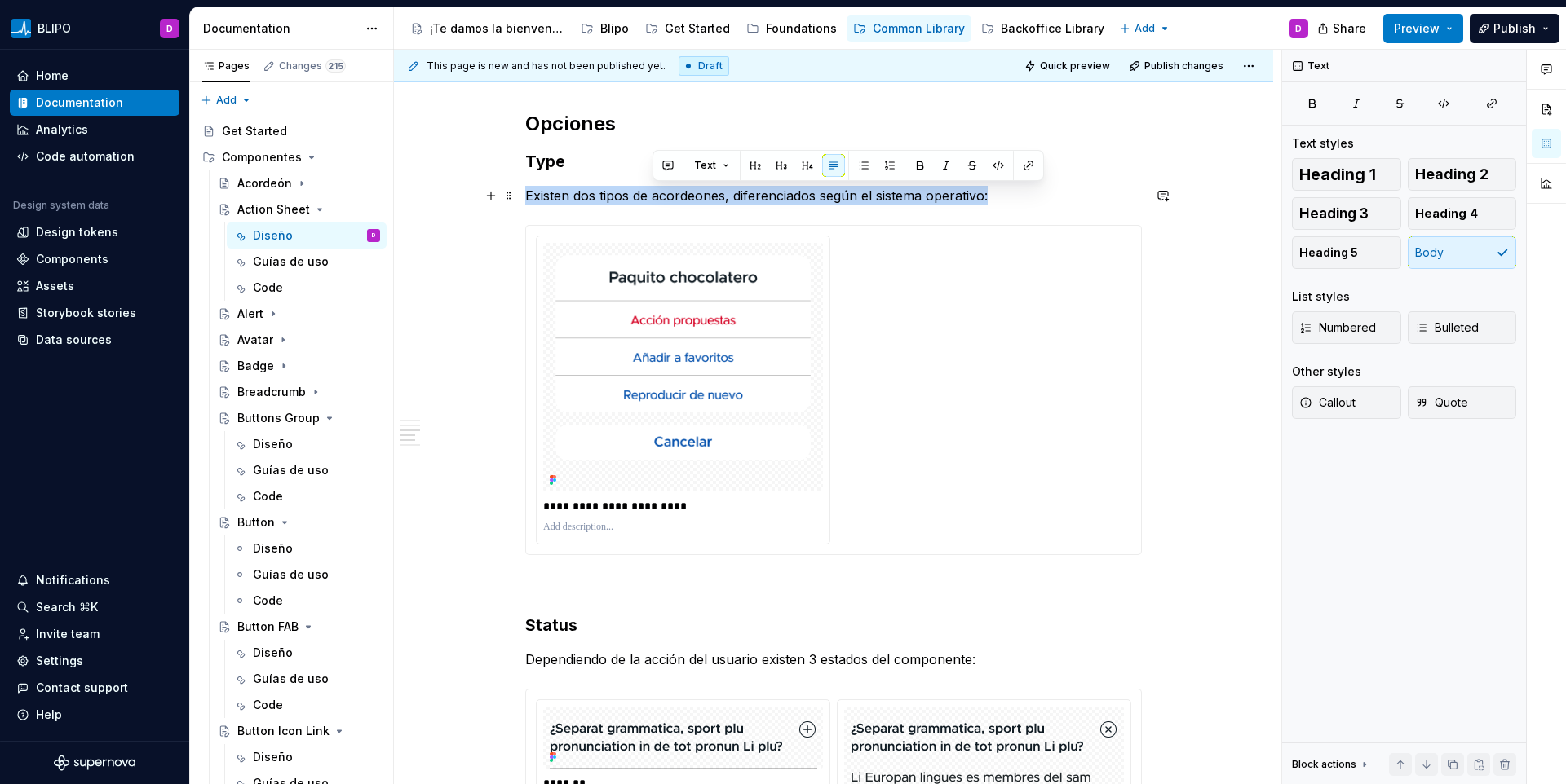
click at [700, 198] on p "Existen dos tipos de acordeones, diferenciados según el sistema operativo:" at bounding box center [834, 196] width 617 height 19
click at [853, 203] on p "Existen dos tipos de acordeones, diferenciados según el sistema operativo:" at bounding box center [834, 196] width 617 height 19
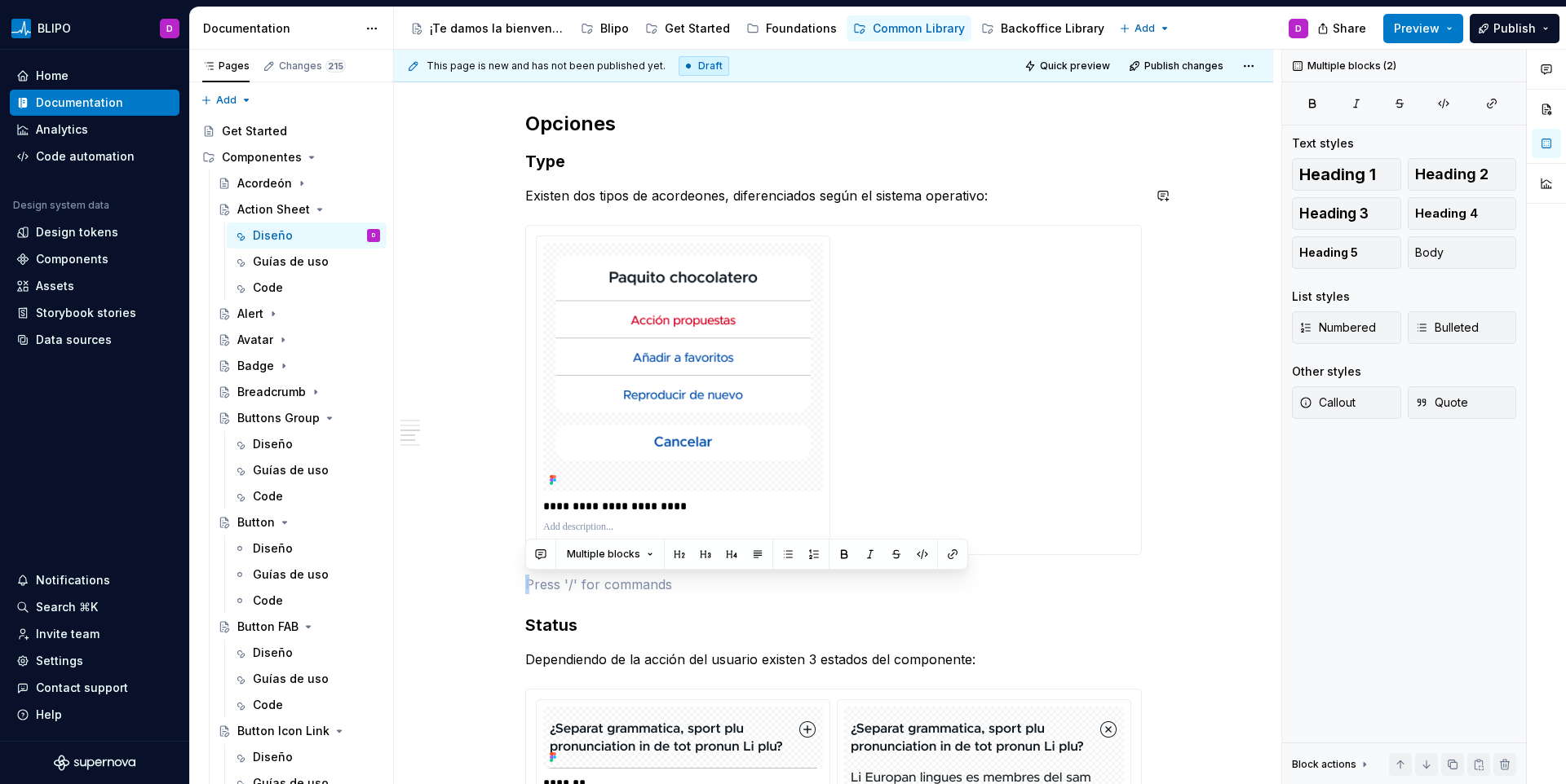
click at [658, 300] on img at bounding box center [683, 367] width 280 height 249
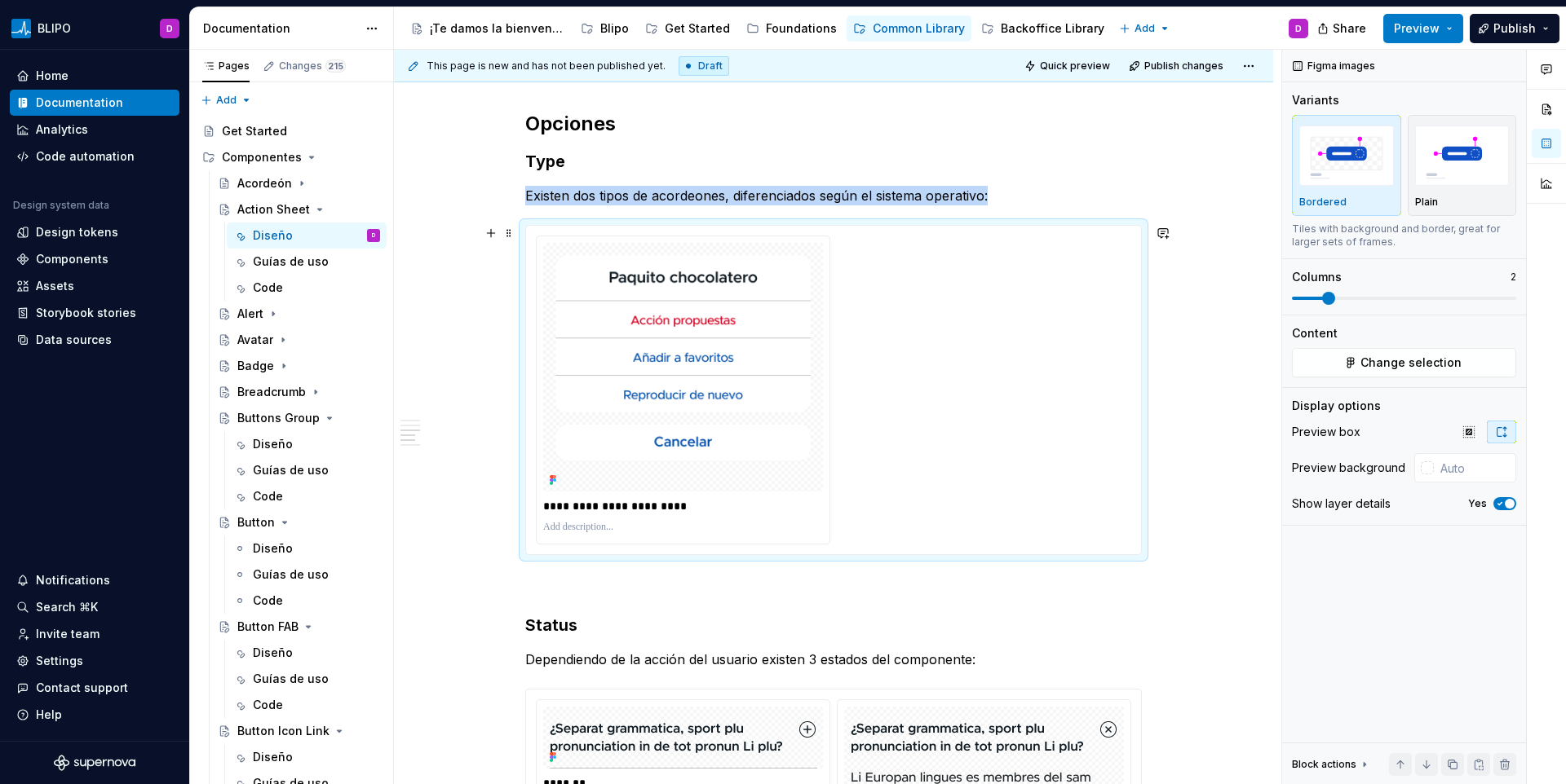
click at [926, 344] on div "**********" at bounding box center [834, 390] width 596 height 309
click at [593, 528] on p at bounding box center [683, 527] width 280 height 13
click at [894, 438] on div "**********" at bounding box center [834, 390] width 596 height 309
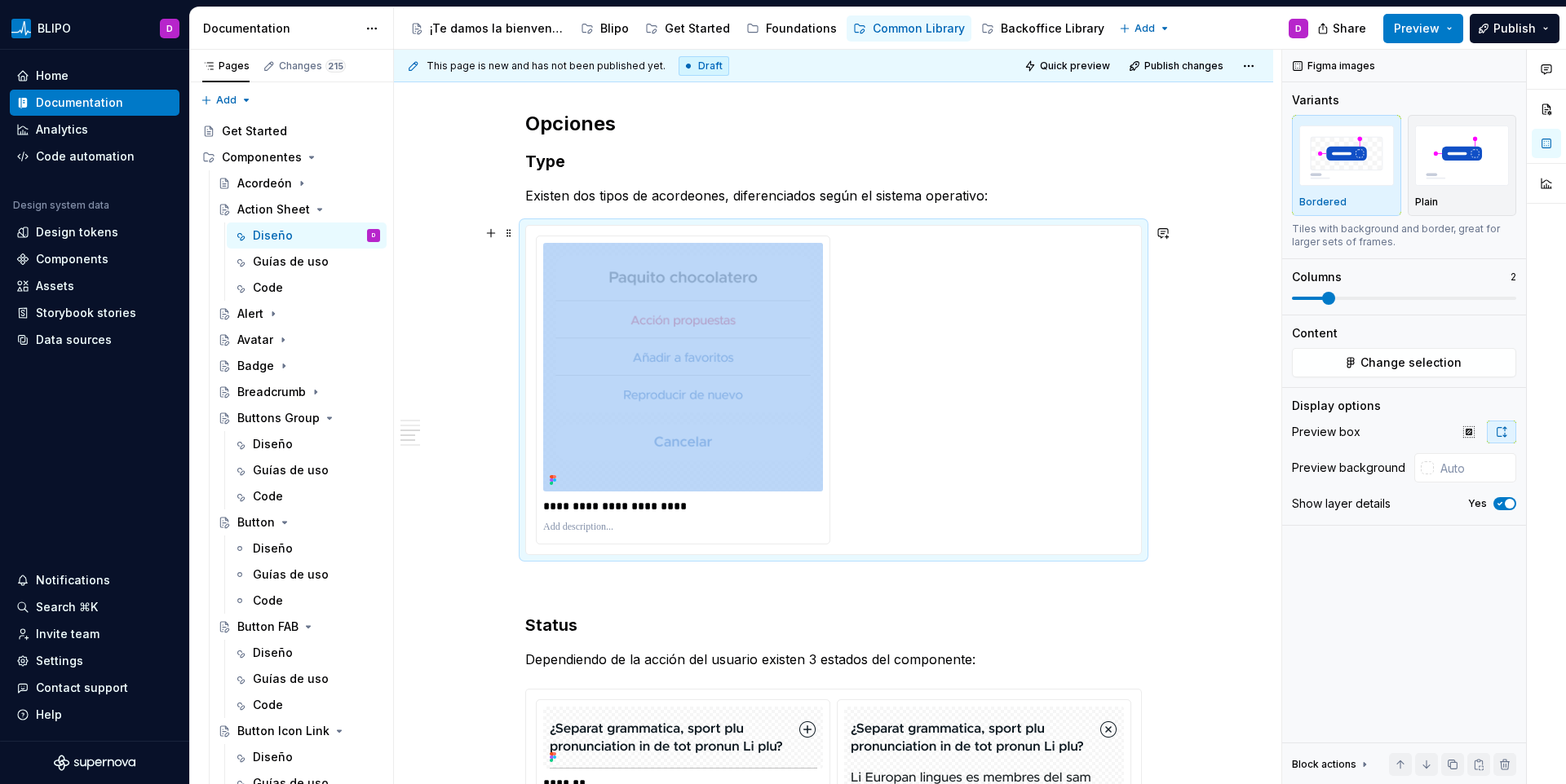
click at [894, 438] on div "**********" at bounding box center [834, 390] width 596 height 309
click at [1368, 369] on span "Change selection" at bounding box center [1411, 362] width 101 height 16
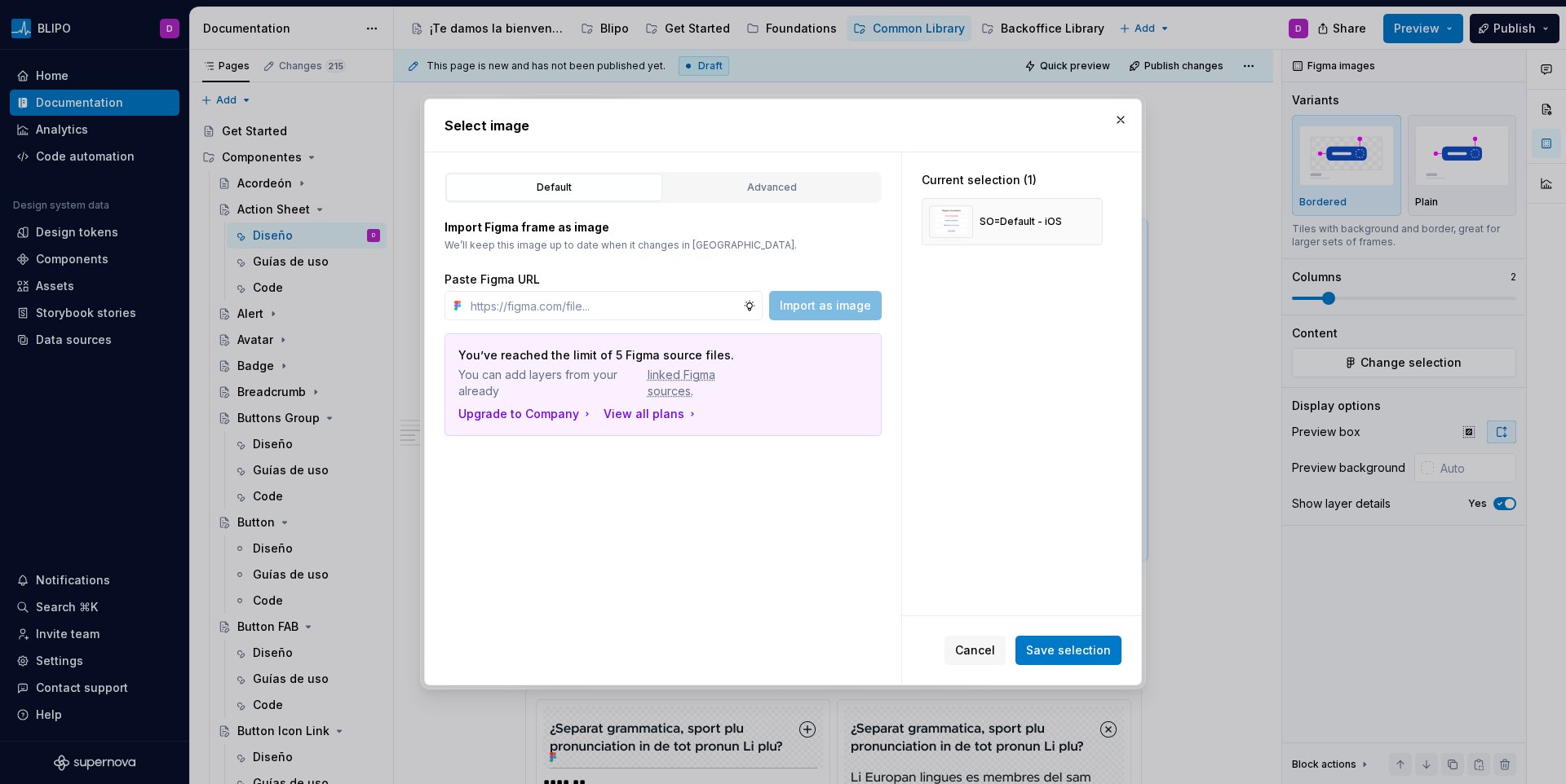
type textarea "*"
click at [765, 199] on button "Advanced" at bounding box center [772, 187] width 216 height 27
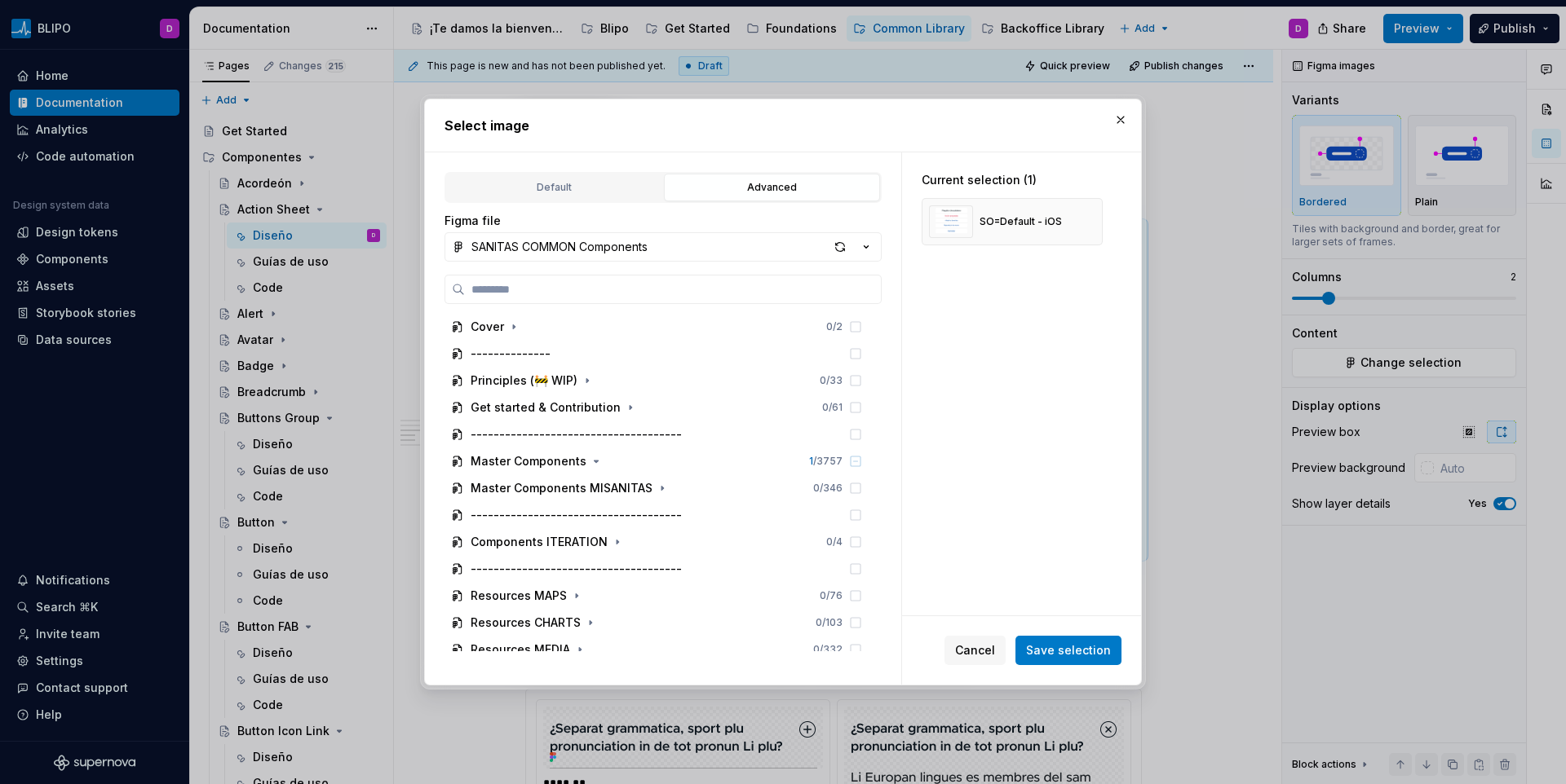
paste input "**********"
type input "**********"
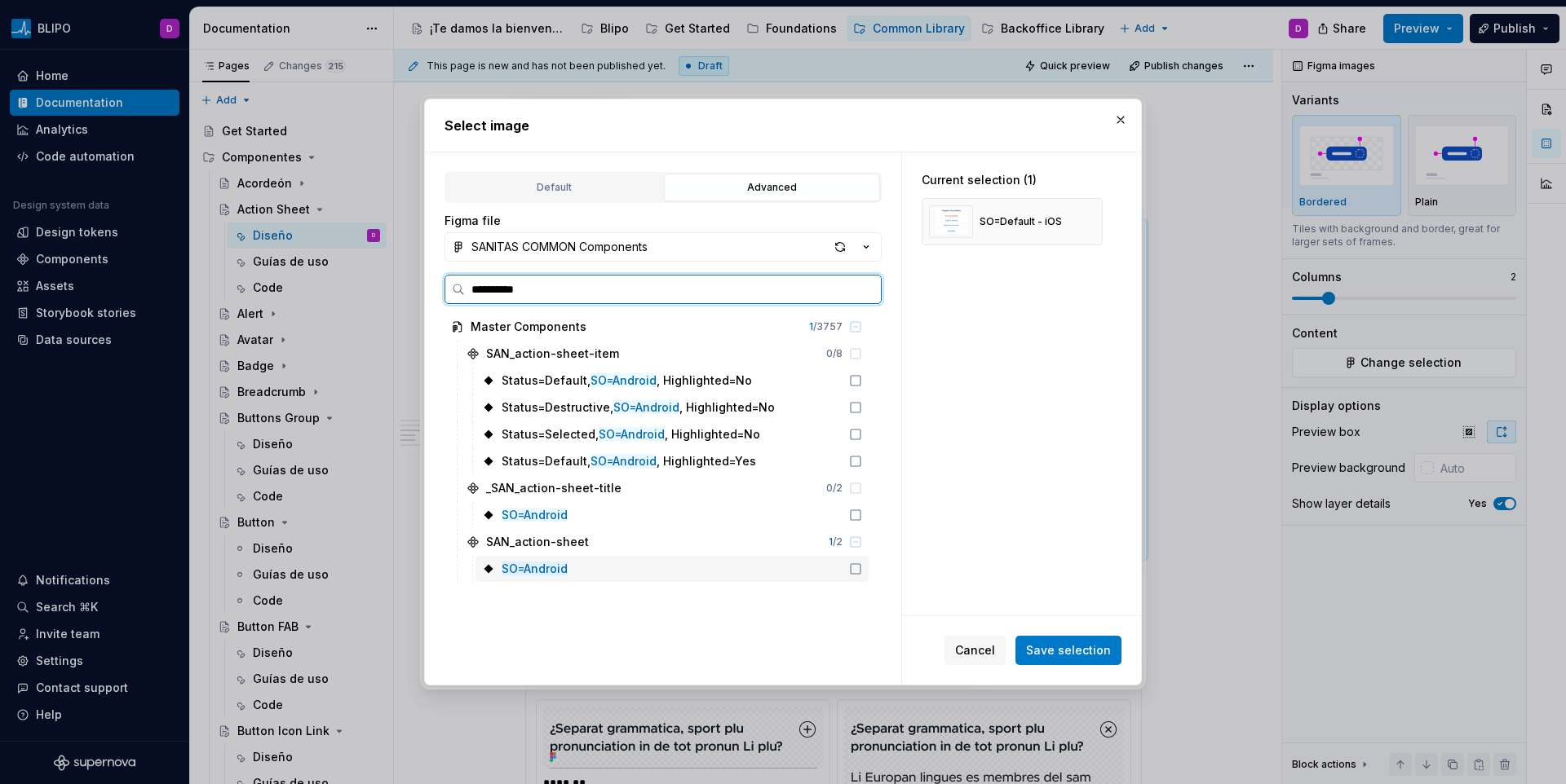
click at [851, 567] on icon at bounding box center [855, 569] width 13 height 13
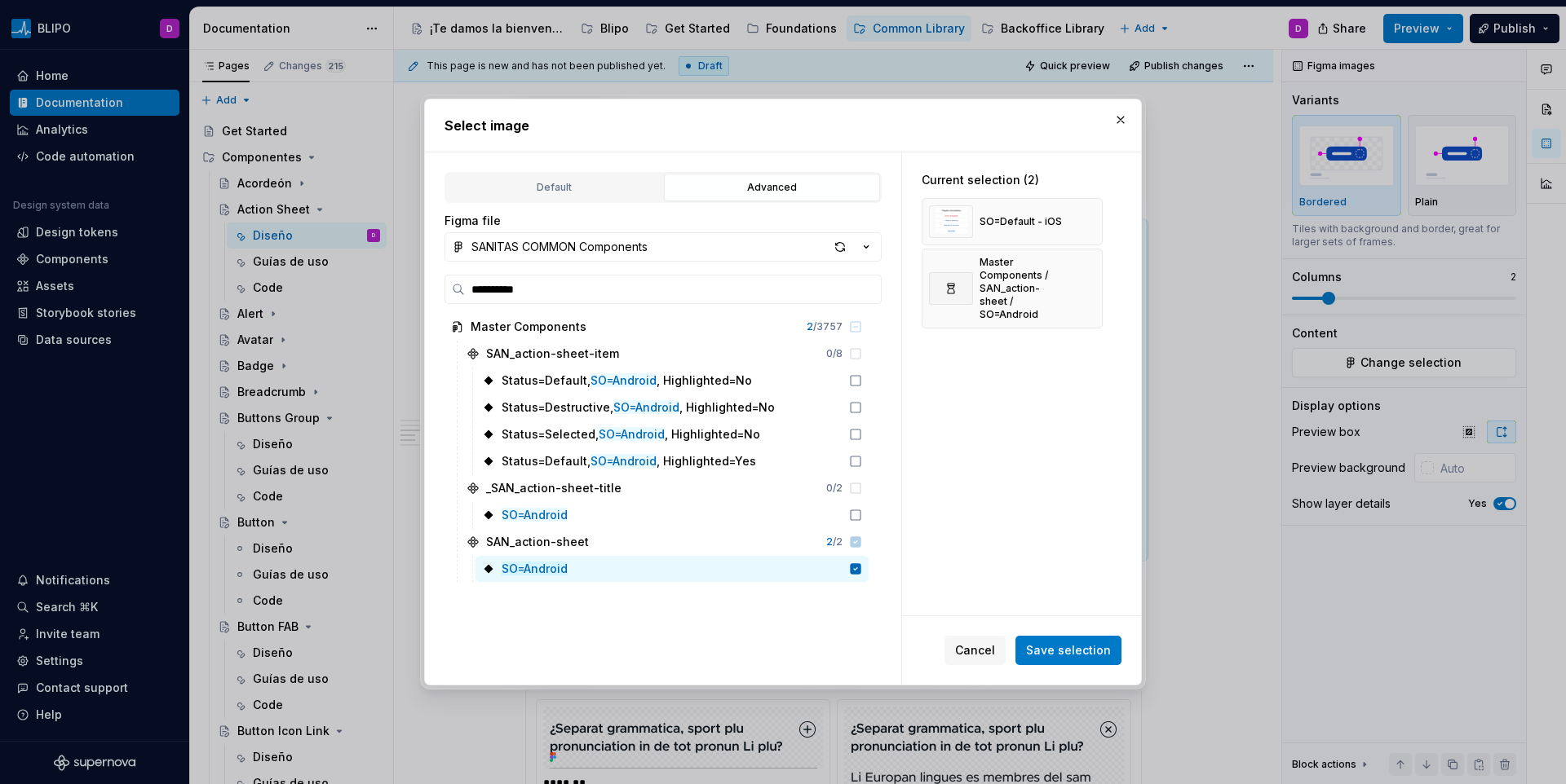
click at [1072, 648] on span "Save selection" at bounding box center [1069, 650] width 85 height 16
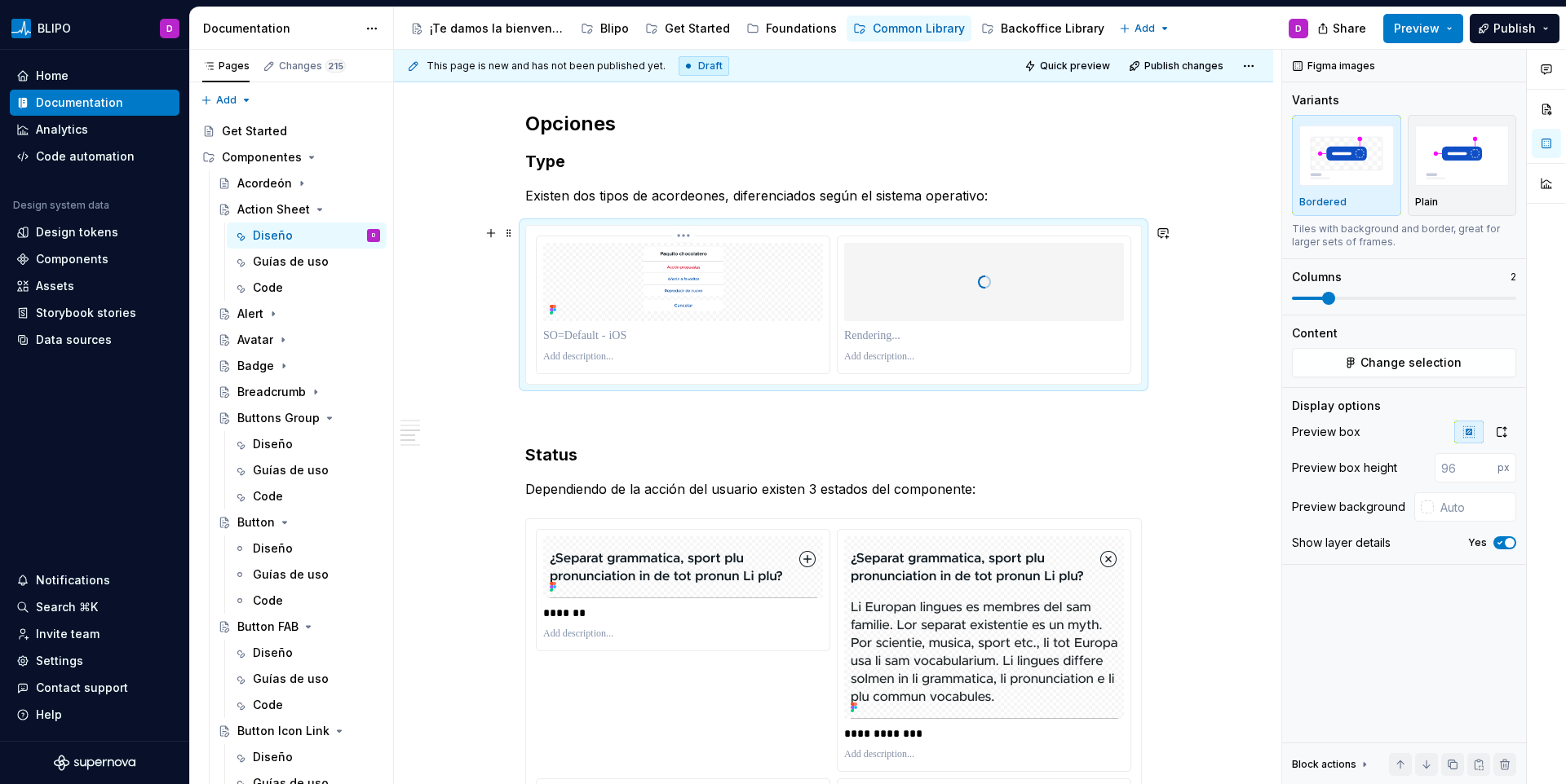
click at [624, 338] on p at bounding box center [683, 336] width 280 height 16
type textarea "*"
drag, startPoint x: 656, startPoint y: 333, endPoint x: 511, endPoint y: 331, distance: 145.0
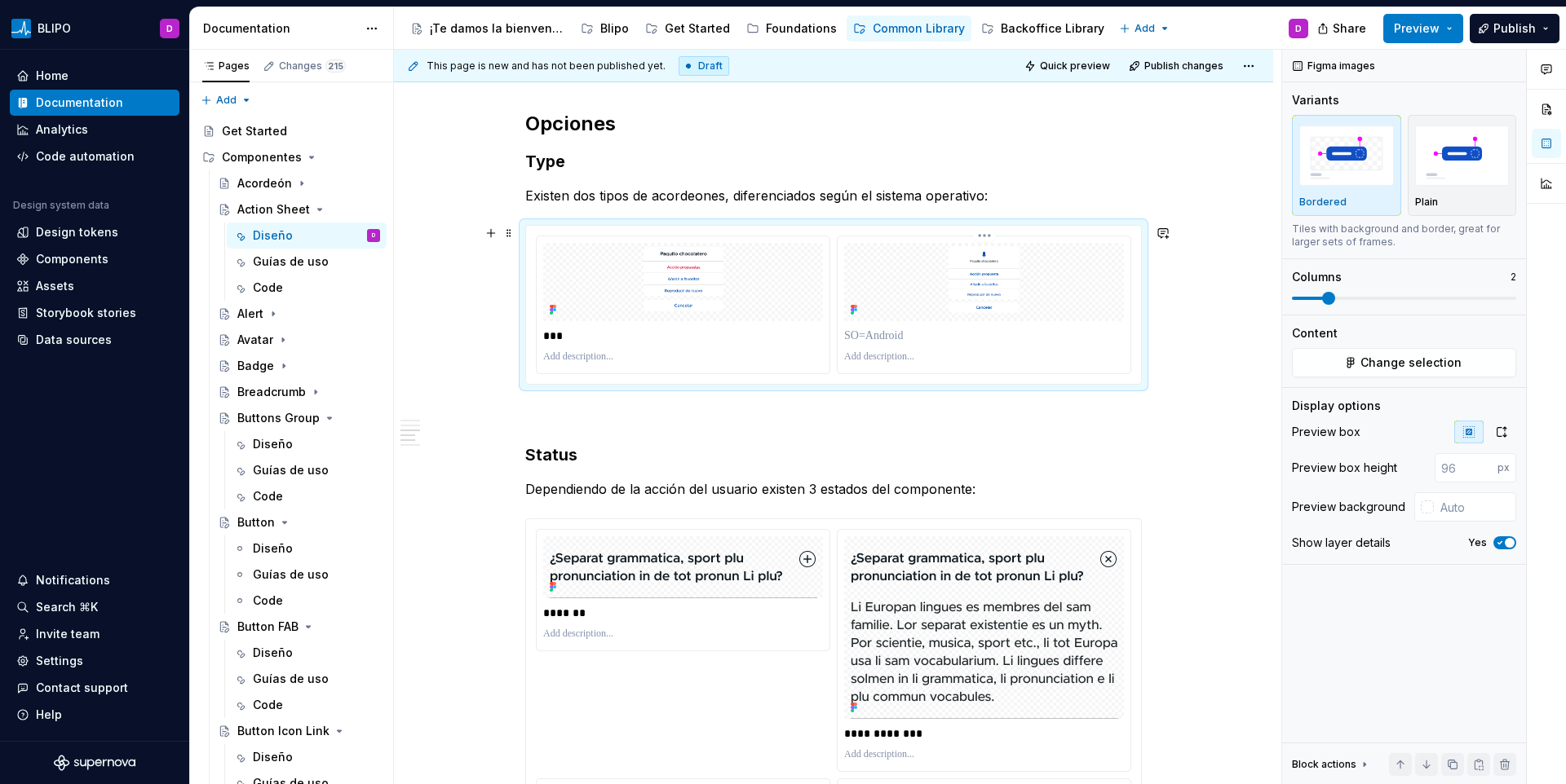
click at [935, 328] on p at bounding box center [985, 336] width 280 height 16
click at [924, 330] on p "*******" at bounding box center [985, 336] width 280 height 16
click at [1370, 359] on span "Change selection" at bounding box center [1411, 362] width 101 height 16
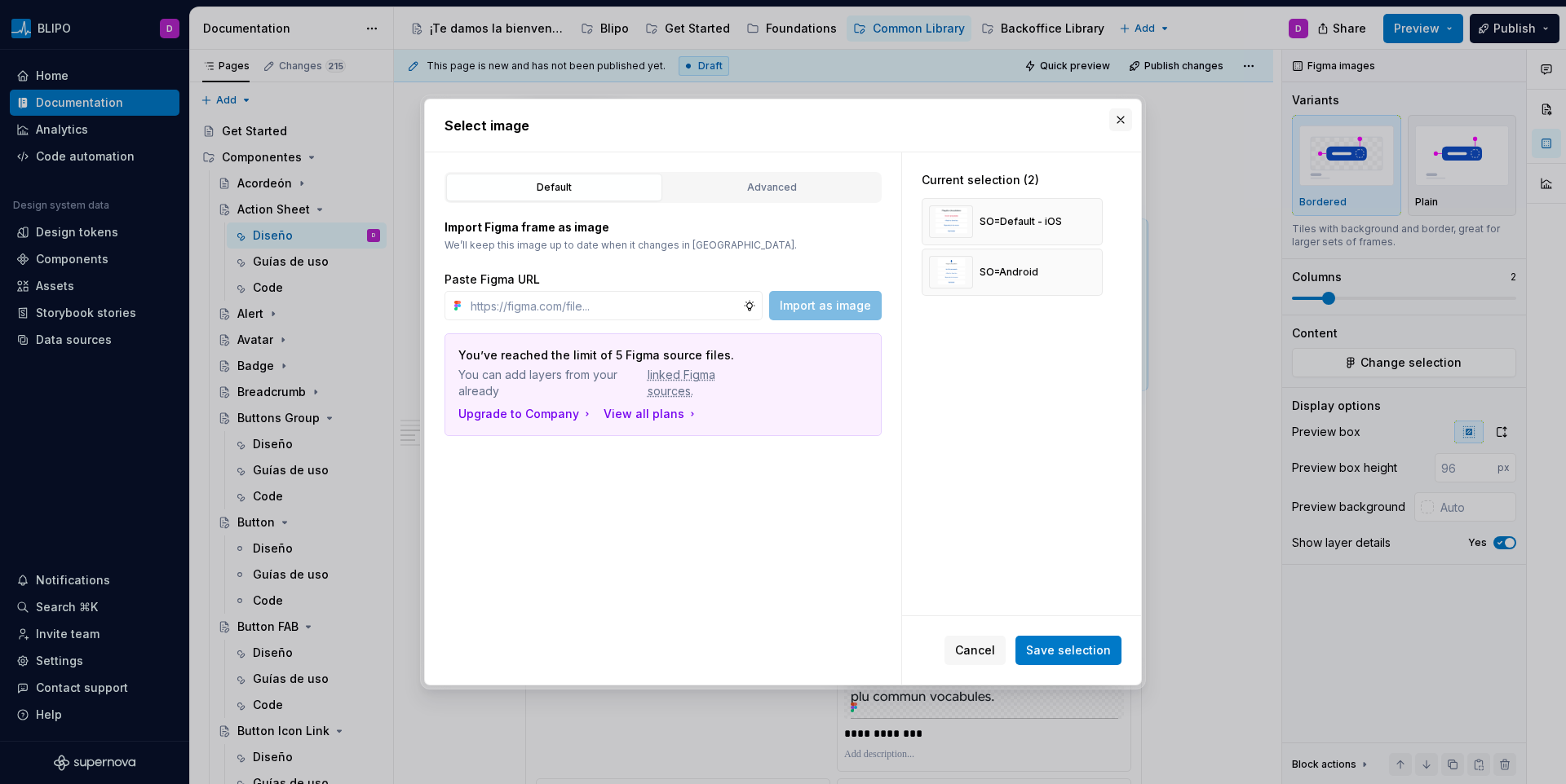
click at [1118, 117] on button "button" at bounding box center [1121, 120] width 23 height 23
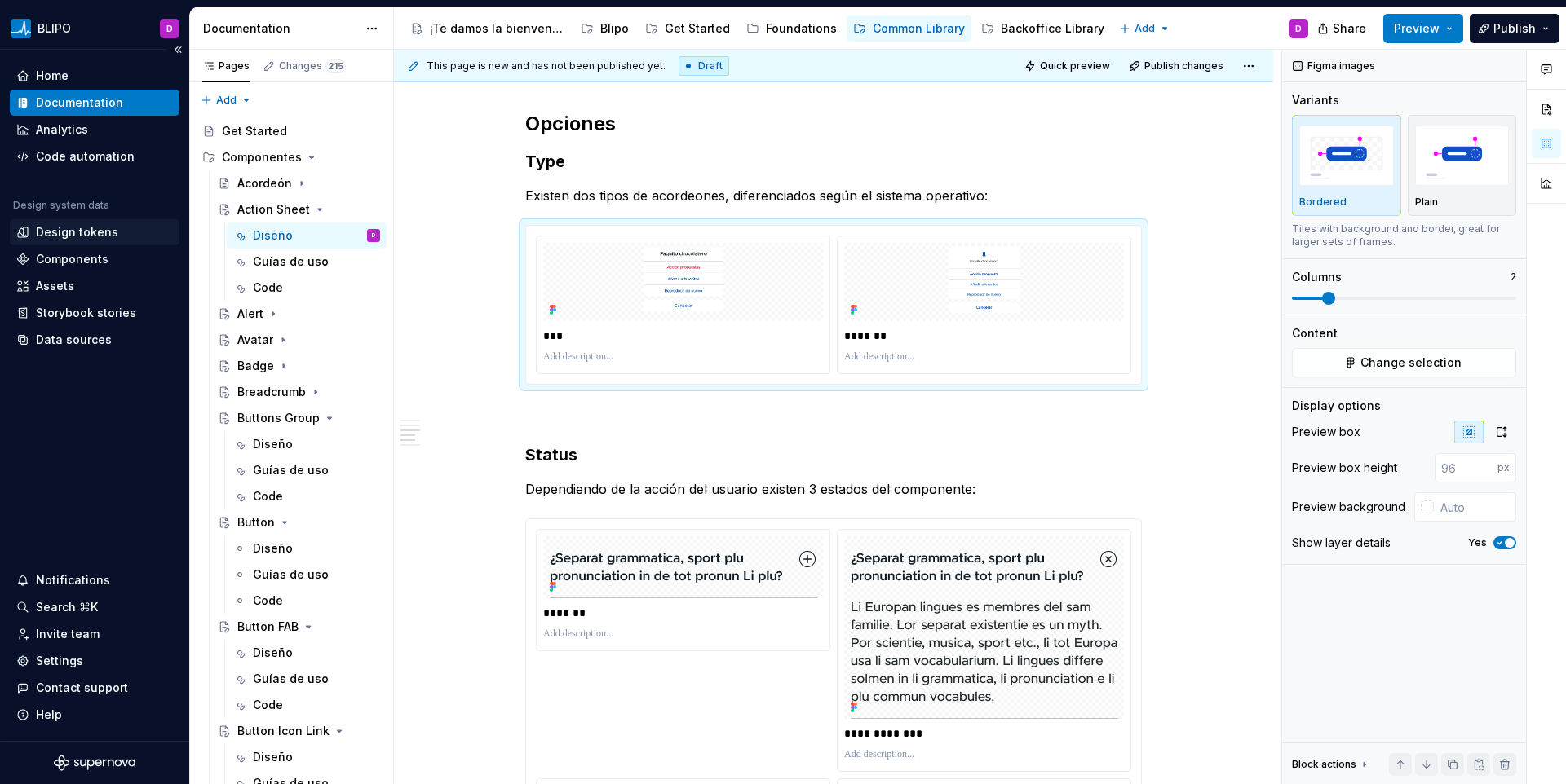
scroll to position [2652, 0]
click at [313, 214] on icon "Page tree" at bounding box center [319, 209] width 13 height 13
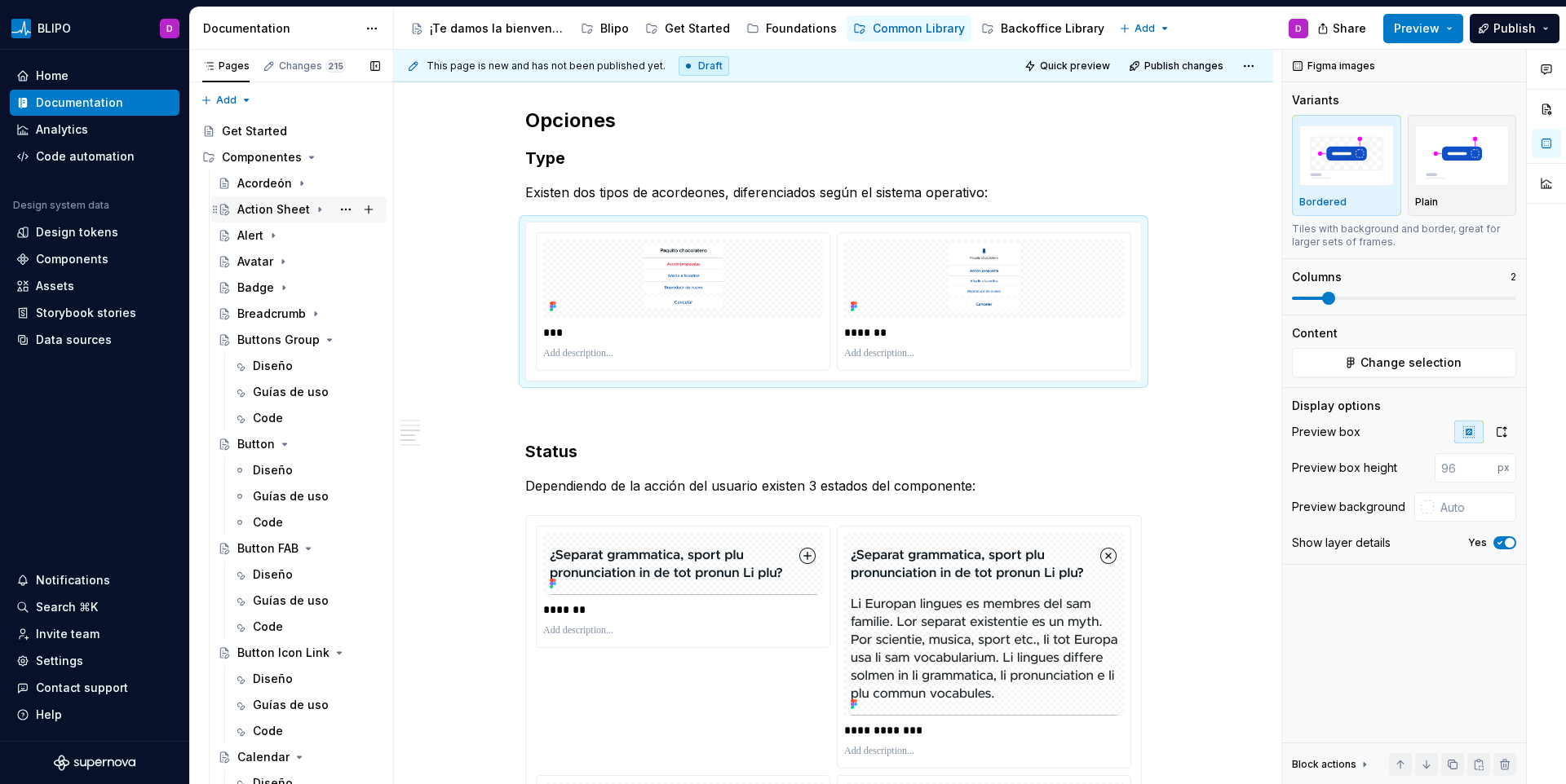
click at [313, 214] on icon "Page tree" at bounding box center [319, 209] width 13 height 13
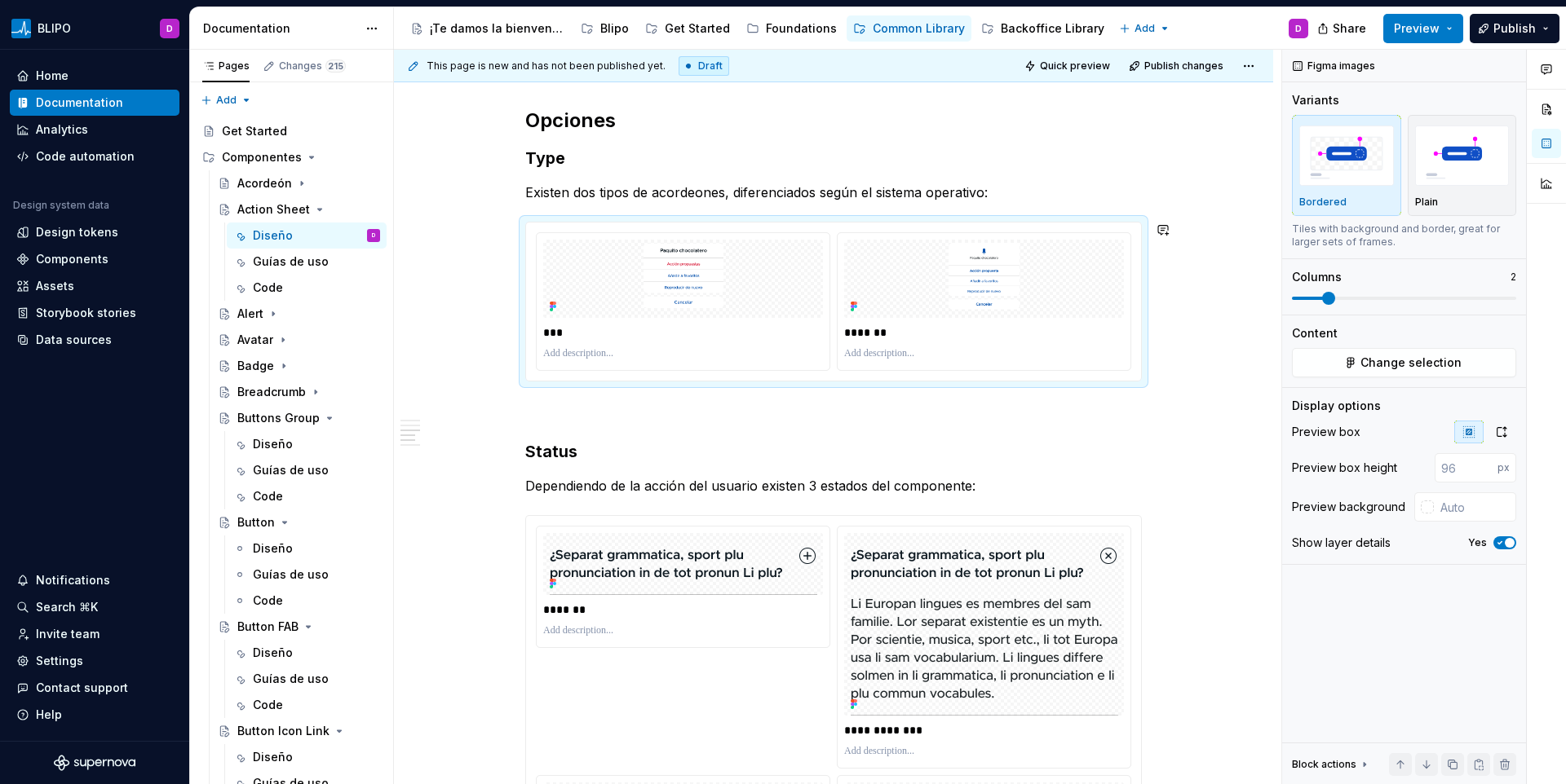
scroll to position [2656, 0]
click at [315, 211] on icon "Page tree" at bounding box center [319, 209] width 13 height 13
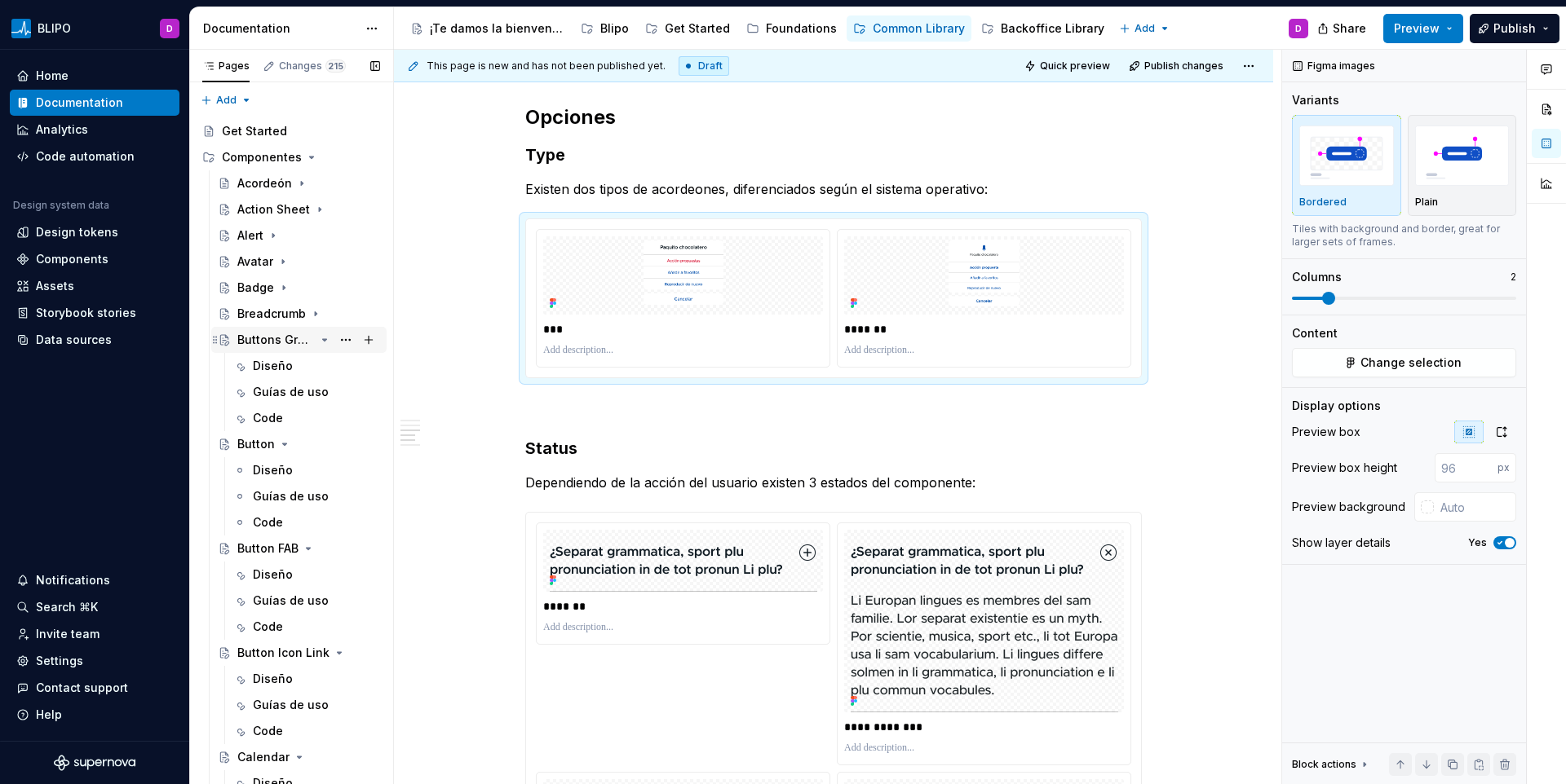
click at [278, 344] on div "Buttons Group" at bounding box center [276, 340] width 77 height 16
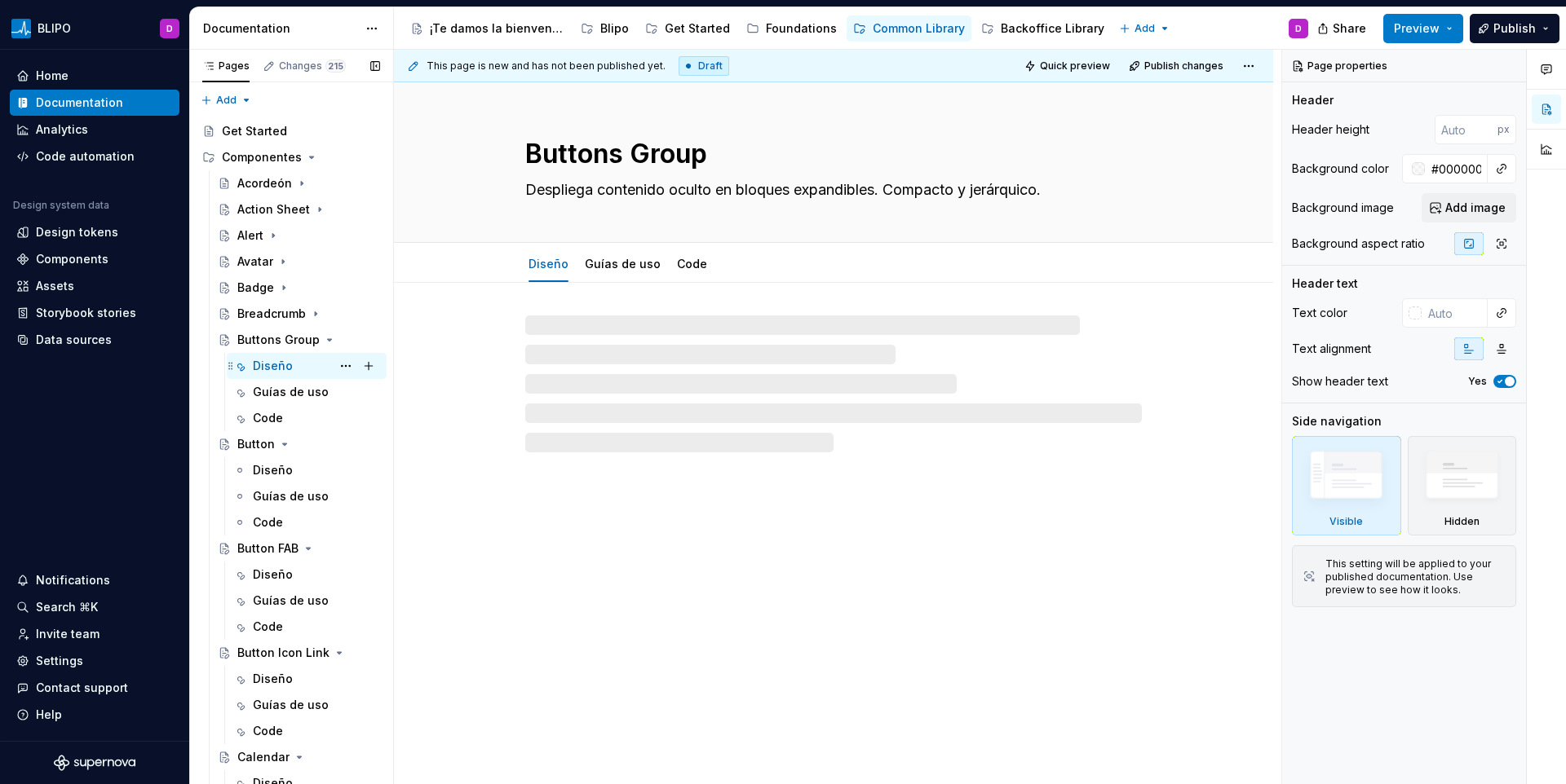
click at [280, 369] on div "Diseño" at bounding box center [272, 366] width 40 height 16
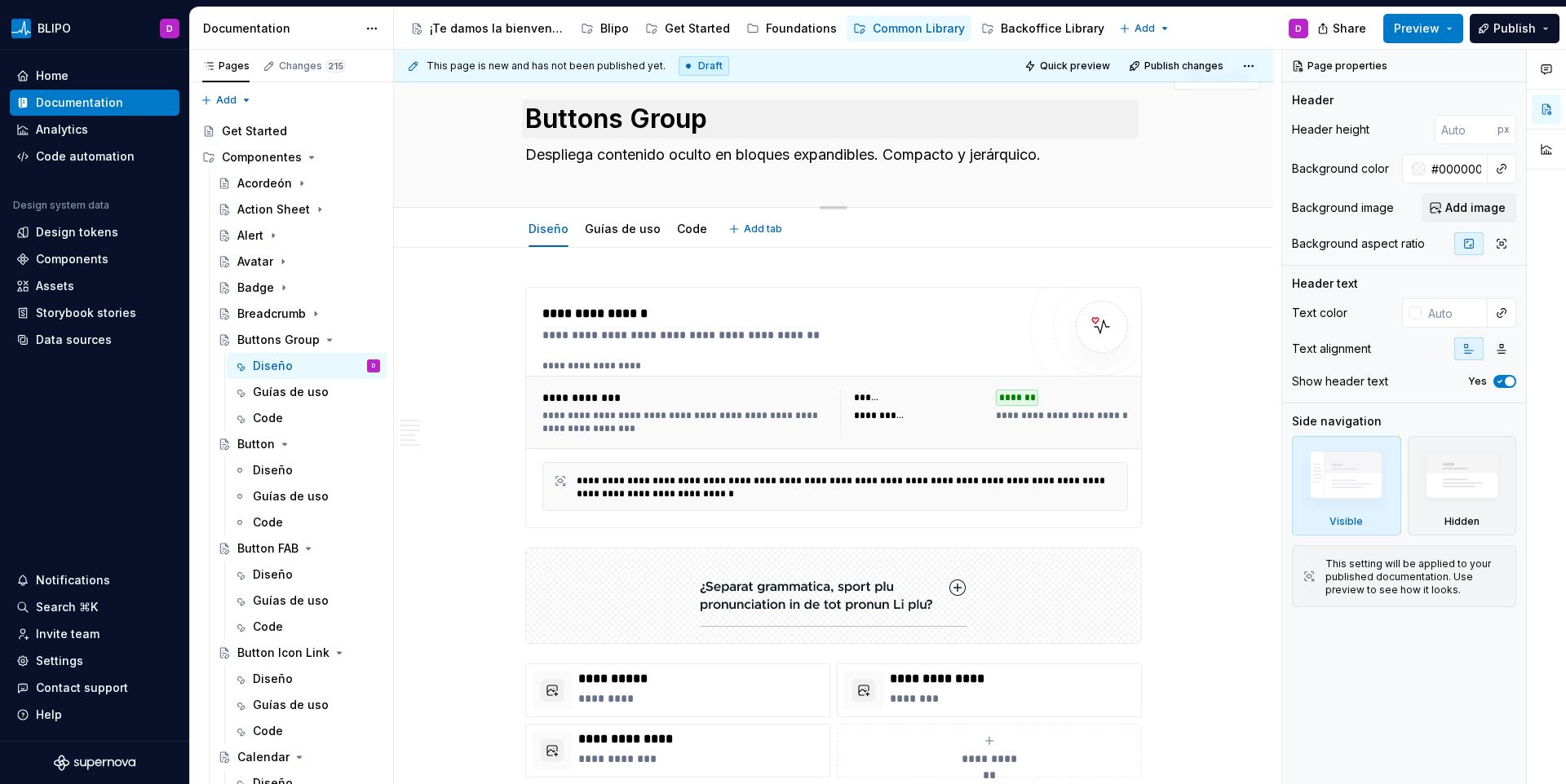
scroll to position [32, 0]
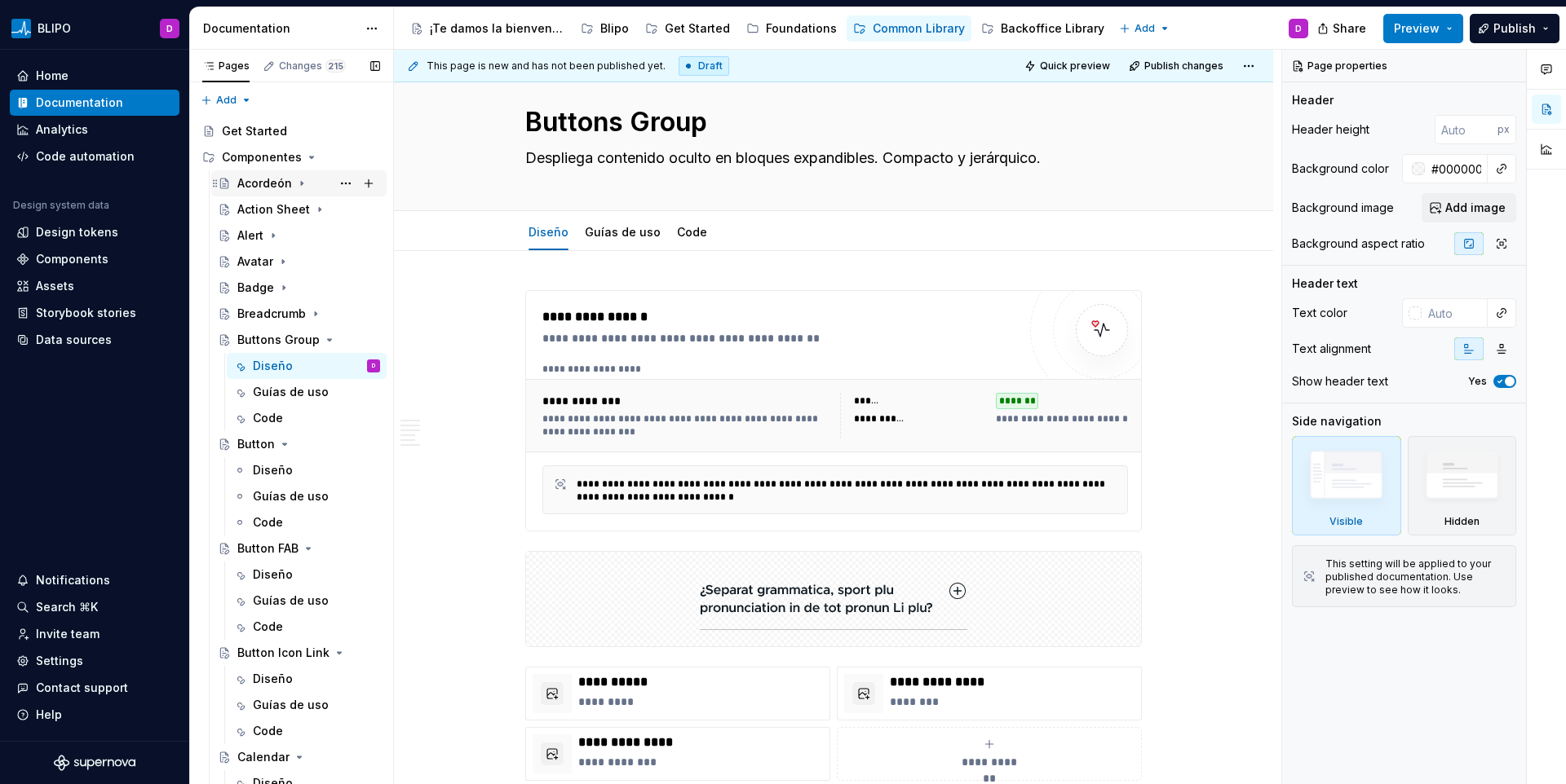
click at [241, 190] on div "Acordeón" at bounding box center [265, 183] width 55 height 16
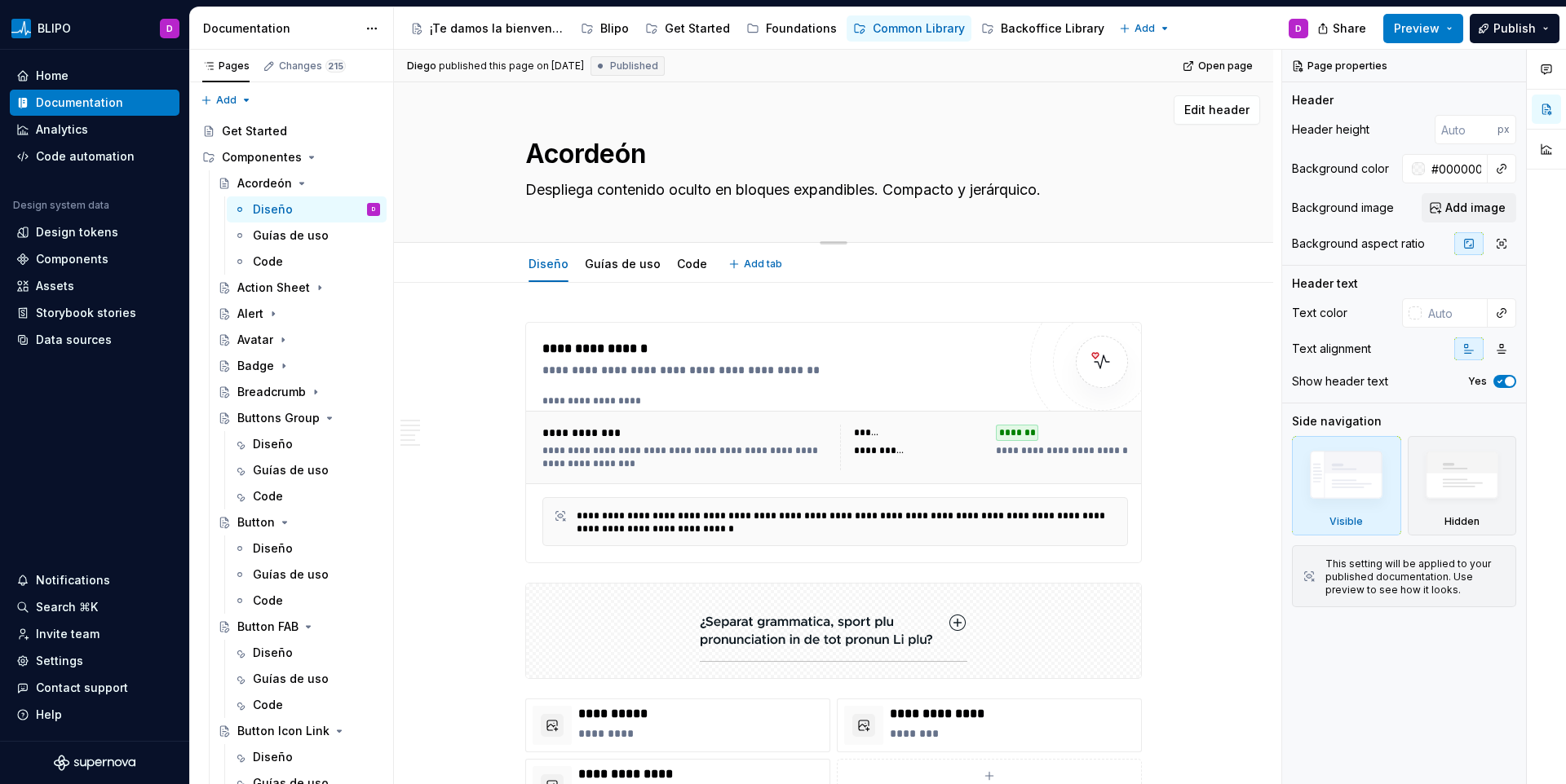
click at [574, 193] on textarea "Despliega contenido oculto en bloques expandibles. Compacto y jerárquico." at bounding box center [830, 190] width 617 height 26
click at [296, 180] on icon "Page tree" at bounding box center [301, 183] width 13 height 13
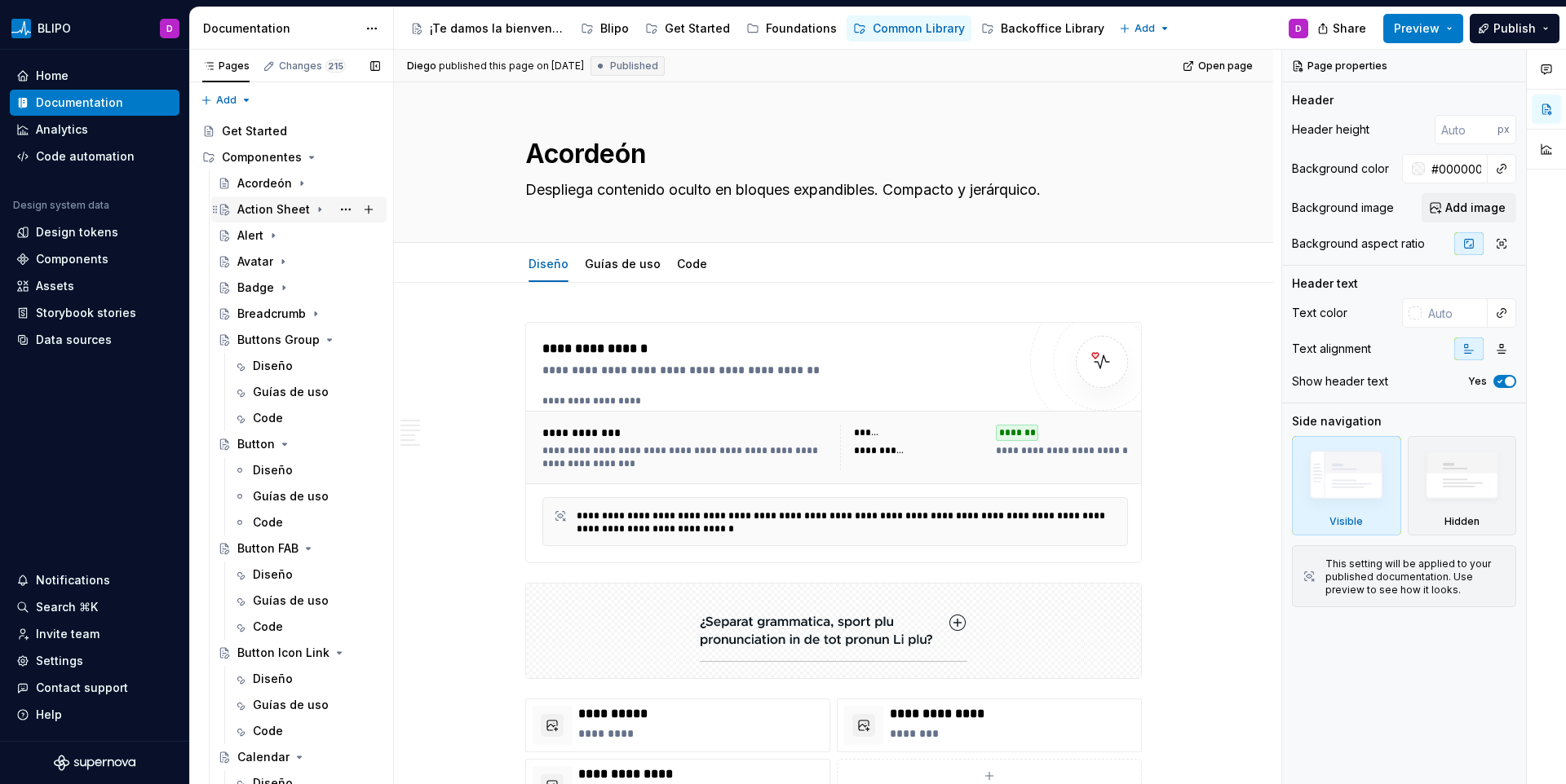
click at [319, 212] on icon "Page tree" at bounding box center [319, 209] width 13 height 13
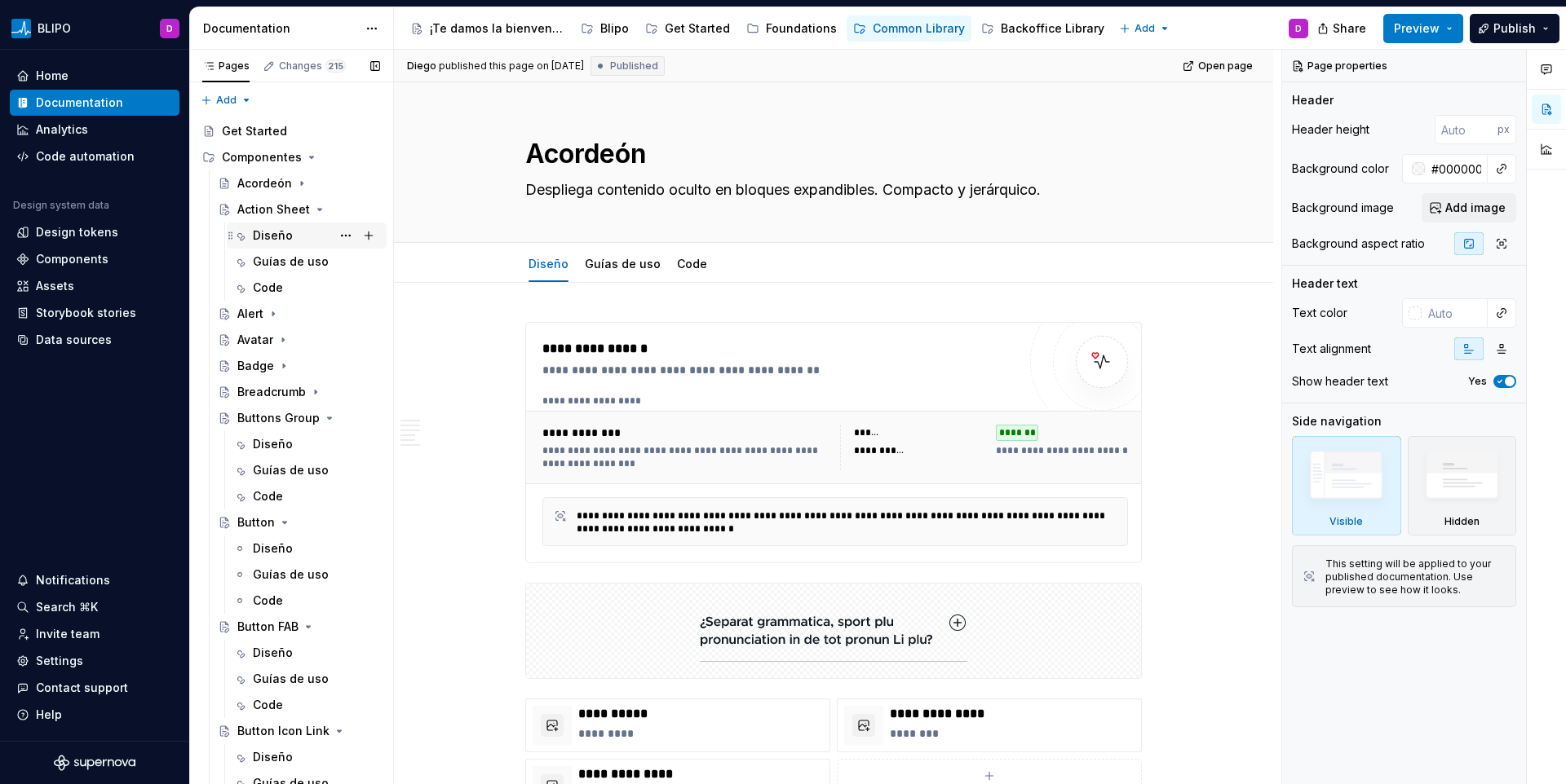
click at [272, 228] on div "Diseño" at bounding box center [272, 236] width 40 height 16
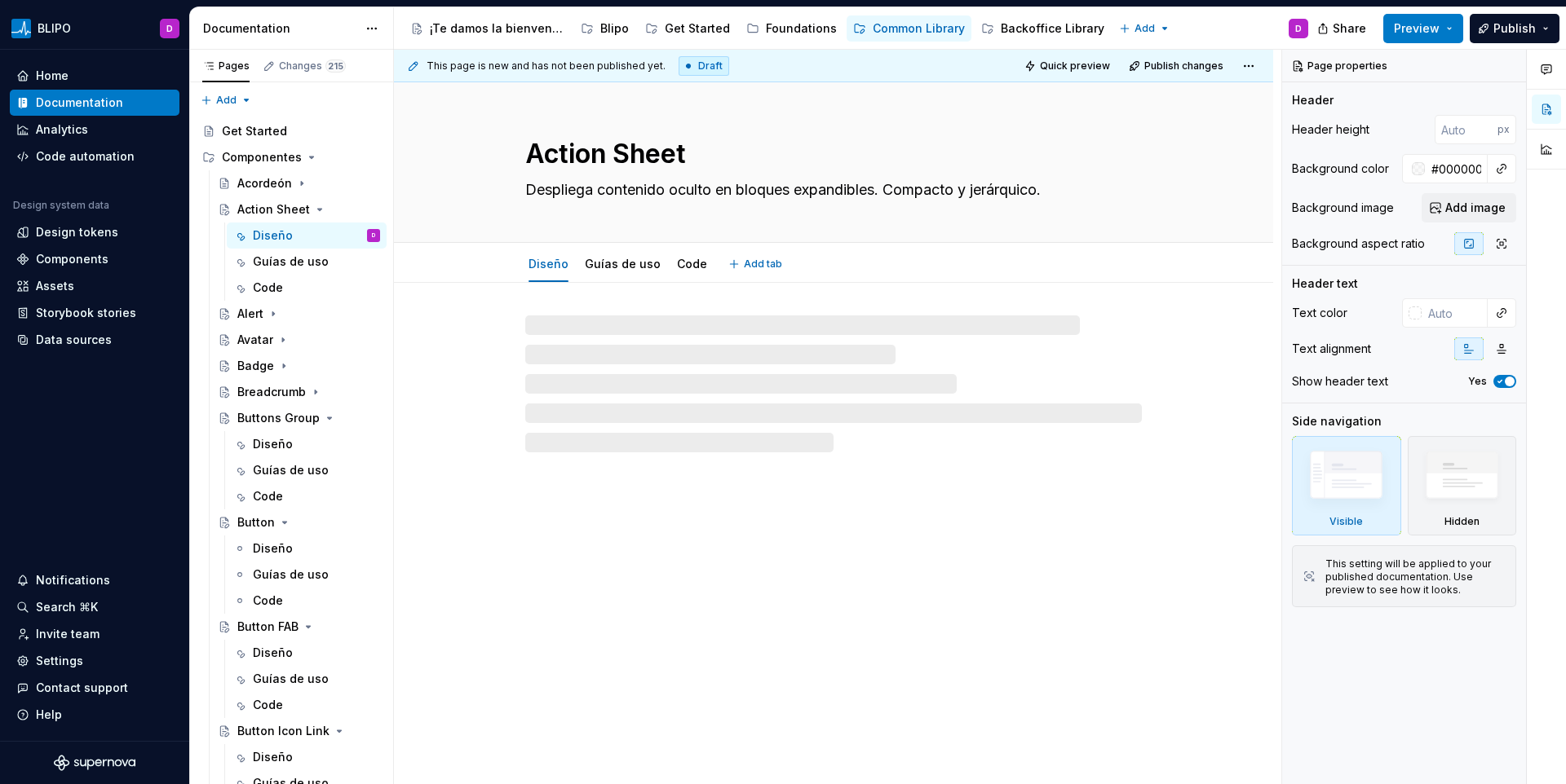
click at [567, 187] on textarea "Despliega contenido oculto en bloques expandibles. Compacto y jerárquico." at bounding box center [830, 190] width 617 height 26
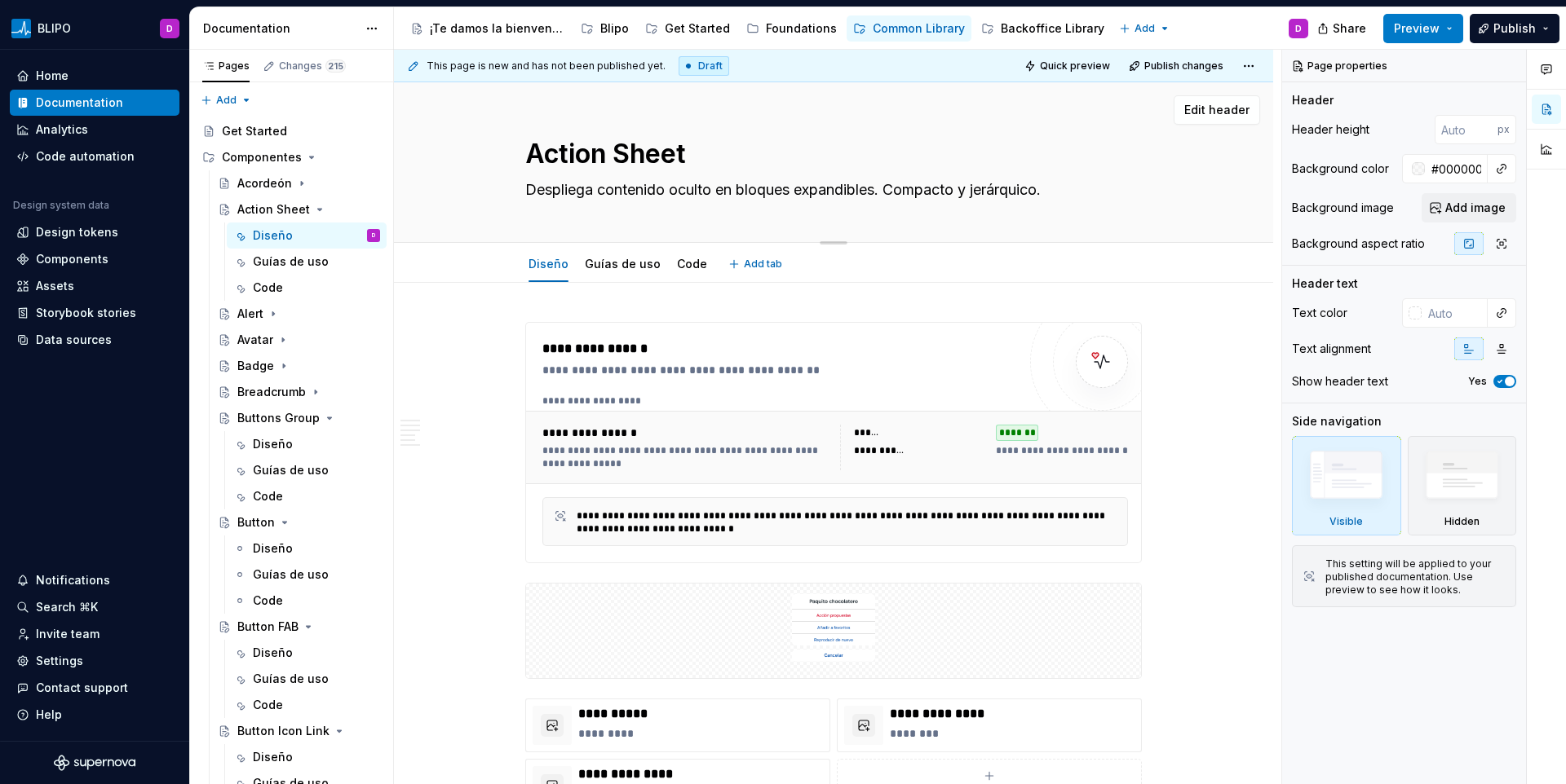
click at [623, 145] on textarea "Action Sheet" at bounding box center [830, 154] width 617 height 39
click at [674, 195] on textarea "Despliega contenido oculto en bloques expandibles. Compacto y jerárquico." at bounding box center [830, 190] width 617 height 26
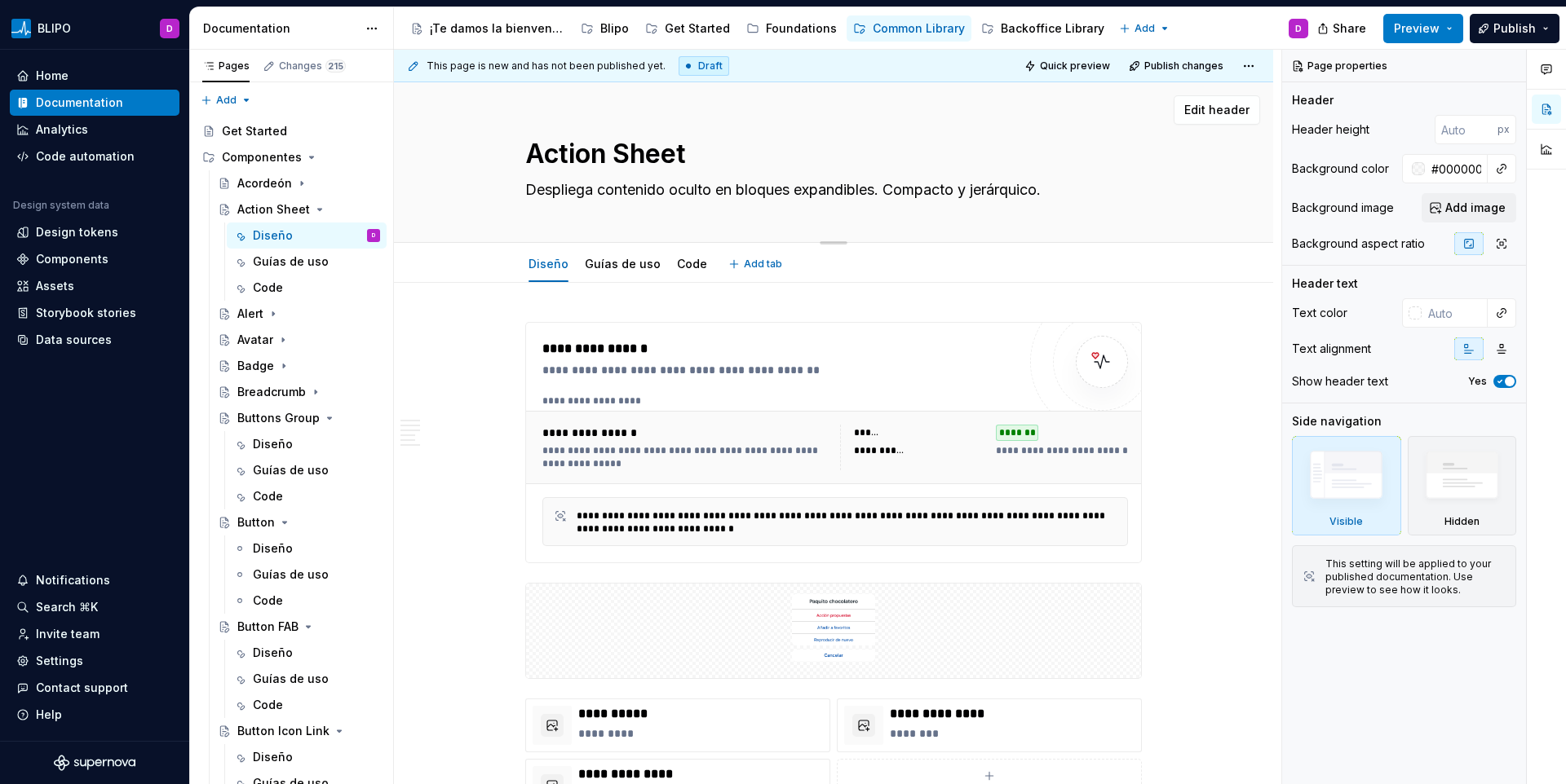
click at [674, 195] on textarea "Despliega contenido oculto en bloques expandibles. Compacto y jerárquico." at bounding box center [830, 190] width 617 height 26
paste textarea "Un Action Sheet es un panel temporal en la interfaz que muestra un conjunto de …"
type textarea "*"
type textarea "Un Action Sheet es un panel temporal en la interfaz que muestra un conjunto de …"
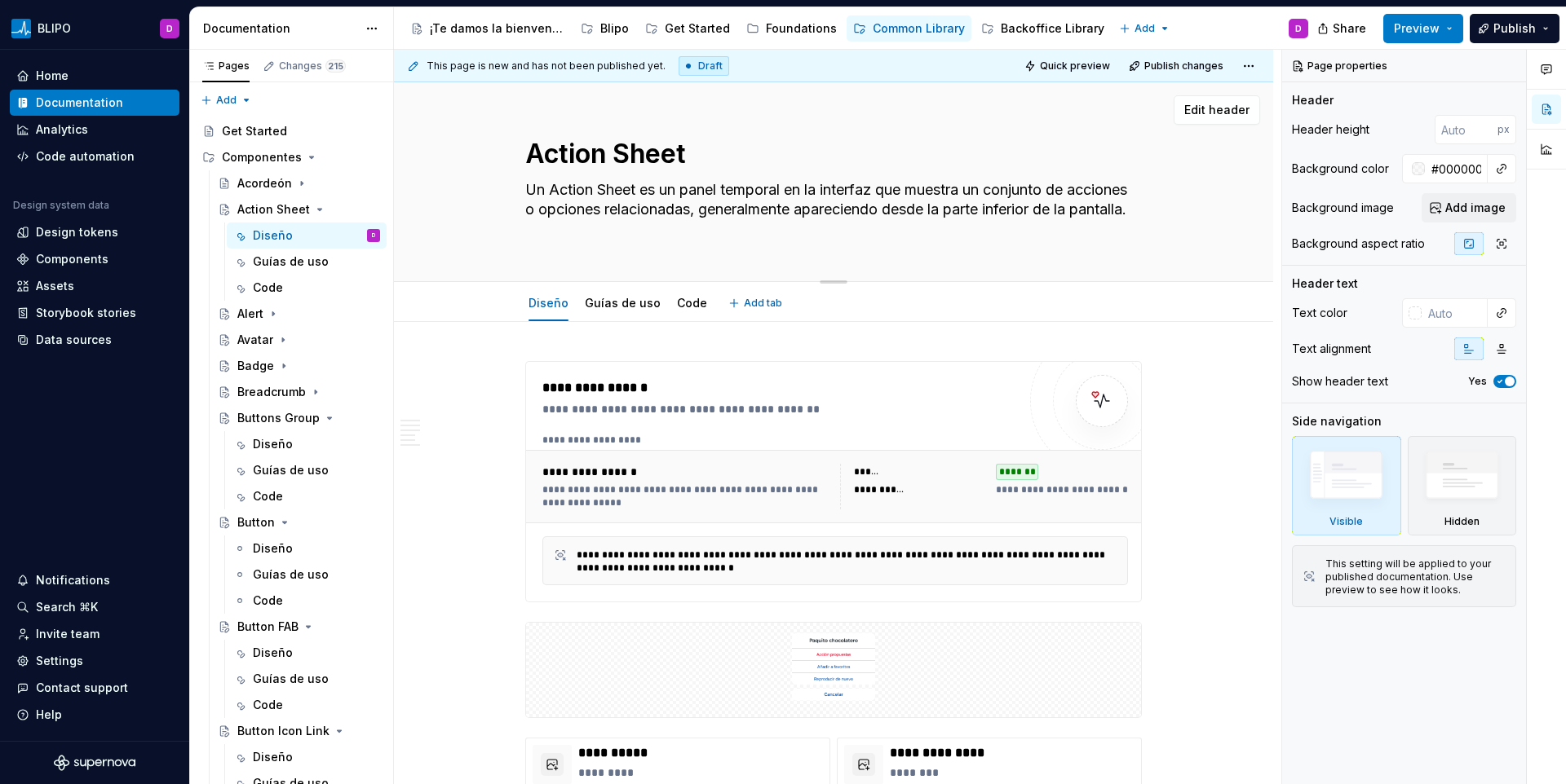
click at [639, 228] on textarea "Un Action Sheet es un panel temporal en la interfaz que muestra un conjunto de …" at bounding box center [830, 210] width 617 height 66
click at [665, 200] on textarea "Un Action Sheet es un panel temporal en la interfaz que muestra un conjunto de …" at bounding box center [830, 210] width 617 height 66
drag, startPoint x: 736, startPoint y: 190, endPoint x: 877, endPoint y: 227, distance: 145.8
click at [877, 227] on textarea "Un Action Sheet es un panel temporal en la interfaz que muestra un conjunto de …" at bounding box center [830, 210] width 617 height 66
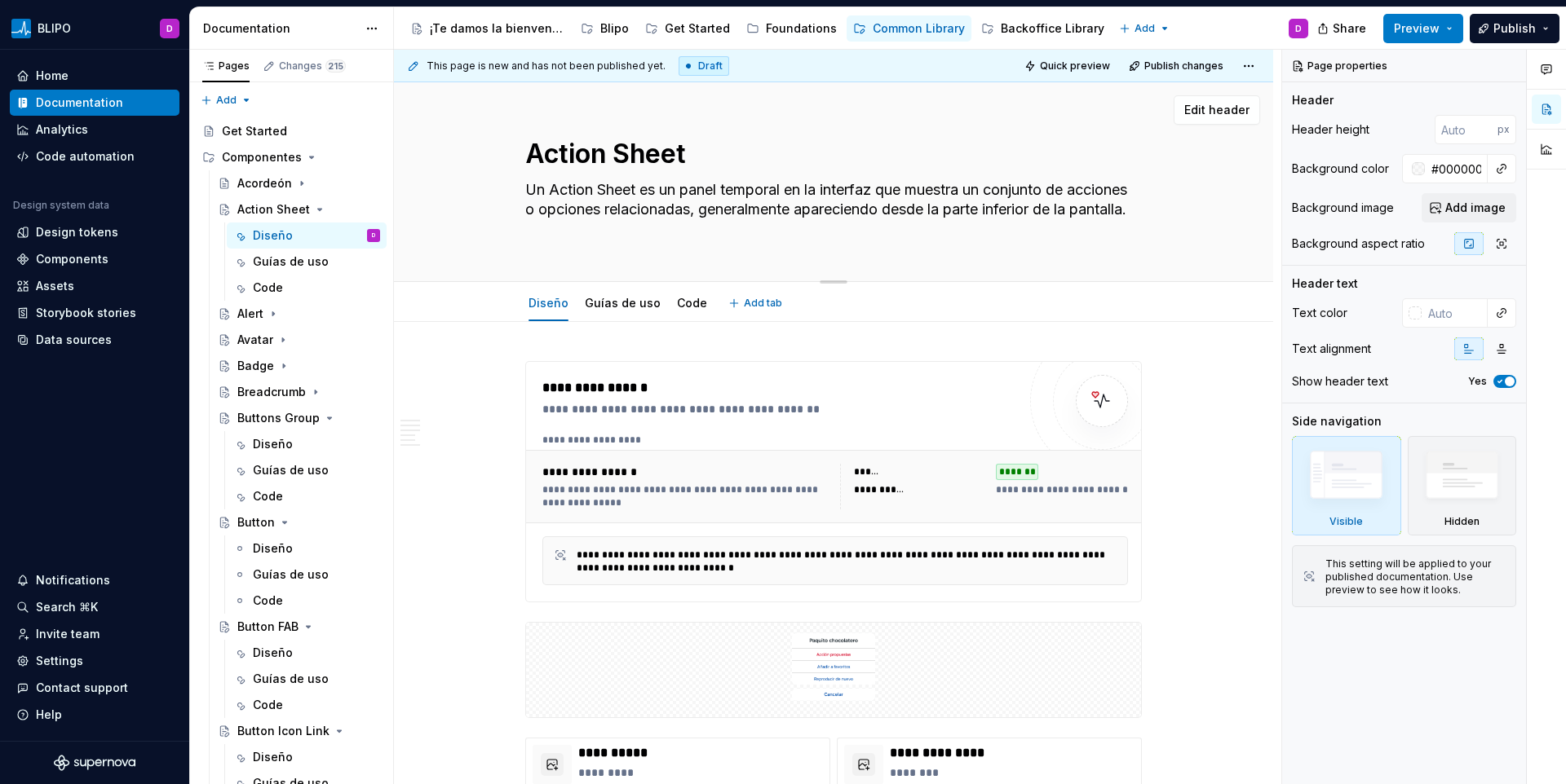
click at [687, 237] on textarea "Un Action Sheet es un panel temporal en la interfaz que muestra un conjunto de …" at bounding box center [830, 210] width 617 height 66
drag, startPoint x: 611, startPoint y: 215, endPoint x: 636, endPoint y: 237, distance: 33.3
click at [636, 237] on textarea "Un Action Sheet es un panel temporal en la interfaz que muestra un conjunto de …" at bounding box center [830, 210] width 617 height 66
click at [637, 237] on textarea "Un Action Sheet es un panel temporal en la interfaz que muestra un conjunto de …" at bounding box center [830, 210] width 617 height 66
drag, startPoint x: 776, startPoint y: 227, endPoint x: 902, endPoint y: 221, distance: 126.1
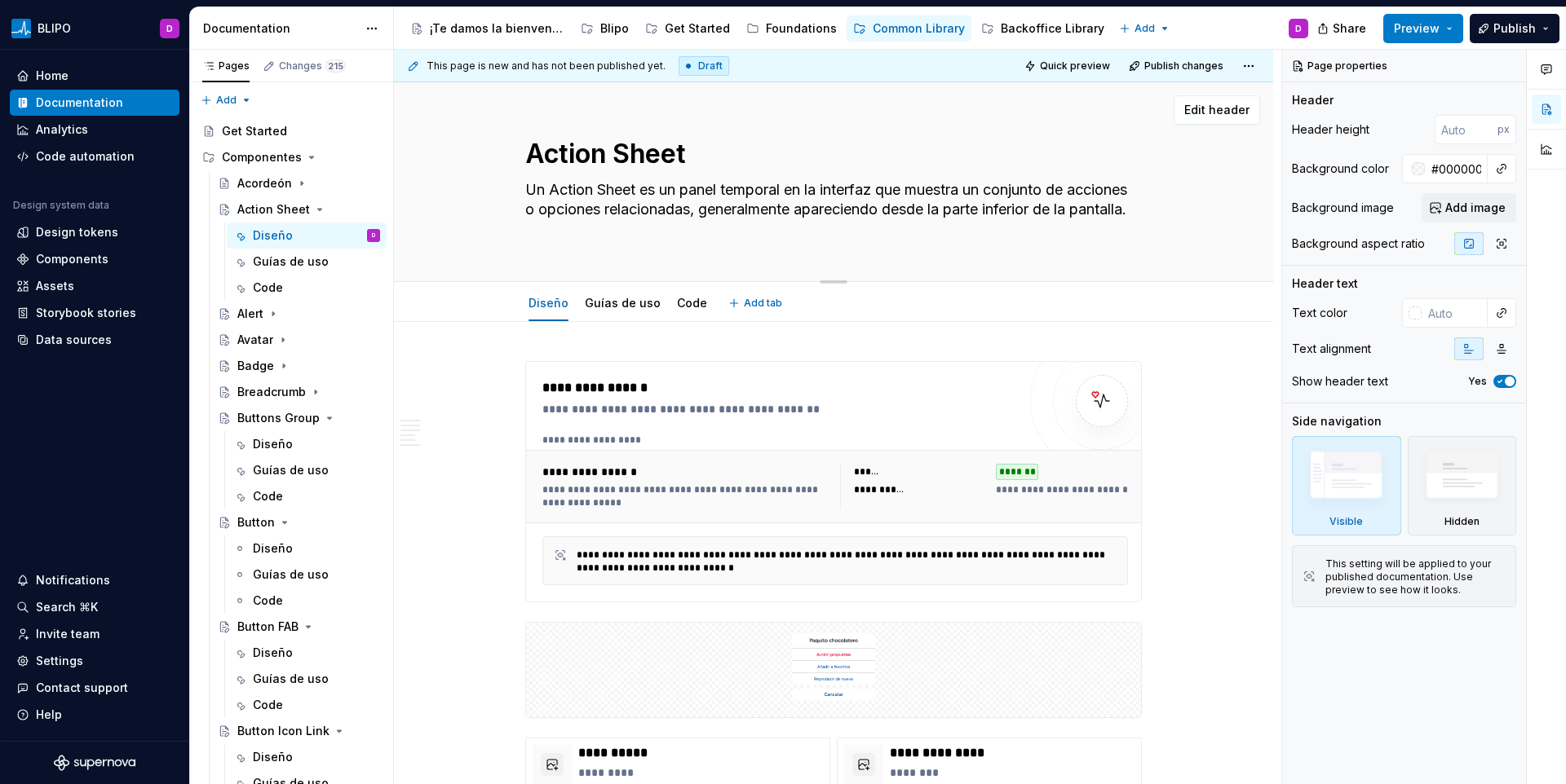
click at [777, 227] on textarea "Un Action Sheet es un panel temporal en la interfaz que muestra un conjunto de …" at bounding box center [830, 210] width 617 height 66
click at [921, 221] on textarea "Un Action Sheet es un panel temporal en la interfaz que muestra un conjunto de …" at bounding box center [830, 210] width 617 height 66
click at [918, 213] on textarea "Un Action Sheet es un panel temporal en la interfaz que muestra un conjunto de …" at bounding box center [830, 210] width 617 height 66
click at [822, 204] on textarea "Un Action Sheet es un panel temporal en la interfaz que muestra un conjunto de …" at bounding box center [830, 210] width 617 height 66
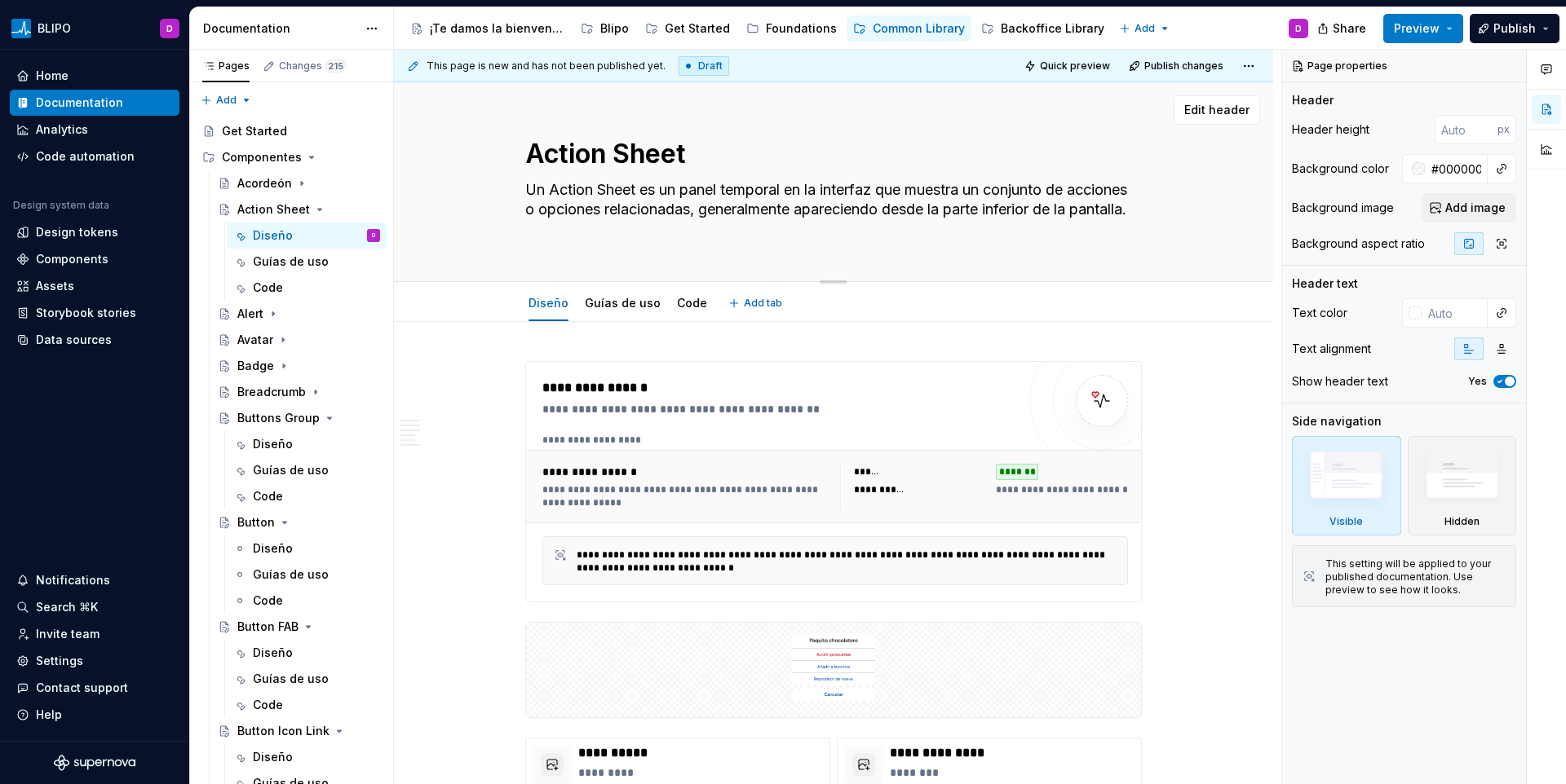
click at [769, 211] on textarea "Un Action Sheet es un panel temporal en la interfaz que muestra un conjunto de …" at bounding box center [830, 210] width 617 height 66
type textarea "*"
type textarea "Un Action Sheet es un panel temporal en la interfaz que muestra un conjunto de …"
type textarea "*"
type textarea "Un Action Sheet es un panel temporal en la interfaz que muestra un conjunto de …"
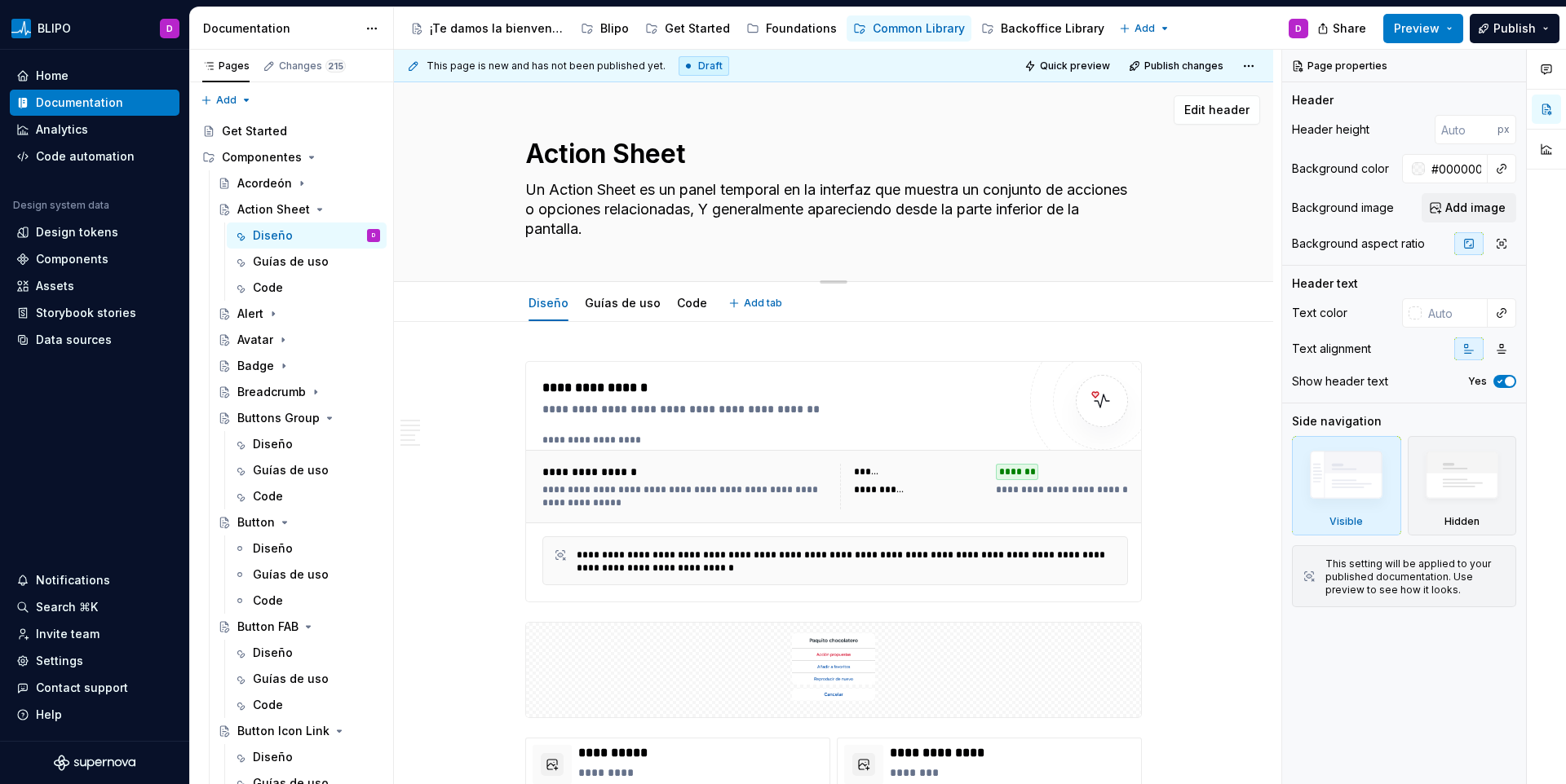
type textarea "*"
type textarea "Un Action Sheet es un panel temporal en la interfaz que muestra un conjunto de …"
type textarea "*"
type textarea "Un Action Sheet es un panel temporal en la interfaz que muestra un conjunto de …"
type textarea "*"
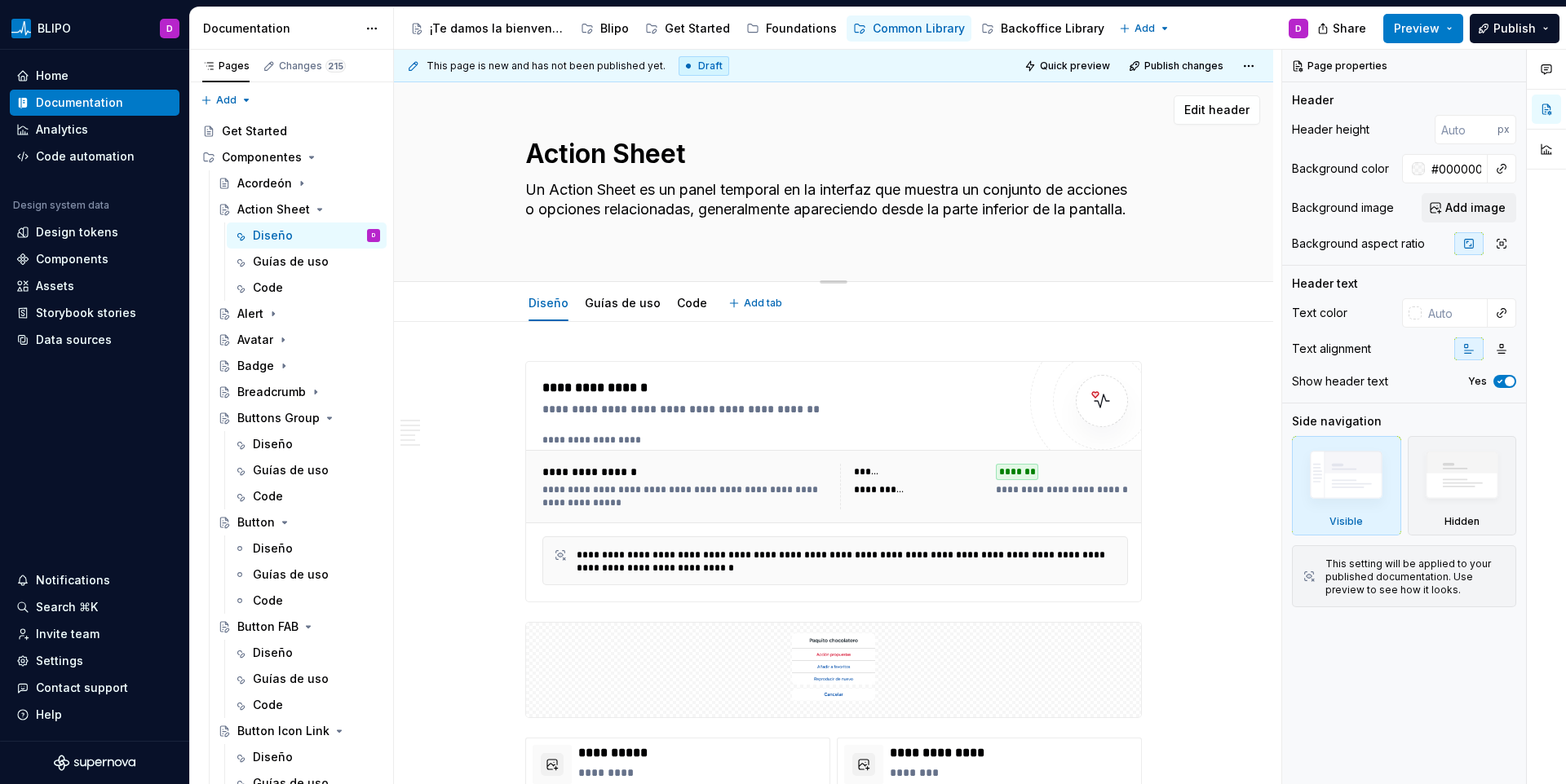
type textarea "Un Action Sheet es un panel temporal en la interfaz que muestra un conjunto de …"
type textarea "*"
type textarea "Un Action Sheet es un panel temporal en la interfaz que muestra un conjunto de …"
type textarea "*"
type textarea "Un Action Sheet es un panel temporal en la interfaz que muestra un conjunto de …"
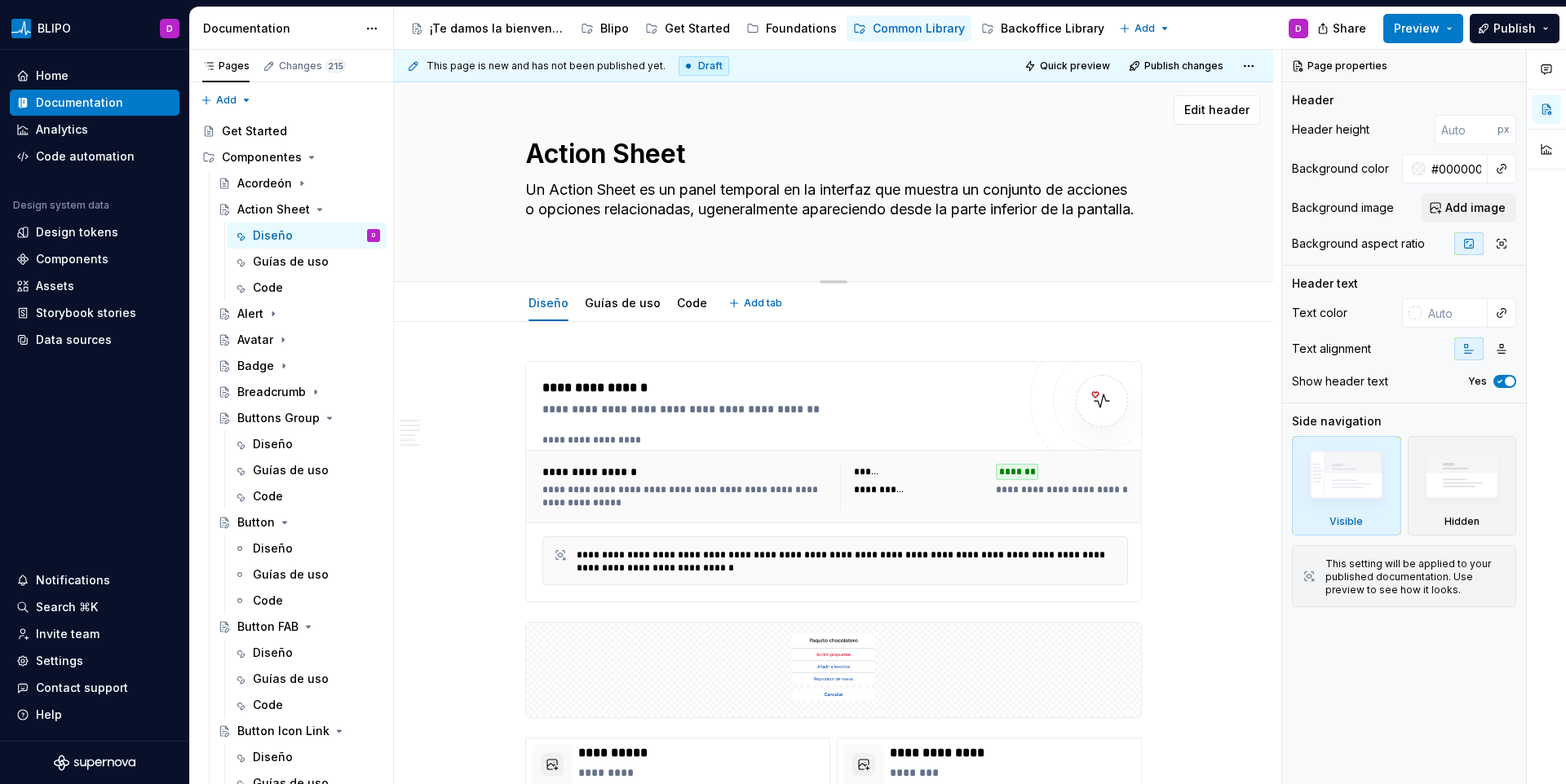
type textarea "*"
type textarea "Un Action Sheet es un panel temporal en la interfaz que muestra un conjunto de …"
type textarea "*"
type textarea "Un Action Sheet es un panel temporal en la interfaz que muestra un conjunto de …"
type textarea "*"
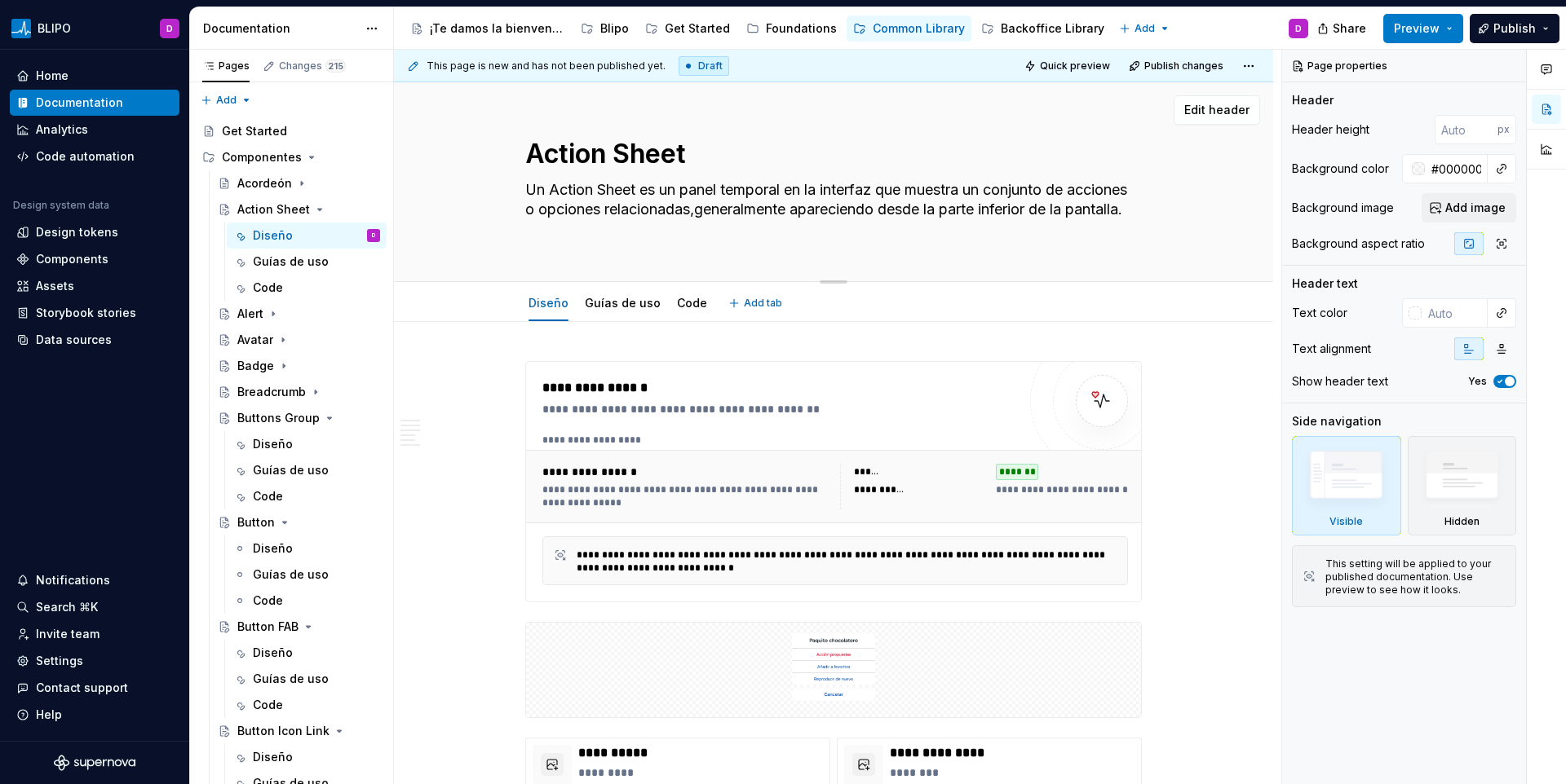
type textarea "Un Action Sheet es un panel temporal en la interfaz que muestra un conjunto de …"
type textarea "*"
type textarea "Un Action Sheet es un panel temporal en la interfaz que muestra un conjunto de …"
type textarea "*"
type textarea "Un Action Sheet es un panel temporal en la interfaz que muestra un conjunto de …"
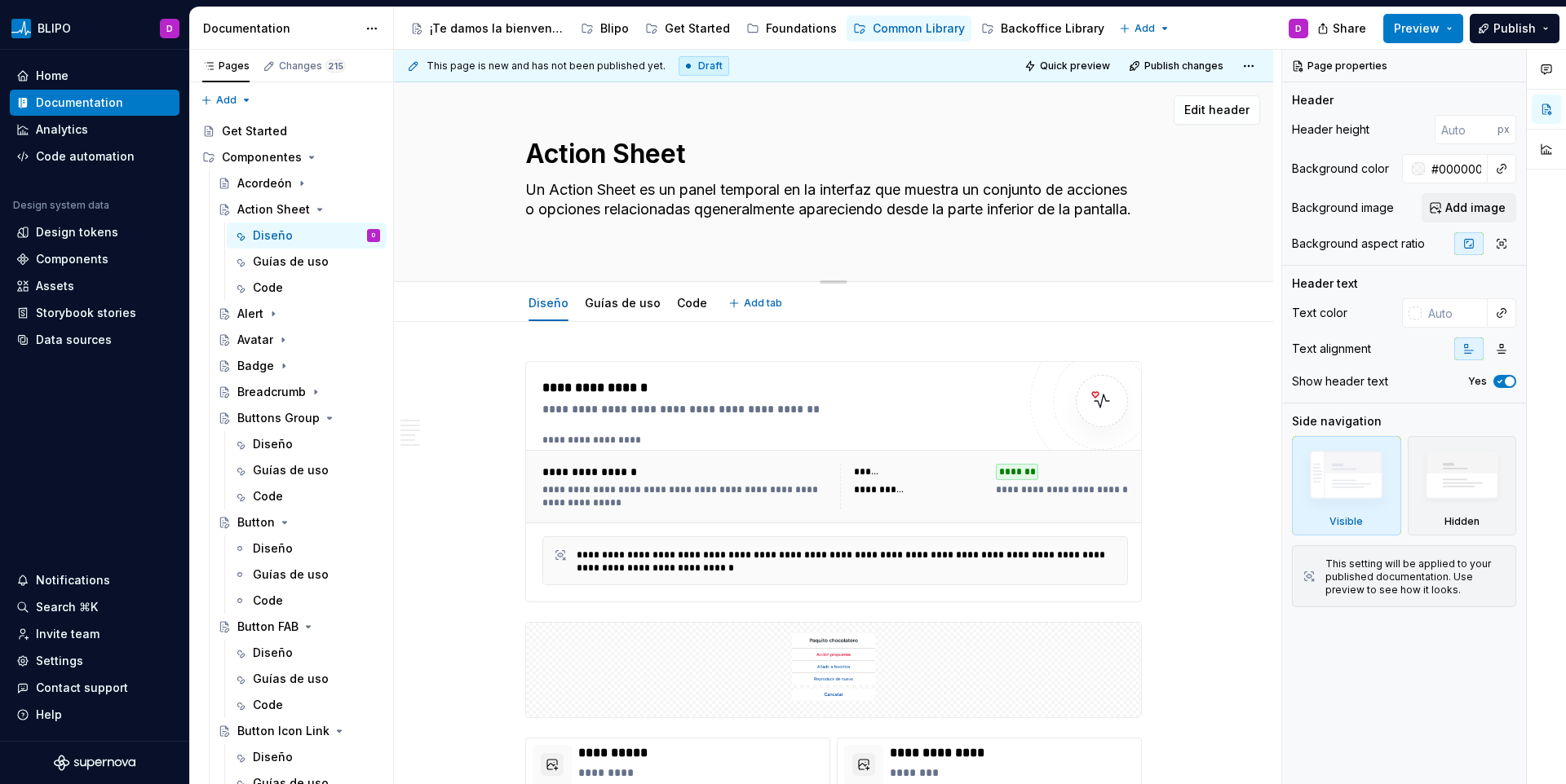
type textarea "*"
type textarea "Un Action Sheet es un panel temporal en la interfaz que muestra un conjunto de …"
type textarea "*"
type textarea "Un Action Sheet es un panel temporal en la interfaz que muestra un conjunto de …"
type textarea "*"
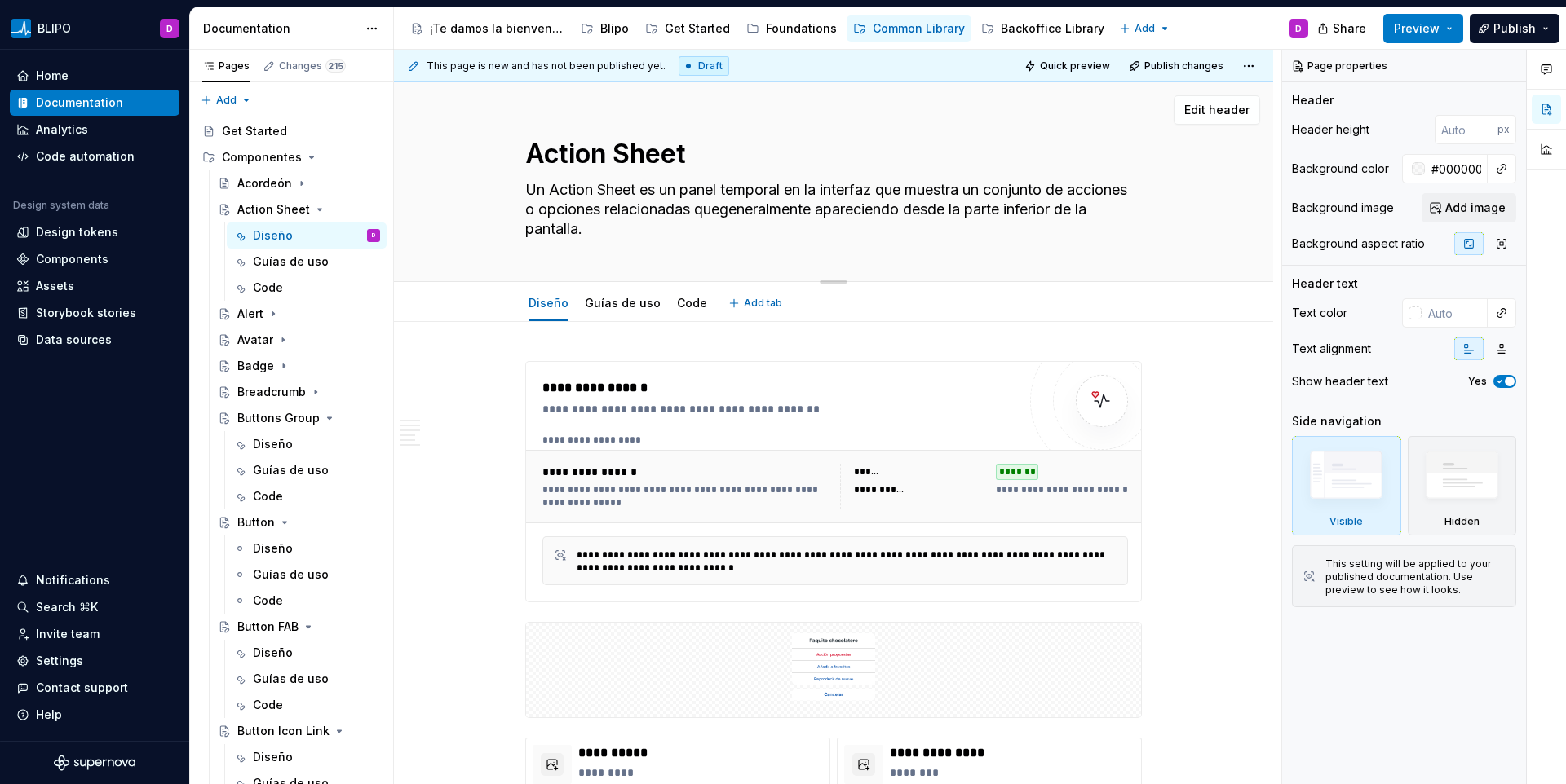
type textarea "Un Action Sheet es un panel temporal en la interfaz que muestra un conjunto de …"
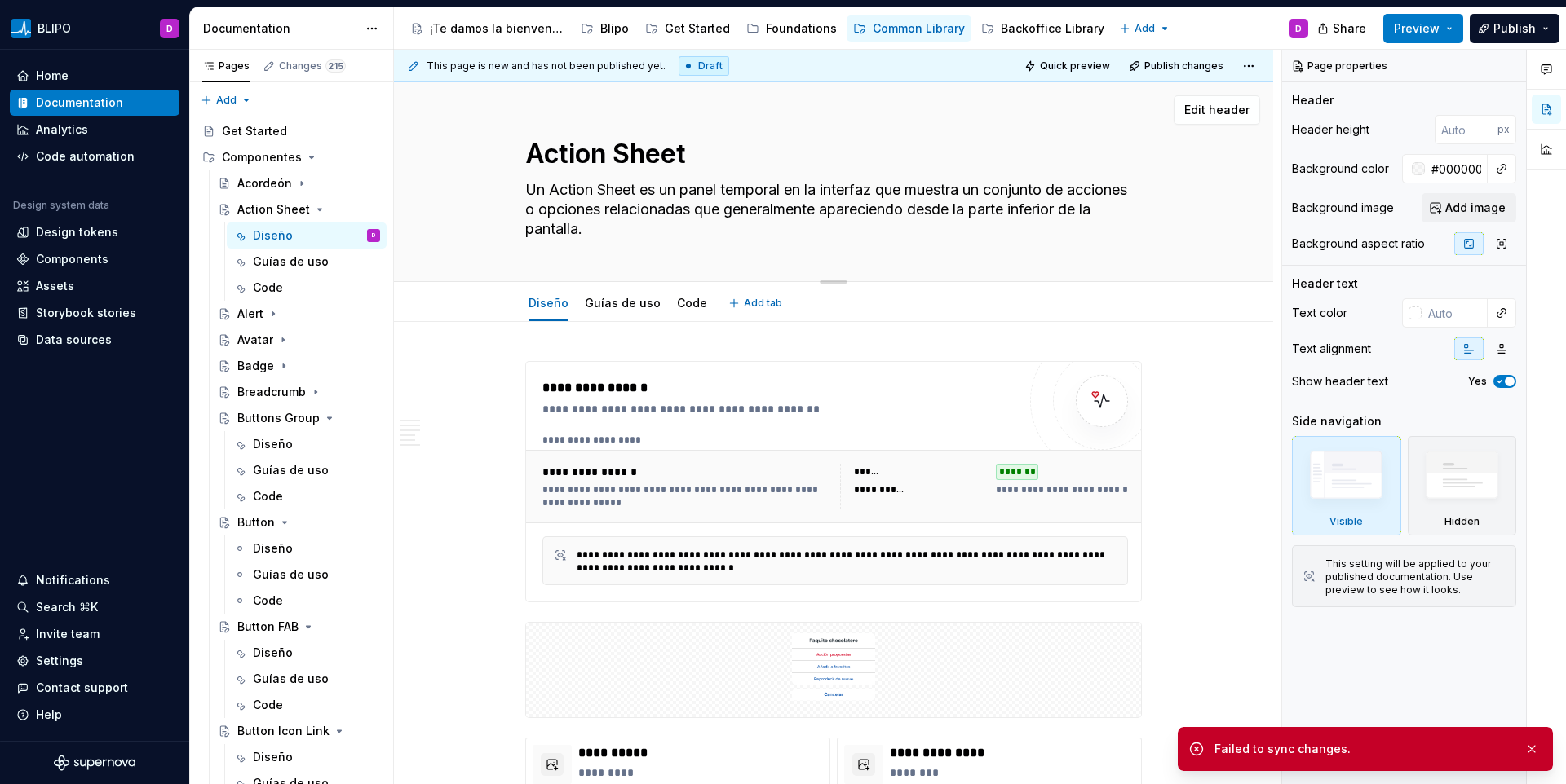
type textarea "*"
type textarea "Un Action Sheet es un panel temporal en la interfaz que muestra un conjunto de …"
type textarea "*"
type textarea "Un Action Sheet es un panel temporal en la interfaz que muestra un conjunto de …"
type textarea "*"
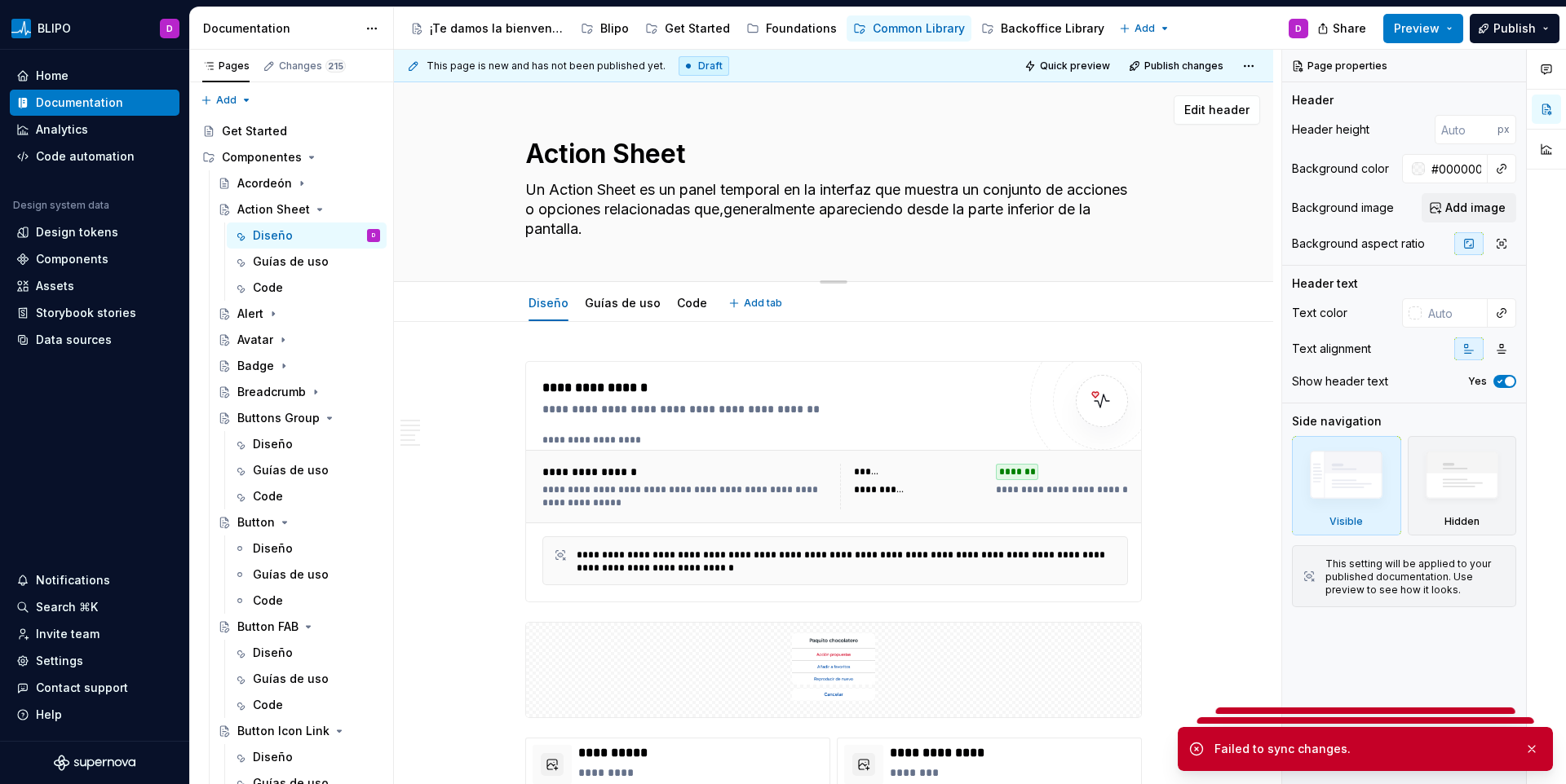
type textarea "Un Action Sheet es un panel temporal en la interfaz que muestra un conjunto de …"
click at [866, 208] on textarea "Un Action Sheet es un panel temporal en la interfaz que muestra un conjunto de …" at bounding box center [830, 210] width 617 height 66
type textarea "*"
type textarea "Un Action Sheet es un panel temporal en la interfaz que muestra un conjunto de …"
click at [892, 210] on textarea "Un Action Sheet es un panel temporal en la interfaz que muestra un conjunto de …" at bounding box center [830, 210] width 617 height 66
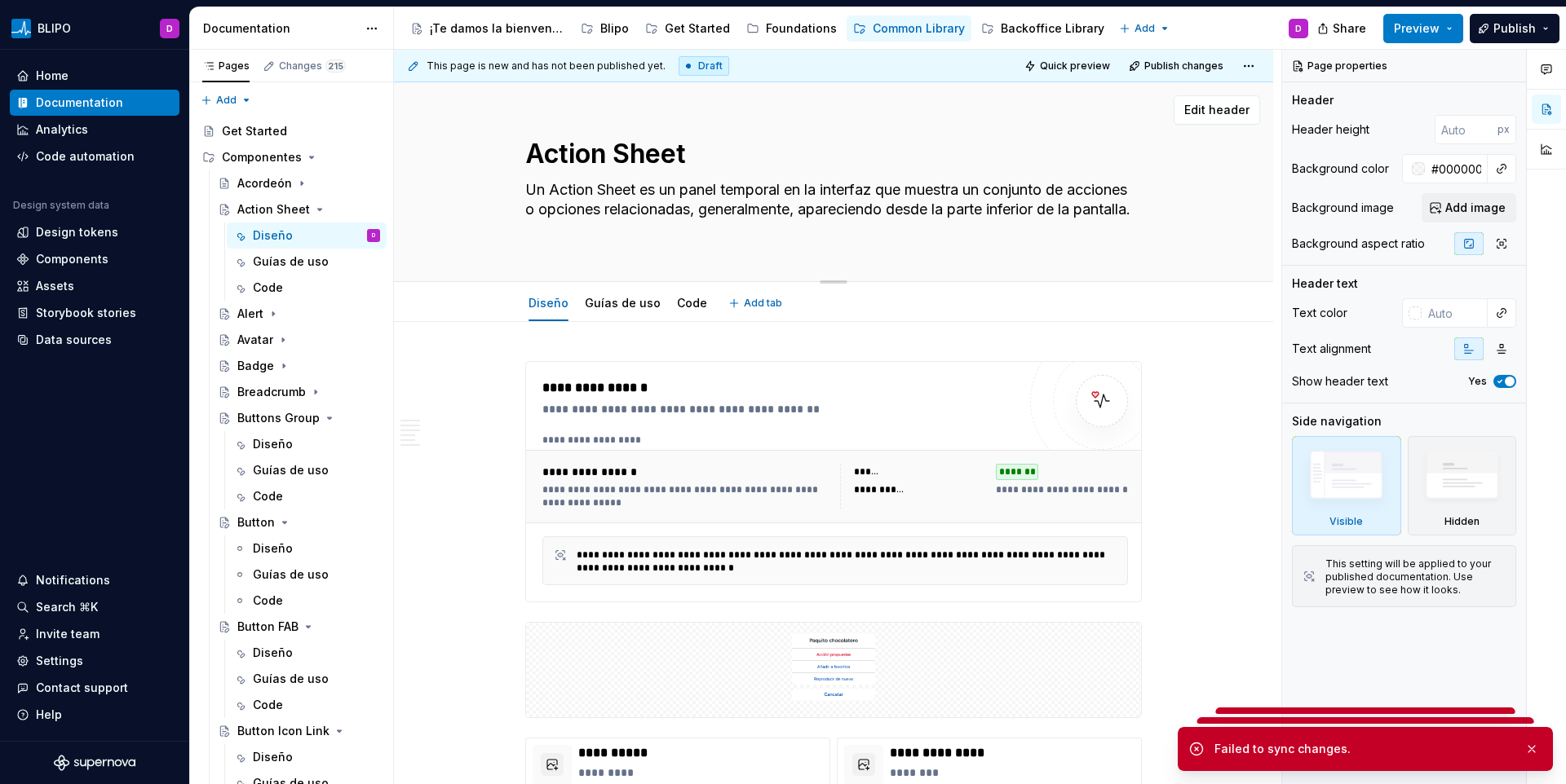
click at [892, 210] on textarea "Un Action Sheet es un panel temporal en la interfaz que muestra un conjunto de …" at bounding box center [830, 210] width 617 height 66
type textarea "*"
type textarea "Un Action Sheet es un panel temporal en la interfaz que muestra un conjunto de …"
type textarea "*"
type textarea "Un Action Sheet es un panel temporal en la interfaz que muestra un conjunto de …"
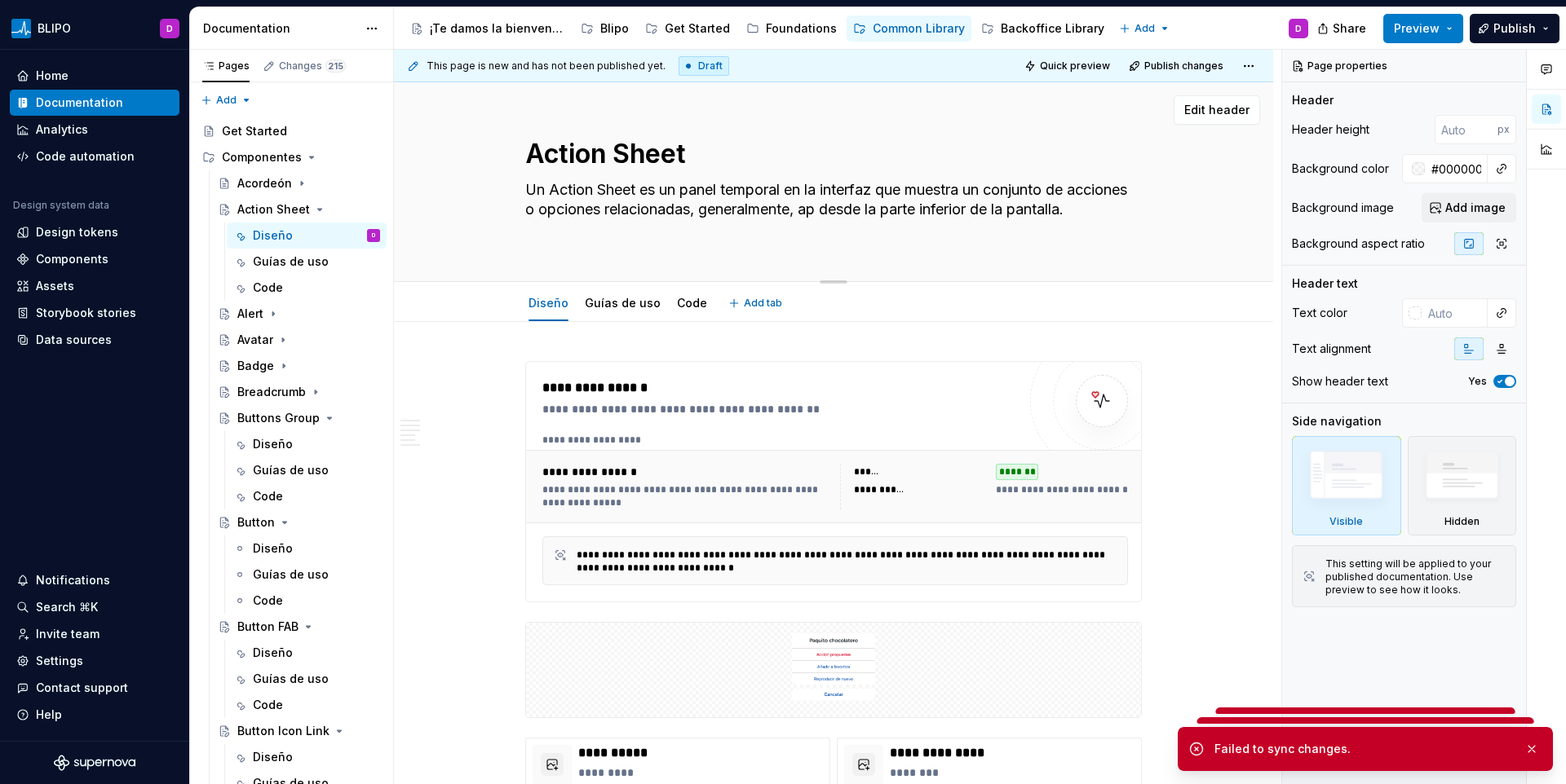
type textarea "*"
type textarea "Un Action Sheet es un panel temporal en la interfaz que muestra un conjunto de …"
type textarea "*"
type textarea "Un Action Sheet es un panel temporal en la interfaz que muestra un conjunto de …"
type textarea "*"
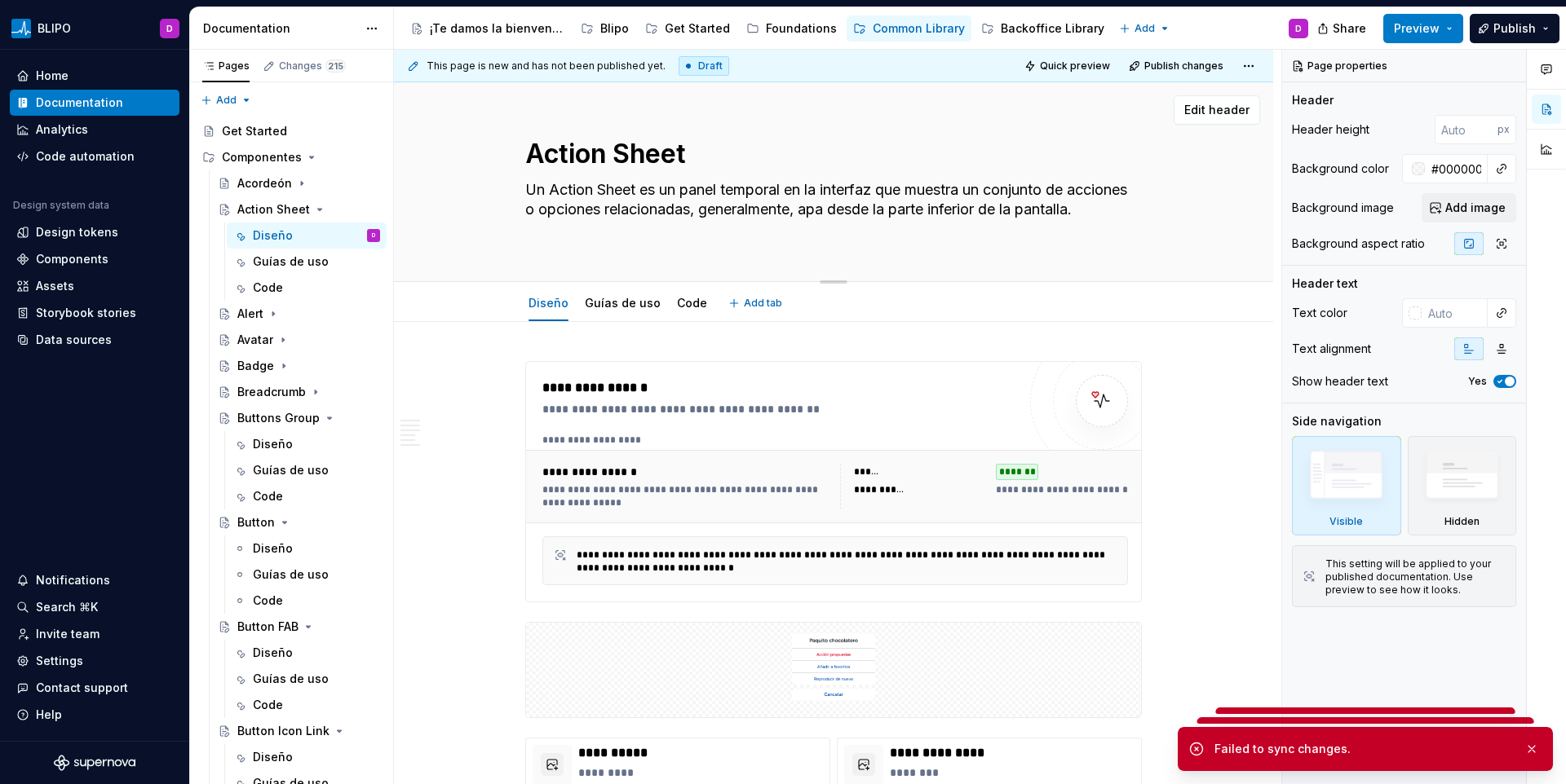
type textarea "Un Action Sheet es un panel temporal en la interfaz que muestra un conjunto de …"
type textarea "*"
type textarea "Un Action Sheet es un panel temporal en la interfaz que muestra un conjunto de …"
type textarea "*"
type textarea "Un Action Sheet es un panel temporal en la interfaz que muestra un conjunto de …"
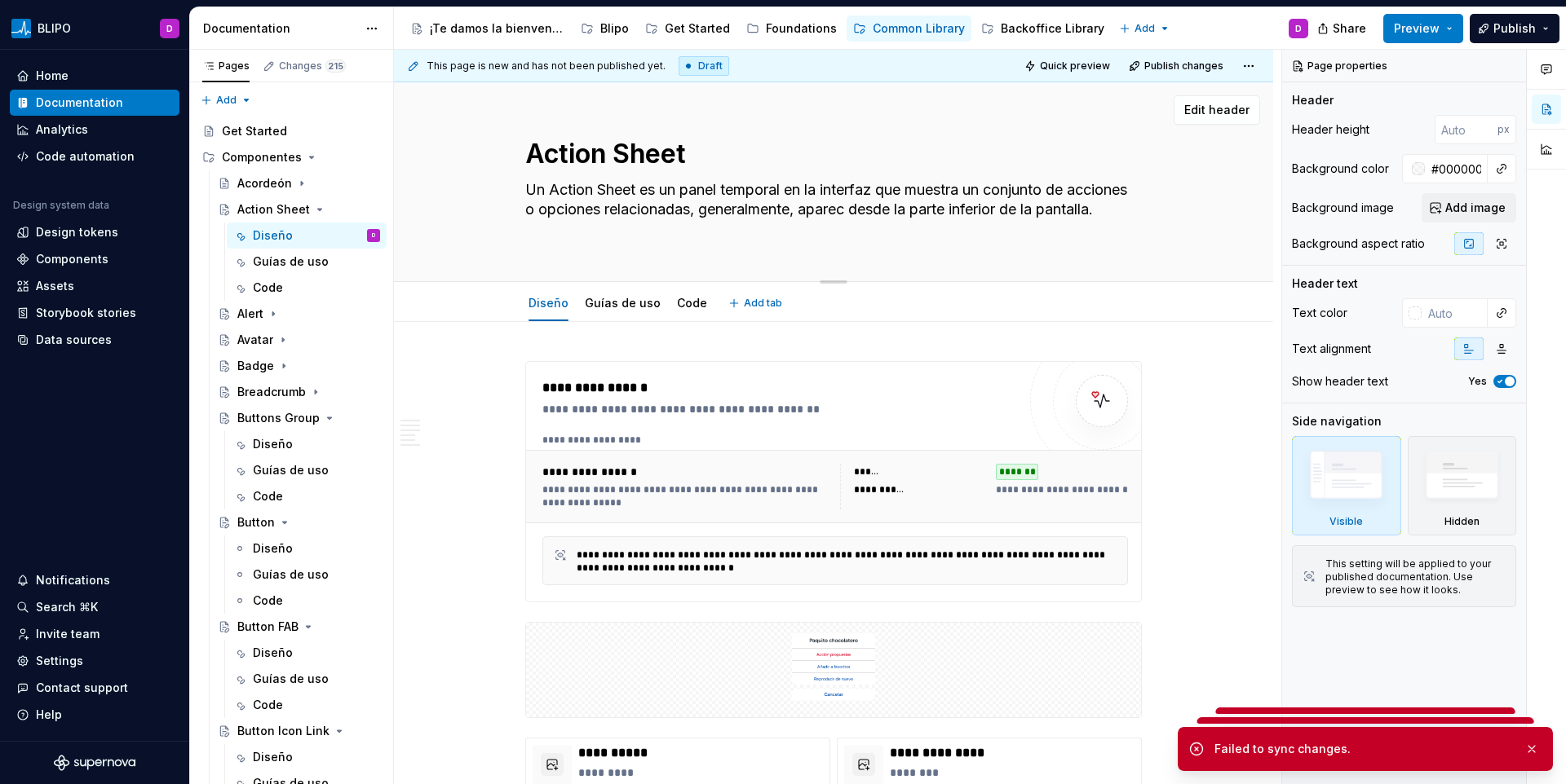
type textarea "*"
type textarea "Un Action Sheet es un panel temporal en la interfaz que muestra un conjunto de …"
click at [718, 234] on textarea "Un Action Sheet es un panel temporal en la interfaz que muestra un conjunto de …" at bounding box center [830, 210] width 617 height 66
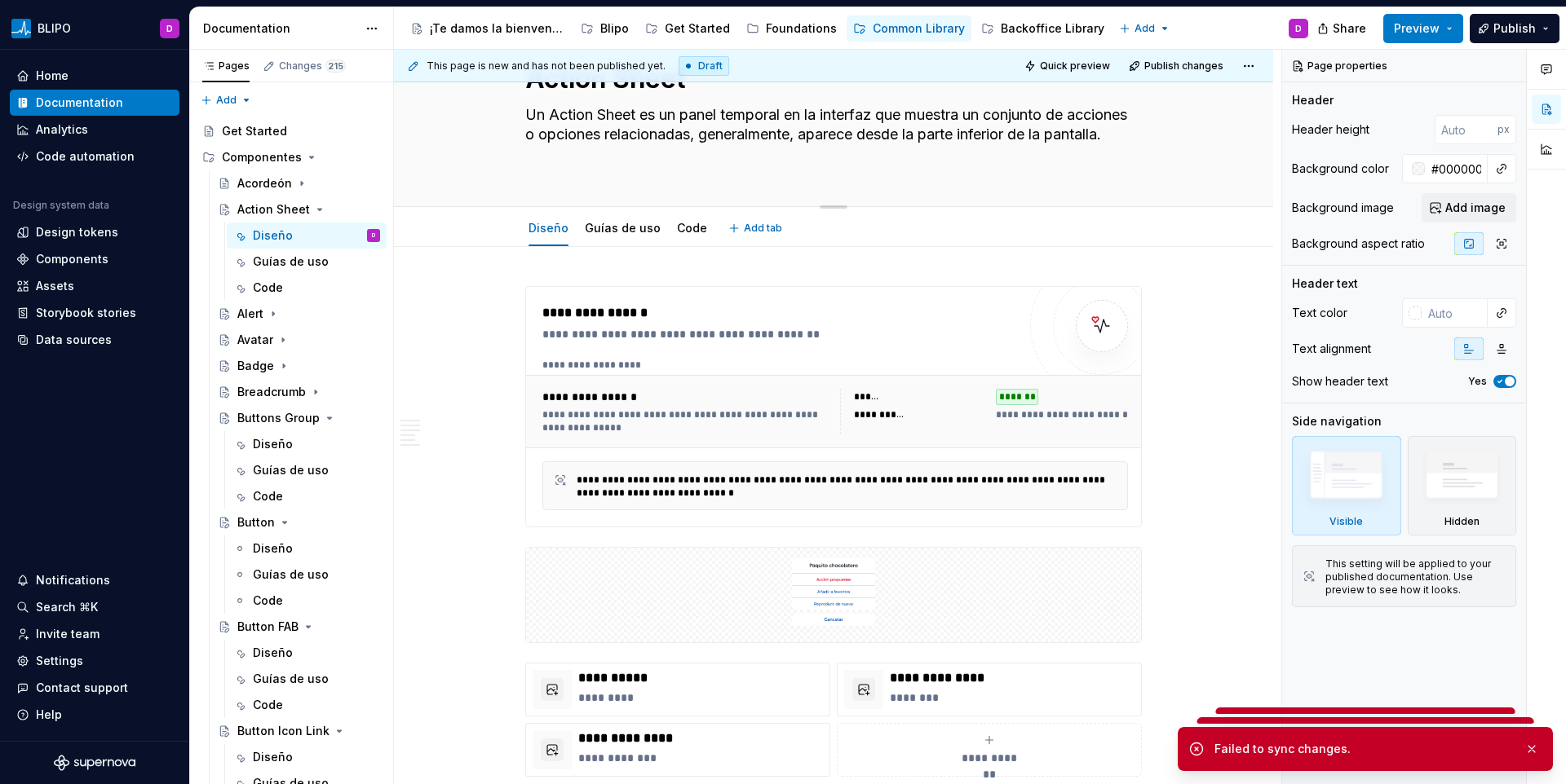
scroll to position [76, 0]
click at [773, 149] on textarea "Un Action Sheet es un panel temporal en la interfaz que muestra un conjunto de …" at bounding box center [830, 134] width 617 height 66
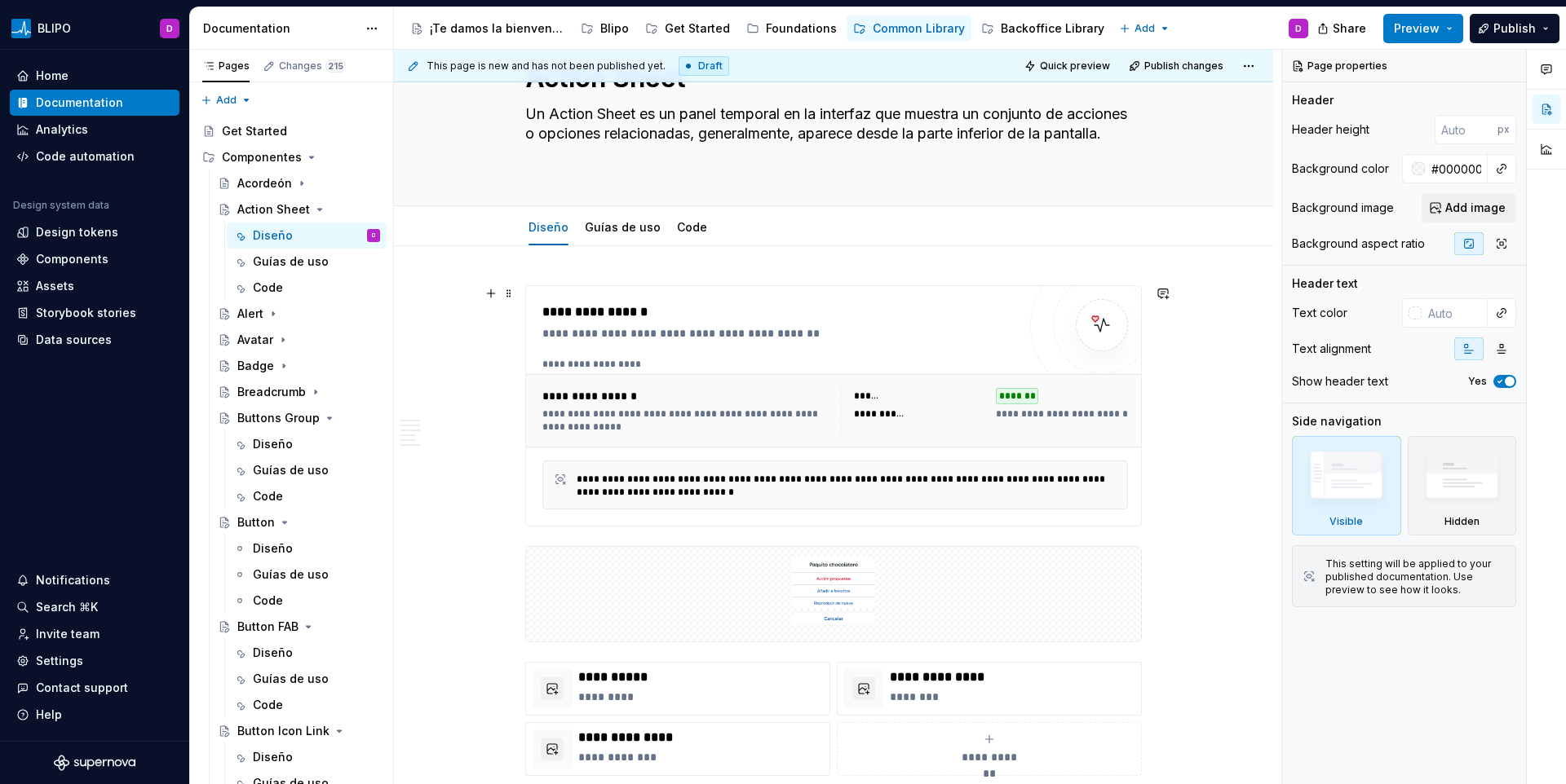
type textarea "*"
type textarea "Un Action Sheet es un panel temporal en la interfaz que muestra un conjunto de …"
click at [622, 169] on div "Action Sheet Un Action Sheet es un panel temporal en la interfaz que muestra un…" at bounding box center [834, 105] width 617 height 199
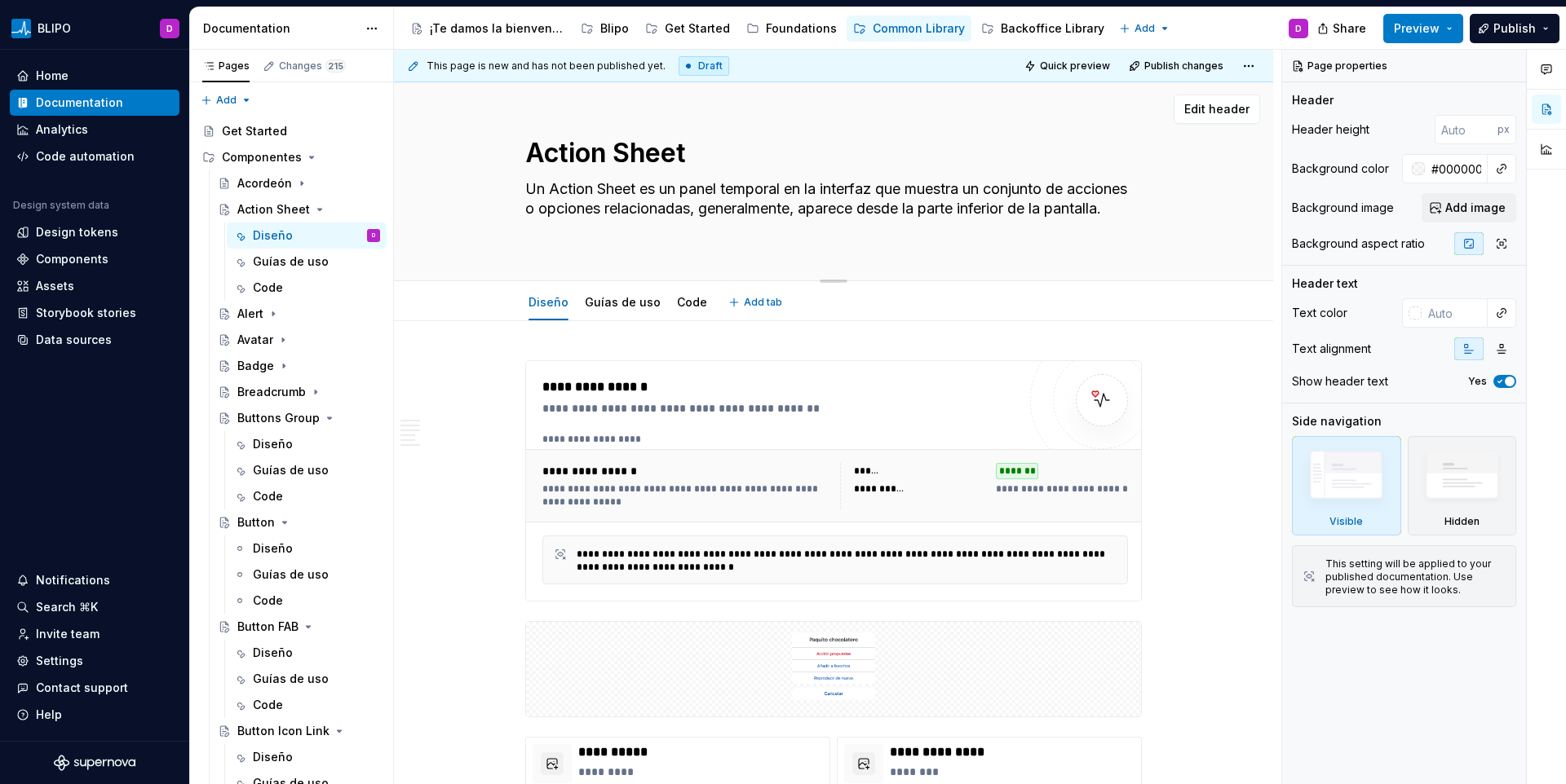
scroll to position [0, 0]
click at [645, 249] on div "Action Sheet Un Action Sheet es un panel temporal en la interfaz que muestra un…" at bounding box center [834, 182] width 617 height 199
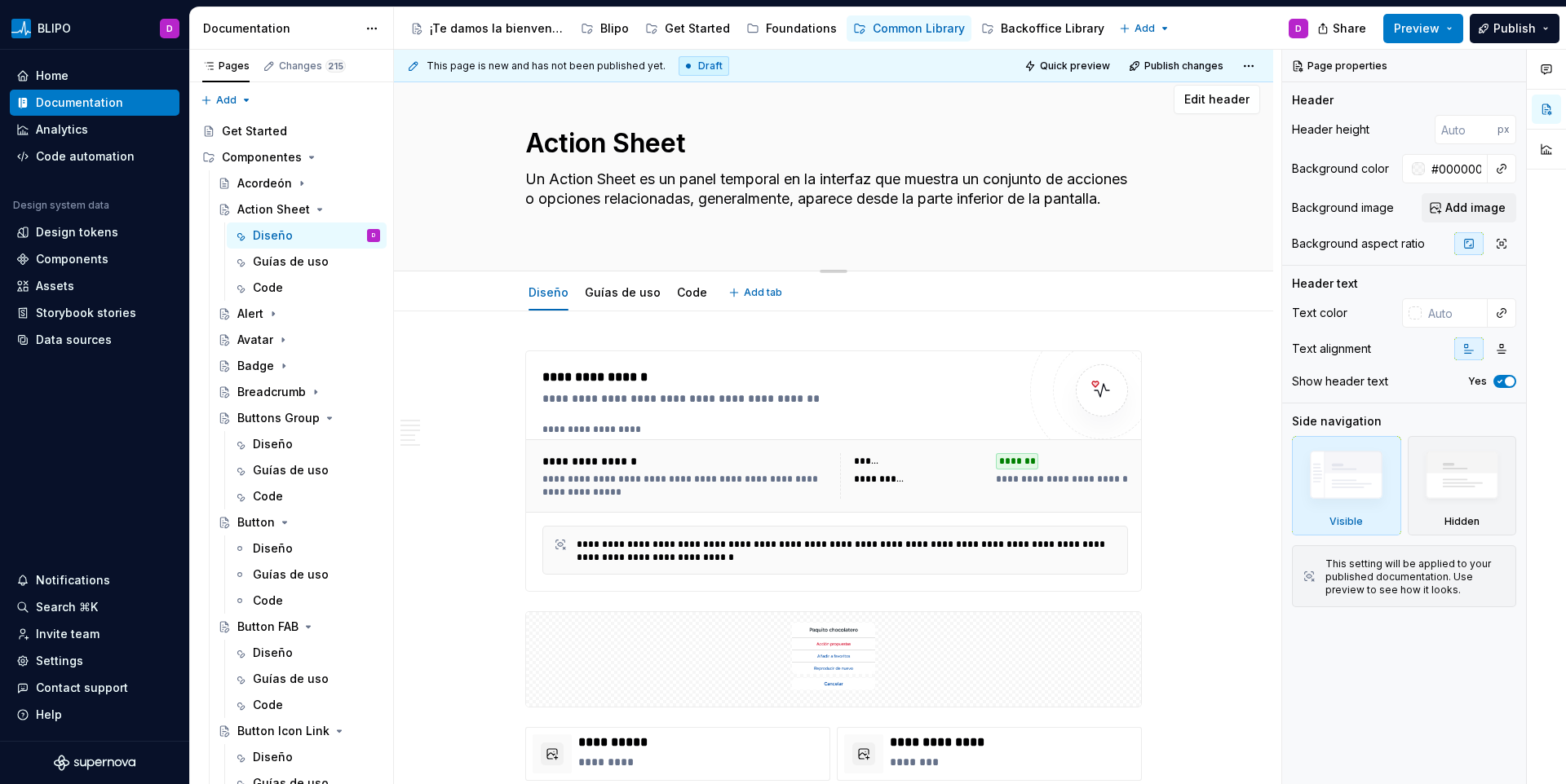
scroll to position [12, 0]
drag, startPoint x: 585, startPoint y: 170, endPoint x: 727, endPoint y: 211, distance: 147.8
click at [727, 211] on textarea "Un Action Sheet es un panel temporal en la interfaz que muestra un conjunto de …" at bounding box center [830, 198] width 617 height 66
click at [276, 310] on icon "Page tree" at bounding box center [273, 314] width 13 height 13
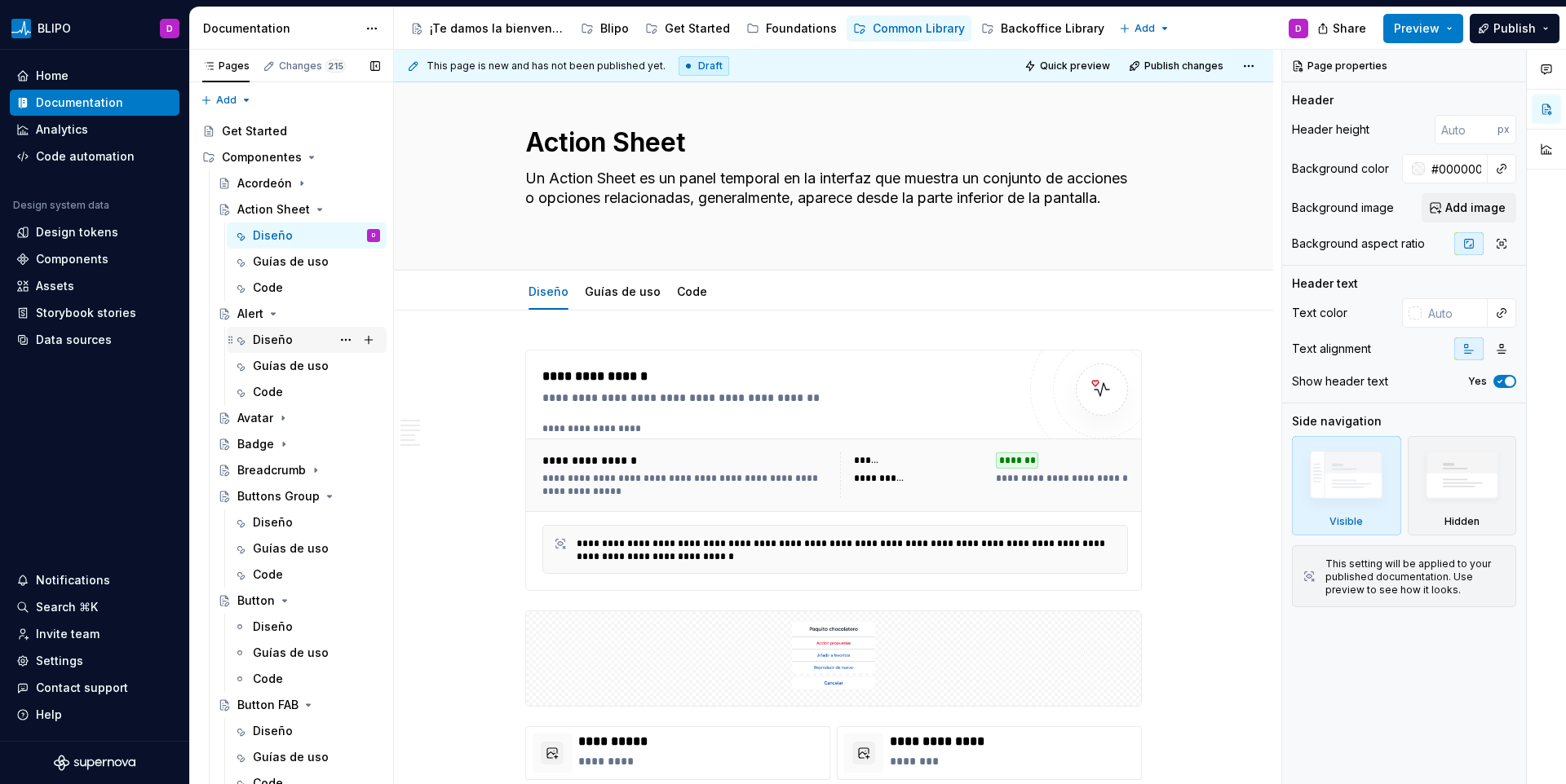
click at [281, 338] on div "Diseño" at bounding box center [272, 340] width 40 height 16
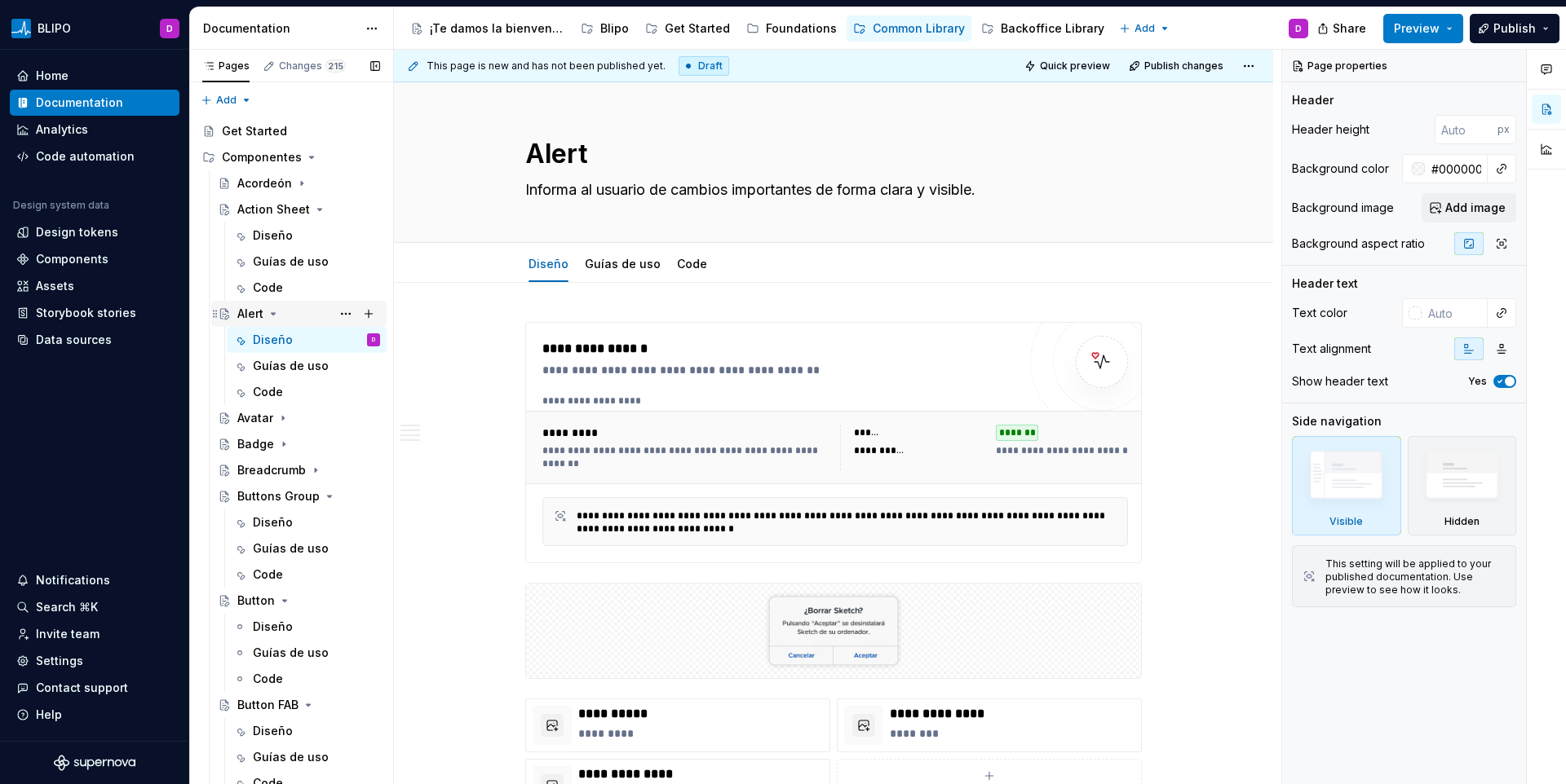
click at [272, 314] on icon "Page tree" at bounding box center [274, 314] width 4 height 2
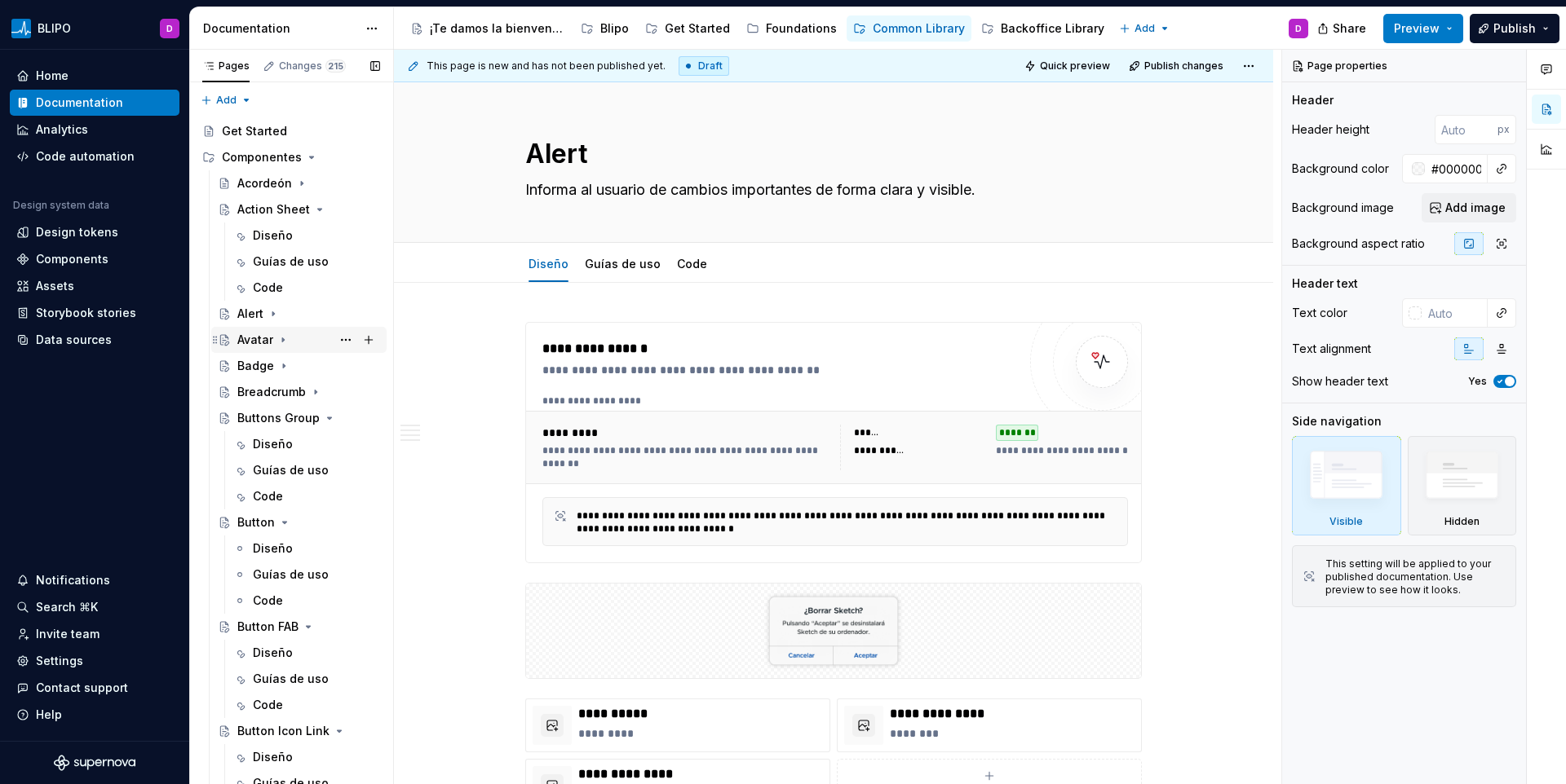
click at [284, 338] on icon "Page tree" at bounding box center [283, 339] width 13 height 13
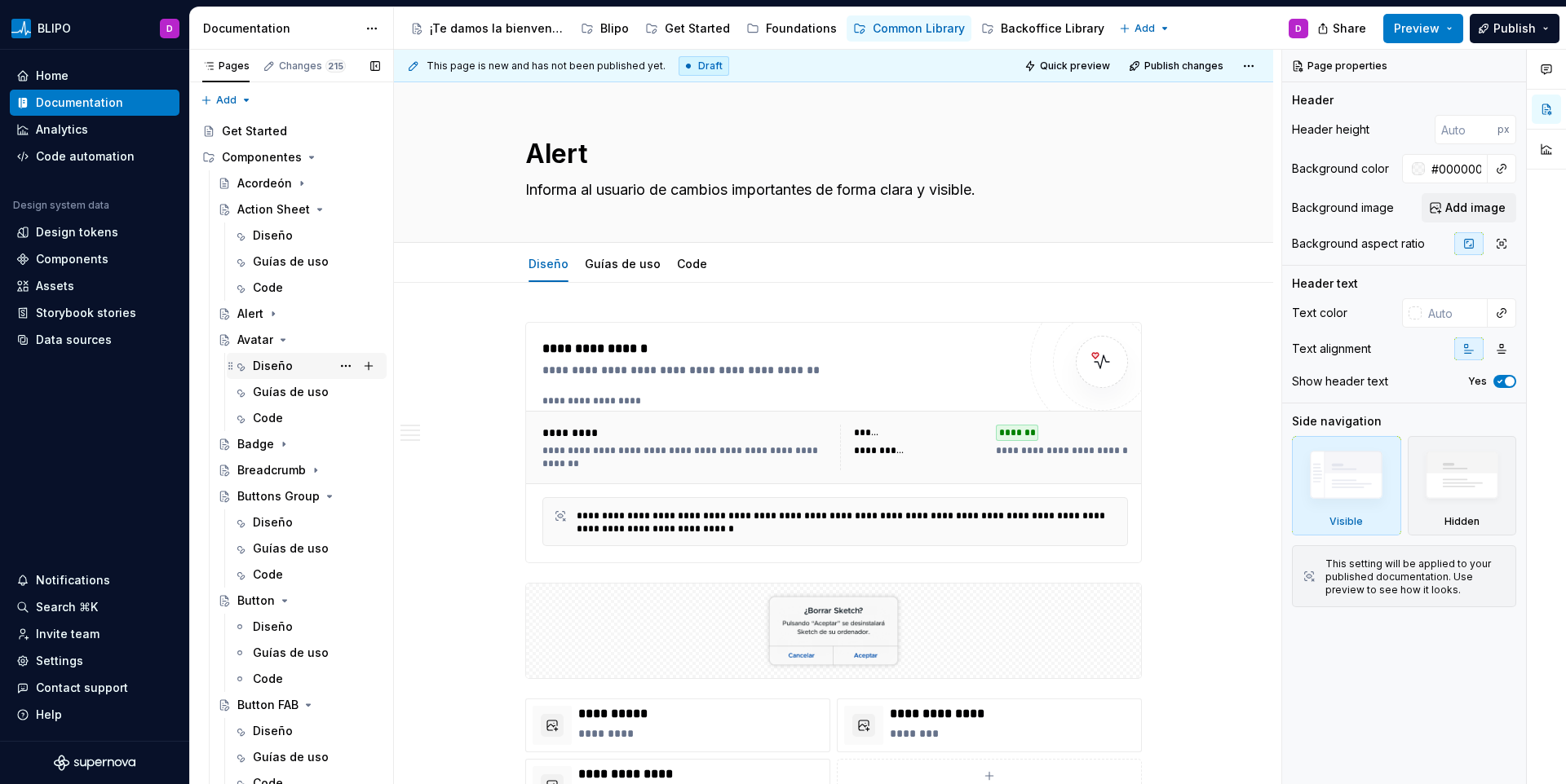
click at [270, 369] on div "Diseño" at bounding box center [272, 366] width 40 height 16
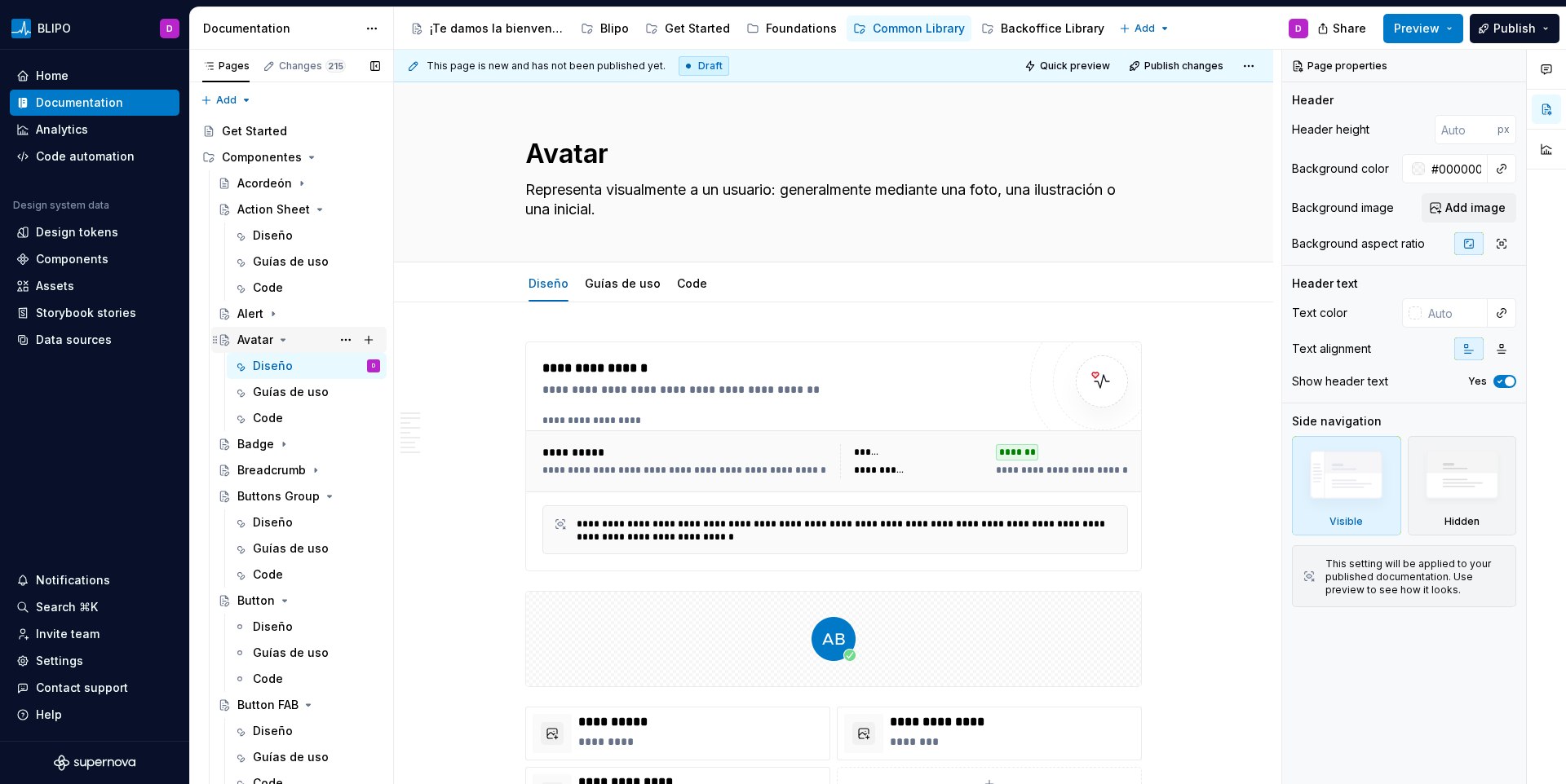
click at [282, 340] on icon "Page tree" at bounding box center [284, 340] width 4 height 2
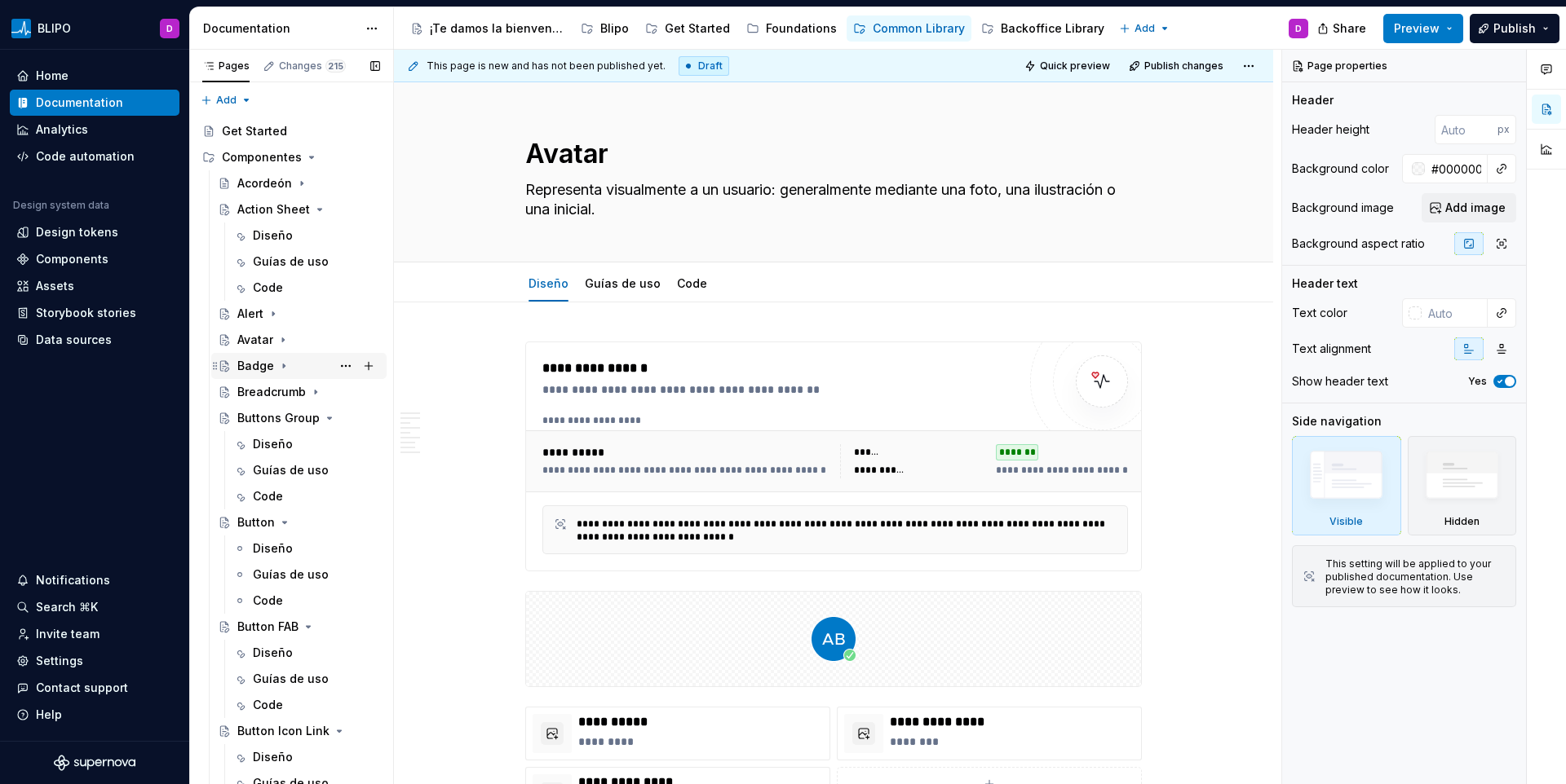
click at [282, 360] on icon "Page tree" at bounding box center [284, 366] width 13 height 13
click at [284, 382] on div "Diseño" at bounding box center [316, 392] width 128 height 23
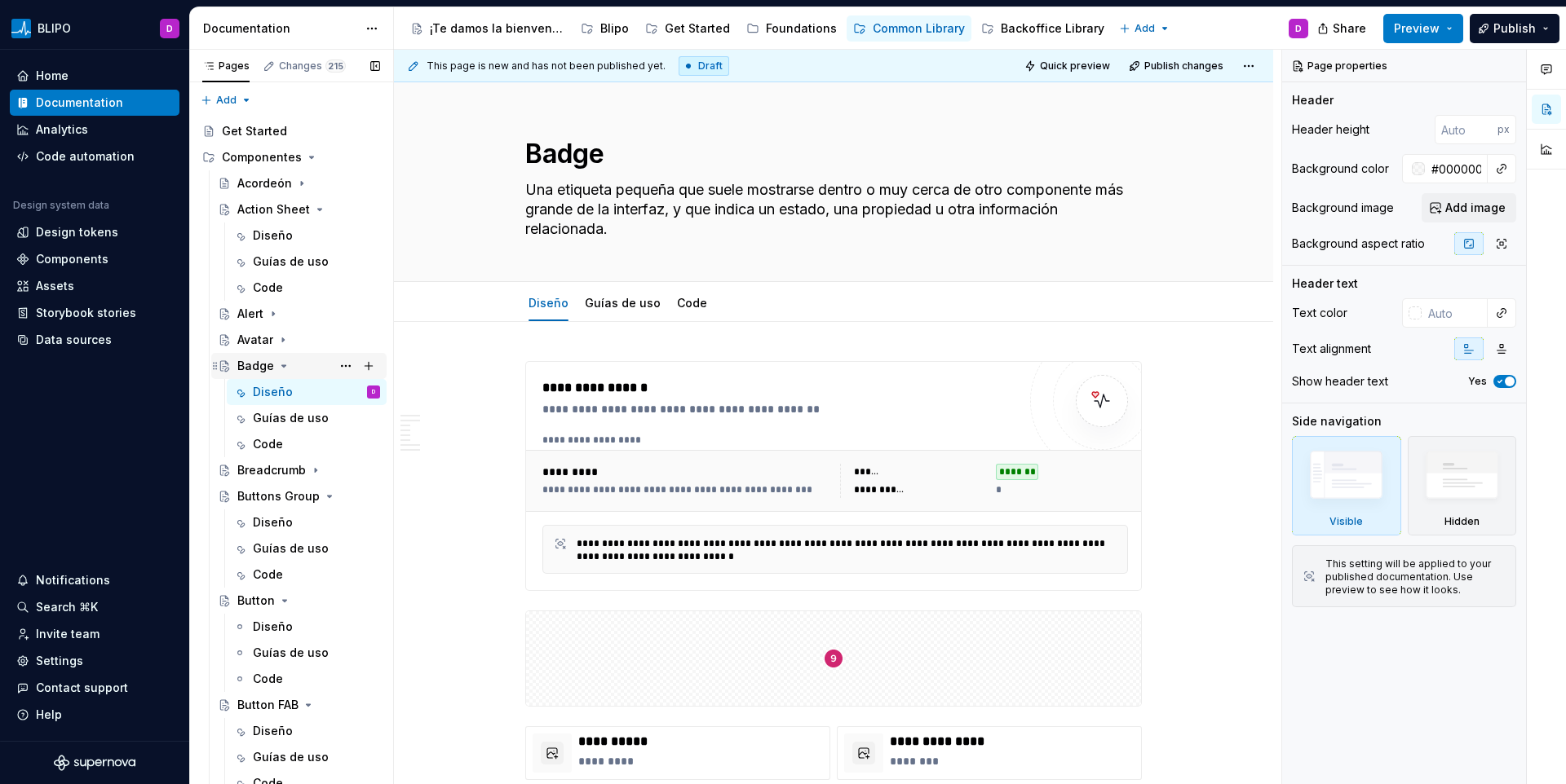
click at [279, 364] on icon "Page tree" at bounding box center [284, 366] width 13 height 13
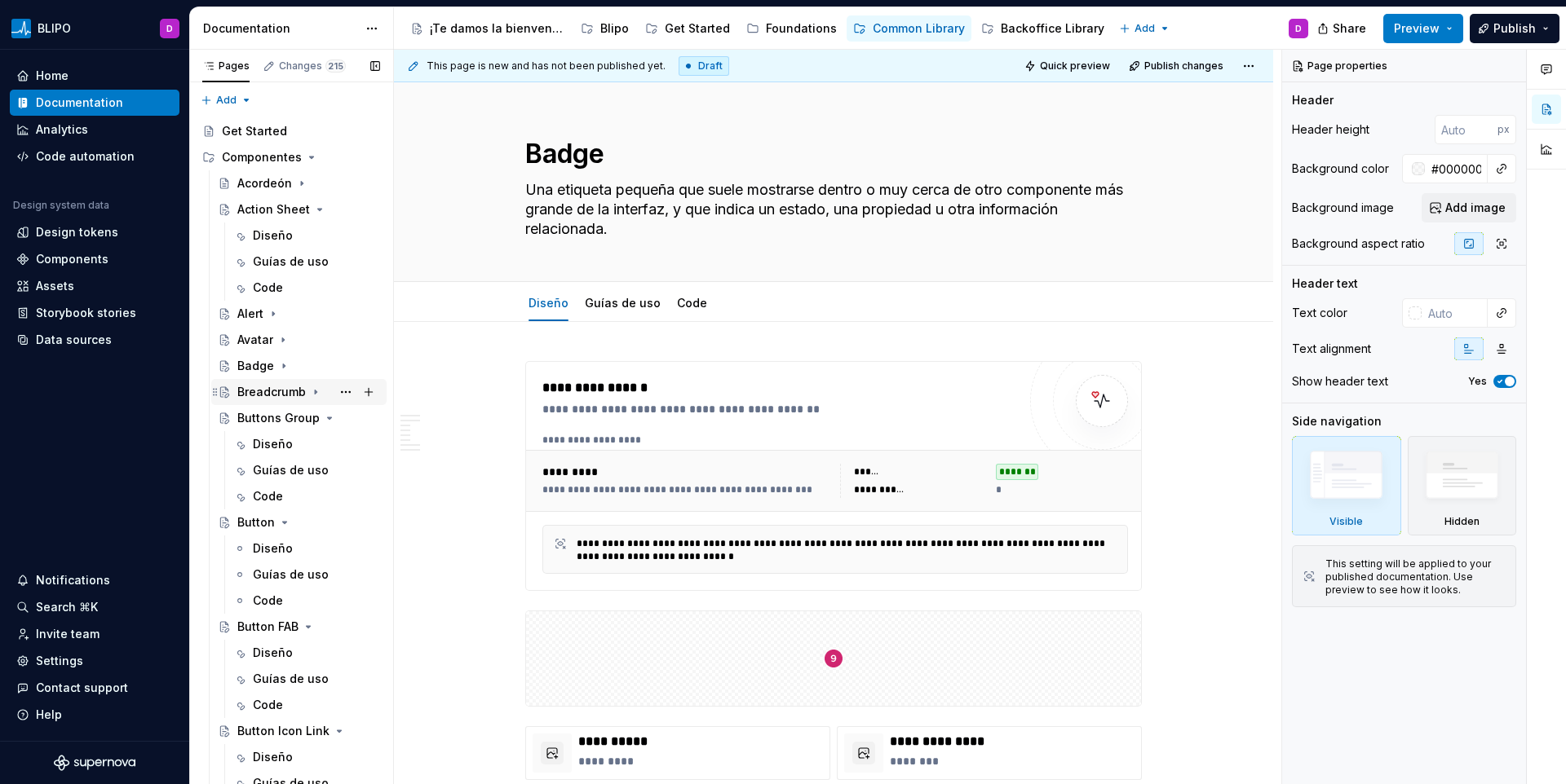
click at [318, 392] on icon "Page tree" at bounding box center [316, 392] width 13 height 13
click at [284, 411] on div "Diseño" at bounding box center [272, 418] width 40 height 16
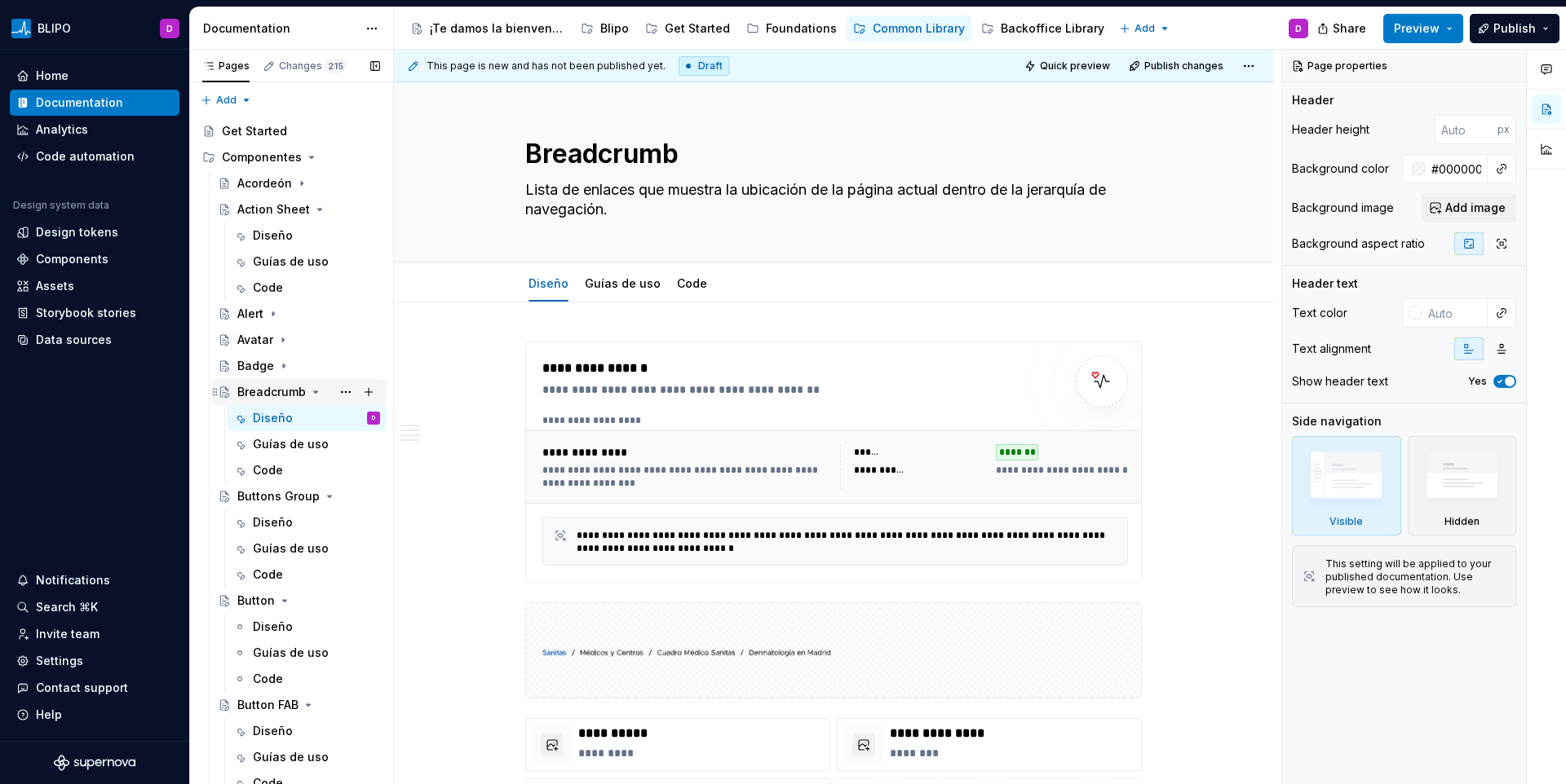
click at [312, 388] on icon "Page tree" at bounding box center [316, 392] width 13 height 13
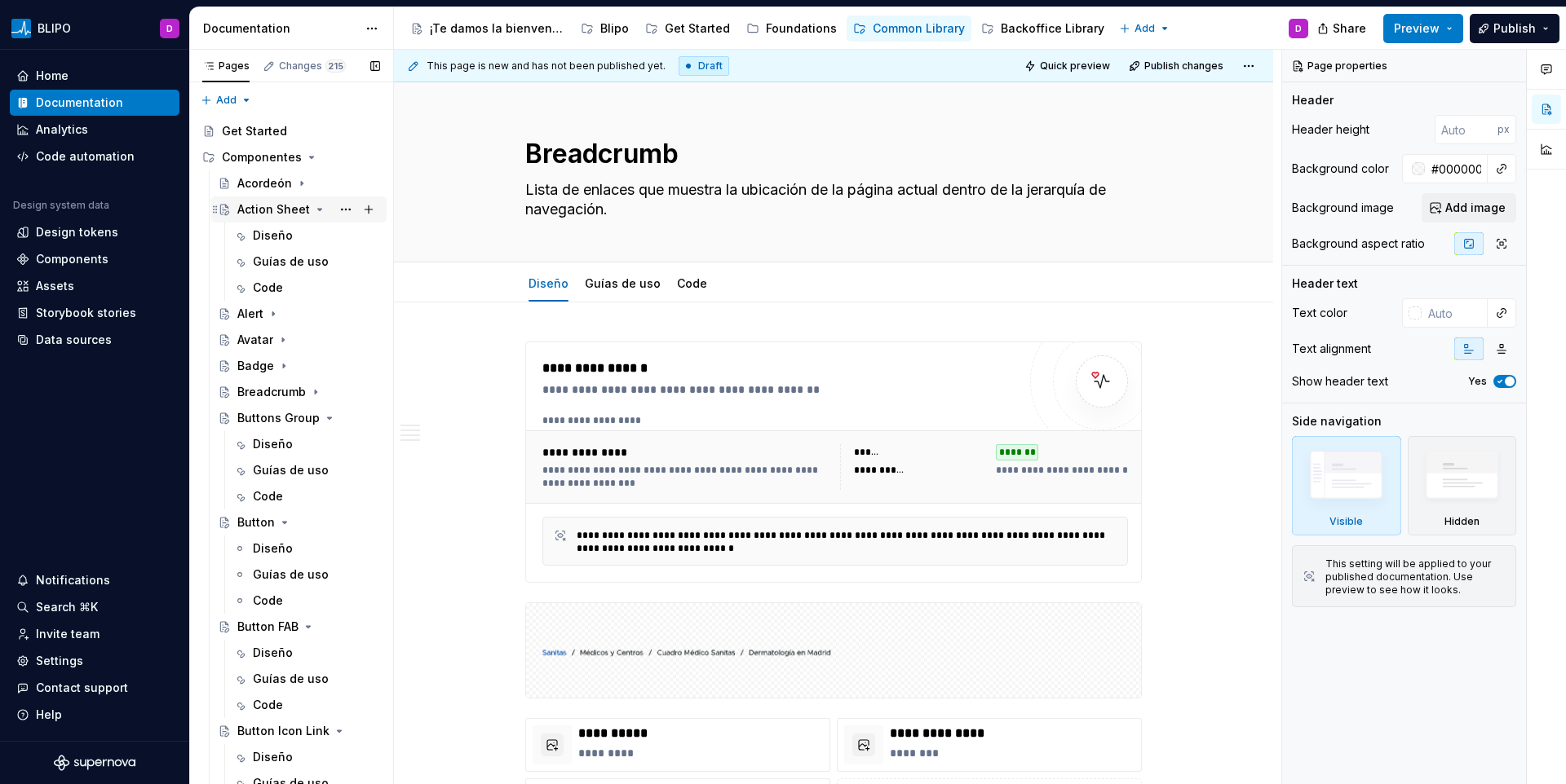
click at [284, 207] on div "Action Sheet" at bounding box center [274, 209] width 73 height 16
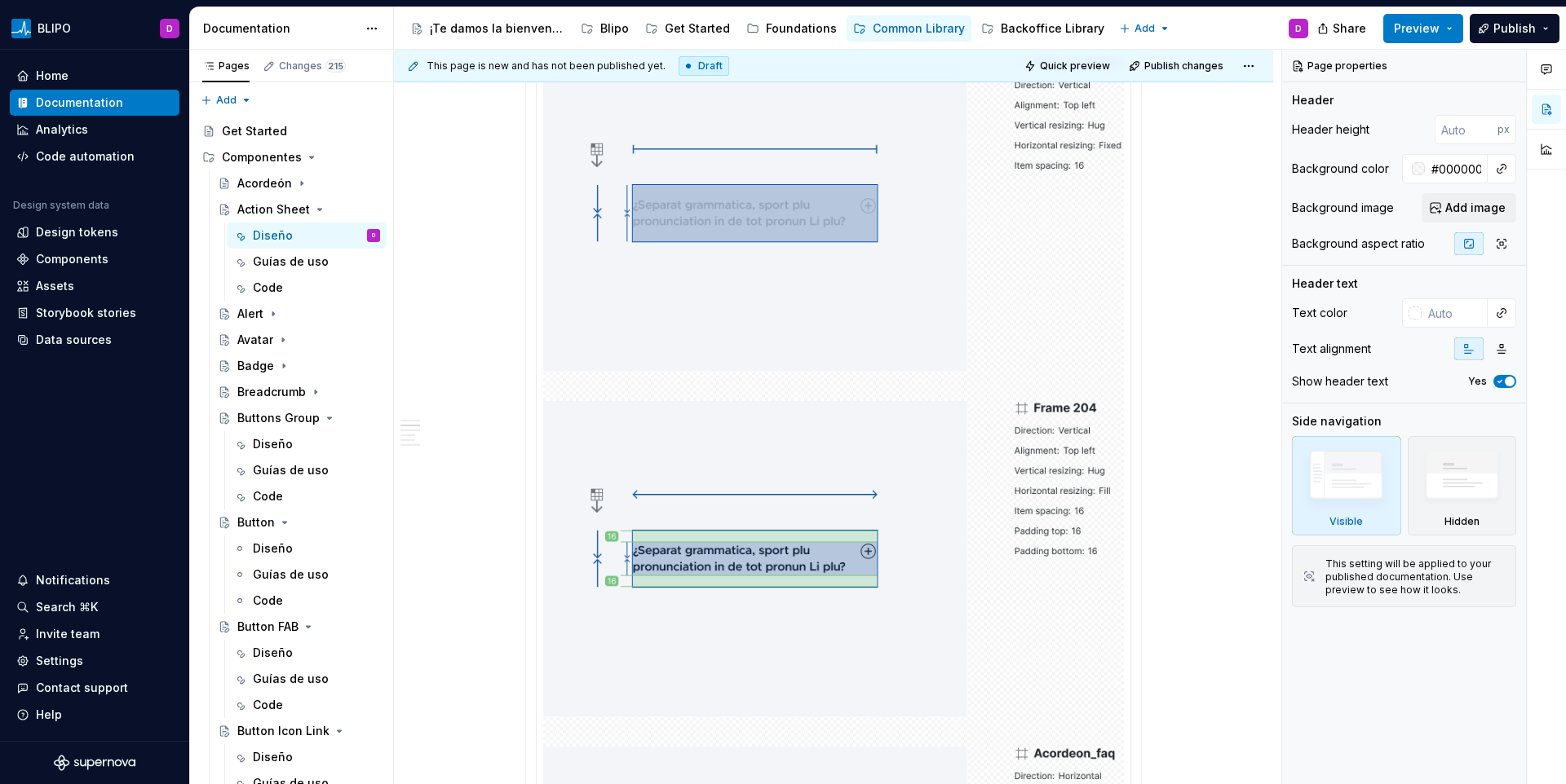
scroll to position [1235, 0]
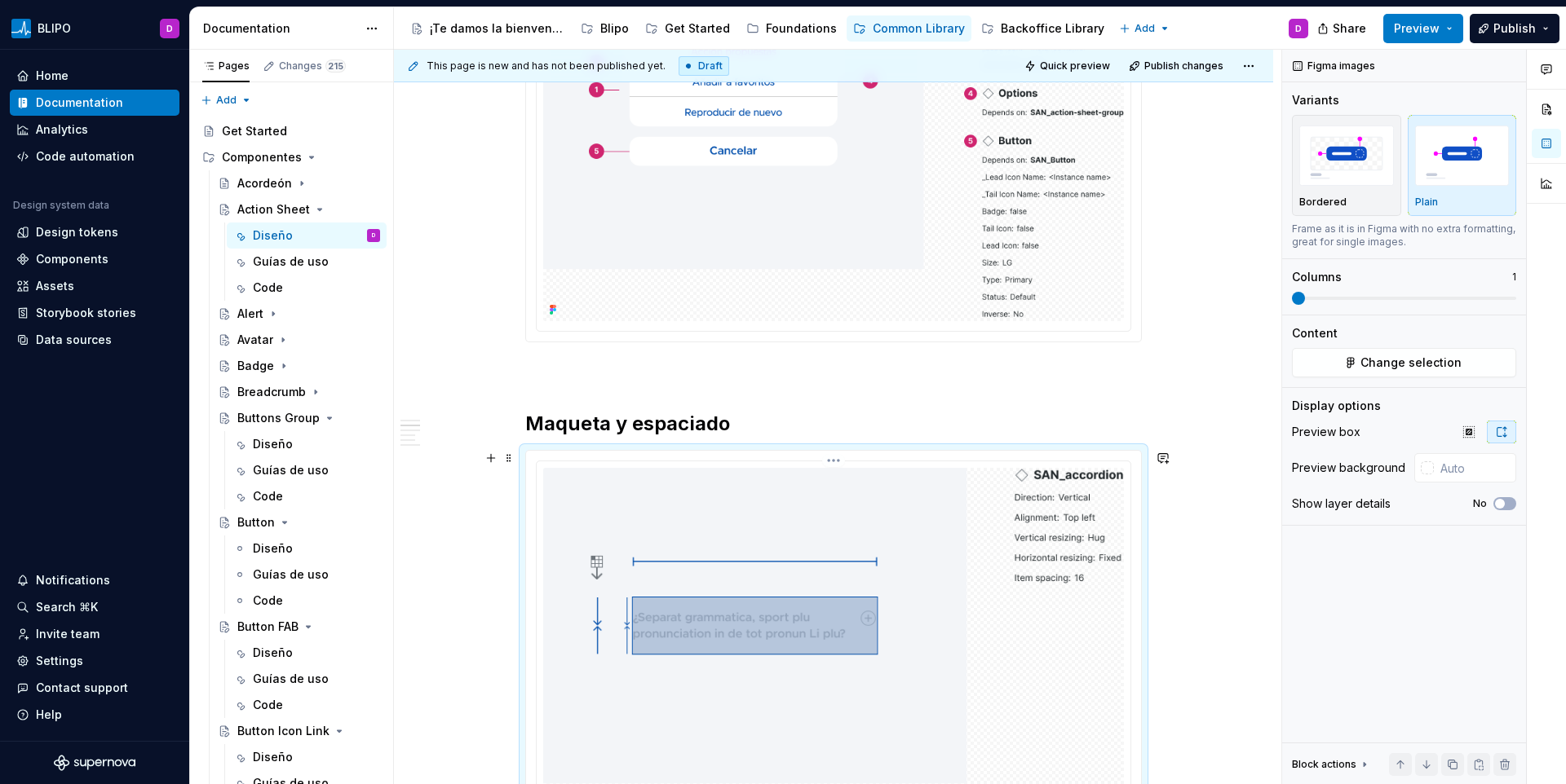
type textarea "*"
click at [1406, 362] on span "Change selection" at bounding box center [1411, 362] width 101 height 16
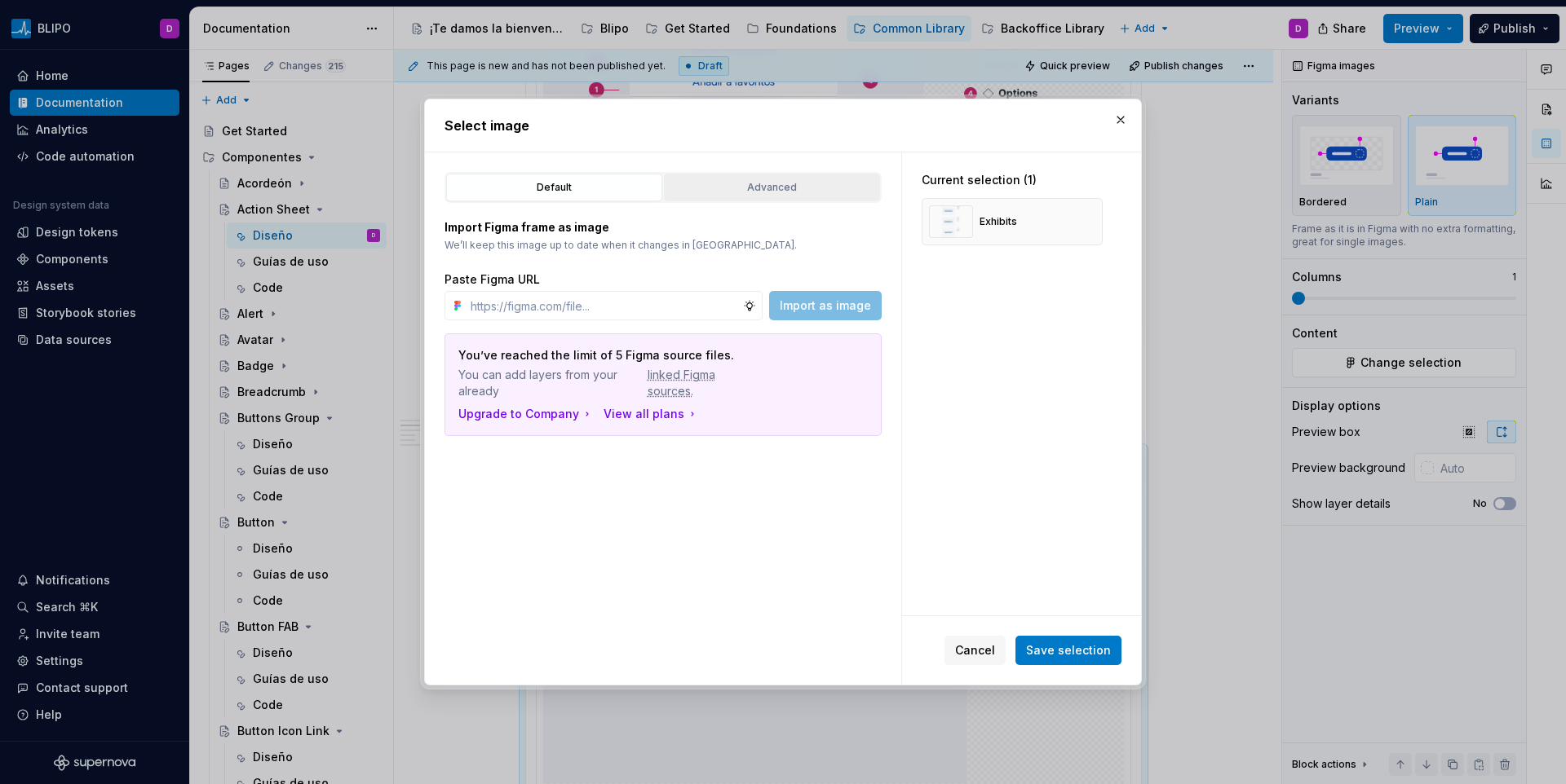
click at [742, 190] on div "Advanced" at bounding box center [772, 188] width 205 height 16
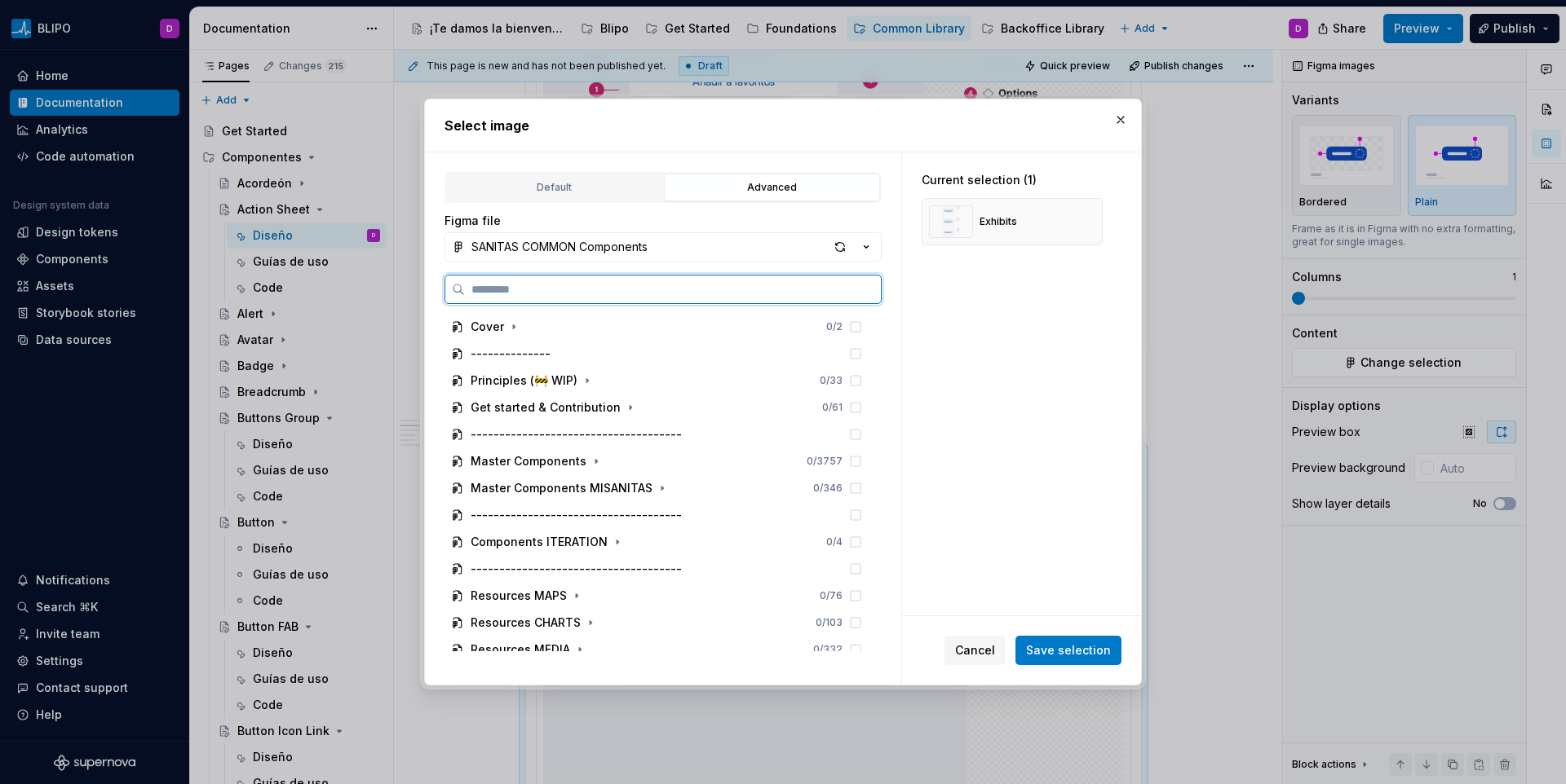
click at [624, 282] on input "search" at bounding box center [673, 290] width 416 height 16
paste input "**********"
type input "**********"
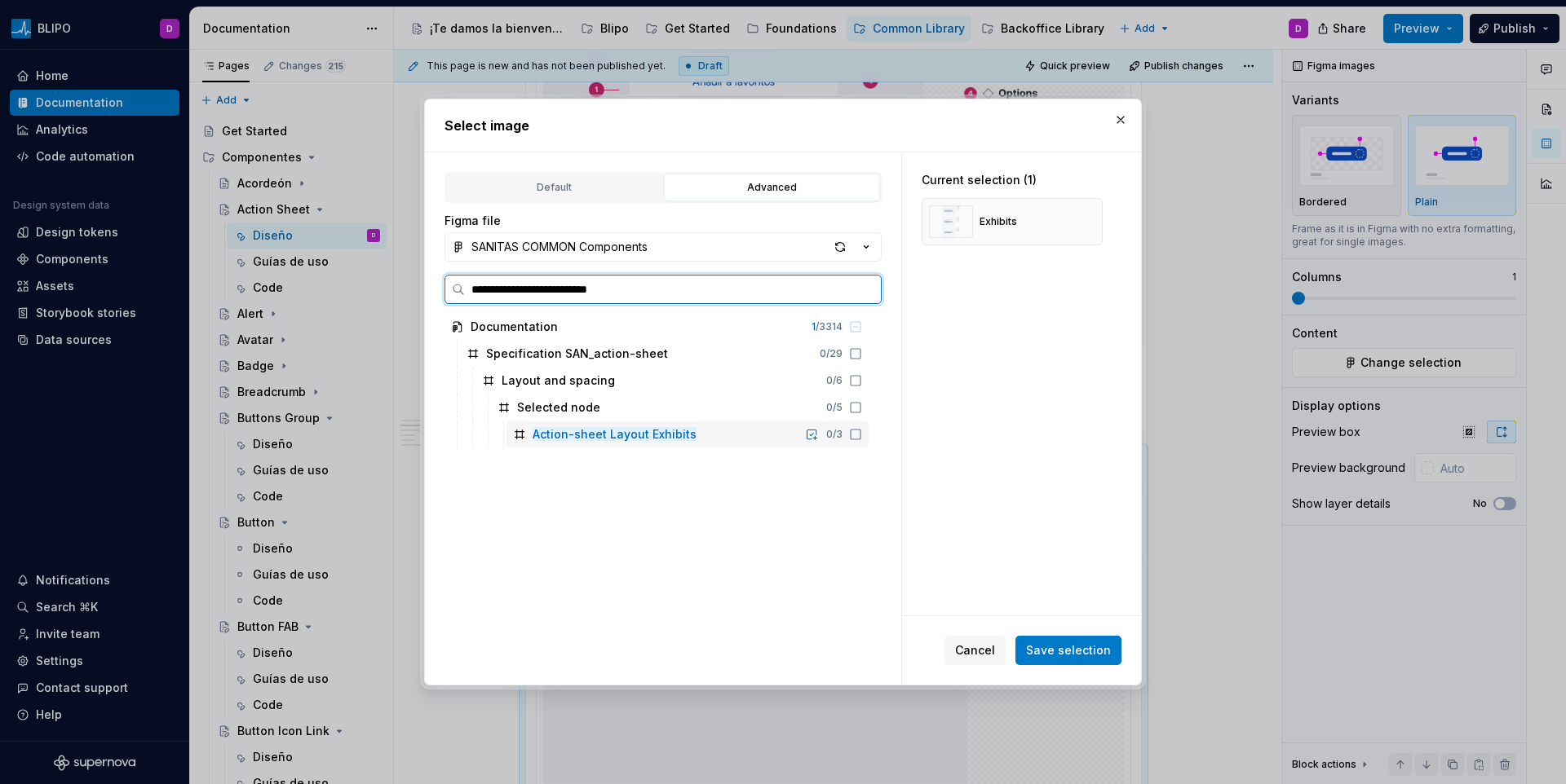
drag, startPoint x: 855, startPoint y: 438, endPoint x: 864, endPoint y: 425, distance: 15.8
click at [854, 438] on icon at bounding box center [855, 434] width 13 height 13
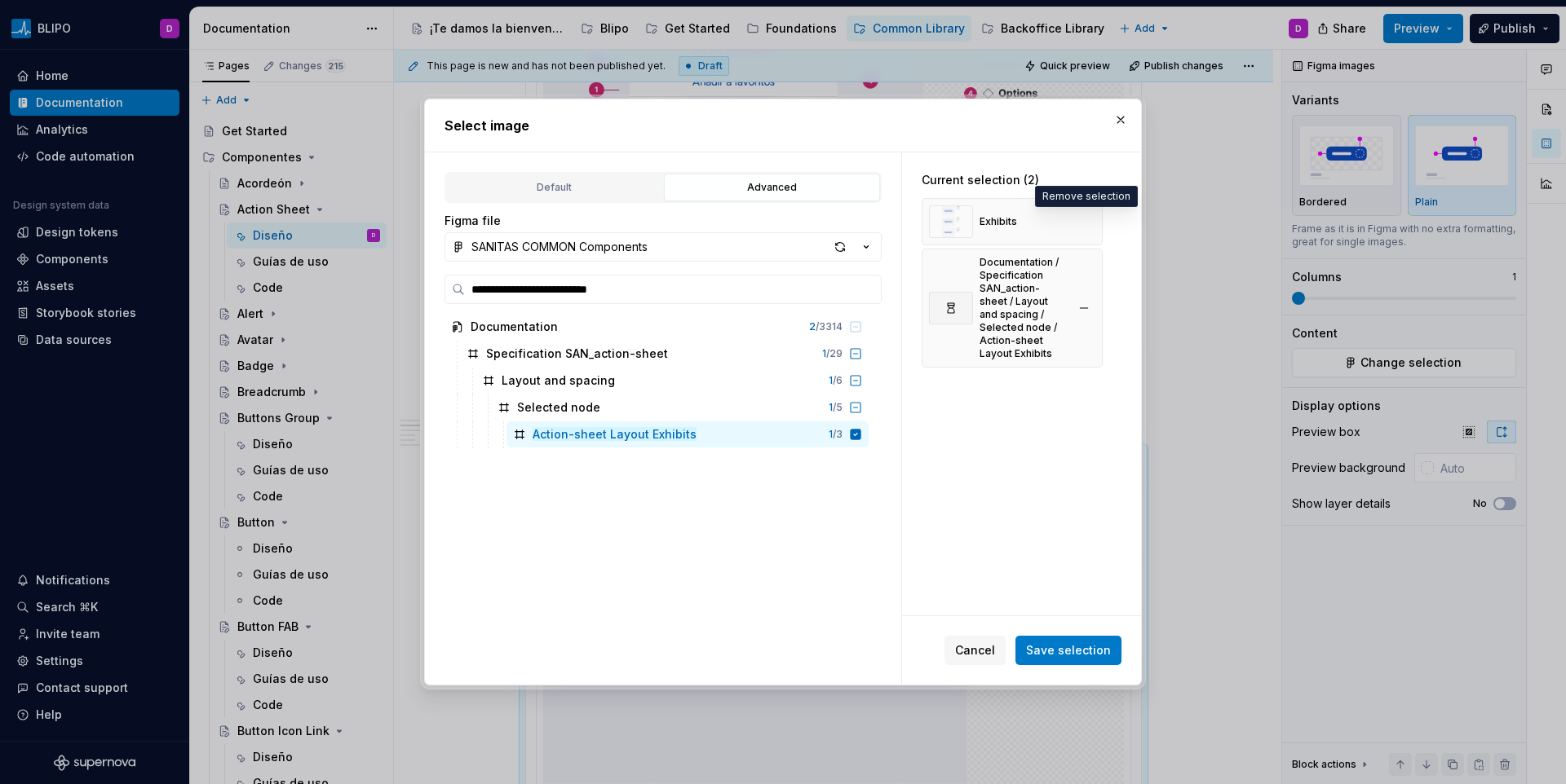
drag, startPoint x: 1093, startPoint y: 217, endPoint x: 1093, endPoint y: 228, distance: 11.0
click at [1093, 217] on button "button" at bounding box center [1084, 221] width 23 height 23
drag, startPoint x: 1094, startPoint y: 657, endPoint x: 1077, endPoint y: 632, distance: 30.2
click at [1094, 657] on span "Save selection" at bounding box center [1069, 650] width 85 height 16
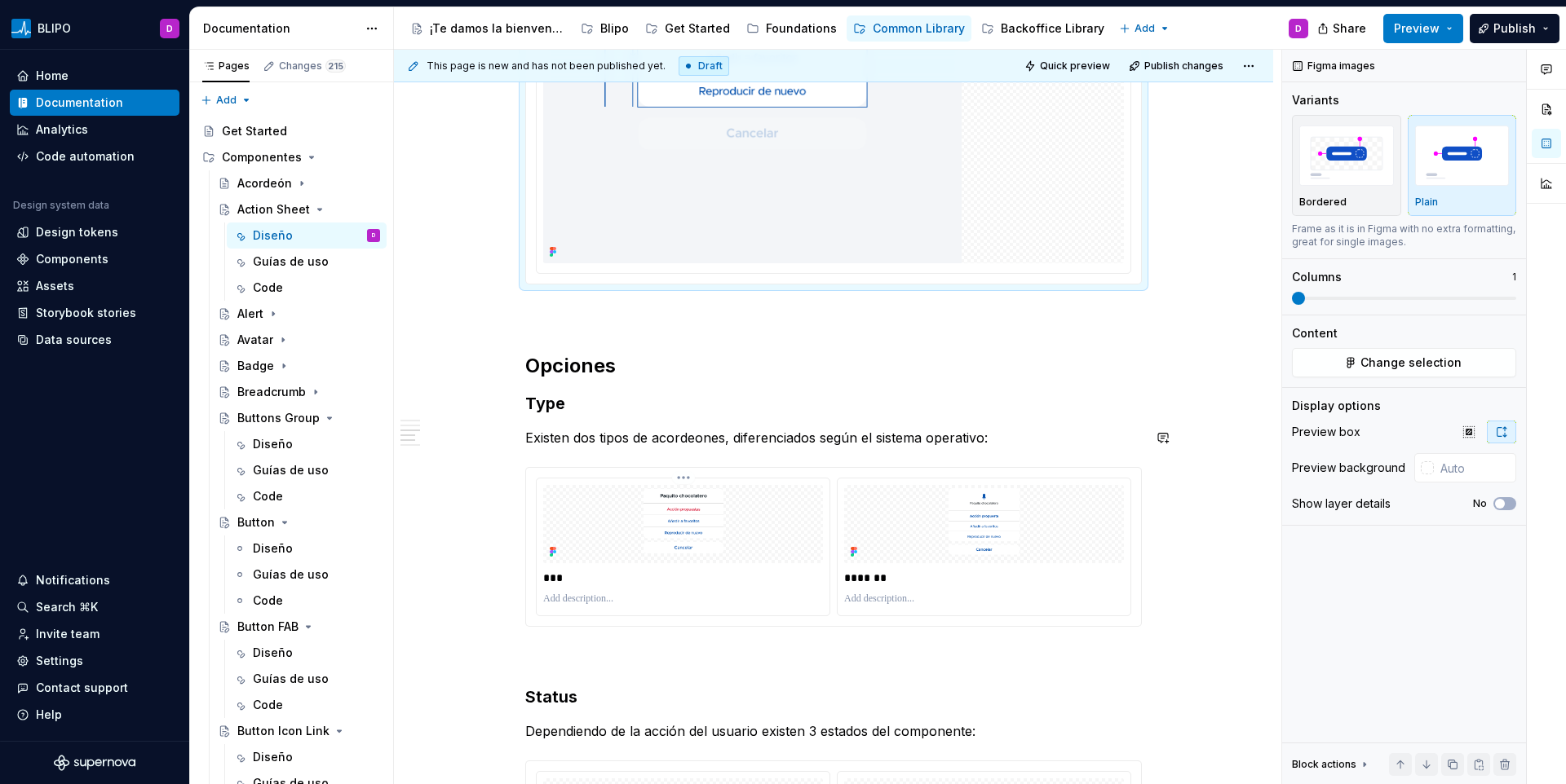
scroll to position [2261, 0]
type textarea "*"
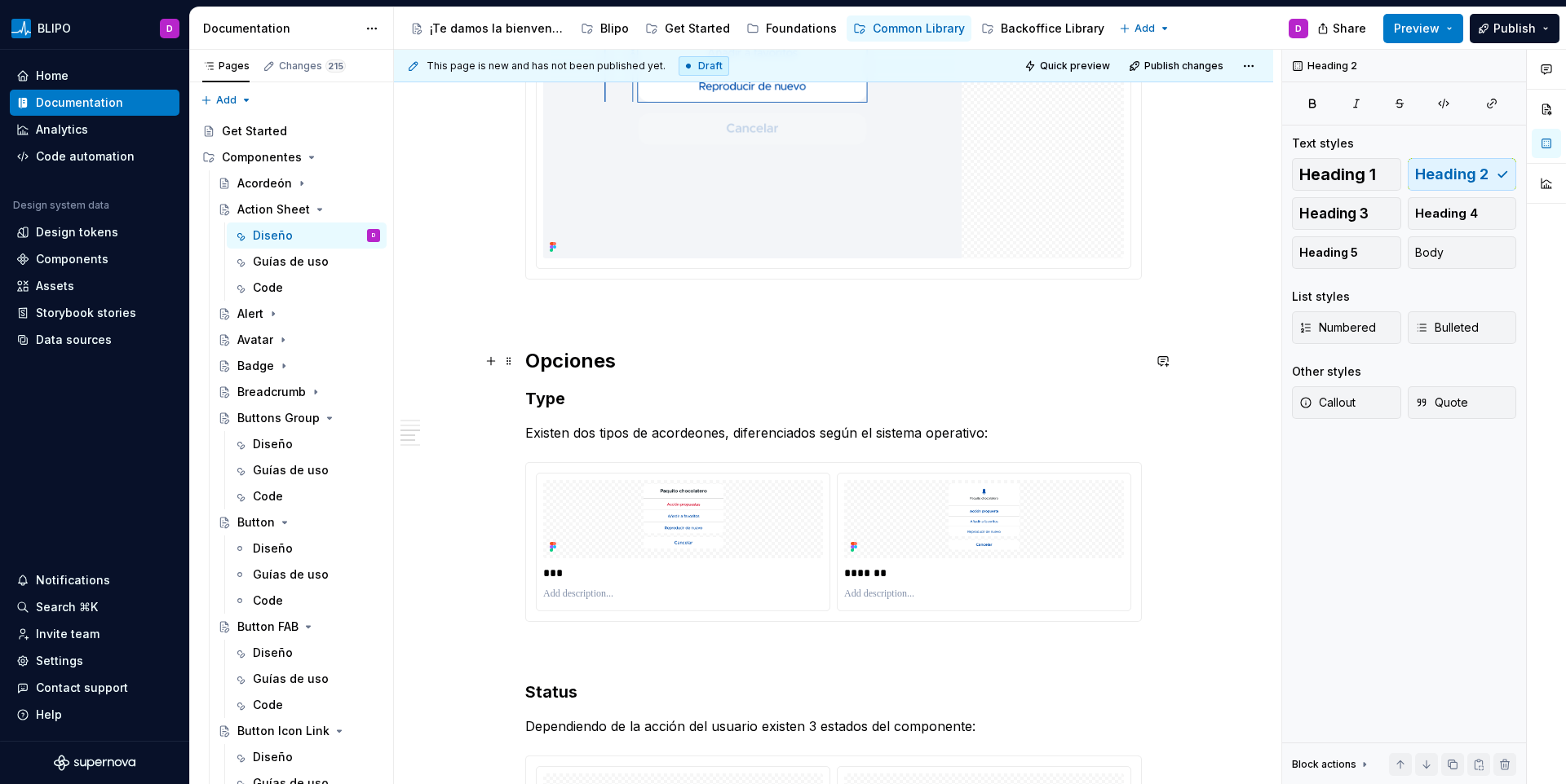
drag, startPoint x: 583, startPoint y: 351, endPoint x: 528, endPoint y: 364, distance: 56.5
click at [583, 351] on h2 "Opciones" at bounding box center [834, 361] width 617 height 26
click at [511, 367] on span at bounding box center [509, 361] width 13 height 23
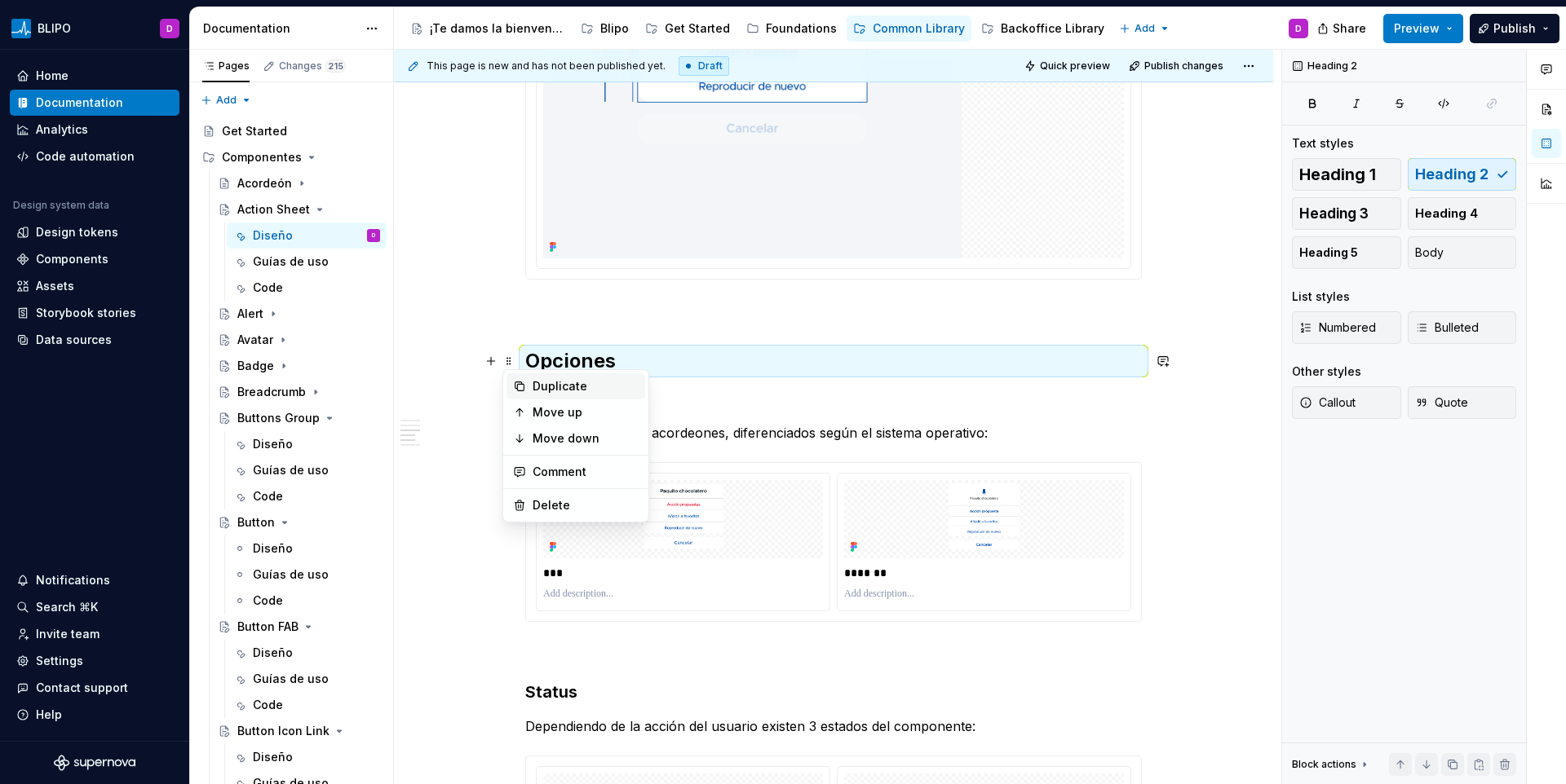
click at [546, 384] on div "Duplicate" at bounding box center [586, 386] width 106 height 16
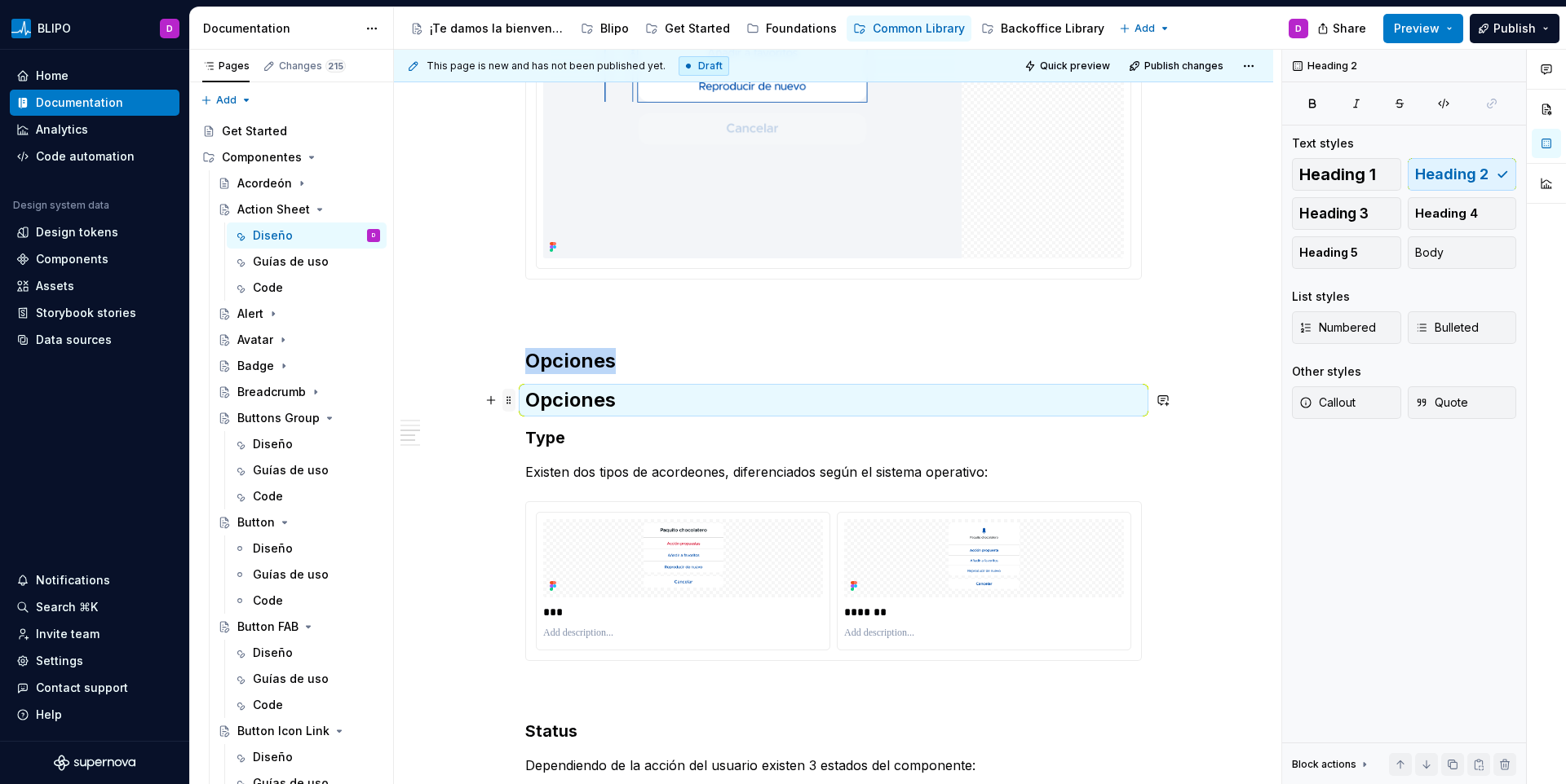
click at [513, 401] on span at bounding box center [509, 400] width 13 height 23
click at [559, 483] on div "Move down" at bounding box center [586, 477] width 106 height 16
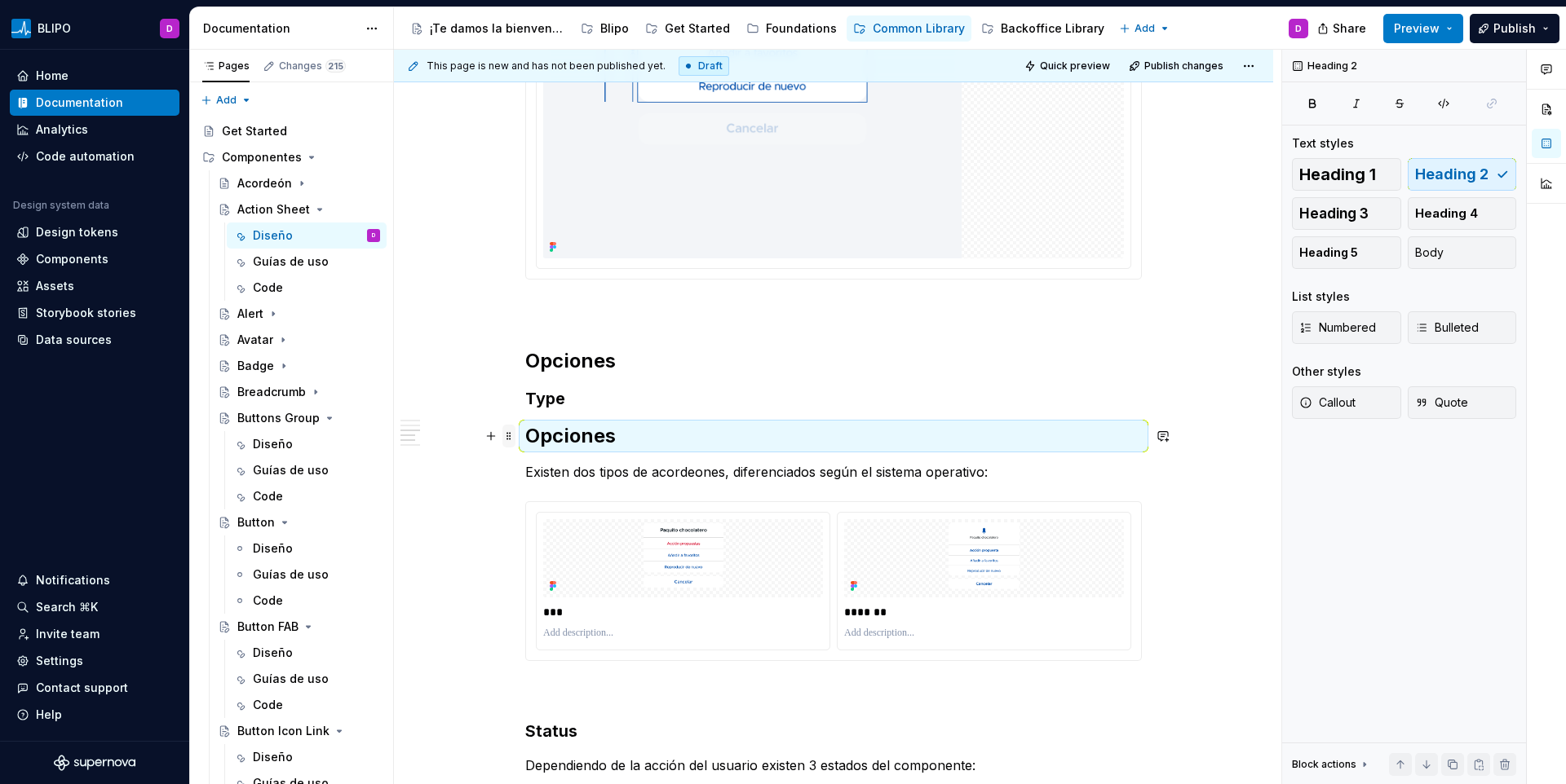
click at [509, 443] on span at bounding box center [509, 437] width 13 height 23
click at [531, 519] on div "Move down" at bounding box center [576, 513] width 138 height 26
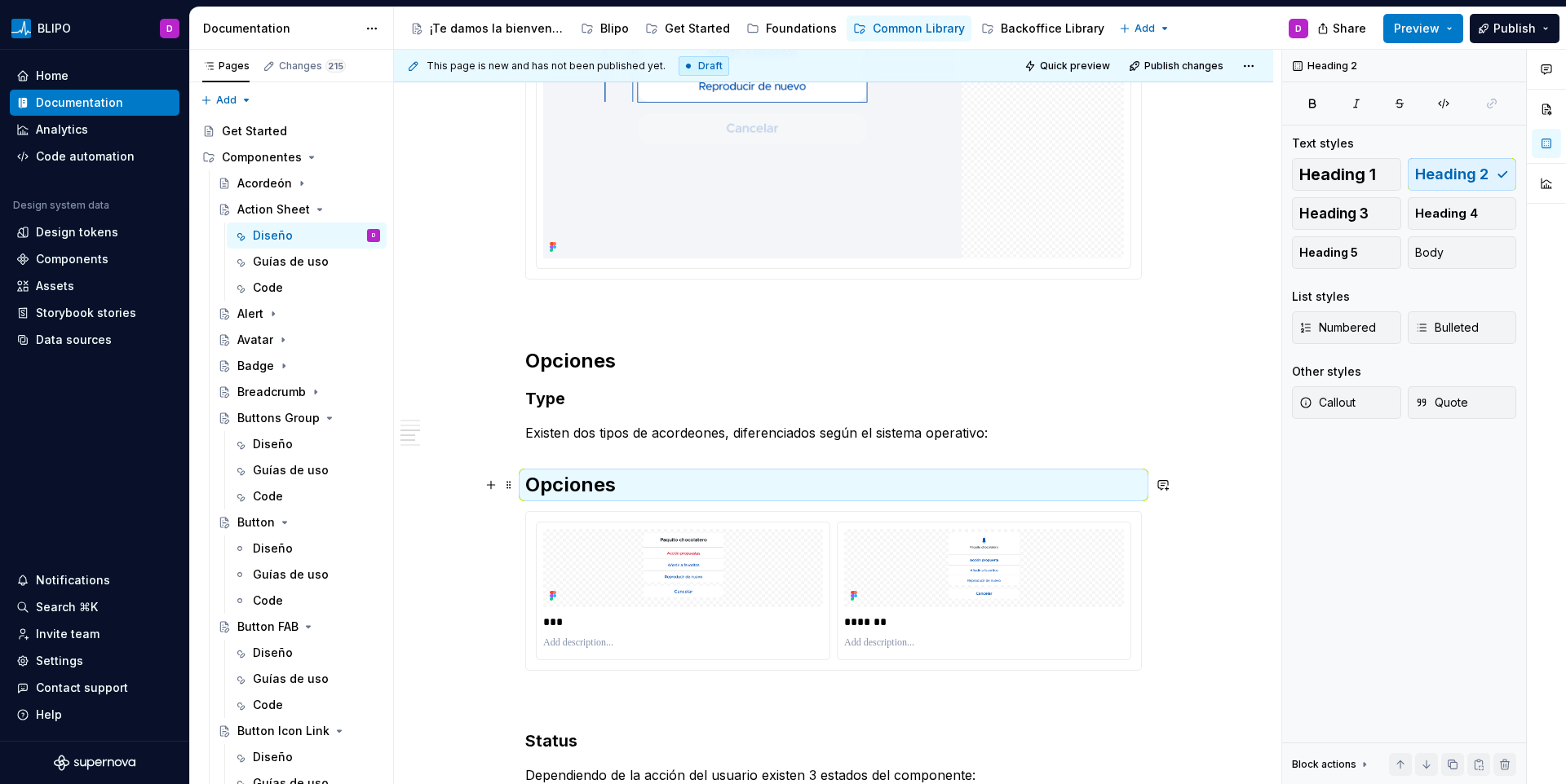
drag, startPoint x: 539, startPoint y: 485, endPoint x: 586, endPoint y: 483, distance: 47.0
click at [539, 485] on h2 "Opciones" at bounding box center [834, 485] width 617 height 26
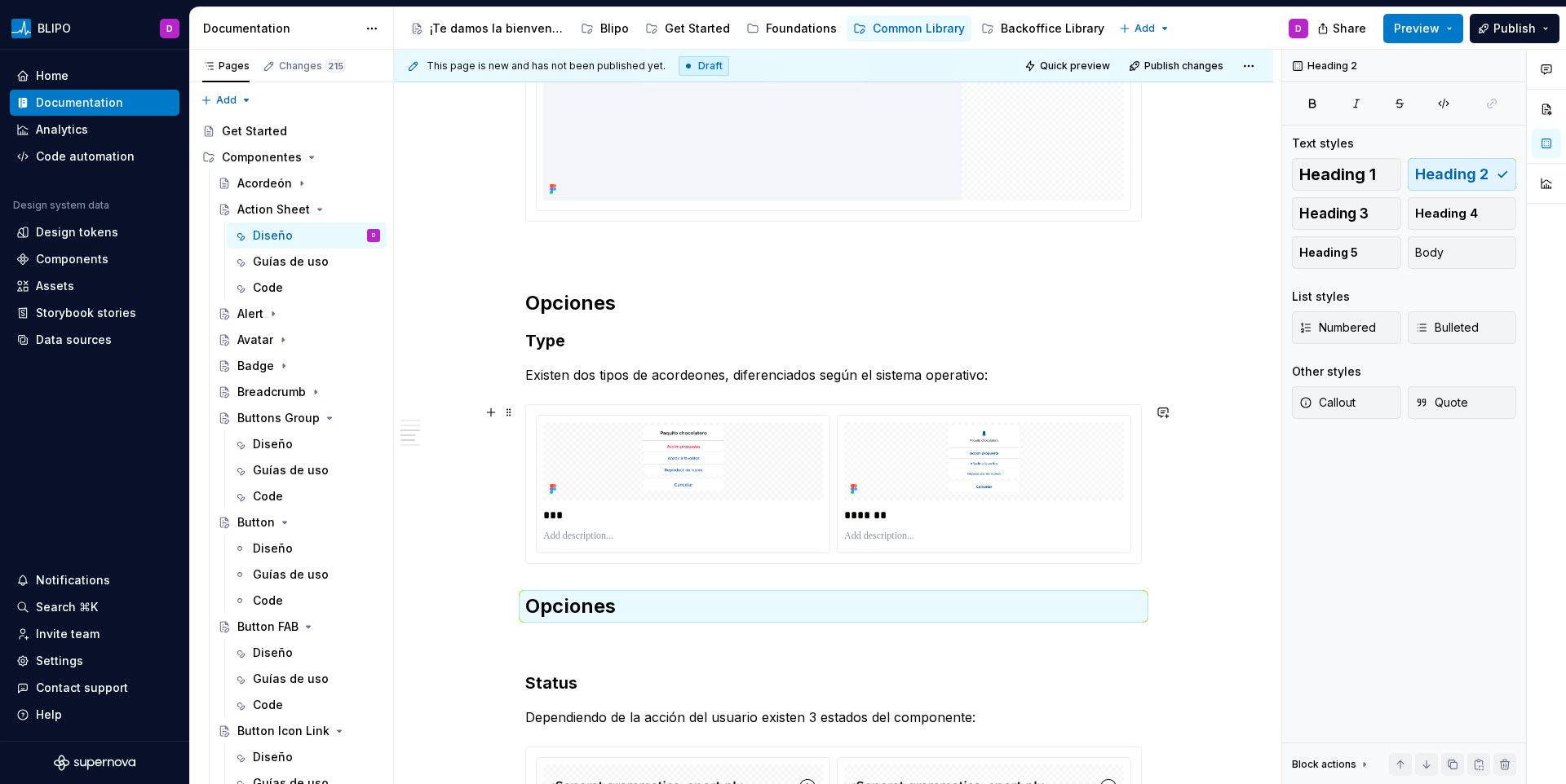
scroll to position [2322, 0]
click at [509, 338] on span at bounding box center [509, 338] width 13 height 23
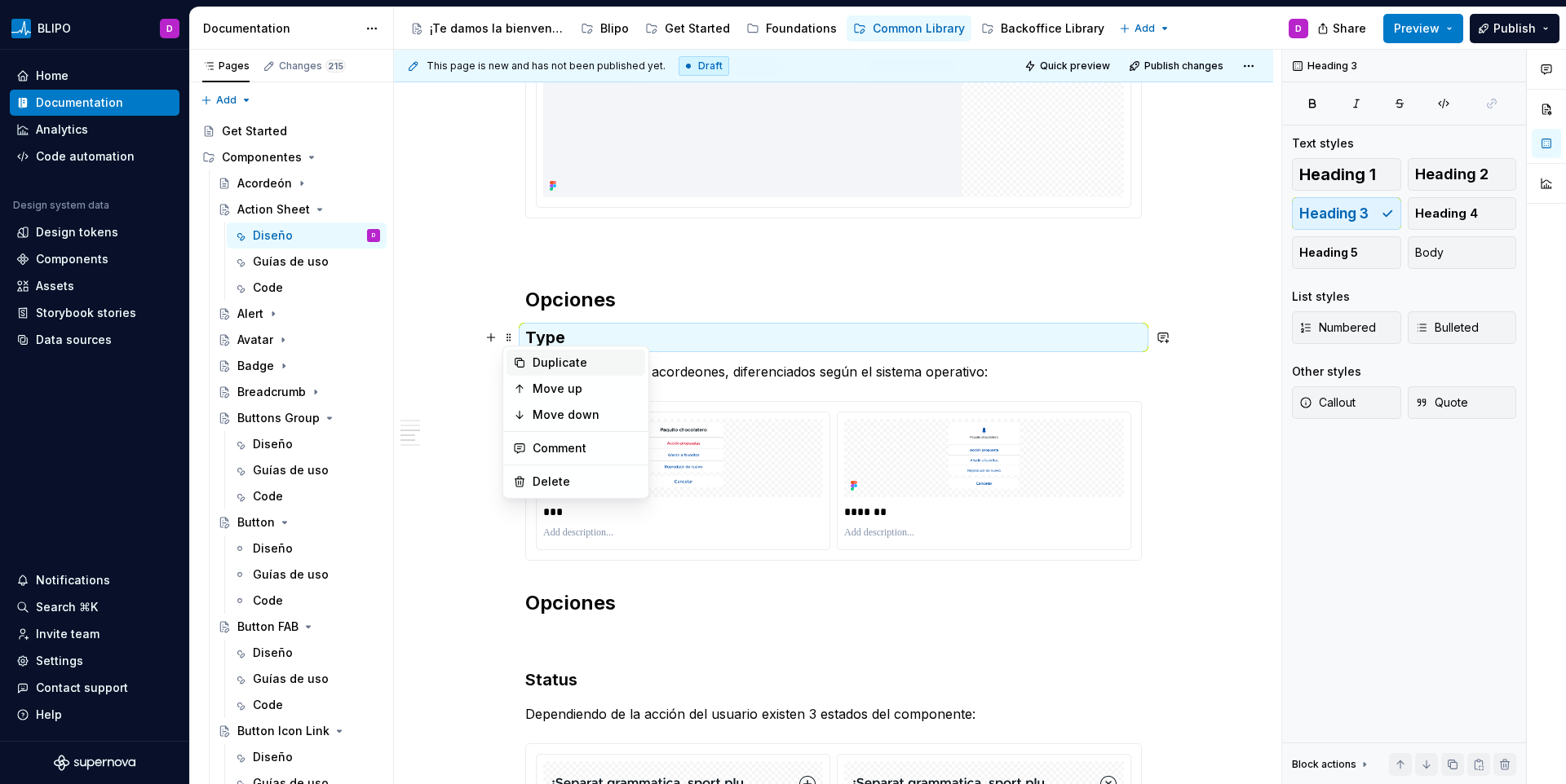
click at [530, 353] on div "Duplicate" at bounding box center [576, 362] width 138 height 26
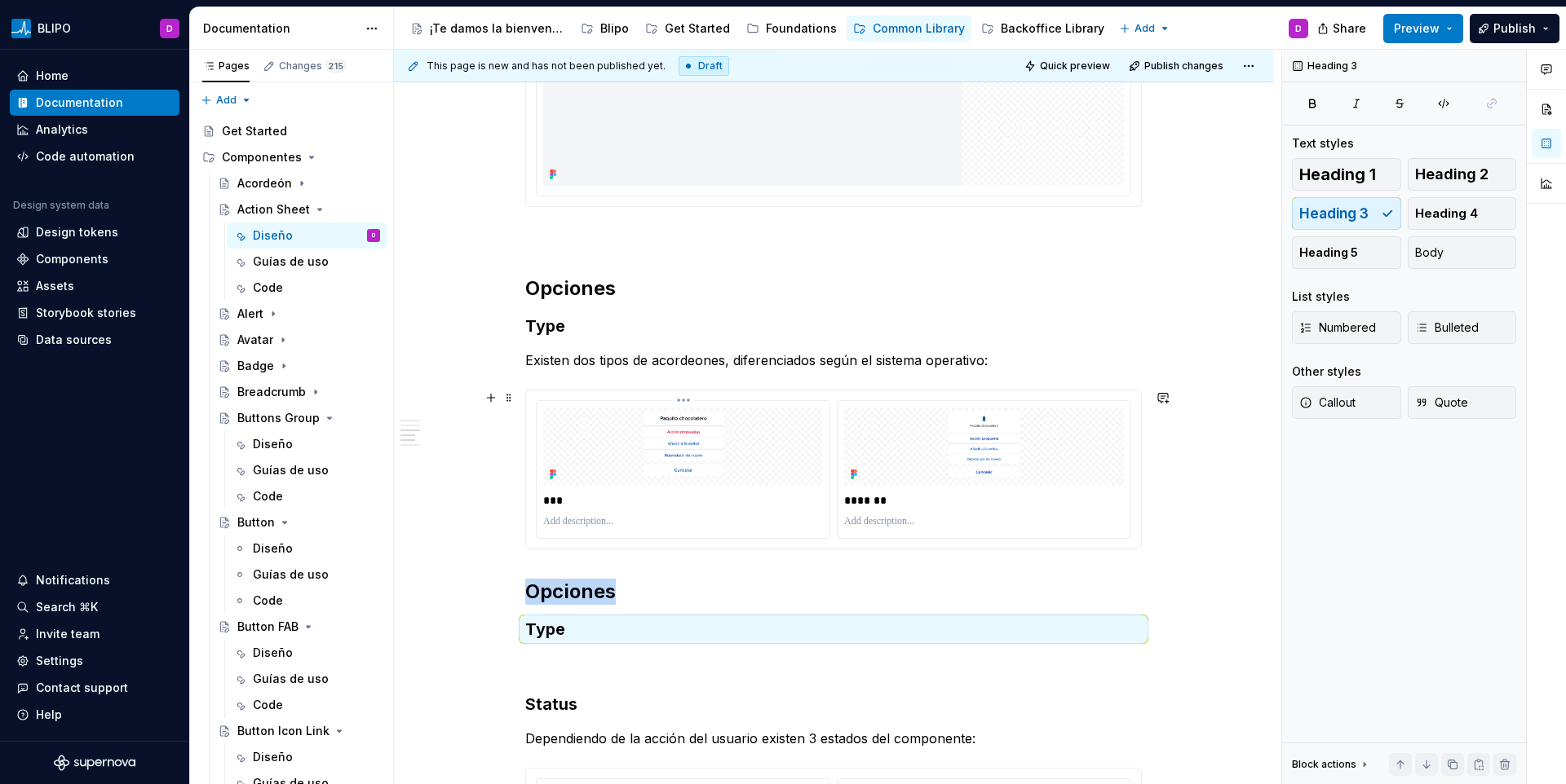
scroll to position [2344, 0]
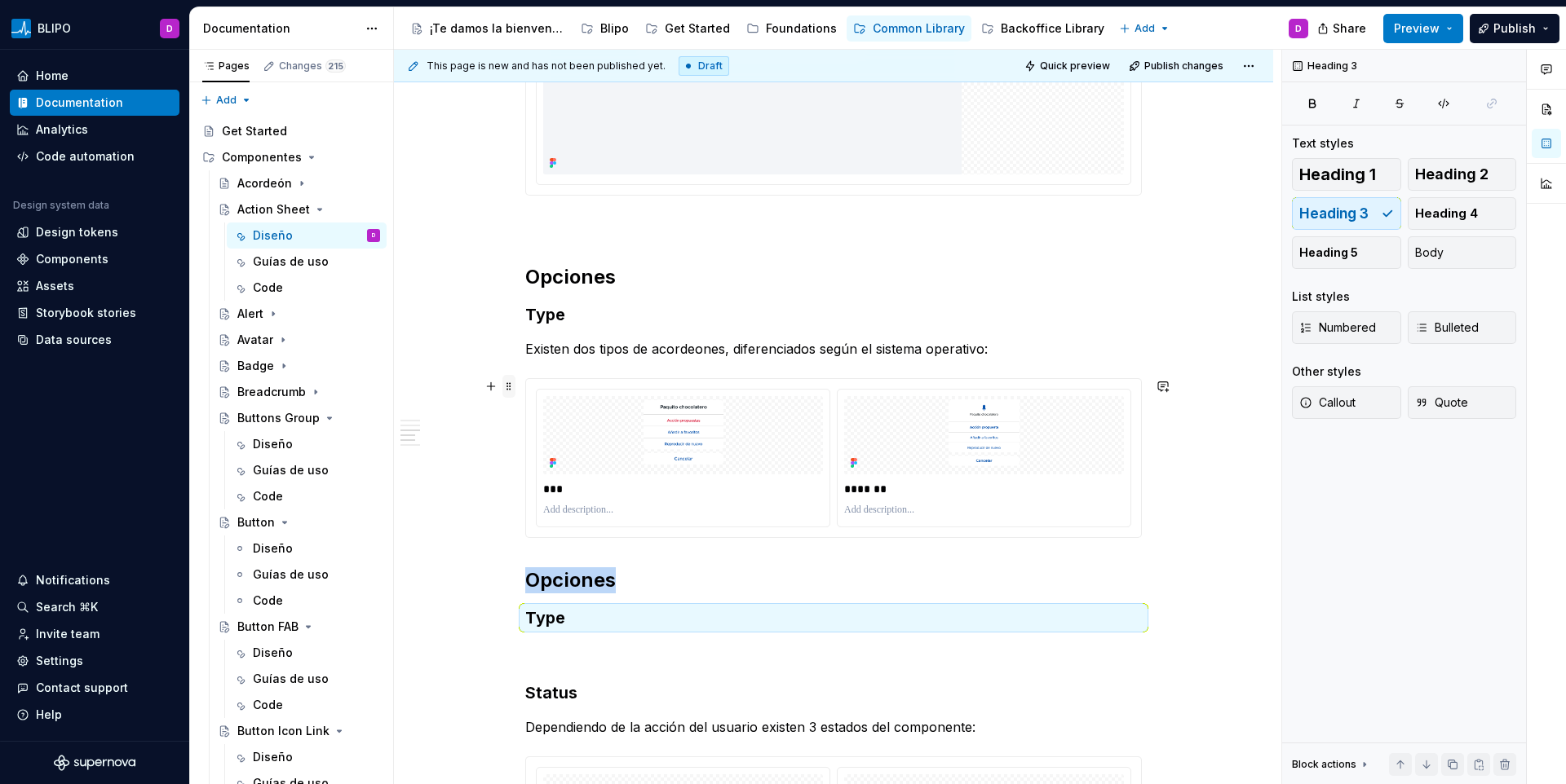
click at [510, 389] on span at bounding box center [509, 386] width 13 height 23
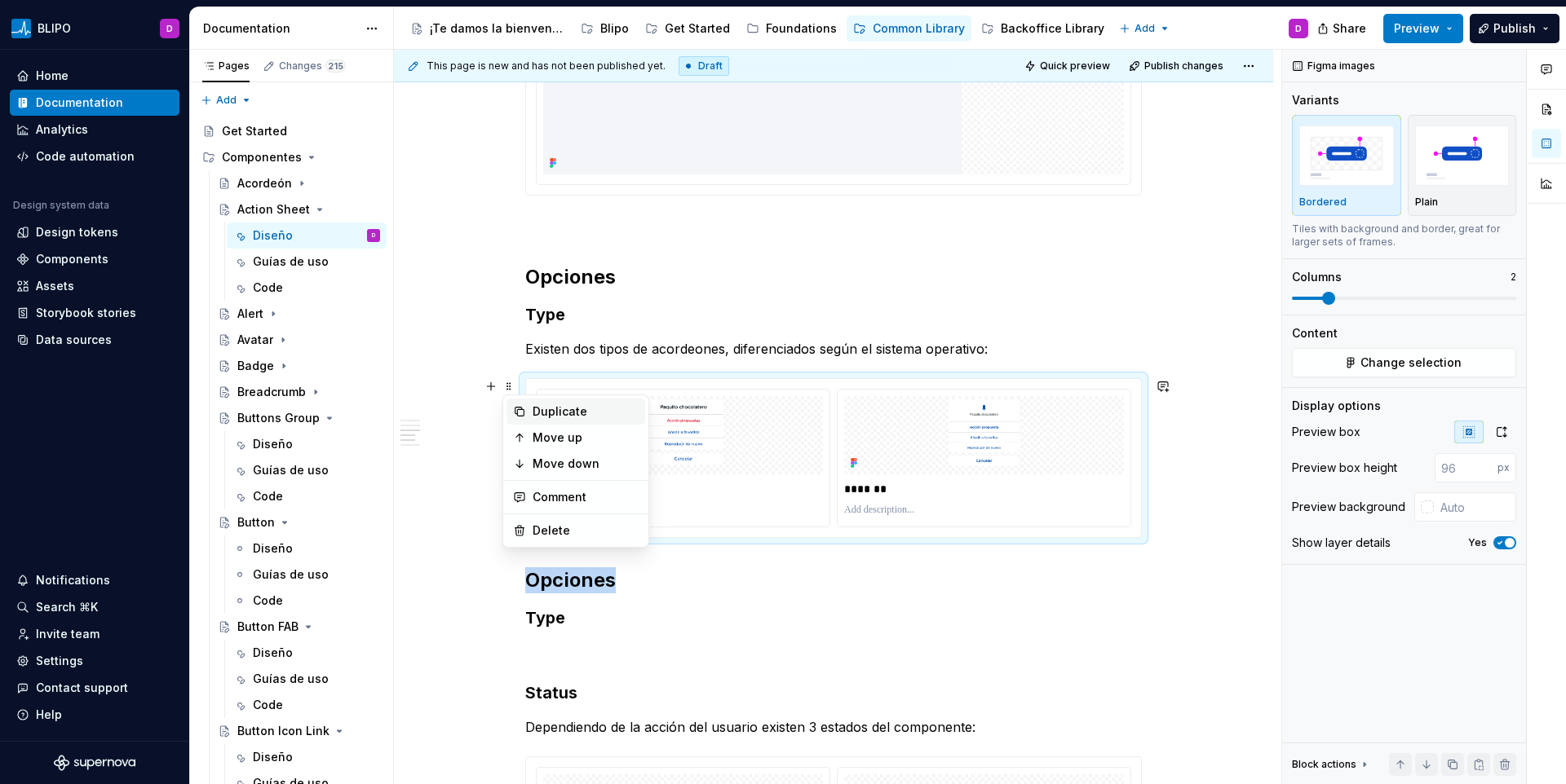
click at [536, 416] on div "Duplicate" at bounding box center [586, 412] width 106 height 16
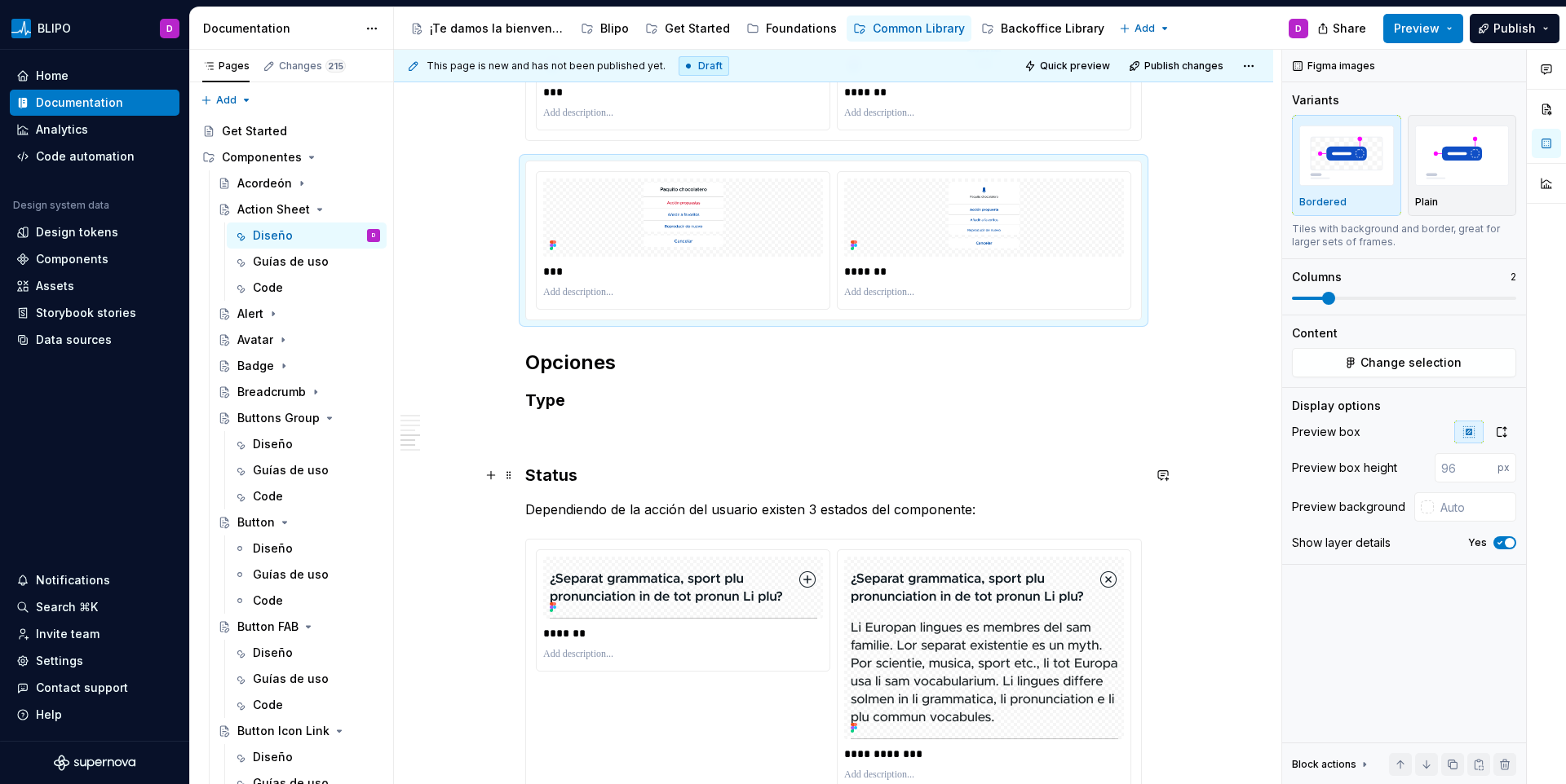
scroll to position [2746, 0]
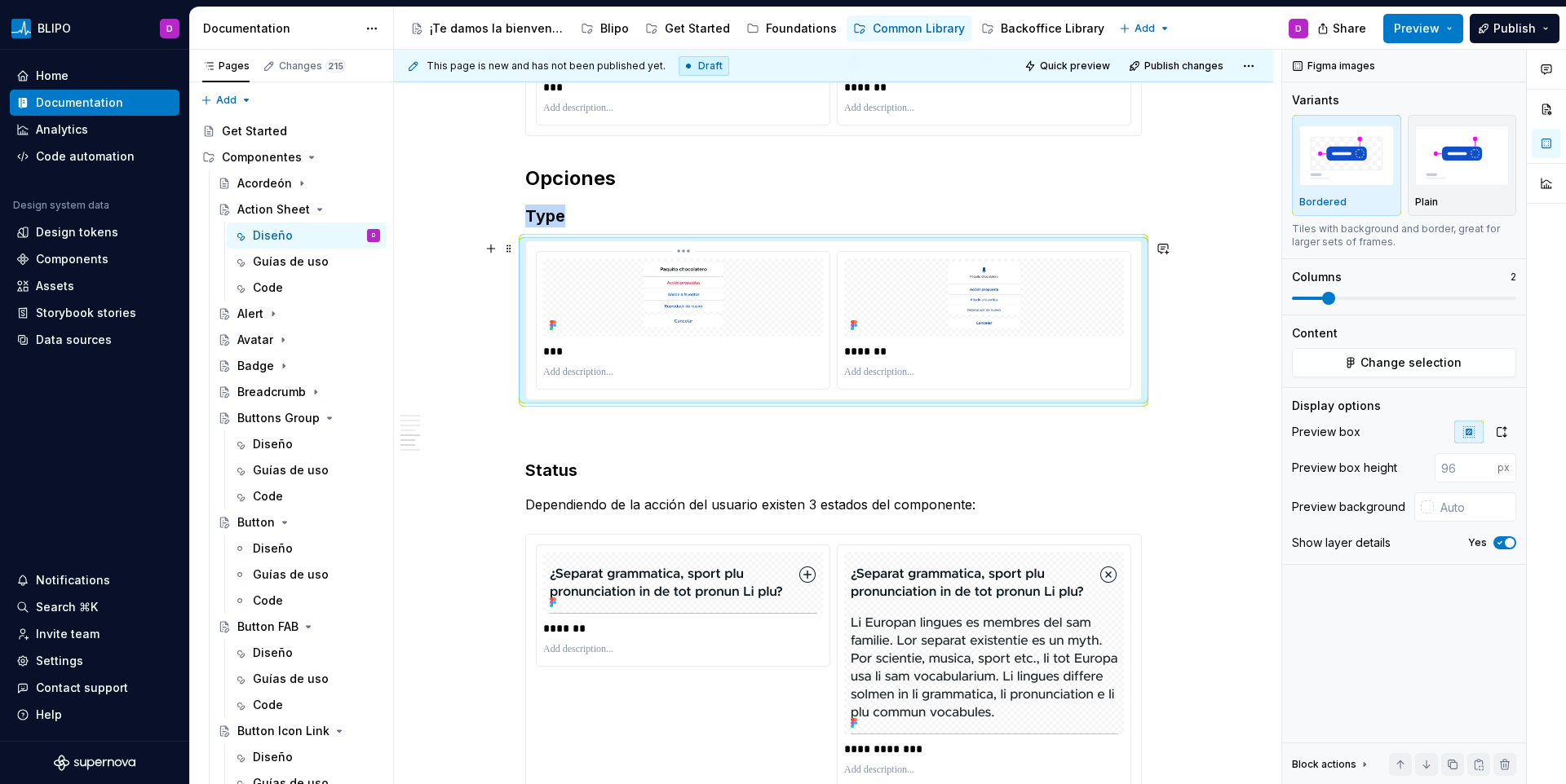
click at [547, 272] on img at bounding box center [683, 298] width 280 height 78
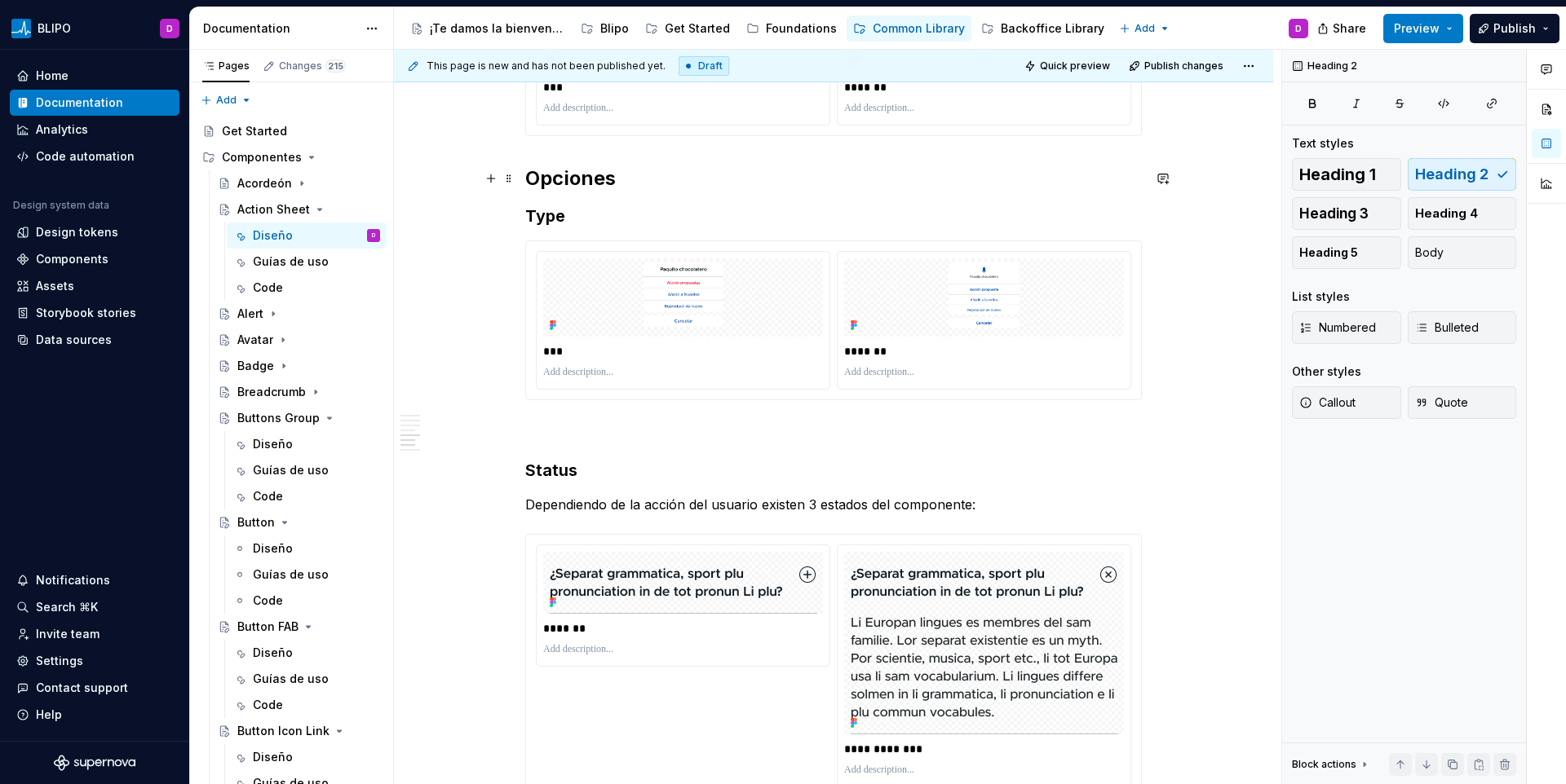
click at [551, 170] on h2 "Opciones" at bounding box center [834, 178] width 617 height 26
click at [528, 221] on h3 "Type" at bounding box center [834, 216] width 617 height 23
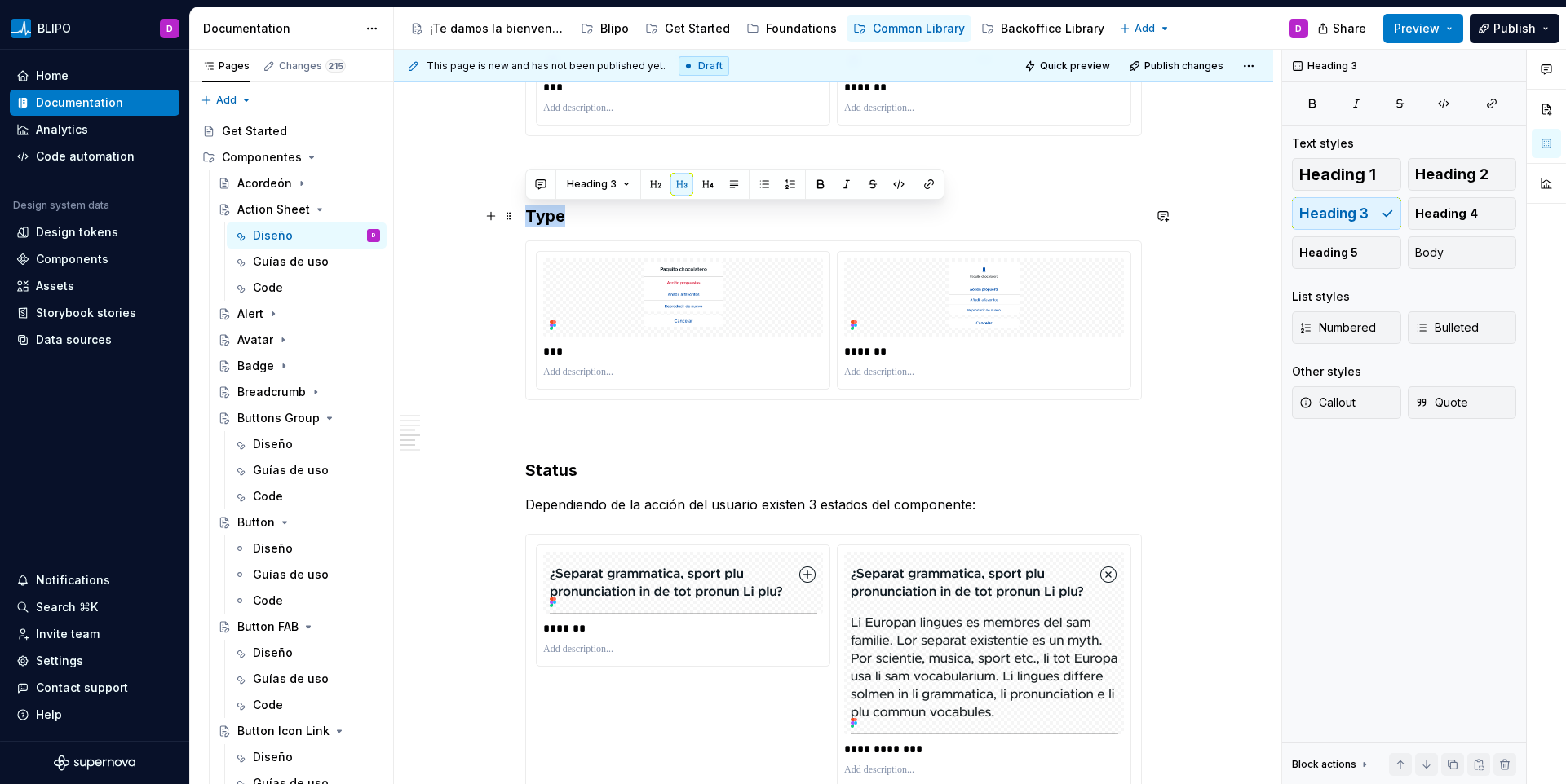
click at [528, 221] on h3 "Type" at bounding box center [834, 216] width 617 height 23
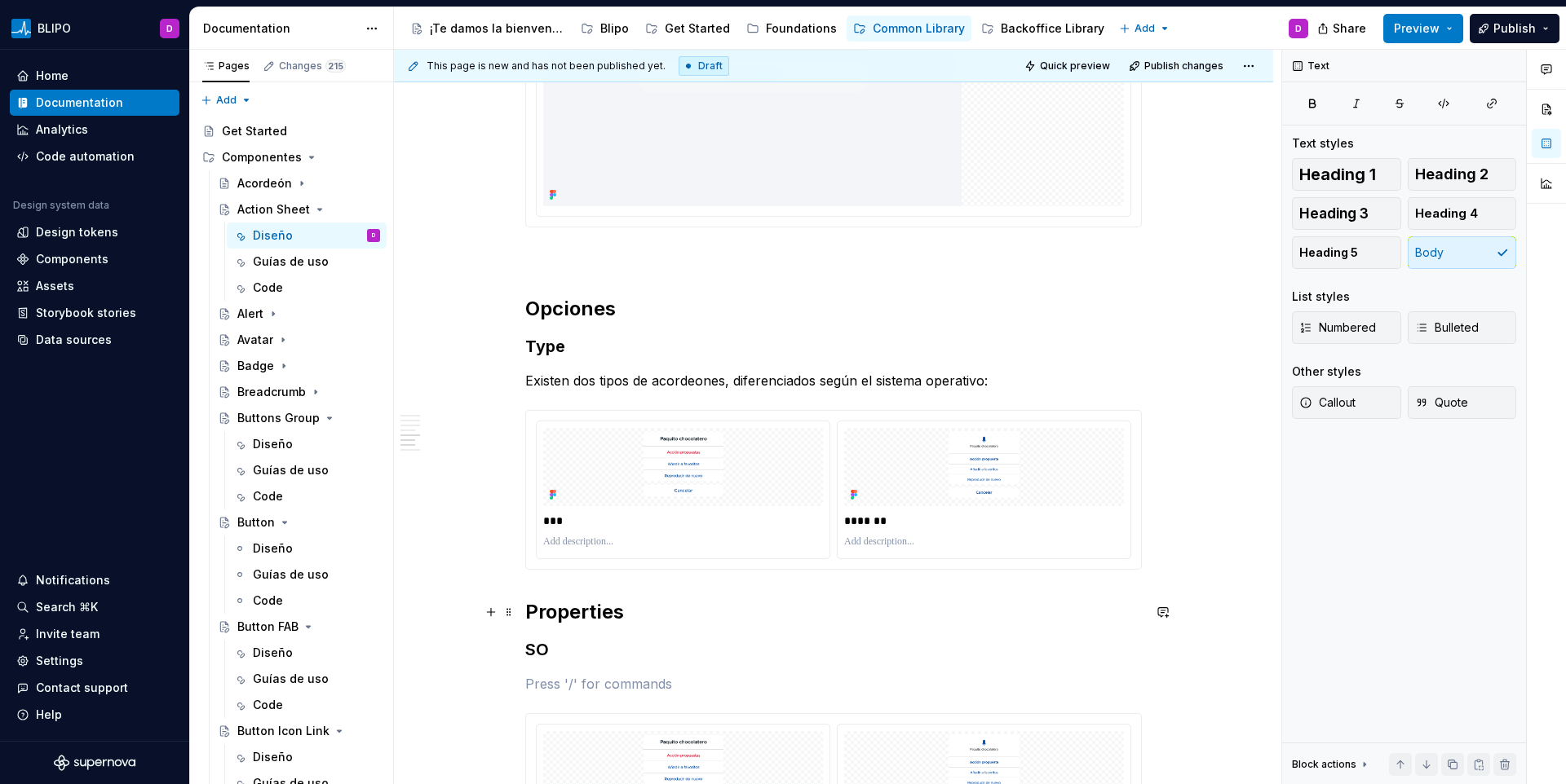
scroll to position [2295, 0]
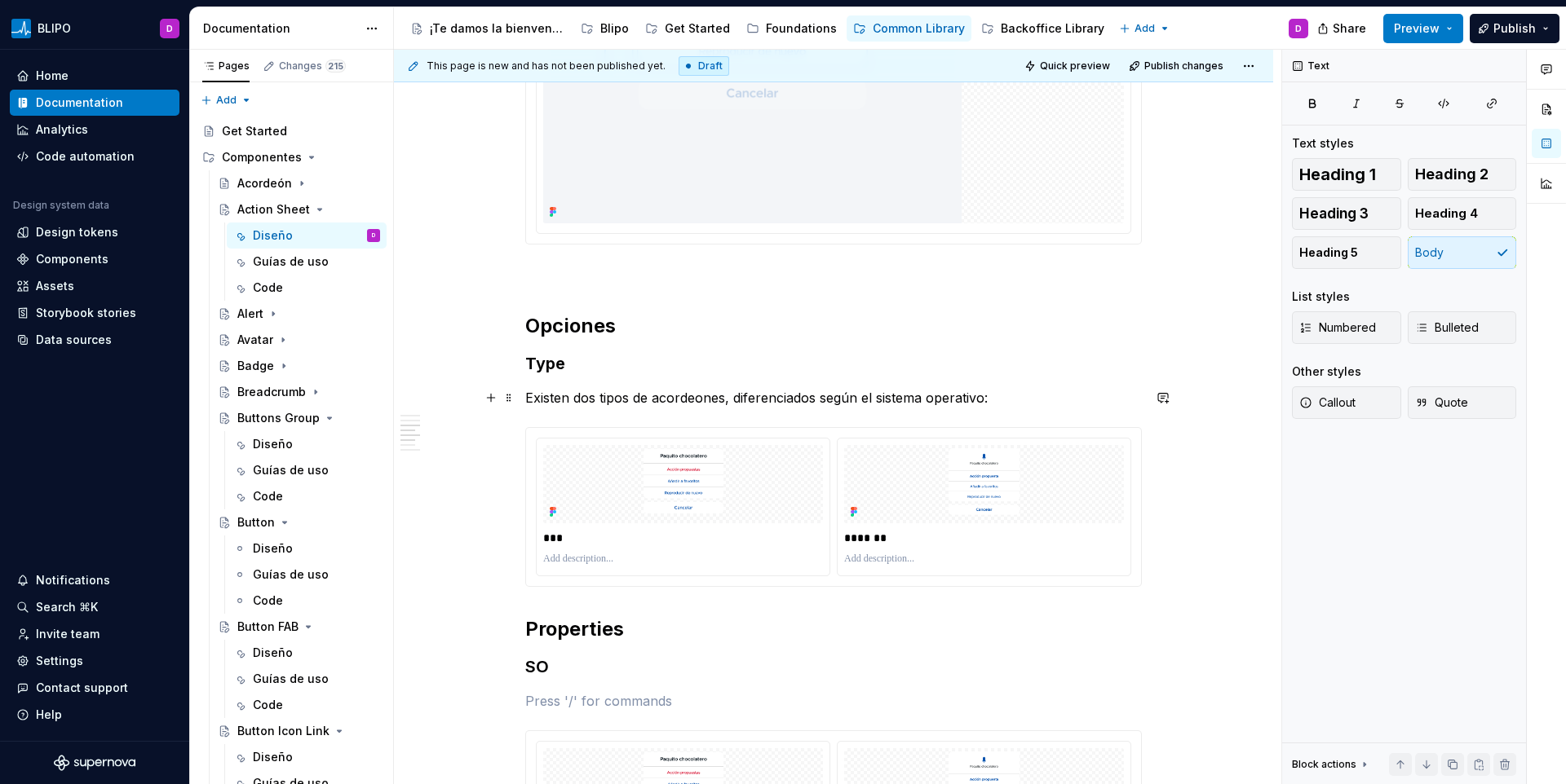
click at [580, 400] on p "Existen dos tipos de acordeones, diferenciados según el sistema operativo:" at bounding box center [834, 398] width 617 height 19
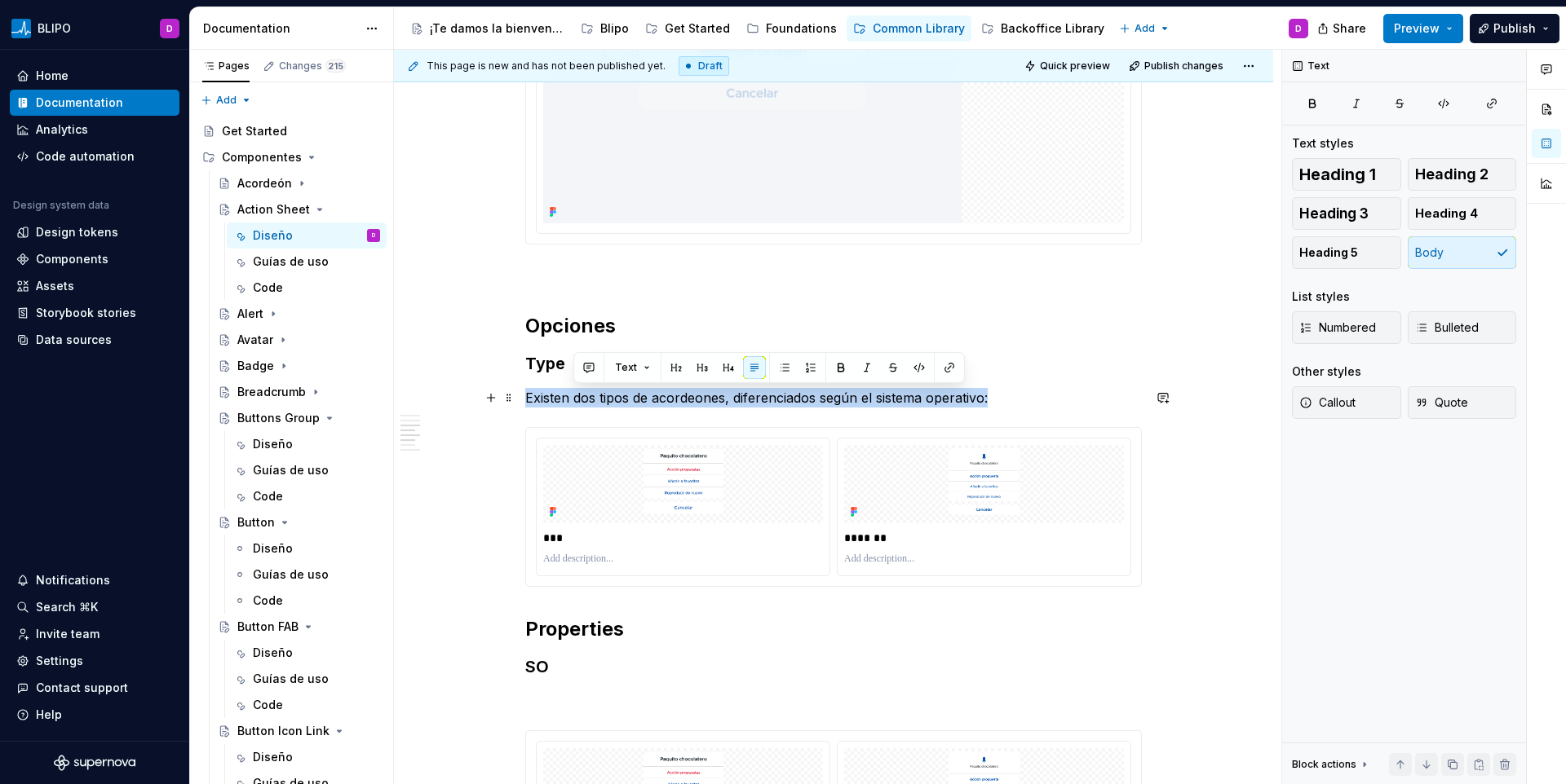
click at [580, 400] on p "Existen dos tipos de acordeones, diferenciados según el sistema operativo:" at bounding box center [834, 398] width 617 height 19
copy p "Existen dos tipos de acordeones, diferenciados según el sistema operativo:"
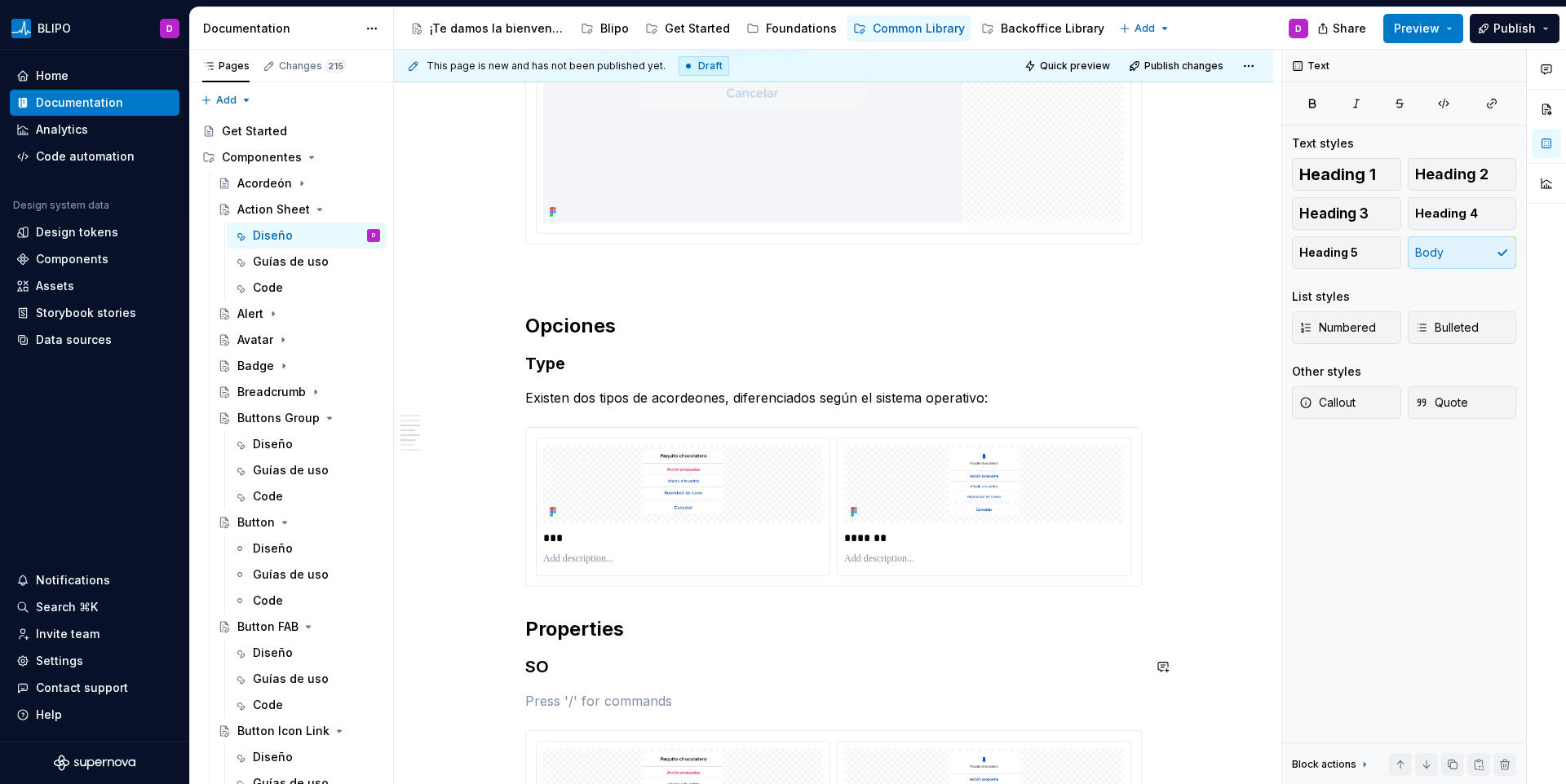
click at [543, 683] on div "**********" at bounding box center [834, 273] width 617 height 4414
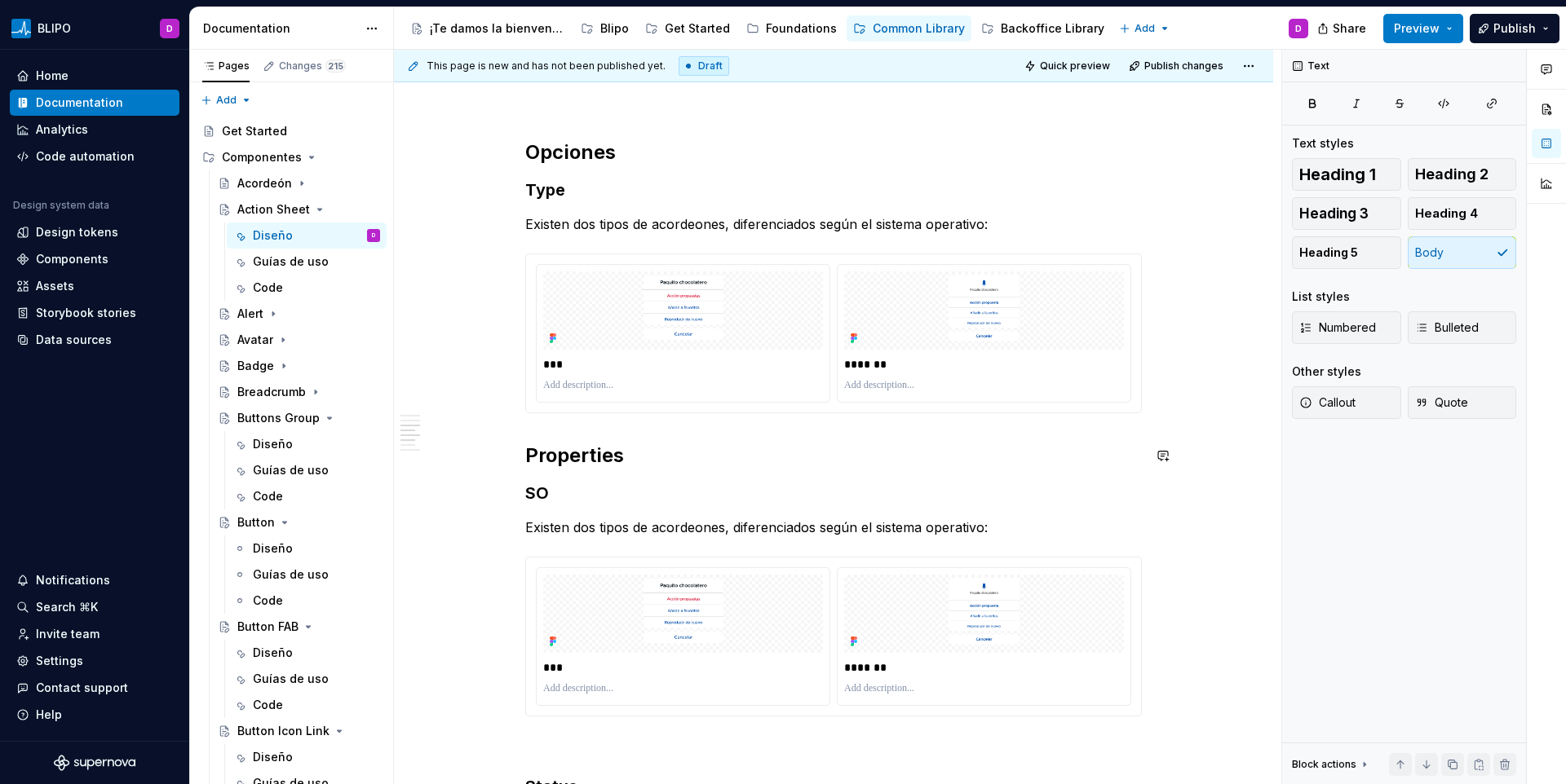
scroll to position [2567, 0]
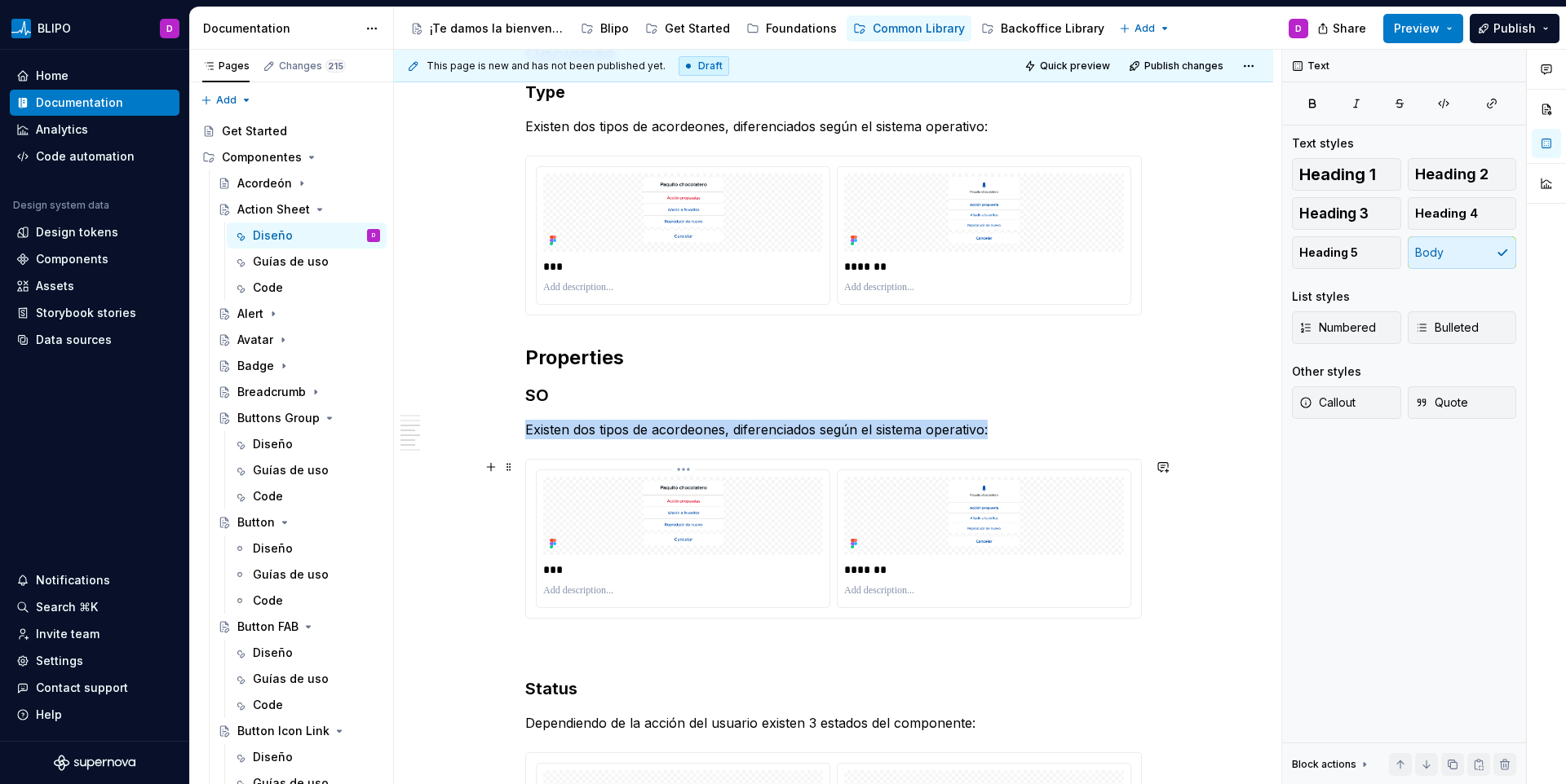
click at [604, 529] on img at bounding box center [683, 516] width 280 height 78
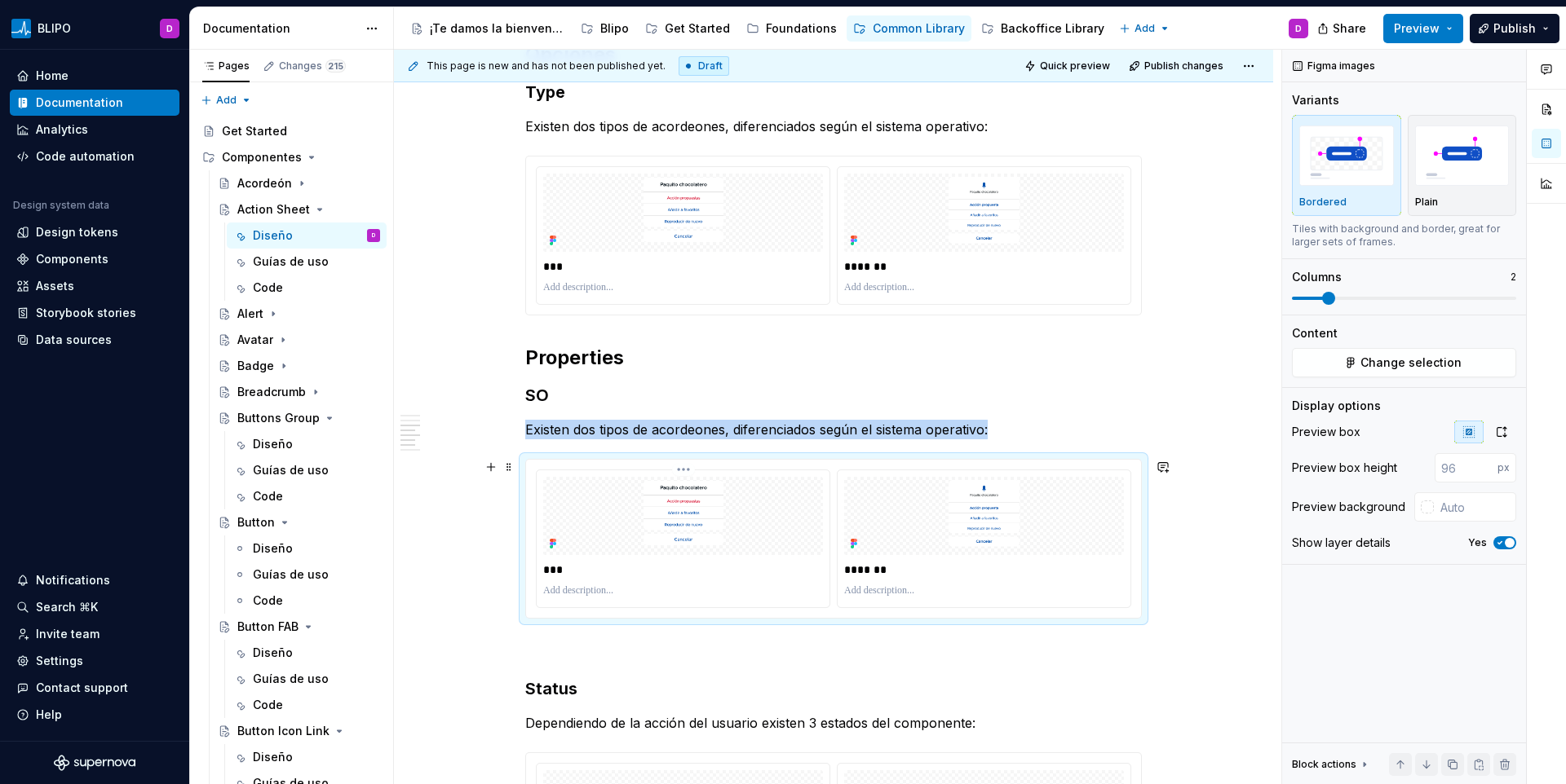
click at [672, 525] on img at bounding box center [683, 516] width 280 height 78
click at [1382, 358] on span "Change selection" at bounding box center [1411, 362] width 101 height 16
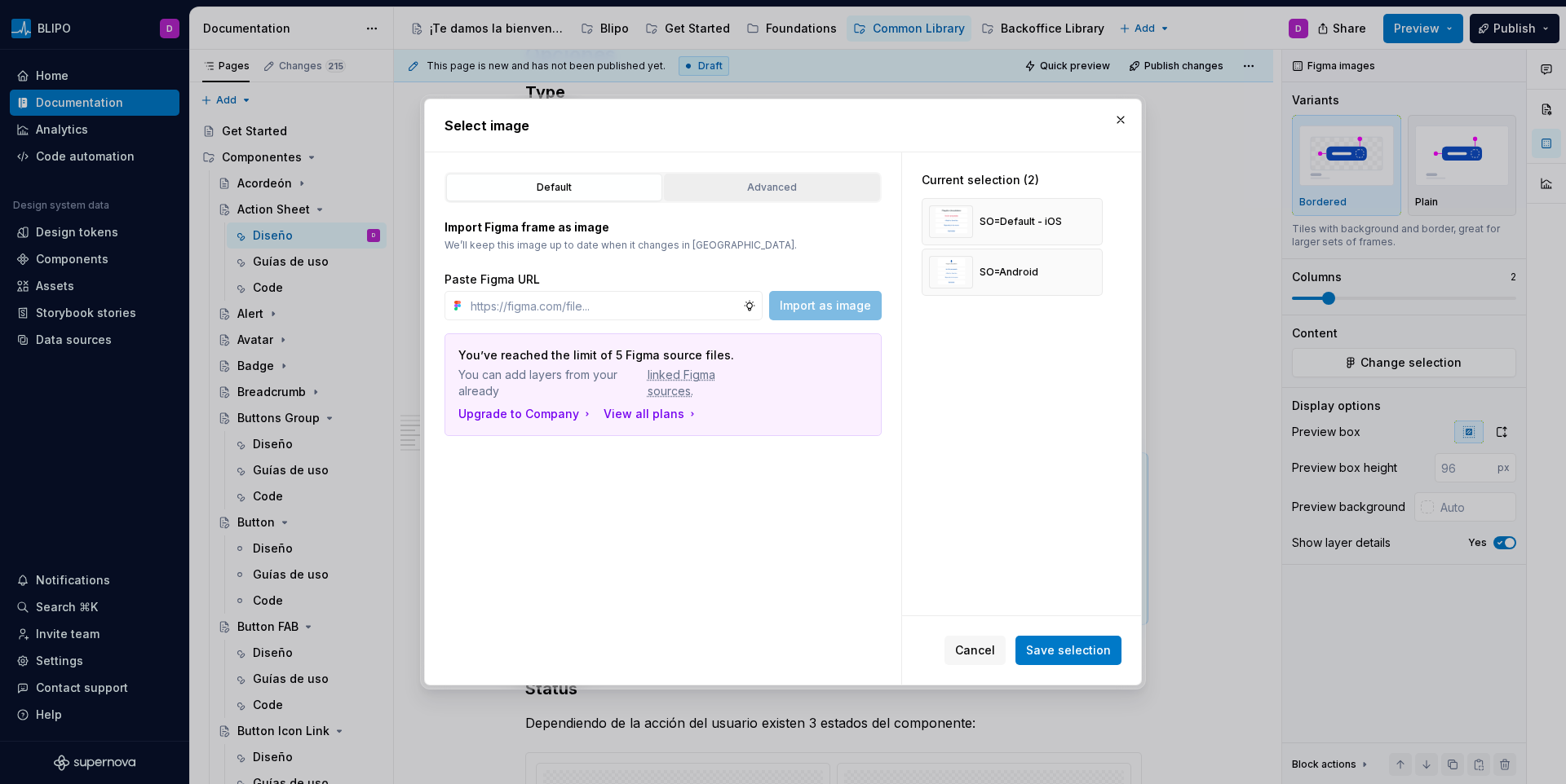
type textarea "*"
click at [740, 197] on button "Advanced" at bounding box center [772, 187] width 216 height 27
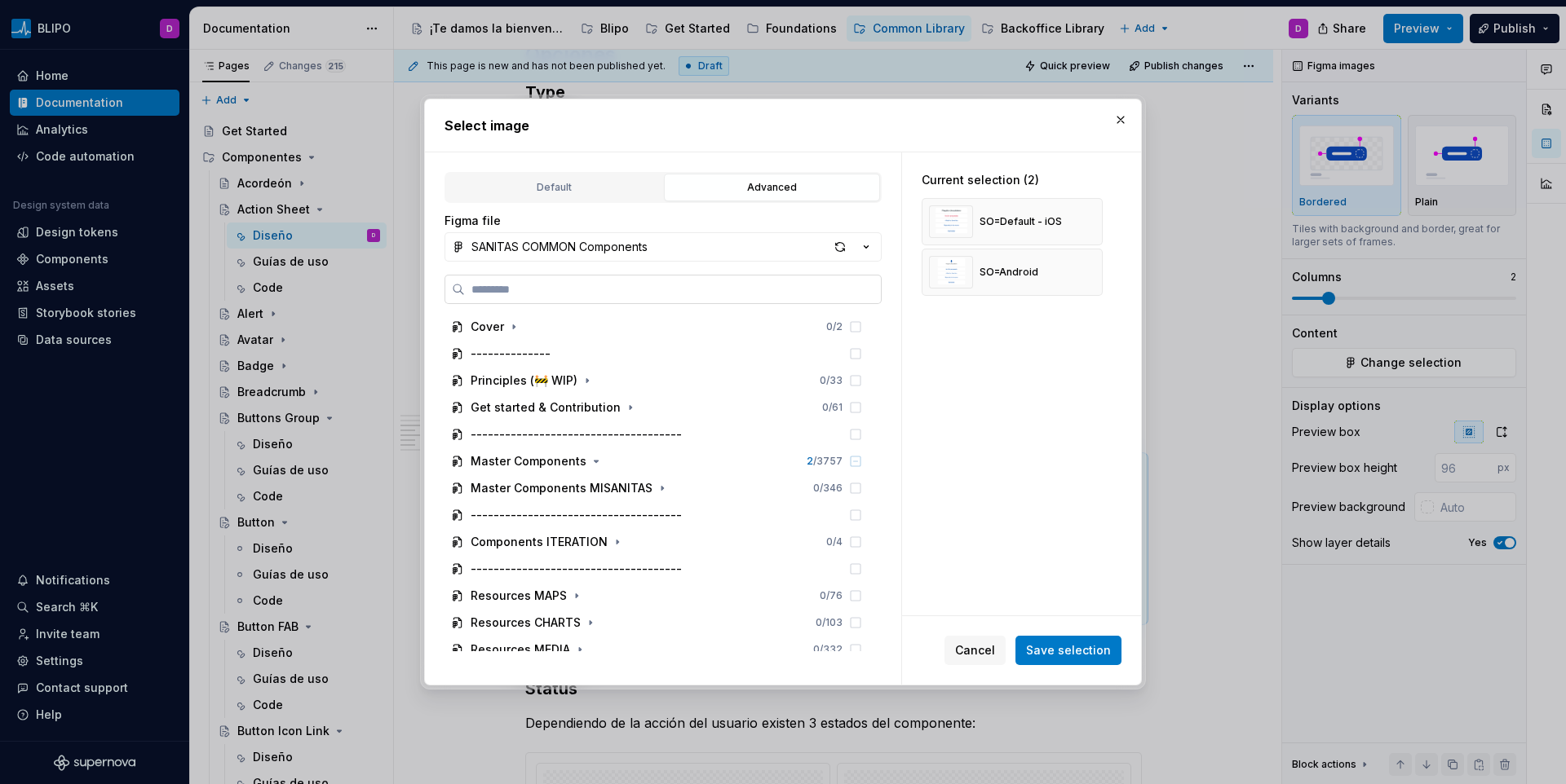
click at [590, 292] on input "search" at bounding box center [673, 290] width 416 height 16
paste input "**********"
type input "**********"
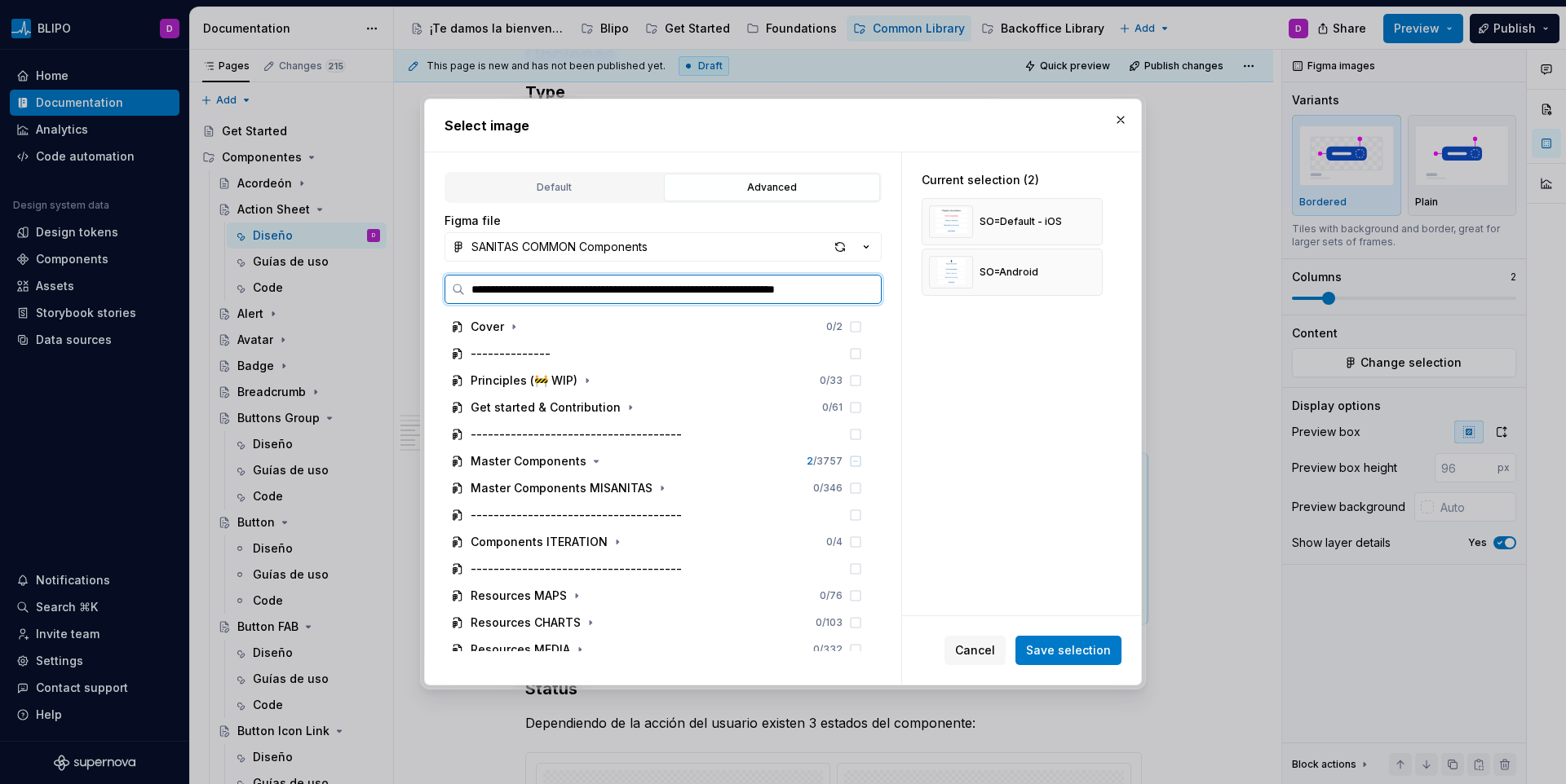
scroll to position [0, 18]
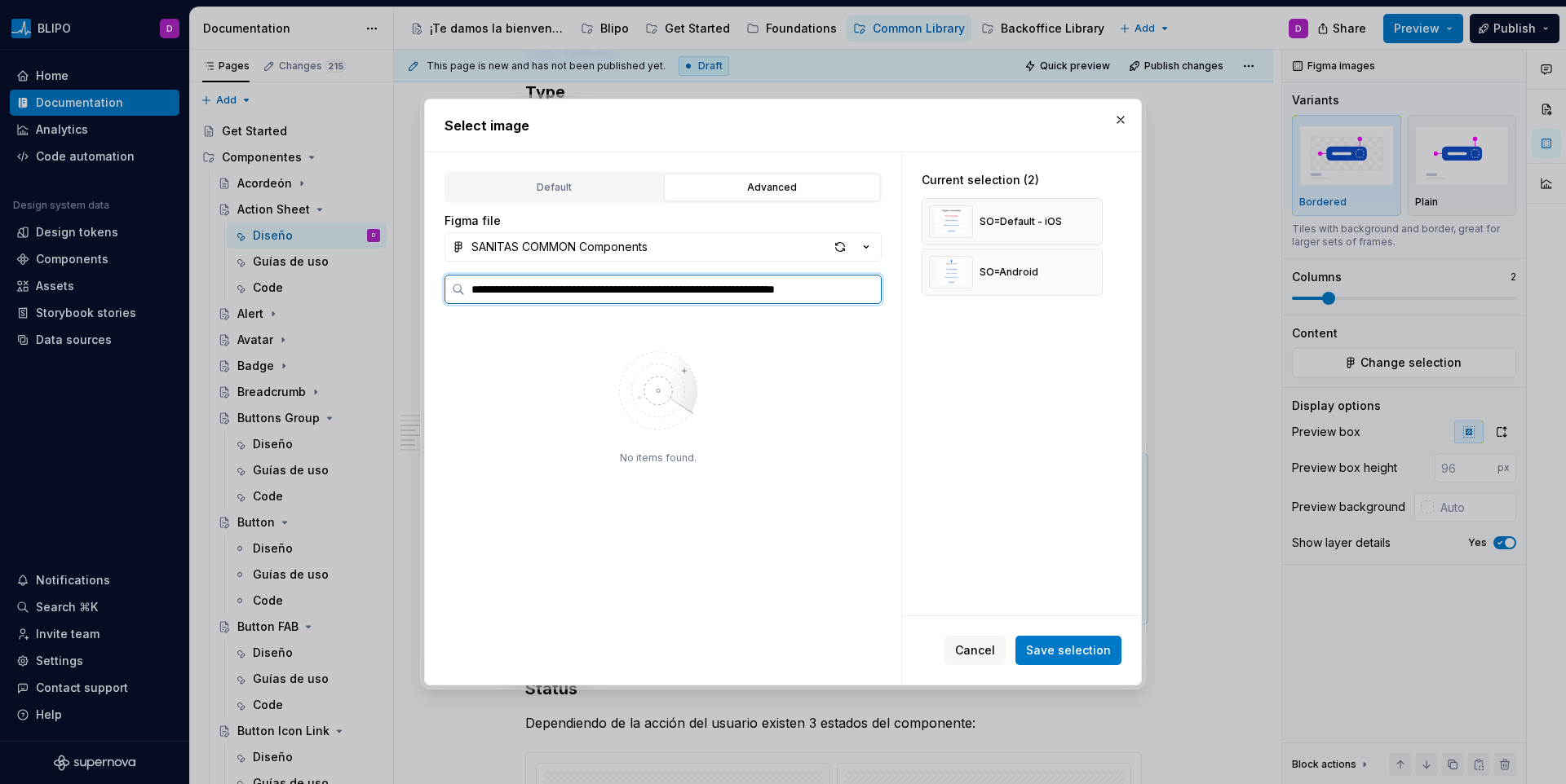
click at [590, 292] on input "**********" at bounding box center [673, 290] width 416 height 16
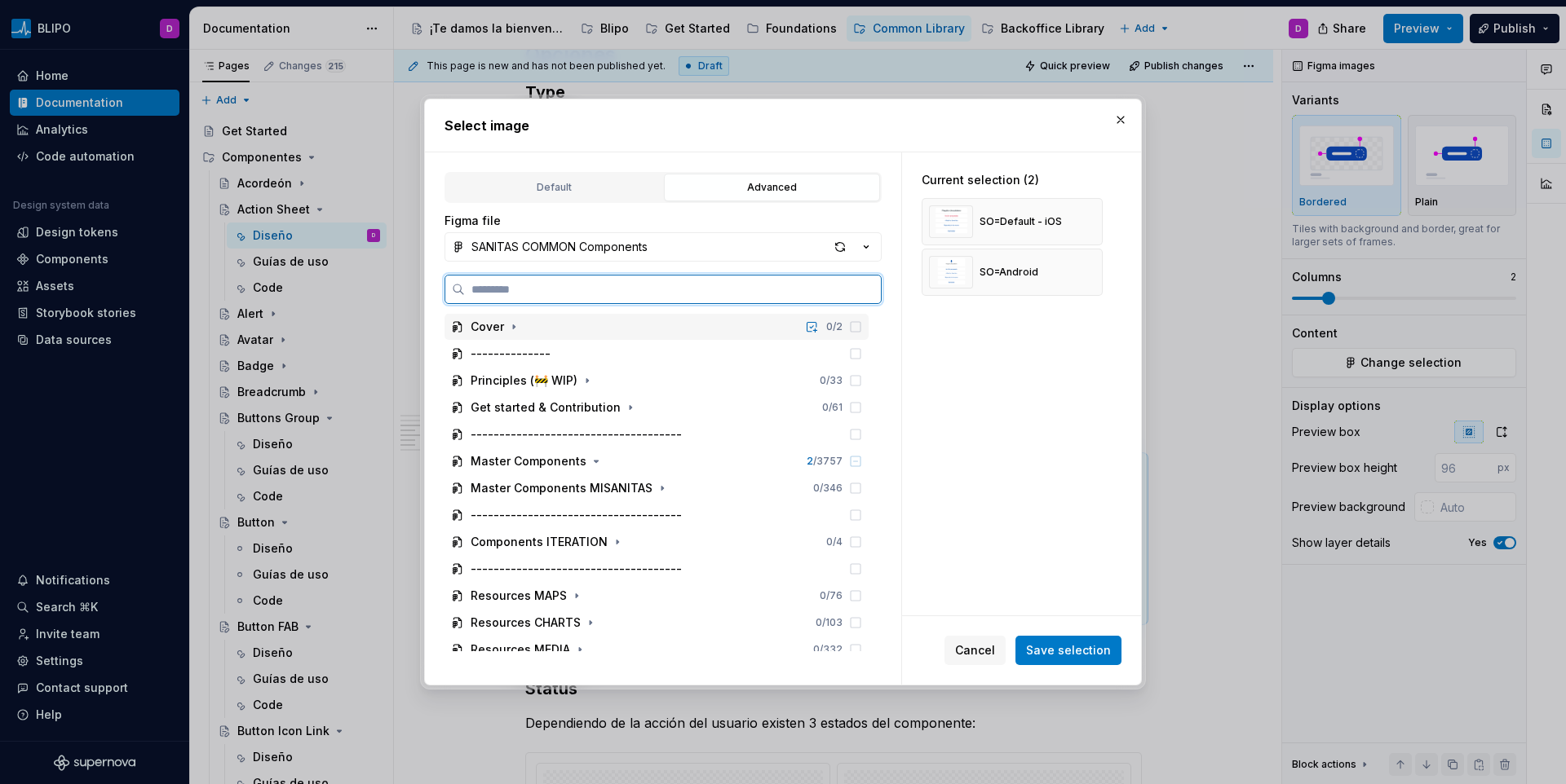
paste input "**********"
type input "**********"
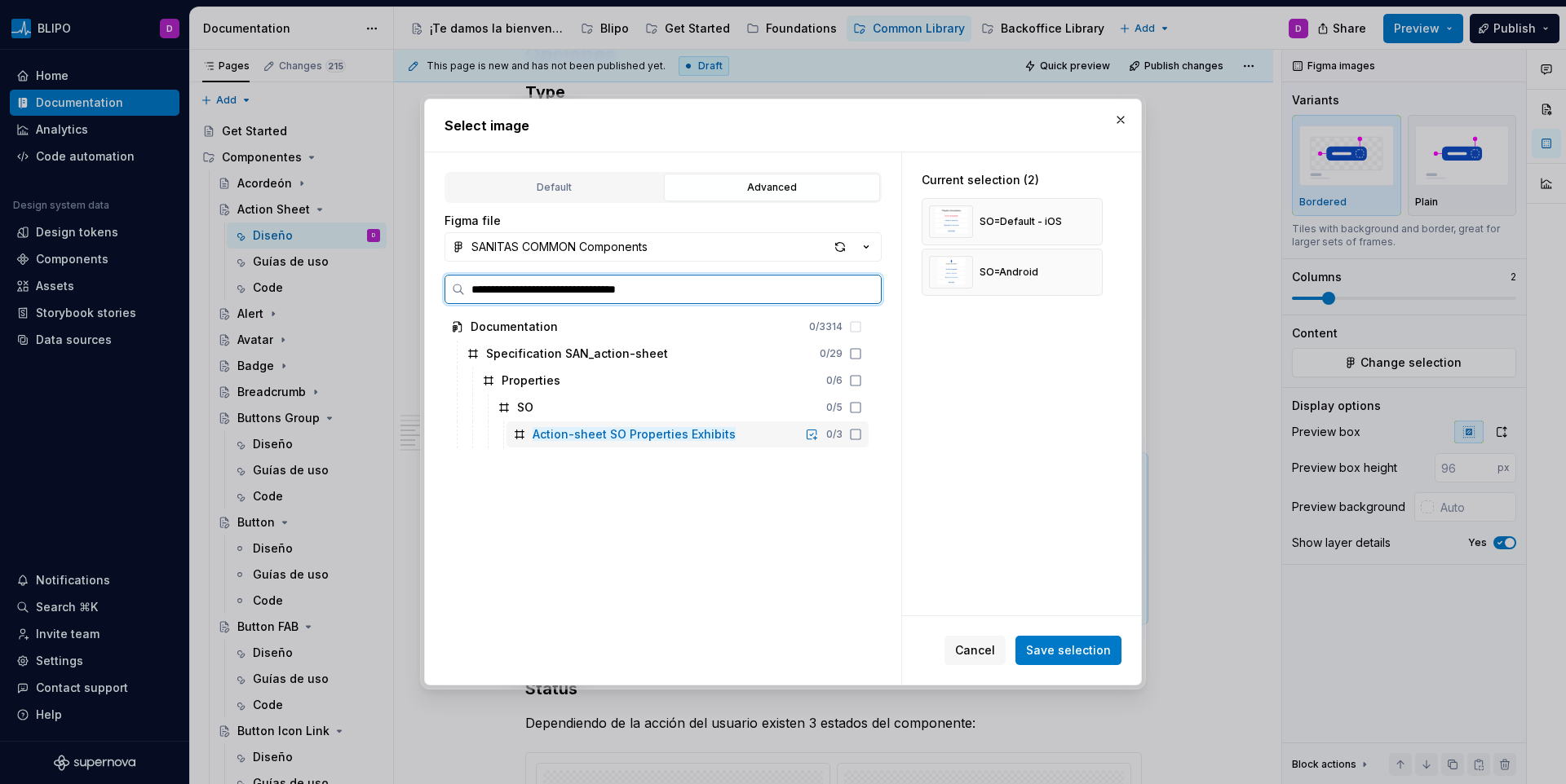
click at [858, 435] on icon at bounding box center [855, 434] width 13 height 13
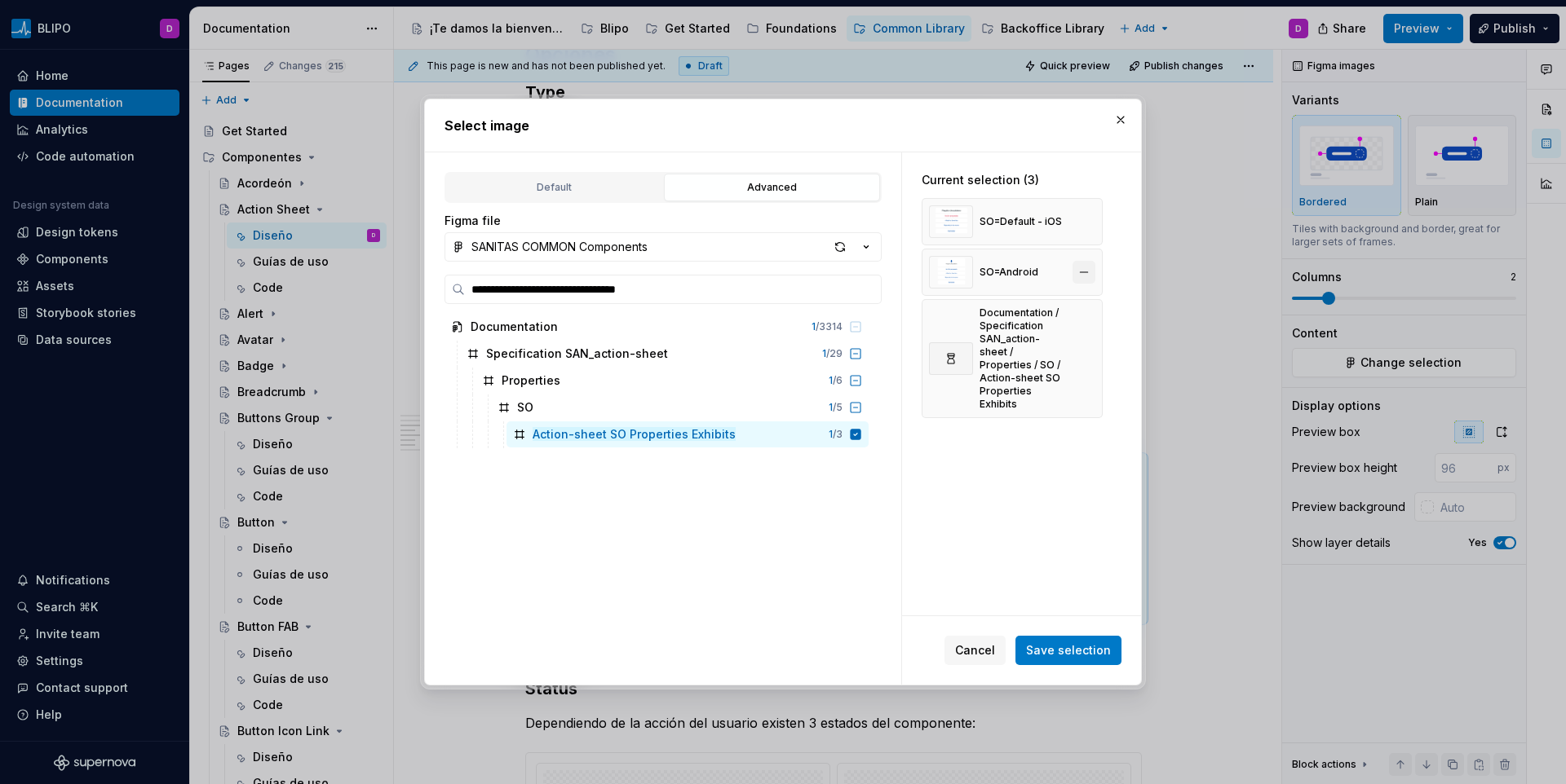
click at [1082, 274] on button "button" at bounding box center [1084, 273] width 23 height 23
click at [1072, 221] on button "button" at bounding box center [1084, 221] width 23 height 23
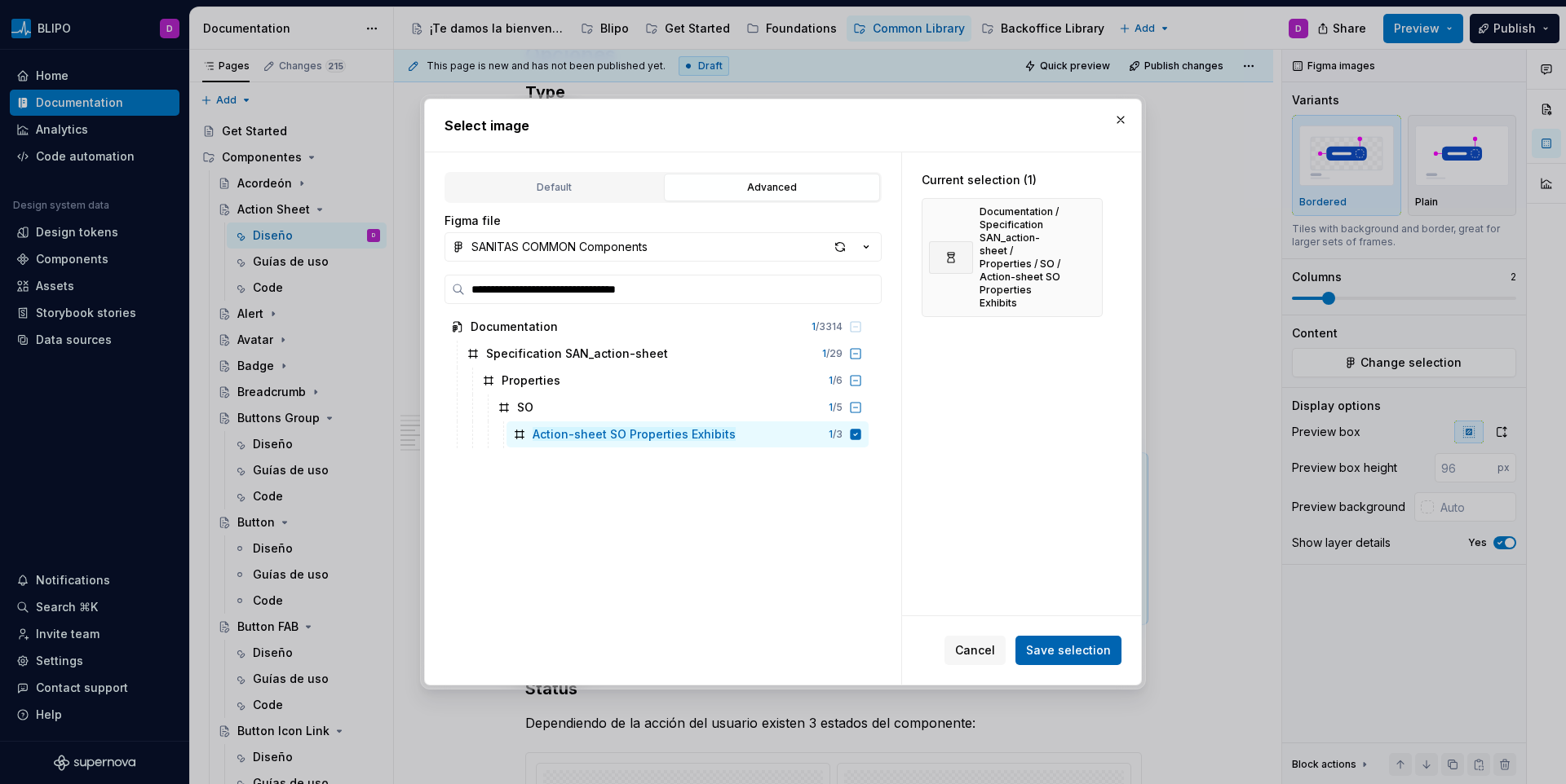
click at [1071, 640] on button "Save selection" at bounding box center [1069, 650] width 106 height 29
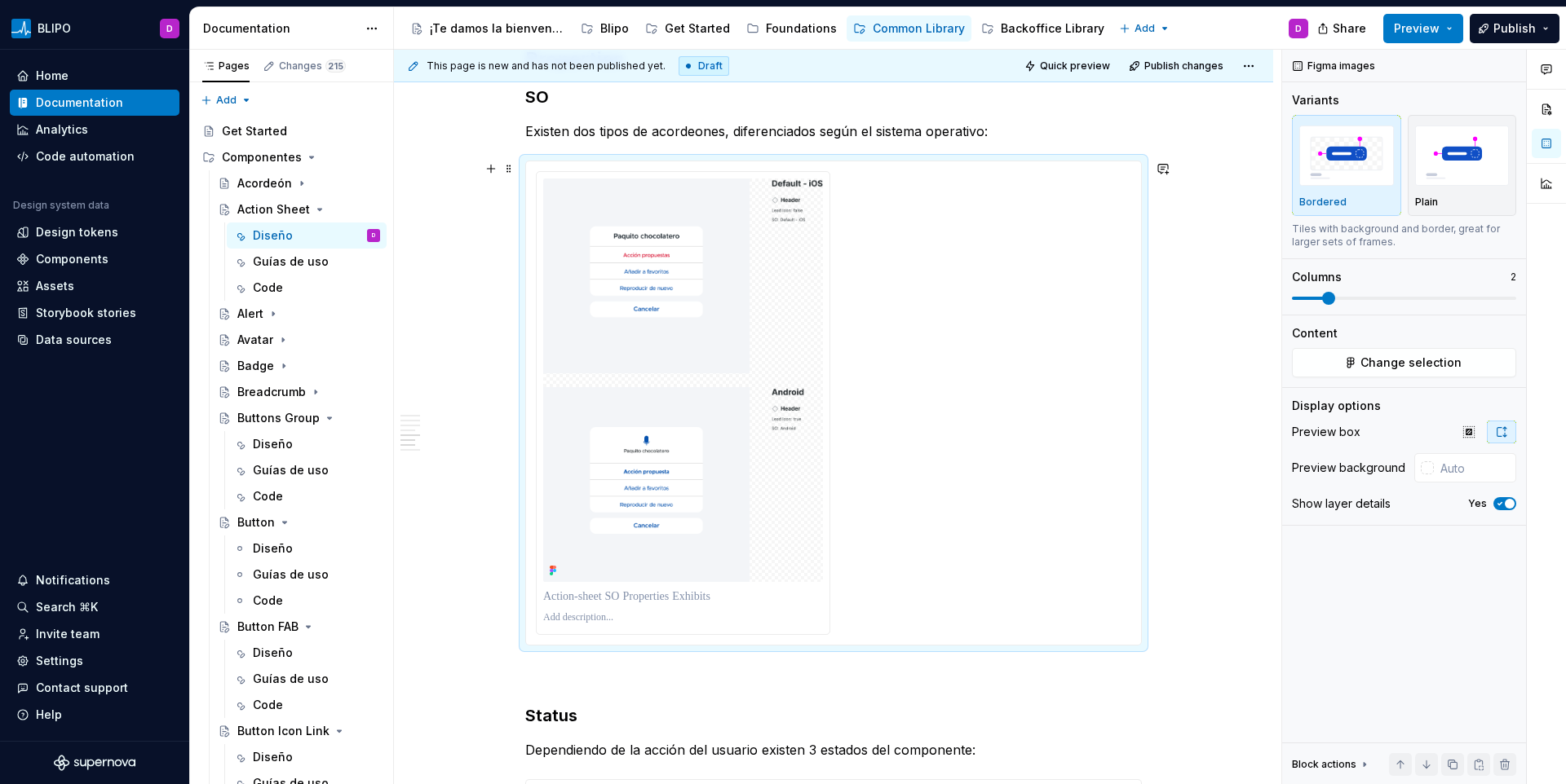
scroll to position [2868, 0]
click at [556, 598] on p at bounding box center [683, 594] width 280 height 16
click at [558, 613] on p at bounding box center [683, 615] width 280 height 13
click at [318, 216] on div "Action Sheet" at bounding box center [308, 210] width 143 height 23
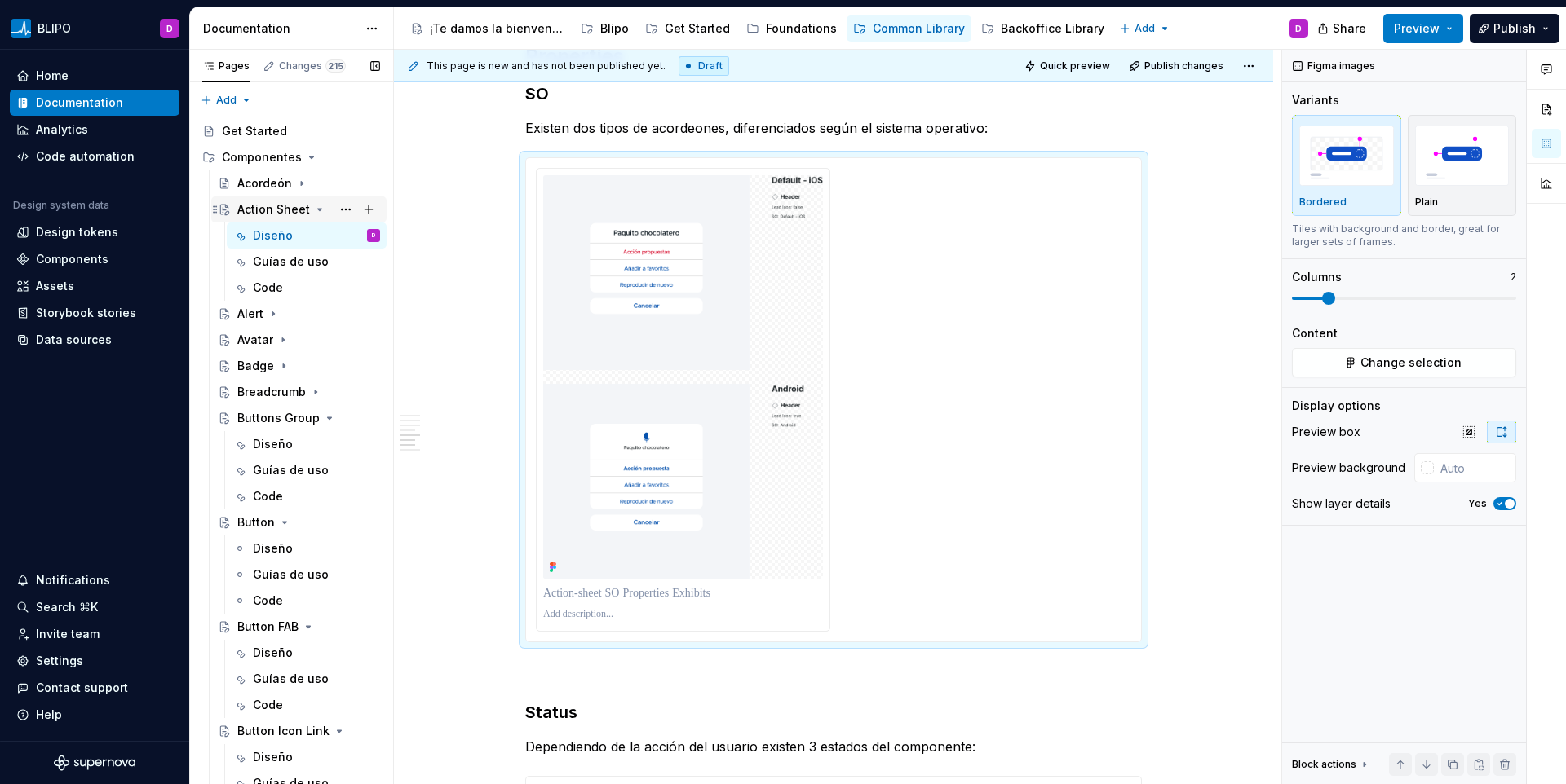
click at [315, 213] on icon "Page tree" at bounding box center [319, 209] width 13 height 13
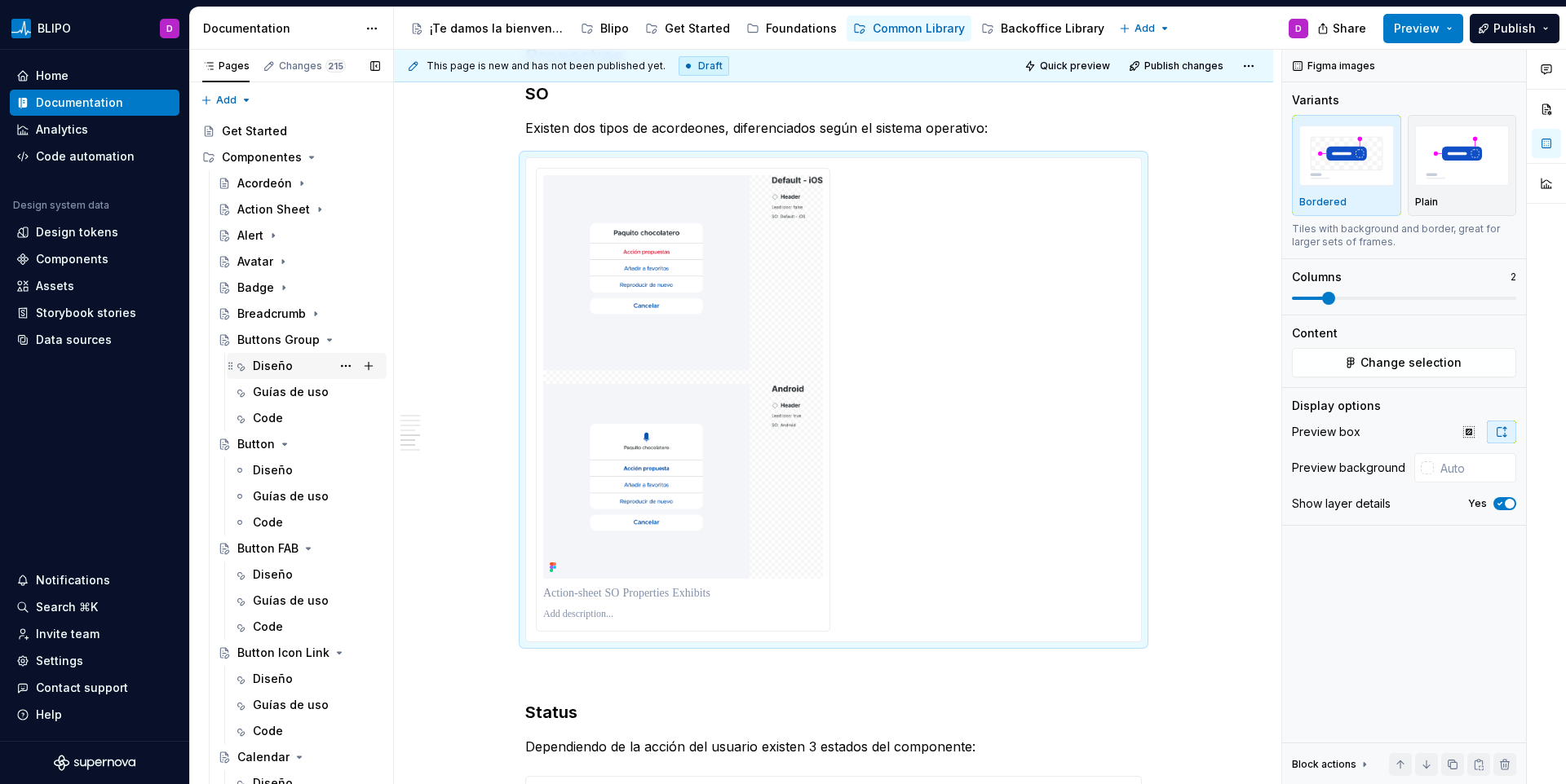
click at [287, 363] on div "Diseño" at bounding box center [272, 366] width 40 height 16
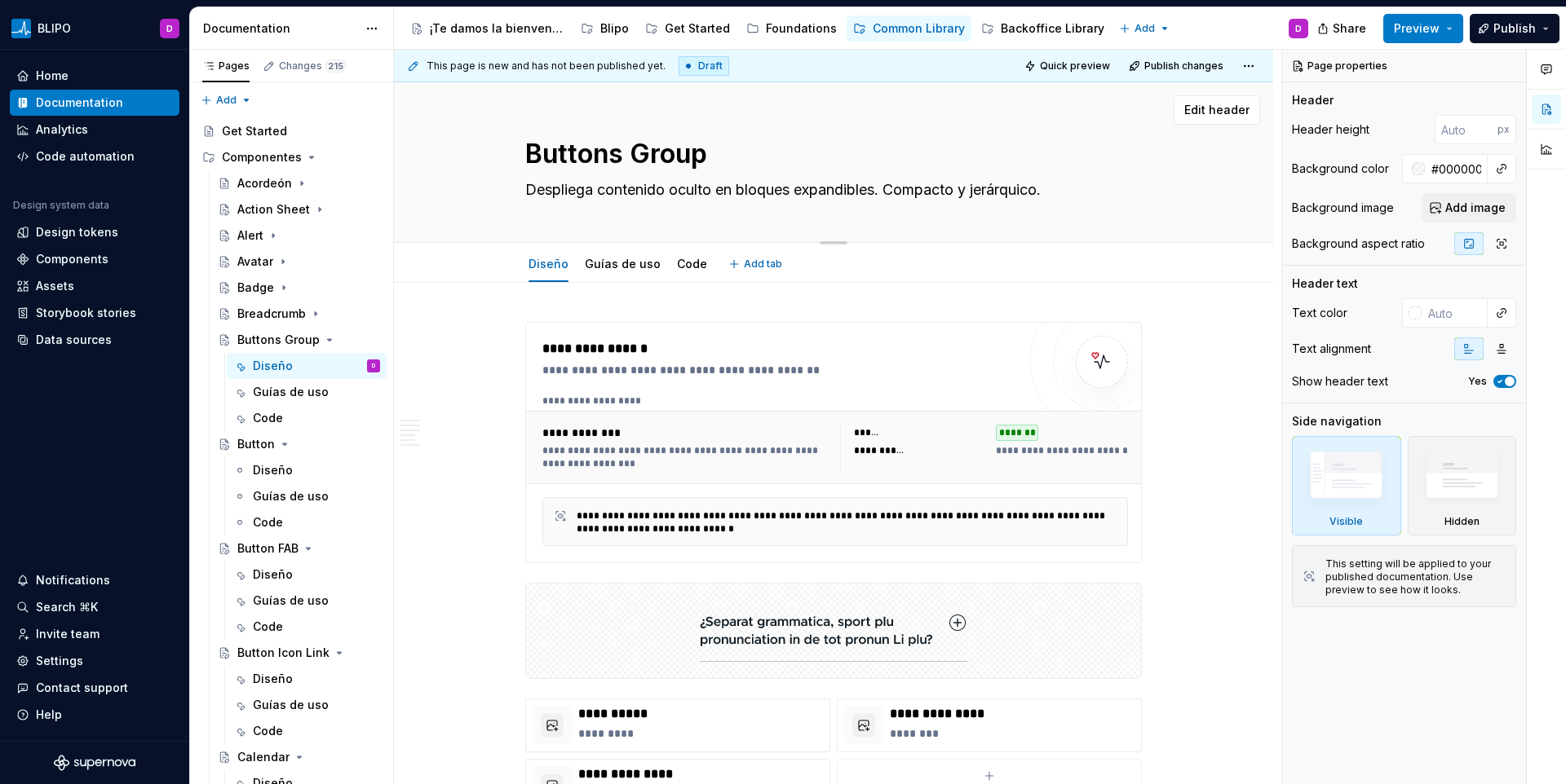
click at [604, 190] on textarea "Despliega contenido oculto en bloques expandibles. Compacto y jerárquico." at bounding box center [830, 190] width 617 height 26
paste textarea "Un contenedor para varios botones relacionados"
type textarea "*"
type textarea "Un contenedor para varios botones relacionados."
click at [717, 189] on textarea "Un contenedor para varios botones relacionados." at bounding box center [830, 190] width 617 height 26
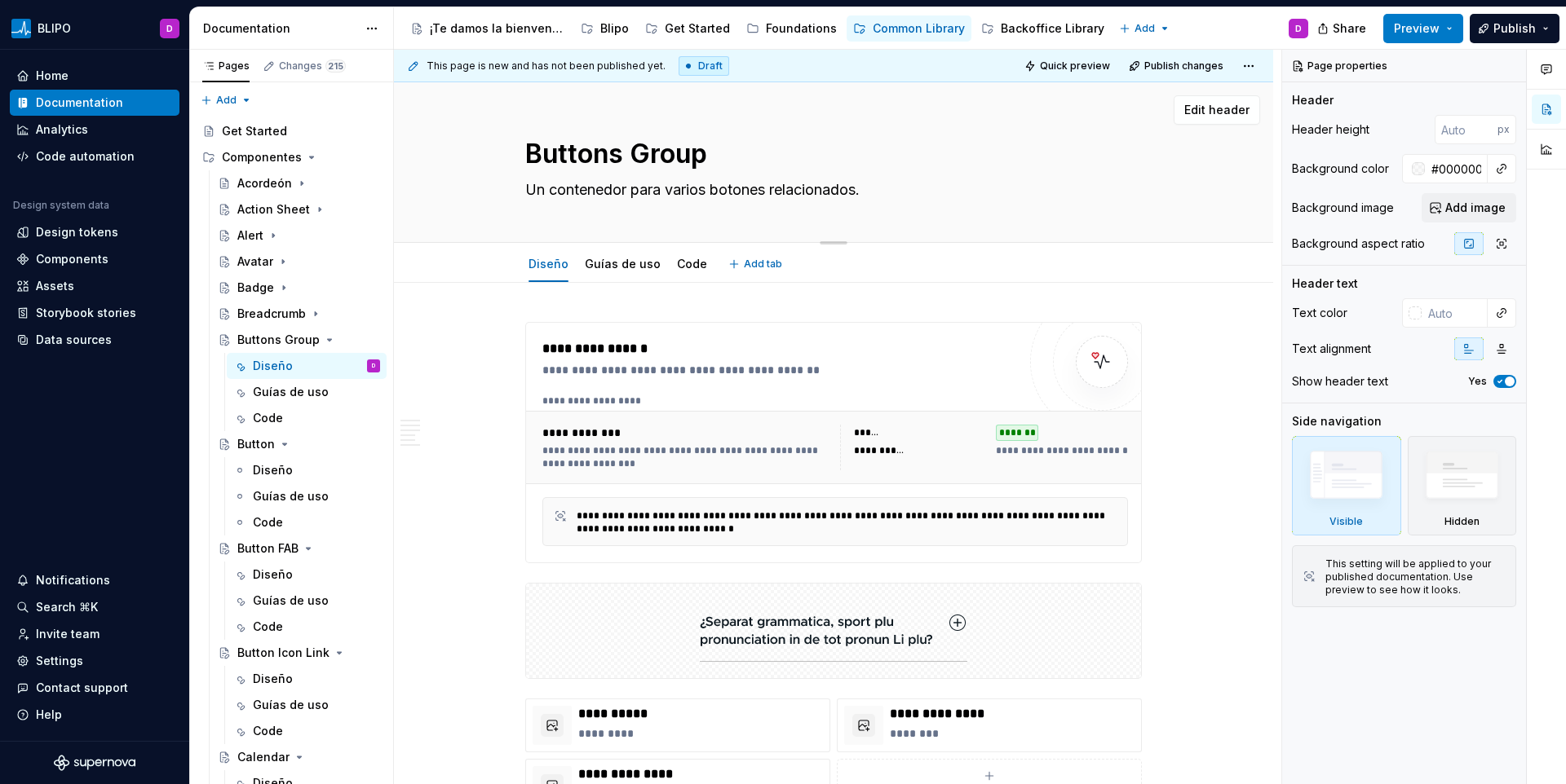
click at [717, 189] on textarea "Un contenedor para varios botones relacionados." at bounding box center [830, 190] width 617 height 26
click at [853, 189] on textarea "Un contenedor para varios botones relacionados." at bounding box center [830, 190] width 617 height 26
click at [774, 188] on textarea "Un contenedor para varios botones relacionados." at bounding box center [830, 190] width 617 height 26
type textarea "*"
type textarea "Un contenedor para varios botones Qrelacionados."
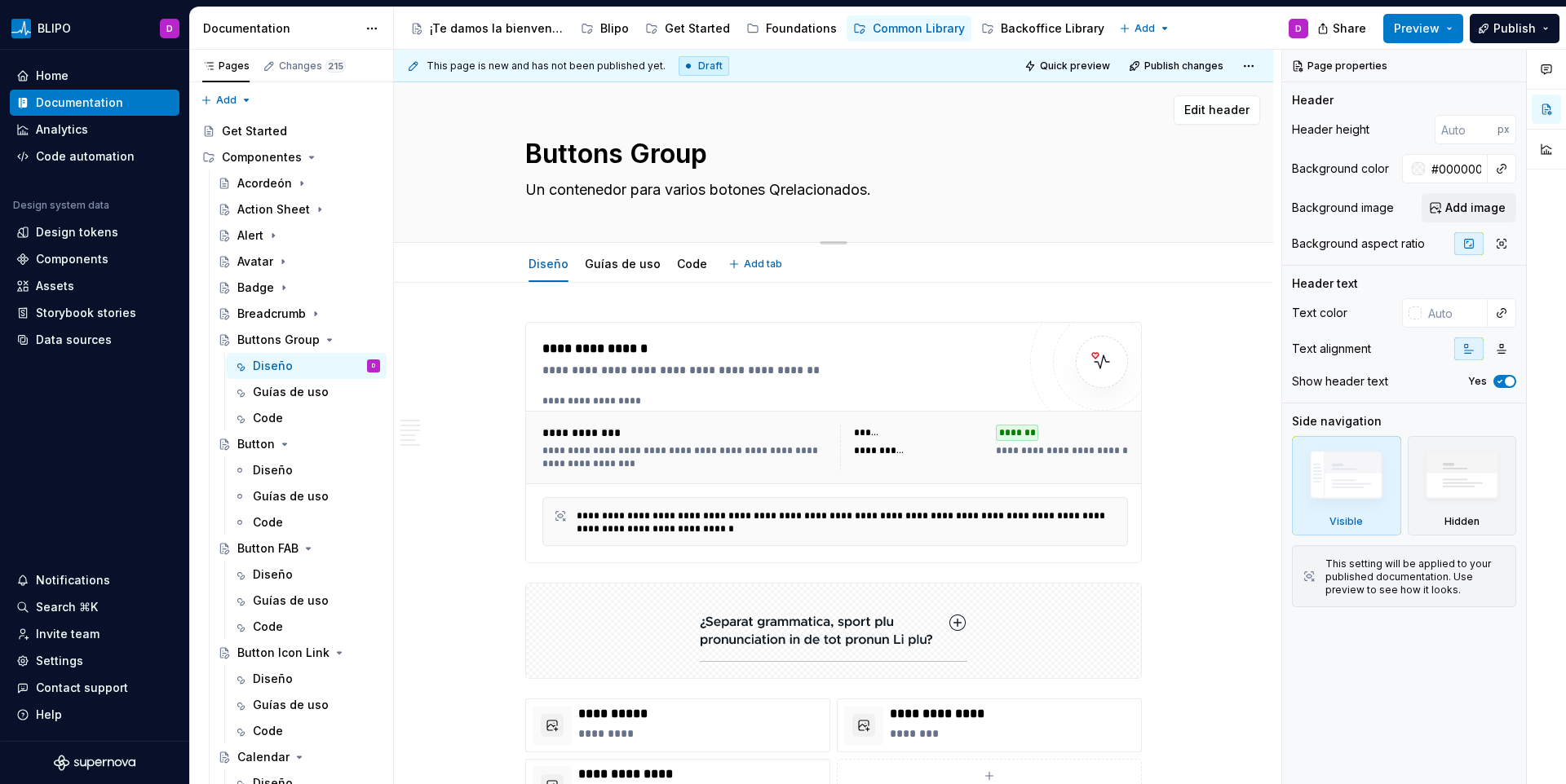
type textarea "*"
type textarea "Un contenedor para varios botones QUrelacionados."
type textarea "*"
type textarea "Un contenedor para varios botones QUErelacionados."
type textarea "*"
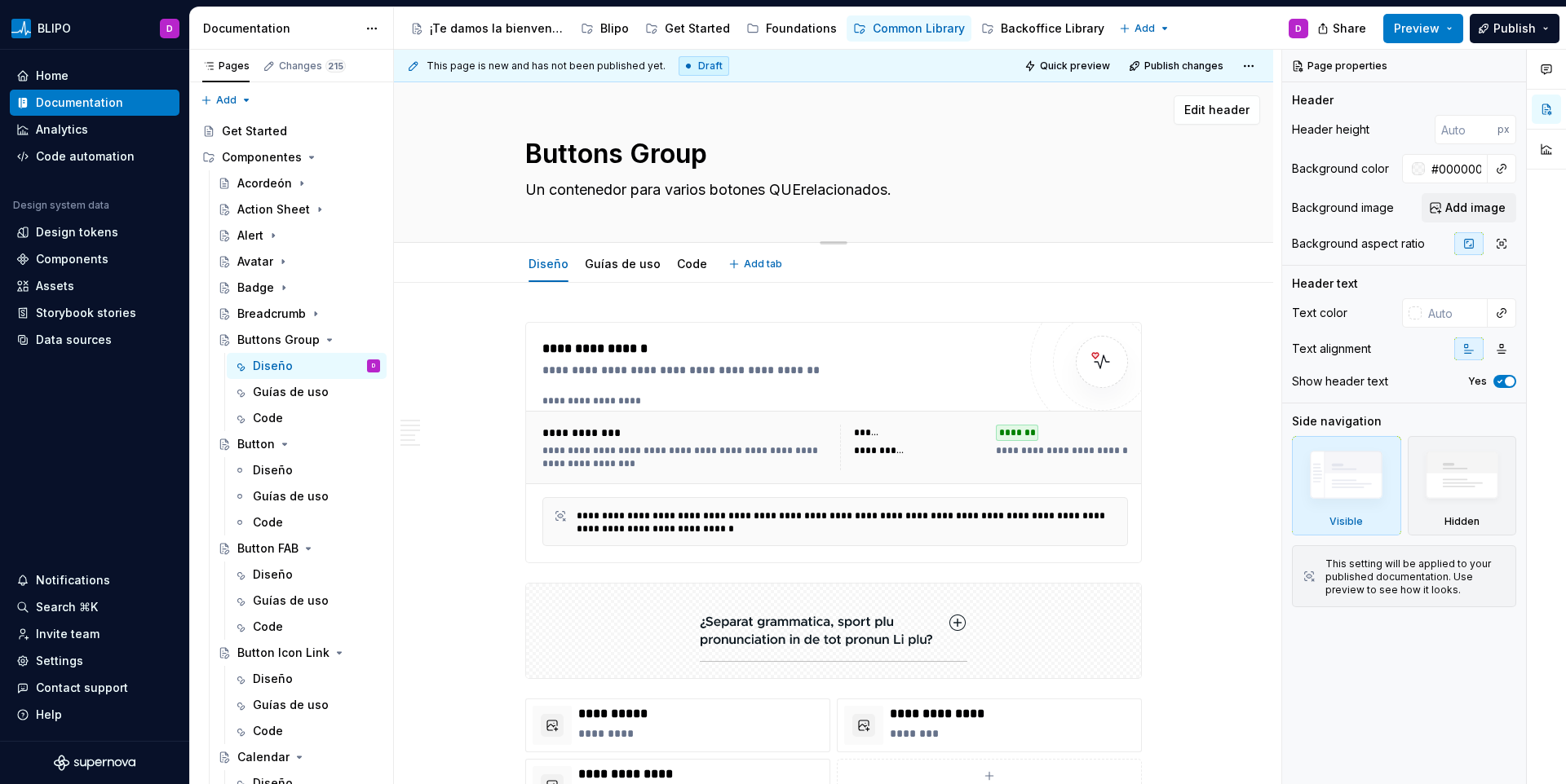
type textarea "Un contenedor para varios botones QUE relacionados."
type textarea "*"
type textarea "Un contenedor para varios botones QUE Srelacionados."
type textarea "*"
type textarea "Un contenedor para varios botones QUE SE relacionados."
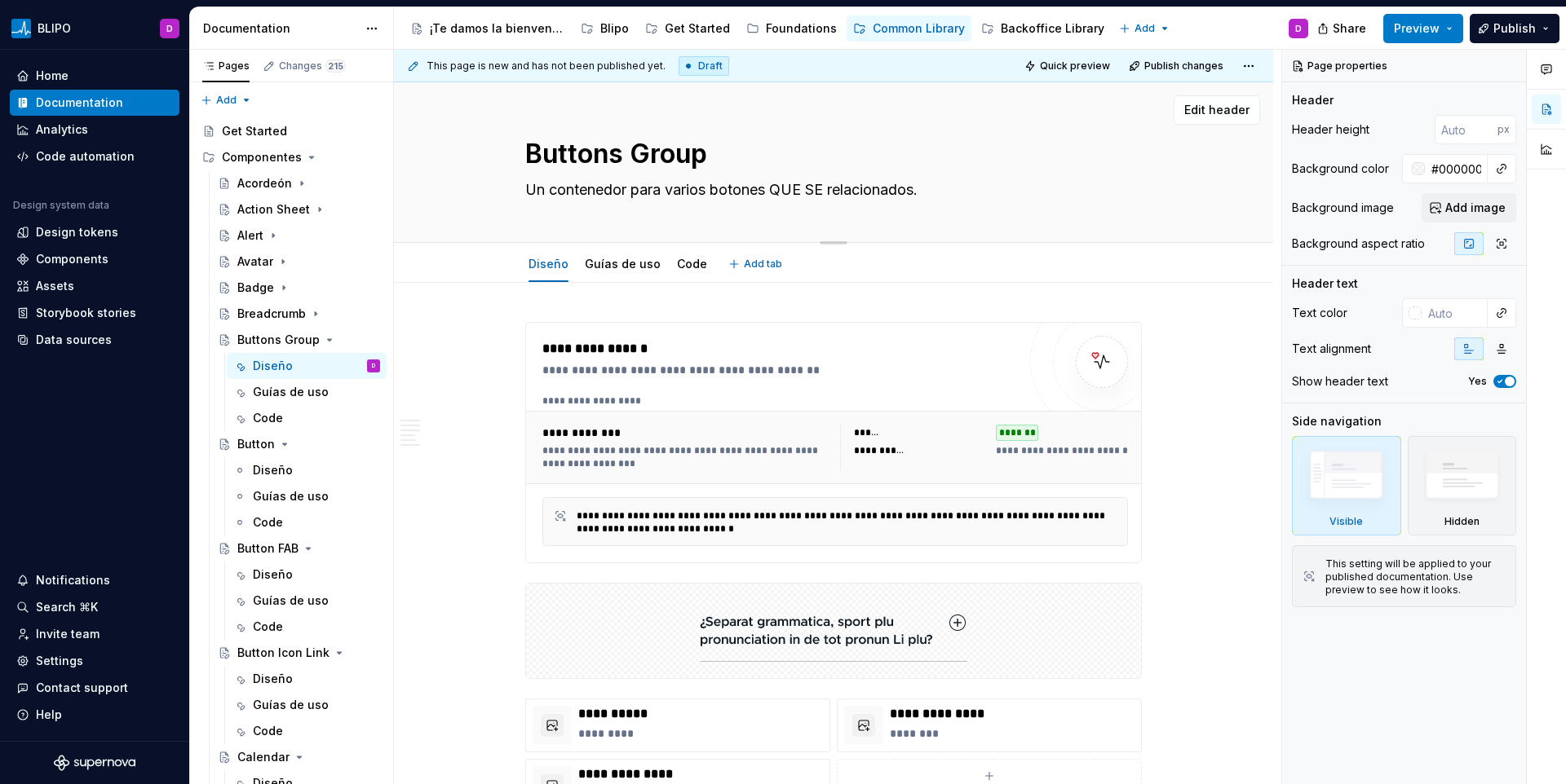
type textarea "*"
type textarea "Un contenedor para varios botones QUE SErelacionados."
type textarea "*"
type textarea "Un contenedor para varios botones QUE Srelacionados."
type textarea "*"
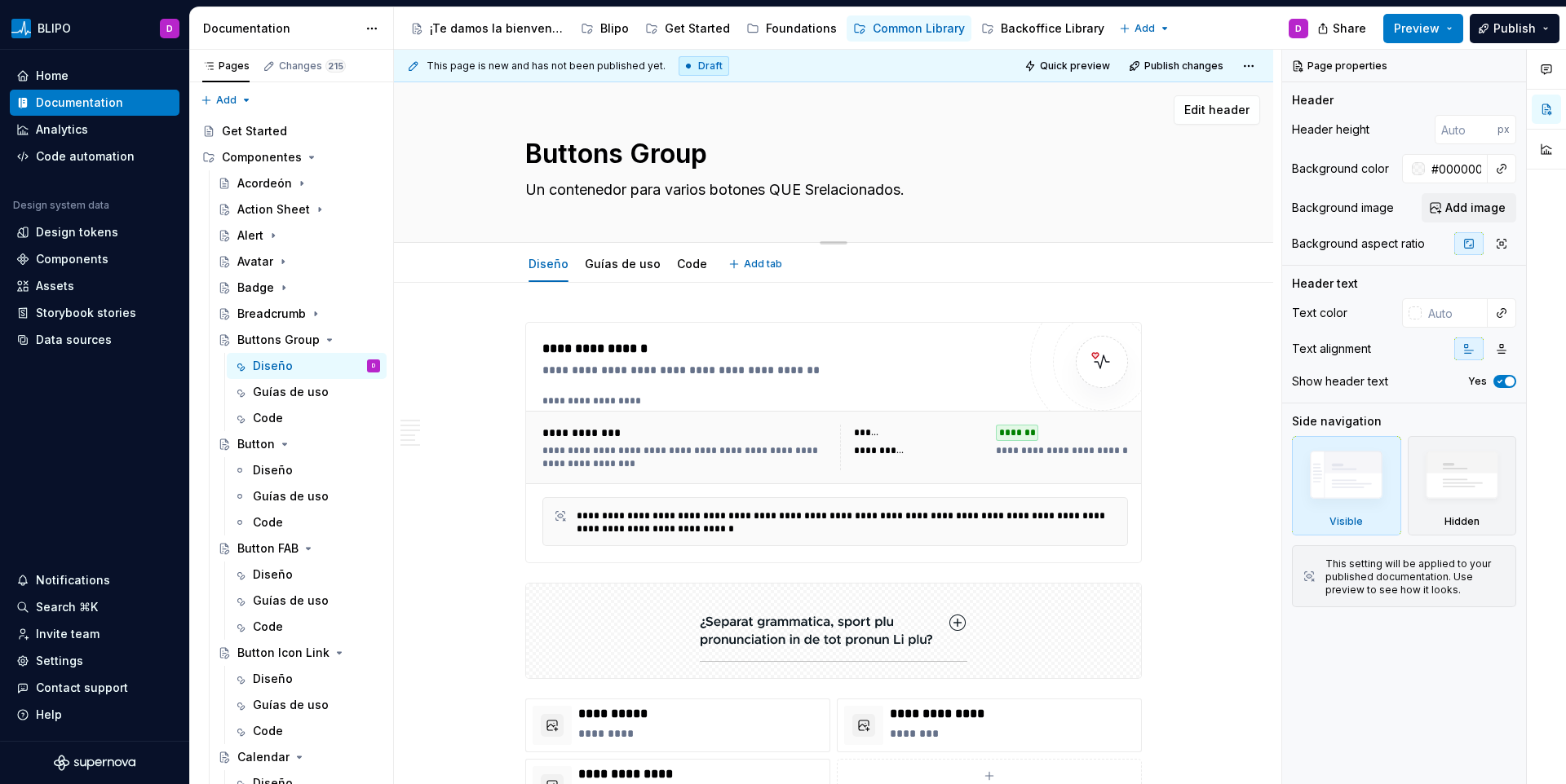
type textarea "Un contenedor para varios botones QUE relacionados."
type textarea "*"
type textarea "Un contenedor para varios botones QUrelacionados."
type textarea "*"
type textarea "Un contenedor para varios botones Qrelacionados."
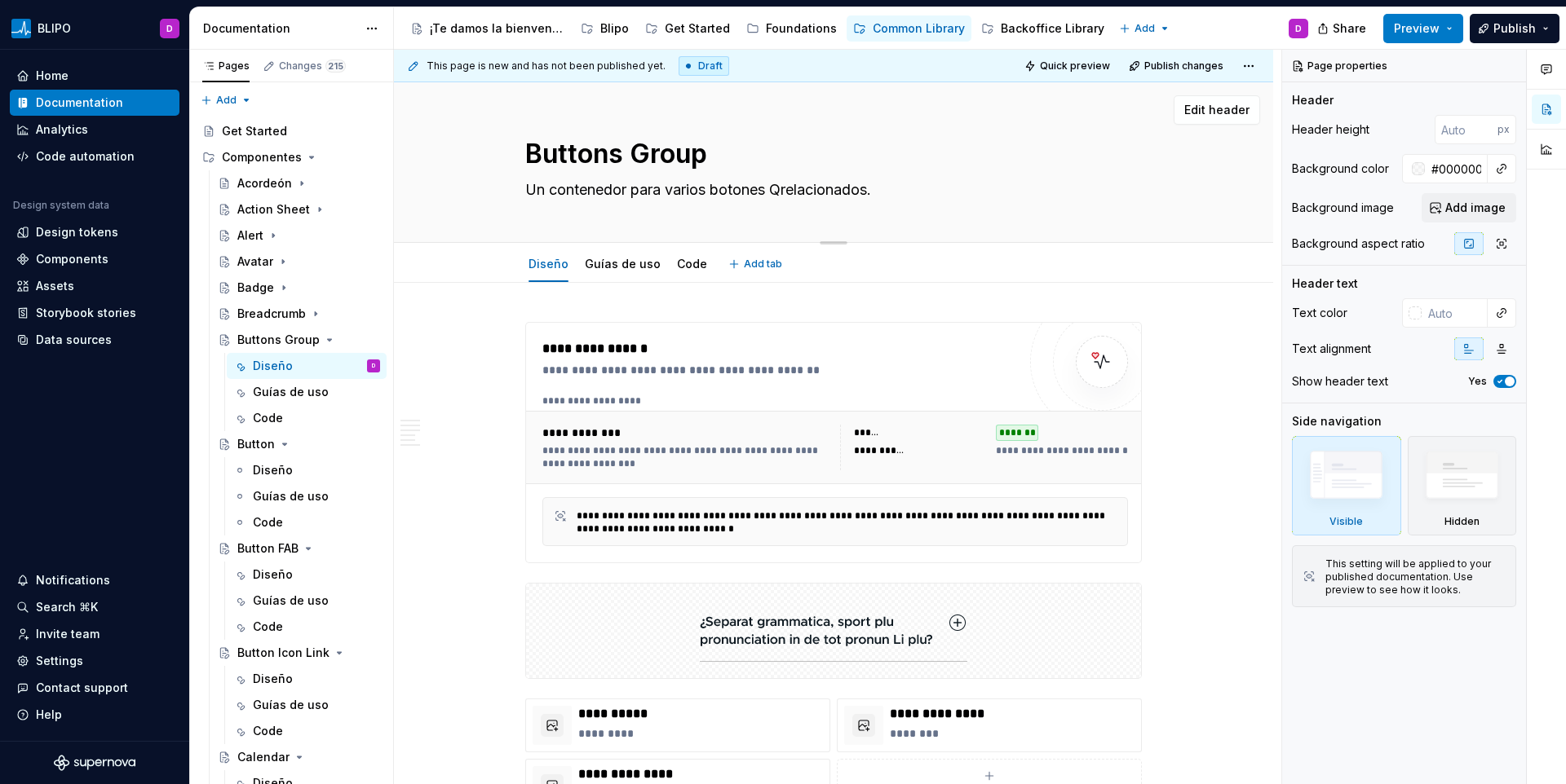
type textarea "*"
type textarea "Un contenedor para varios botones relacionados."
type textarea "*"
type textarea "Un contenedor para varios botones qrelacionados."
type textarea "*"
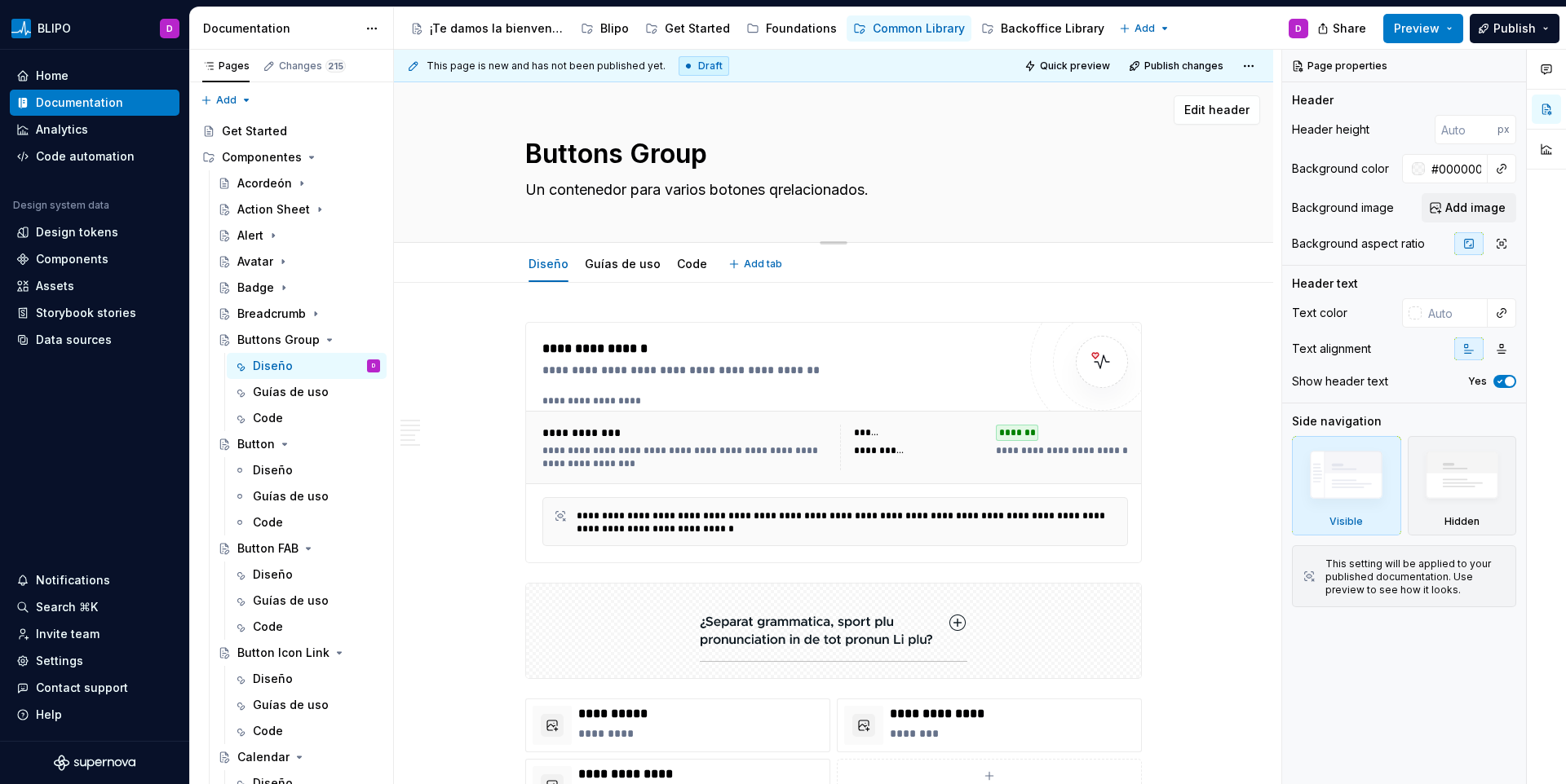
type textarea "Un contenedor para varios botones qurelacionados."
type textarea "*"
type textarea "Un contenedor para varios botones querelacionados."
type textarea "*"
type textarea "Un contenedor para varios botones que relacionados."
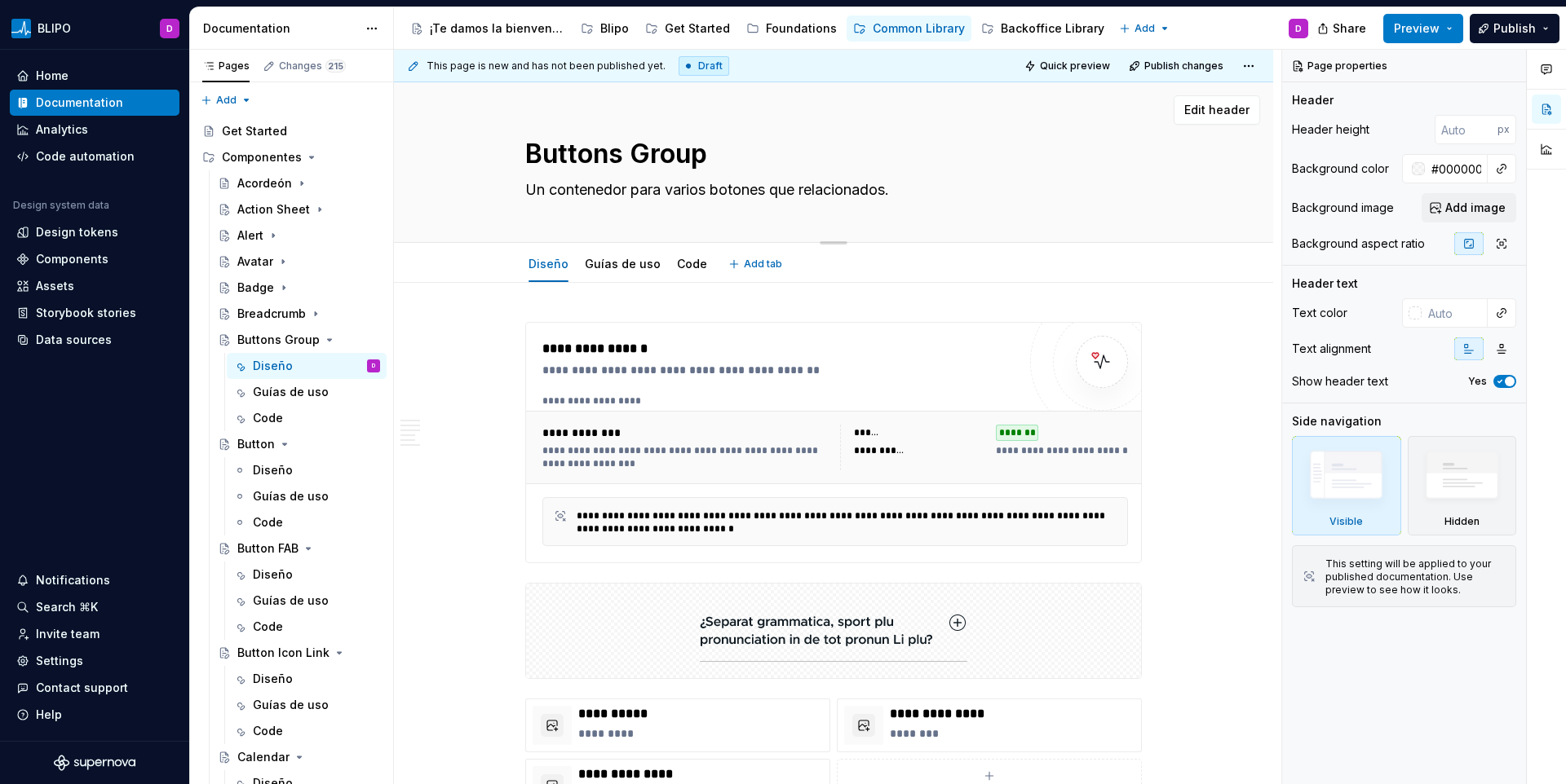
type textarea "*"
type textarea "Un contenedor para varios botones que srelacionados."
type textarea "*"
type textarea "Un contenedor para varios botones que serelacionados."
type textarea "*"
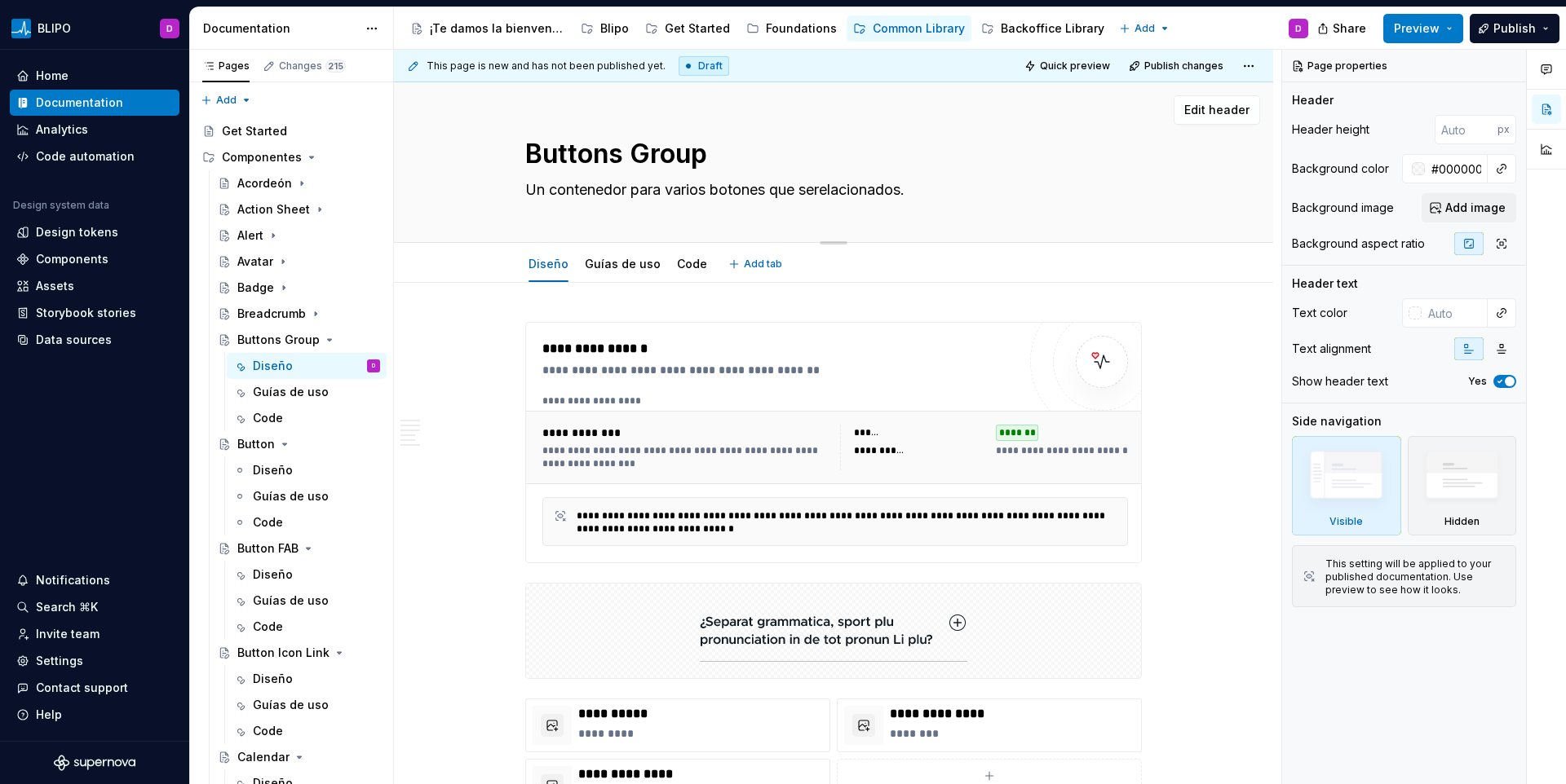
type textarea "Un contenedor para varios botones que se relacionados."
type textarea "*"
type textarea "Un contenedor para varios botones que se rerelacionados."
type textarea "*"
type textarea "Un contenedor para varios botones que se relrelacionados."
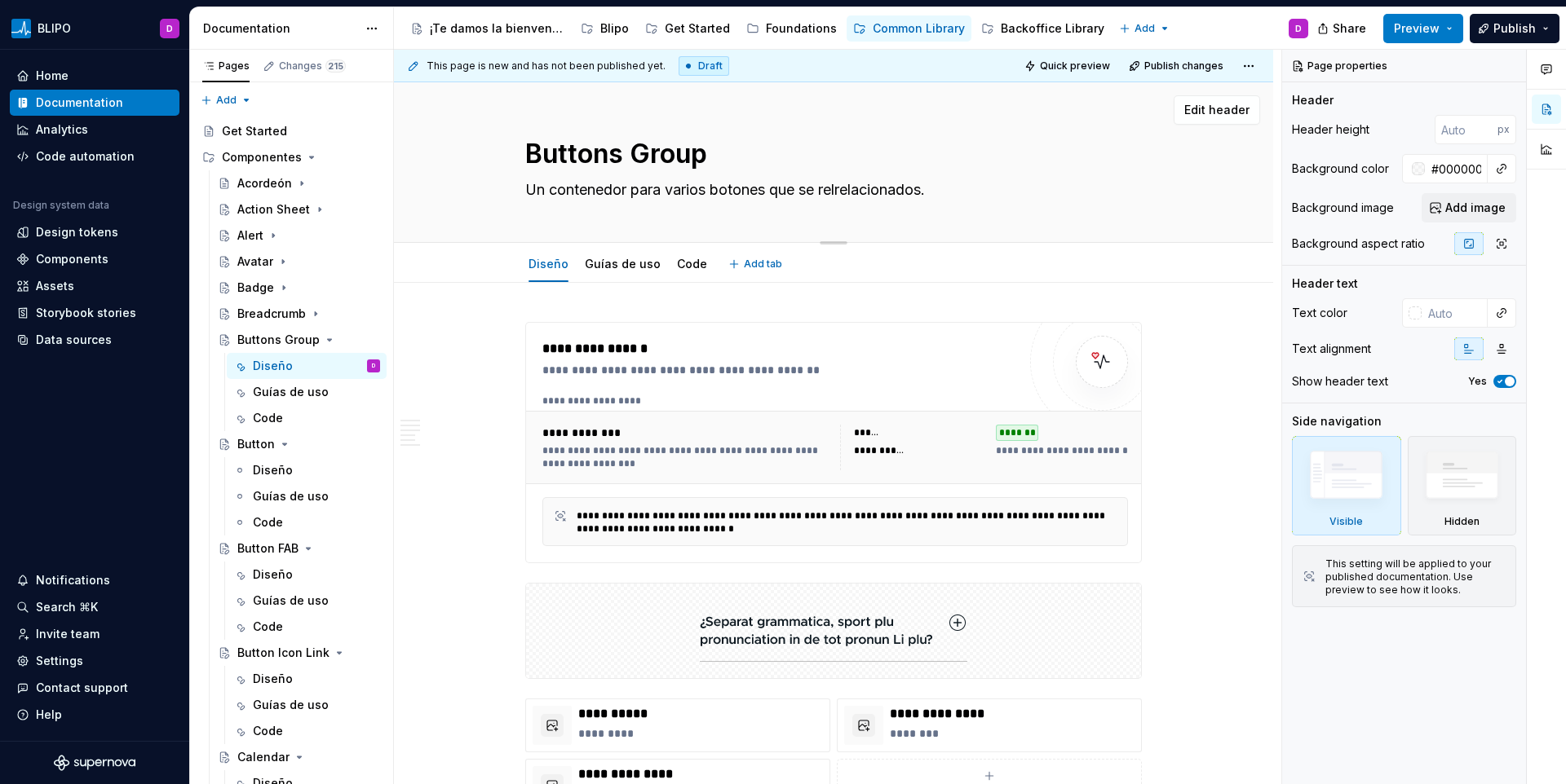
type textarea "*"
type textarea "Un contenedor para varios botones que se relarelacionados."
type textarea "*"
type textarea "Un contenedor para varios botones que se relacrelacionados."
type textarea "*"
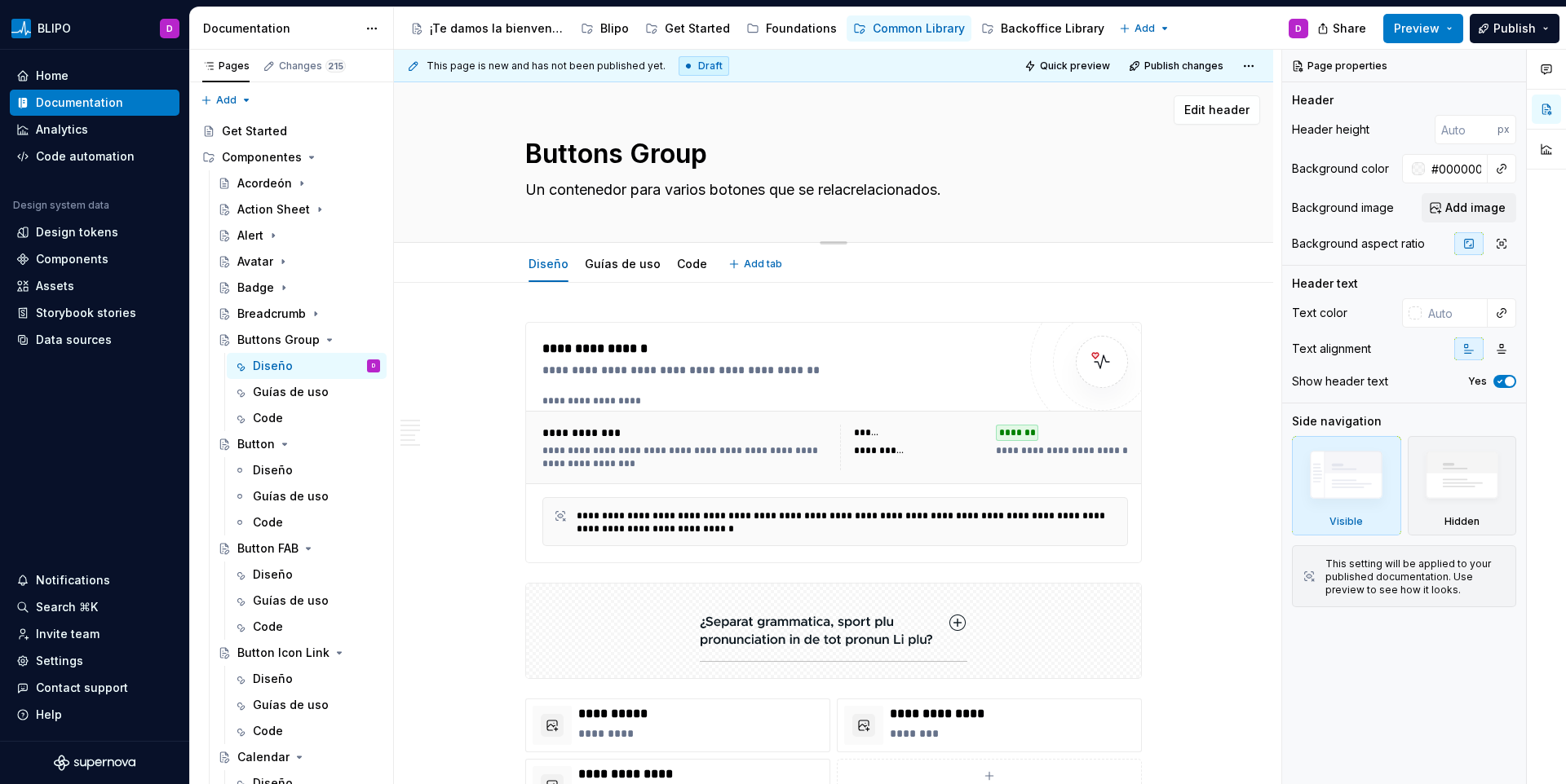
type textarea "Un contenedor para varios botones que se relacirelacionados."
type textarea "*"
type textarea "Un contenedor para varios botones que se relaciorelacionados."
type textarea "*"
type textarea "Un contenedor para varios botones que se relacionrelacionados."
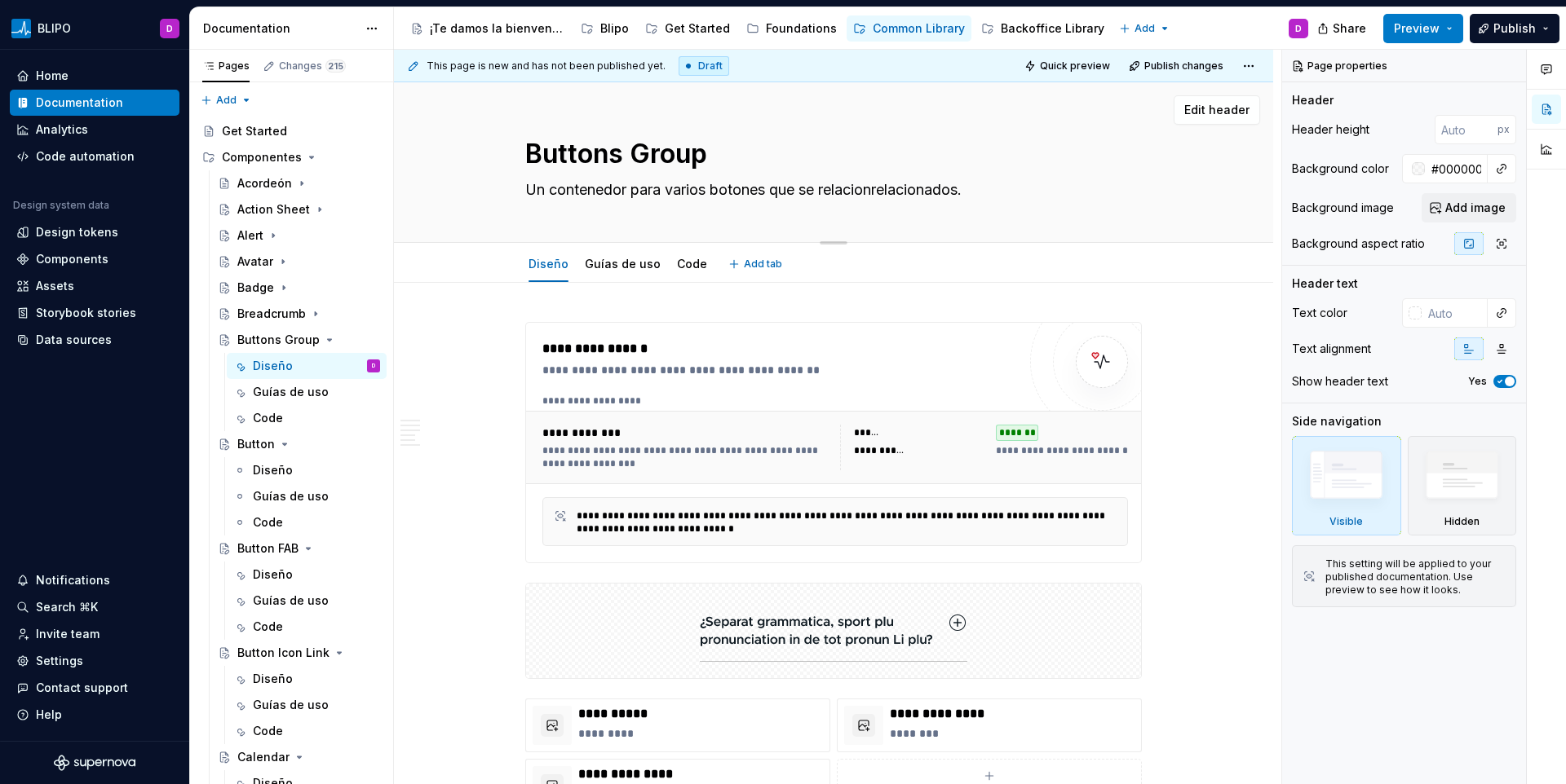
type textarea "*"
type textarea "Un contenedor para varios botones que se relacionarelacionados."
type textarea "*"
type textarea "Un contenedor para varios botones que se relacionanrelacionados."
type textarea "*"
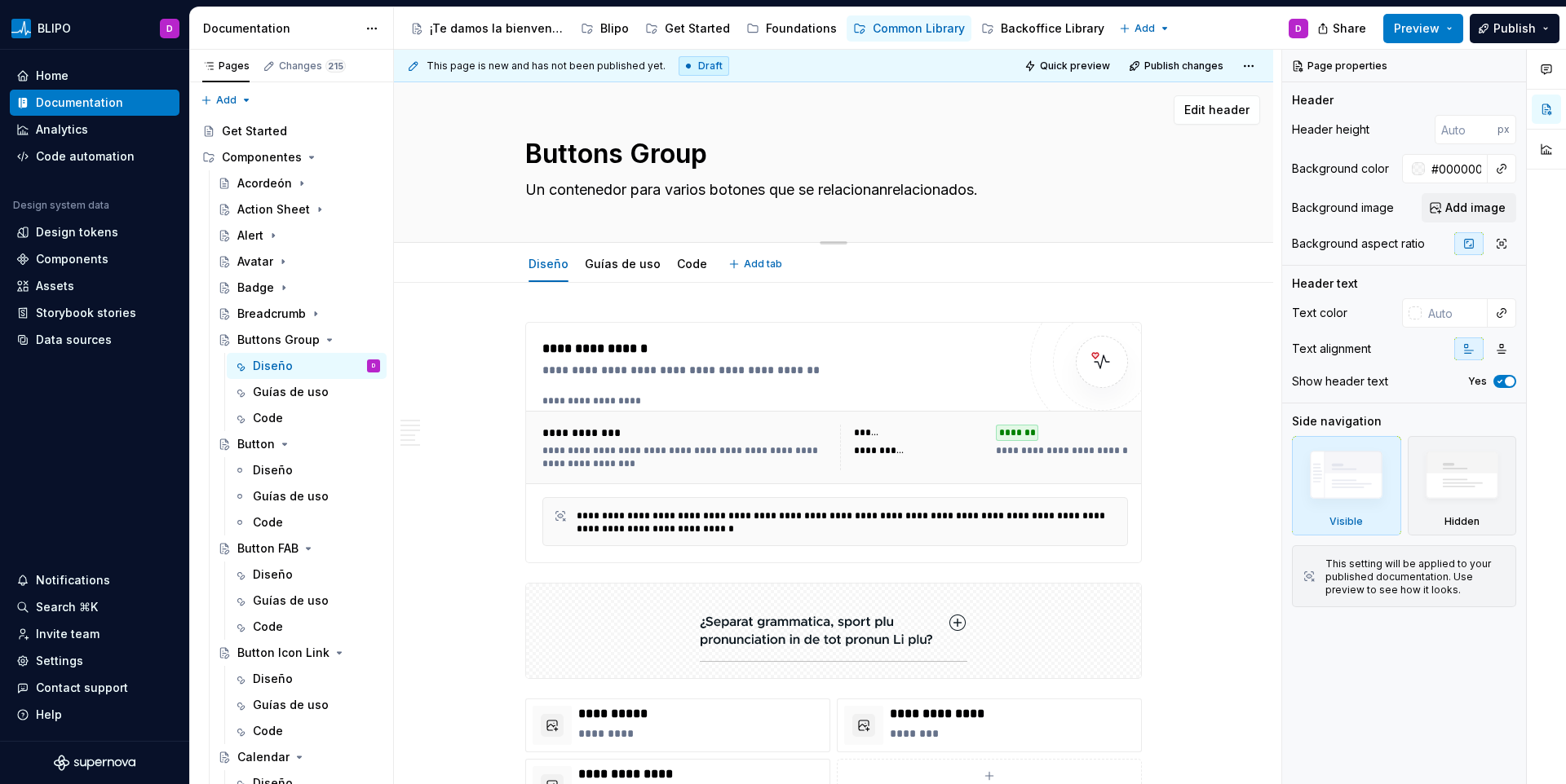
type textarea "Un contenedor para varios botones que se relacionan relacionados."
type textarea "*"
type textarea "Un contenedor para varios botones que se relacionan erelacionados."
type textarea "*"
type textarea "Un contenedor para varios botones que se relacionan enrelacionados."
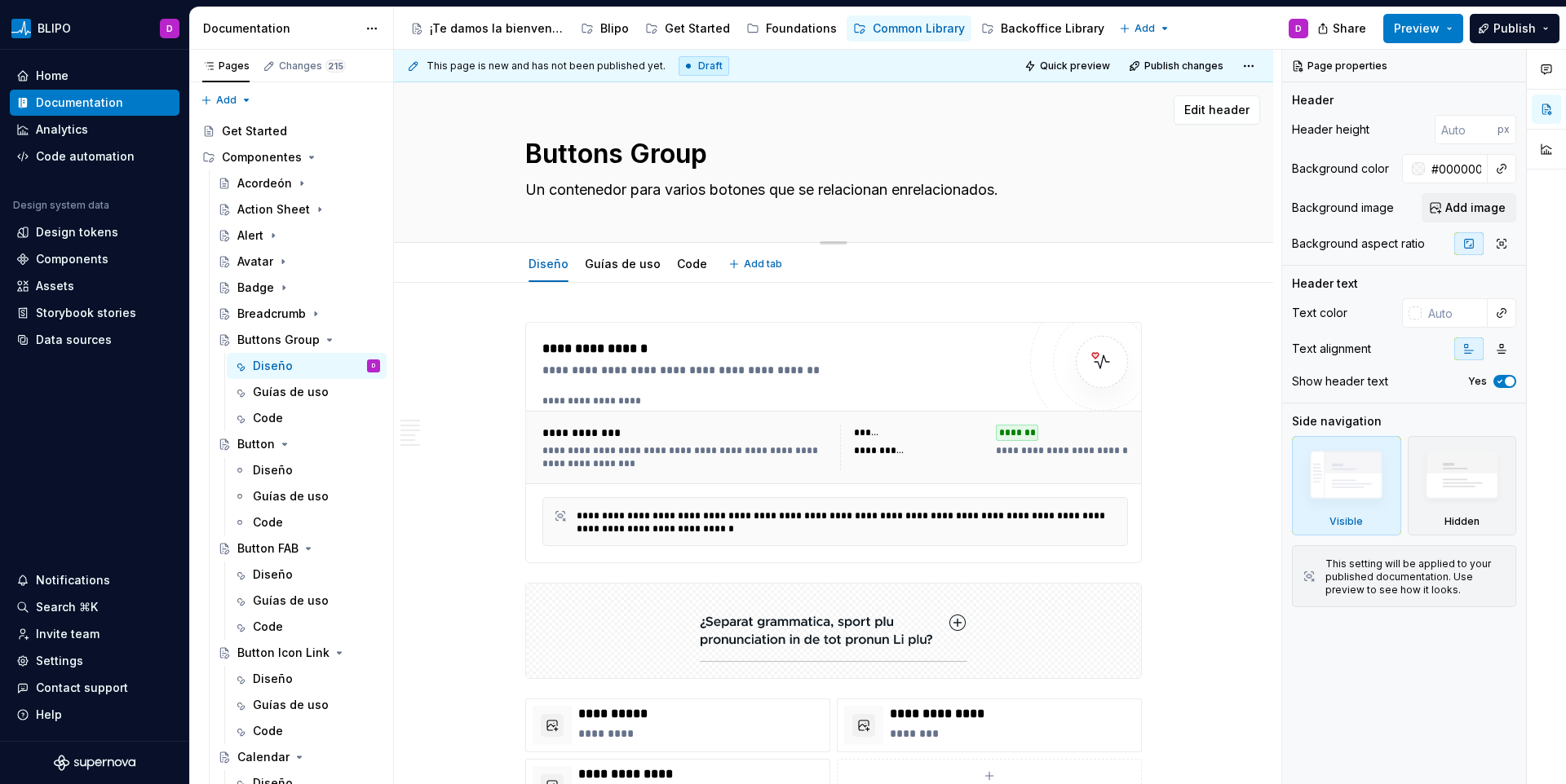
type textarea "*"
type textarea "Un contenedor para varios botones que se relacionan entrelacionados."
type textarea "*"
type textarea "Un contenedor para varios botones que se relacionan entrrelacionados."
type textarea "*"
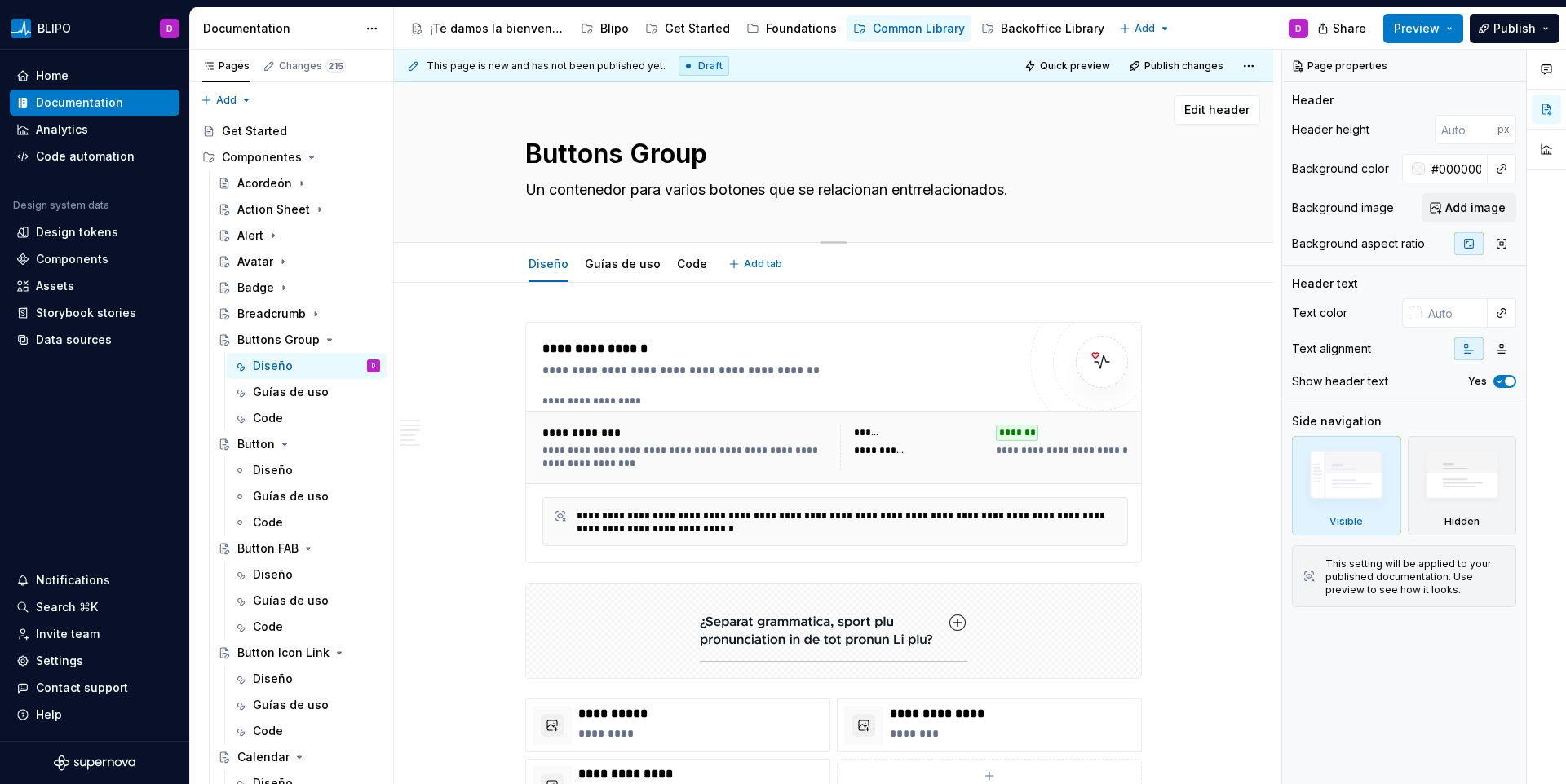
type textarea "Un contenedor para varios botones que se relacionan entrerelacionados."
type textarea "*"
type textarea "Un contenedor para varios botones que se relacionan entre relacionados."
click at [588, 193] on textarea "Un contenedor para varios botones que se relacionan entre sírelacionados." at bounding box center [830, 190] width 617 height 26
click at [545, 183] on textarea "Un contenedor para varios botones que se relacionan entre sírelacionados." at bounding box center [830, 190] width 617 height 26
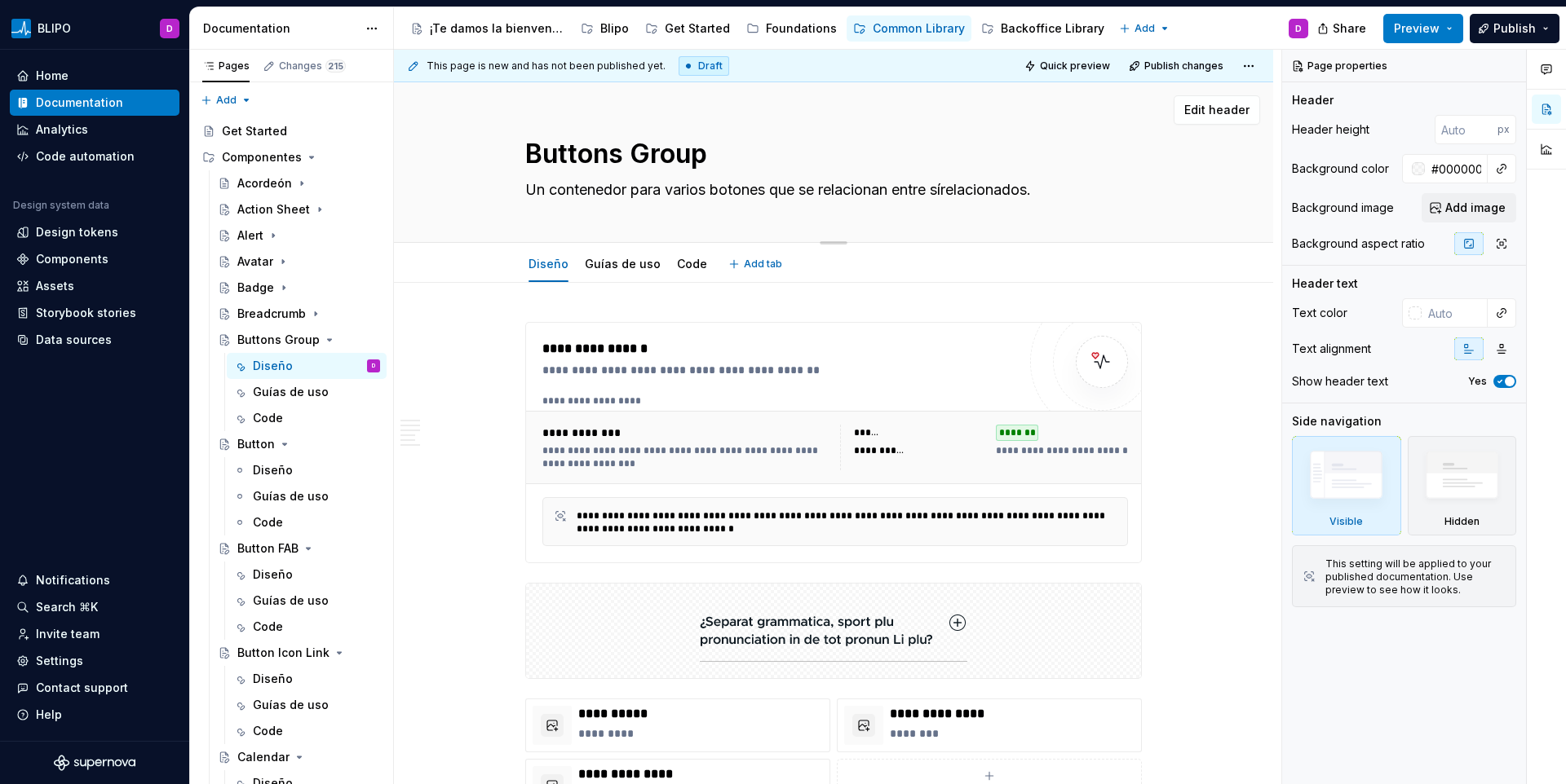
drag, startPoint x: 559, startPoint y: 190, endPoint x: 526, endPoint y: 191, distance: 33.0
click at [526, 191] on textarea "Un contenedor para varios botones que se relacionan entre sírelacionados." at bounding box center [830, 190] width 617 height 26
click at [617, 193] on textarea "Contenedor para varios botones que se relacionan entre sírelacionados." at bounding box center [830, 190] width 617 height 26
click at [662, 214] on div "Buttons Group Contenedor de varios botones que se relacionan entre sírelacionad…" at bounding box center [834, 162] width 617 height 159
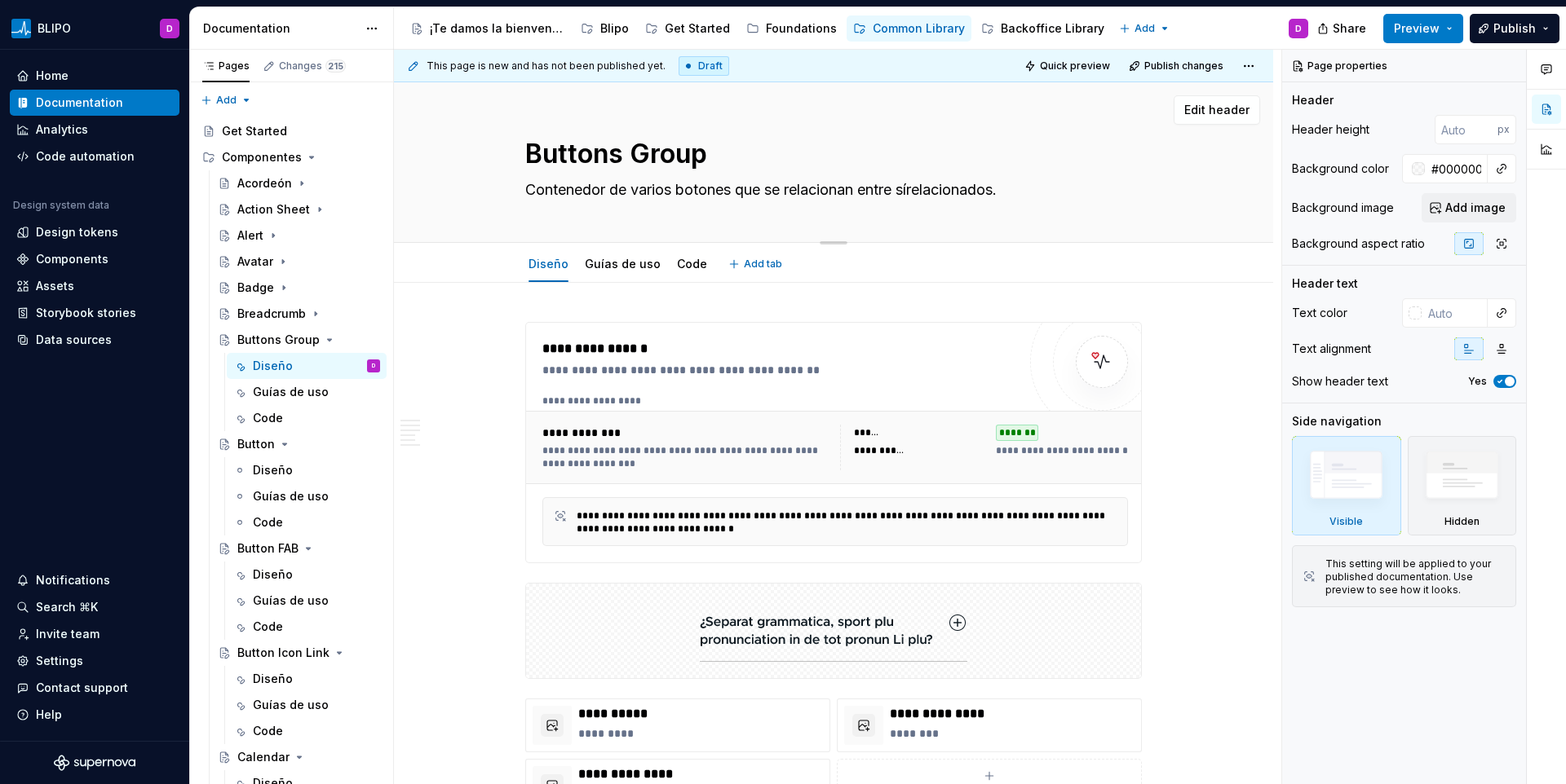
click at [927, 169] on textarea "Buttons Group" at bounding box center [830, 154] width 617 height 39
drag, startPoint x: 923, startPoint y: 190, endPoint x: 962, endPoint y: 190, distance: 39.0
click at [962, 190] on textarea "Contenedor de varios botones que se relacionan entre sírelacionados." at bounding box center [830, 190] width 617 height 26
drag, startPoint x: 962, startPoint y: 190, endPoint x: 947, endPoint y: 195, distance: 15.8
click at [961, 190] on textarea "Contenedor de varios botones que se relacionan entre sírelacionados." at bounding box center [830, 190] width 617 height 26
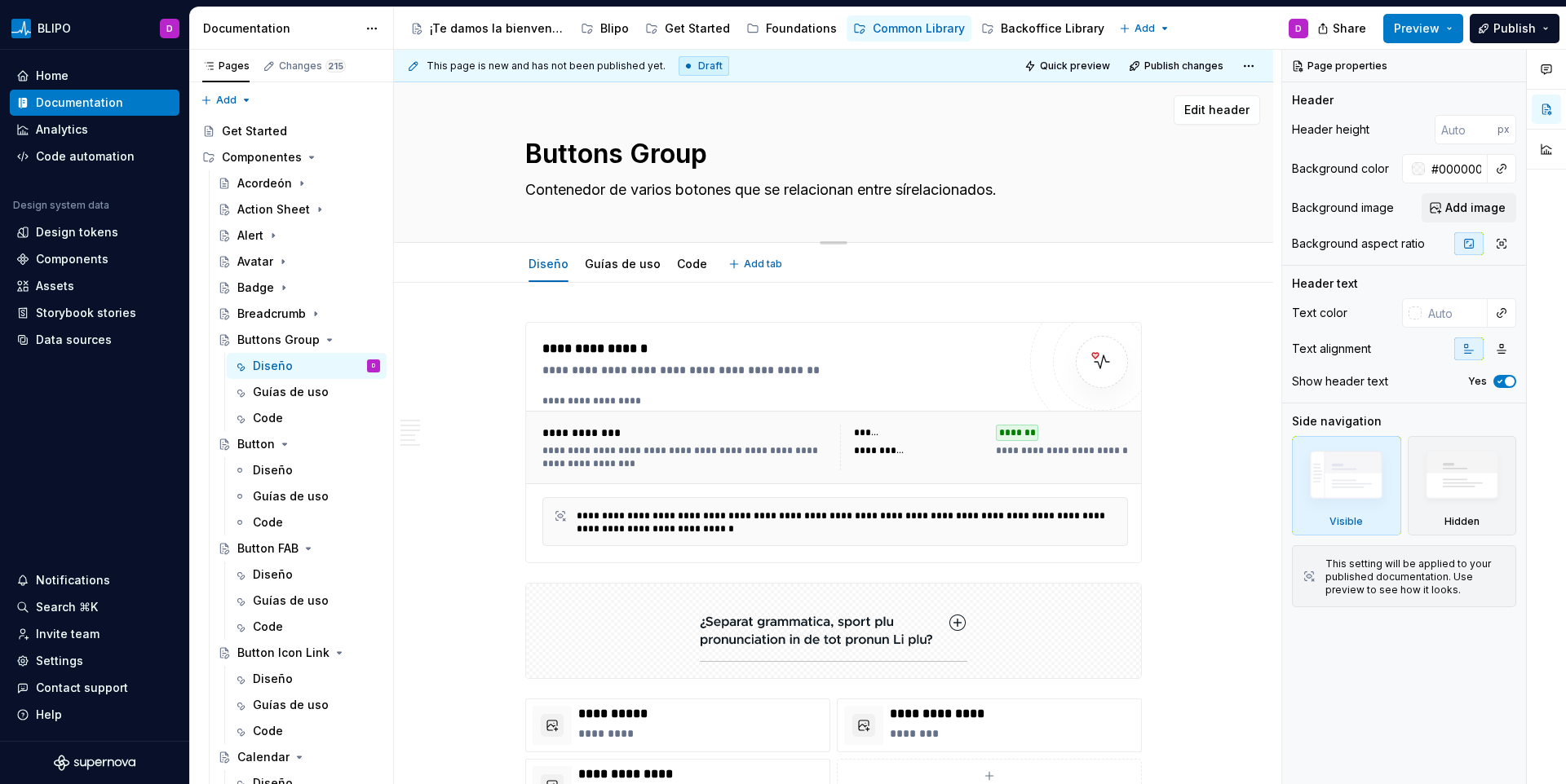
click at [929, 193] on textarea "Contenedor de varios botones que se relacionan entre sírelacionados." at bounding box center [830, 190] width 617 height 26
drag, startPoint x: 918, startPoint y: 190, endPoint x: 1004, endPoint y: 185, distance: 86.1
click at [1004, 185] on textarea "Contenedor de varios botones que se relacionan entre sírelacionados." at bounding box center [830, 190] width 617 height 26
click at [979, 204] on div "Buttons Group Contenedor de varios botones que se relacionan entre sí." at bounding box center [834, 162] width 617 height 159
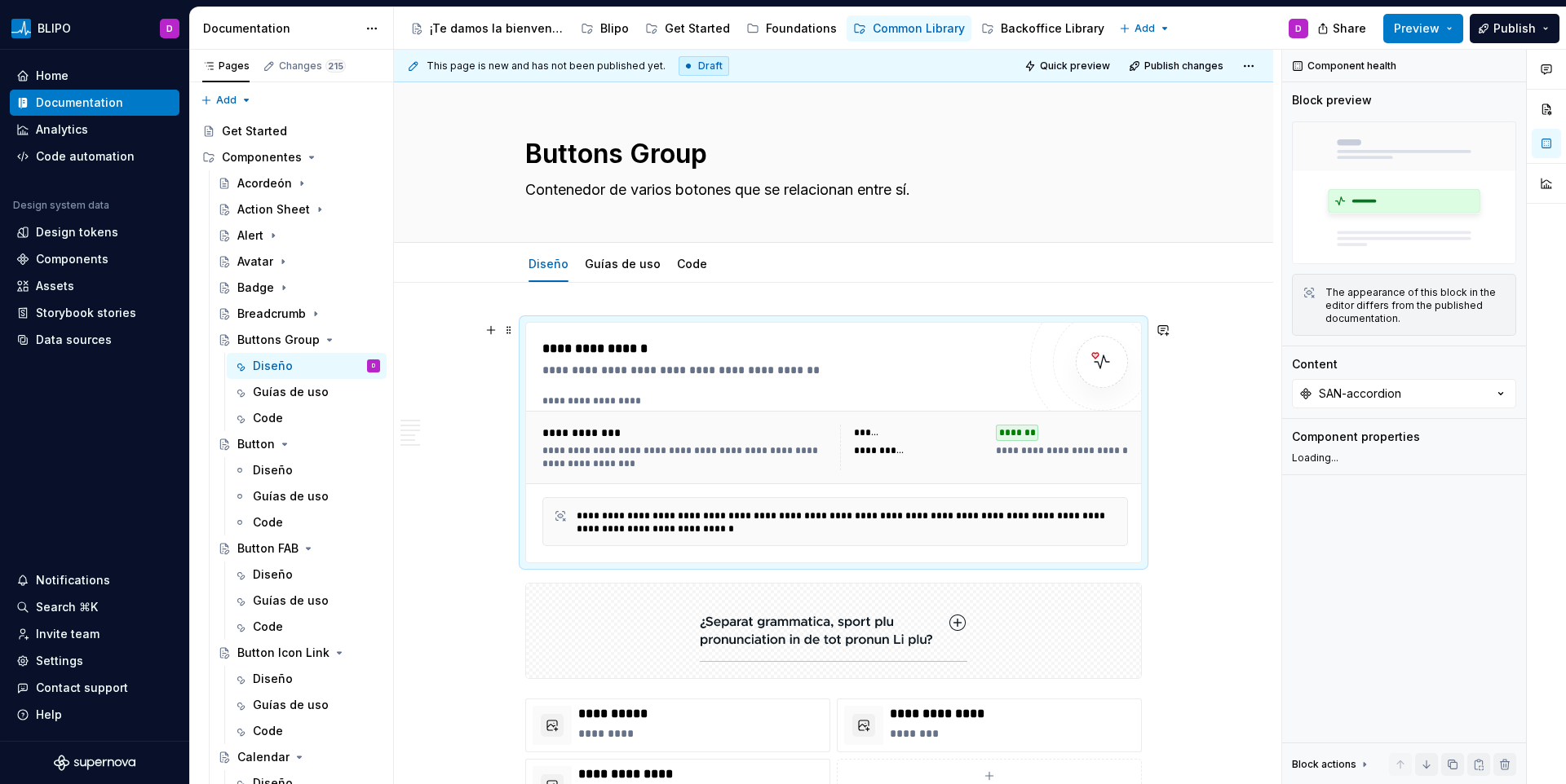
click at [701, 377] on div "**********" at bounding box center [780, 370] width 475 height 16
click at [1383, 384] on button "SAN-accordion" at bounding box center [1404, 393] width 224 height 29
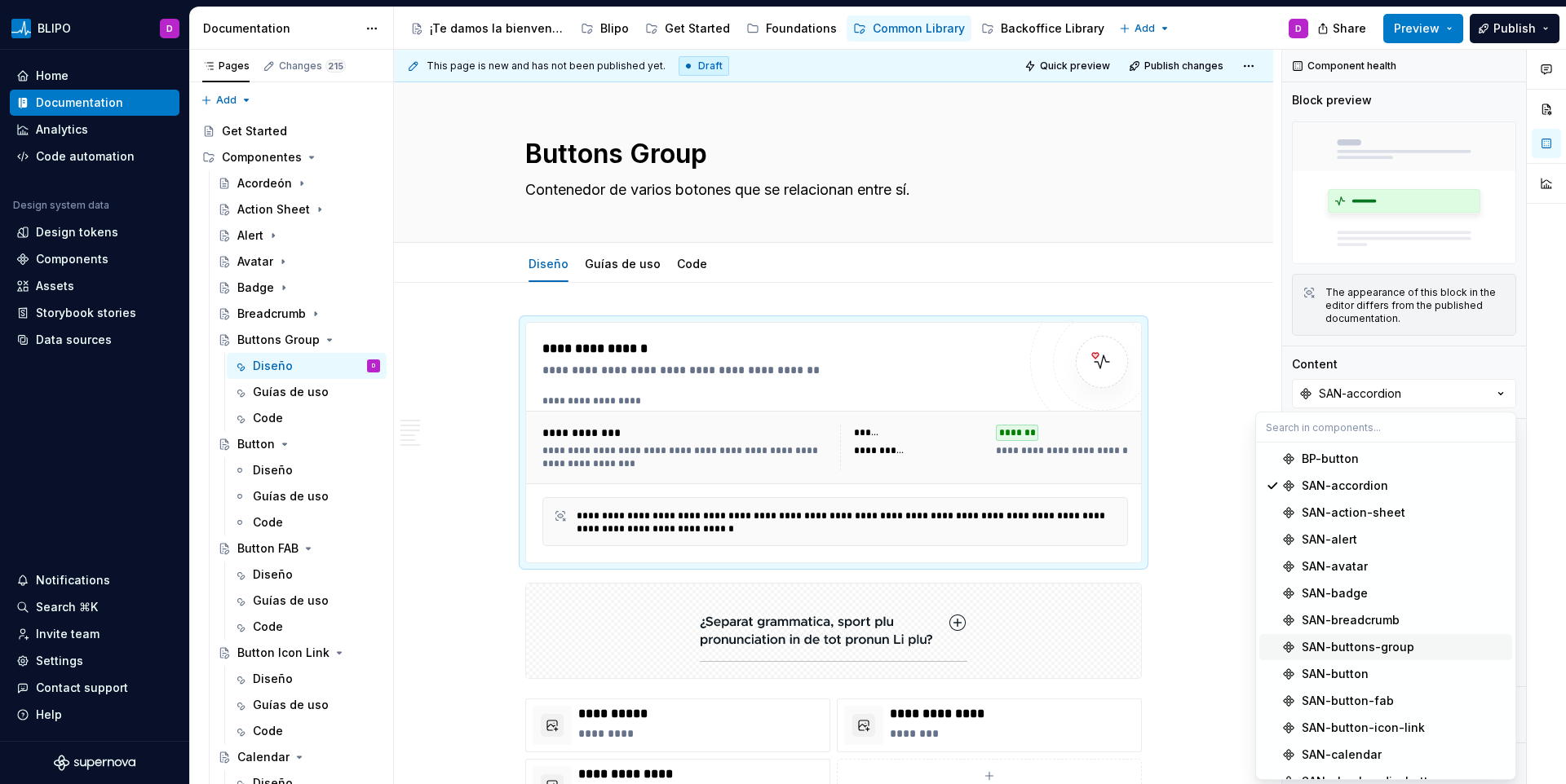
click at [1368, 646] on div "SAN-buttons-group" at bounding box center [1358, 648] width 113 height 16
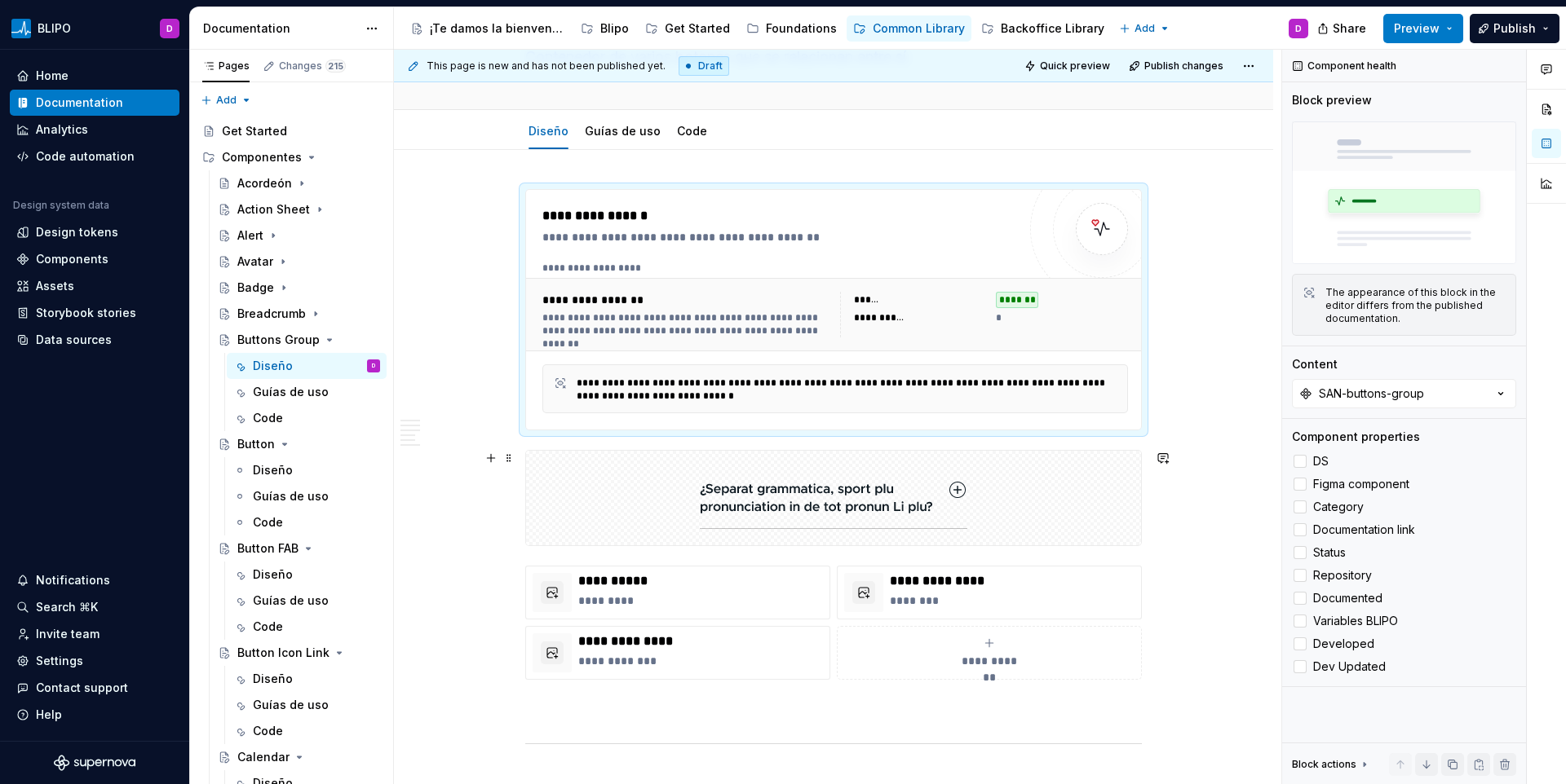
scroll to position [135, 0]
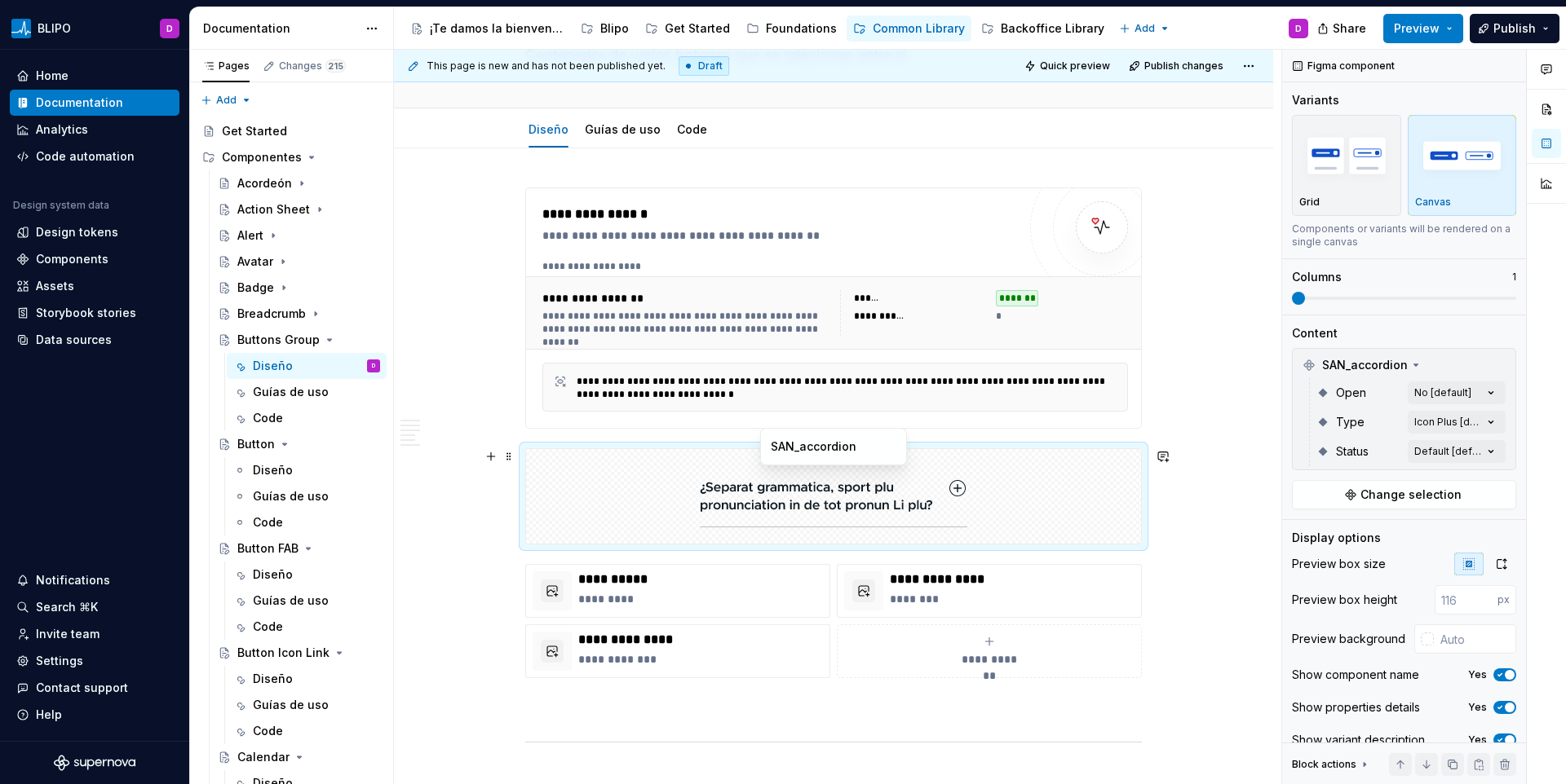
click at [867, 476] on img at bounding box center [834, 497] width 268 height 82
click at [865, 481] on img at bounding box center [834, 497] width 268 height 82
click at [1341, 494] on button "Change selection" at bounding box center [1404, 494] width 224 height 29
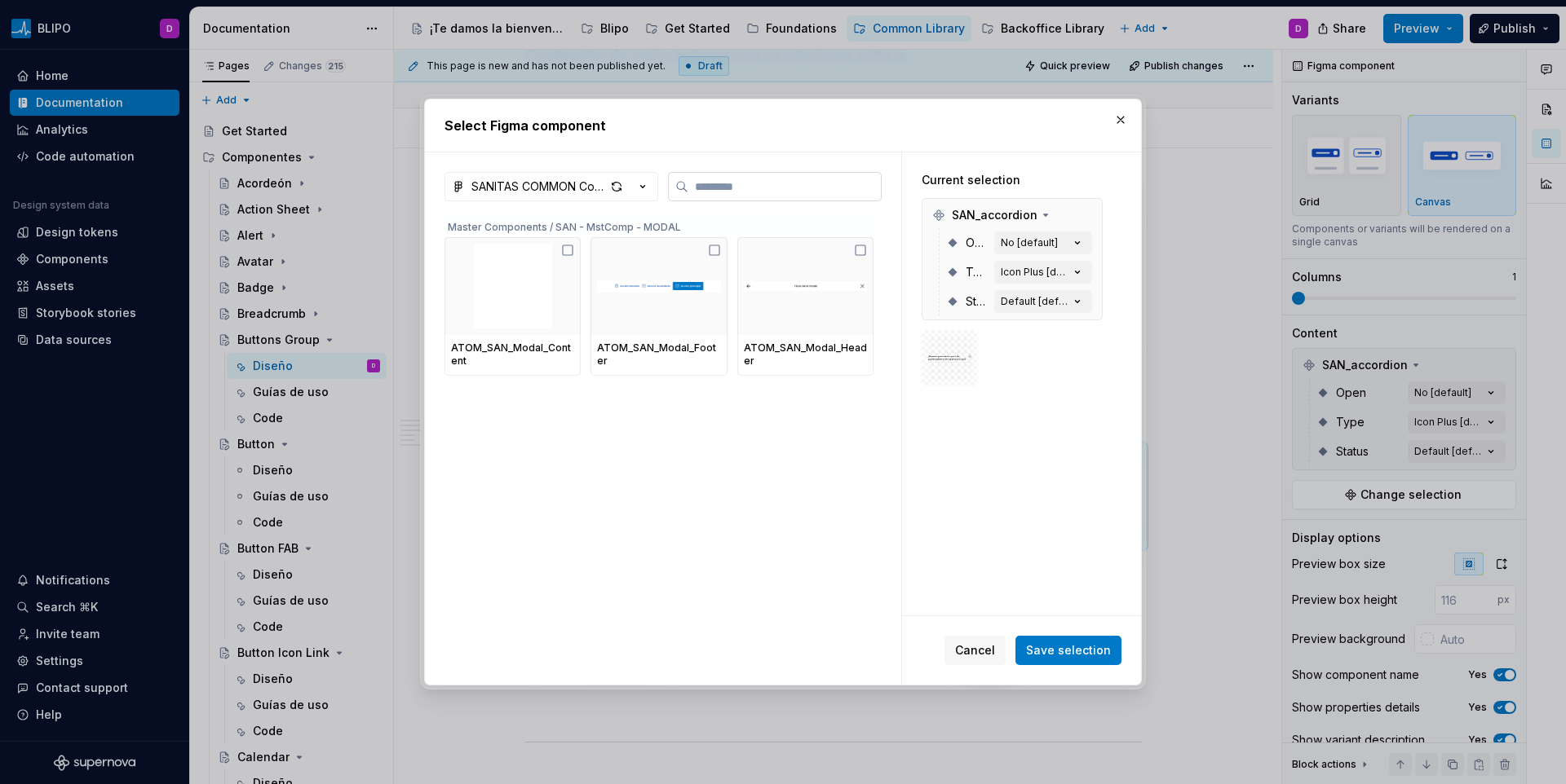
click at [740, 184] on input "search" at bounding box center [784, 187] width 192 height 16
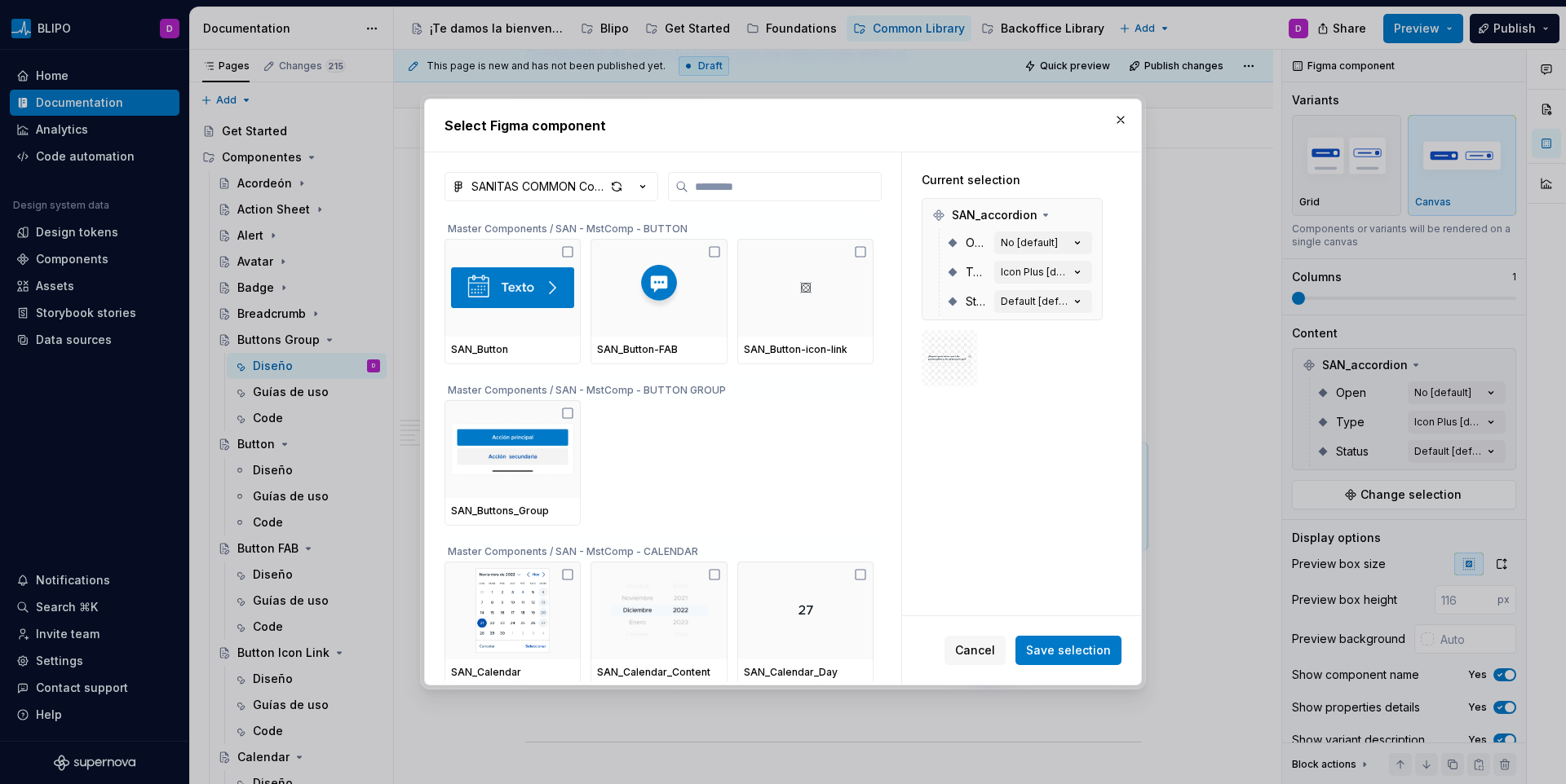
scroll to position [1430, 0]
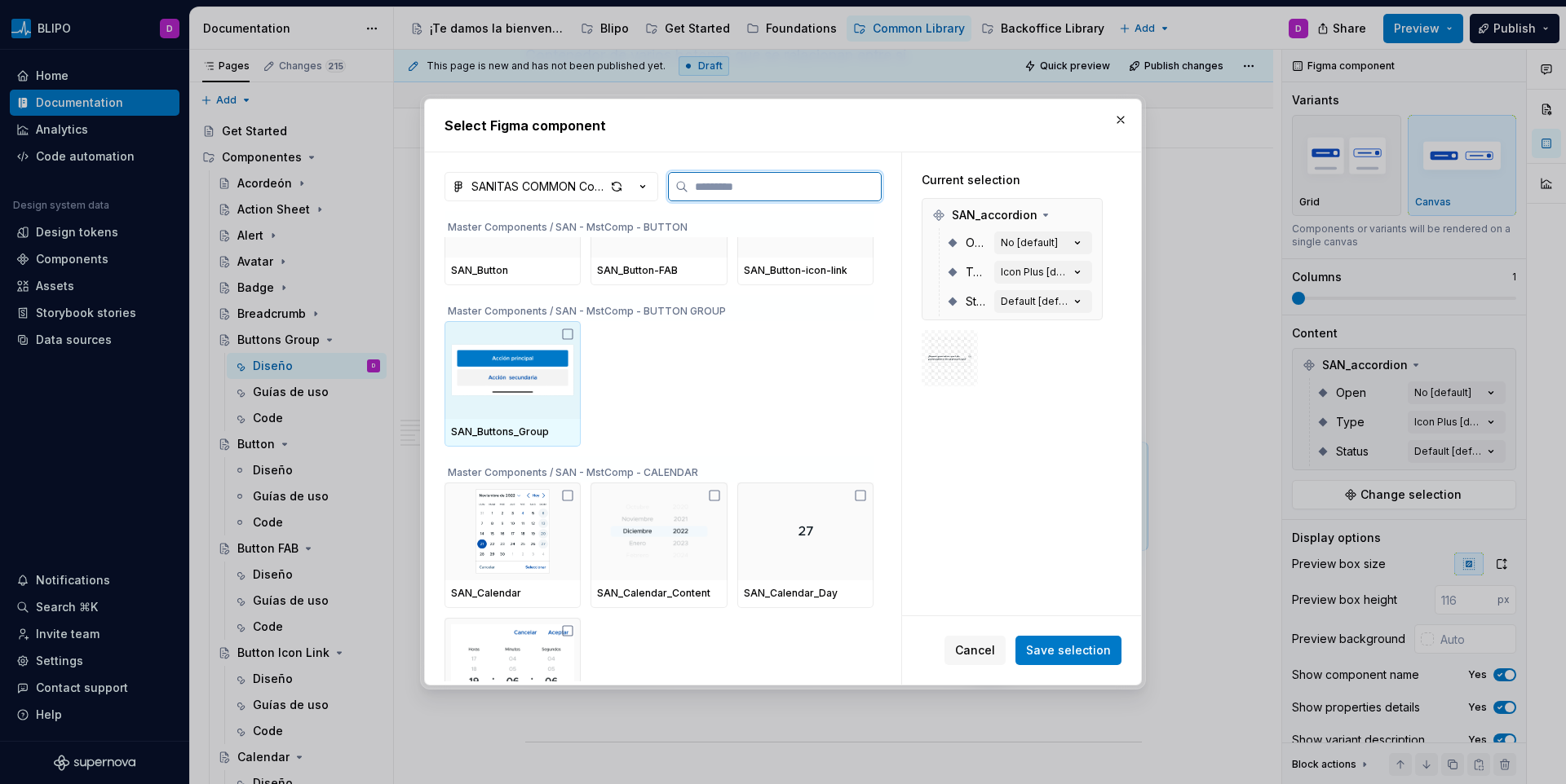
click at [505, 383] on img at bounding box center [512, 370] width 123 height 85
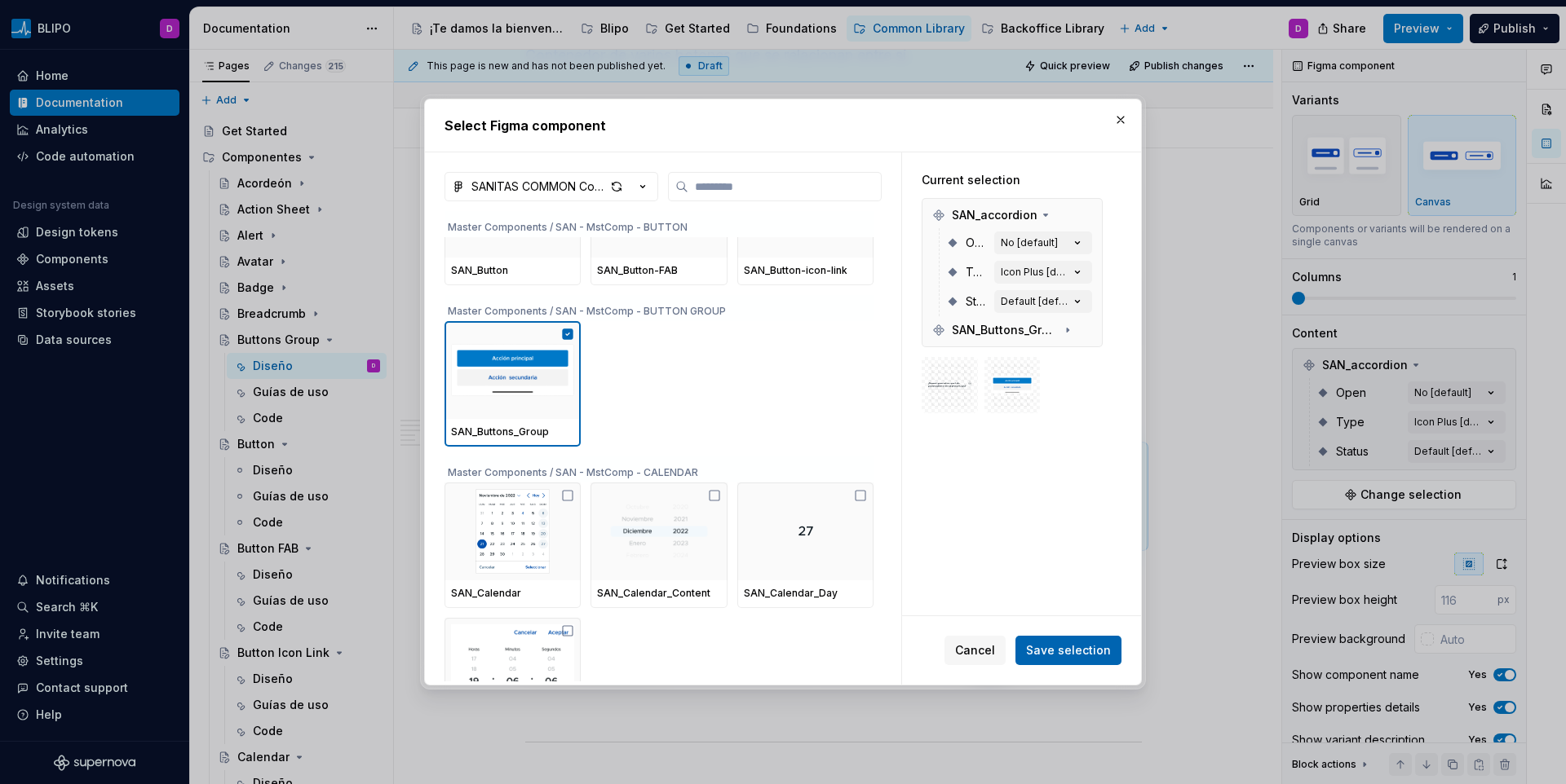
click at [1076, 646] on span "Save selection" at bounding box center [1069, 650] width 85 height 16
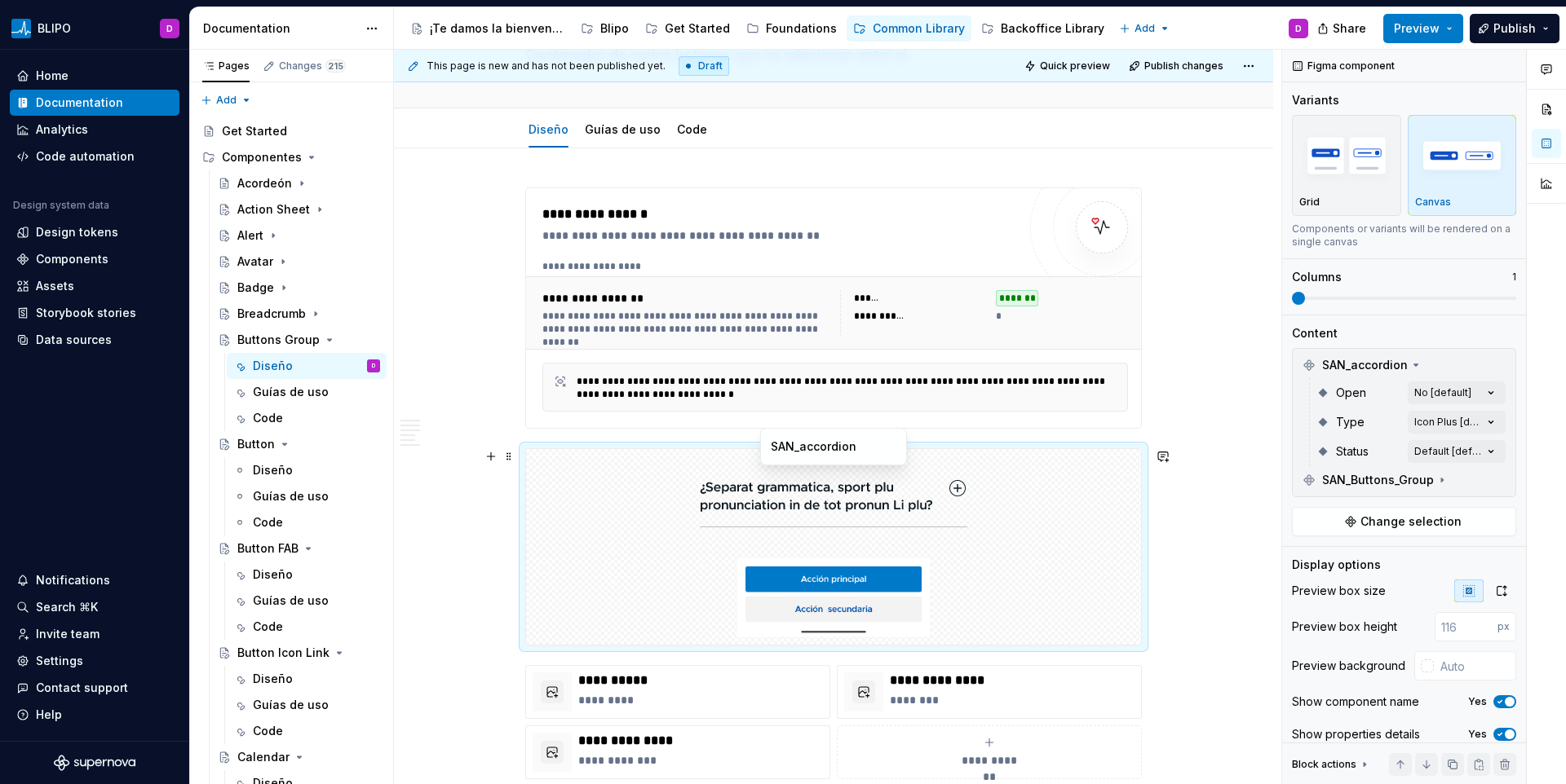
click at [970, 493] on div at bounding box center [834, 496] width 615 height 95
click at [1488, 369] on button "button" at bounding box center [1500, 365] width 23 height 23
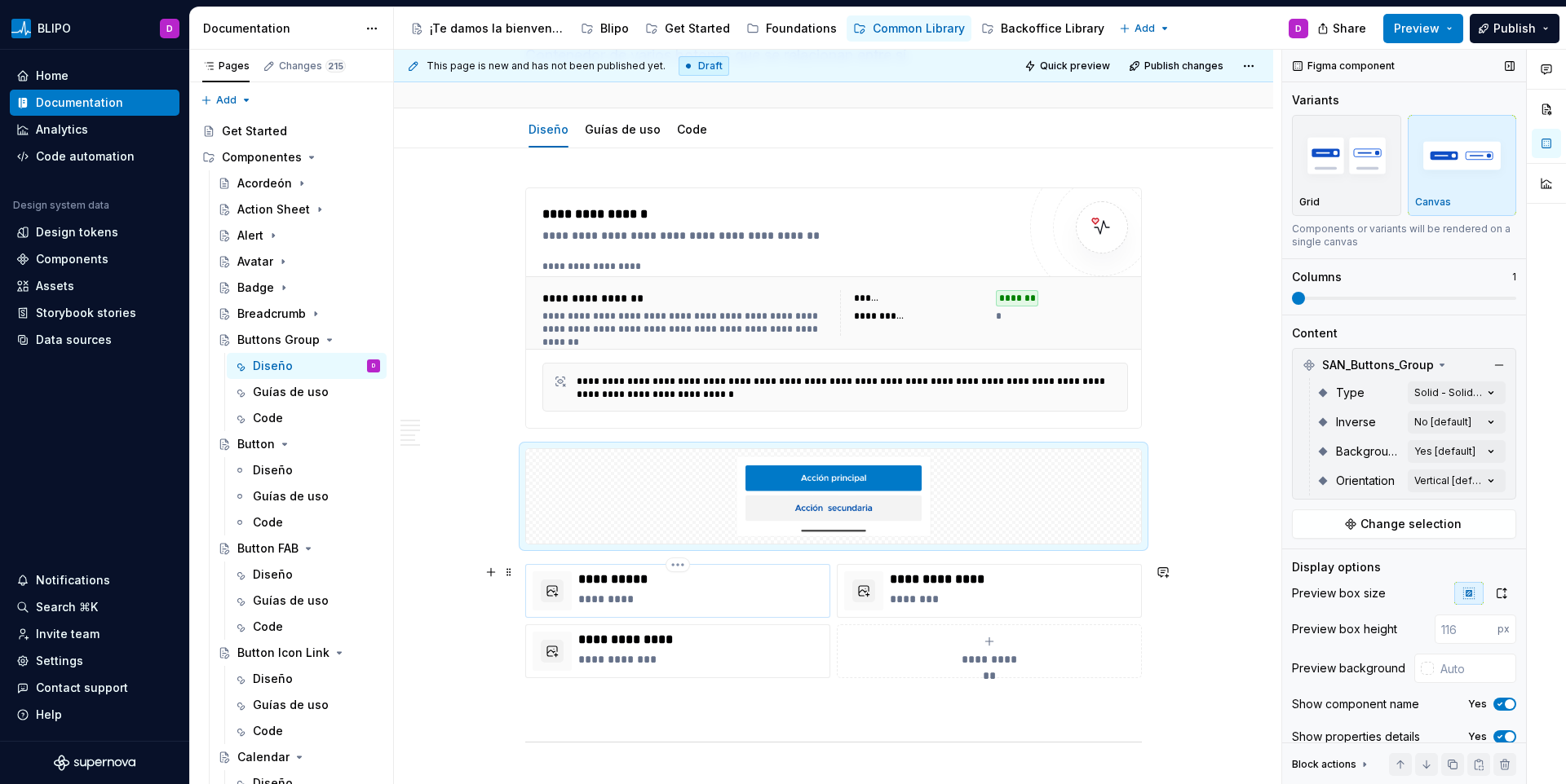
click at [677, 597] on p "*********" at bounding box center [701, 599] width 245 height 16
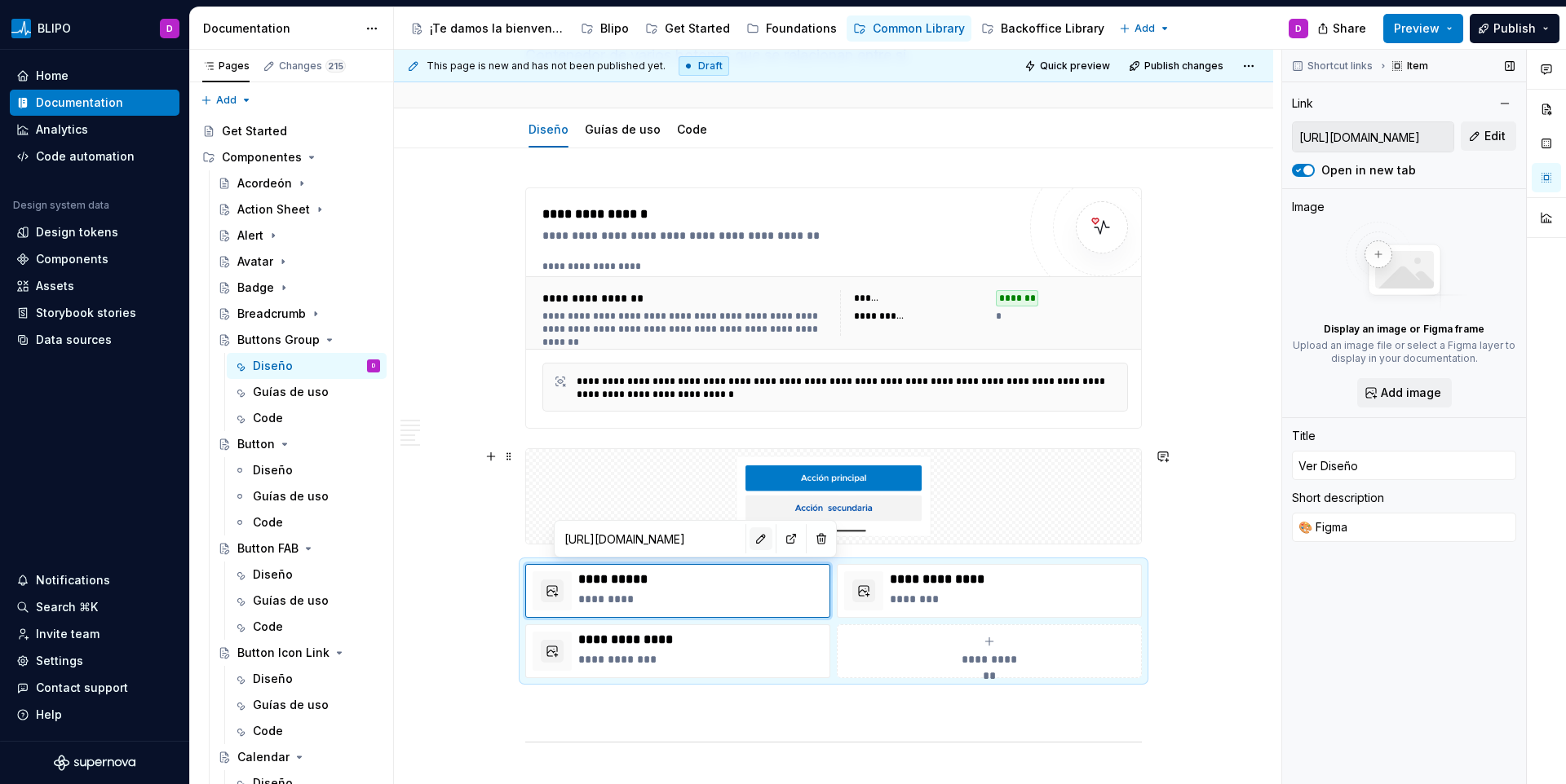
click at [750, 542] on button "button" at bounding box center [761, 539] width 23 height 23
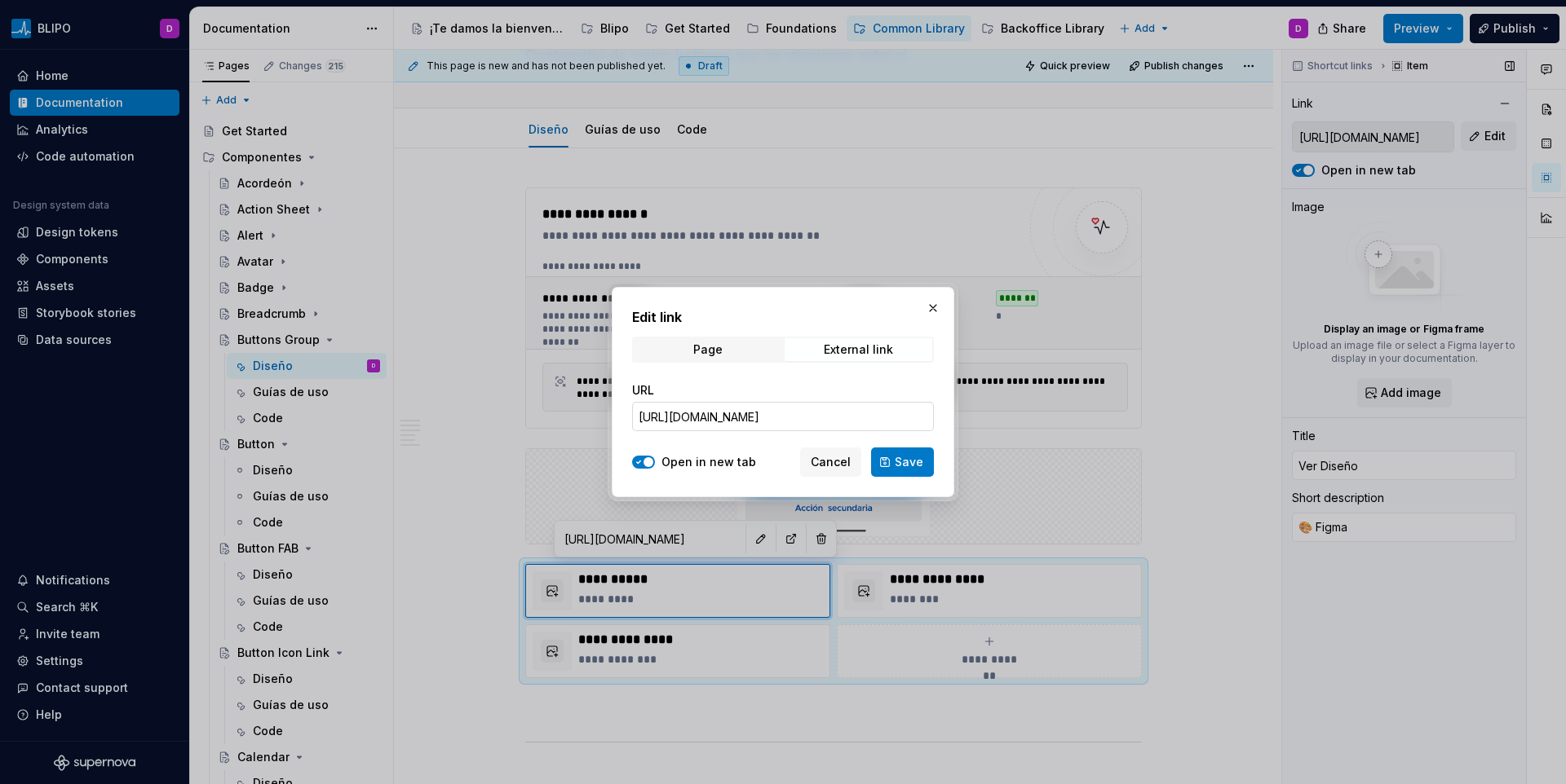
click at [744, 425] on input "[URL][DOMAIN_NAME]" at bounding box center [783, 416] width 302 height 29
paste input "[URL][DOMAIN_NAME]"
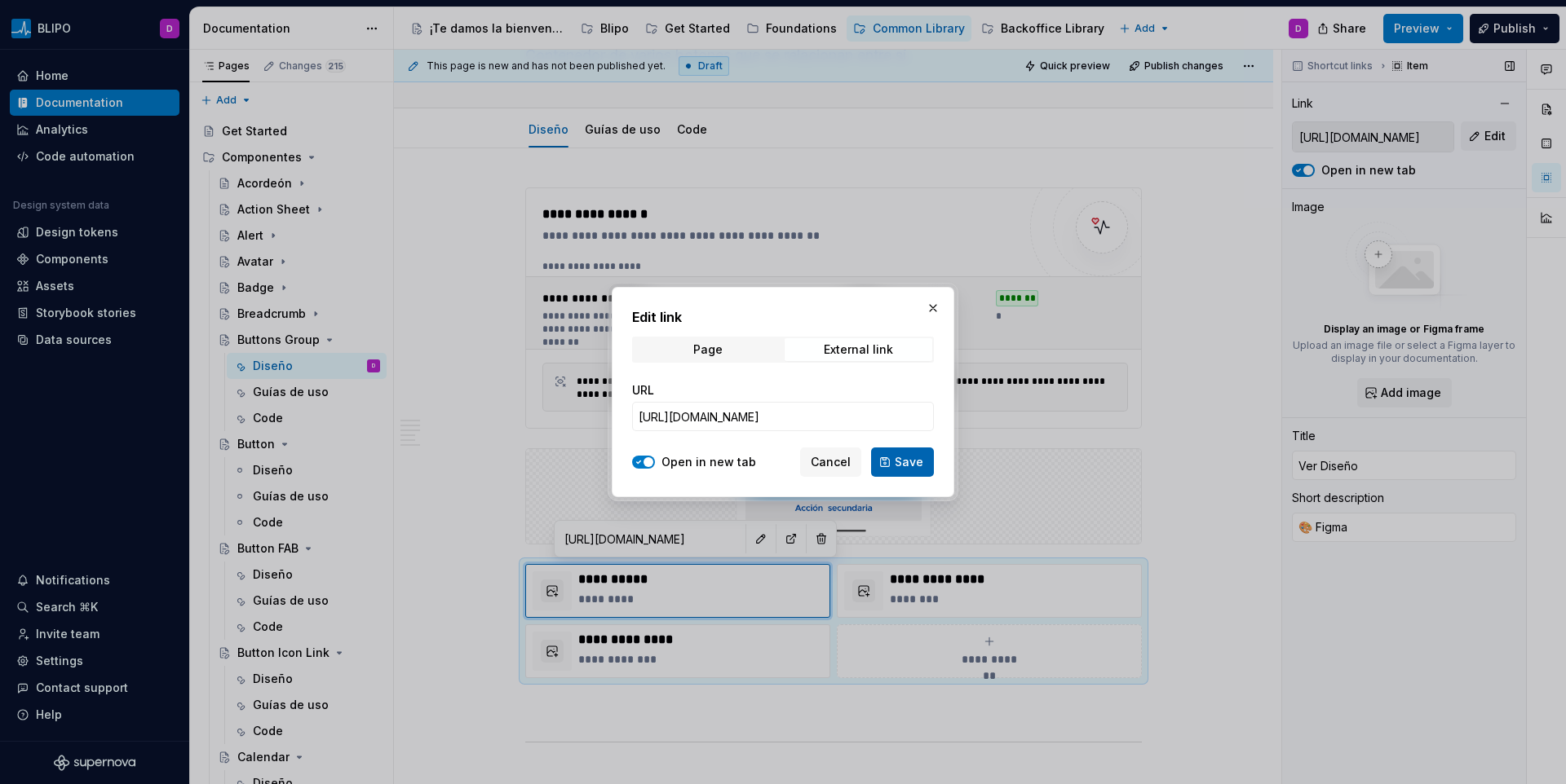
click at [931, 462] on button "Save" at bounding box center [902, 462] width 63 height 29
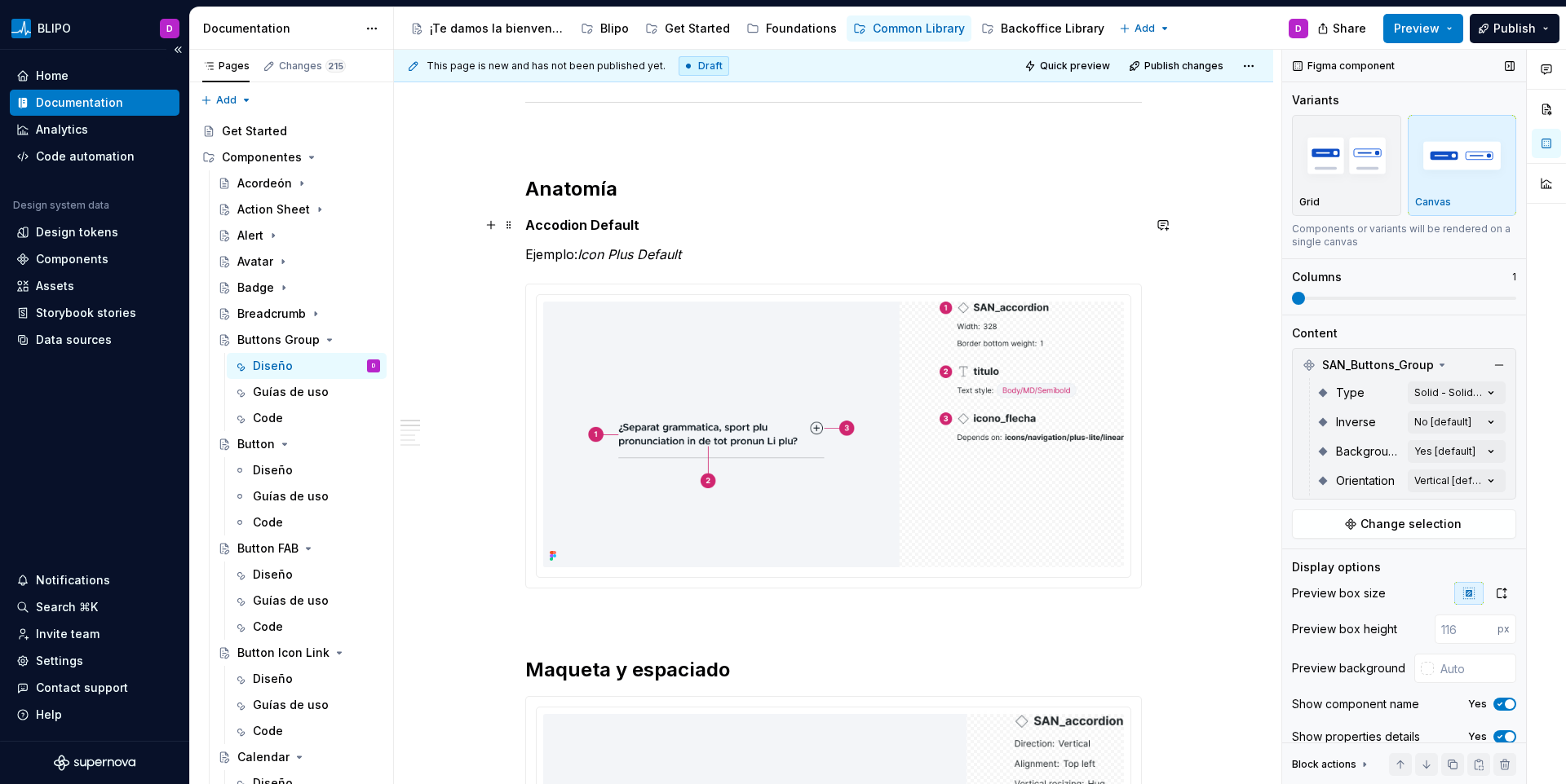
scroll to position [772, 0]
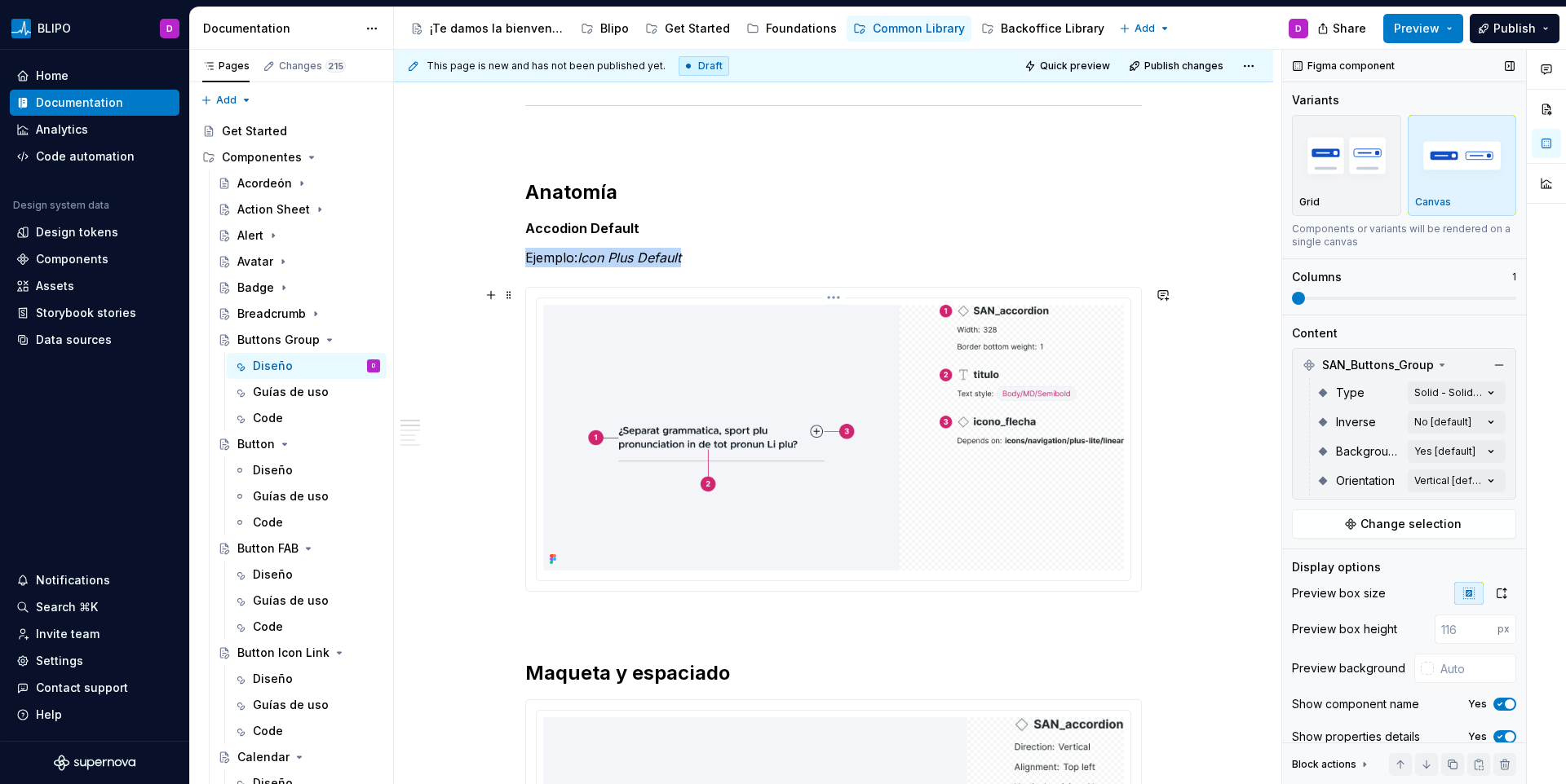
click at [605, 359] on img at bounding box center [833, 438] width 580 height 266
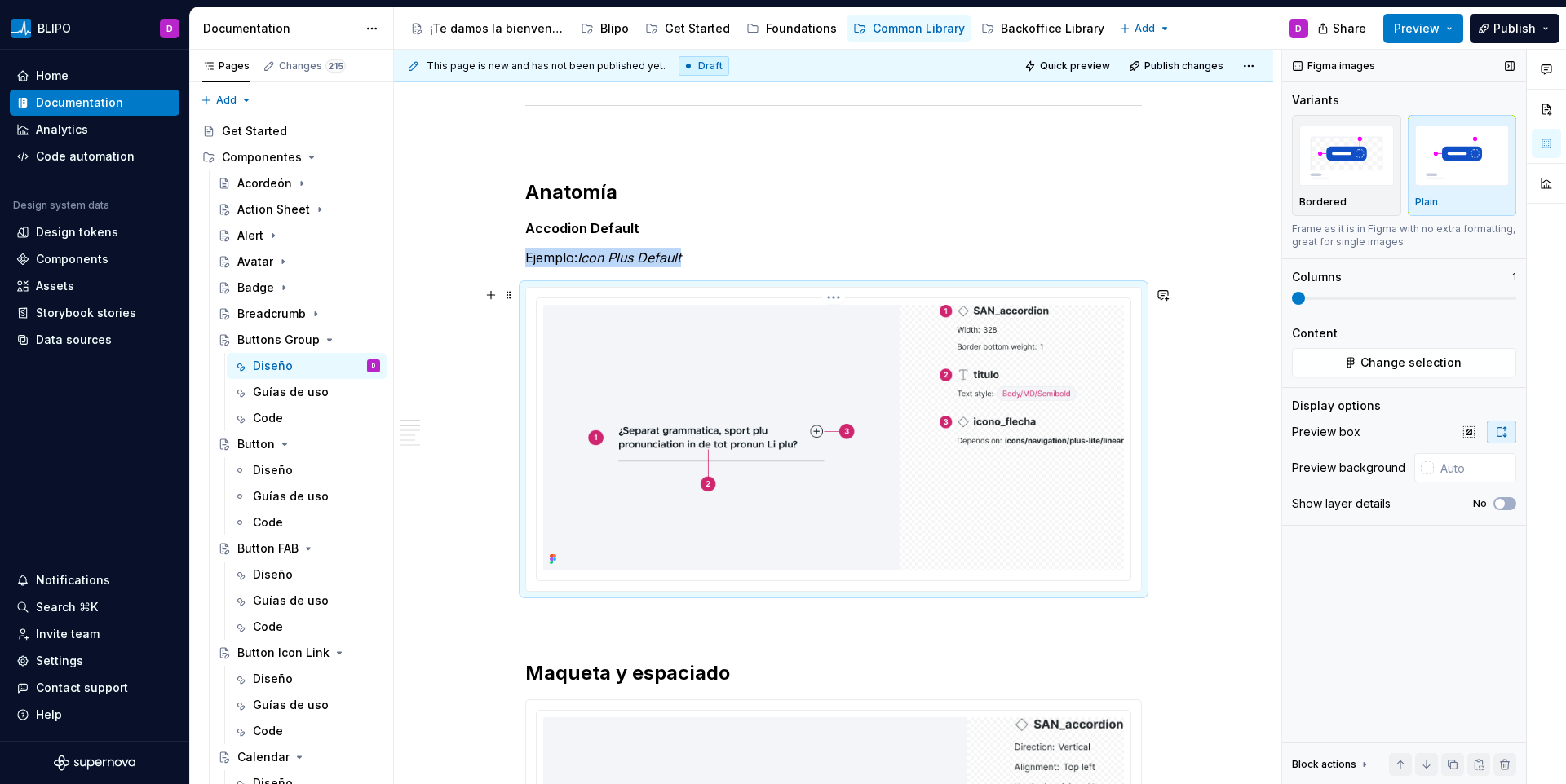
click at [605, 359] on img at bounding box center [833, 438] width 580 height 266
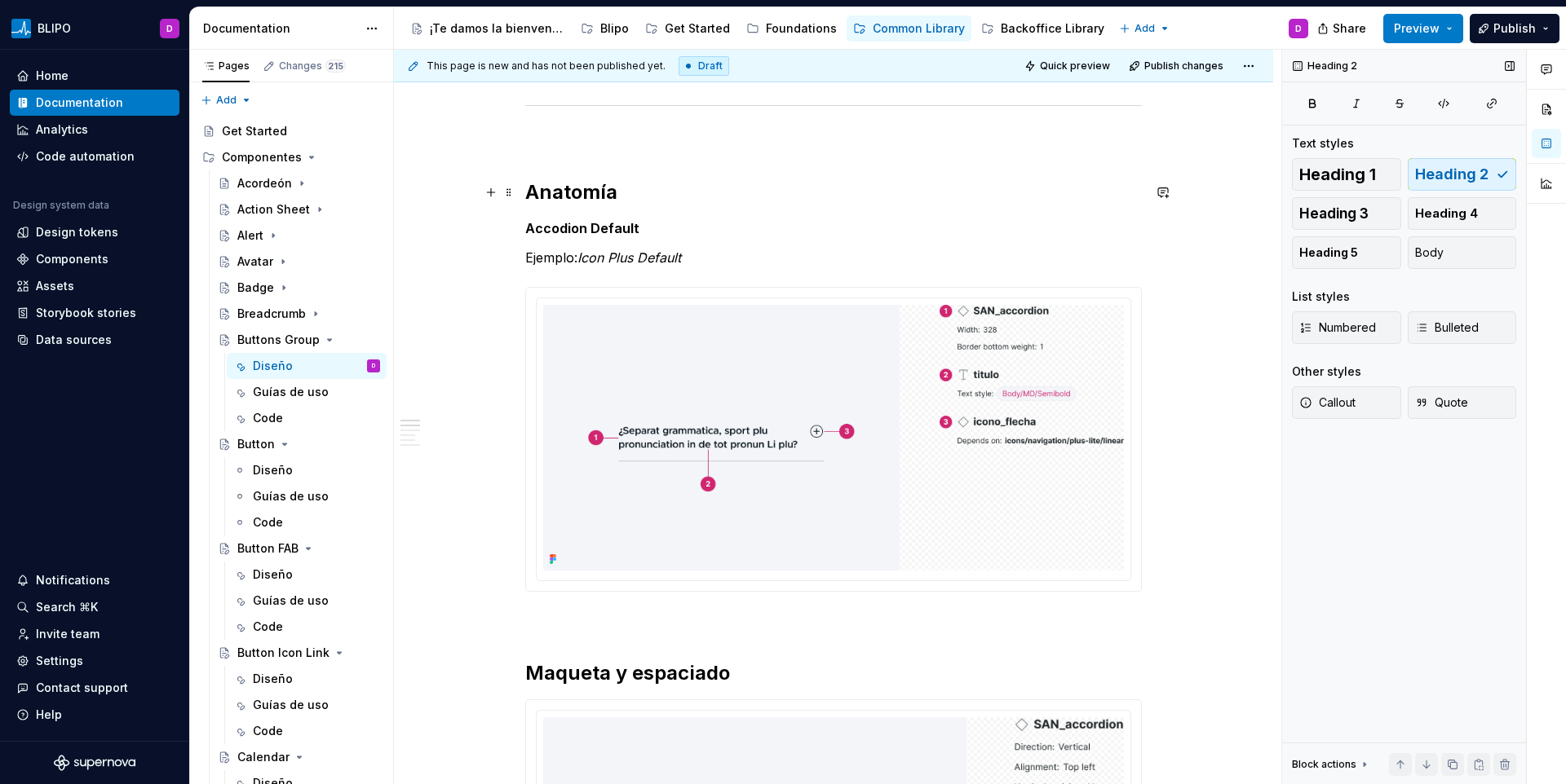
click at [543, 197] on h2 "Anatomía" at bounding box center [834, 192] width 617 height 26
click at [798, 493] on img at bounding box center [833, 438] width 580 height 266
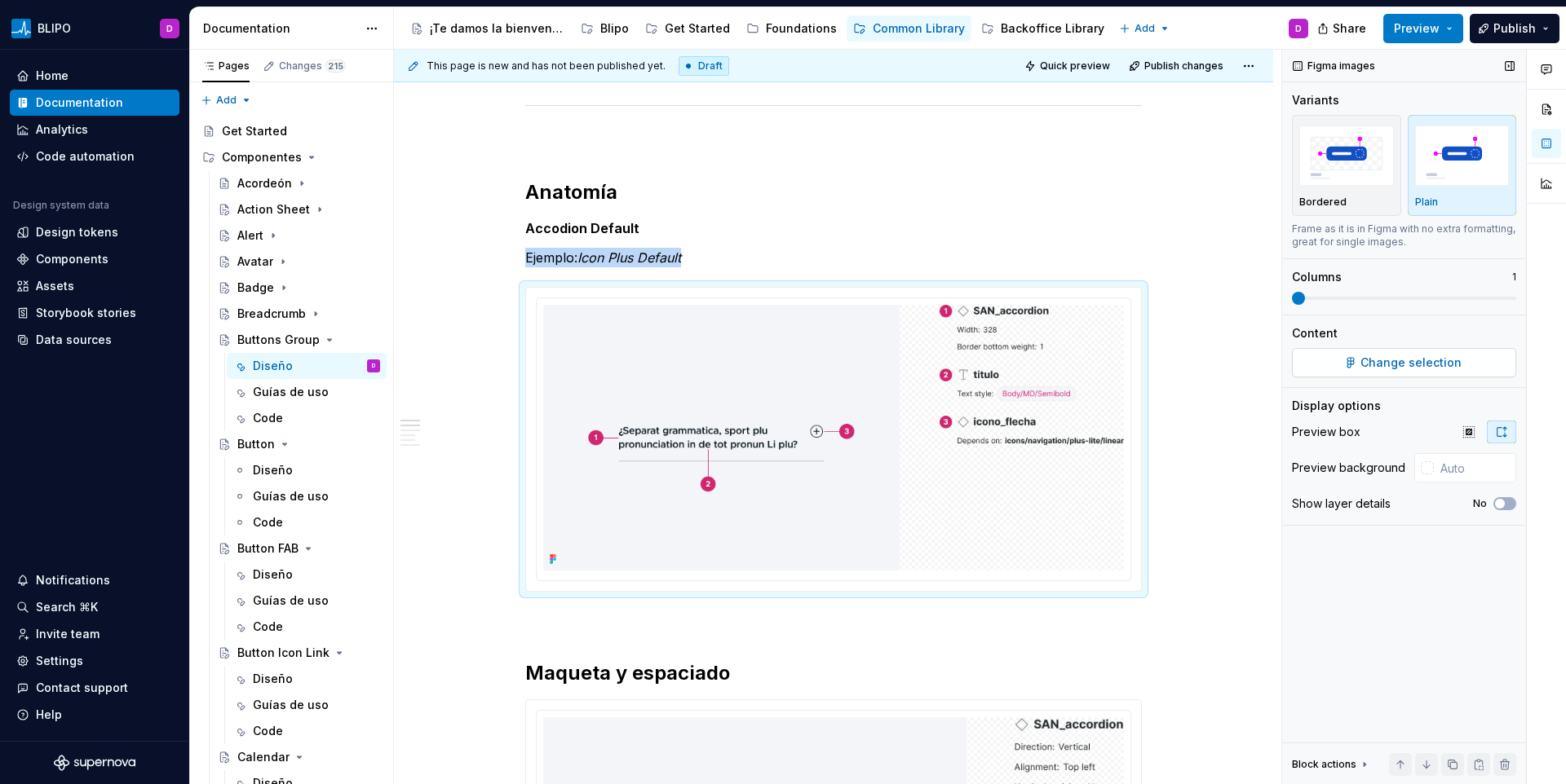
click at [1360, 352] on button "Change selection" at bounding box center [1404, 362] width 224 height 29
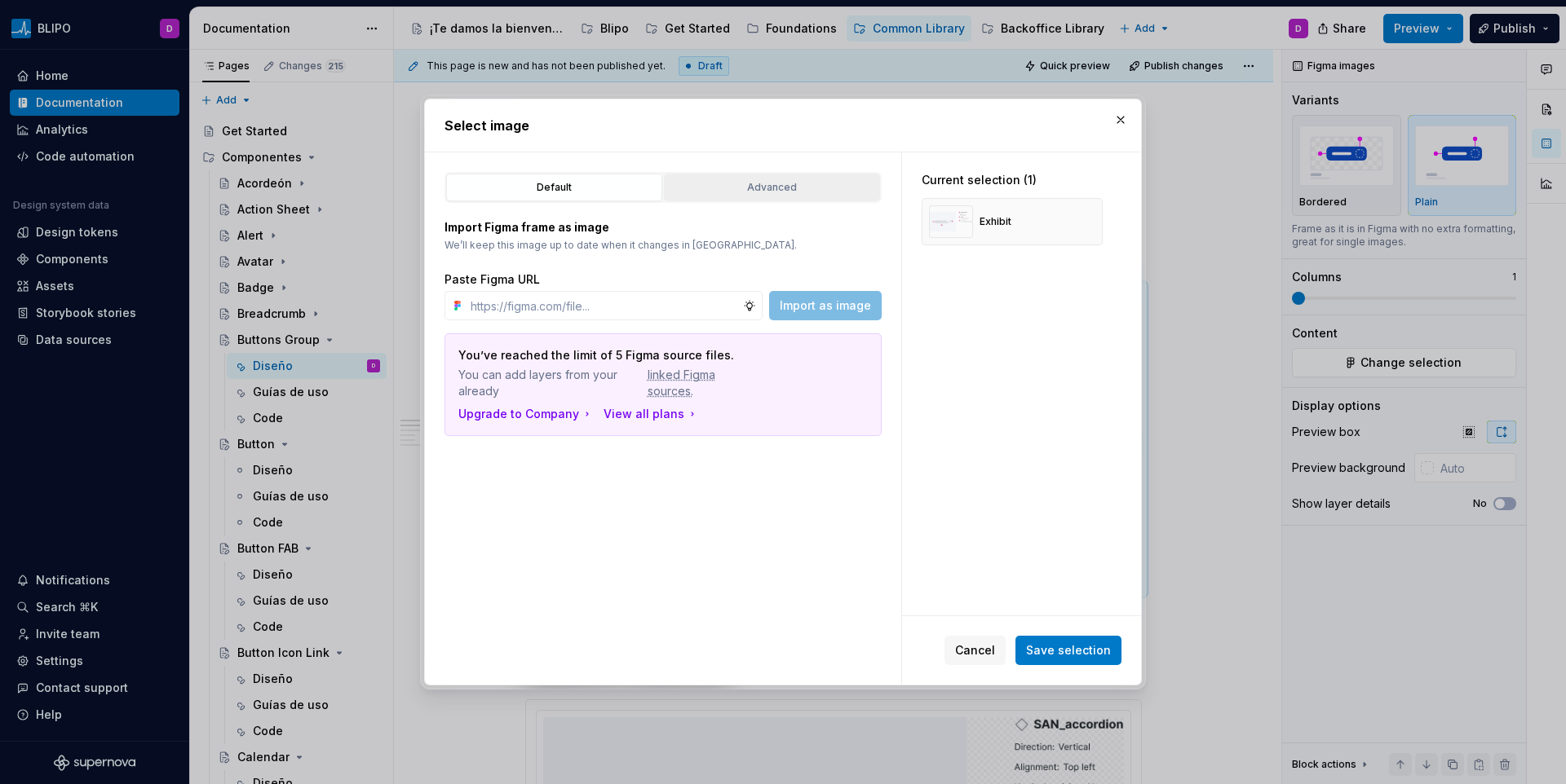
click at [790, 183] on div "Advanced" at bounding box center [772, 188] width 205 height 16
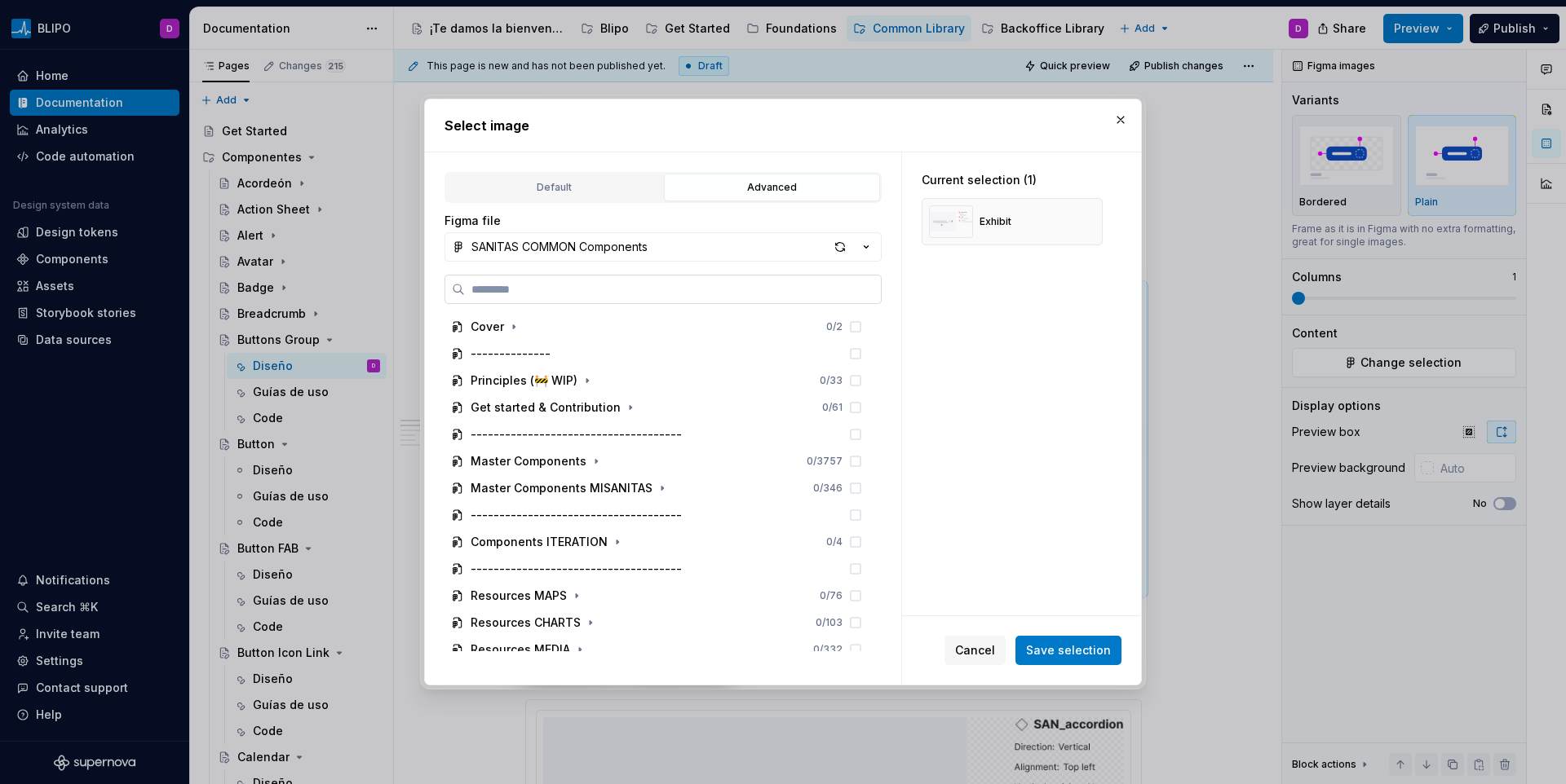
click at [617, 276] on label at bounding box center [663, 289] width 437 height 29
click at [617, 282] on input "search" at bounding box center [673, 290] width 416 height 16
paste input "**********"
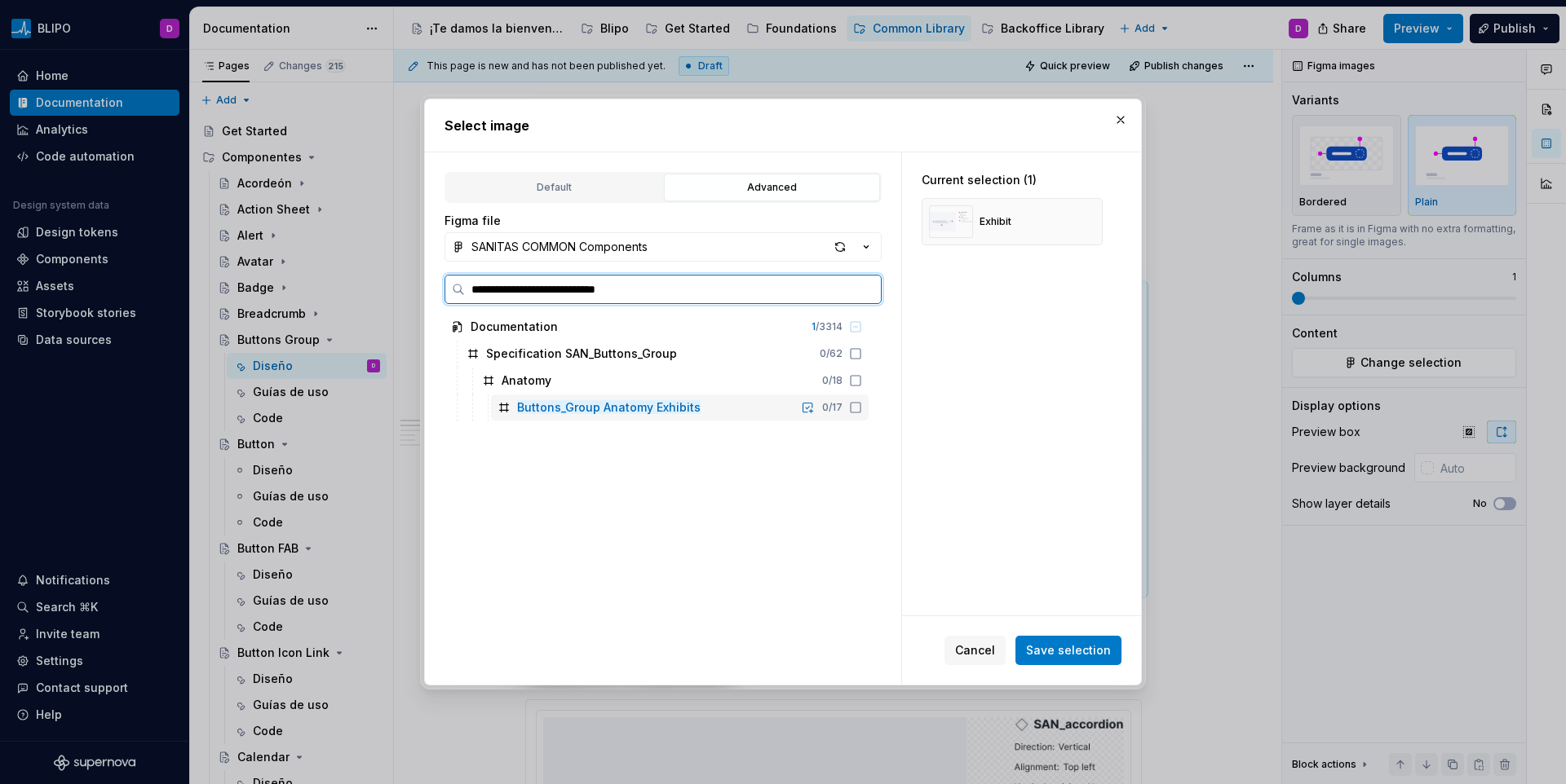
click at [851, 403] on icon at bounding box center [855, 408] width 13 height 13
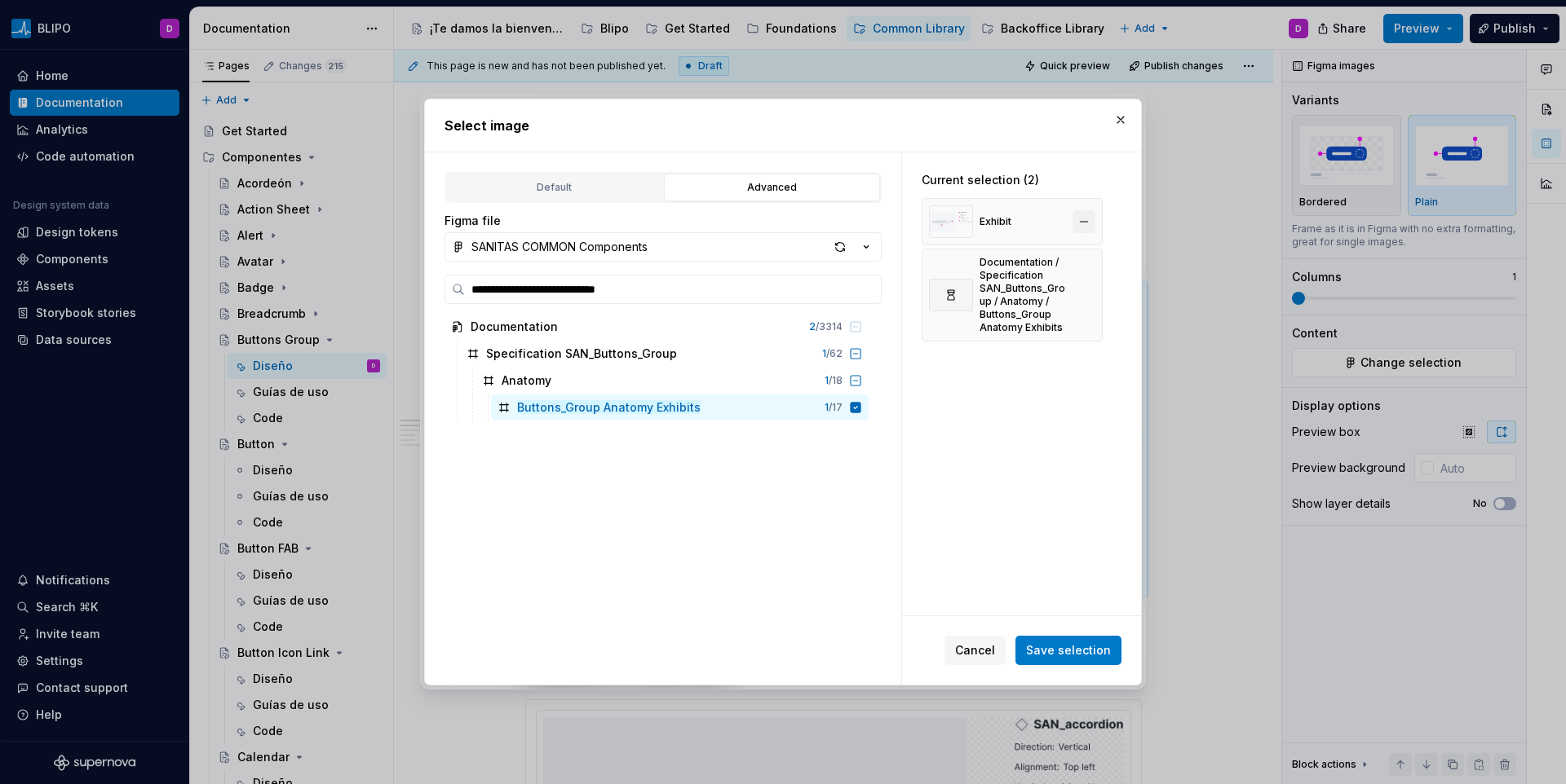
click at [1087, 219] on button "button" at bounding box center [1084, 221] width 23 height 23
click at [1102, 645] on span "Save selection" at bounding box center [1069, 650] width 85 height 16
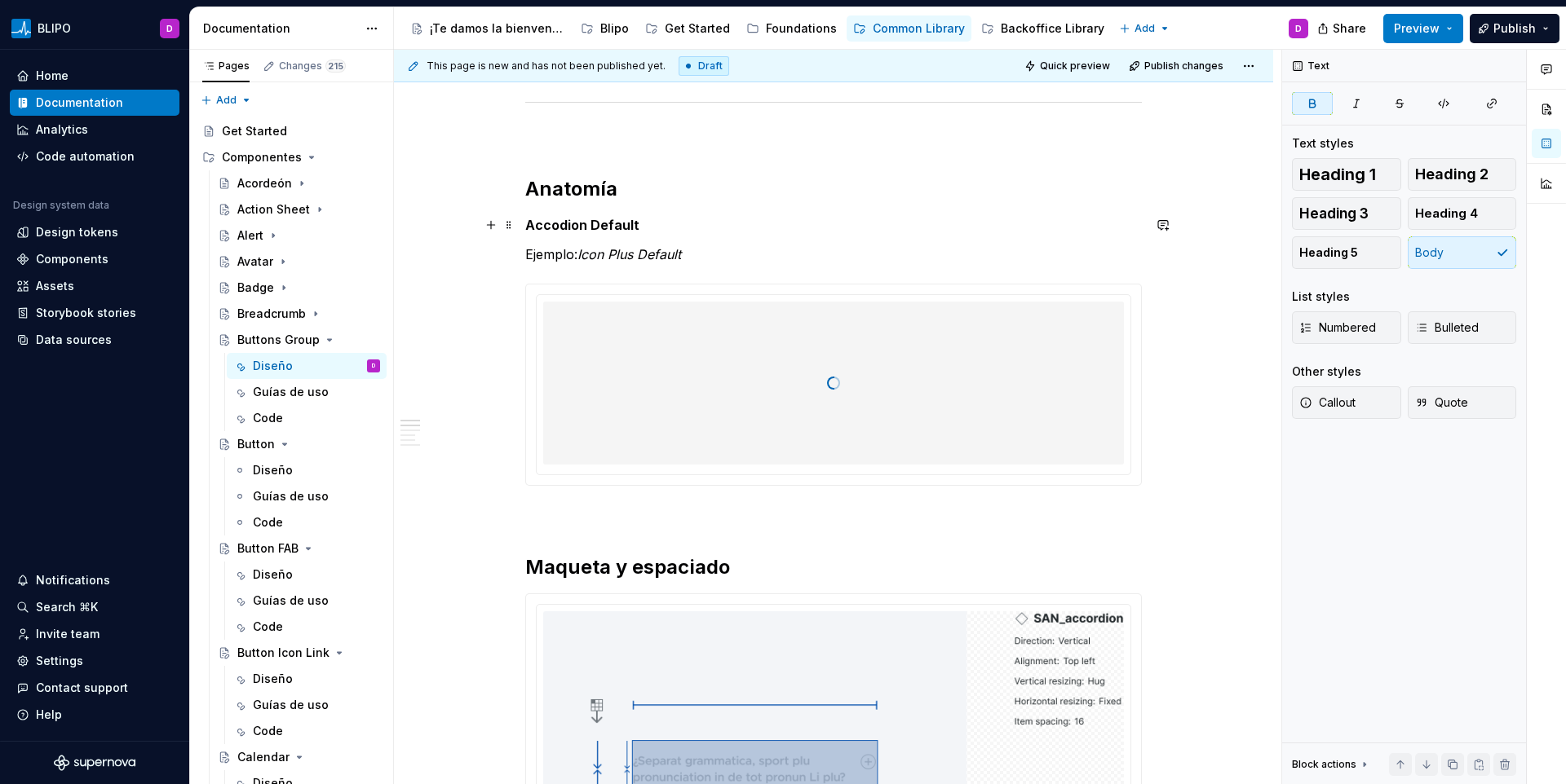
click at [587, 217] on strong "Accodion Default" at bounding box center [582, 225] width 114 height 16
click at [549, 222] on strong "Accodion Default" at bounding box center [582, 225] width 114 height 16
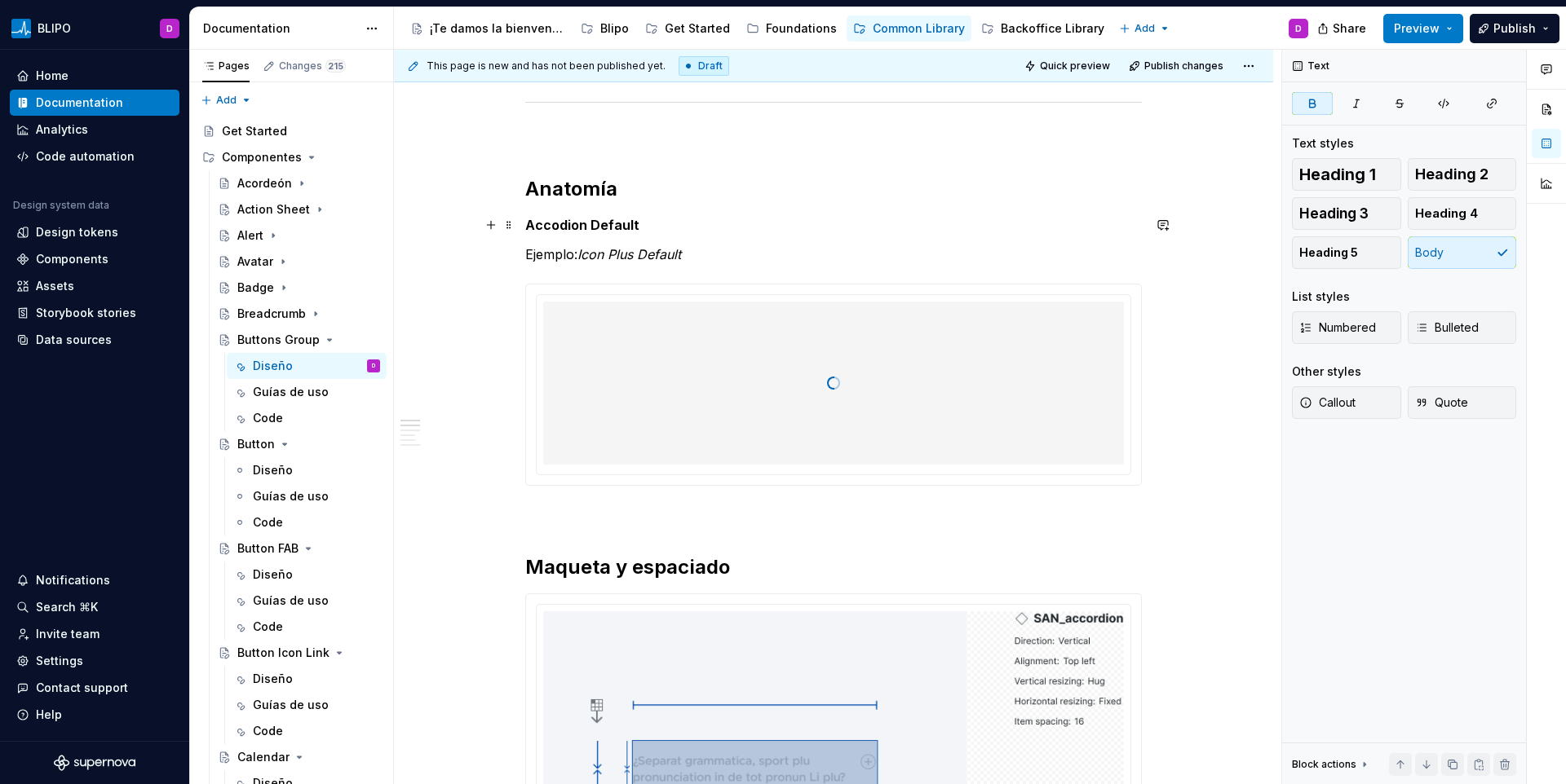
click at [549, 222] on strong "Accodion Default" at bounding box center [582, 225] width 114 height 16
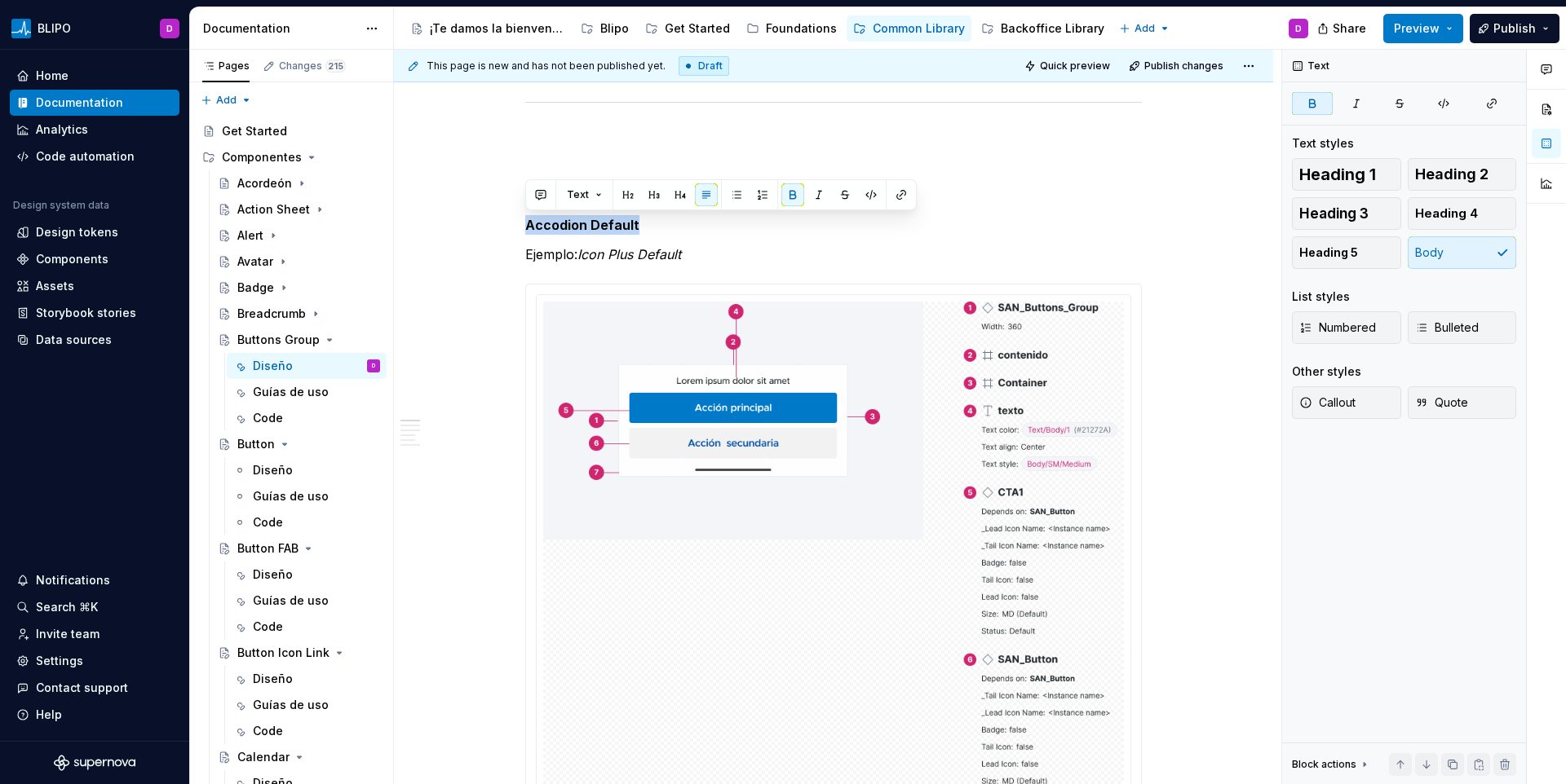
click at [606, 249] on em "Icon Plus Default" at bounding box center [629, 254] width 104 height 16
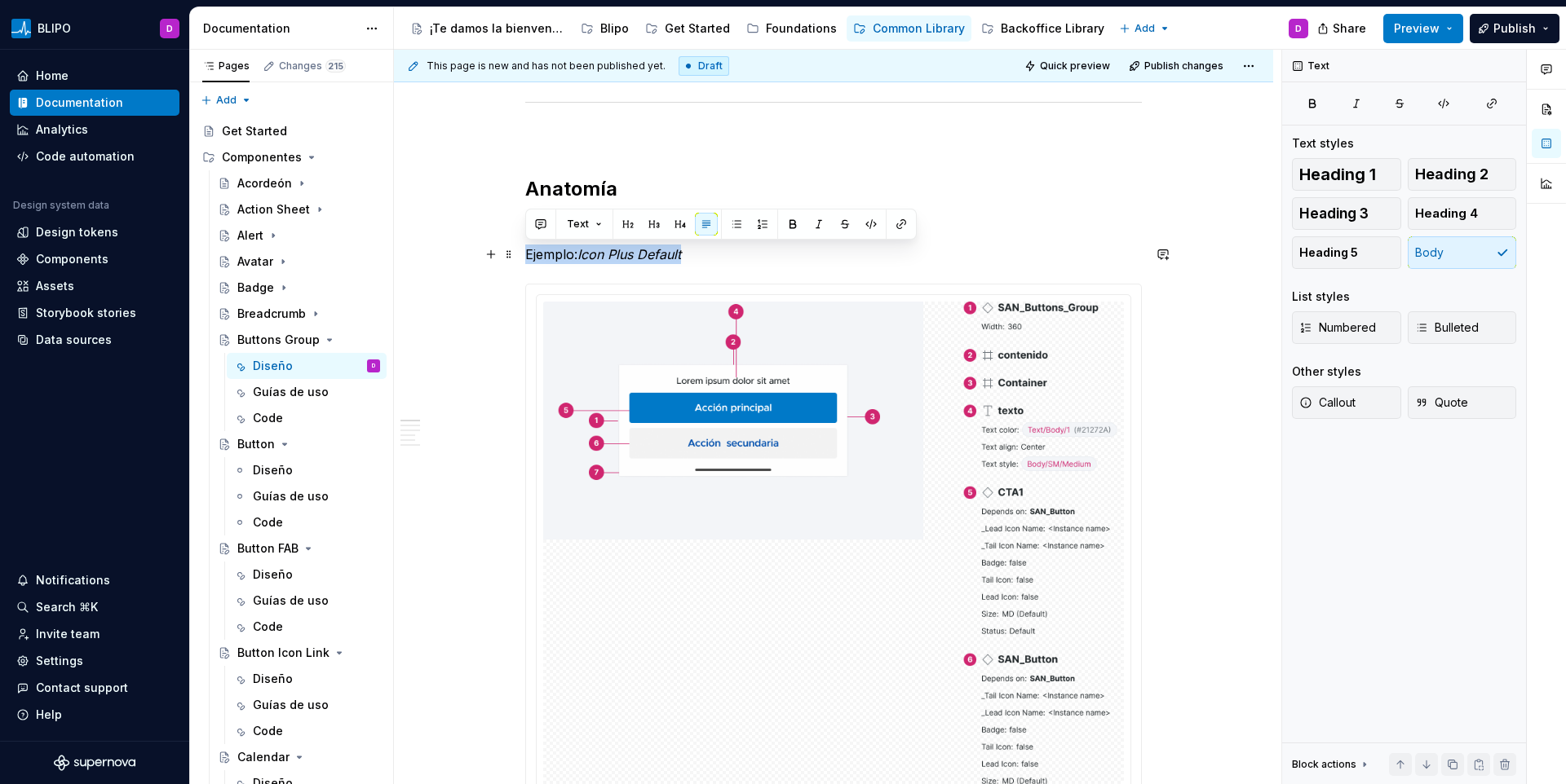
click at [606, 252] on em "Icon Plus Default" at bounding box center [629, 254] width 104 height 16
click at [598, 253] on em "Icon Plus Default" at bounding box center [629, 254] width 104 height 16
click at [598, 252] on em "Icon Plus Default" at bounding box center [629, 254] width 104 height 16
click at [596, 256] on em "Icon Plus Default" at bounding box center [629, 254] width 104 height 16
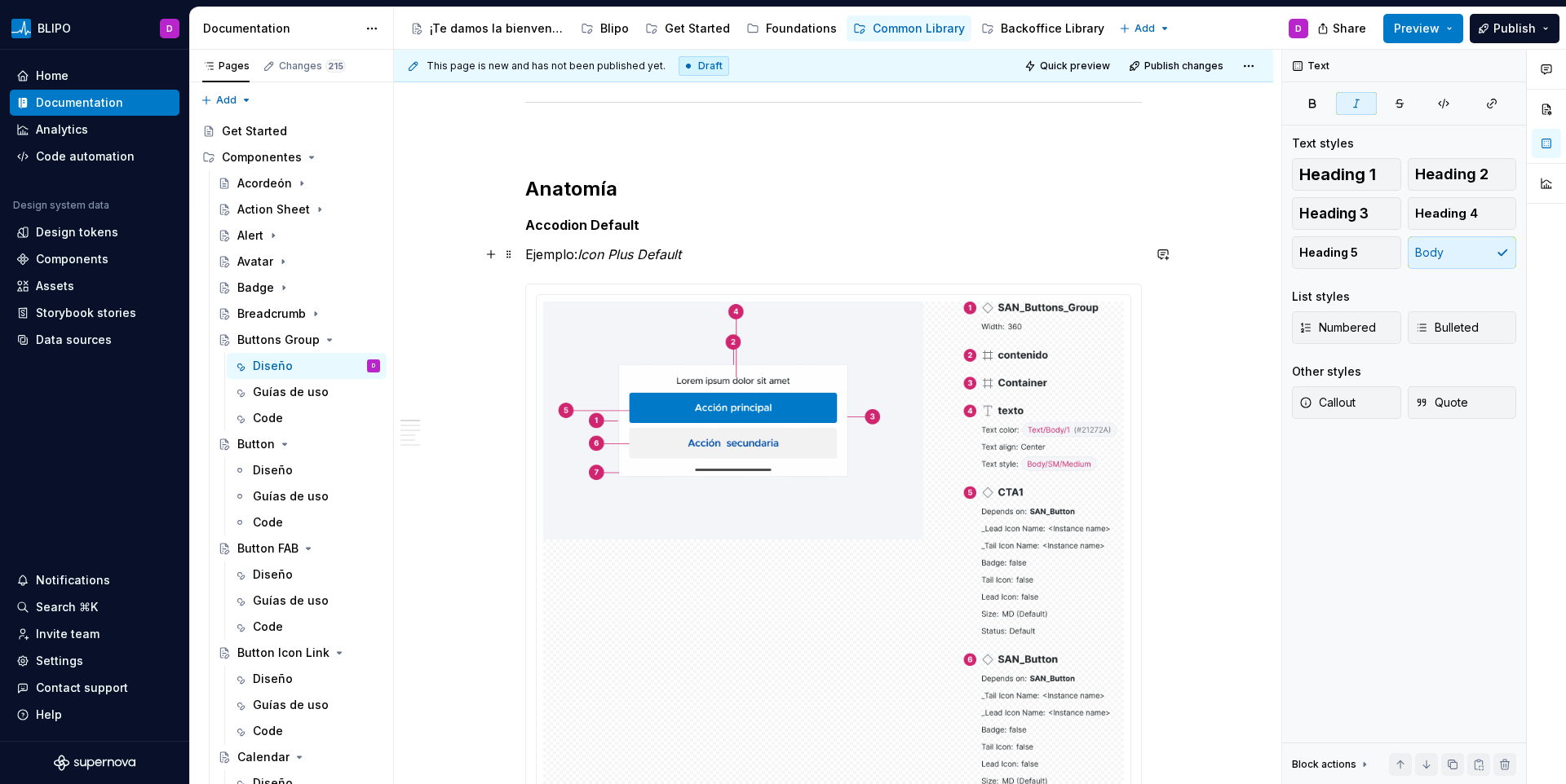
click at [592, 256] on em "Icon Plus Default" at bounding box center [629, 254] width 104 height 16
drag, startPoint x: 812, startPoint y: 260, endPoint x: 859, endPoint y: 254, distance: 47.4
click at [859, 254] on em "Button Group Solid Vertical iOS Light Plus Default" at bounding box center [729, 254] width 303 height 16
click at [859, 254] on p "Ejemplo: Button Group Solid Vertical iOS Light fault" at bounding box center [834, 254] width 617 height 19
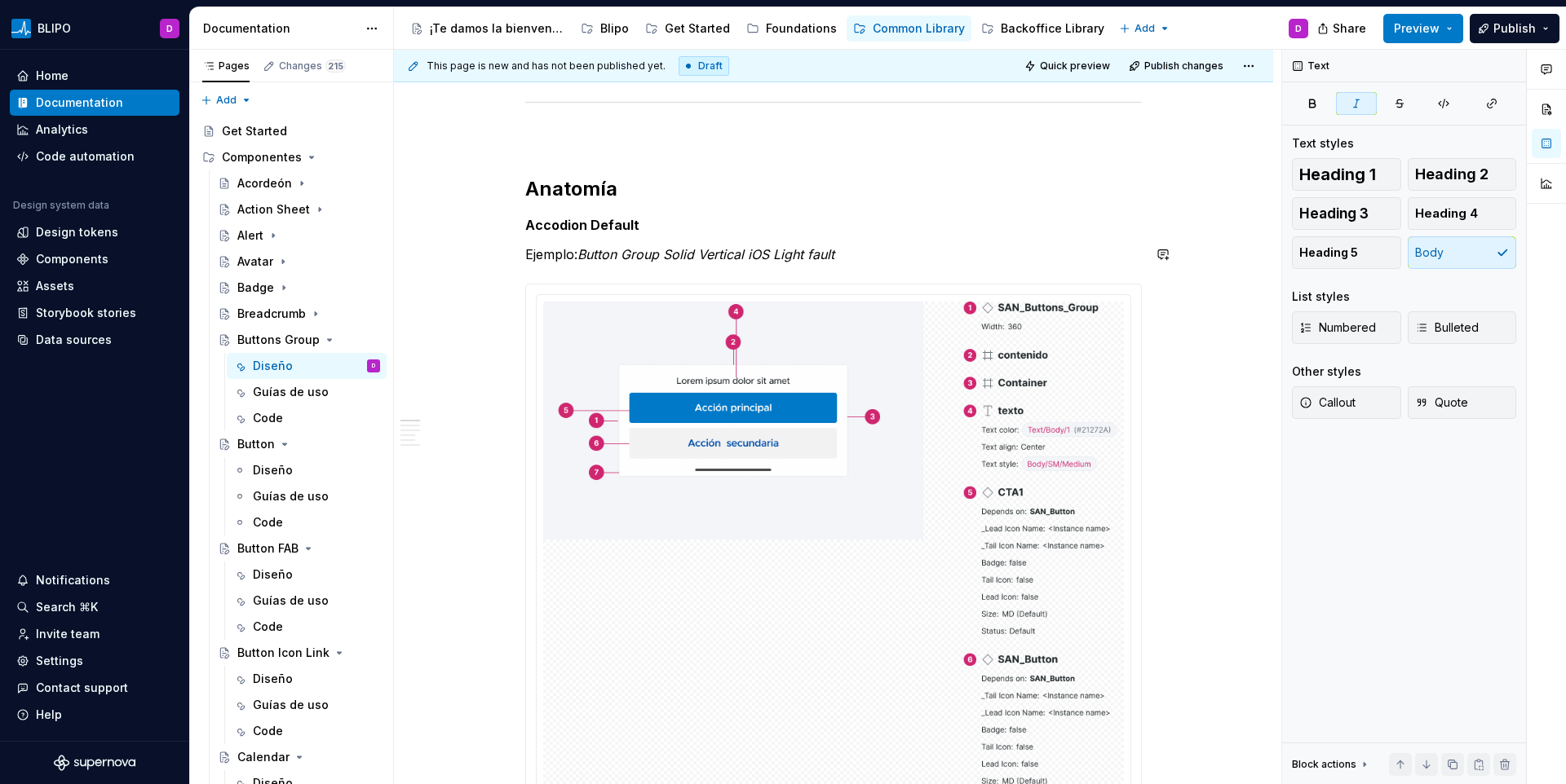
click at [859, 254] on p "Ejemplo: Button Group Solid Vertical iOS Light fault" at bounding box center [834, 254] width 617 height 19
click at [723, 260] on em "Button Group Solid Vertical iOS Light" at bounding box center [690, 254] width 226 height 16
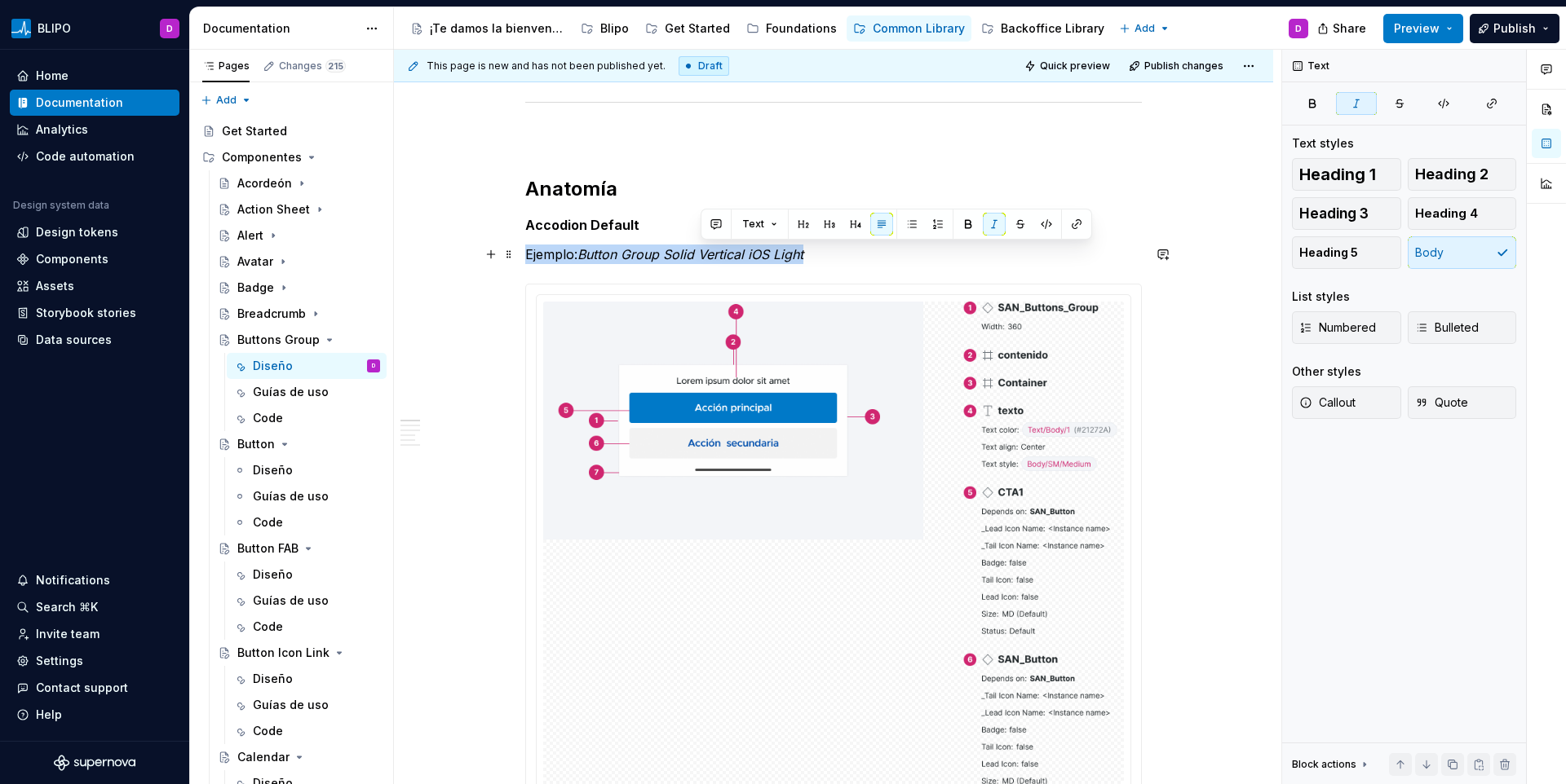
click at [723, 260] on em "Button Group Solid Vertical iOS Light" at bounding box center [690, 254] width 226 height 16
click at [658, 262] on p "Ejemplo: Button Group Solid Vertical iOS Light" at bounding box center [834, 254] width 617 height 19
click at [720, 391] on img at bounding box center [833, 603] width 580 height 602
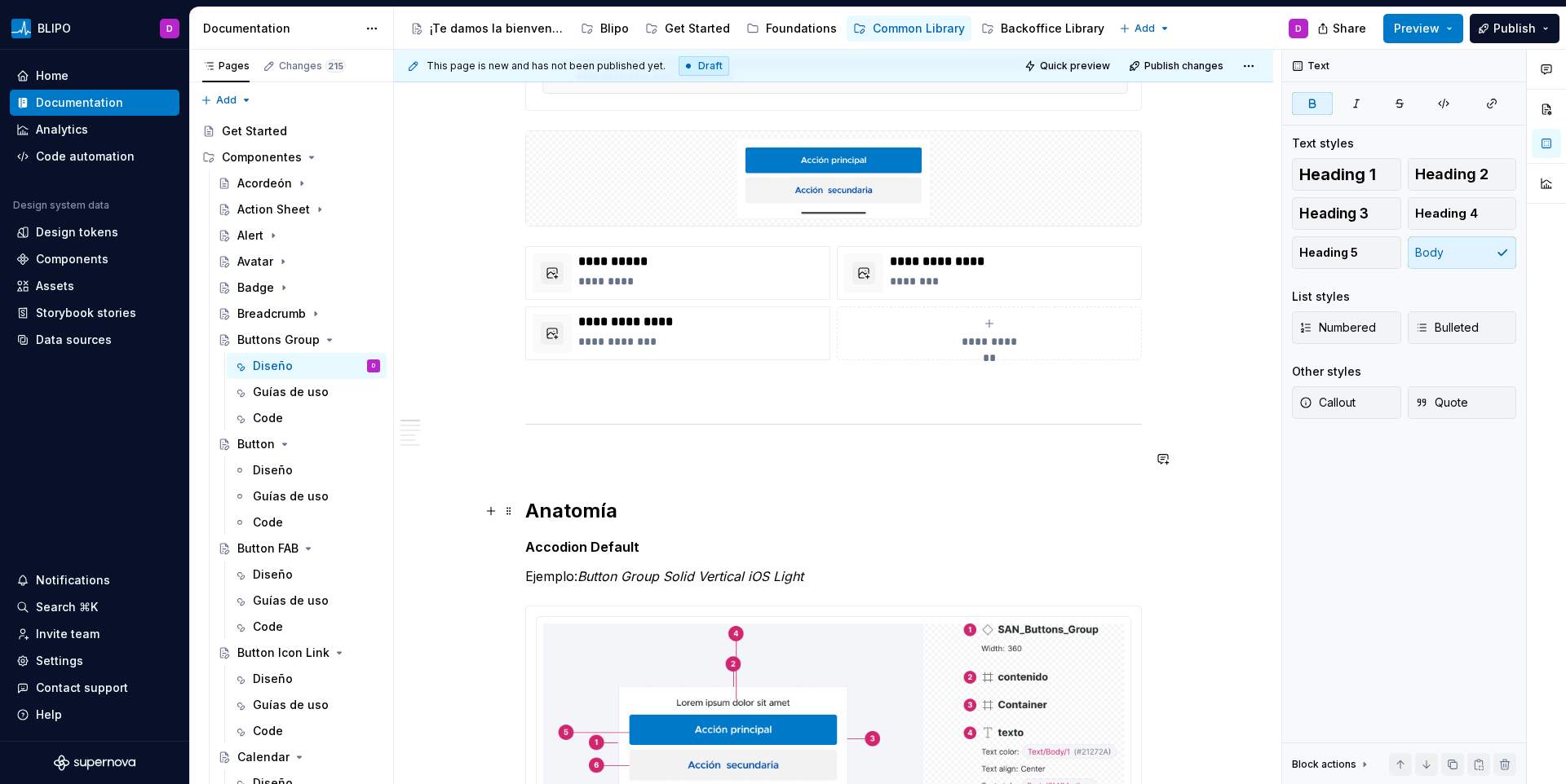
scroll to position [873, 0]
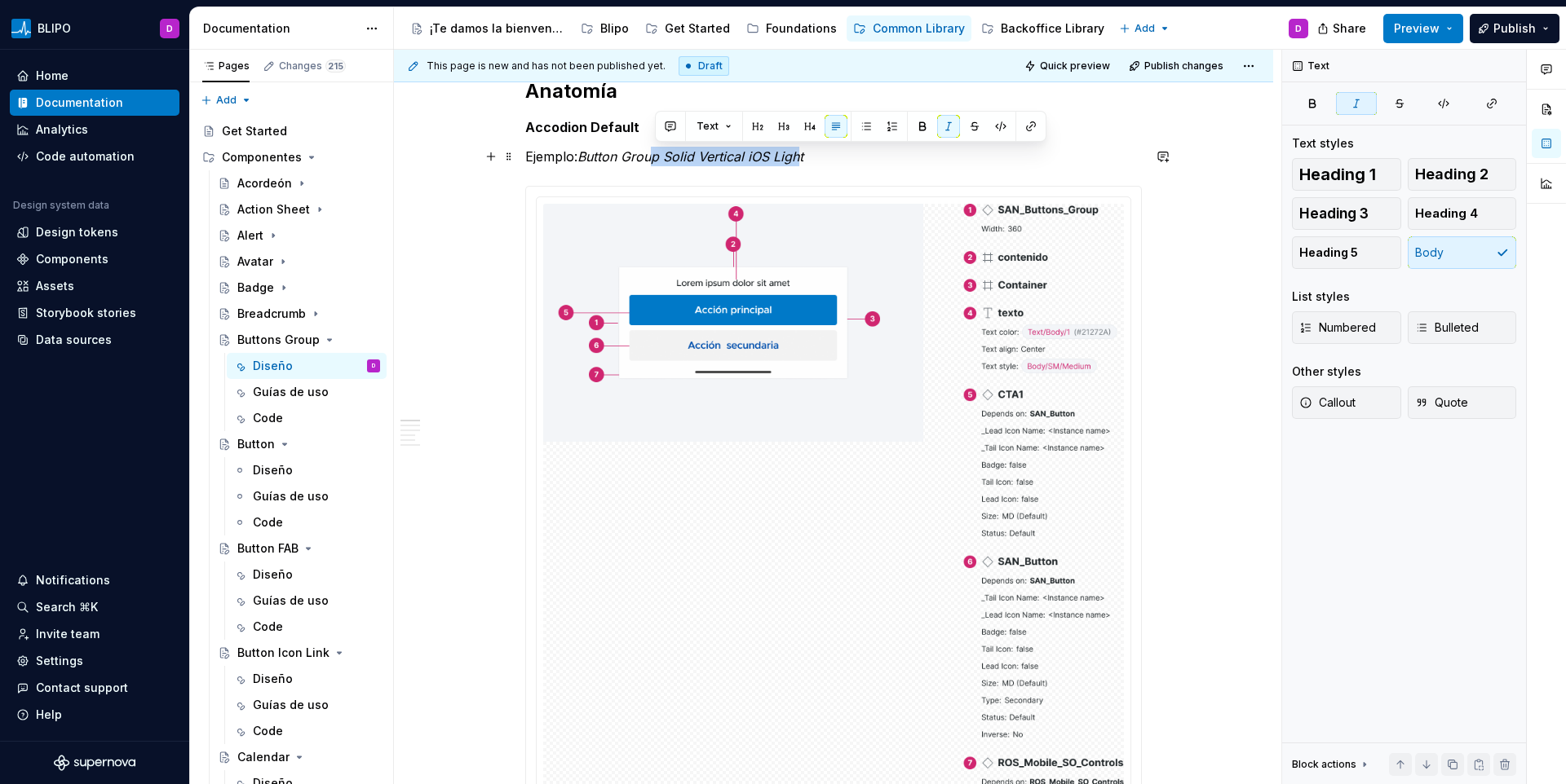
drag, startPoint x: 655, startPoint y: 156, endPoint x: 804, endPoint y: 151, distance: 149.1
click at [804, 151] on em "Button Group Solid Vertical iOS Light" at bounding box center [690, 157] width 226 height 16
click at [867, 159] on p "Ejemplo: Button Group Solid Vertical iOS Light" at bounding box center [834, 157] width 617 height 19
